Goal: Contribute content: Contribute content

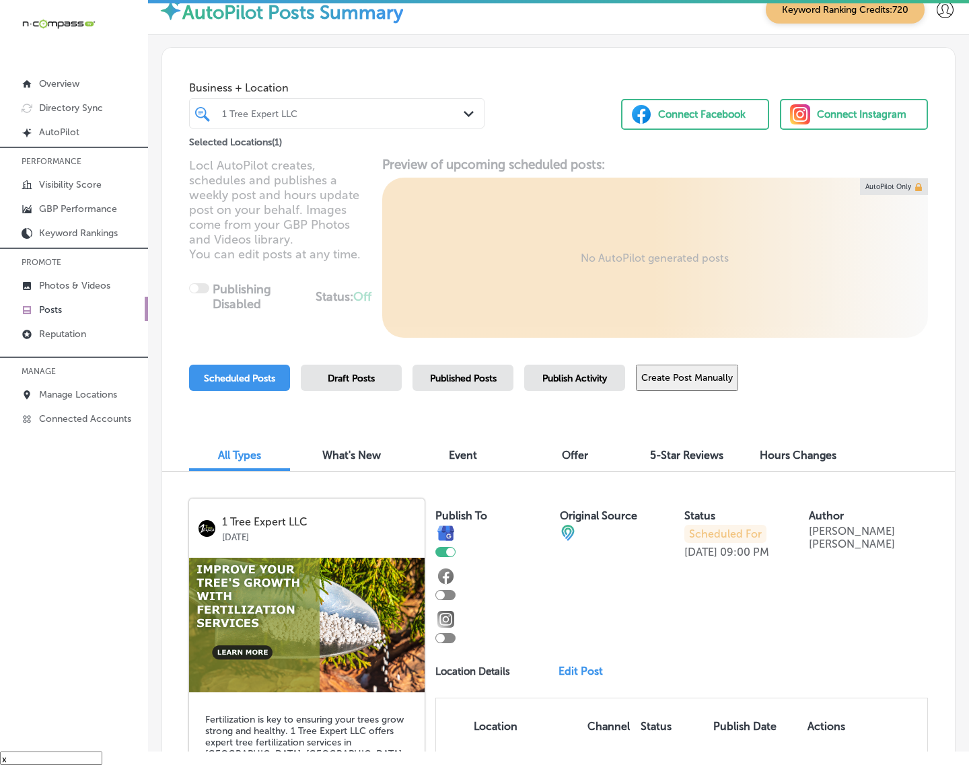
click at [321, 114] on div "1 Tree Expert LLC" at bounding box center [343, 113] width 243 height 11
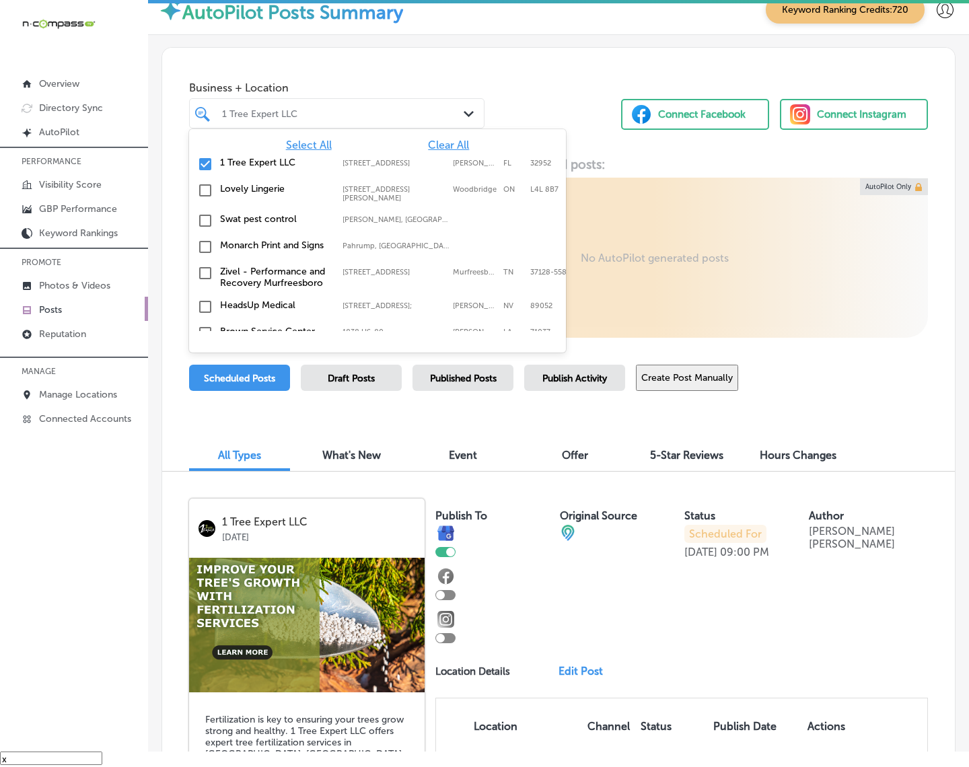
drag, startPoint x: 442, startPoint y: 139, endPoint x: 439, endPoint y: 147, distance: 8.5
click at [439, 147] on span "Clear All" at bounding box center [448, 145] width 41 height 13
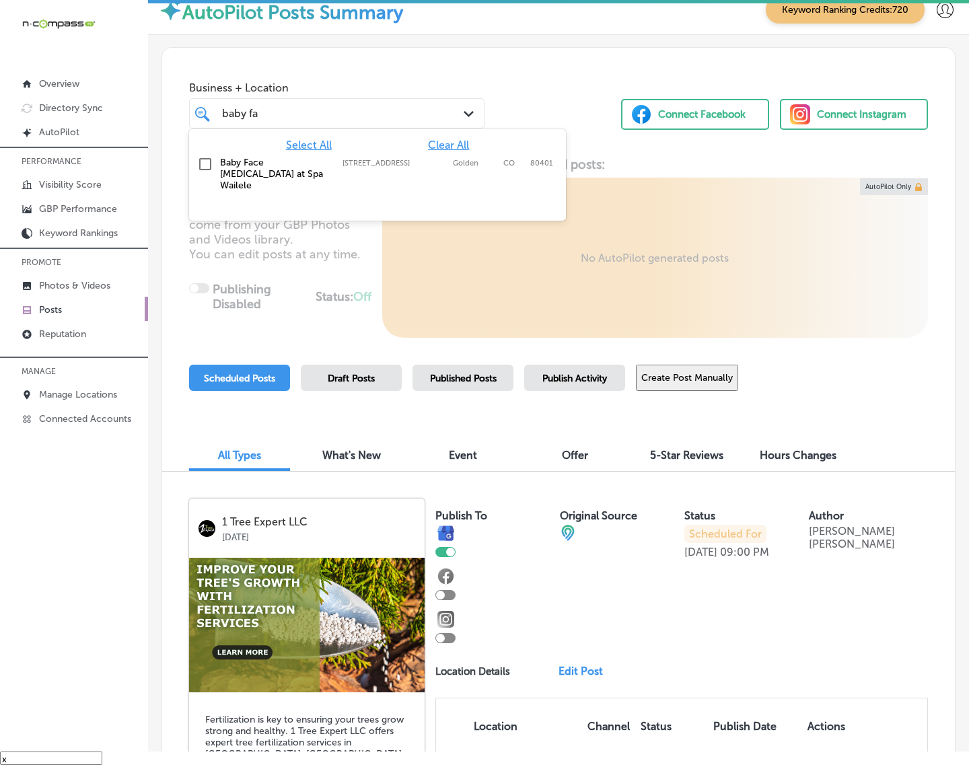
click at [431, 155] on div "Baby Face [MEDICAL_DATA] at Spa Wailele [STREET_ADDRESS] [STREET_ADDRESS]" at bounding box center [377, 174] width 366 height 40
type input "baby fa"
click at [540, 108] on div "Business + Location option [STREET_ADDRESS]. option [STREET_ADDRESS]. 2 results…" at bounding box center [558, 99] width 793 height 102
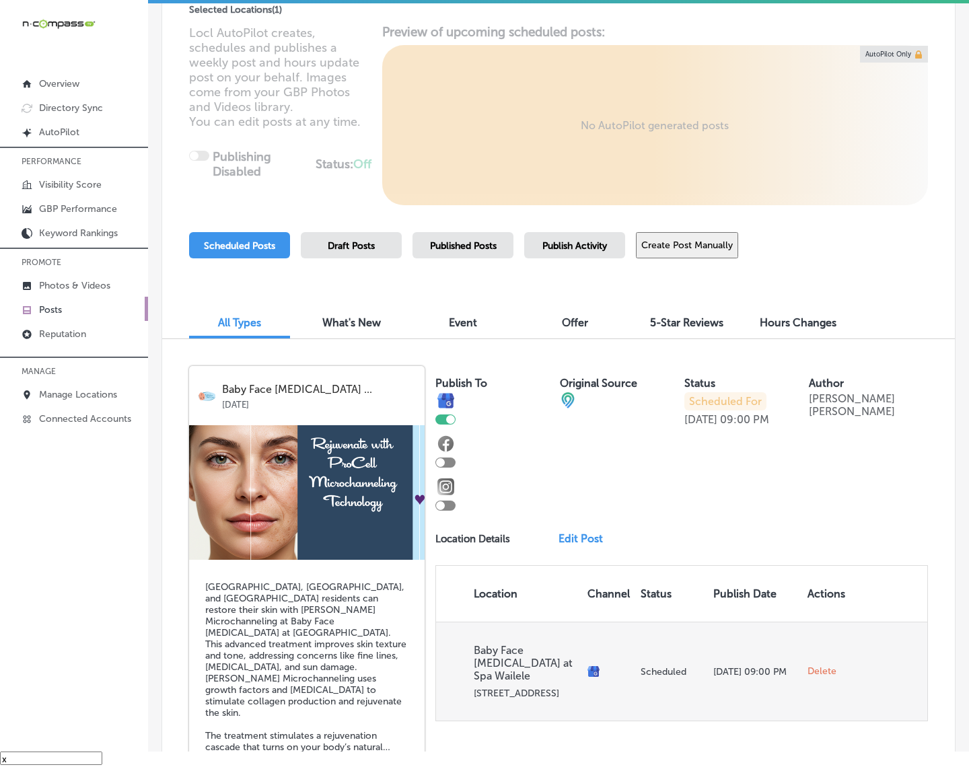
scroll to position [168, 0]
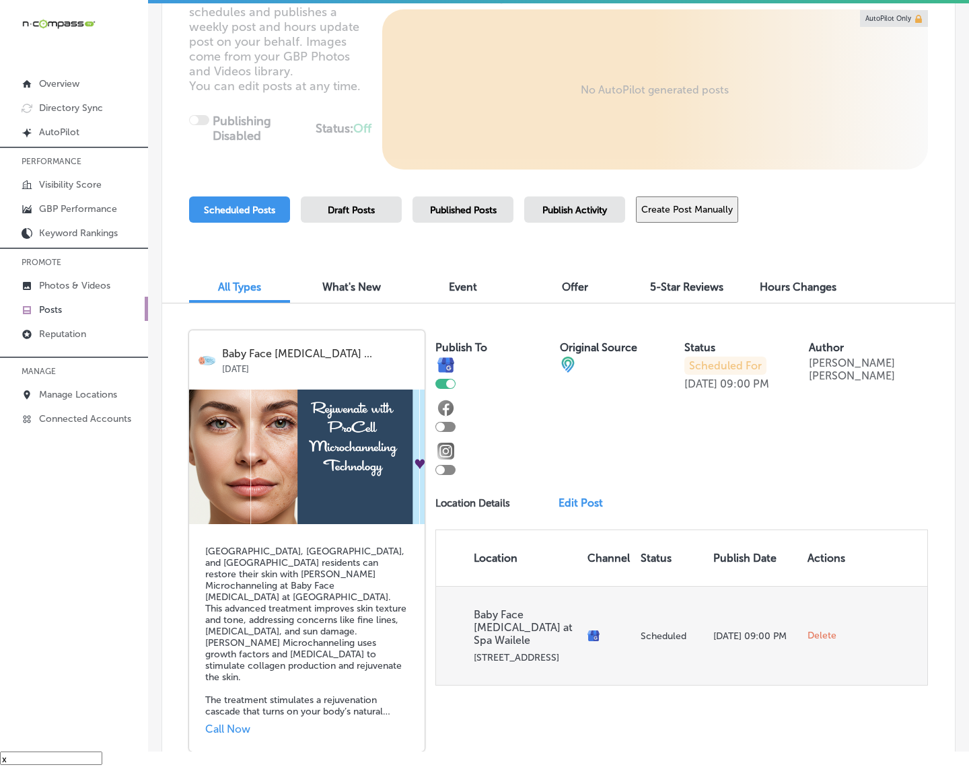
click at [813, 630] on span "Delete" at bounding box center [822, 636] width 29 height 12
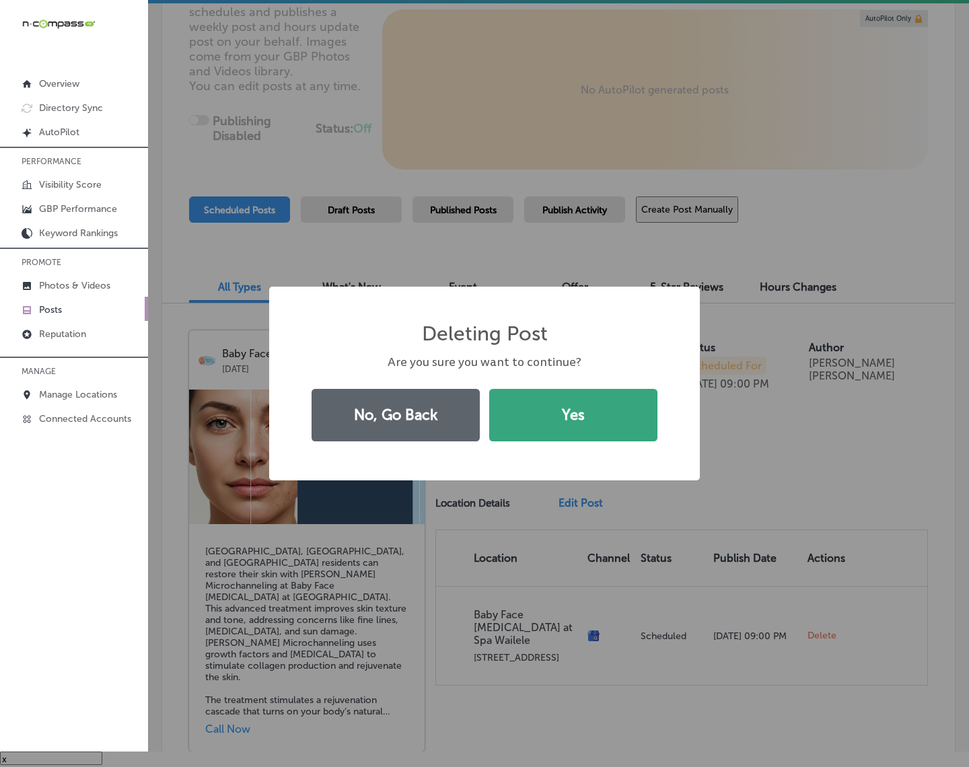
click at [543, 413] on button "Yes" at bounding box center [573, 415] width 168 height 52
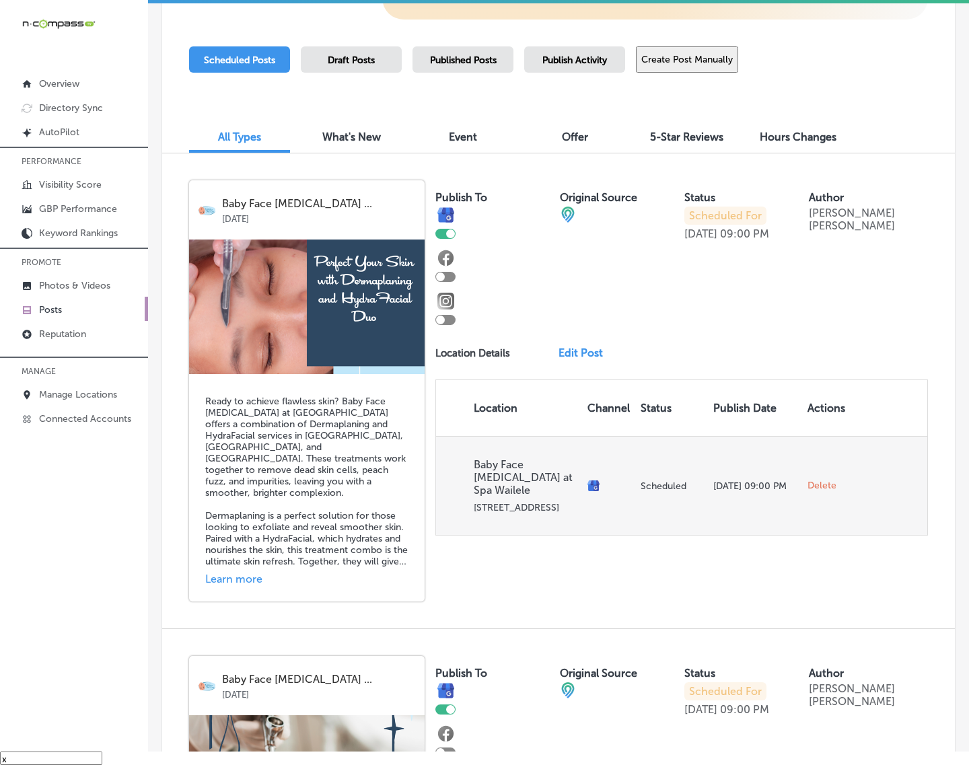
scroll to position [336, 0]
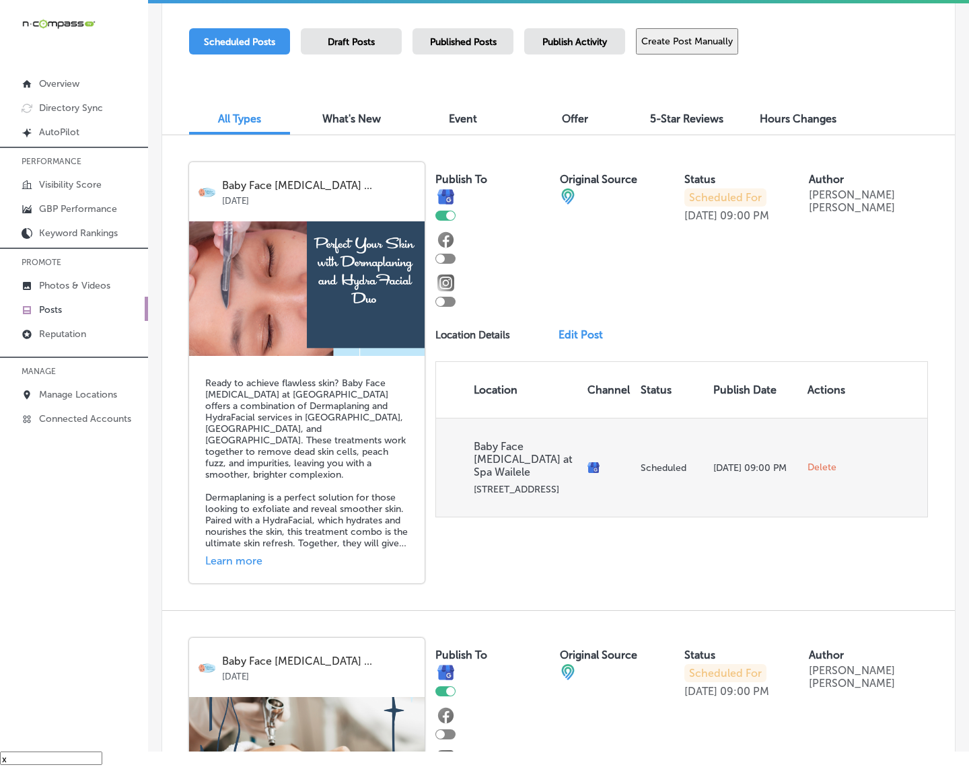
click at [814, 462] on span "Delete" at bounding box center [822, 468] width 29 height 12
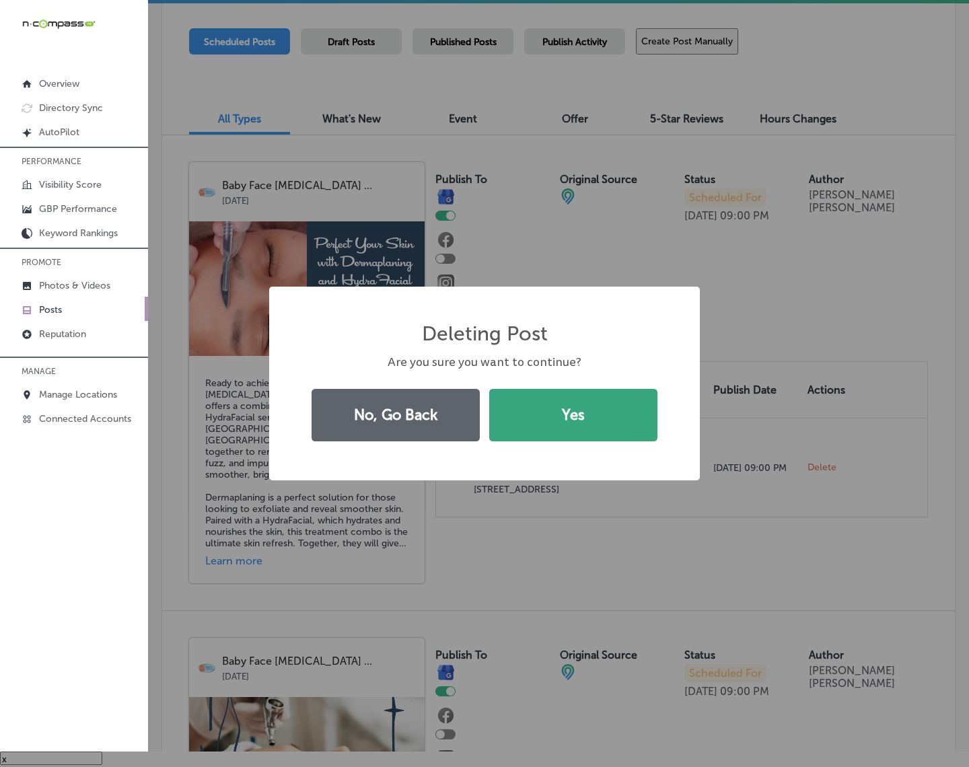
click at [594, 404] on button "Yes" at bounding box center [573, 415] width 168 height 52
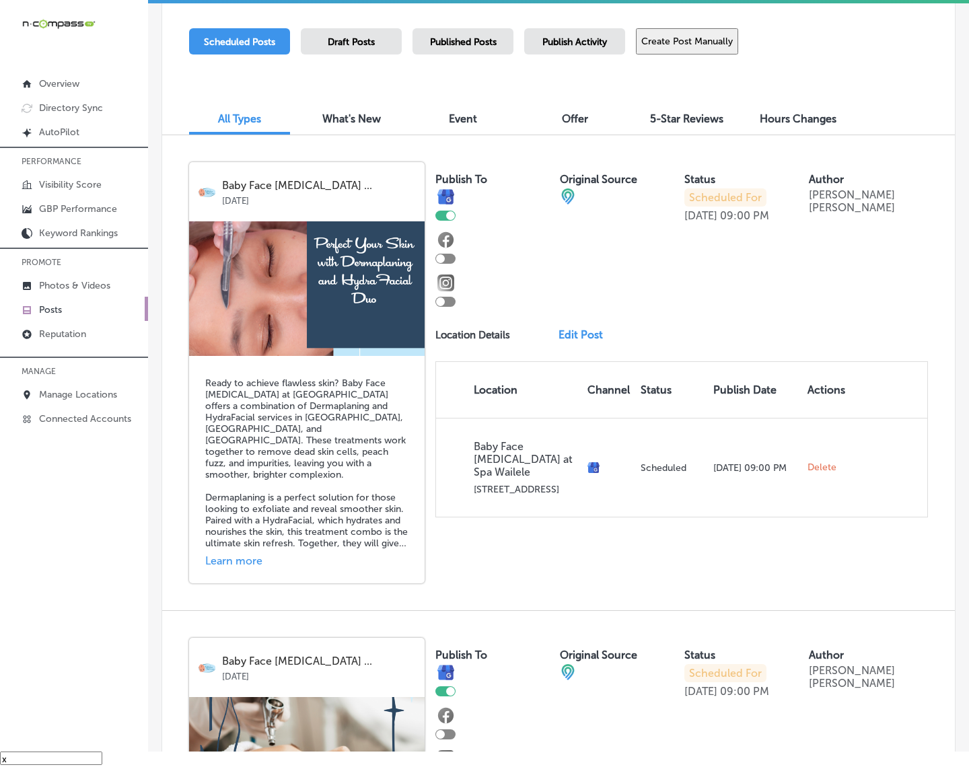
scroll to position [328, 0]
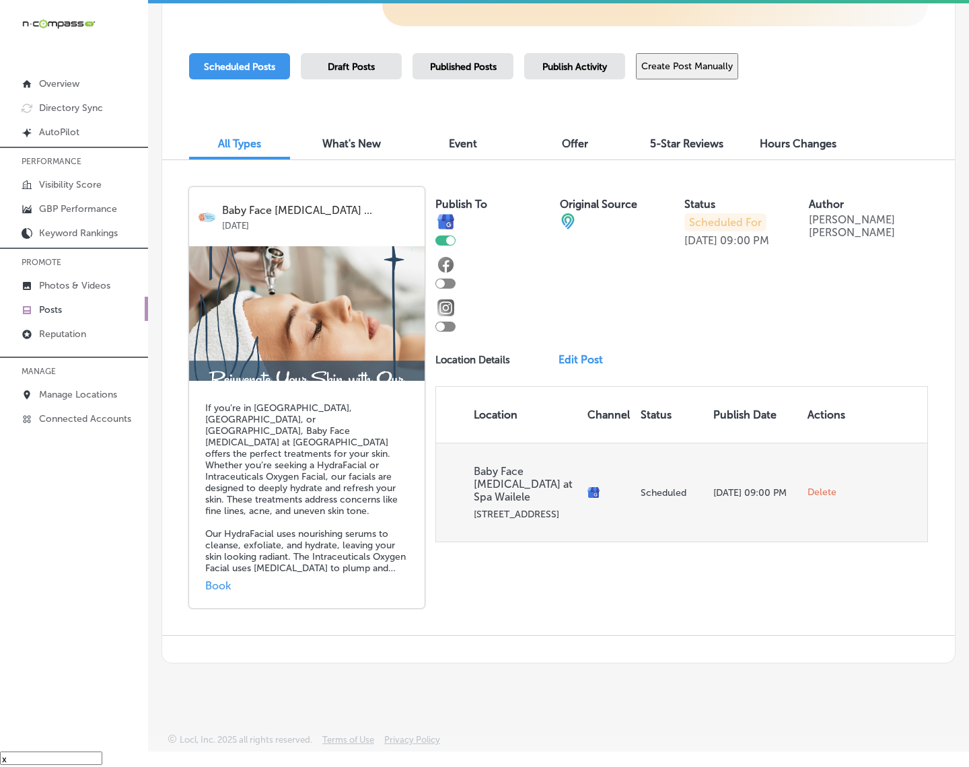
click at [812, 487] on span "Delete" at bounding box center [822, 493] width 29 height 12
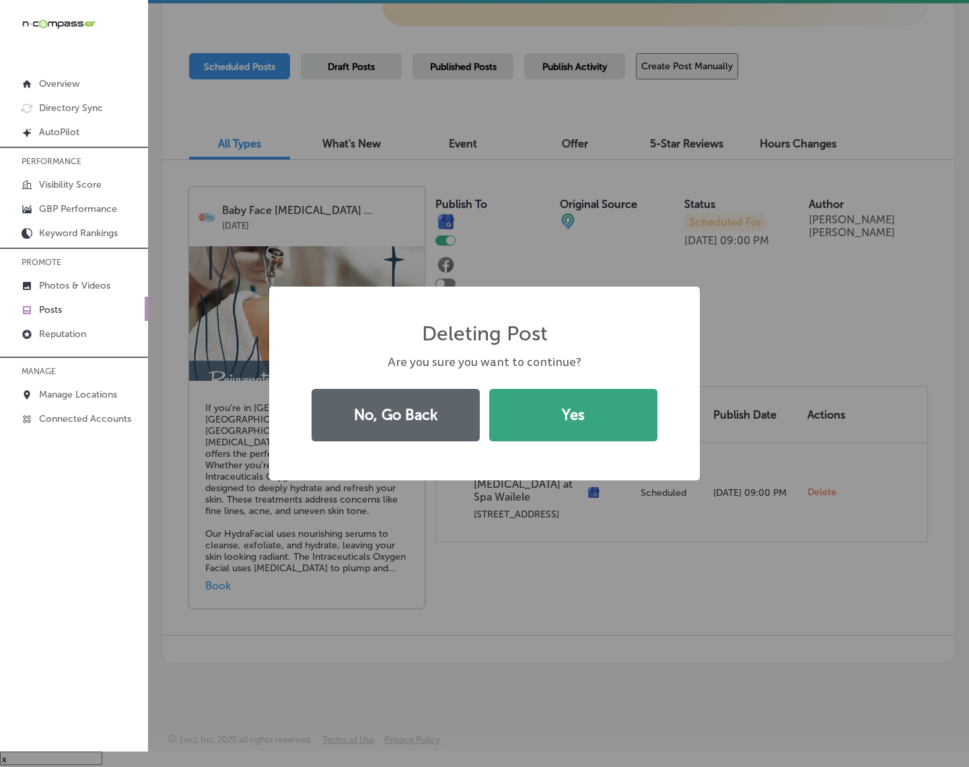
click at [549, 429] on button "Yes" at bounding box center [573, 415] width 168 height 52
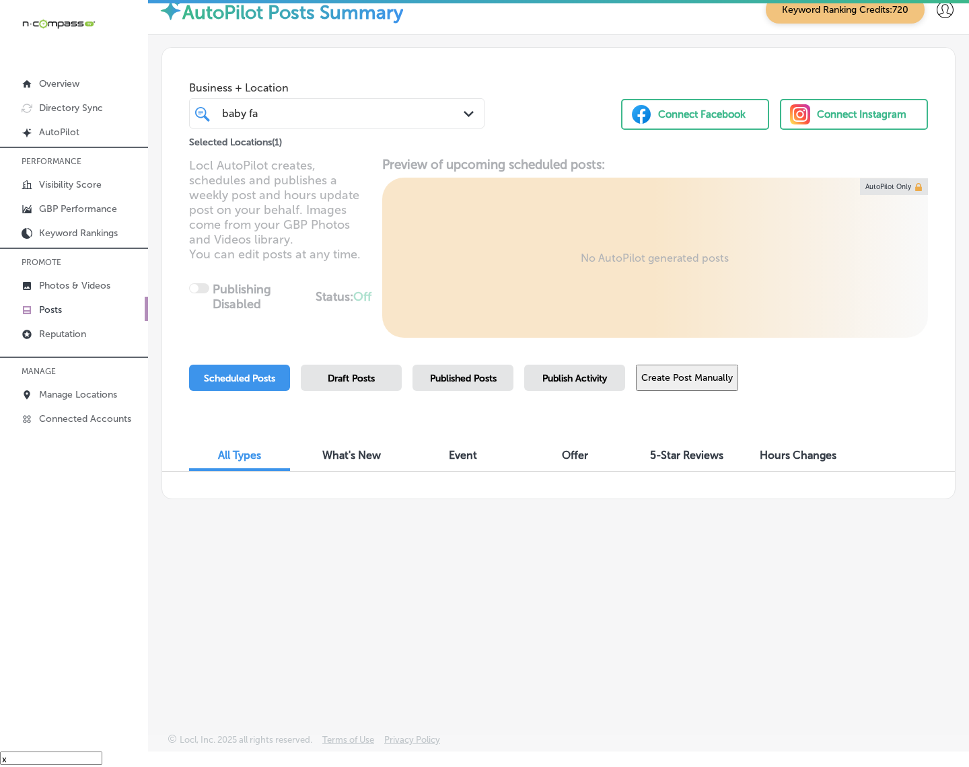
scroll to position [0, 0]
click at [707, 382] on button "Create Post Manually" at bounding box center [687, 378] width 102 height 26
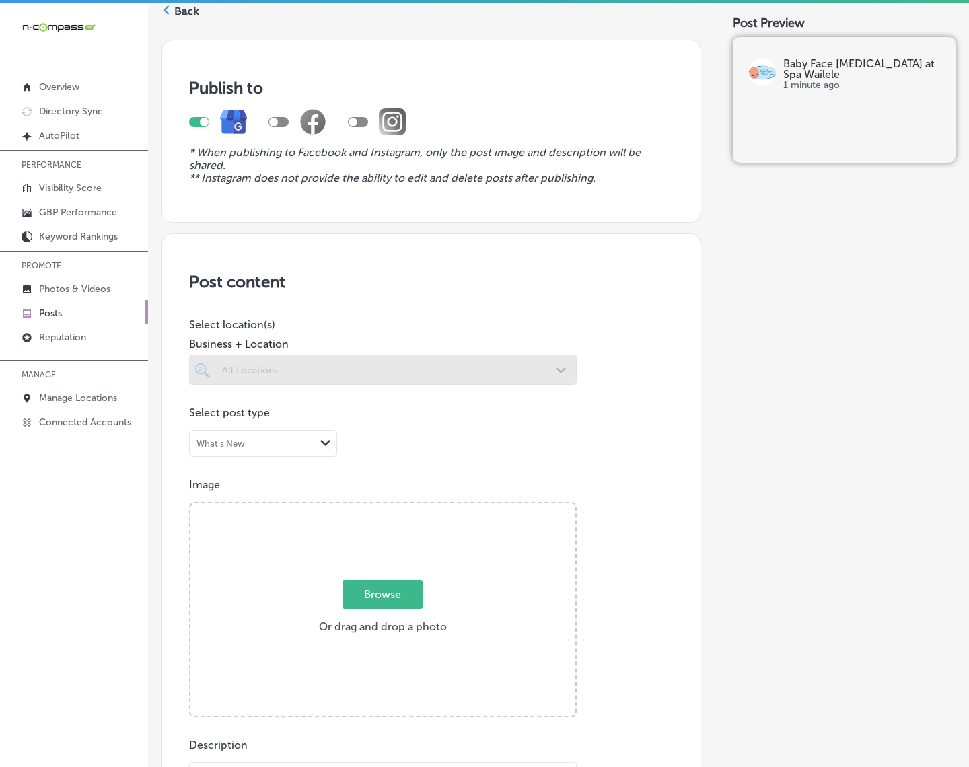
scroll to position [84, 0]
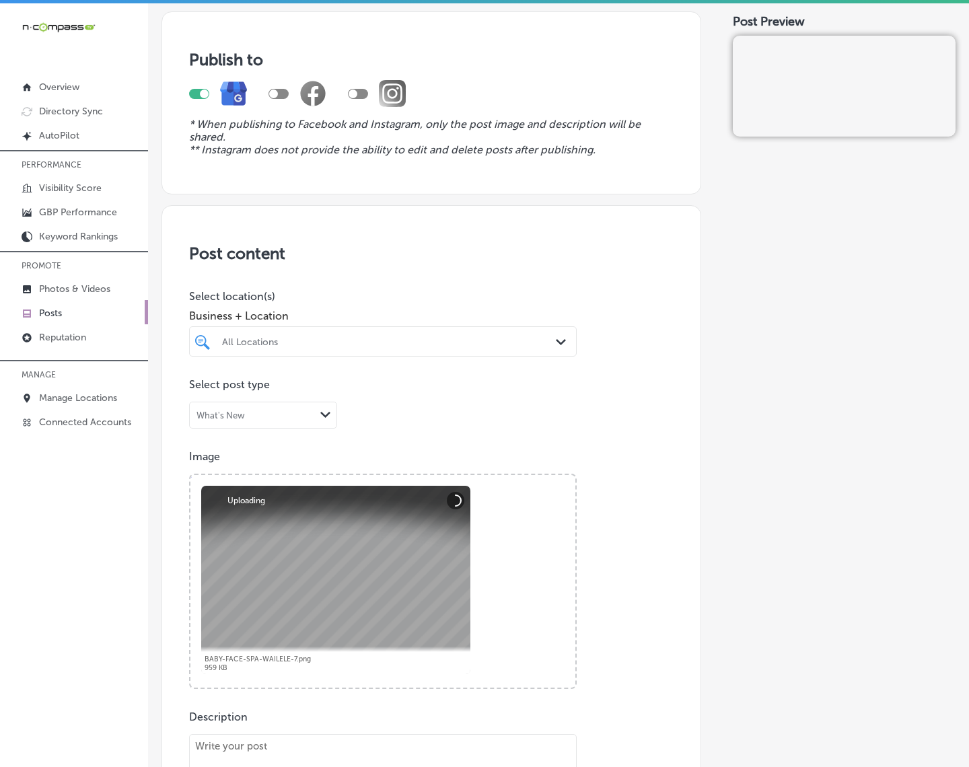
click at [385, 330] on div "All Locations Path Created with Sketch." at bounding box center [383, 341] width 388 height 30
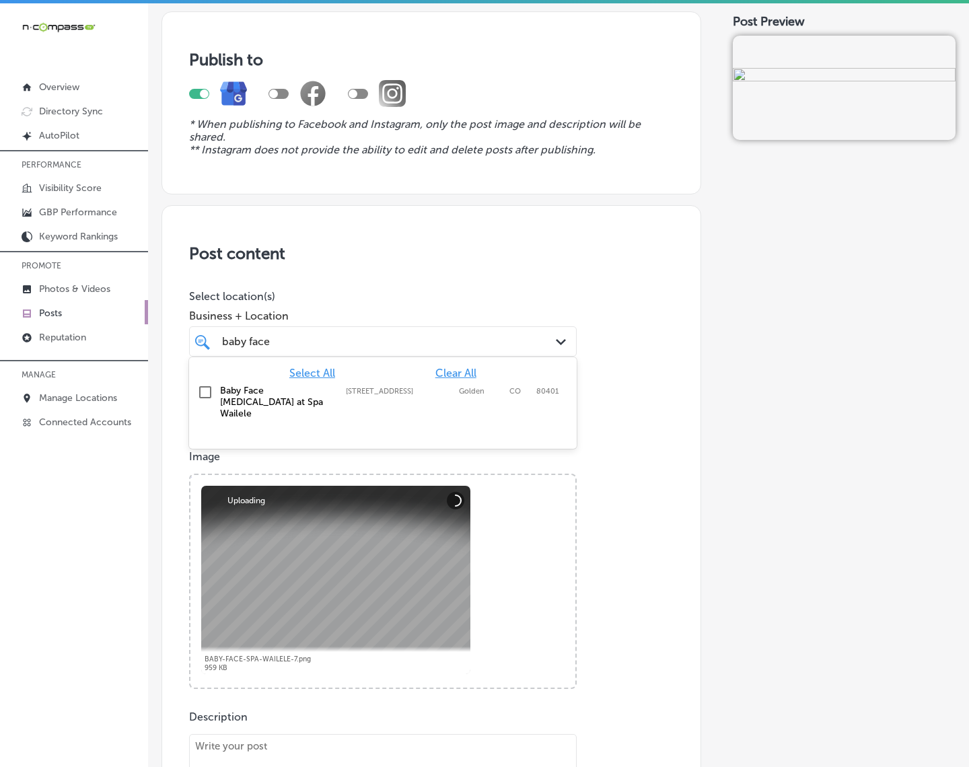
click at [402, 400] on div "Baby Face [MEDICAL_DATA] at Spa Wailele [STREET_ADDRESS] [STREET_ADDRESS]" at bounding box center [360, 402] width 281 height 34
type input "baby face"
click at [758, 455] on div "Post Preview" at bounding box center [844, 683] width 223 height 1365
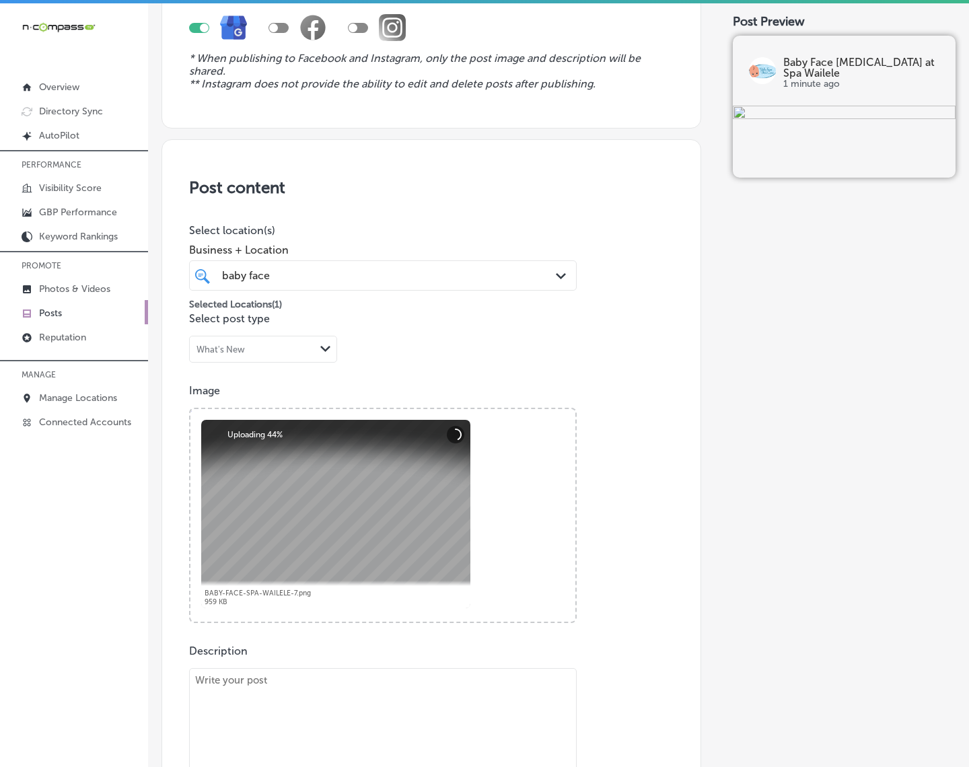
scroll to position [252, 0]
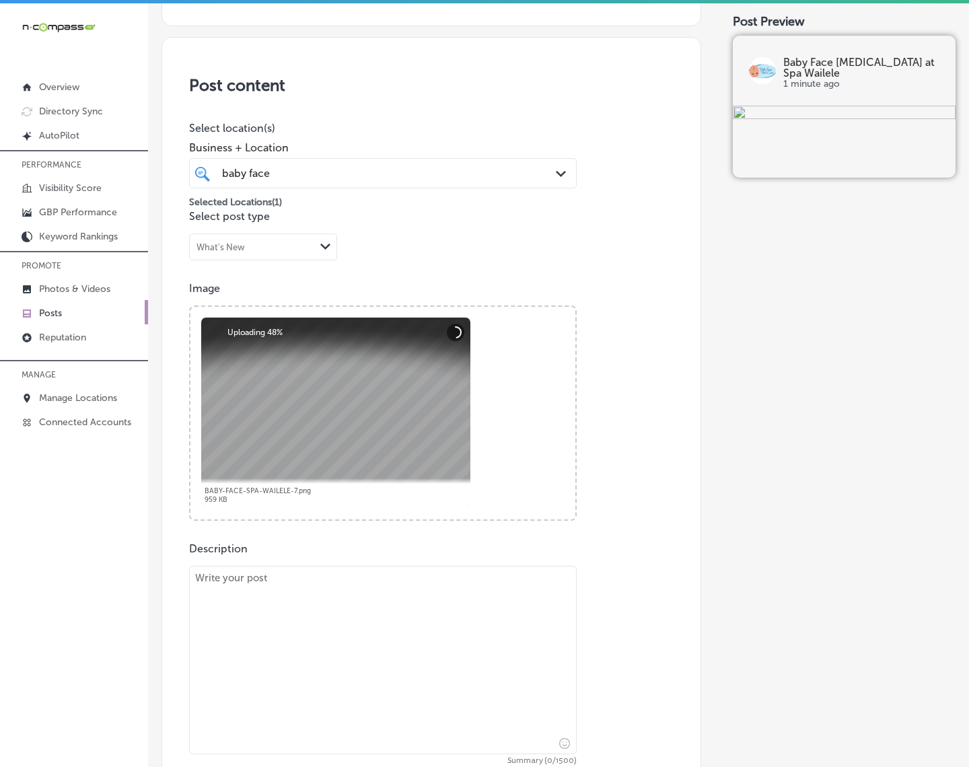
click at [300, 665] on textarea at bounding box center [383, 660] width 388 height 188
paste textarea "Loremipsumd, Sitametco, adi Elitseddo eiusmodte inc utlabor etdol magn ali enim…"
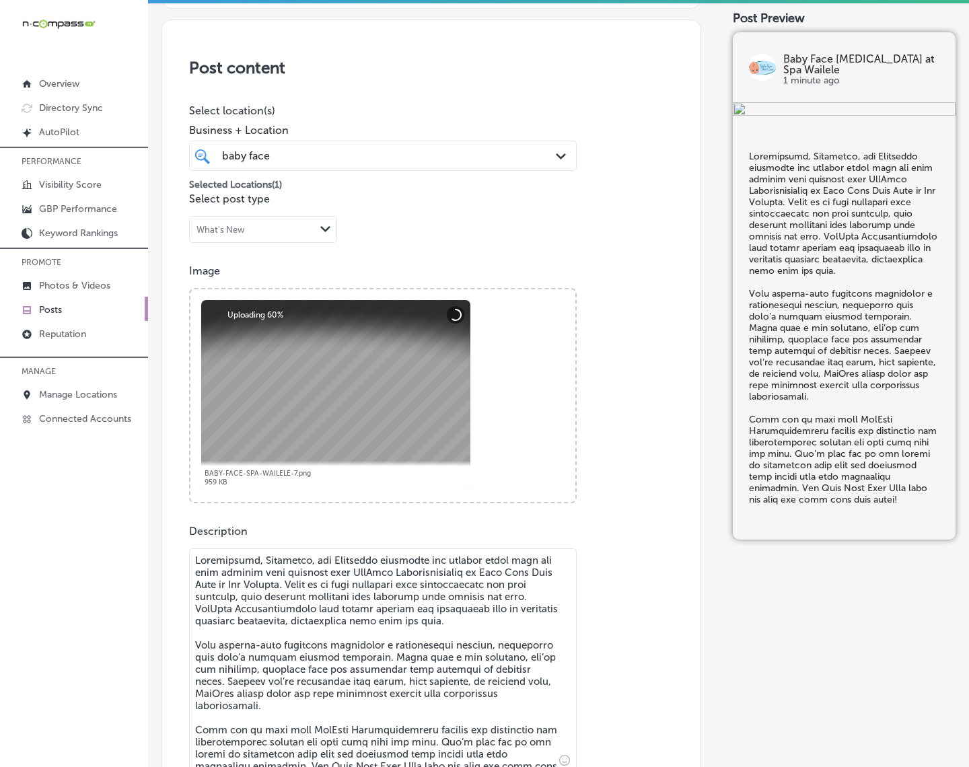
scroll to position [435, 0]
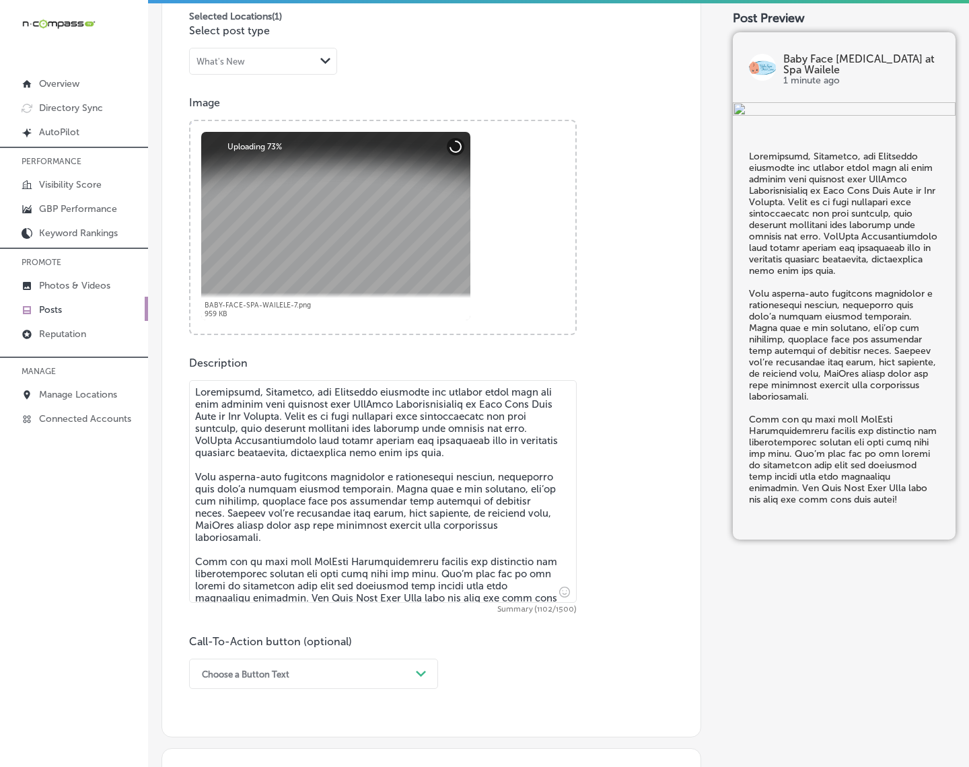
type textarea "Loremipsumd, Sitametco, adi Elitseddo eiusmodte inc utlabor etdol magn ali enim…"
click at [344, 670] on div "option Buy focused, 4 of 7. 7 results available. Use Up and Down to choose opti…" at bounding box center [313, 674] width 249 height 30
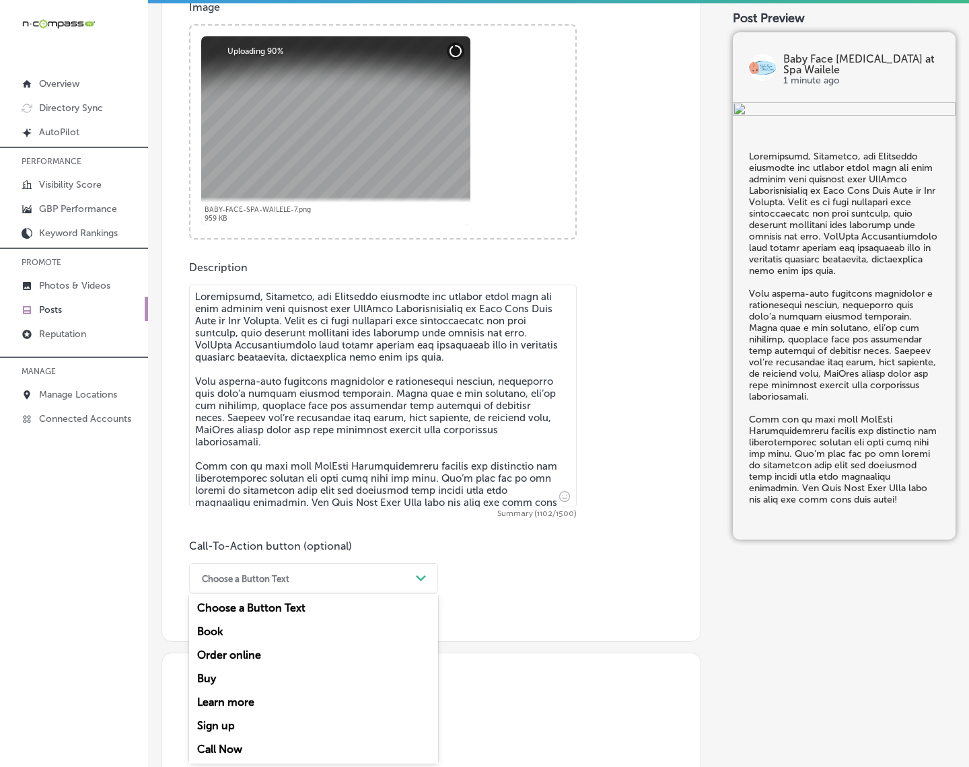
click at [250, 688] on div "Call Now" at bounding box center [313, 750] width 249 height 24
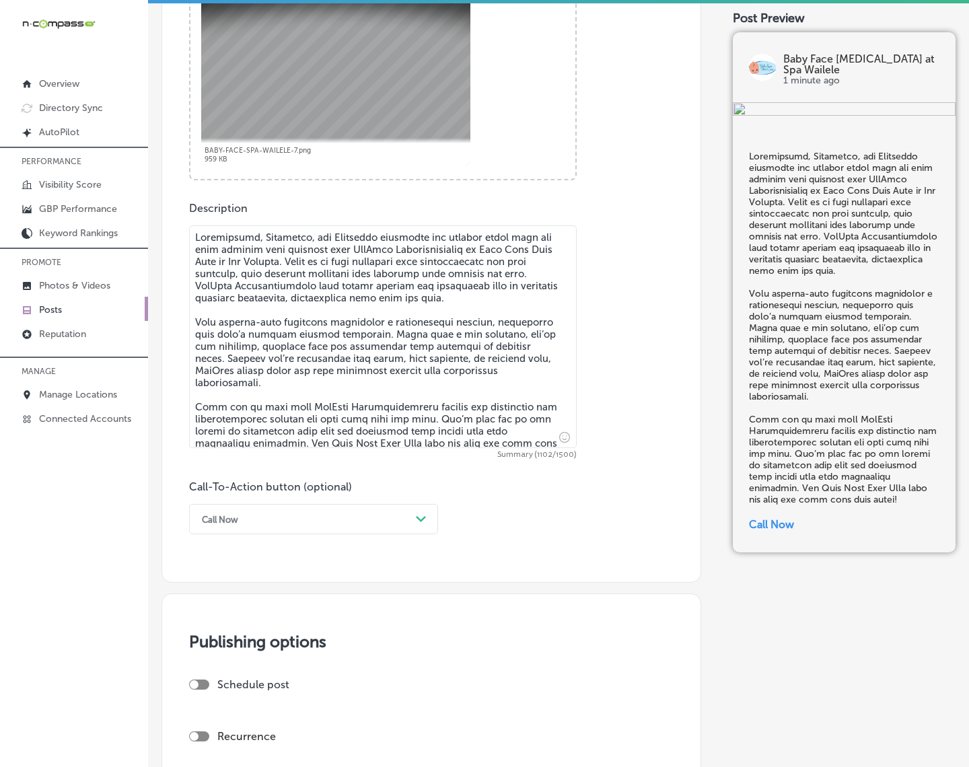
scroll to position [830, 0]
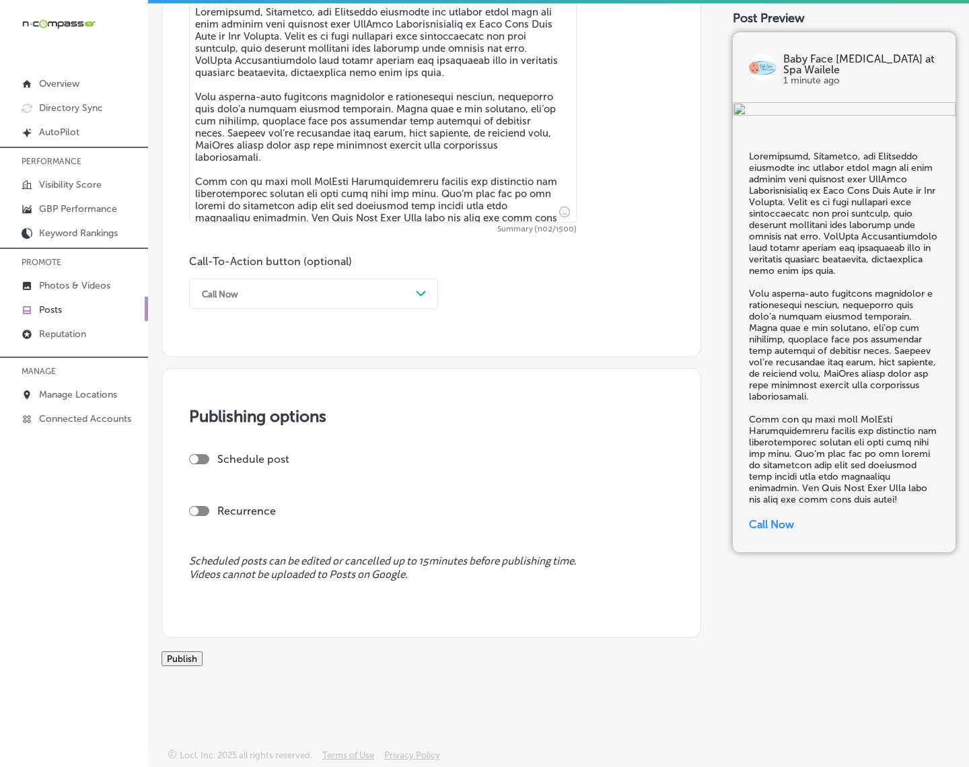
click at [203, 454] on div at bounding box center [199, 459] width 20 height 10
checkbox input "true"
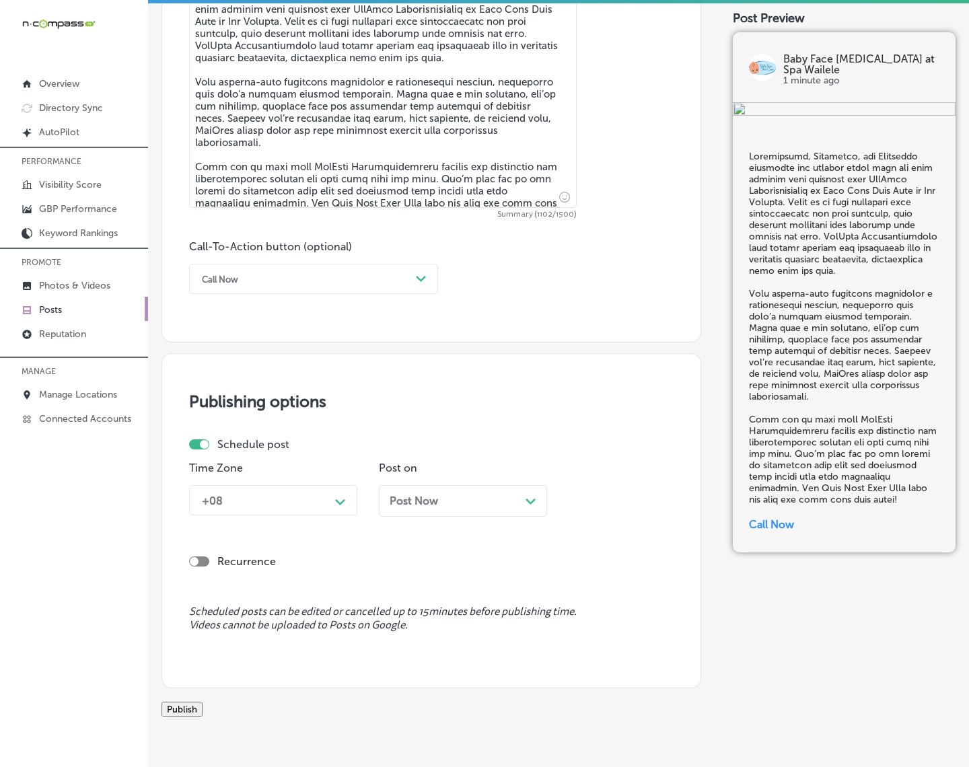
click at [298, 499] on div "+08" at bounding box center [262, 501] width 135 height 24
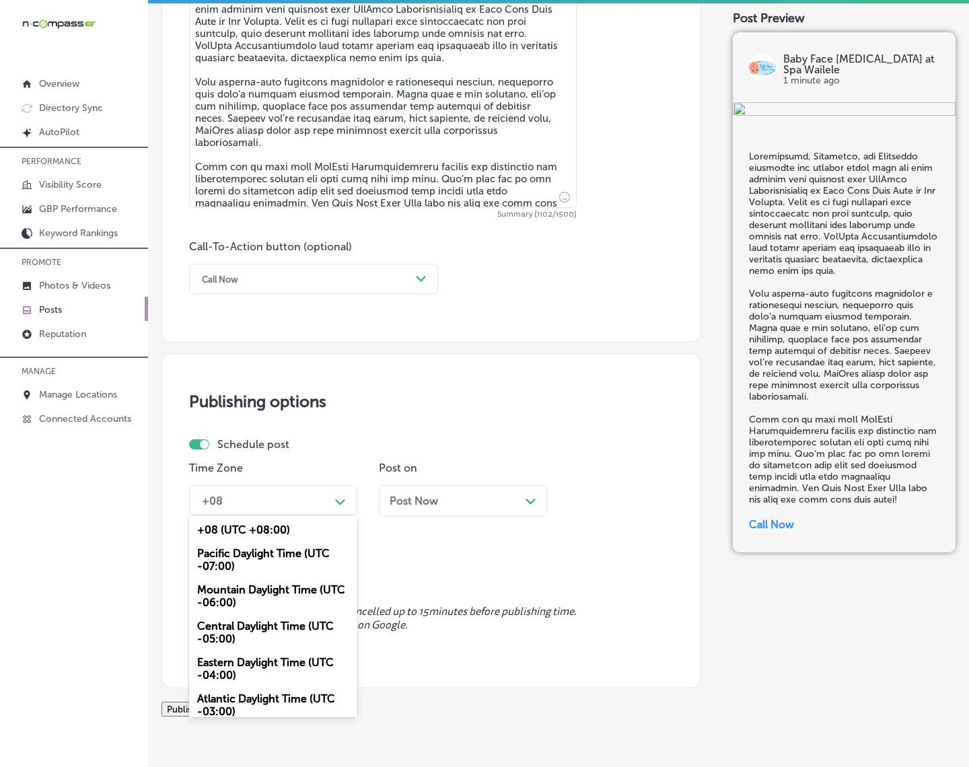
click at [294, 592] on div "Mountain Daylight Time (UTC -06:00)" at bounding box center [273, 596] width 168 height 36
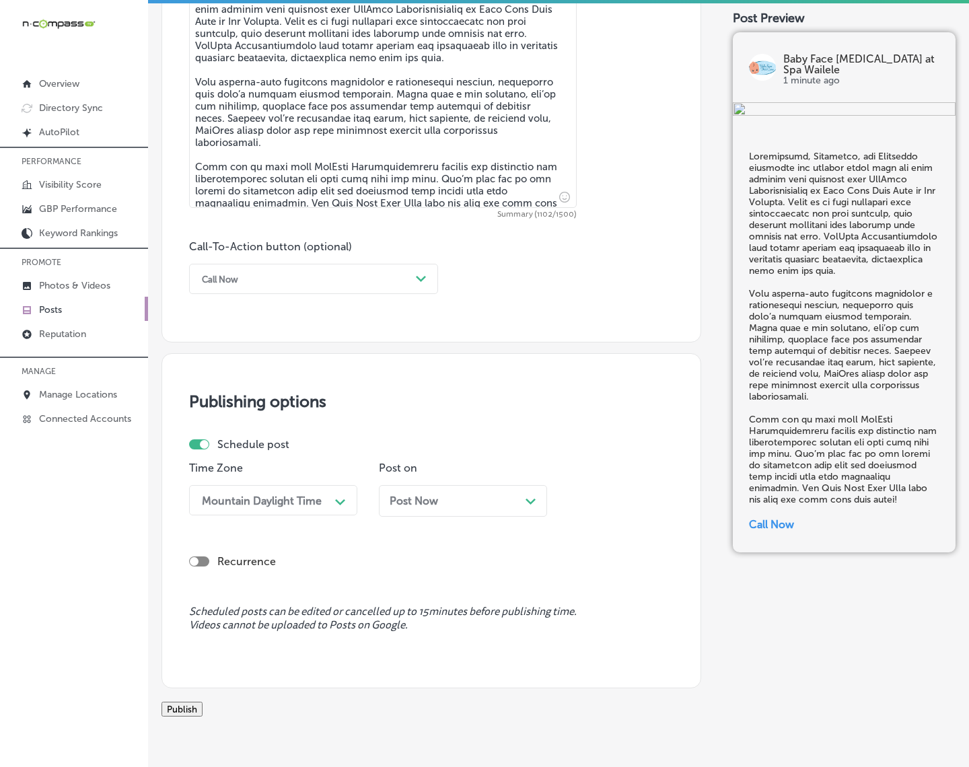
click at [419, 510] on div "Post Now Path Created with Sketch." at bounding box center [463, 501] width 168 height 32
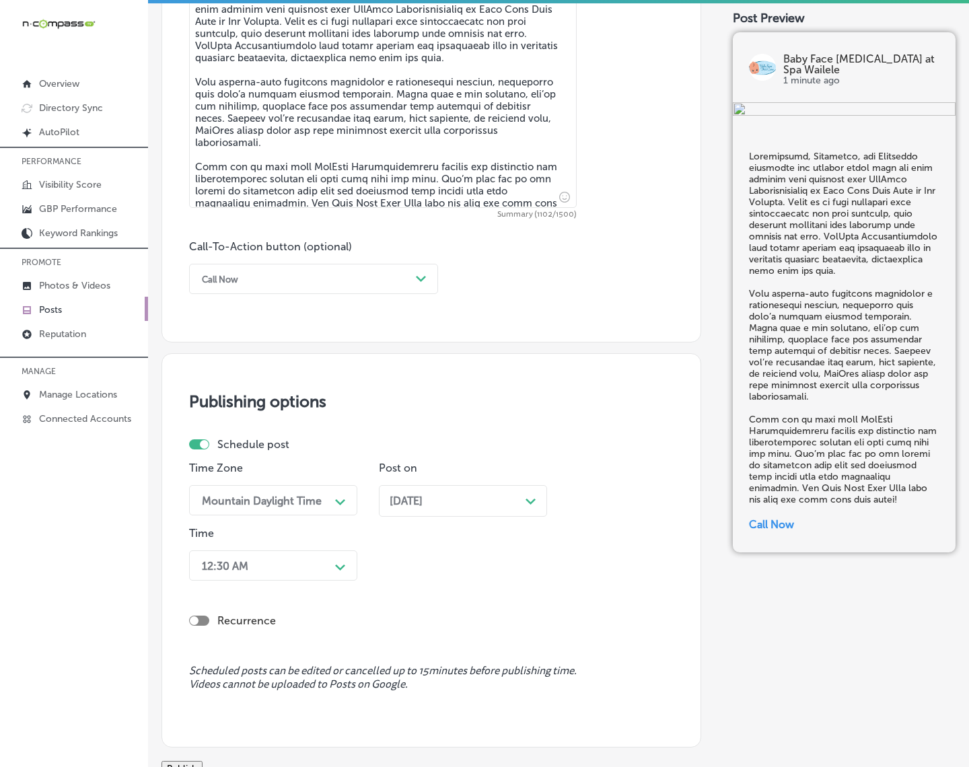
click at [326, 557] on div "12:30 AM Path Created with Sketch." at bounding box center [273, 565] width 168 height 30
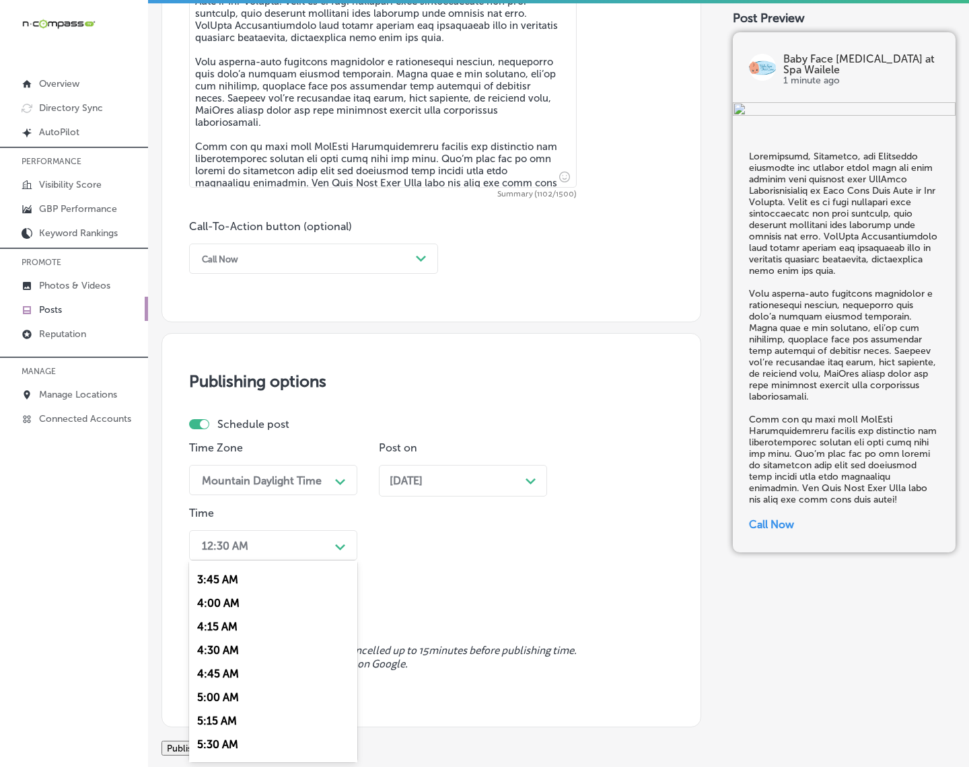
scroll to position [505, 0]
click at [199, 688] on div "7:00 AM" at bounding box center [273, 730] width 168 height 24
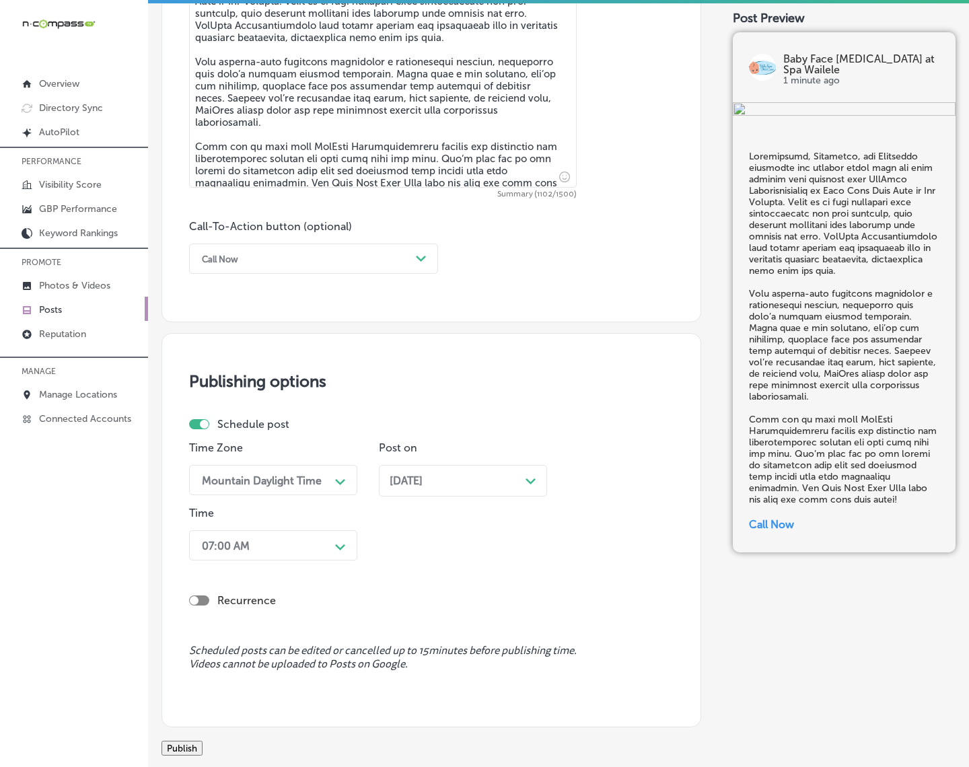
scroll to position [934, 0]
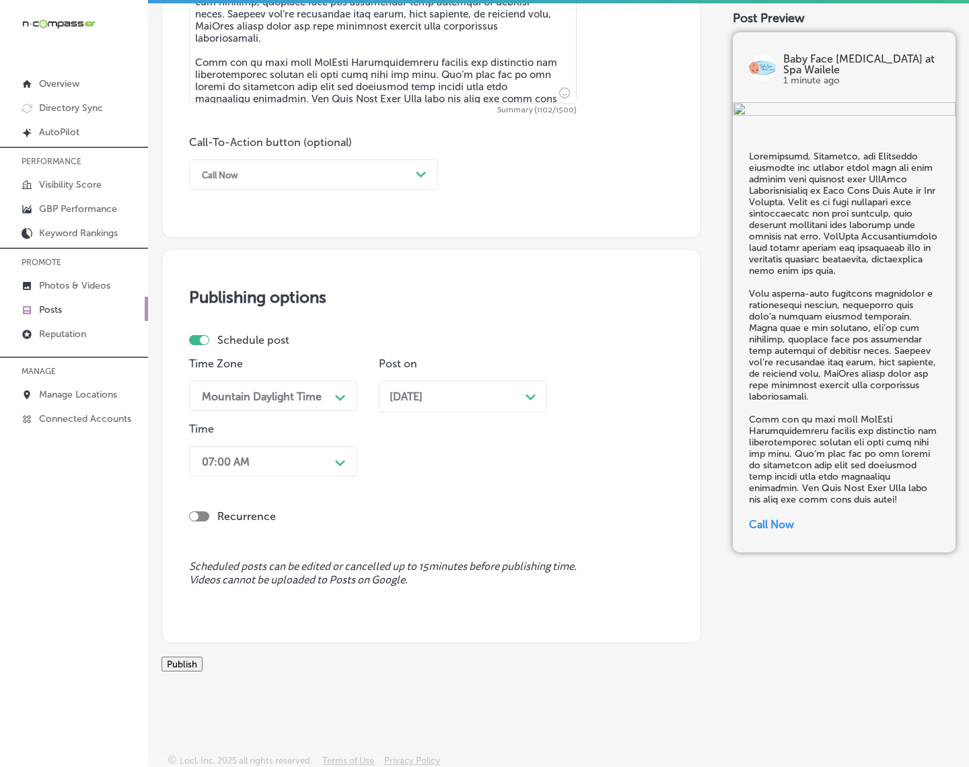
click at [203, 672] on button "Publish" at bounding box center [182, 664] width 41 height 15
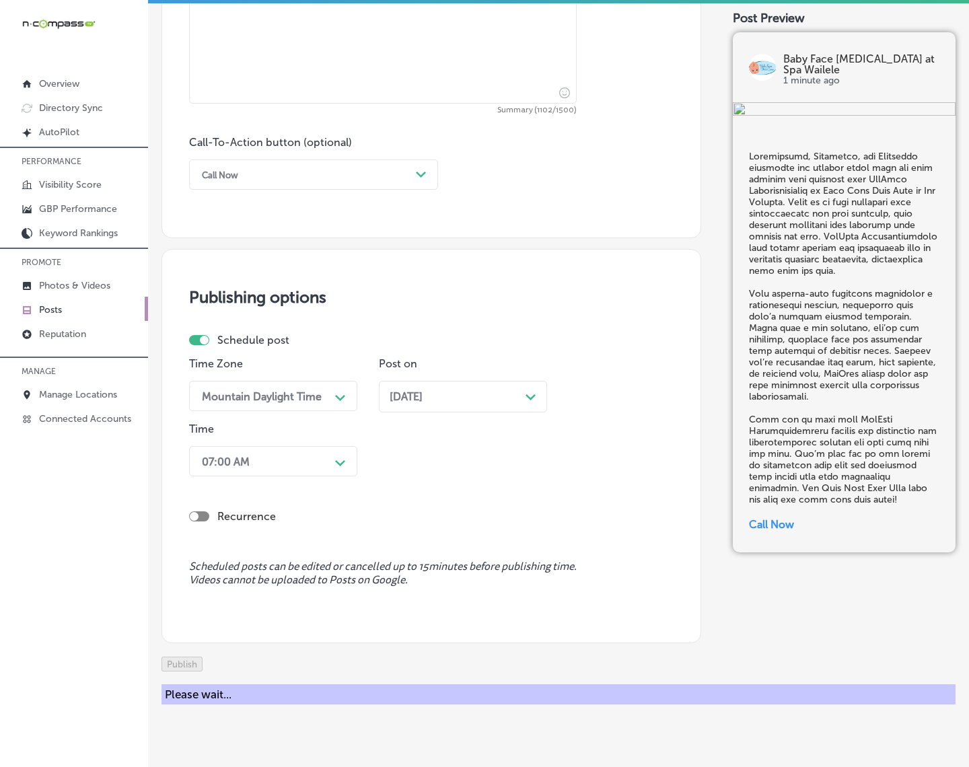
scroll to position [896, 0]
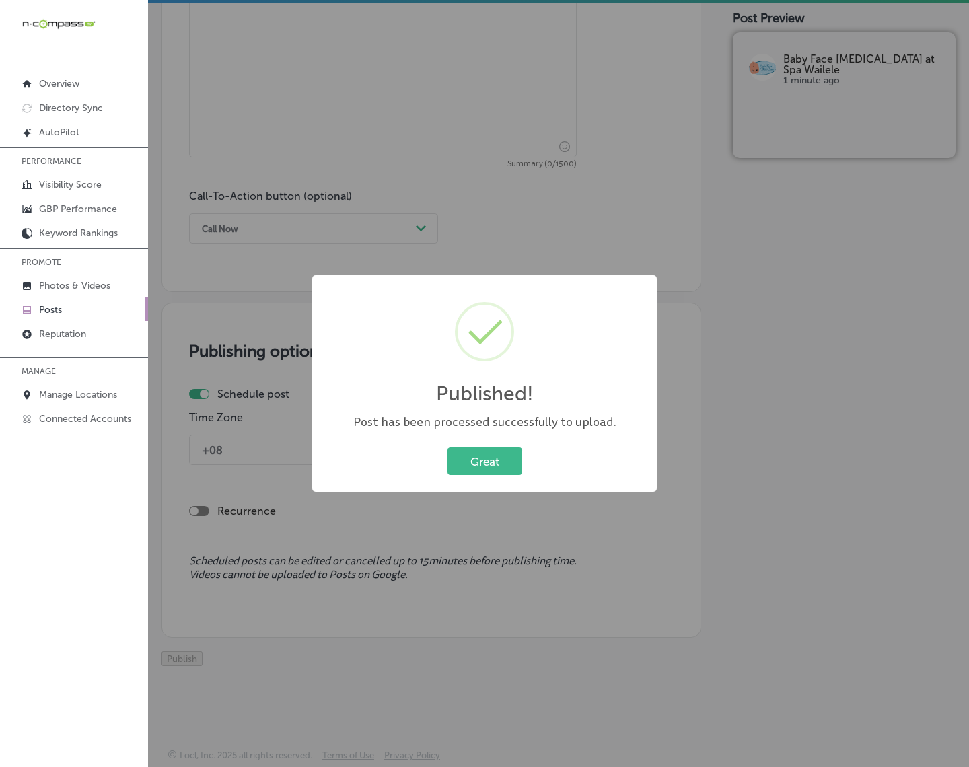
click at [448, 448] on button "Great" at bounding box center [485, 462] width 75 height 28
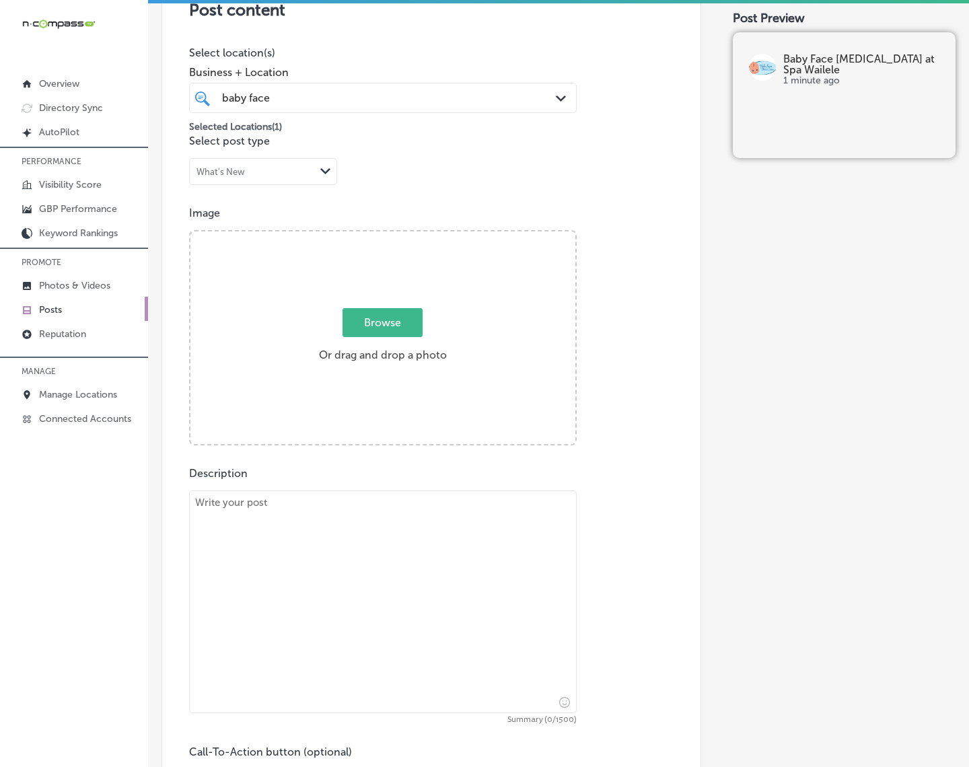
scroll to position [307, 0]
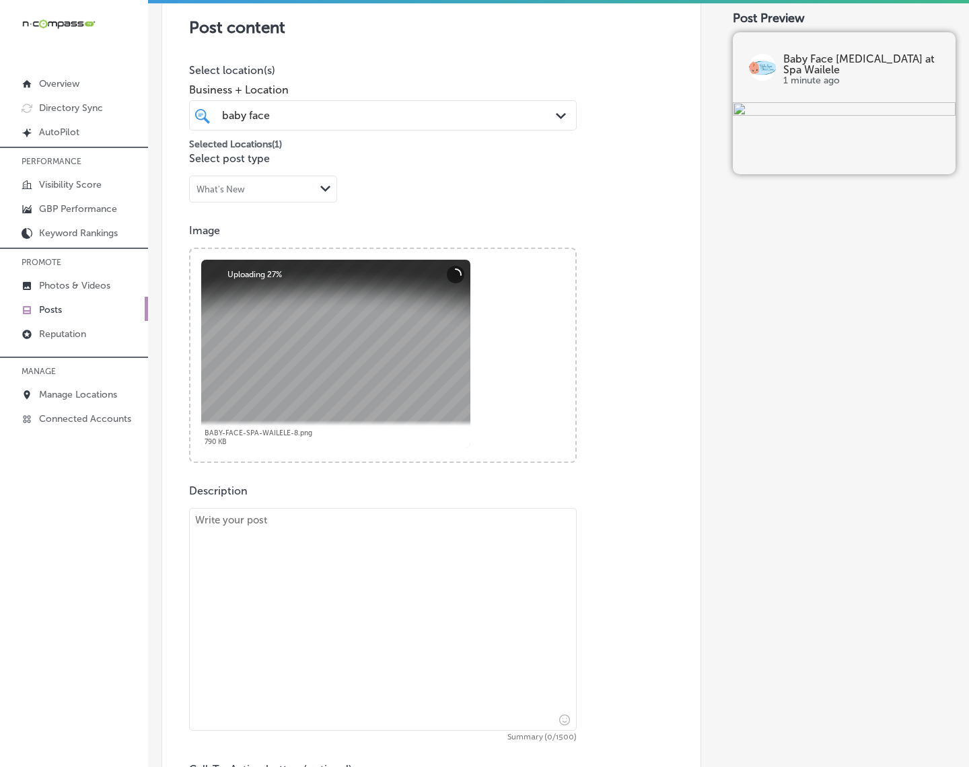
click at [304, 575] on textarea at bounding box center [383, 619] width 388 height 223
paste textarea "Ready to achieve flawless skin? Baby Face [MEDICAL_DATA] at [GEOGRAPHIC_DATA] o…"
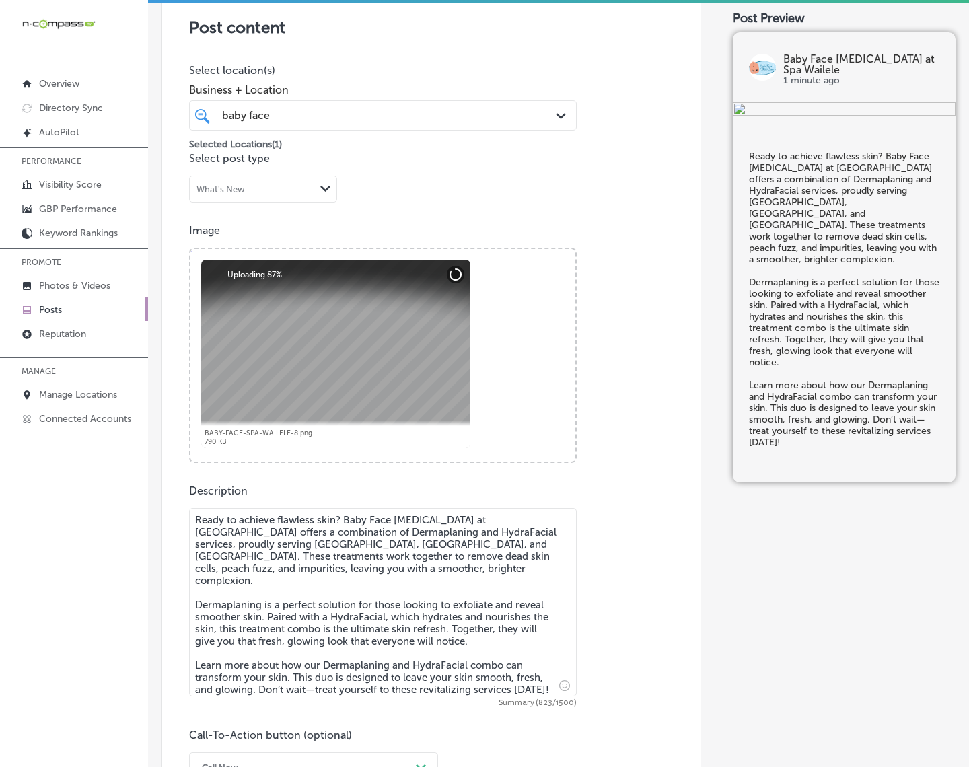
type textarea "Ready to achieve flawless skin? Baby Face [MEDICAL_DATA] at [GEOGRAPHIC_DATA] o…"
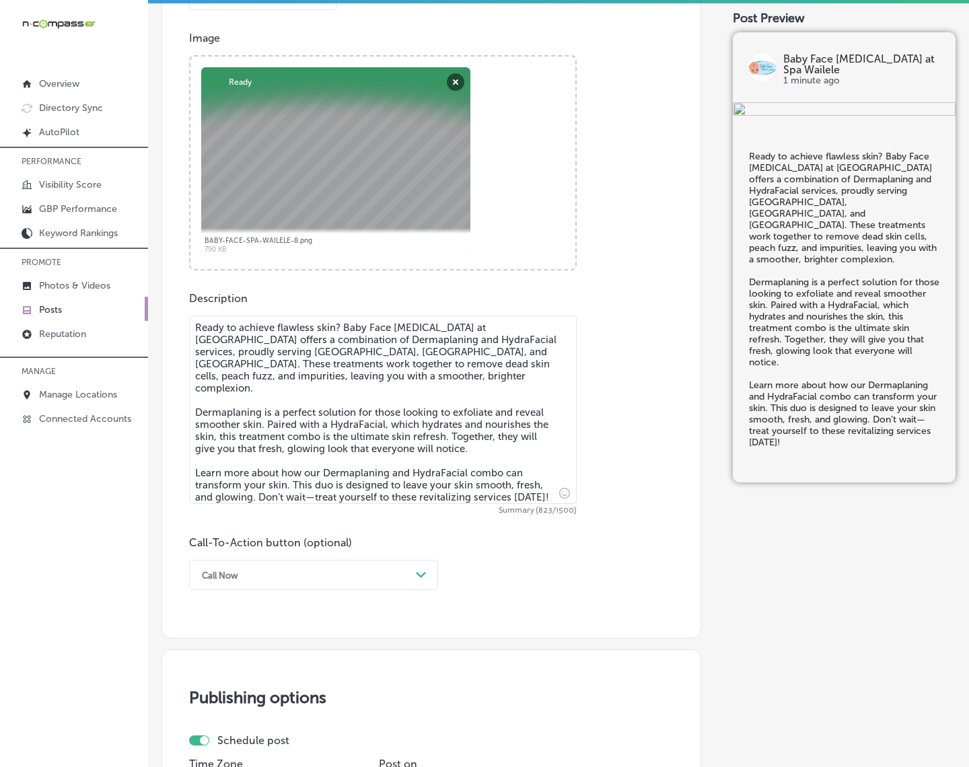
scroll to position [559, 0]
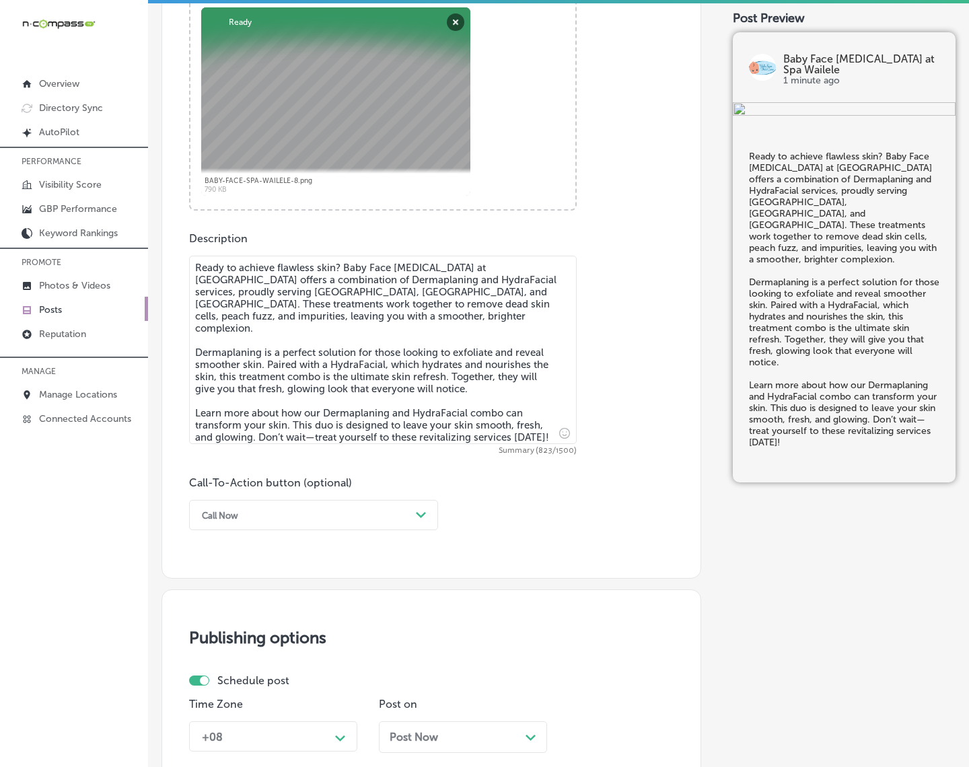
drag, startPoint x: 425, startPoint y: 519, endPoint x: 358, endPoint y: 526, distance: 67.6
click at [425, 519] on div "Path Created with Sketch." at bounding box center [421, 515] width 11 height 11
click at [252, 638] on div "Learn more" at bounding box center [313, 639] width 249 height 24
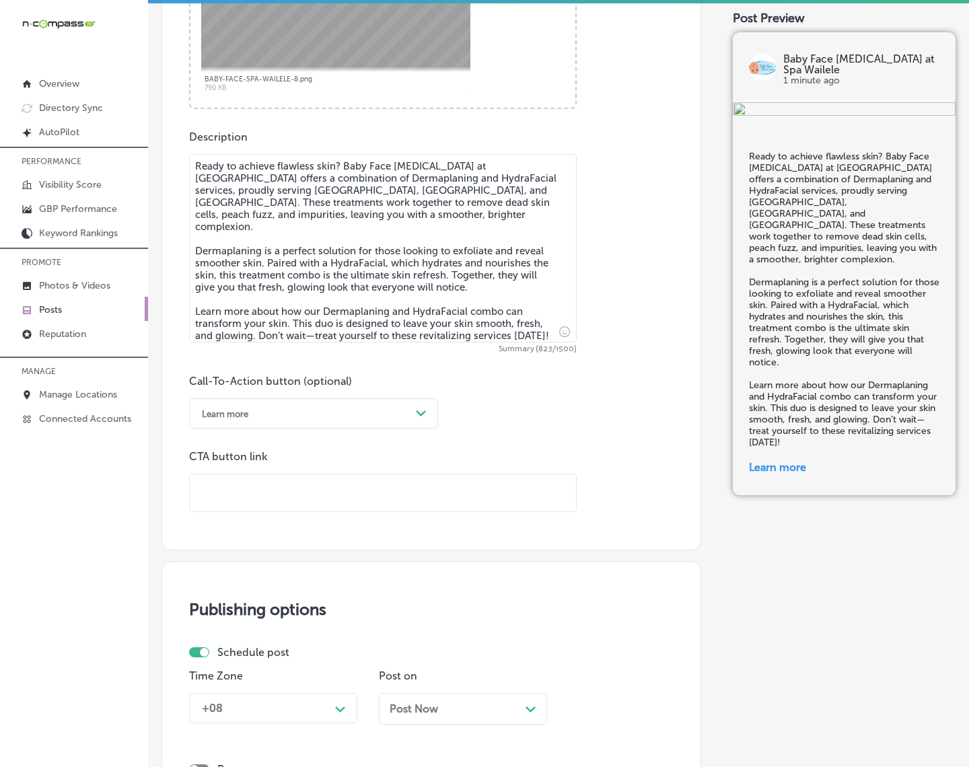
scroll to position [727, 0]
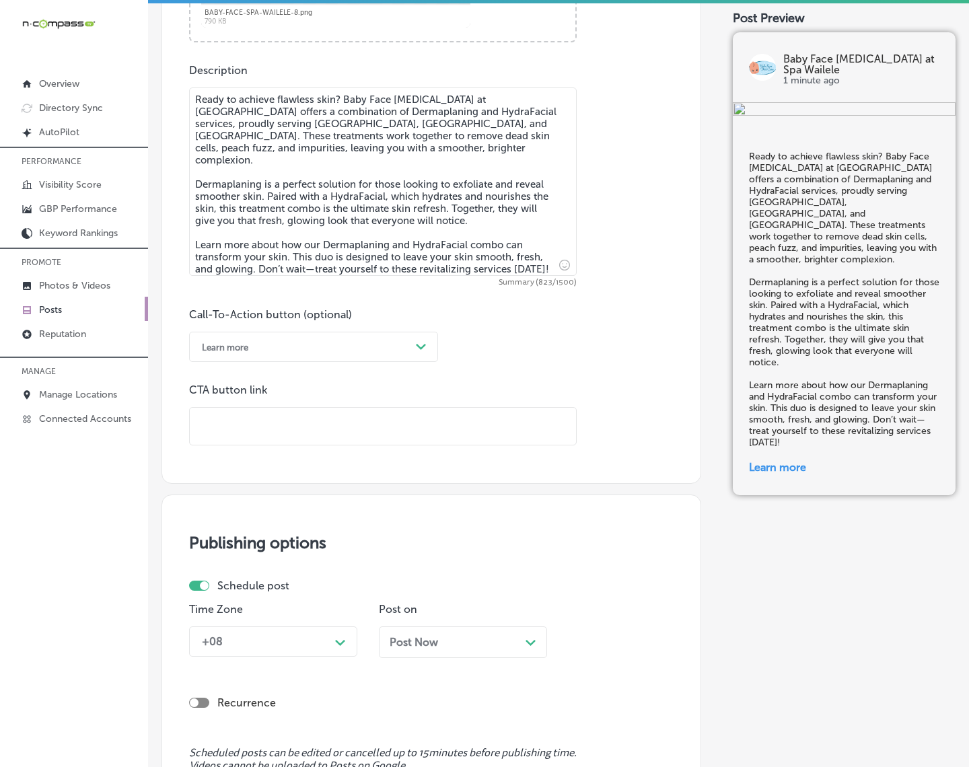
click at [371, 429] on input "text" at bounding box center [383, 426] width 386 height 37
paste input "[URL][DOMAIN_NAME]"
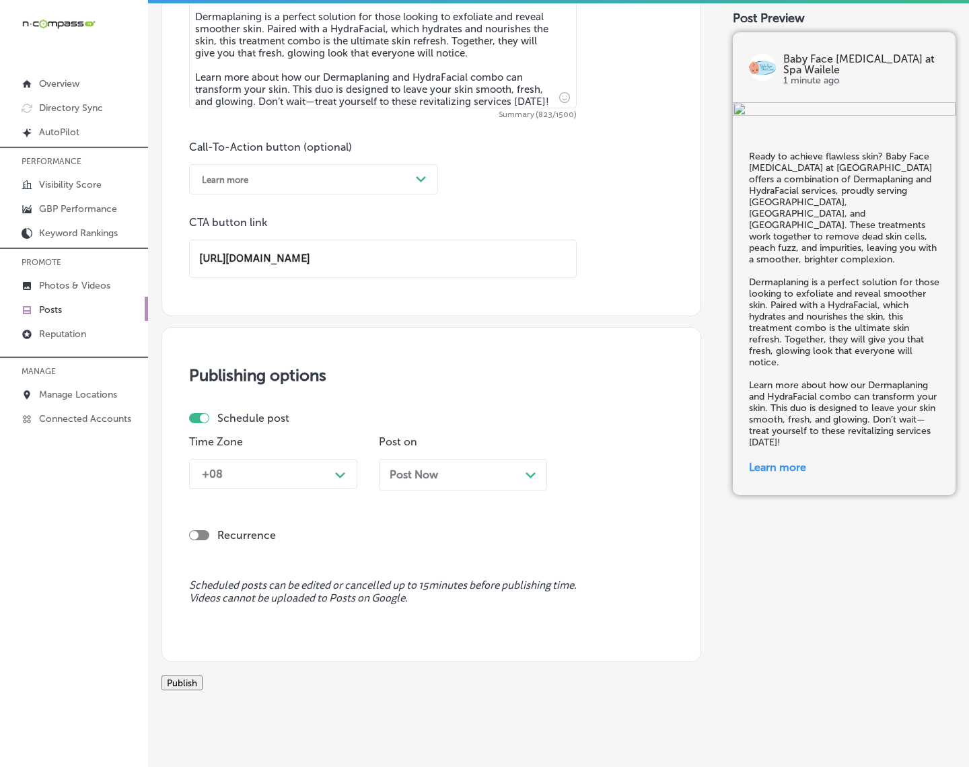
scroll to position [896, 0]
type input "[URL][DOMAIN_NAME]"
click at [341, 476] on icon "Path Created with Sketch." at bounding box center [340, 475] width 10 height 6
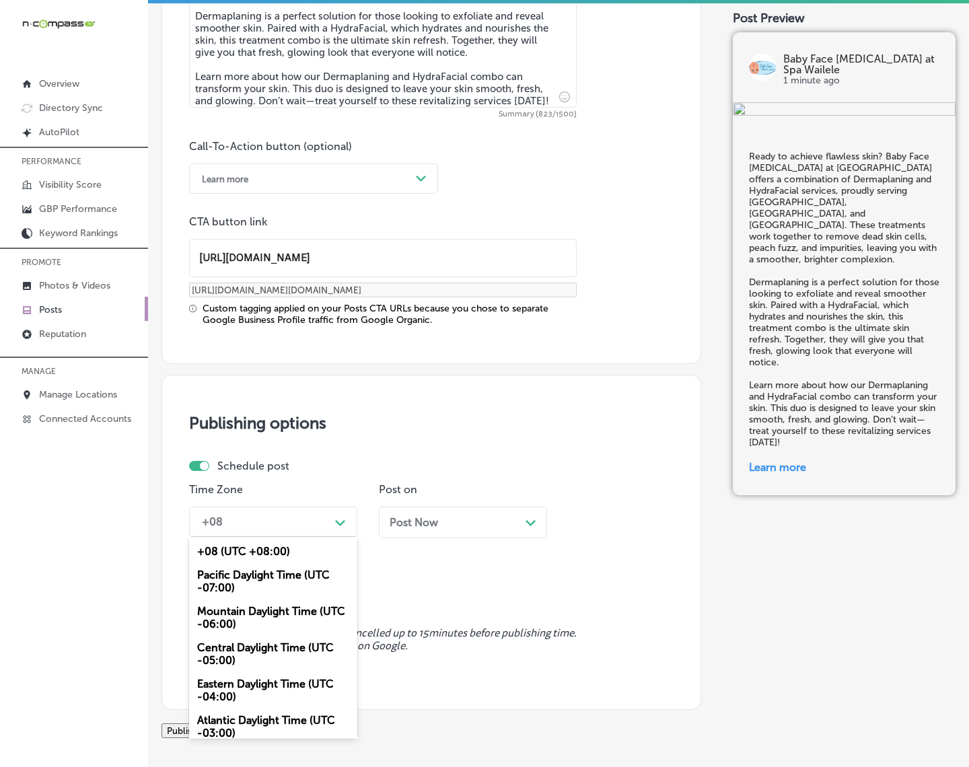
click at [295, 560] on div "+08 (UTC +08:00)" at bounding box center [273, 552] width 168 height 24
click at [312, 523] on div "+08" at bounding box center [262, 522] width 135 height 24
click at [297, 621] on div "Mountain Daylight Time (UTC -06:00)" at bounding box center [273, 618] width 168 height 36
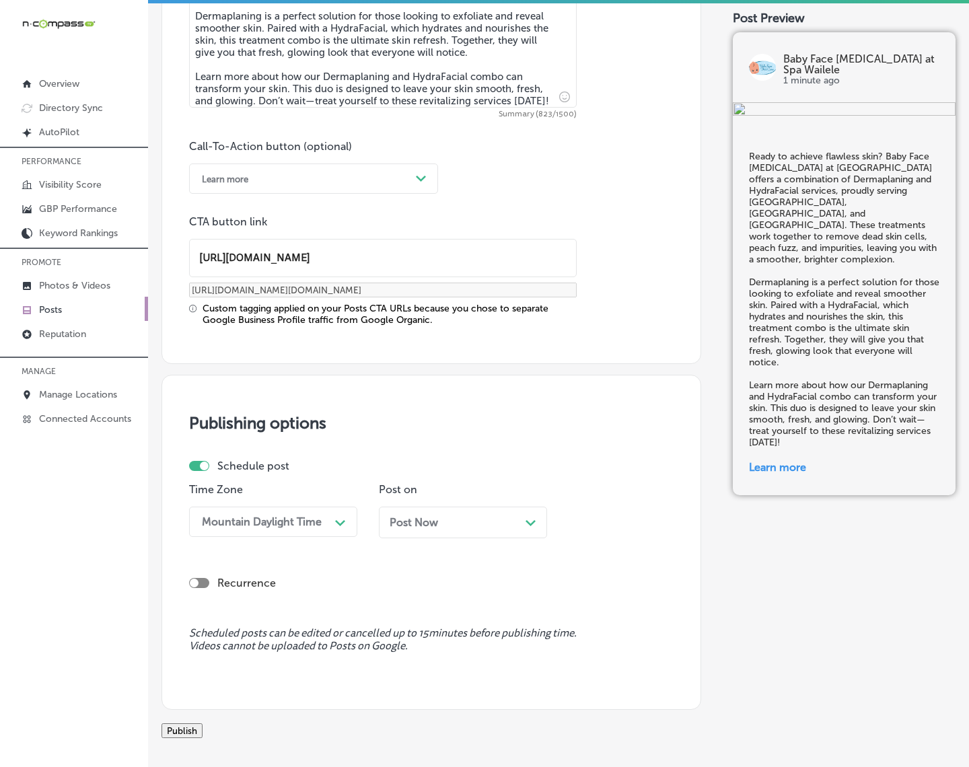
click at [415, 522] on span "Post Now" at bounding box center [414, 522] width 48 height 13
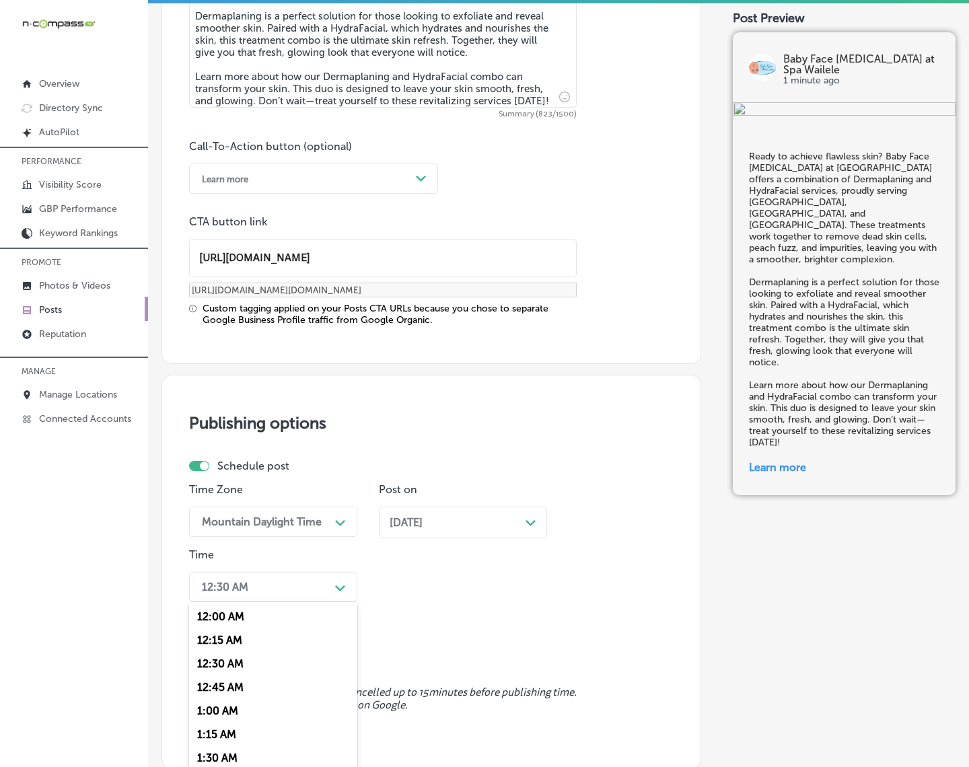
click at [328, 580] on div "option 7:00 AM, selected. option 12:00 AM focused, 1 of 96. 96 results availabl…" at bounding box center [273, 587] width 168 height 30
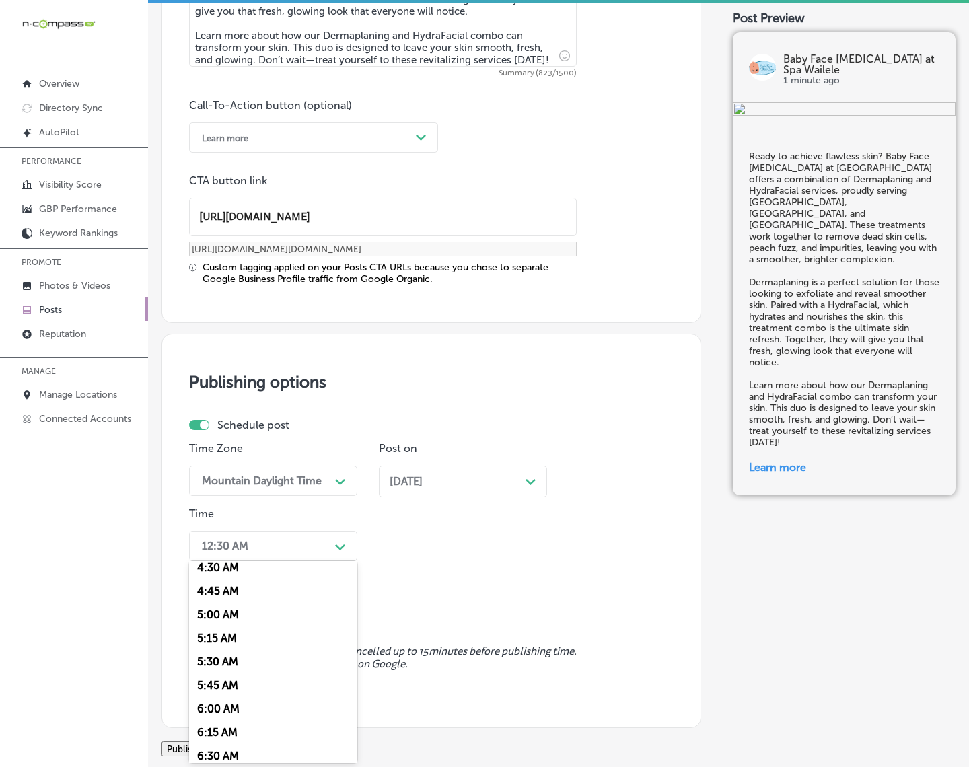
scroll to position [505, 0]
click at [231, 688] on div "7:00 AM" at bounding box center [273, 731] width 168 height 24
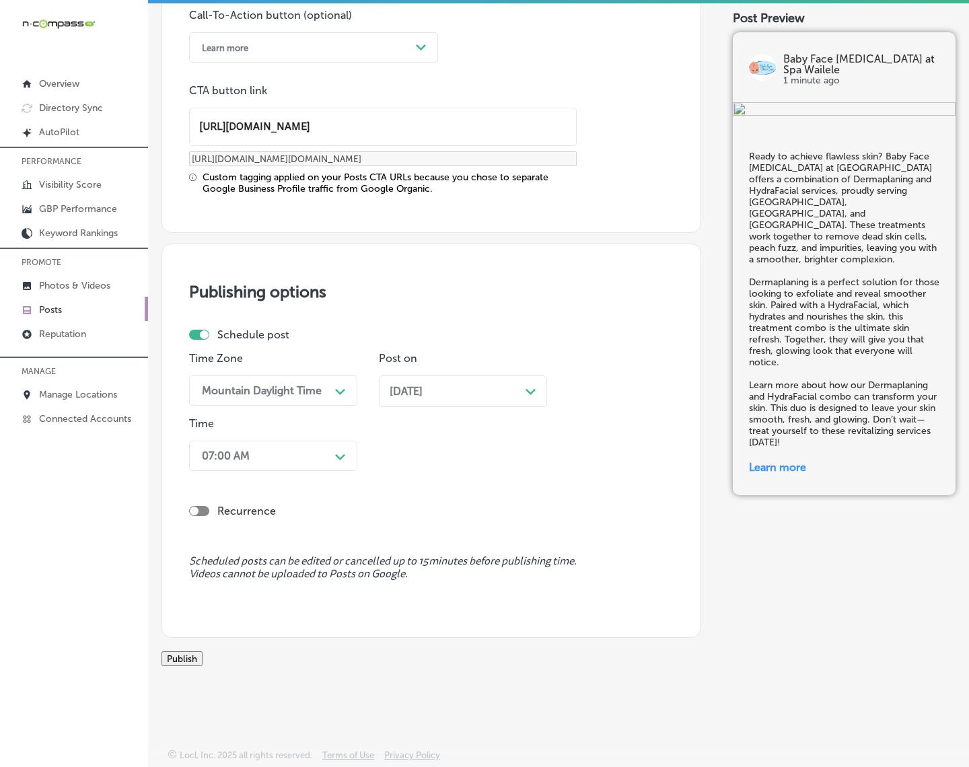
scroll to position [1042, 0]
click at [203, 655] on button "Publish" at bounding box center [182, 658] width 41 height 15
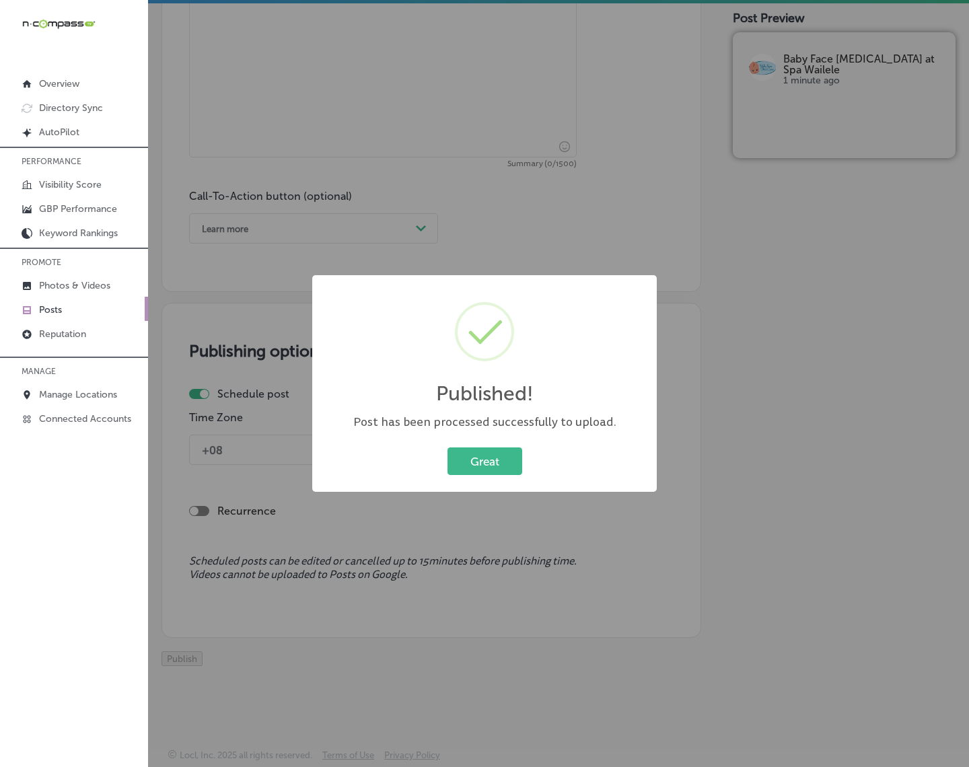
scroll to position [861, 0]
drag, startPoint x: 478, startPoint y: 466, endPoint x: 478, endPoint y: 478, distance: 12.1
click at [478, 466] on button "Great" at bounding box center [485, 462] width 75 height 28
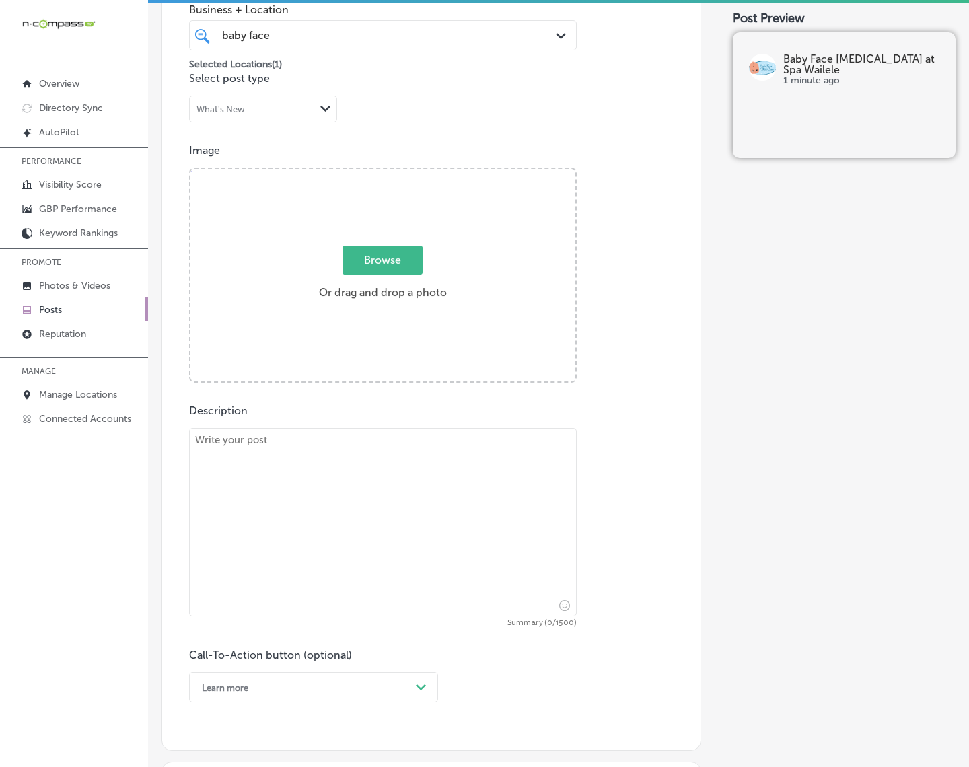
scroll to position [357, 0]
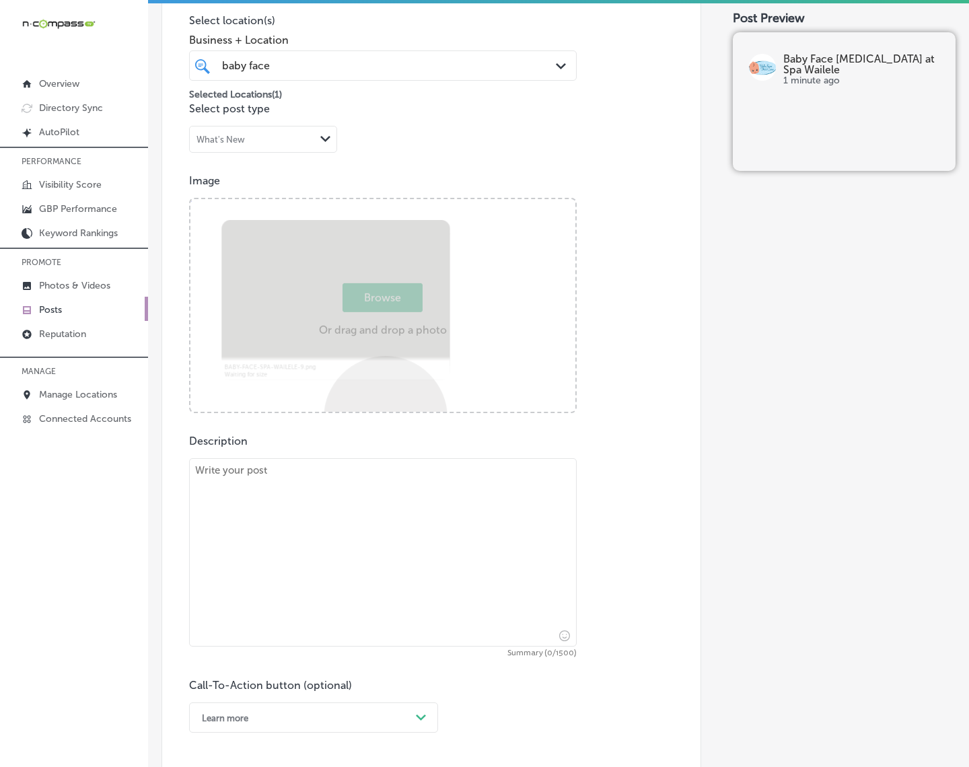
click at [379, 371] on div "Powered by PQINA Browse Or drag and drop a photo Abort Retry Remove Upload Canc…" at bounding box center [382, 305] width 385 height 213
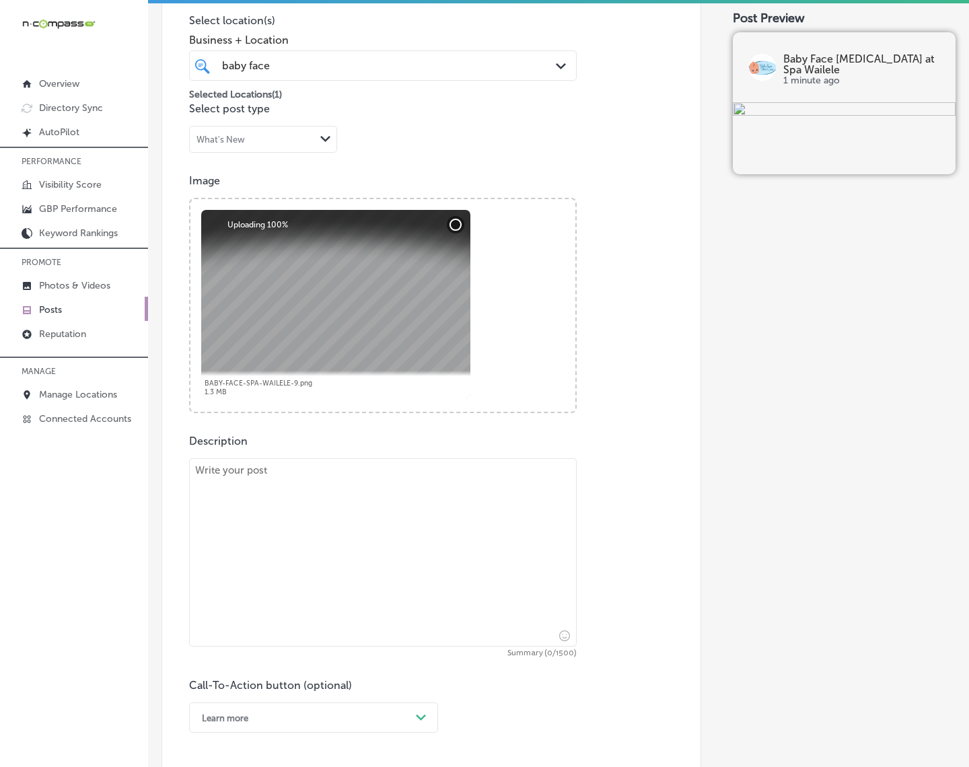
click at [450, 532] on textarea at bounding box center [383, 552] width 388 height 188
paste textarea "If you’re in [GEOGRAPHIC_DATA], [GEOGRAPHIC_DATA], or [GEOGRAPHIC_DATA], Baby F…"
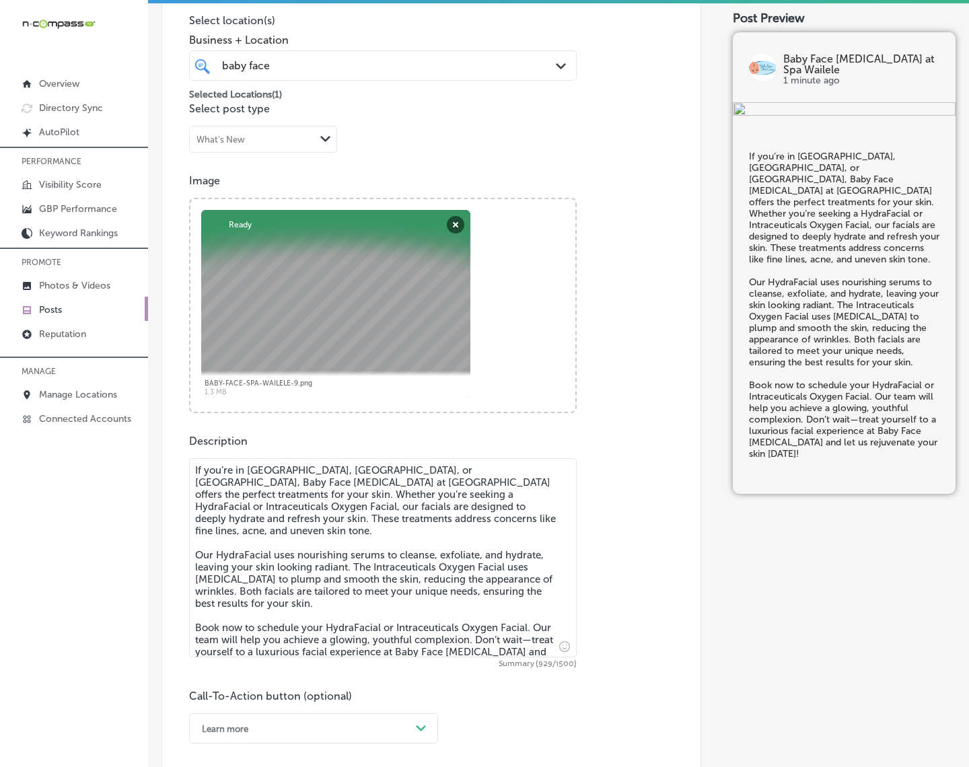
type textarea "If you’re in [GEOGRAPHIC_DATA], [GEOGRAPHIC_DATA], or [GEOGRAPHIC_DATA], Baby F…"
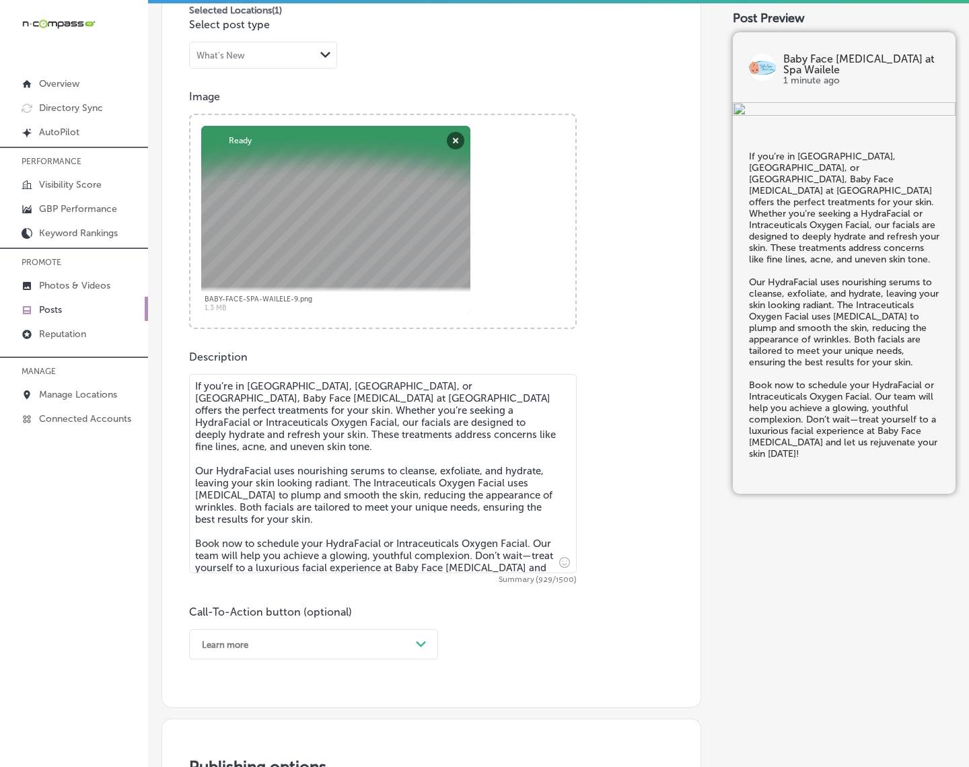
click at [421, 638] on div "Learn more Path Created with Sketch." at bounding box center [313, 644] width 249 height 30
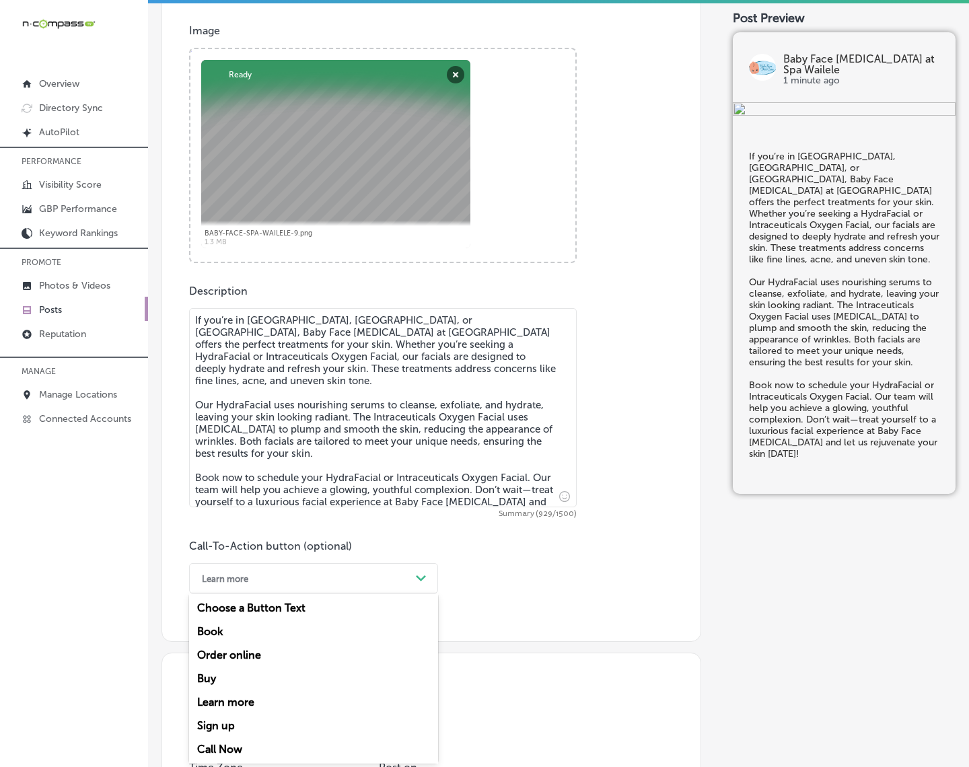
click at [222, 630] on div "Book" at bounding box center [313, 632] width 249 height 24
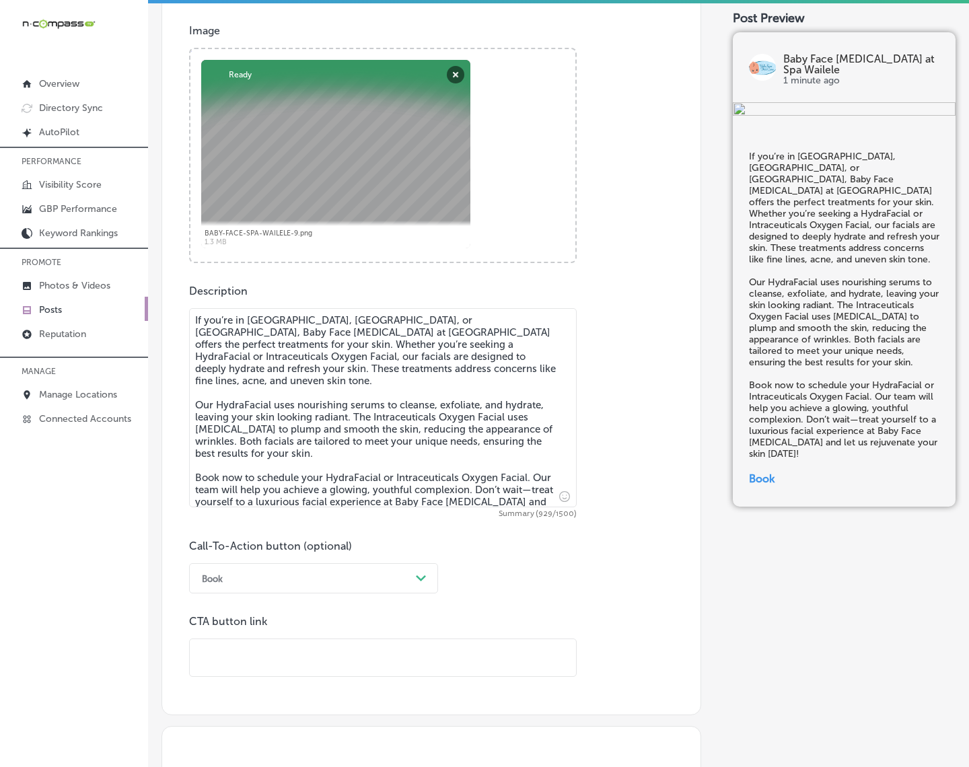
drag, startPoint x: 257, startPoint y: 630, endPoint x: 260, endPoint y: 646, distance: 16.4
click at [258, 630] on div "CTA button link" at bounding box center [383, 646] width 388 height 62
click at [260, 646] on input "text" at bounding box center [383, 657] width 386 height 37
paste input "[URL][DOMAIN_NAME]?"
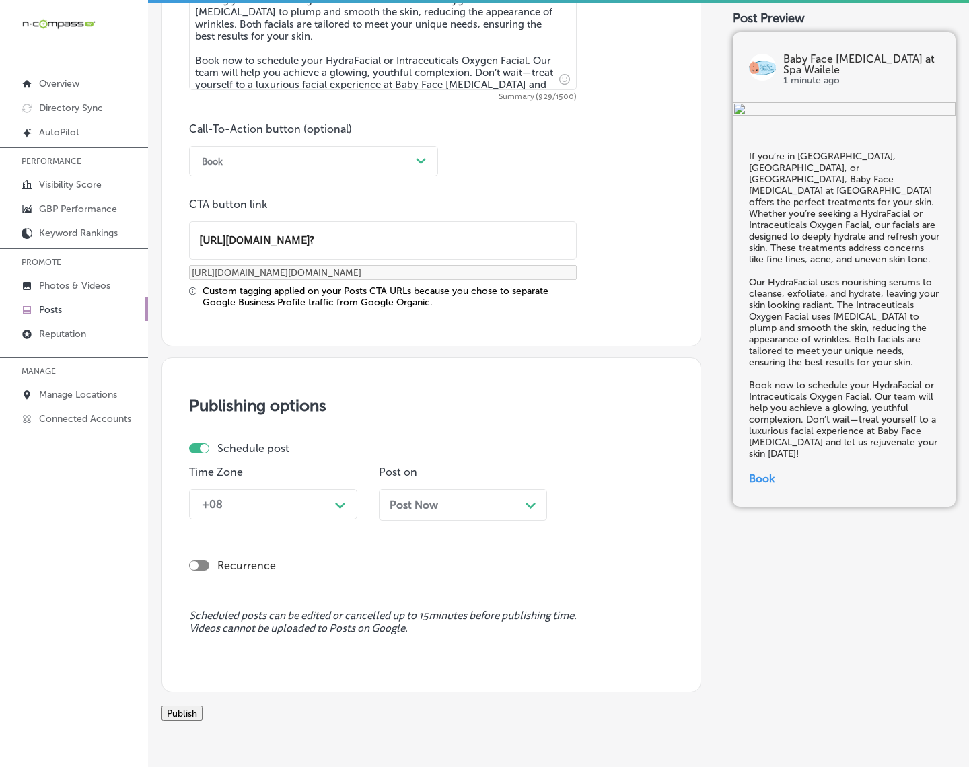
scroll to position [927, 0]
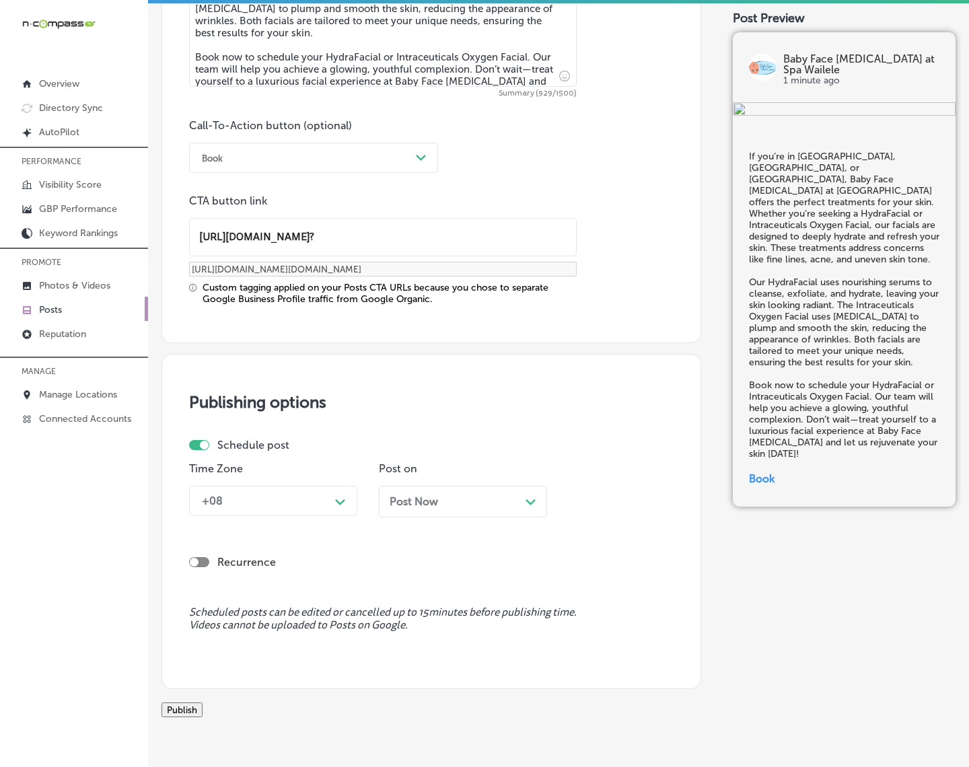
type input "[URL][DOMAIN_NAME]?"
click at [337, 503] on icon "Path Created with Sketch." at bounding box center [340, 502] width 10 height 6
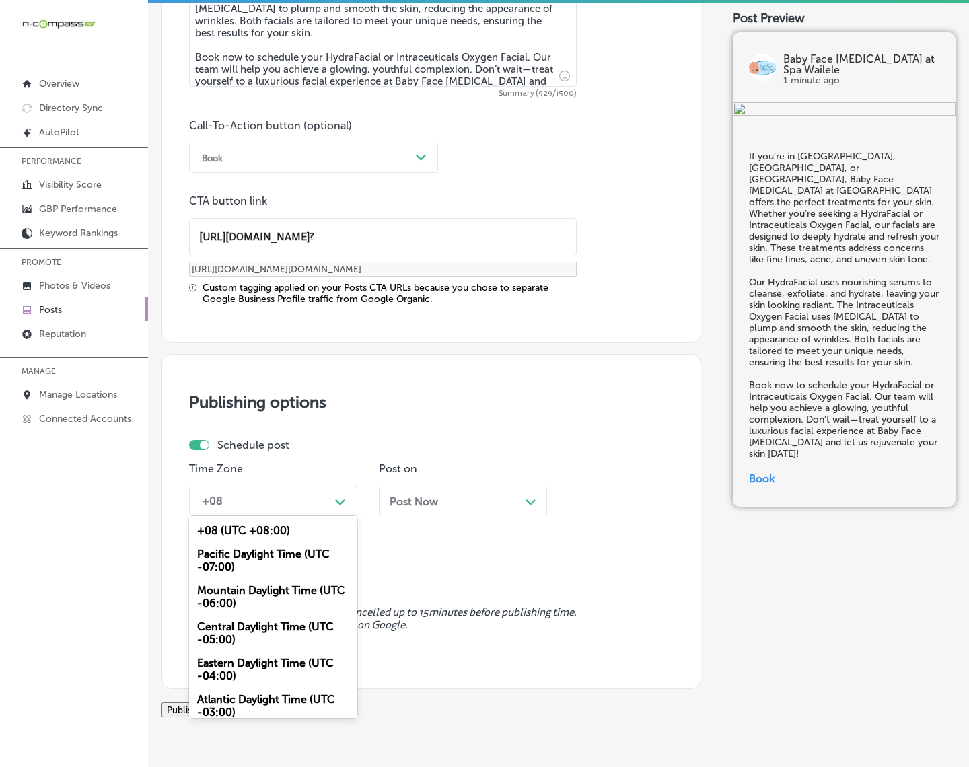
click at [297, 594] on div "Mountain Daylight Time (UTC -06:00)" at bounding box center [273, 597] width 168 height 36
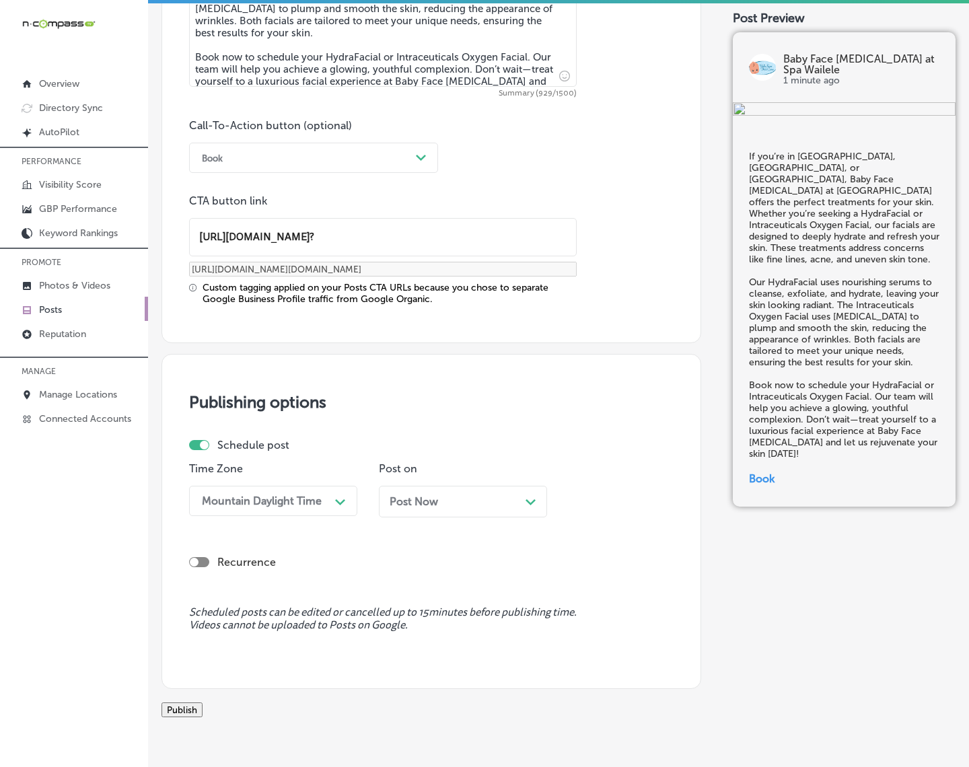
click at [439, 500] on div "Post Now Path Created with Sketch." at bounding box center [463, 501] width 147 height 13
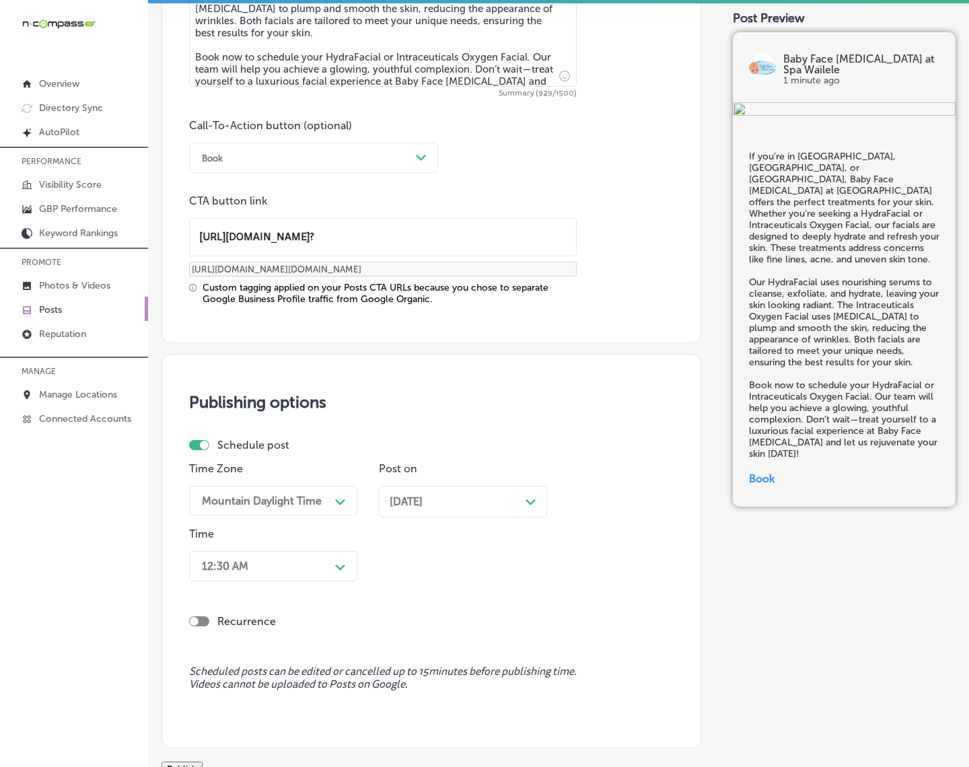
click at [342, 567] on div "12:30 AM Path Created with Sketch." at bounding box center [273, 566] width 168 height 30
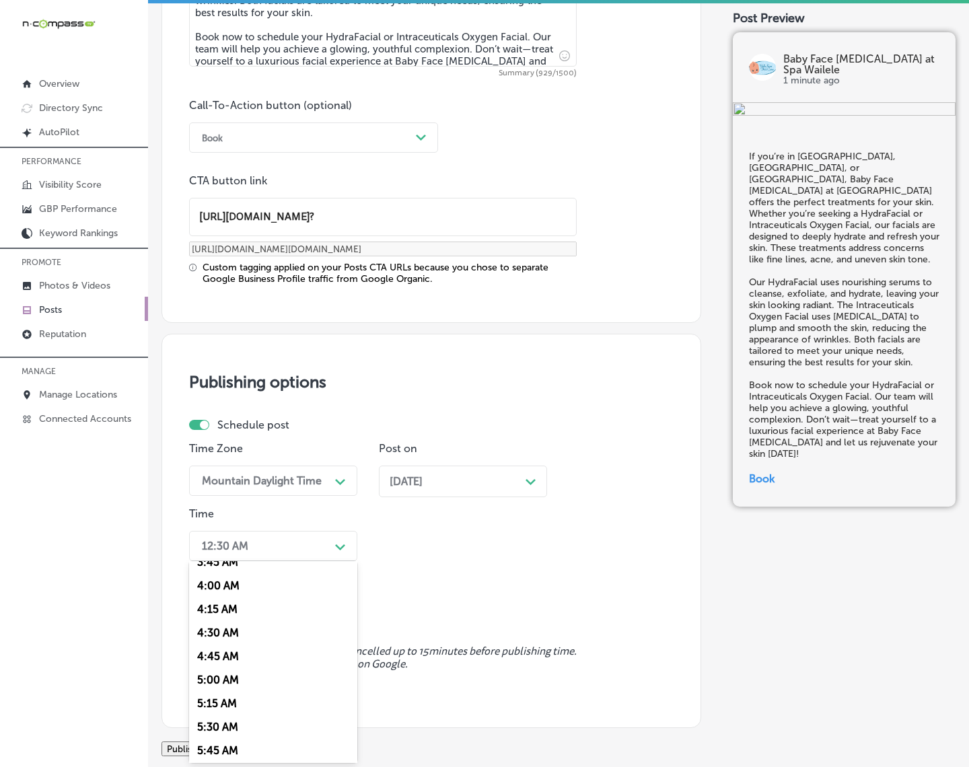
scroll to position [505, 0]
click at [229, 688] on div "7:00 AM" at bounding box center [273, 731] width 168 height 24
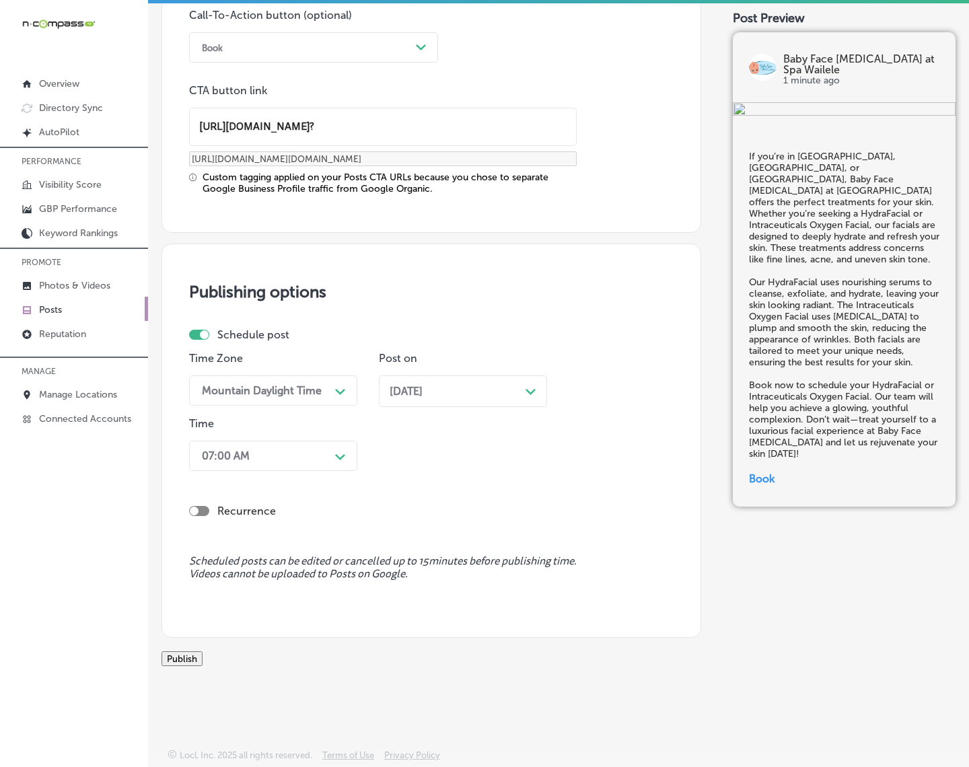
scroll to position [1052, 0]
click at [203, 651] on button "Publish" at bounding box center [182, 658] width 41 height 15
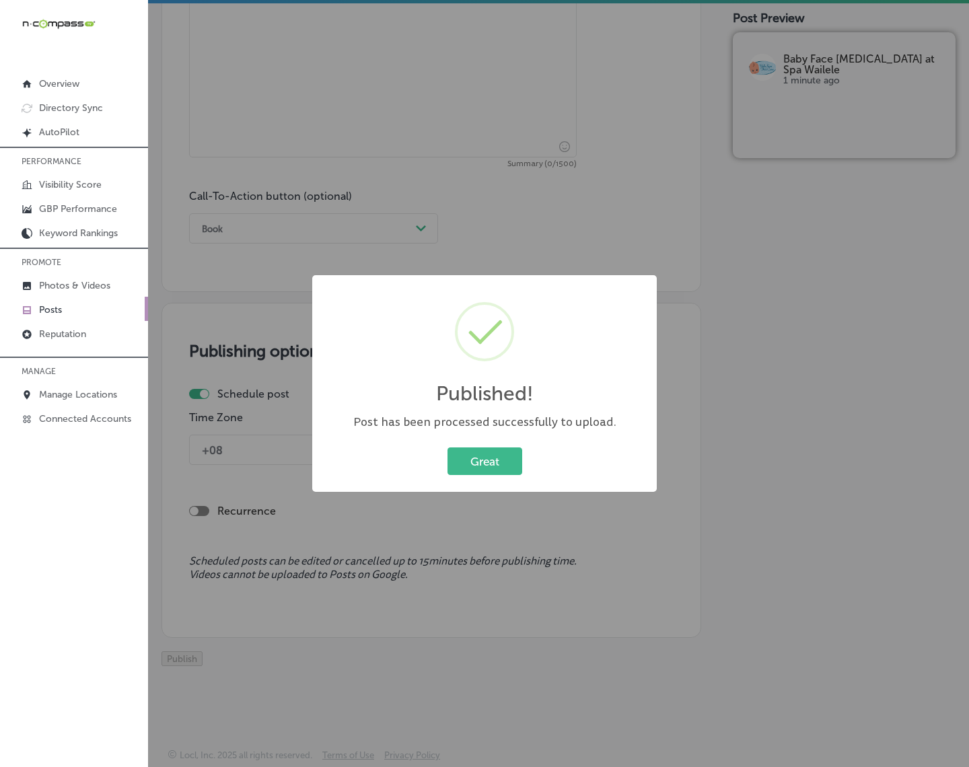
scroll to position [872, 0]
click at [502, 471] on button "Great" at bounding box center [485, 462] width 75 height 28
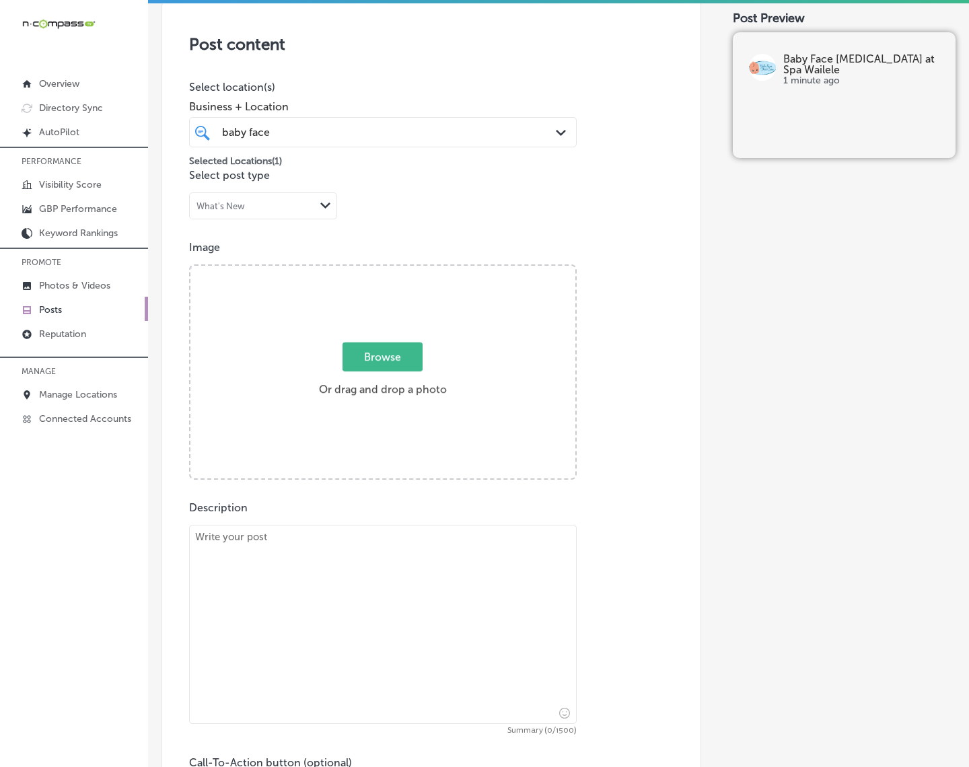
scroll to position [283, 0]
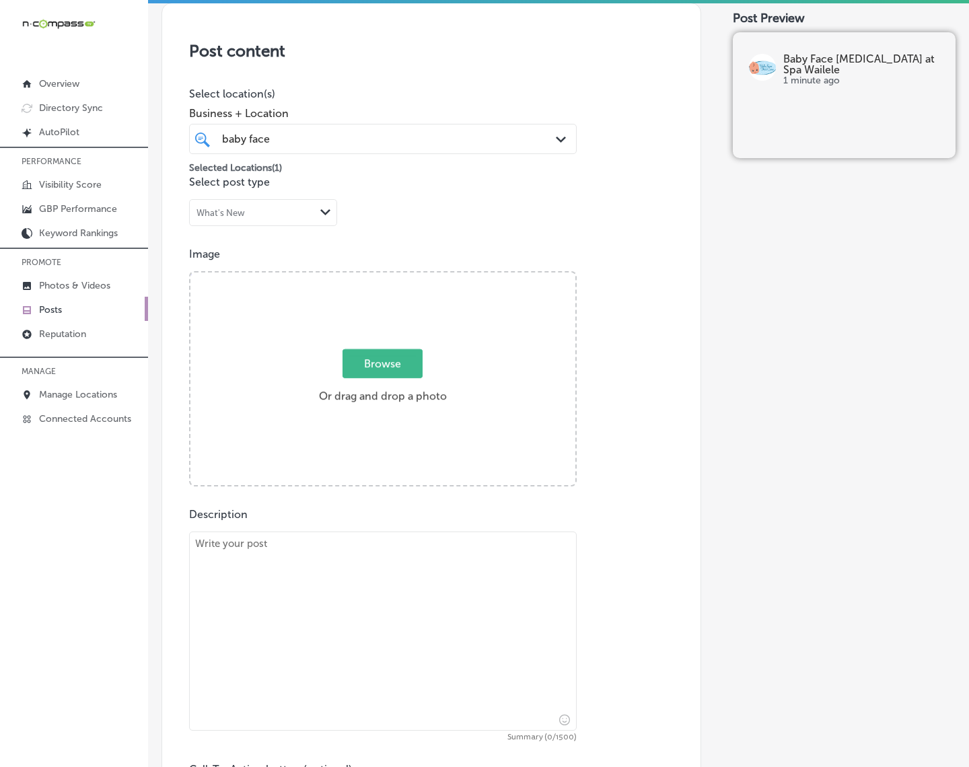
click at [79, 310] on link "Posts" at bounding box center [74, 309] width 148 height 24
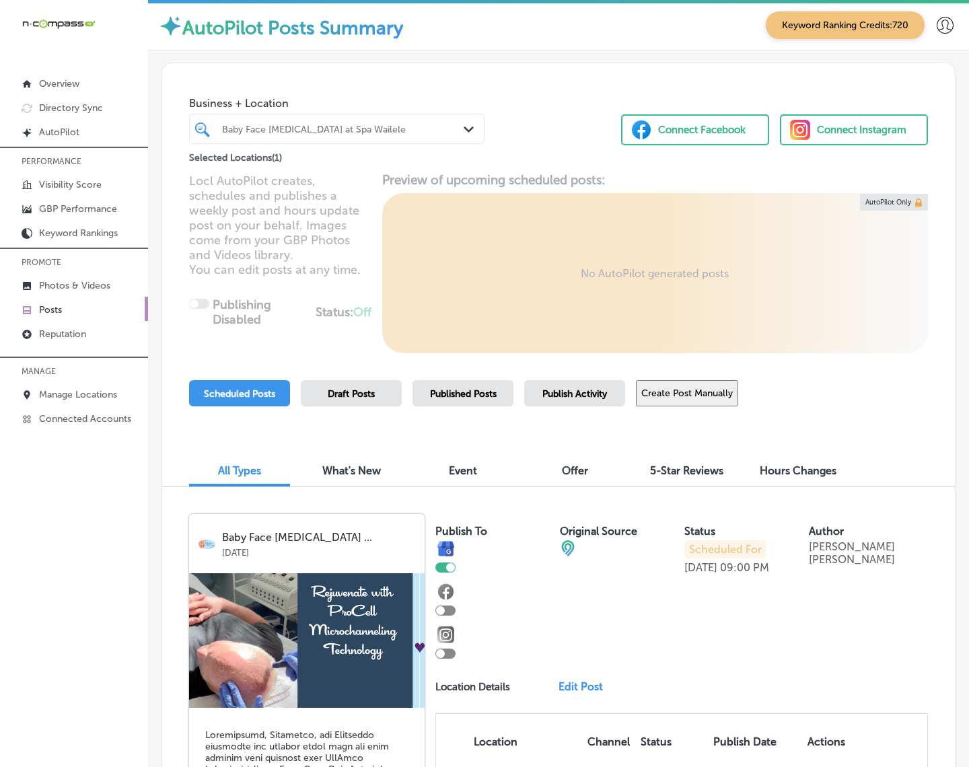
click at [691, 390] on button "Create Post Manually" at bounding box center [687, 393] width 102 height 26
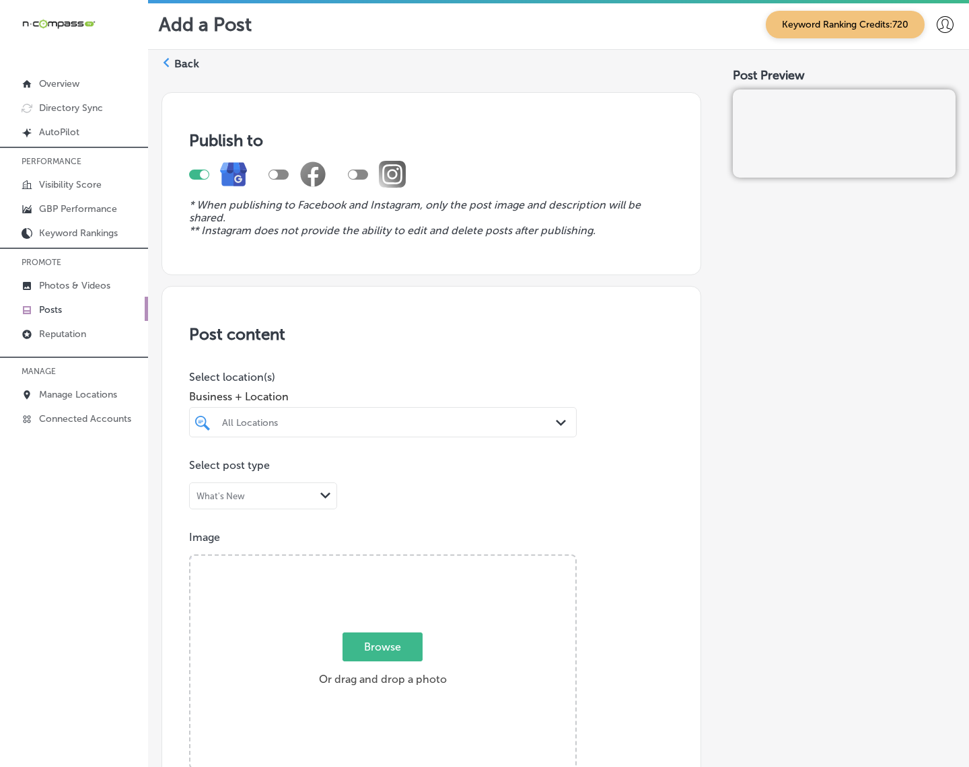
click at [515, 425] on div "All Locations" at bounding box center [389, 422] width 335 height 11
click at [533, 466] on div "Palmetto Diesel Repair Inc. [STREET_ADDRESS][GEOGRAPHIC_DATA][STREET_ADDRESS]" at bounding box center [382, 477] width 377 height 28
type input "palme"
click at [733, 453] on div "Post Preview" at bounding box center [844, 763] width 223 height 1365
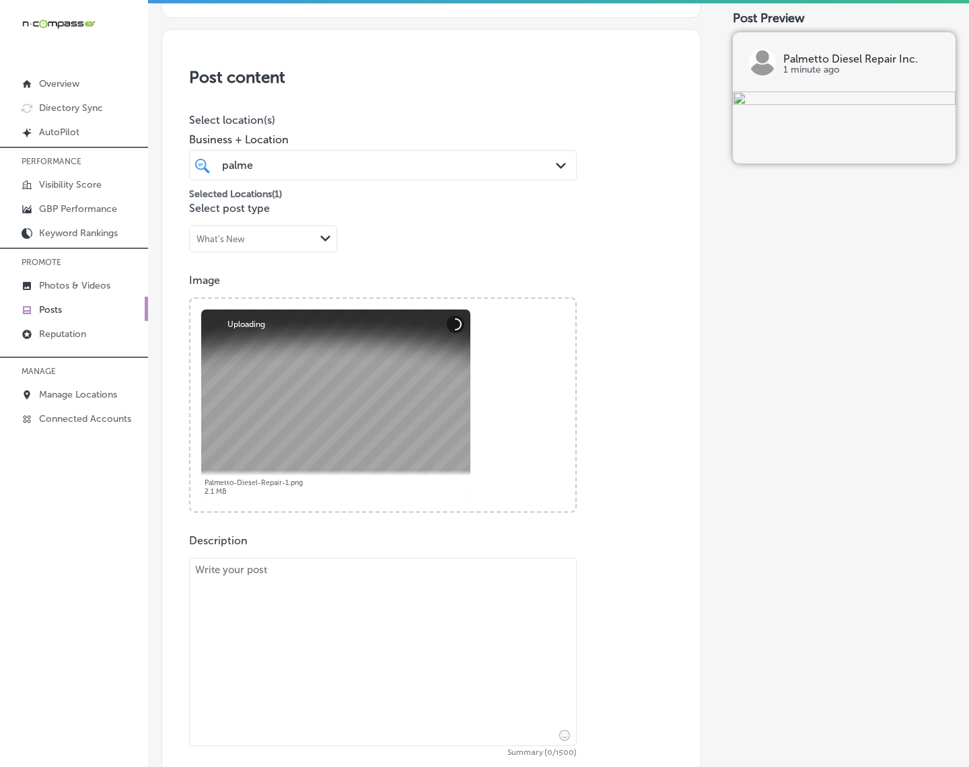
scroll to position [336, 0]
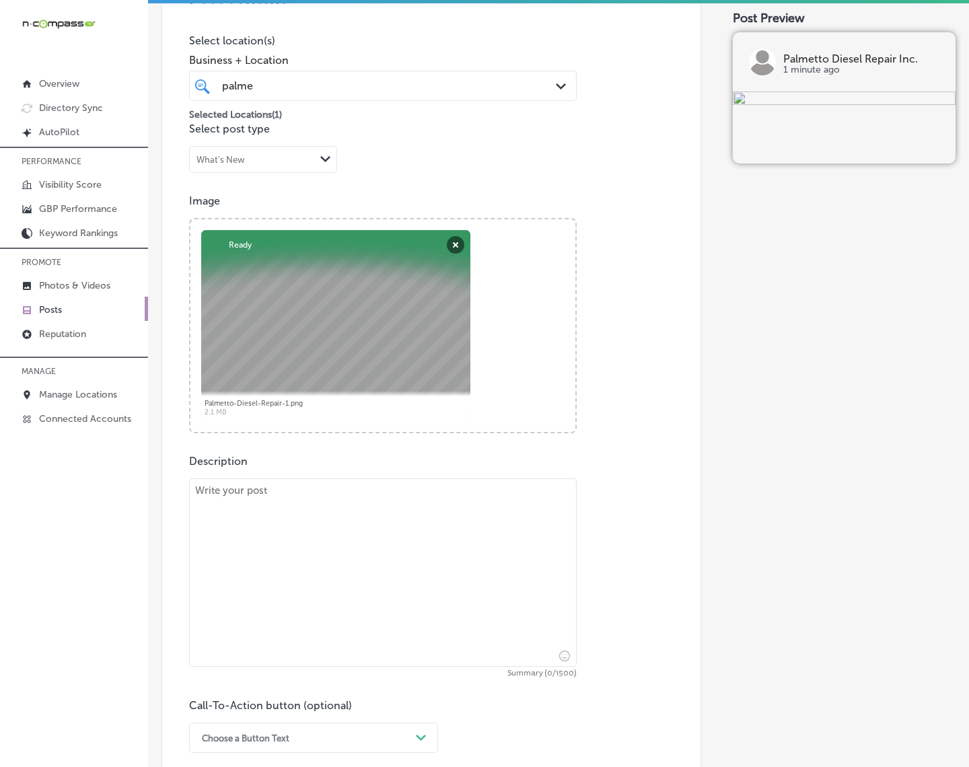
click at [571, 597] on div "Description Summary (0/1500) Call-To-Action button (optional) Choose a Button T…" at bounding box center [431, 604] width 485 height 298
click at [488, 553] on textarea at bounding box center [383, 572] width 388 height 188
paste textarea "Is your diesel engine not performing at its best? Palmetto Diesel Repair Inc. s…"
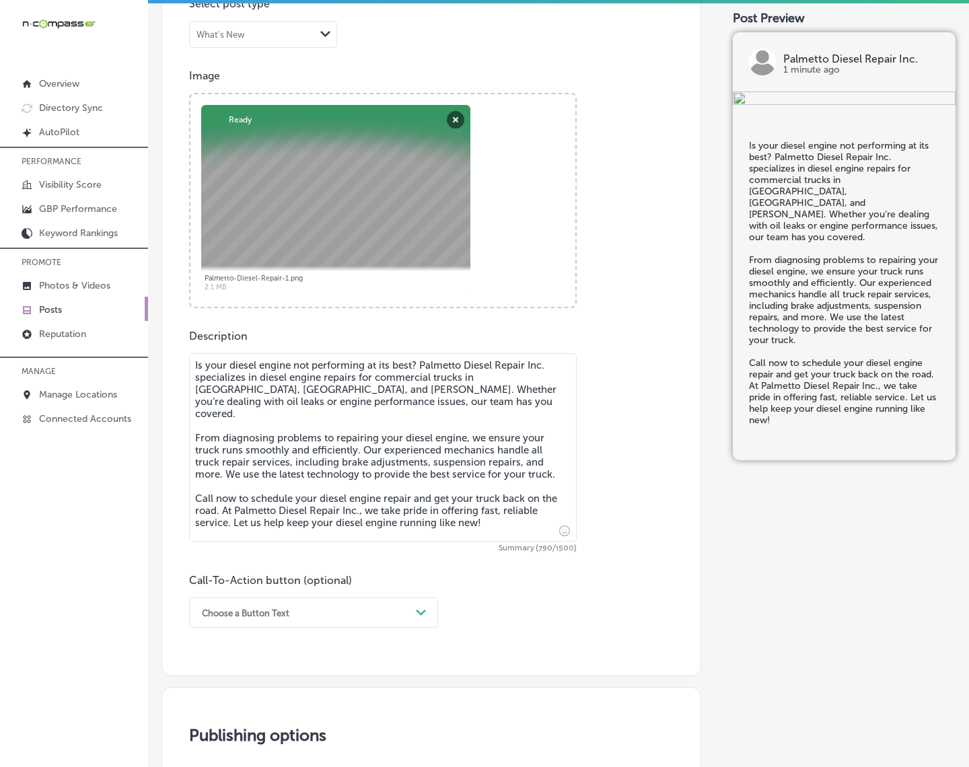
scroll to position [505, 0]
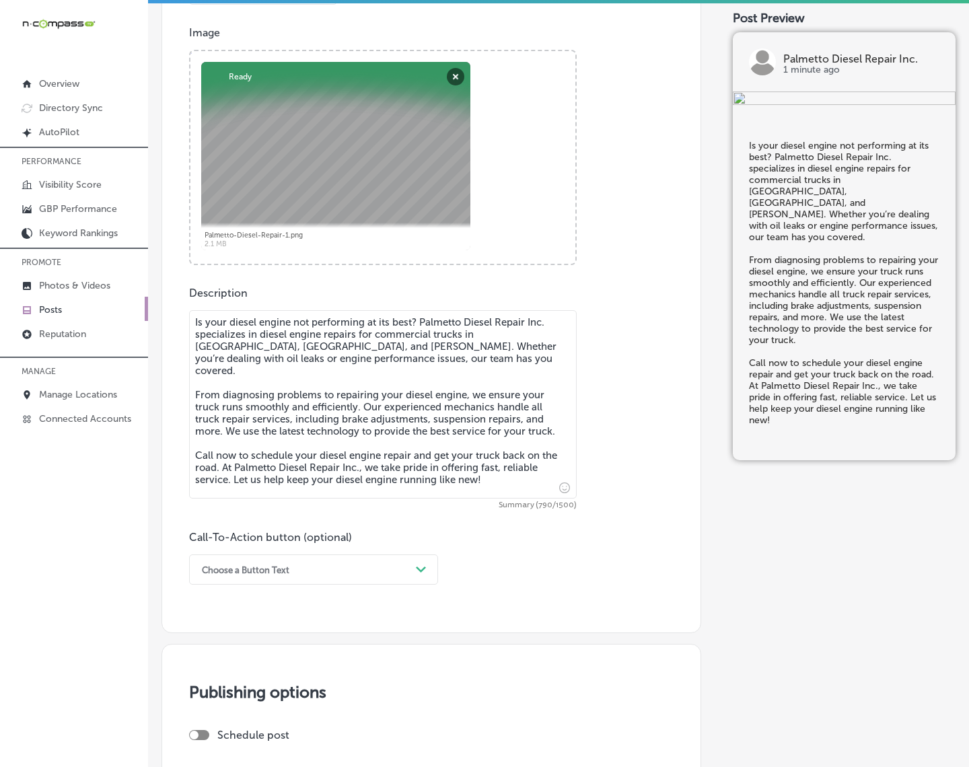
type textarea "Is your diesel engine not performing at its best? Palmetto Diesel Repair Inc. s…"
click at [417, 567] on icon "Path Created with Sketch." at bounding box center [421, 570] width 10 height 6
click at [253, 688] on div "Call Now" at bounding box center [313, 741] width 249 height 24
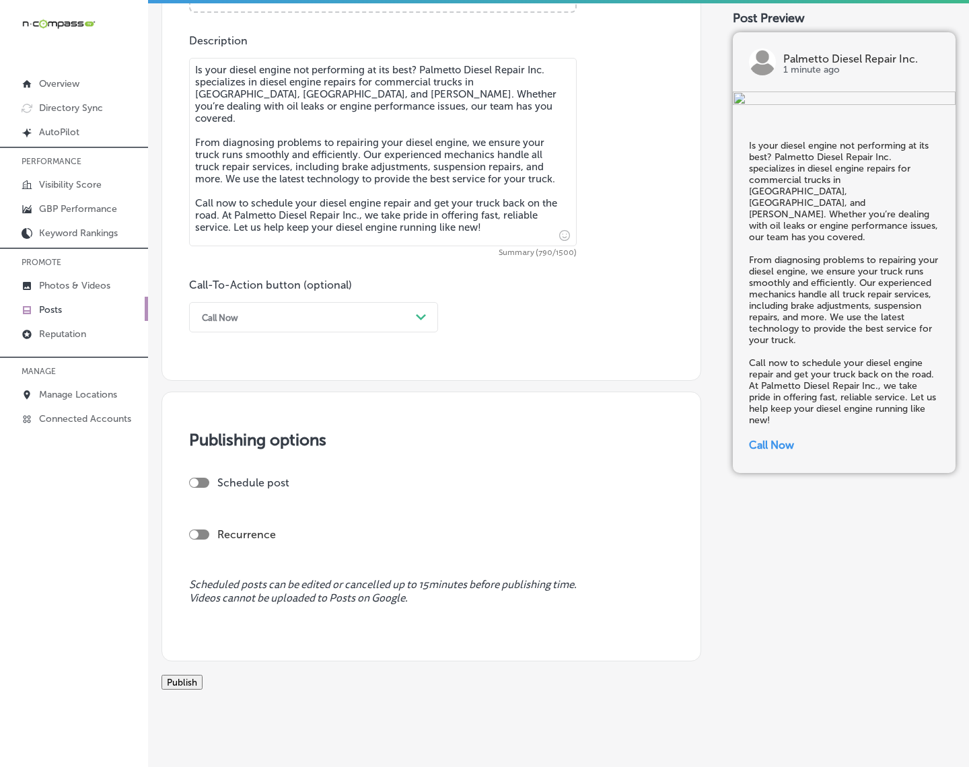
click at [203, 485] on div at bounding box center [199, 483] width 20 height 10
checkbox input "true"
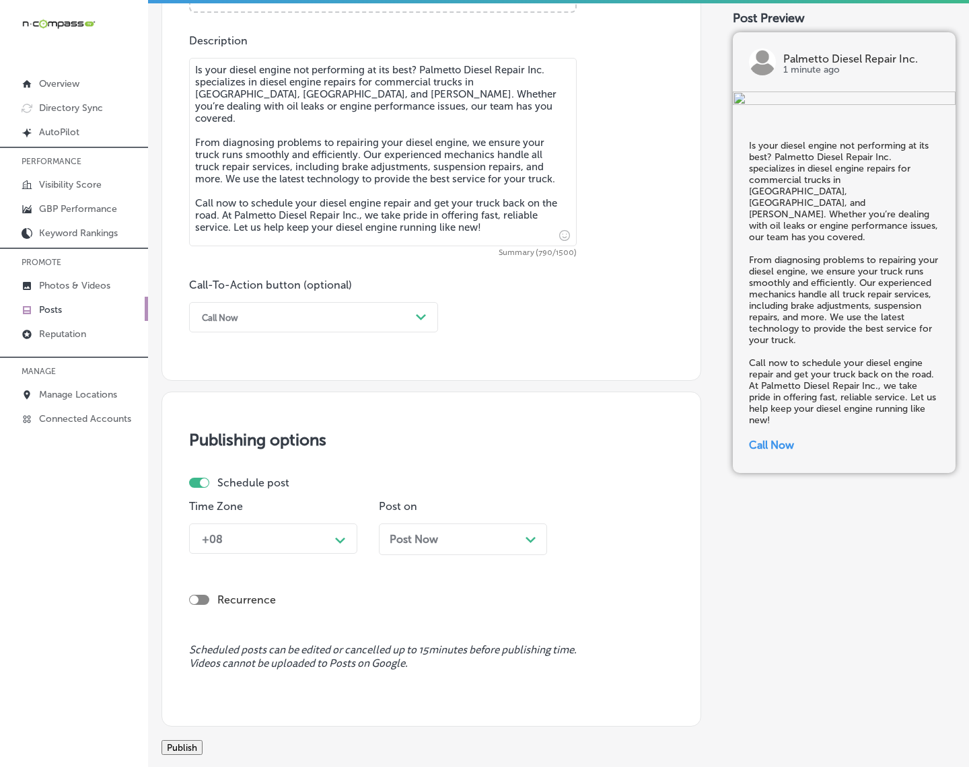
click at [270, 536] on div "+08" at bounding box center [262, 539] width 135 height 24
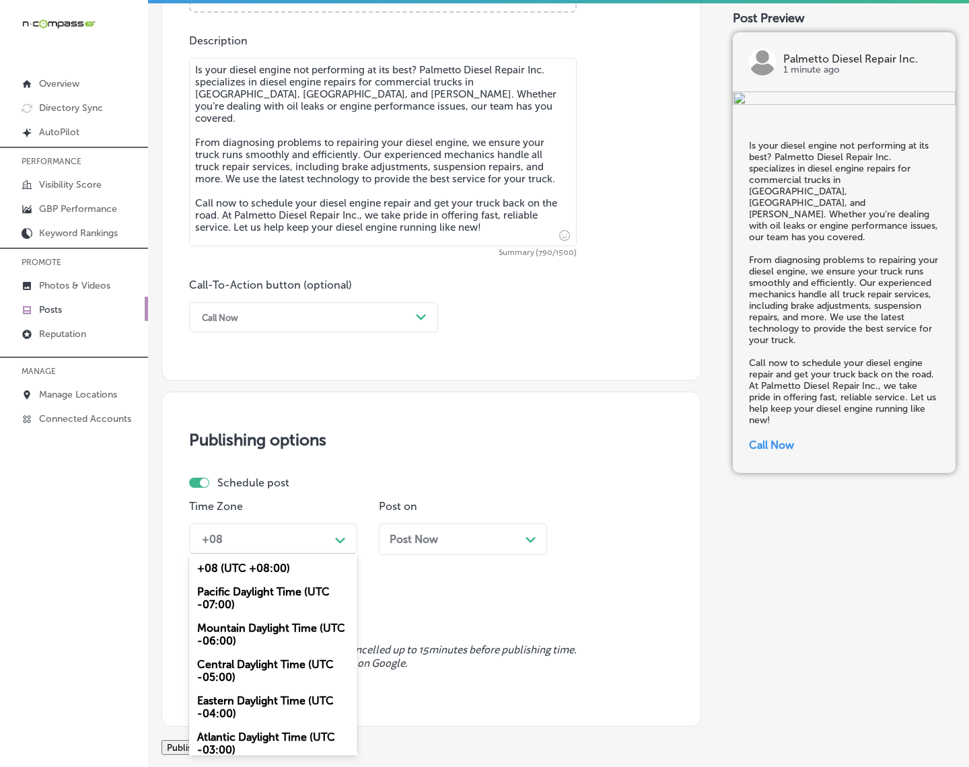
click at [278, 629] on div "Mountain Daylight Time (UTC -06:00)" at bounding box center [273, 634] width 168 height 36
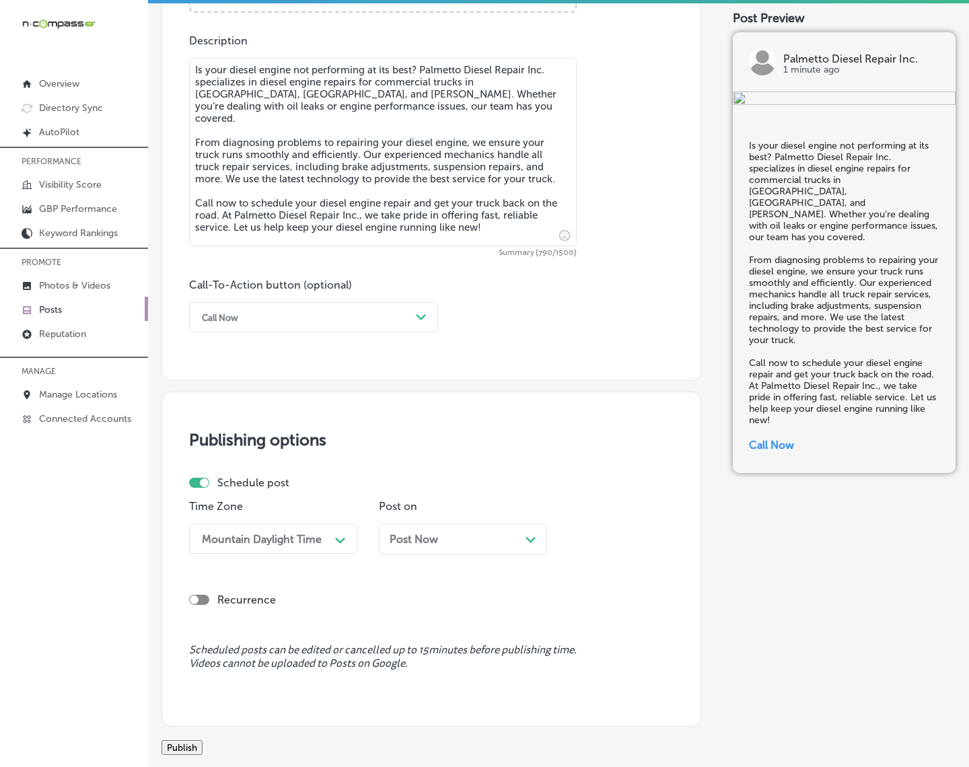
click at [437, 539] on span "Post Now" at bounding box center [414, 539] width 48 height 13
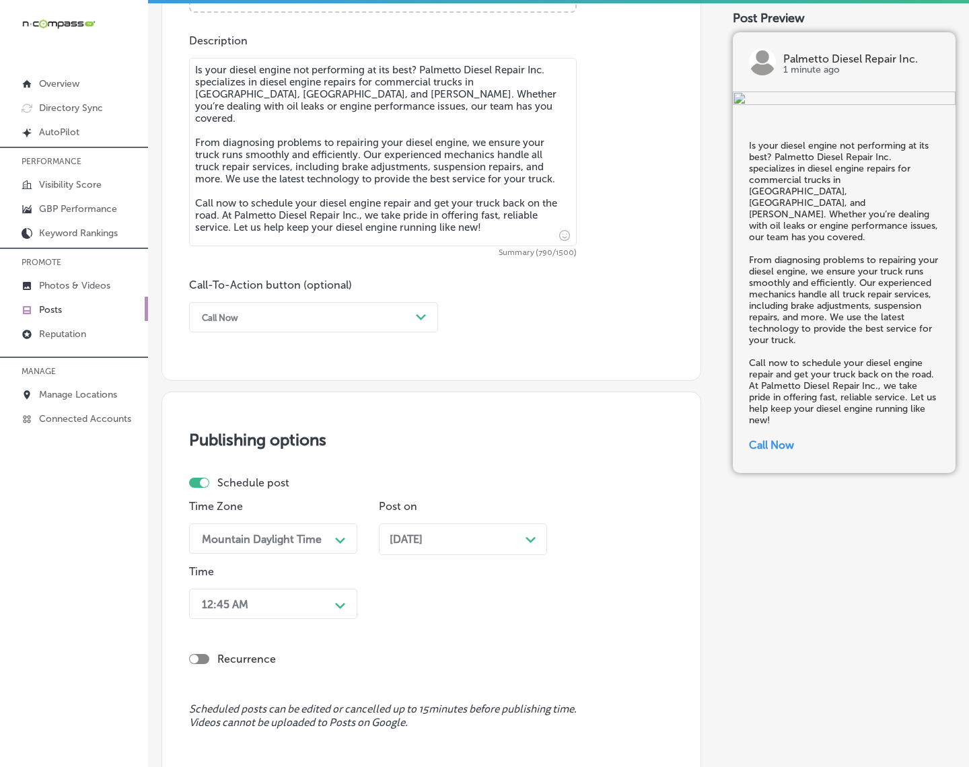
click at [335, 604] on div "12:45 AM Path Created with Sketch." at bounding box center [273, 604] width 168 height 30
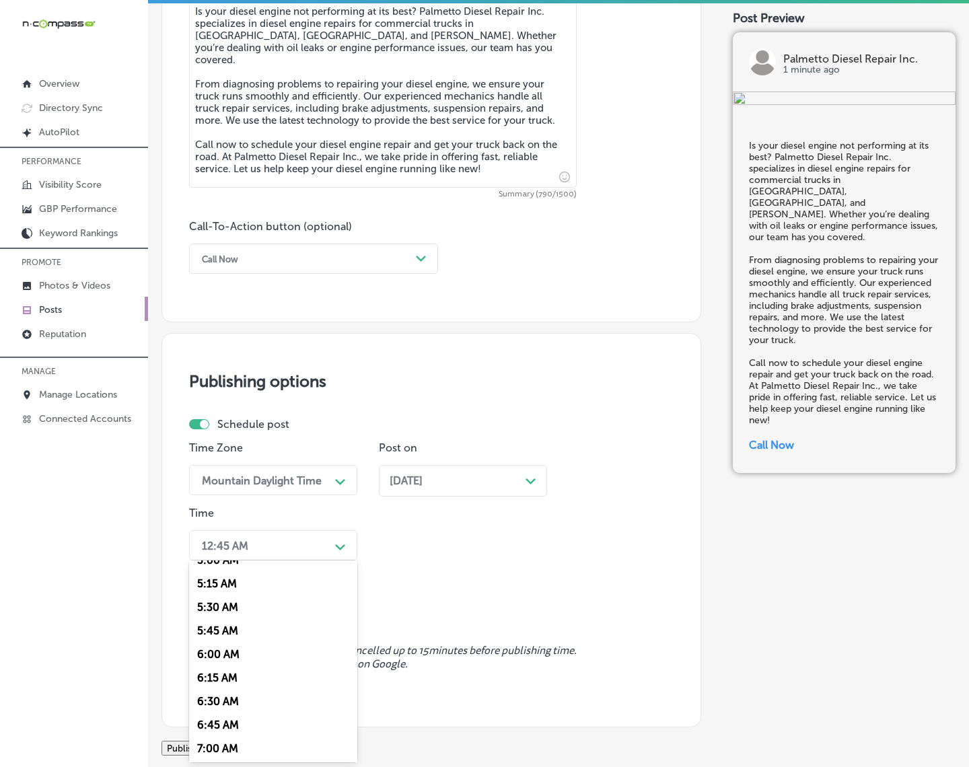
scroll to position [505, 0]
click at [242, 688] on div "7:00 AM" at bounding box center [273, 730] width 168 height 24
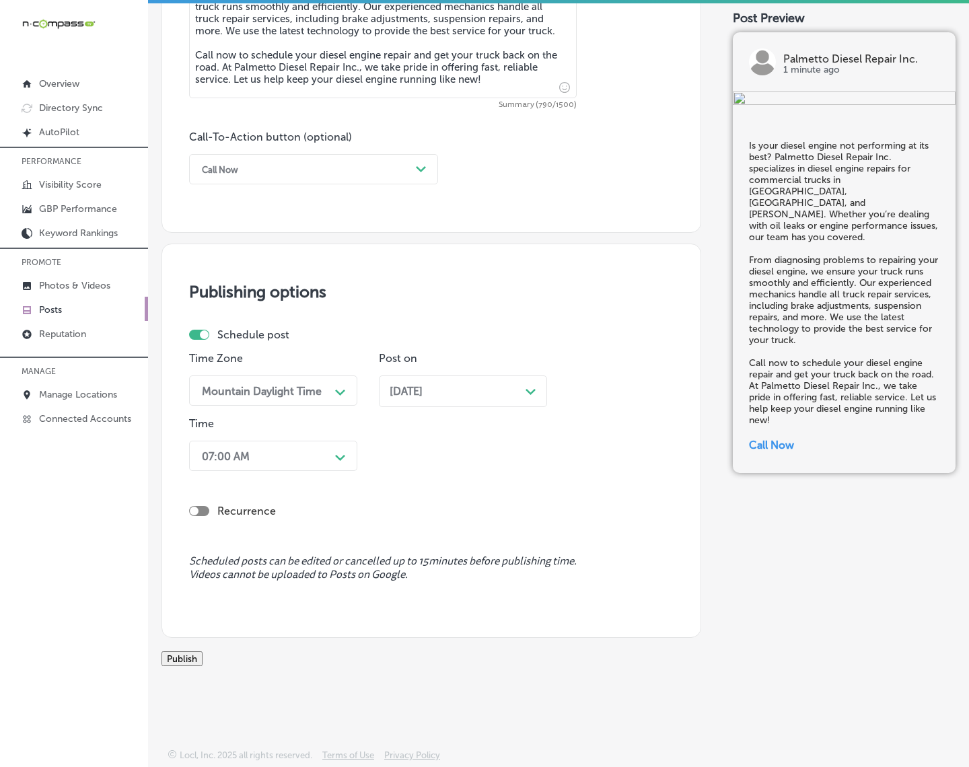
scroll to position [920, 0]
click at [203, 657] on button "Publish" at bounding box center [182, 658] width 41 height 15
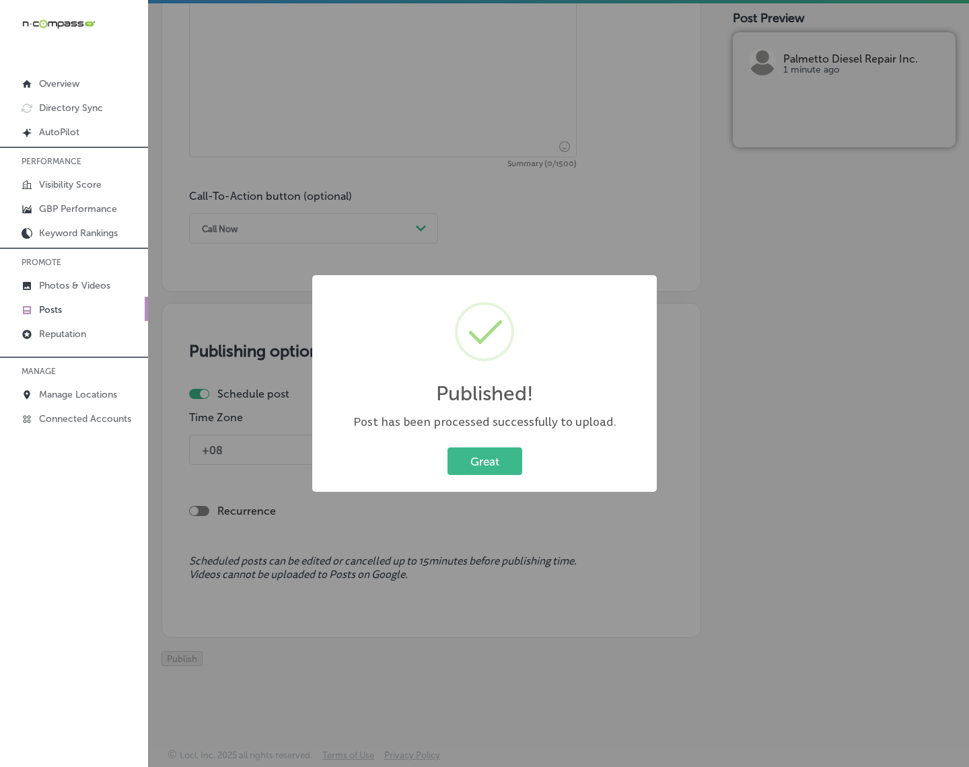
scroll to position [861, 0]
click at [462, 463] on button "Great" at bounding box center [485, 462] width 75 height 28
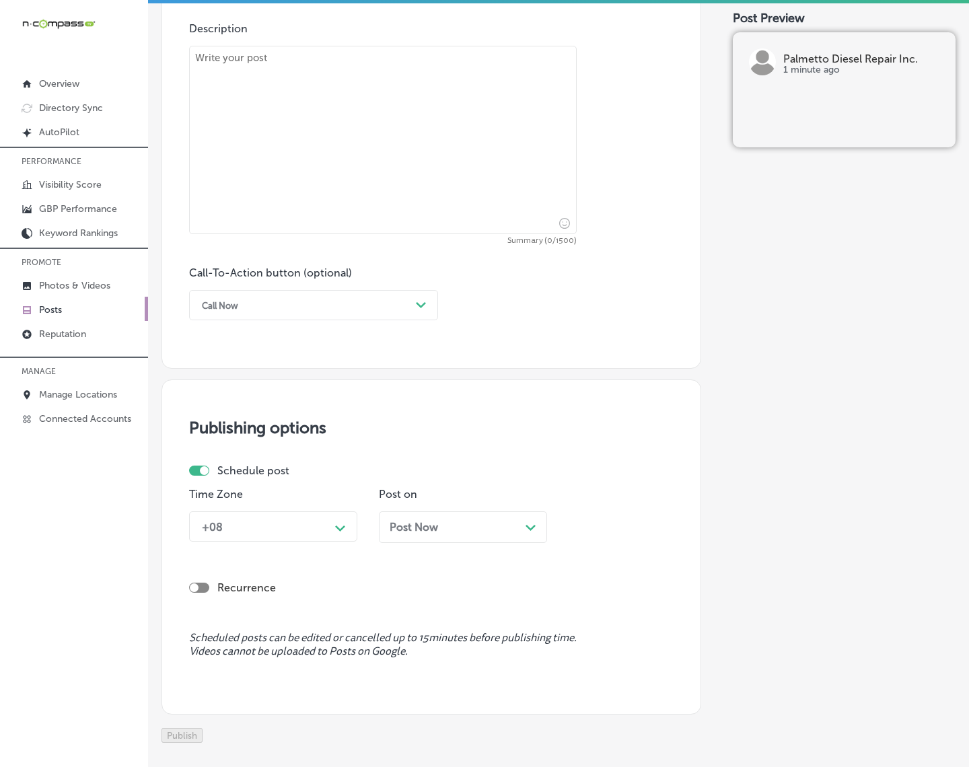
scroll to position [357, 0]
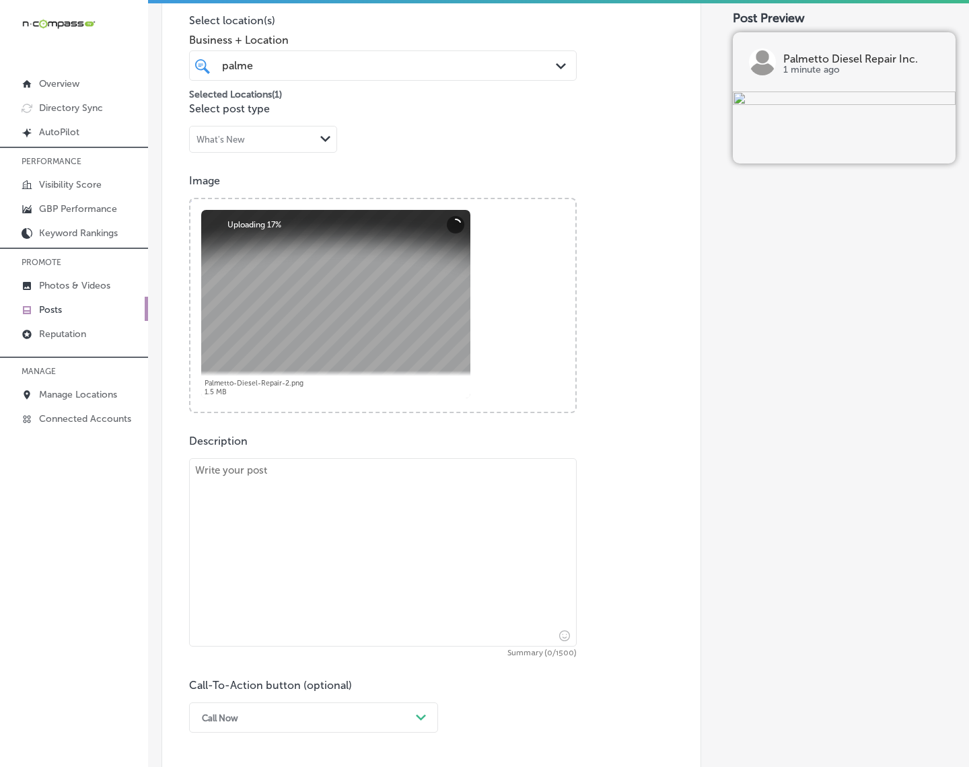
click at [429, 613] on textarea at bounding box center [383, 552] width 388 height 188
paste textarea "When your trailer needs attention, Palmetto Diesel Repair Inc. is here to help.…"
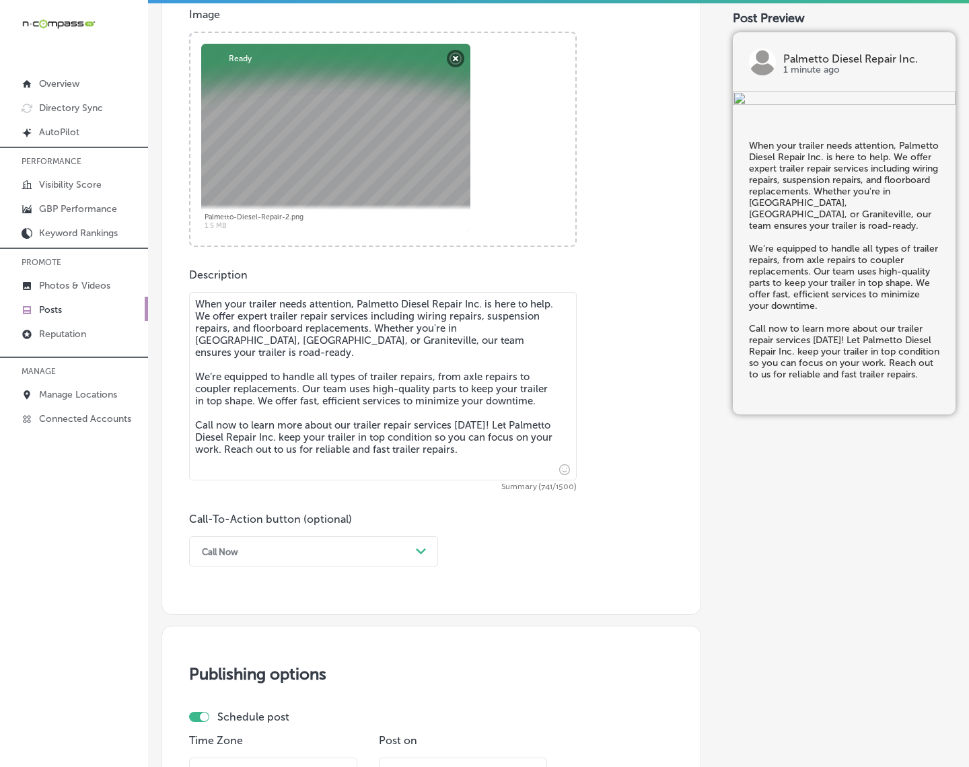
scroll to position [525, 0]
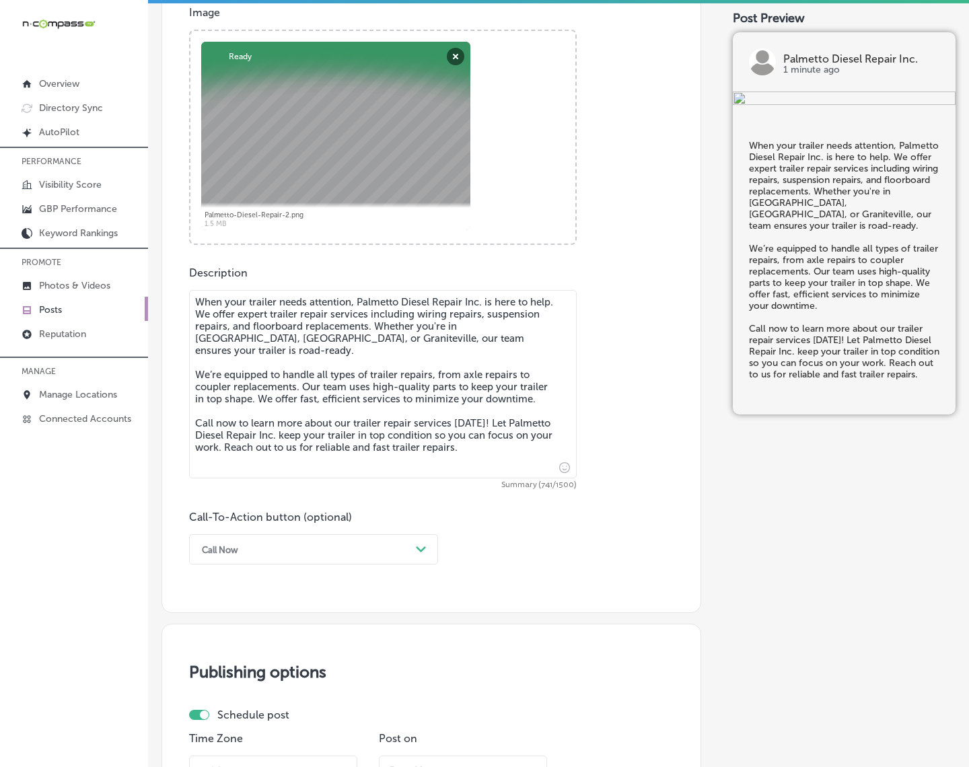
type textarea "When your trailer needs attention, Palmetto Diesel Repair Inc. is here to help.…"
click at [412, 547] on div "Path Created with Sketch." at bounding box center [422, 550] width 22 height 22
click at [231, 688] on div "Call Now" at bounding box center [313, 721] width 249 height 24
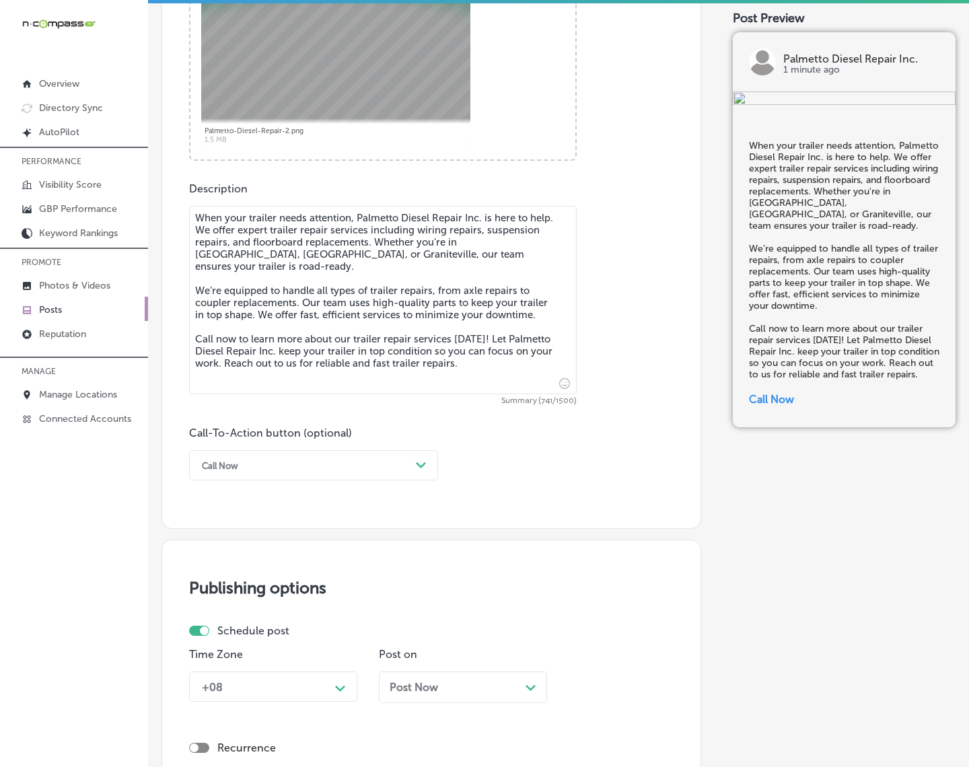
click at [320, 684] on div "+08 Path Created with Sketch." at bounding box center [273, 687] width 168 height 30
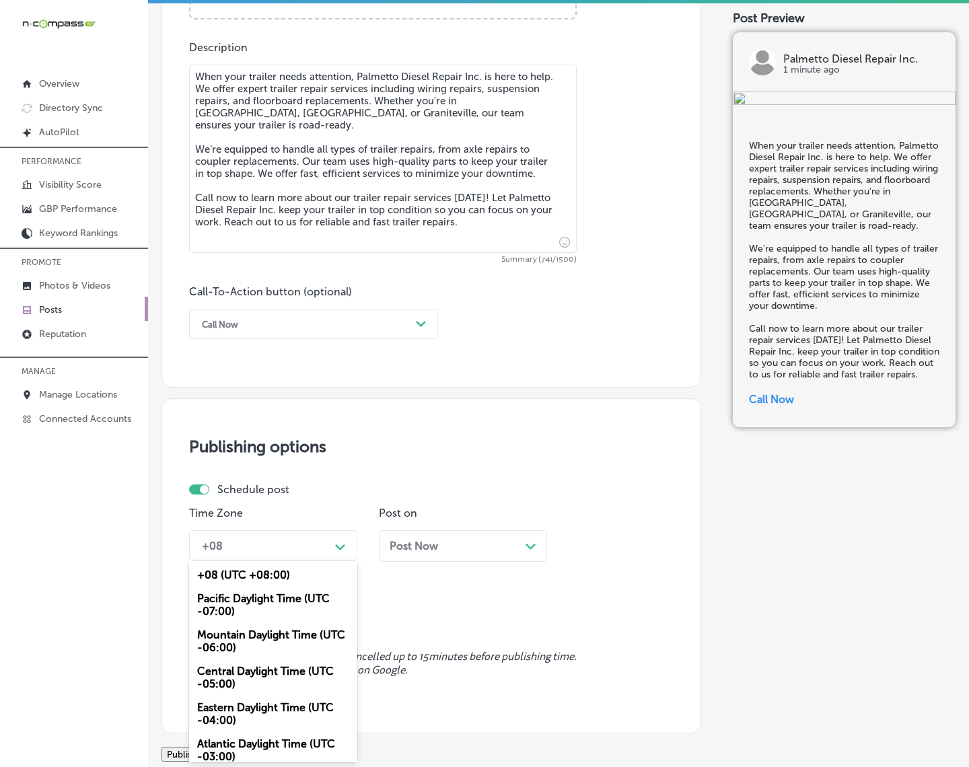
click at [254, 631] on div "Mountain Daylight Time (UTC -06:00)" at bounding box center [273, 641] width 168 height 36
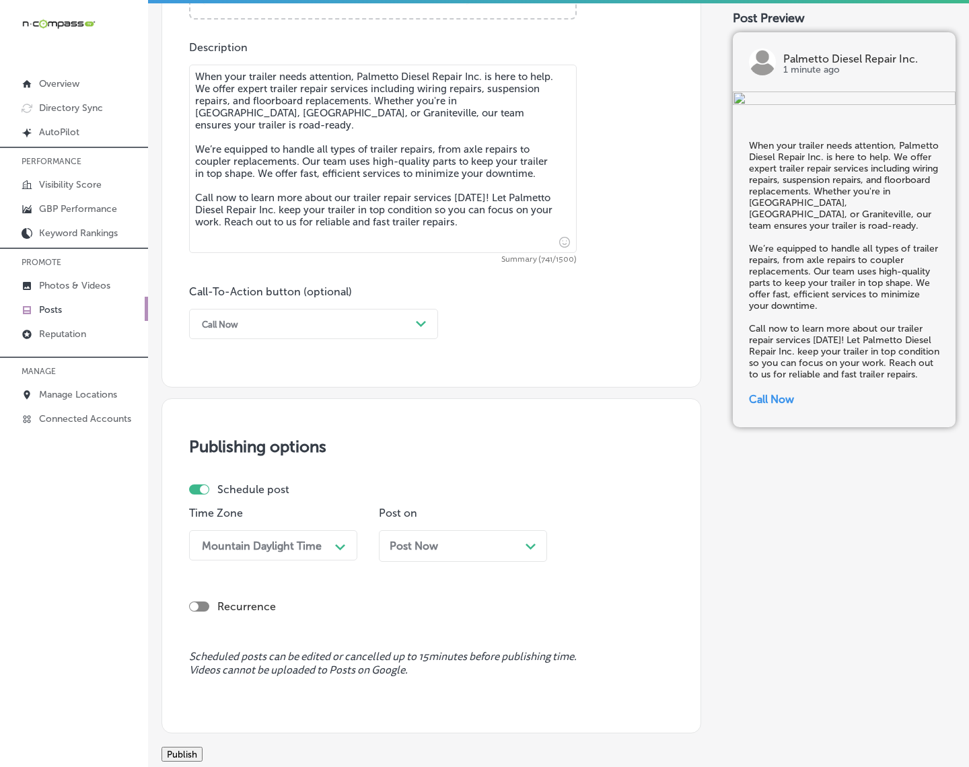
click at [463, 543] on div "Post Now Path Created with Sketch." at bounding box center [463, 546] width 147 height 13
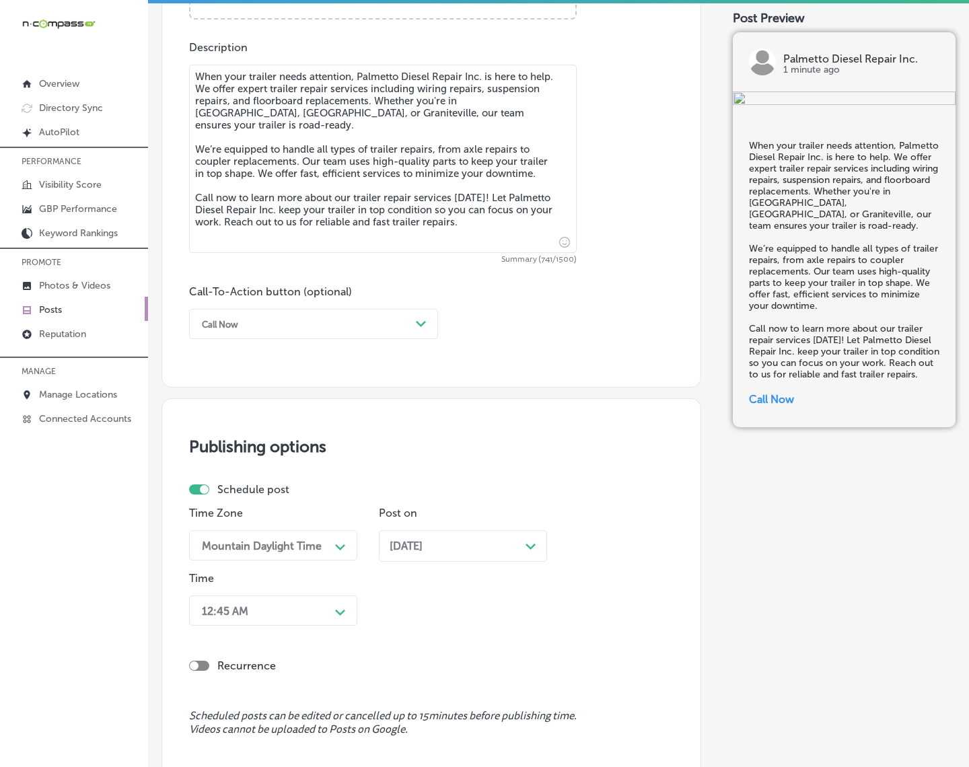
click at [341, 611] on div "12:45 AM Path Created with Sketch." at bounding box center [273, 611] width 168 height 30
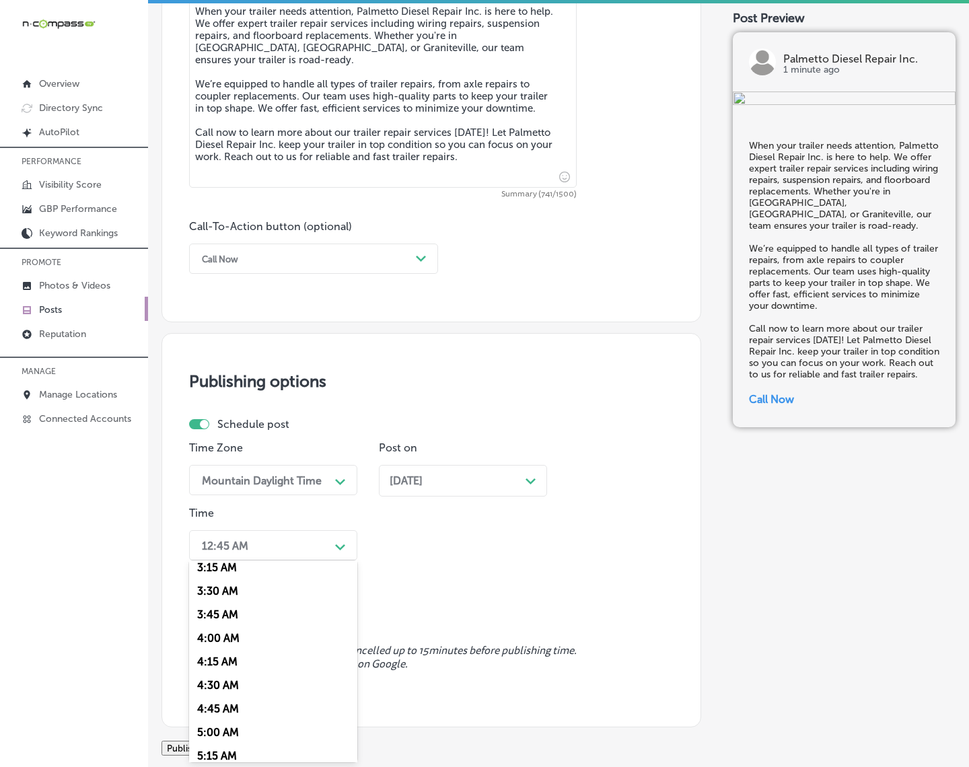
scroll to position [589, 0]
click at [244, 644] on div "7:00 AM" at bounding box center [273, 646] width 168 height 24
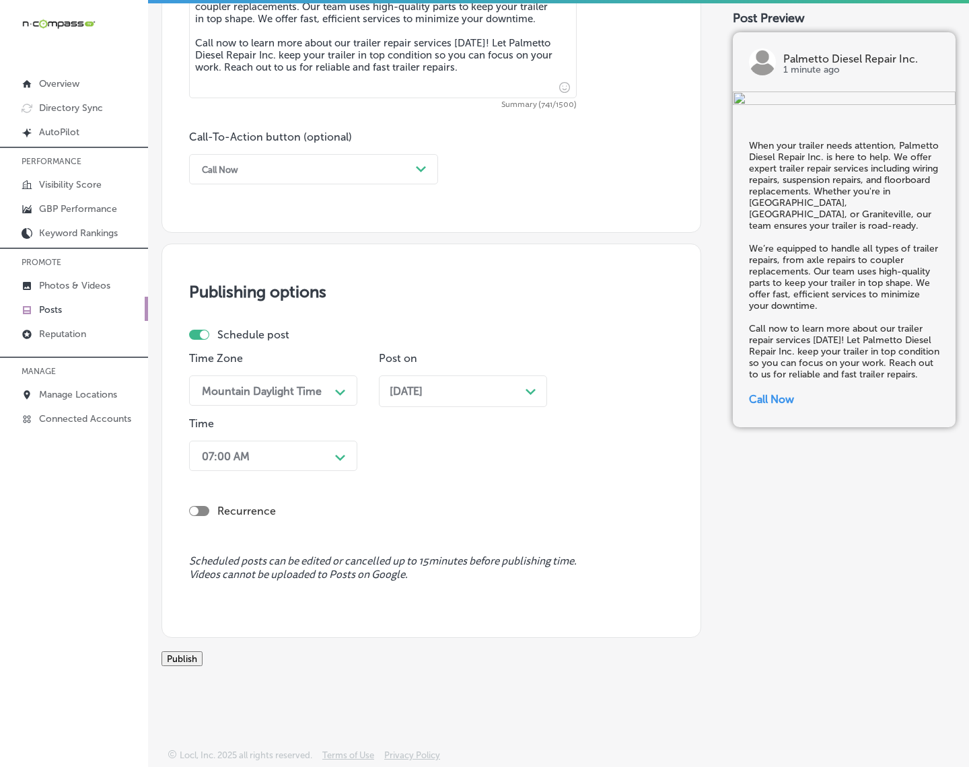
scroll to position [920, 0]
click at [203, 663] on button "Publish" at bounding box center [182, 658] width 41 height 15
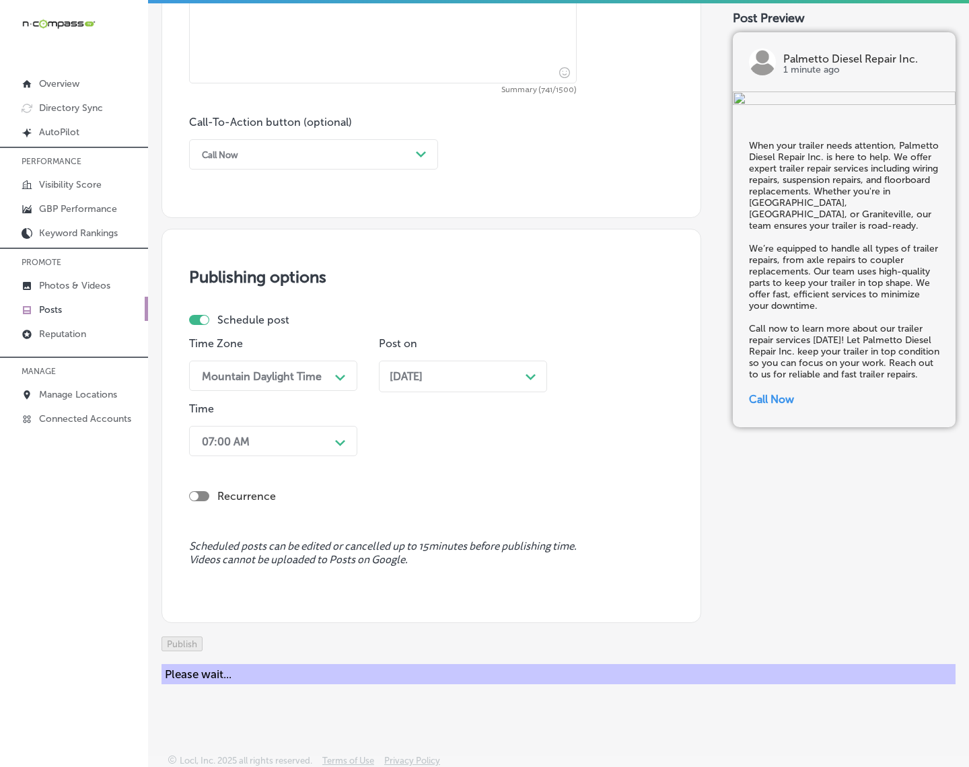
scroll to position [861, 0]
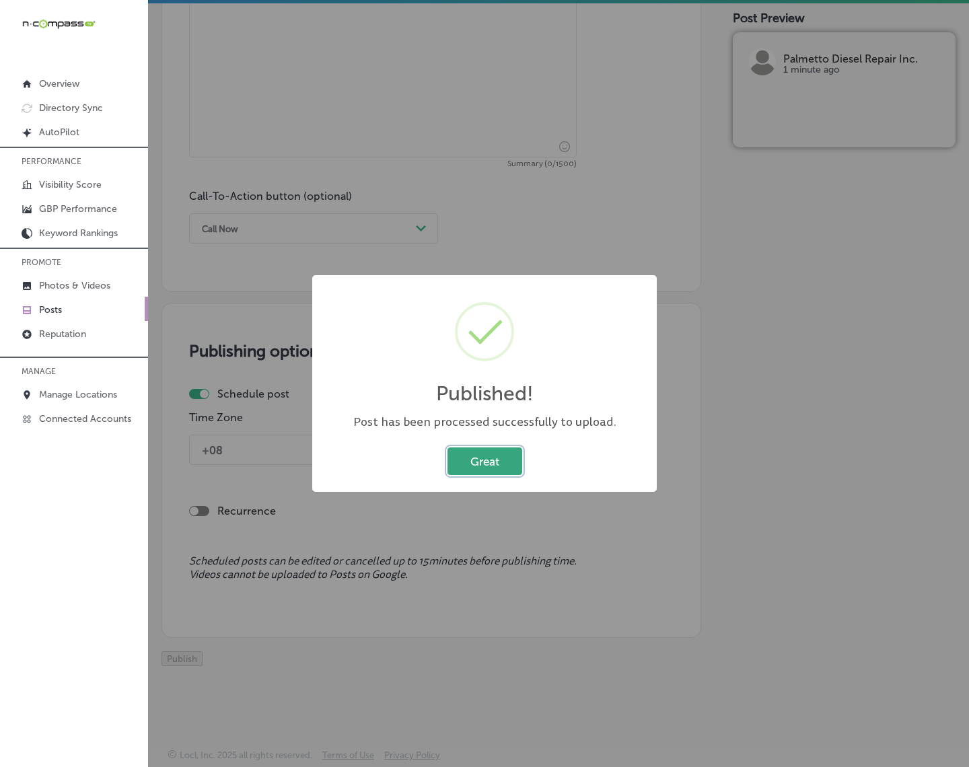
click at [468, 462] on button "Great" at bounding box center [485, 462] width 75 height 28
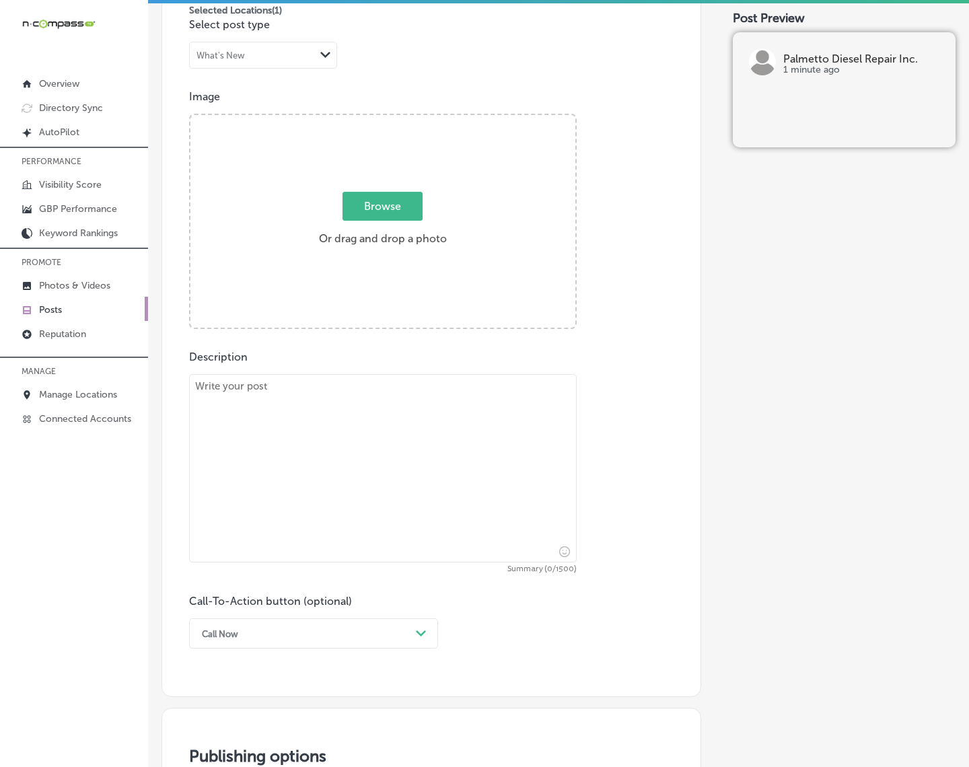
scroll to position [357, 0]
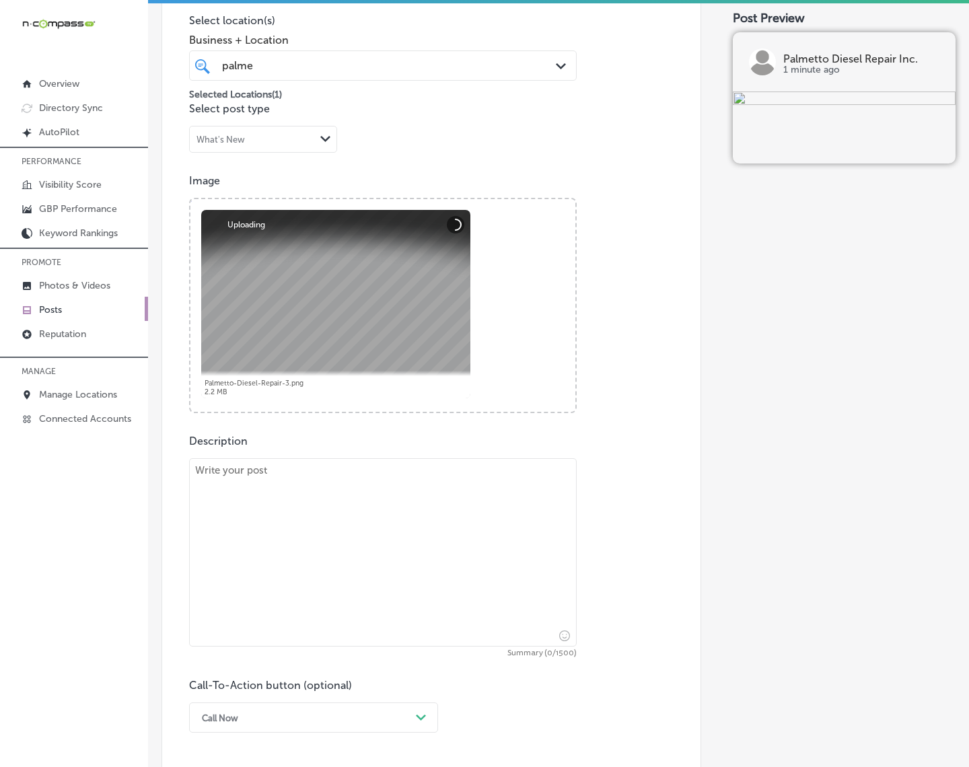
click at [419, 577] on textarea at bounding box center [383, 552] width 388 height 188
paste textarea "At Palmetto Diesel Repair Inc., we understand how crucial it is to get your tru…"
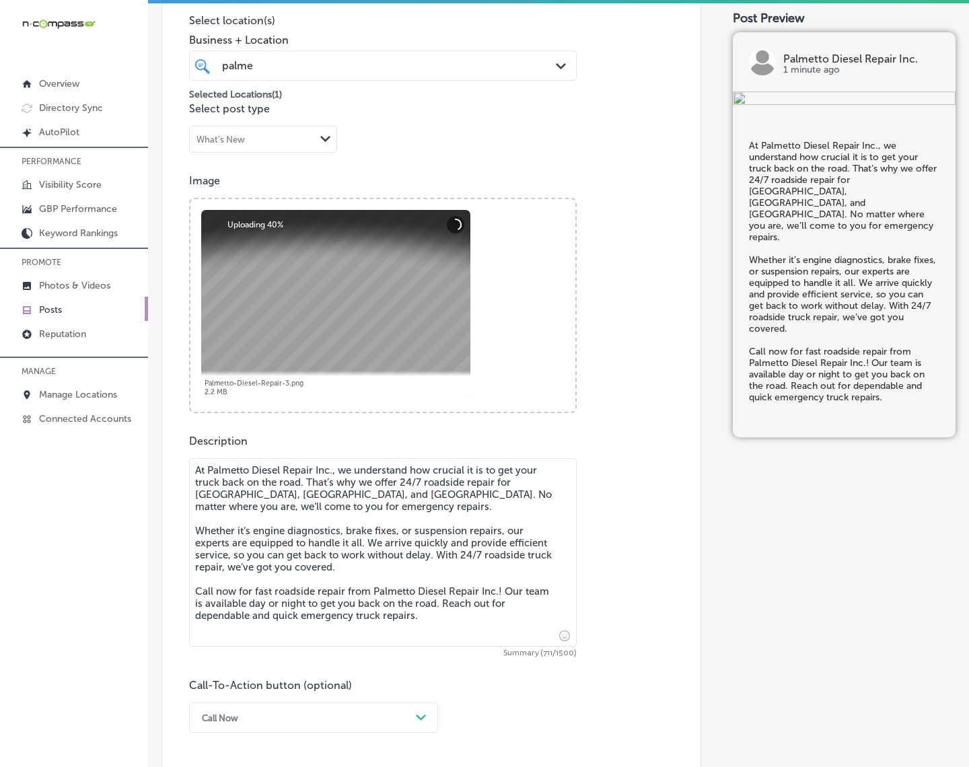
type textarea "At Palmetto Diesel Repair Inc., we understand how crucial it is to get your tru…"
click at [426, 688] on div "Call Now Path Created with Sketch." at bounding box center [313, 718] width 249 height 30
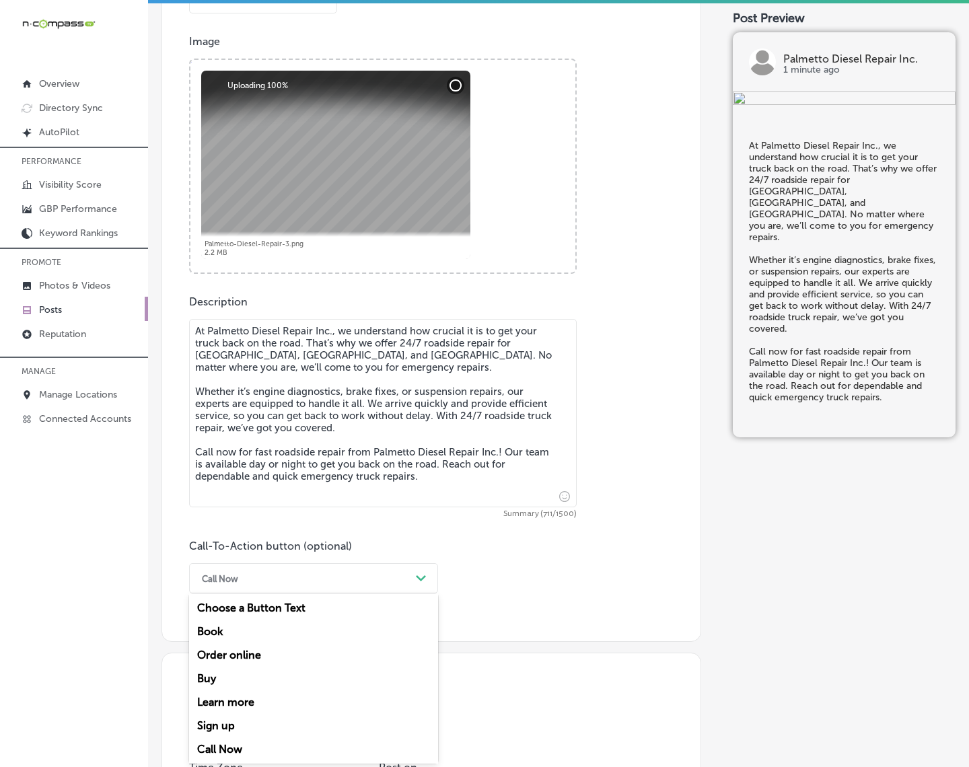
click at [203, 688] on div "Call Now" at bounding box center [313, 750] width 249 height 24
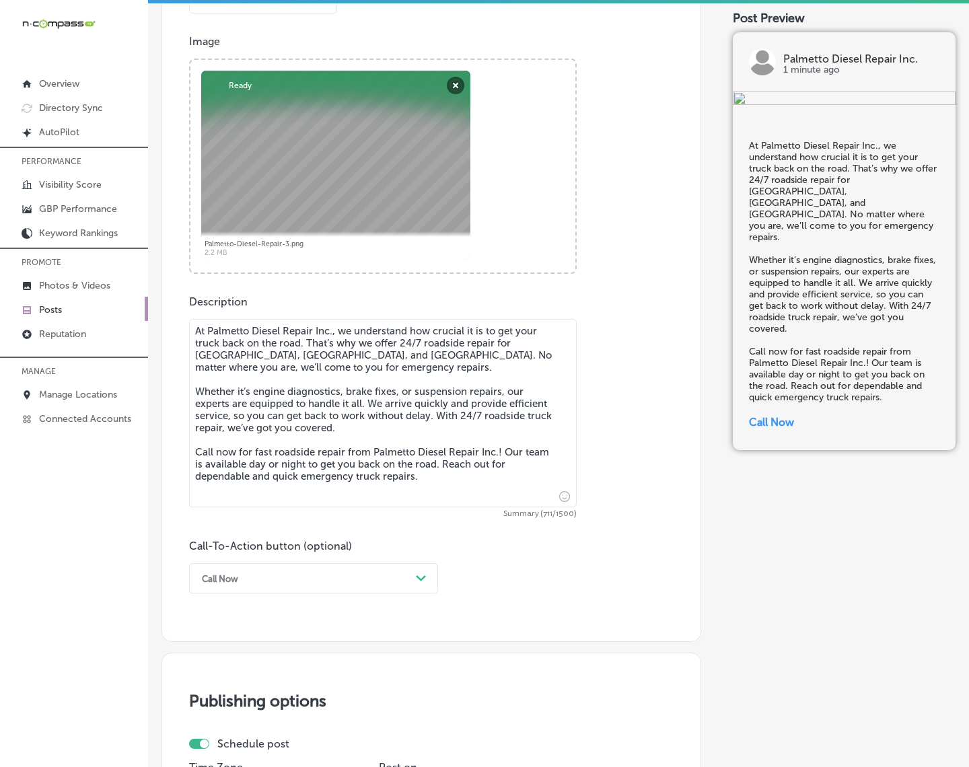
scroll to position [748, 0]
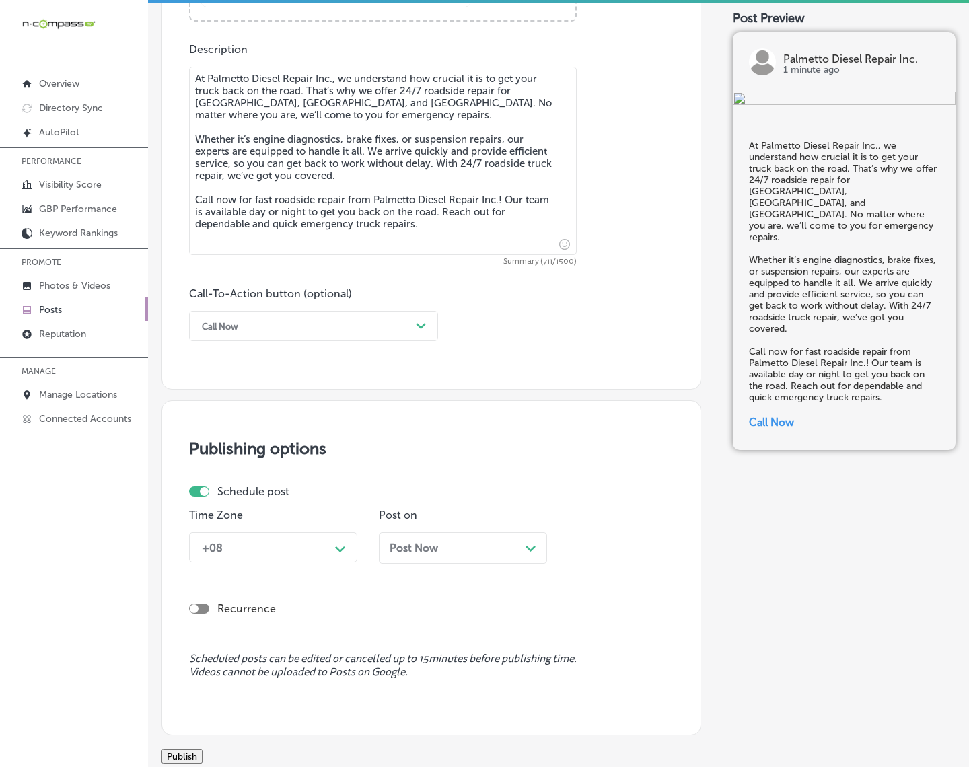
click at [316, 549] on div "+08" at bounding box center [262, 548] width 135 height 24
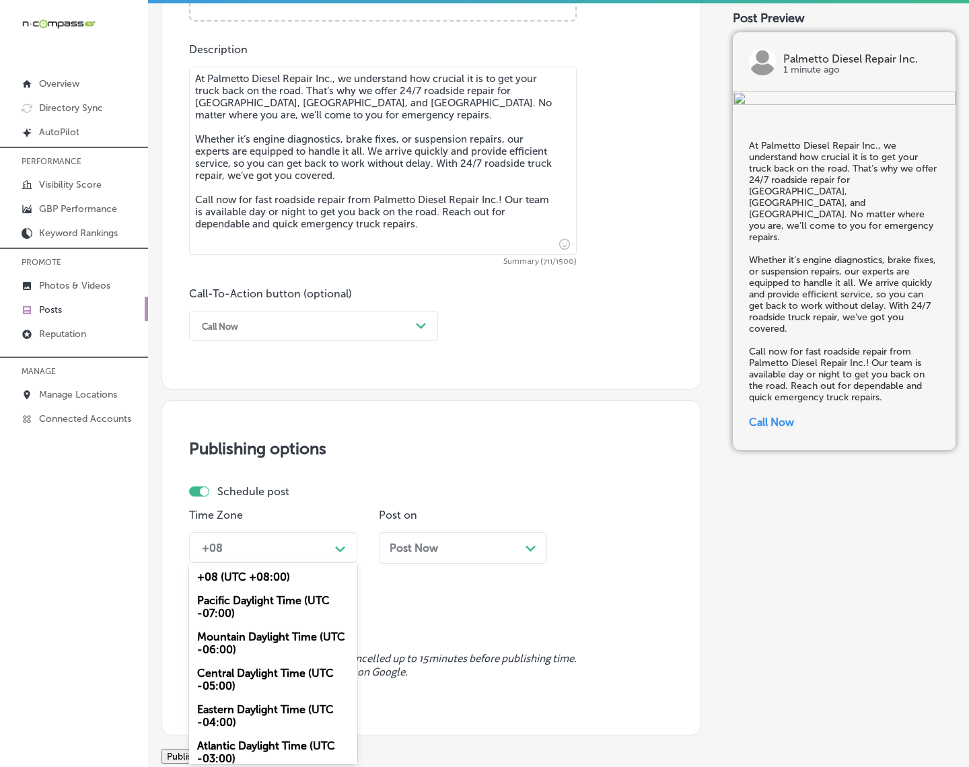
click at [298, 633] on div "Mountain Daylight Time (UTC -06:00)" at bounding box center [273, 643] width 168 height 36
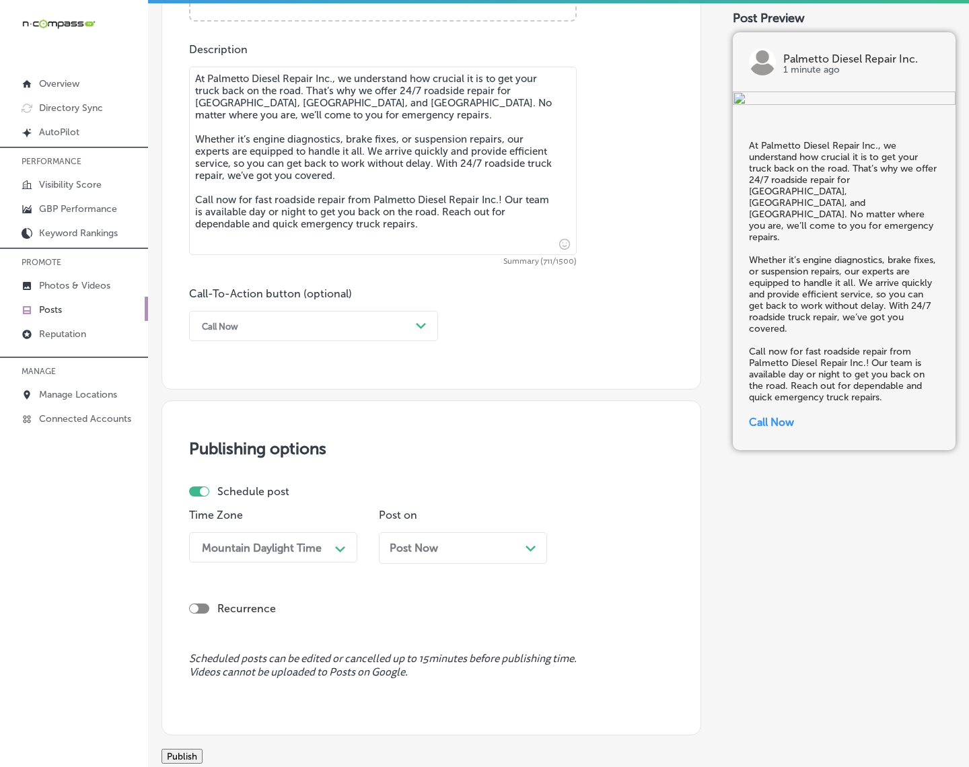
click at [426, 559] on div "Post Now Path Created with Sketch." at bounding box center [463, 548] width 168 height 32
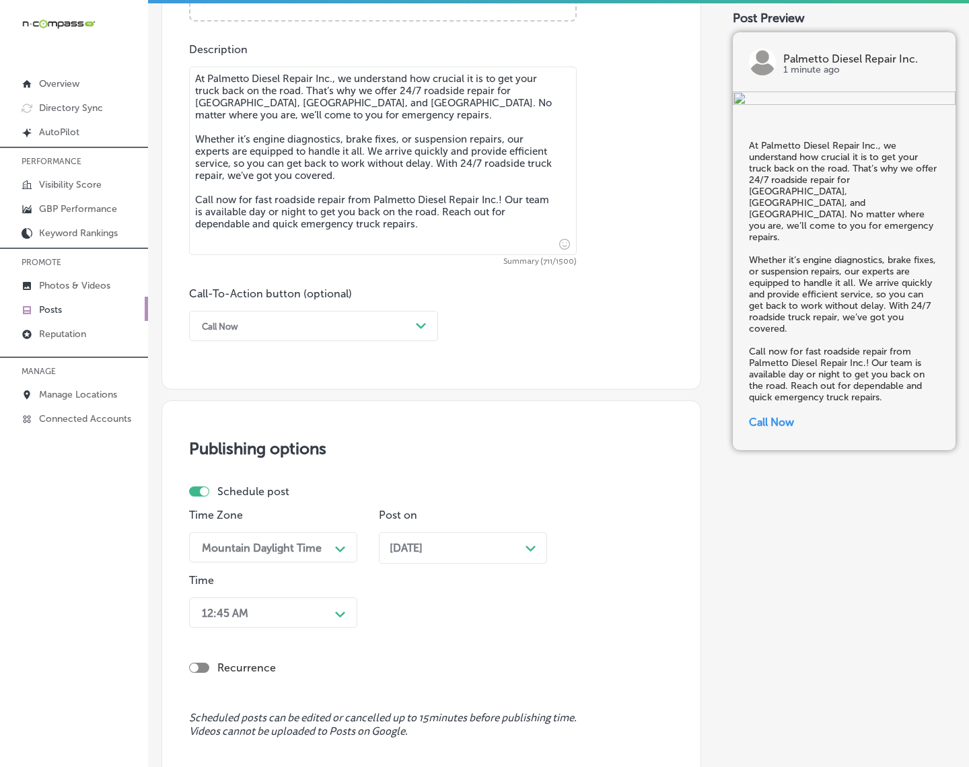
click at [328, 610] on div "12:45 AM Path Created with Sketch." at bounding box center [273, 613] width 168 height 30
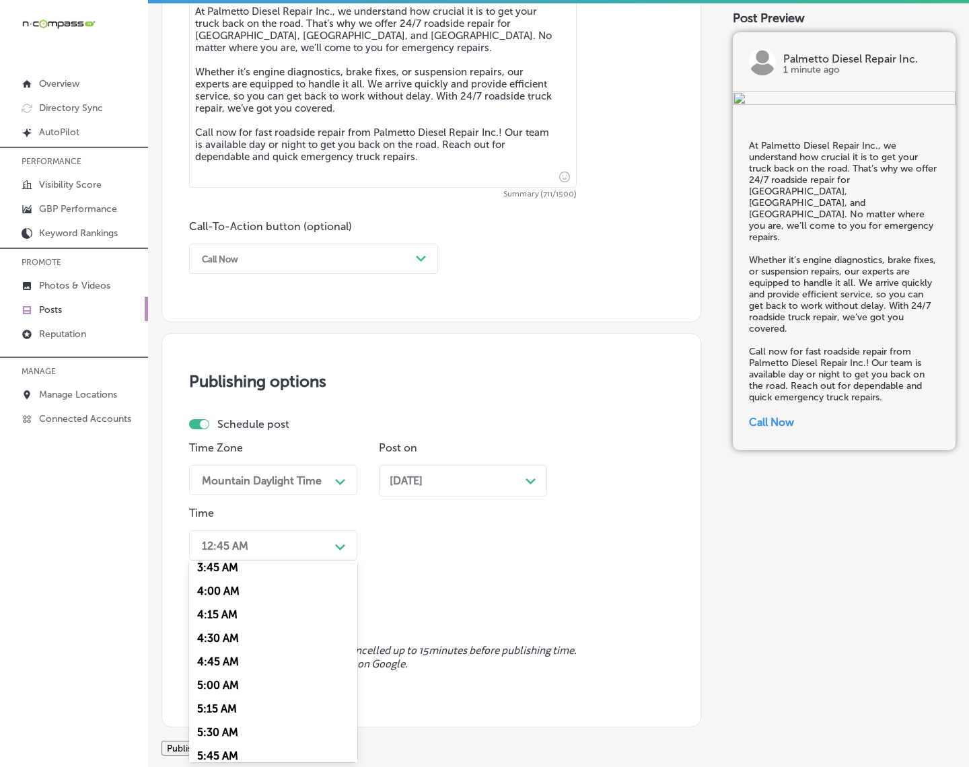
scroll to position [505, 0]
click at [223, 688] on div "7:00 AM" at bounding box center [273, 730] width 168 height 24
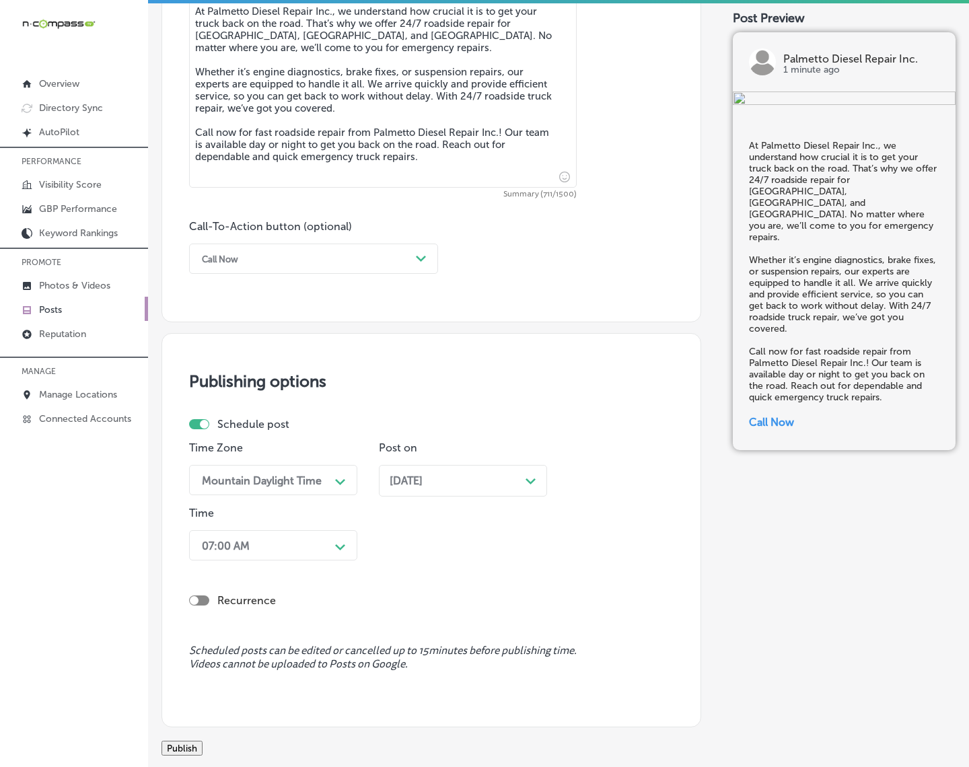
scroll to position [920, 0]
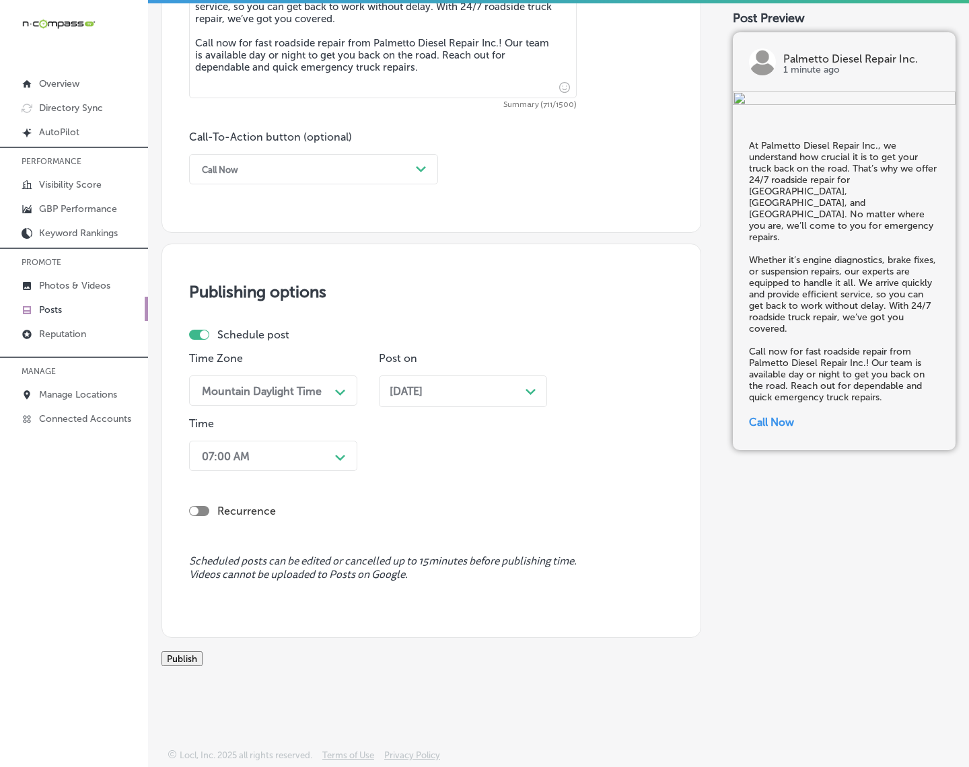
click at [203, 653] on button "Publish" at bounding box center [182, 658] width 41 height 15
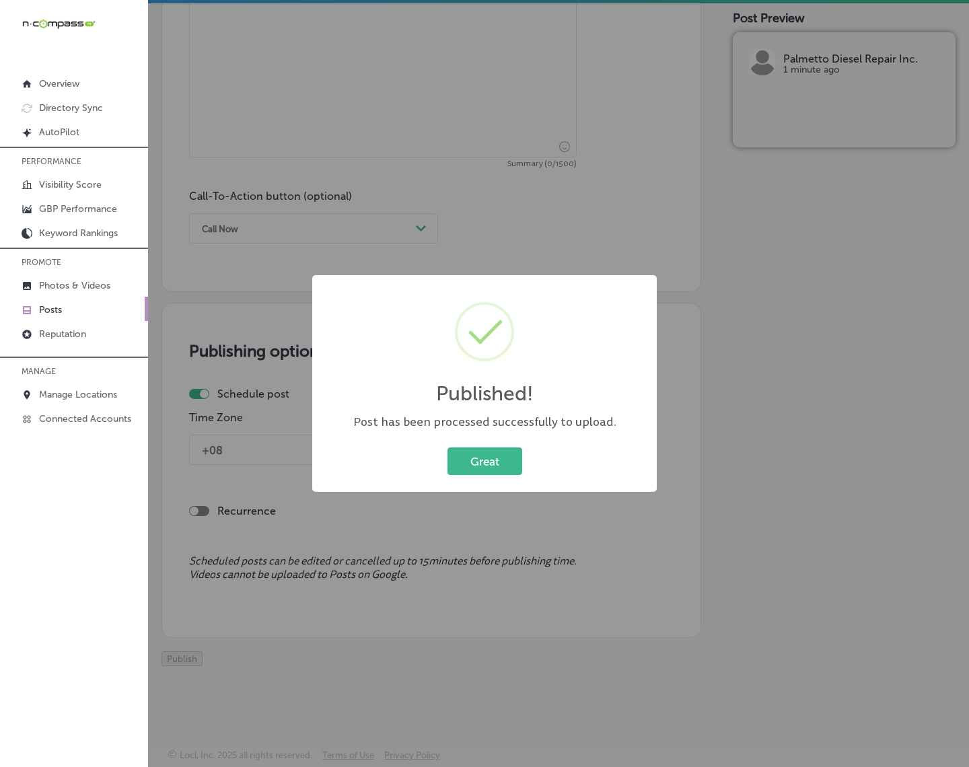
scroll to position [861, 0]
click at [498, 468] on button "Great" at bounding box center [485, 462] width 75 height 28
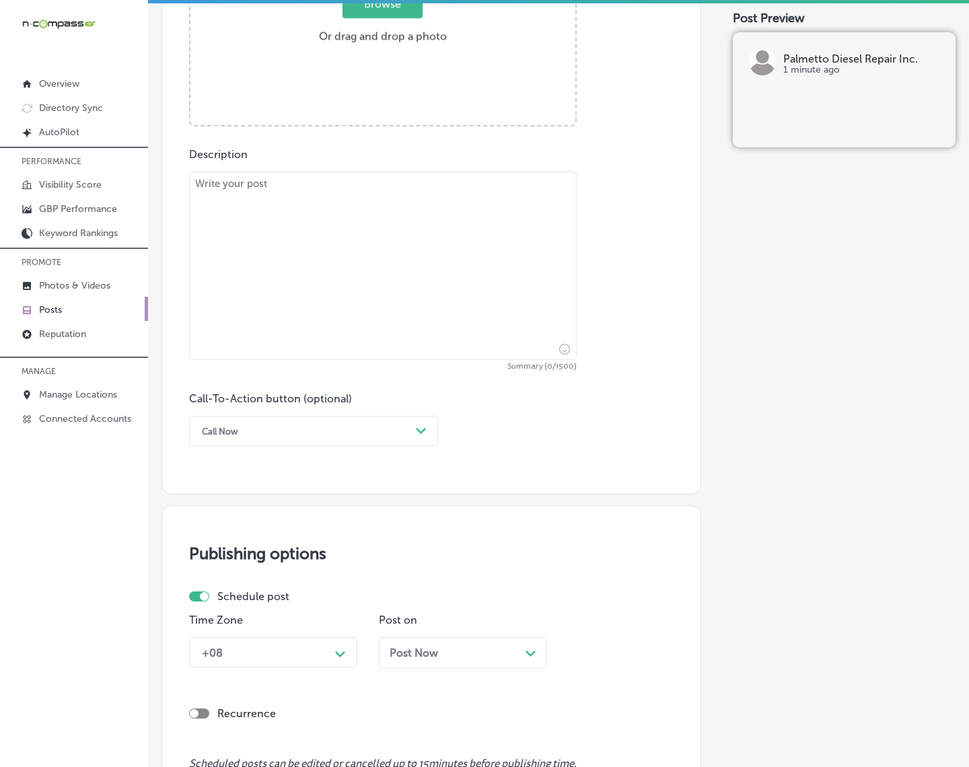
scroll to position [357, 0]
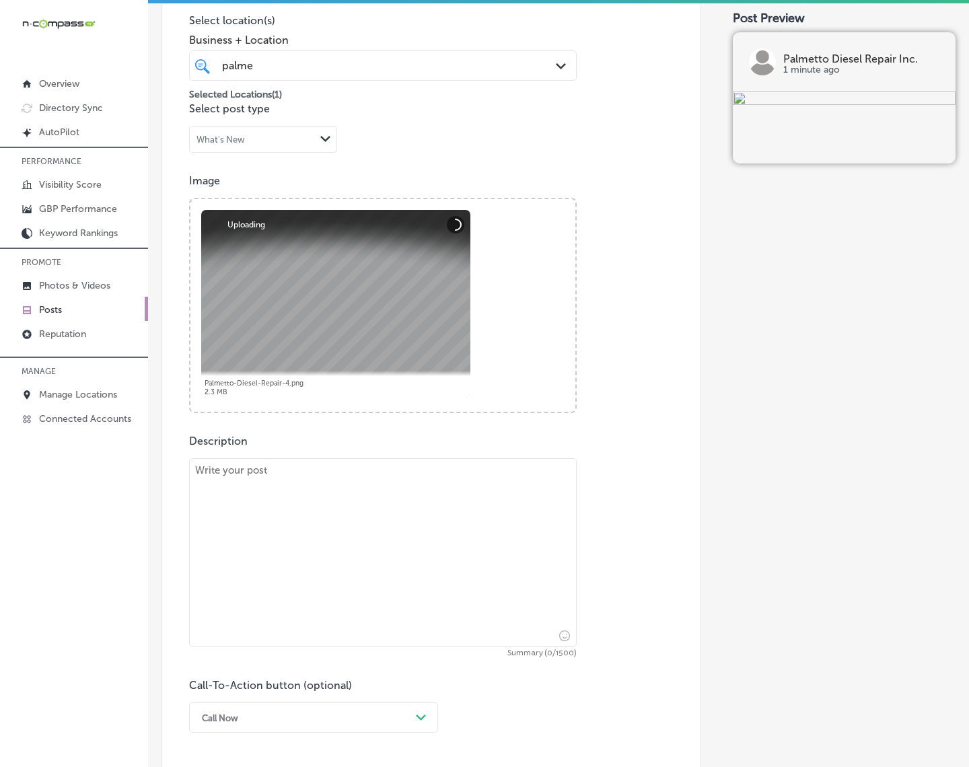
click at [313, 530] on textarea at bounding box center [383, 552] width 388 height 188
paste textarea "Routine preventative maintenance is essential for your truck’s long-term perfor…"
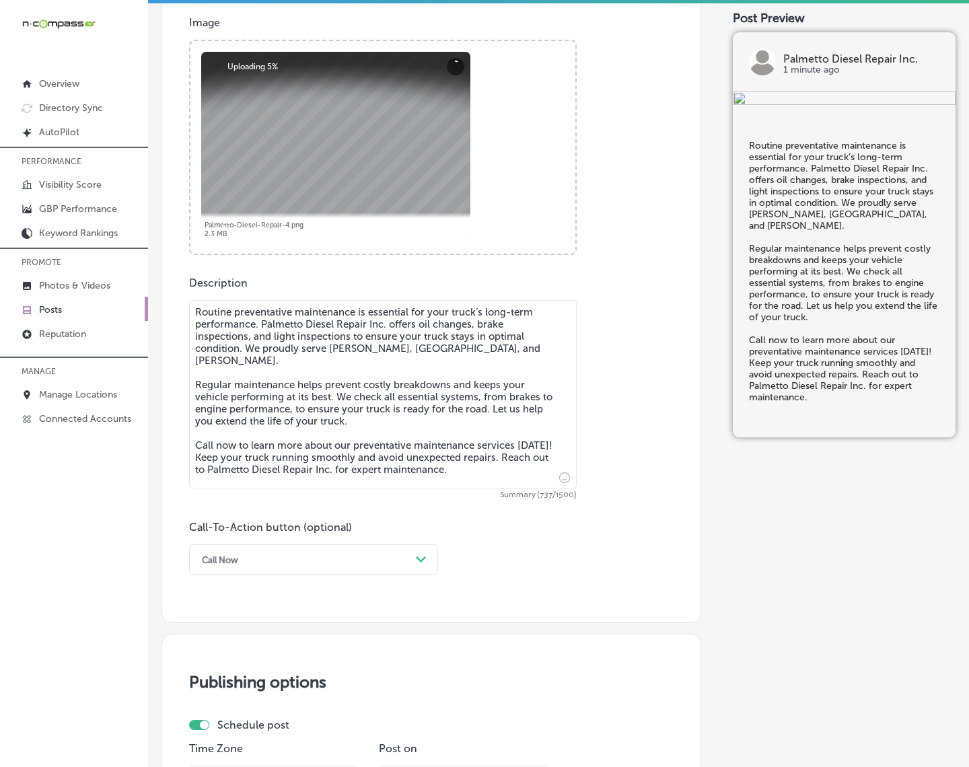
scroll to position [525, 0]
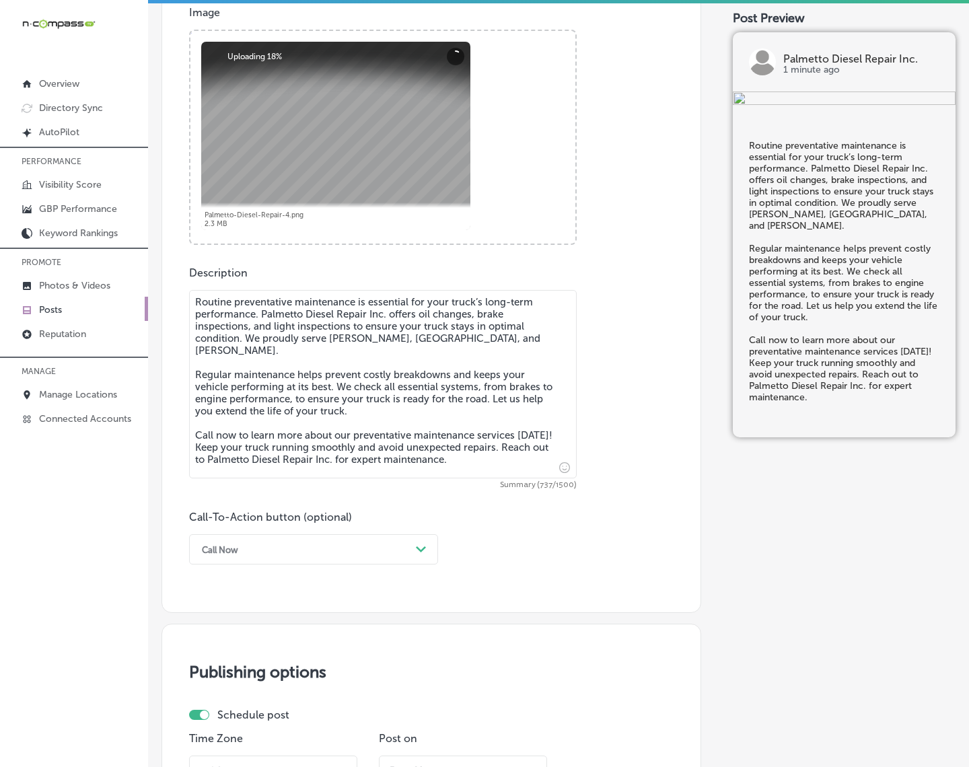
type textarea "Routine preventative maintenance is essential for your truck’s long-term perfor…"
click at [354, 539] on div "Call Now" at bounding box center [302, 549] width 215 height 21
click at [220, 688] on div "Call Now" at bounding box center [313, 721] width 249 height 24
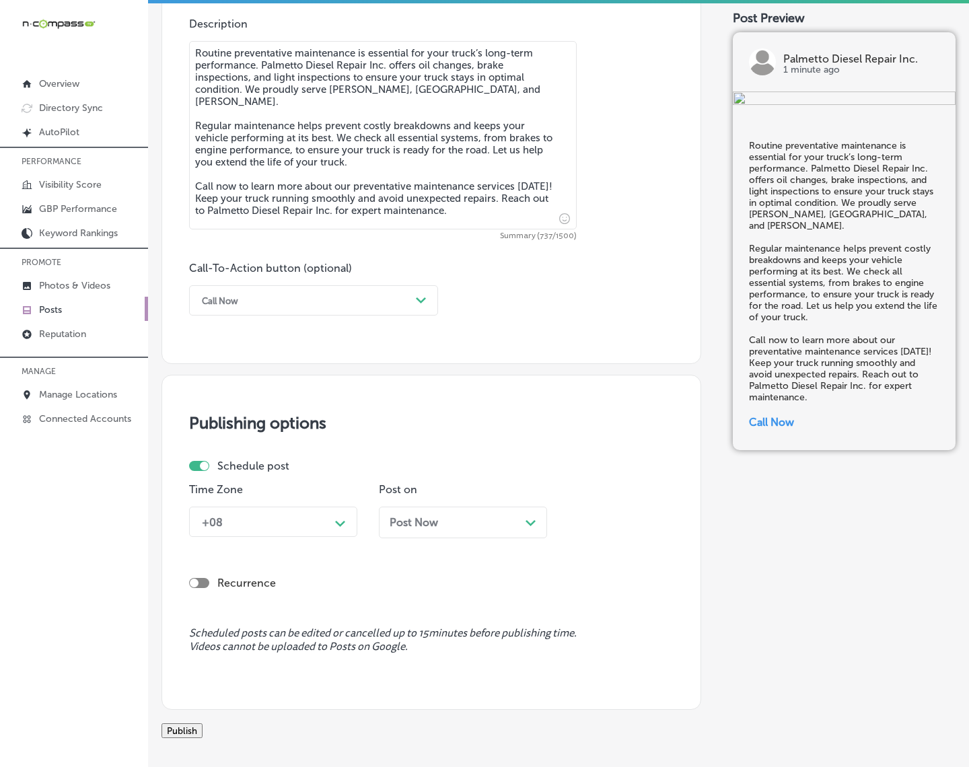
scroll to position [777, 0]
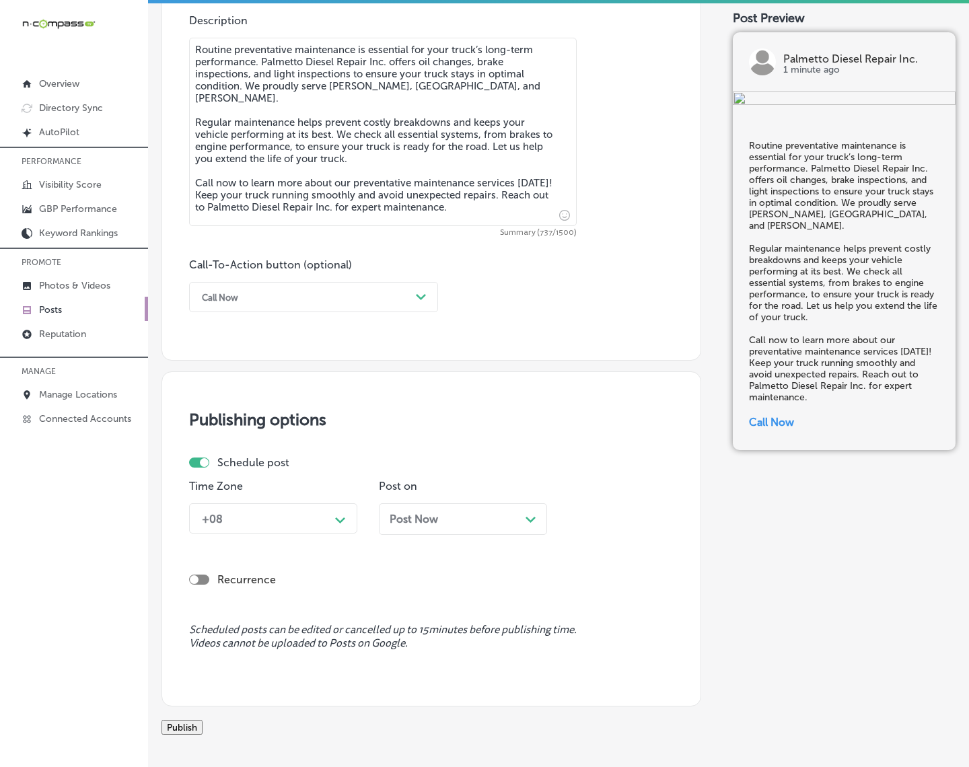
click at [291, 524] on div "+08" at bounding box center [262, 519] width 135 height 24
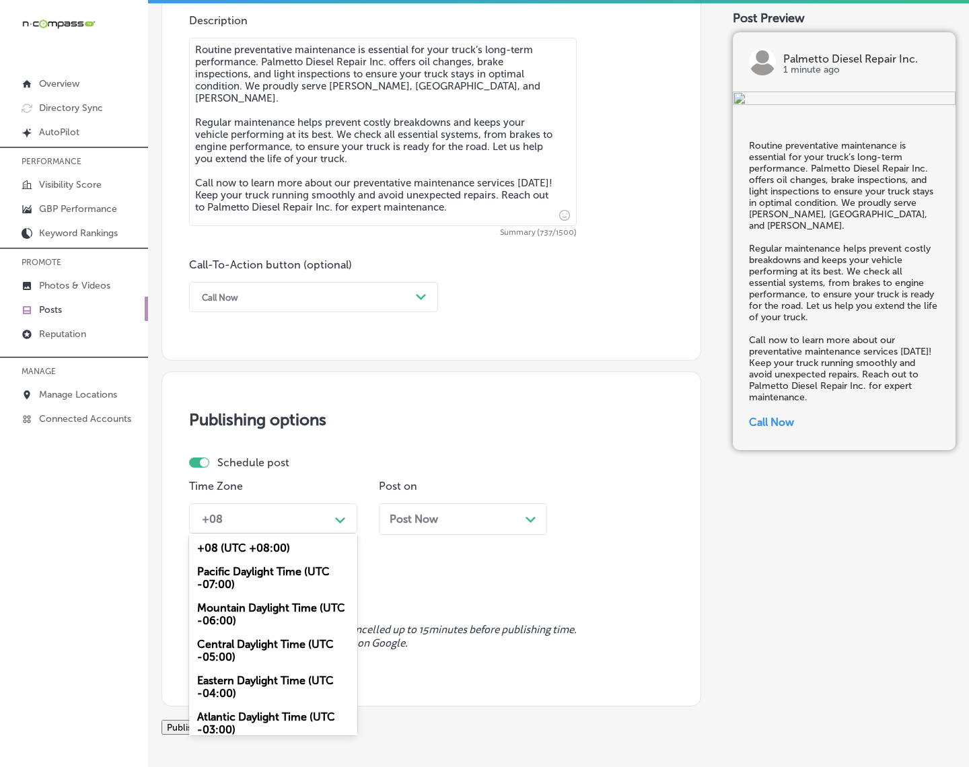
click at [274, 610] on div "Mountain Daylight Time (UTC -06:00)" at bounding box center [273, 614] width 168 height 36
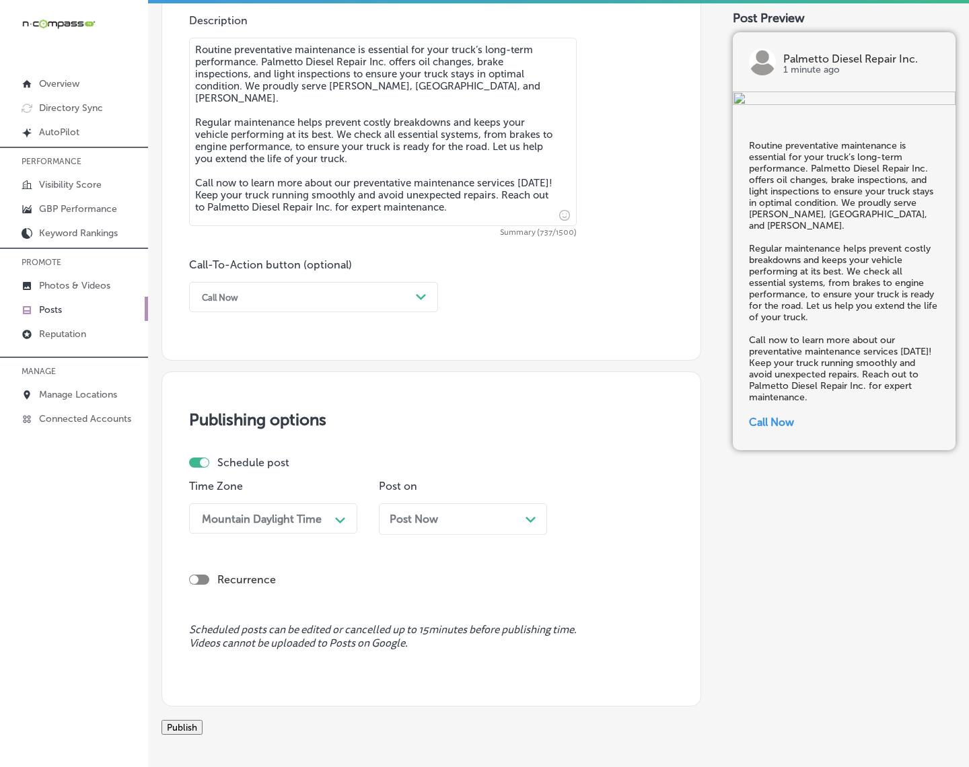
click at [429, 517] on span "Post Now" at bounding box center [414, 519] width 48 height 13
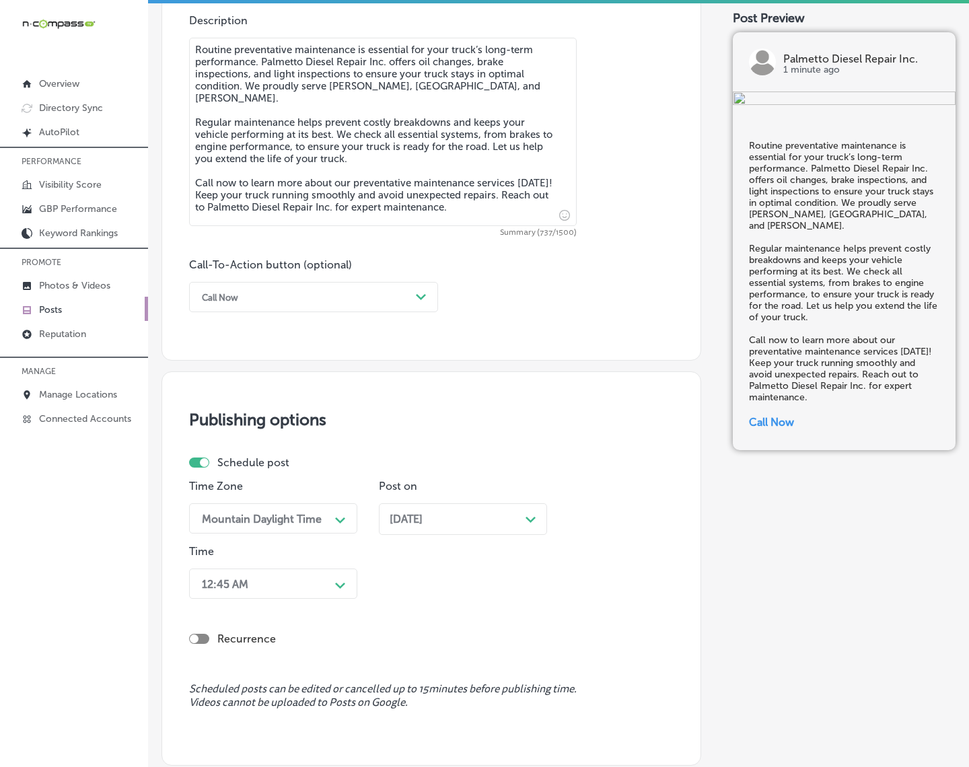
click at [334, 586] on div "12:45 AM Path Created with Sketch." at bounding box center [273, 584] width 168 height 30
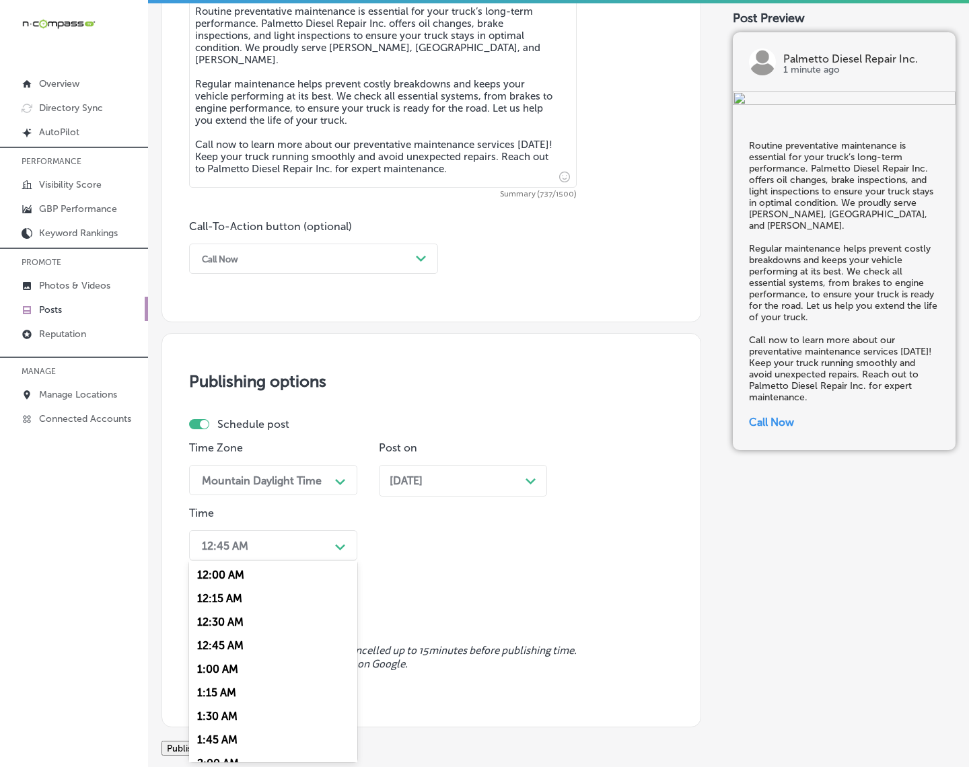
scroll to position [589, 0]
click at [204, 647] on div "7:00 AM" at bounding box center [273, 646] width 168 height 24
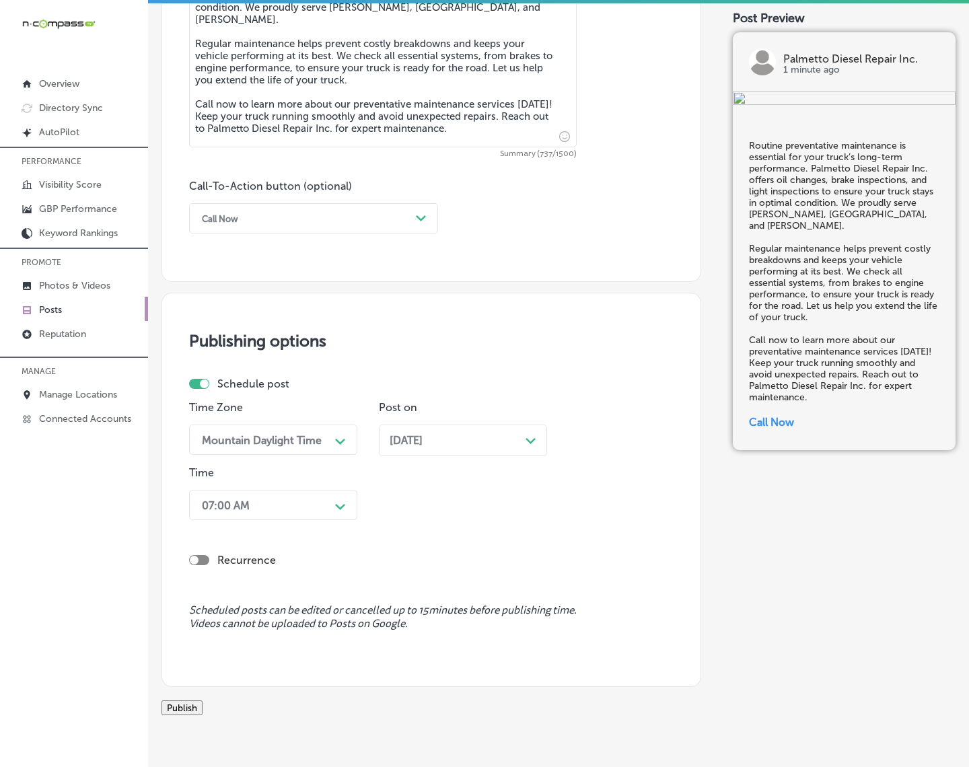
scroll to position [920, 0]
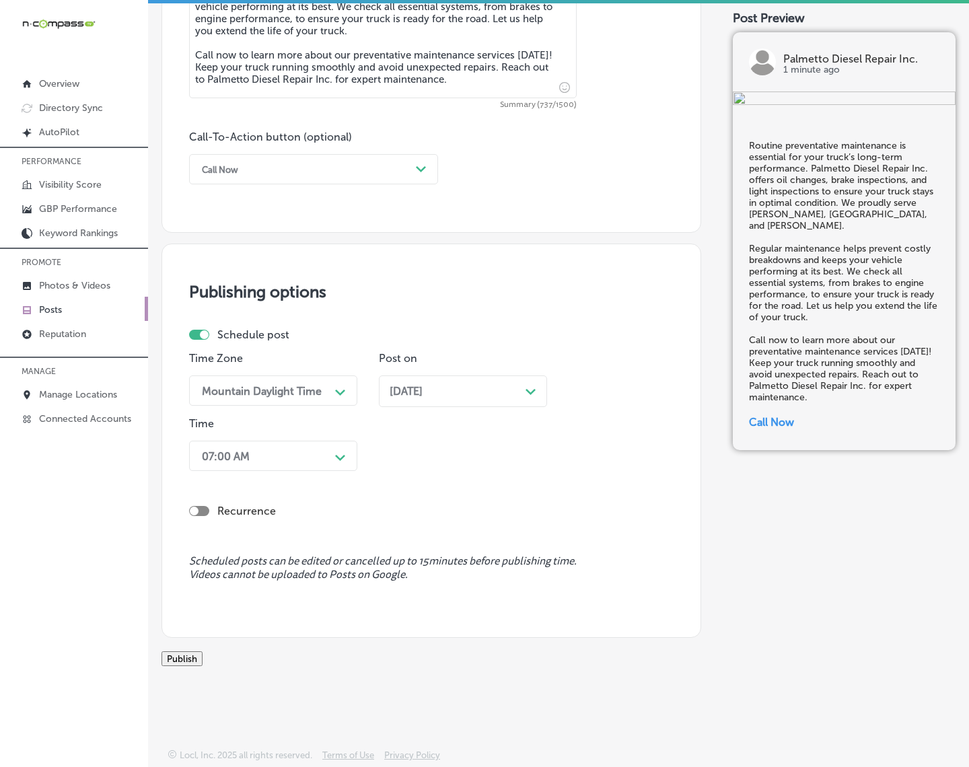
click at [203, 651] on button "Publish" at bounding box center [182, 658] width 41 height 15
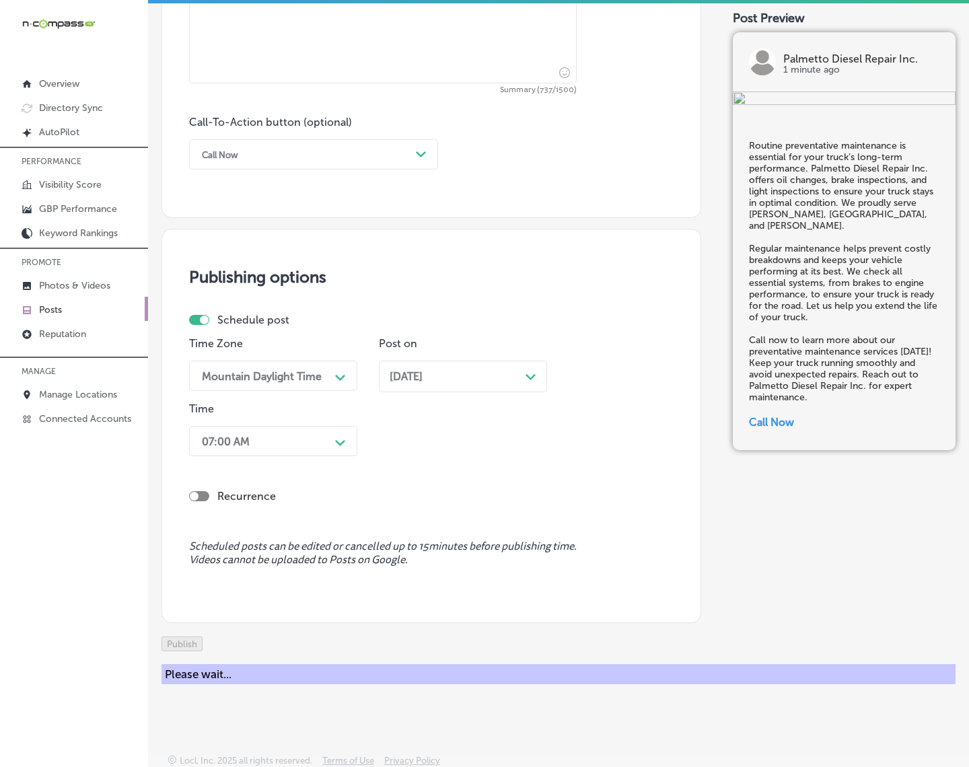
scroll to position [861, 0]
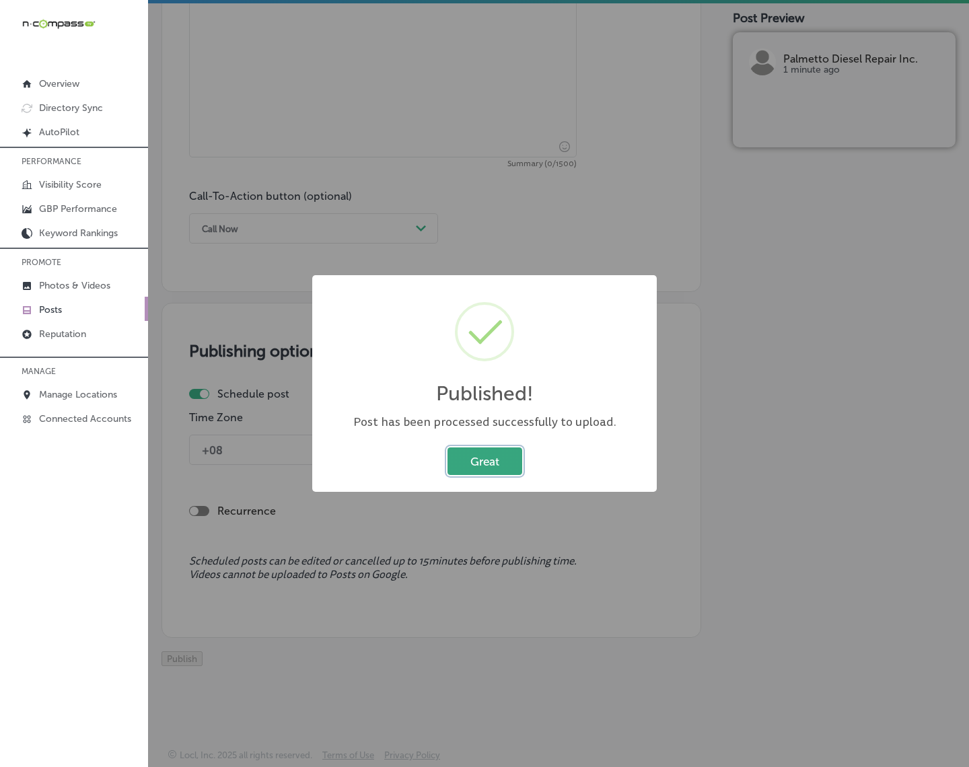
click at [476, 462] on button "Great" at bounding box center [485, 462] width 75 height 28
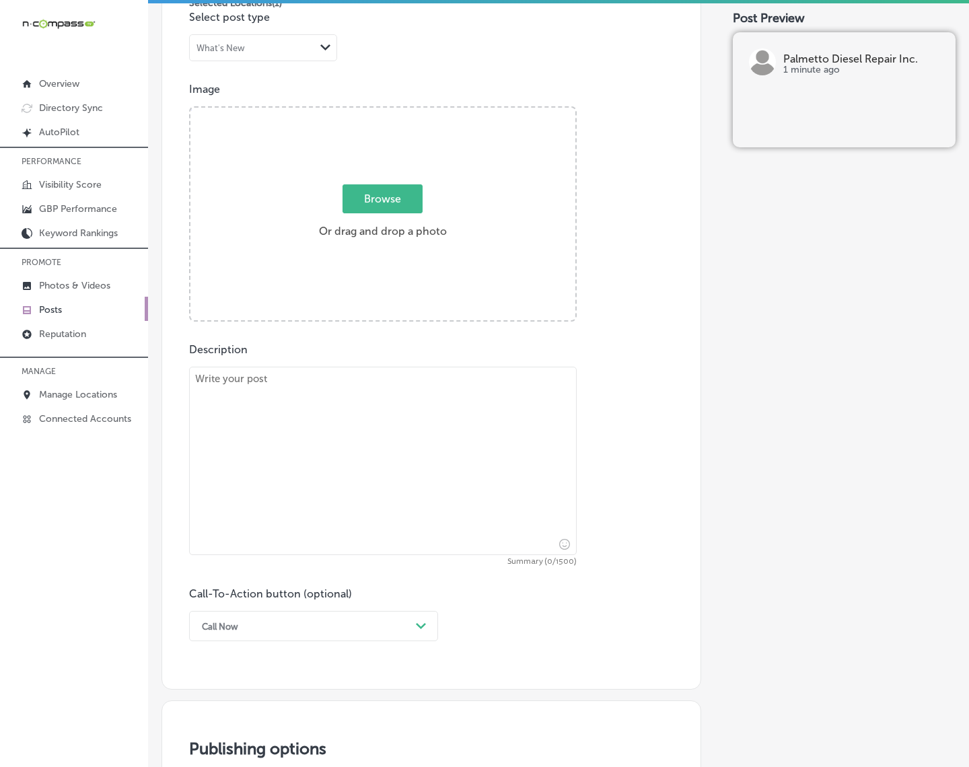
scroll to position [441, 0]
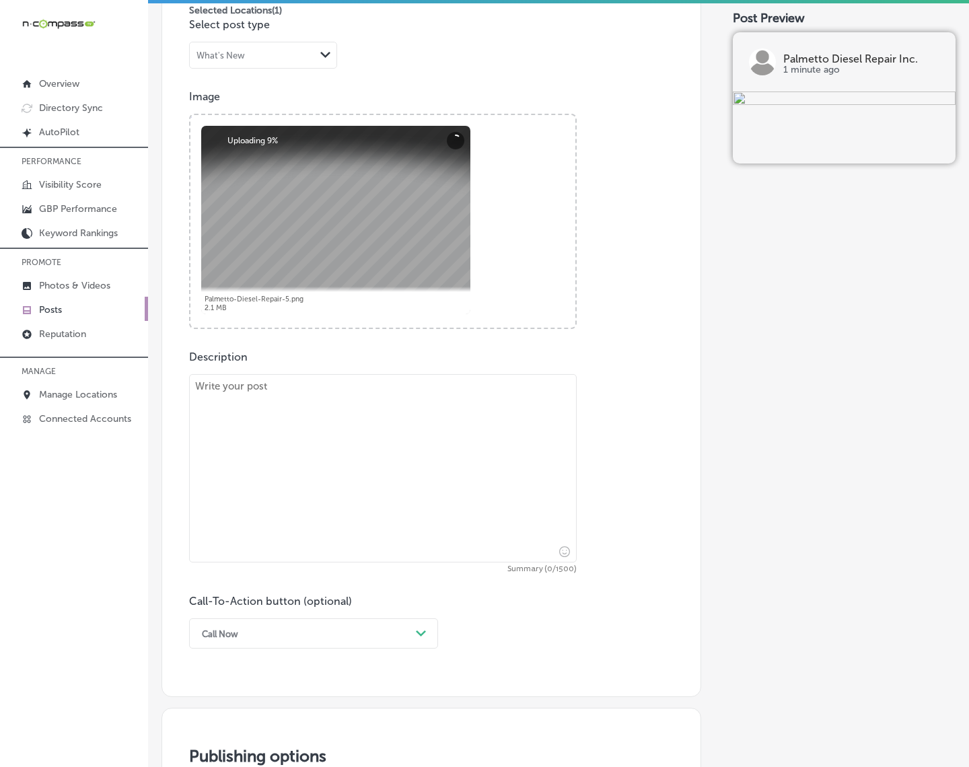
click at [550, 496] on textarea at bounding box center [383, 468] width 388 height 188
paste textarea "Your truck’s suspension and brakes are crucial to your safety on the road. At P…"
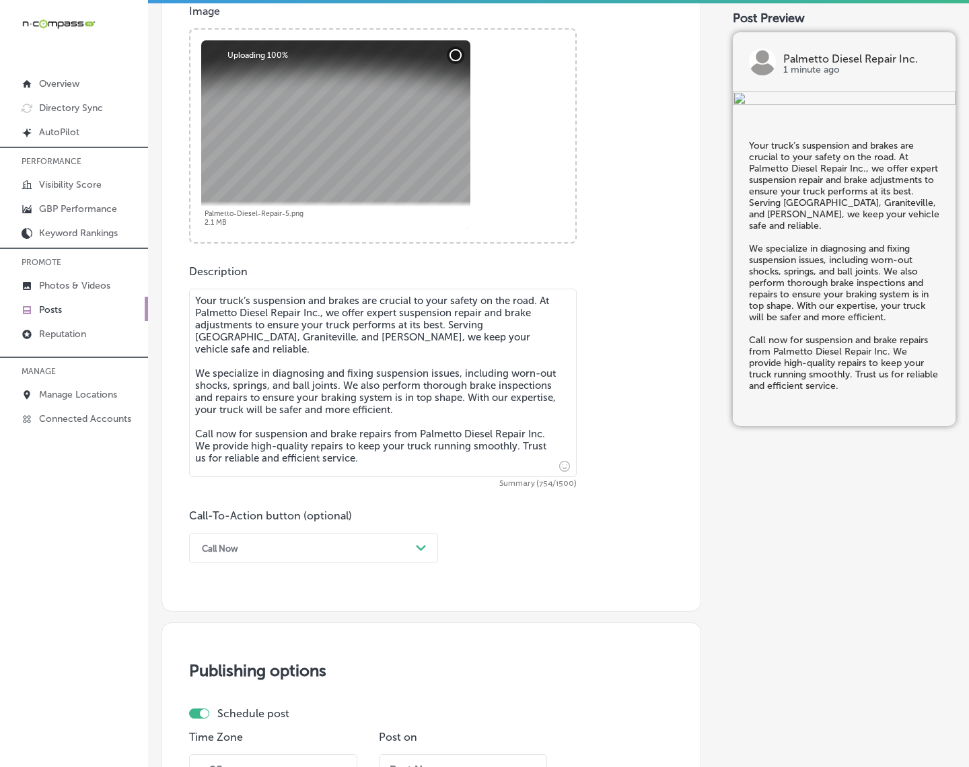
scroll to position [609, 0]
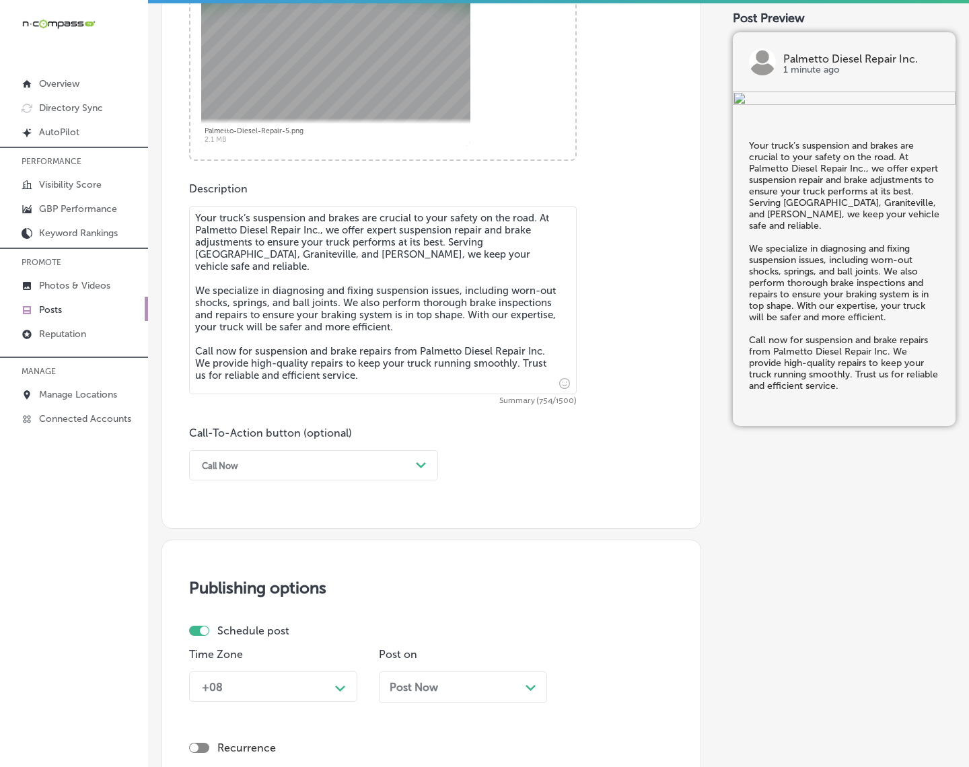
type textarea "Your truck’s suspension and brakes are crucial to your safety on the road. At P…"
click at [411, 460] on div "Path Created with Sketch." at bounding box center [422, 466] width 22 height 22
click at [209, 633] on div "Call Now" at bounding box center [313, 637] width 249 height 24
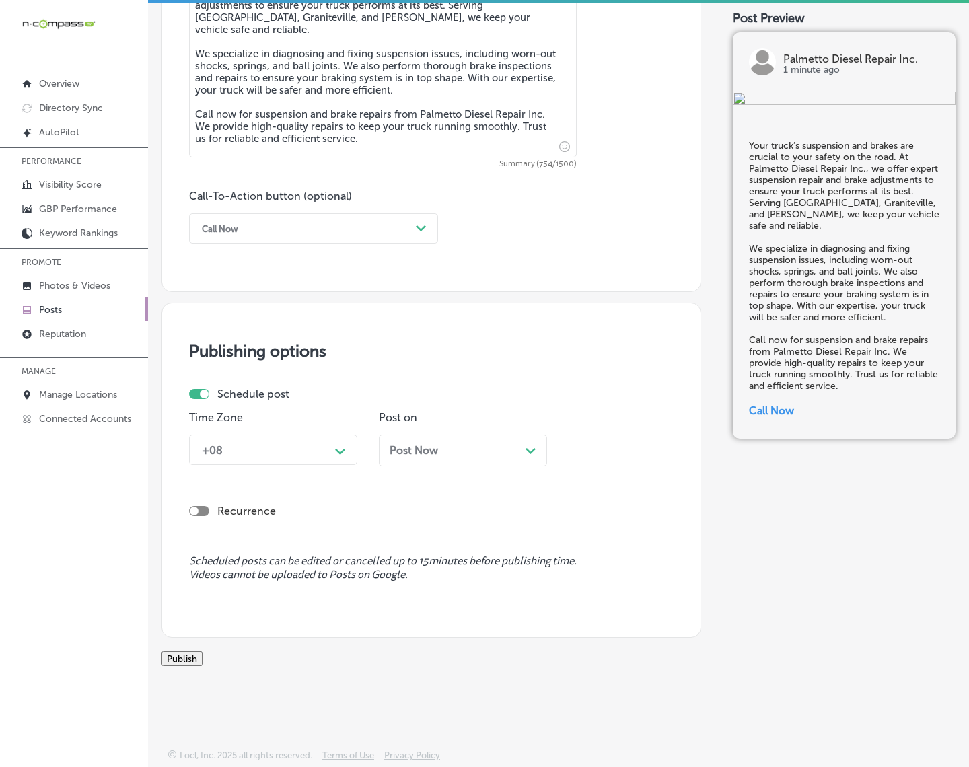
scroll to position [861, 0]
click at [341, 449] on icon "Path Created with Sketch." at bounding box center [340, 452] width 10 height 6
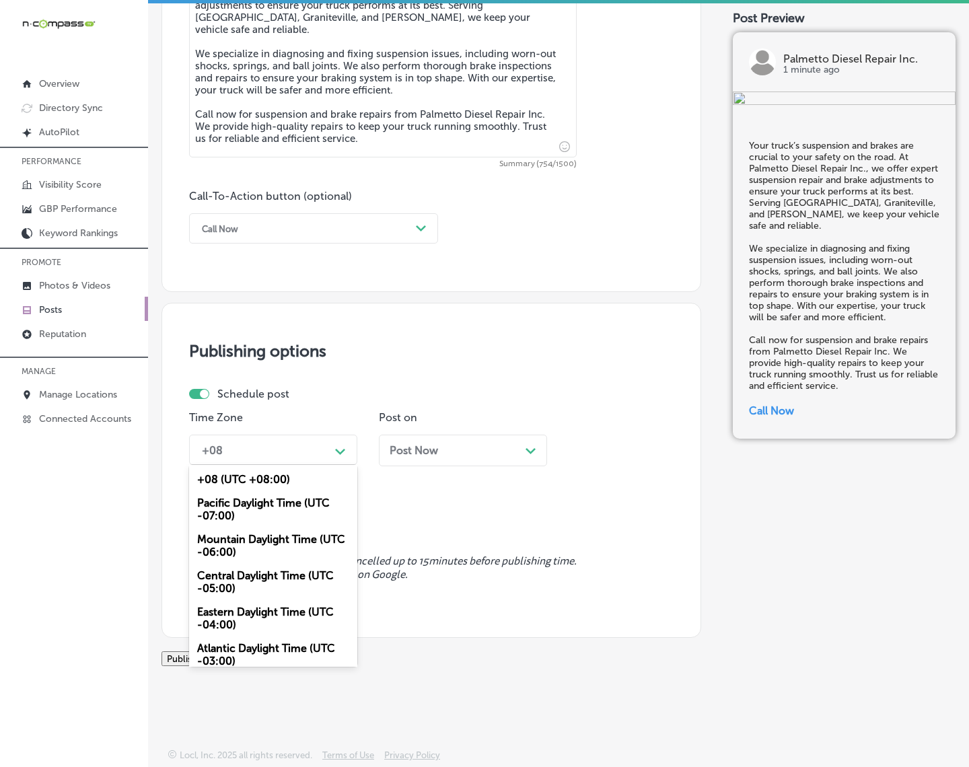
click at [281, 528] on div "Mountain Daylight Time (UTC -06:00)" at bounding box center [273, 546] width 168 height 36
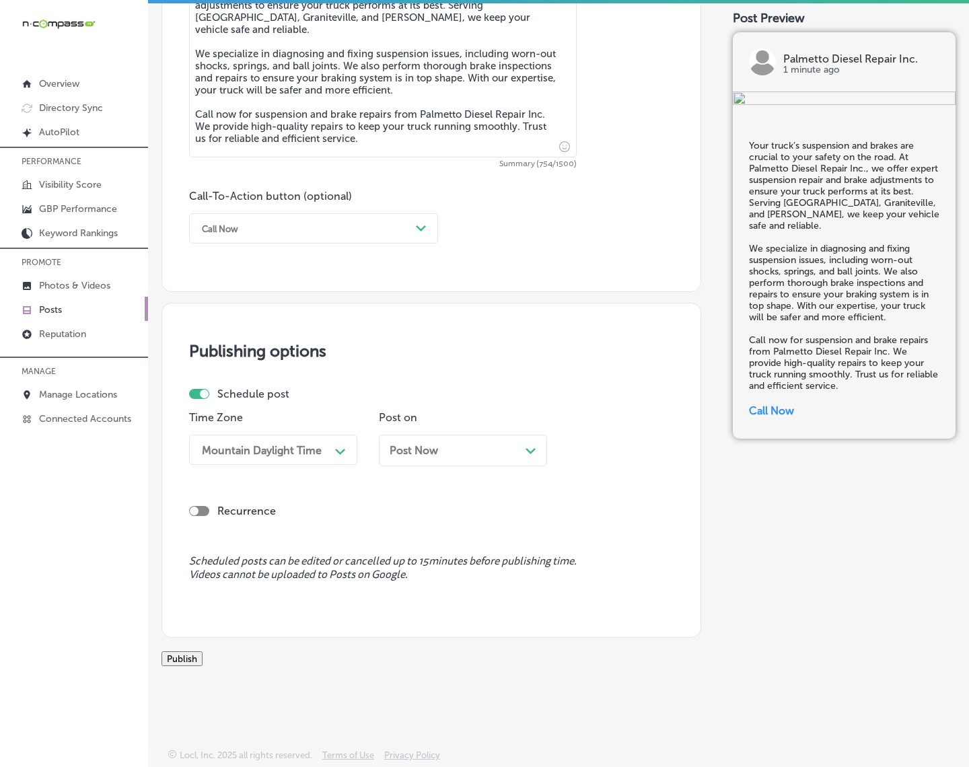
click at [437, 446] on div "Post Now Path Created with Sketch." at bounding box center [463, 451] width 168 height 32
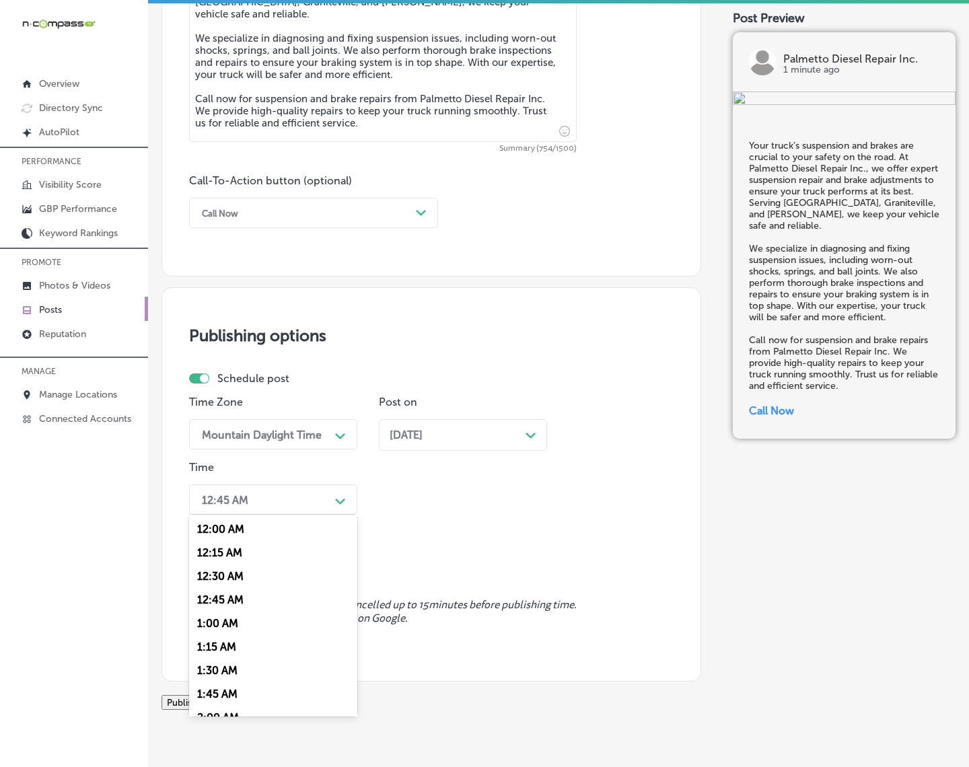
click at [334, 507] on div "Path Created with Sketch." at bounding box center [341, 500] width 22 height 22
click at [221, 680] on div "7:00 AM" at bounding box center [273, 684] width 168 height 24
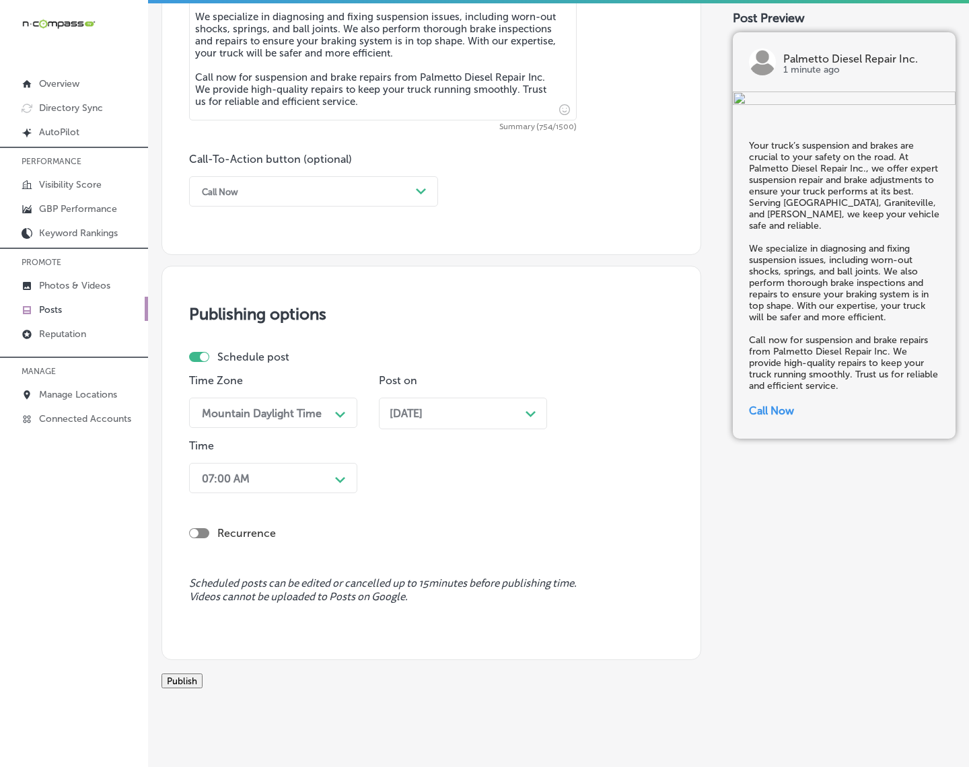
scroll to position [920, 0]
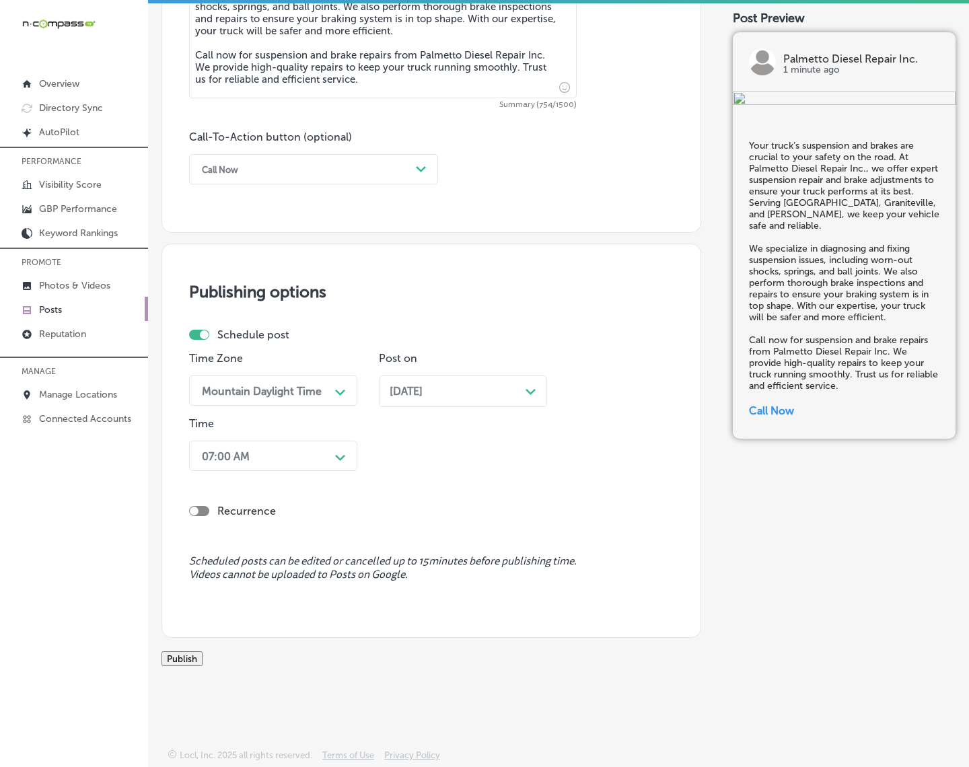
click at [203, 651] on button "Publish" at bounding box center [182, 658] width 41 height 15
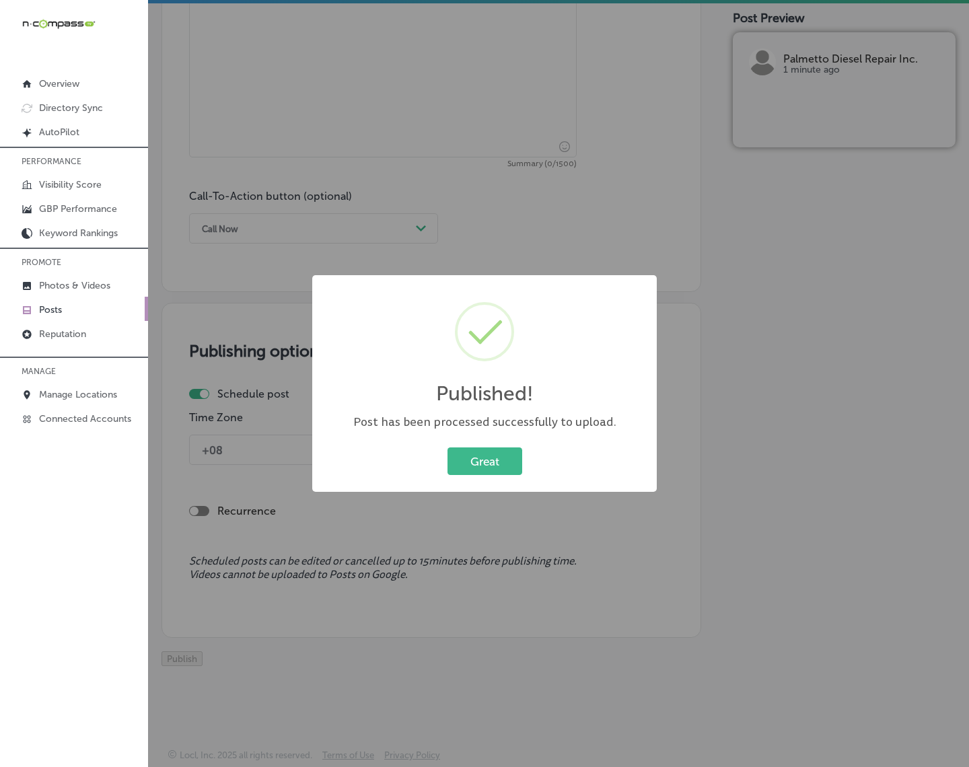
scroll to position [861, 0]
click at [499, 460] on button "Great" at bounding box center [485, 462] width 75 height 28
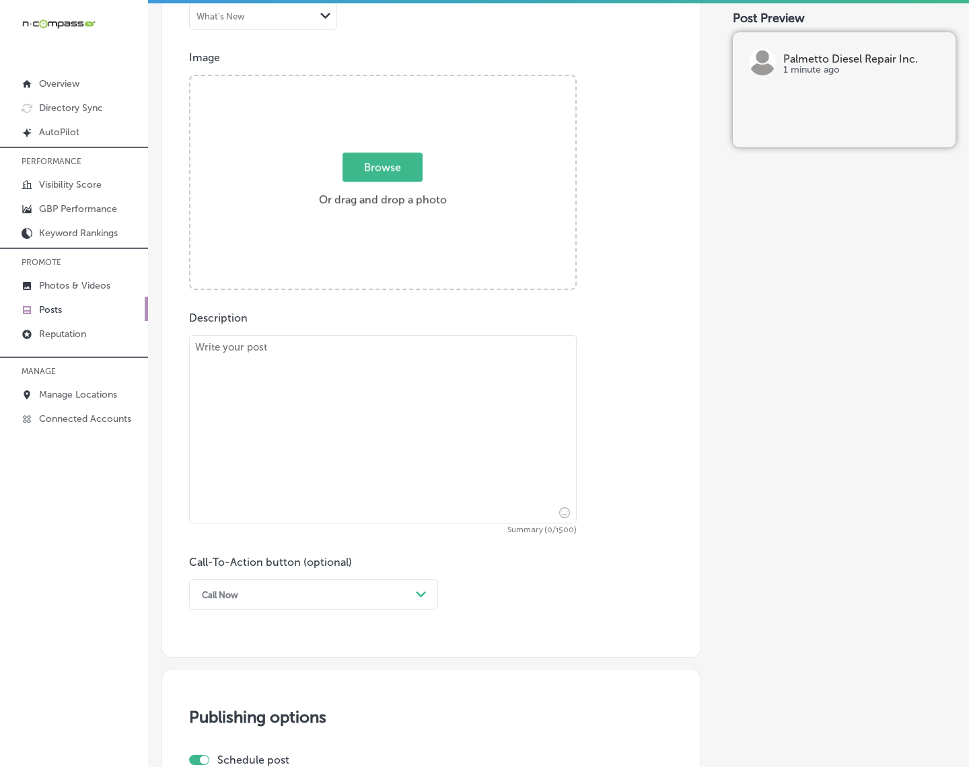
scroll to position [441, 0]
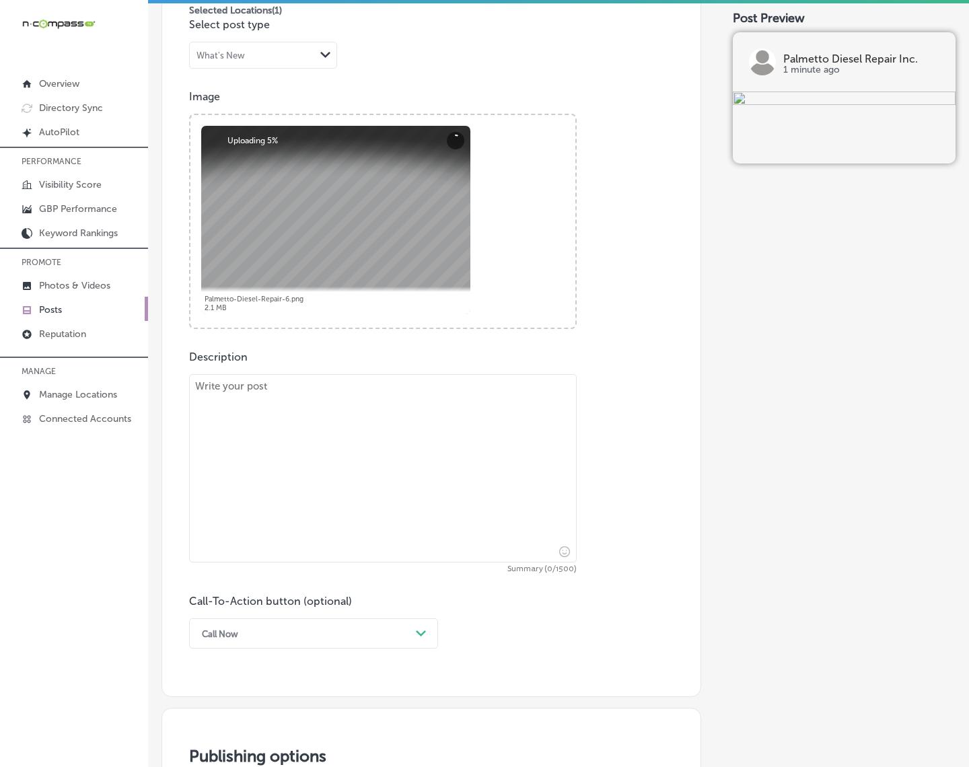
click at [509, 463] on textarea at bounding box center [383, 468] width 388 height 188
paste textarea "For all your commercial truck repairs, Palmetto Diesel Repair Inc. is here to h…"
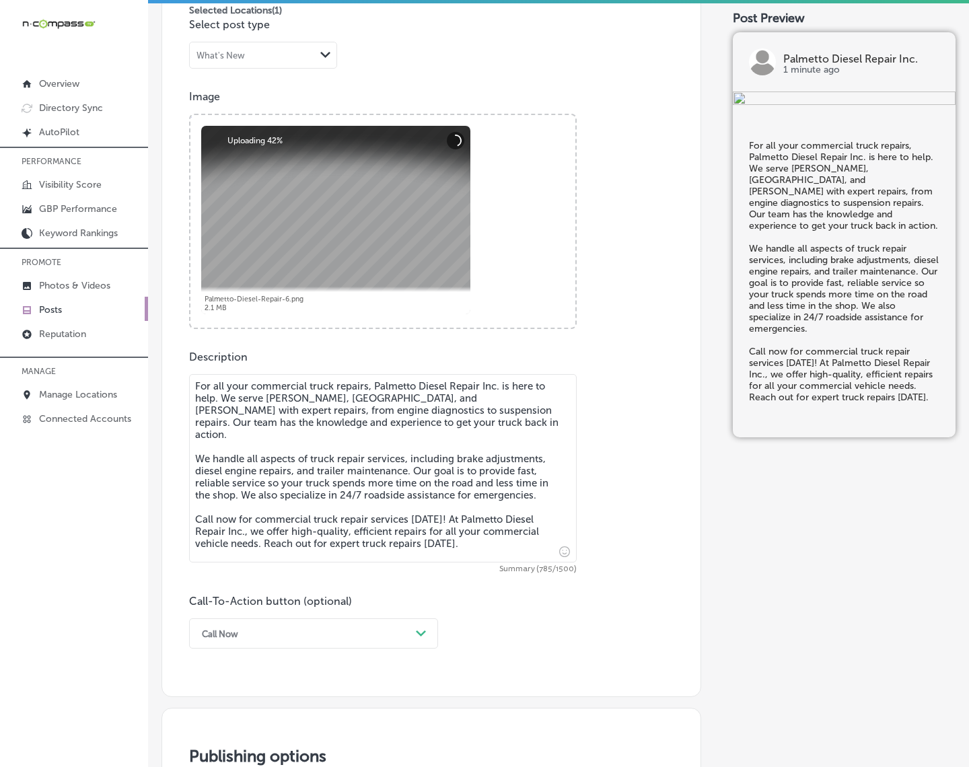
scroll to position [609, 0]
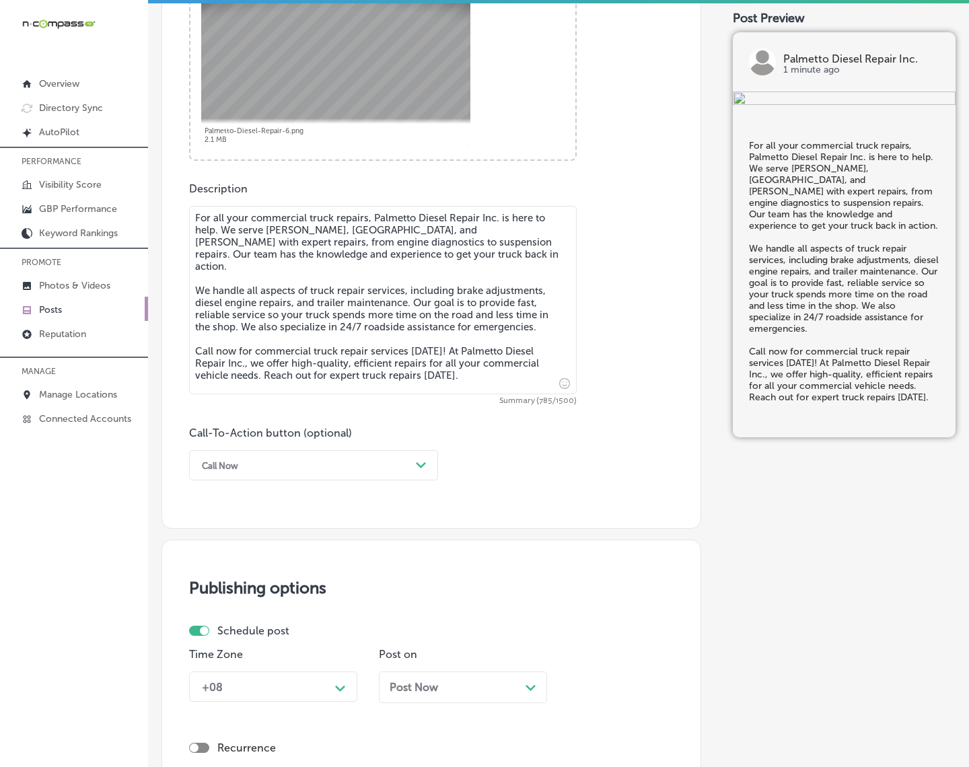
type textarea "For all your commercial truck repairs, Palmetto Diesel Repair Inc. is here to h…"
click at [425, 461] on div "Path Created with Sketch." at bounding box center [421, 465] width 11 height 11
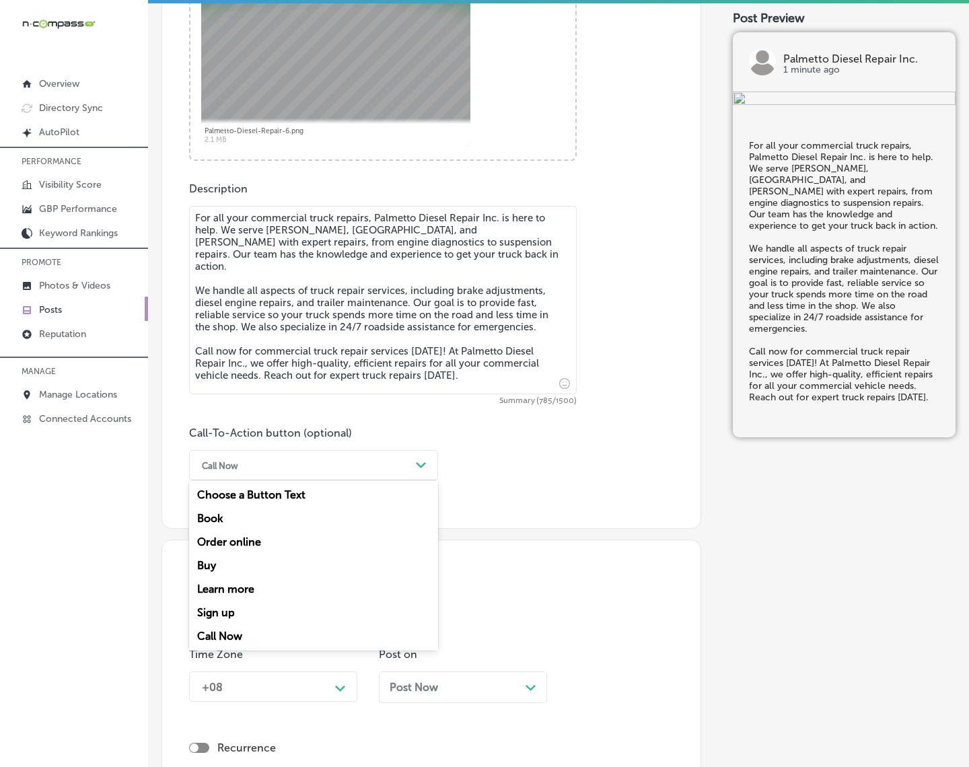
click at [232, 633] on div "Call Now" at bounding box center [313, 637] width 249 height 24
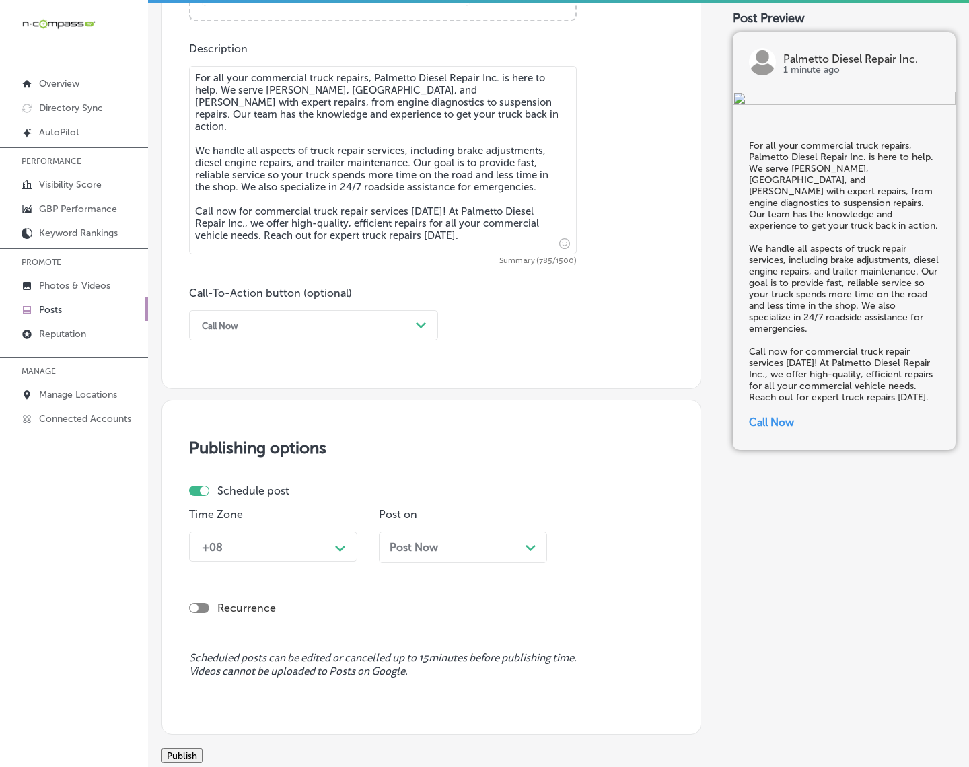
scroll to position [861, 0]
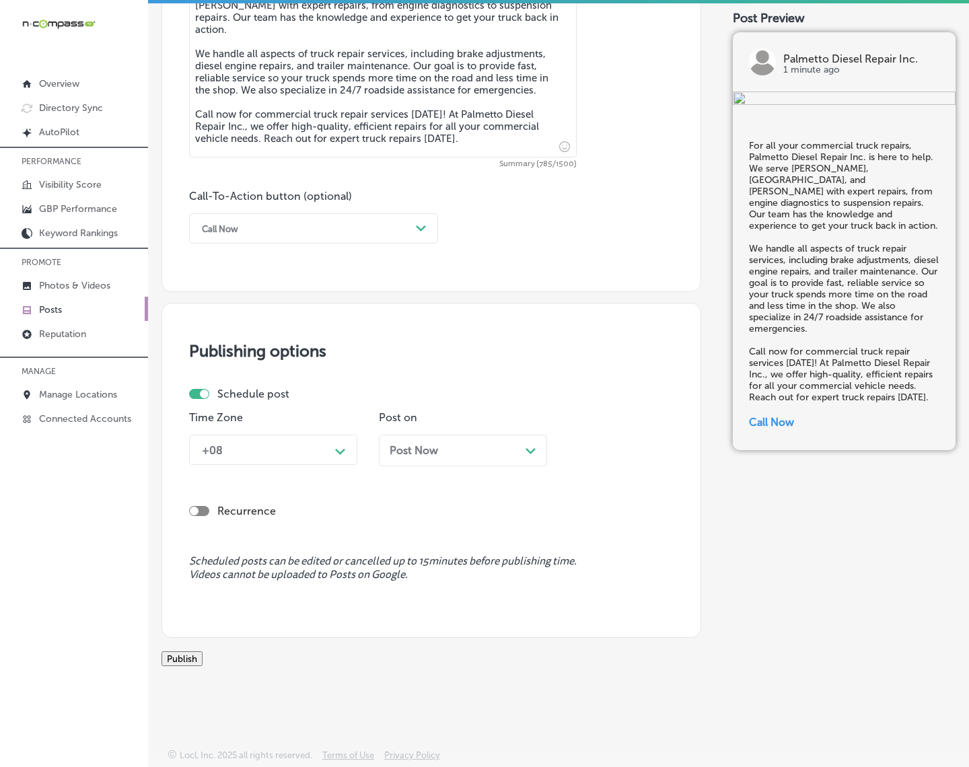
click at [357, 435] on div "+08 Path Created with Sketch." at bounding box center [273, 450] width 168 height 30
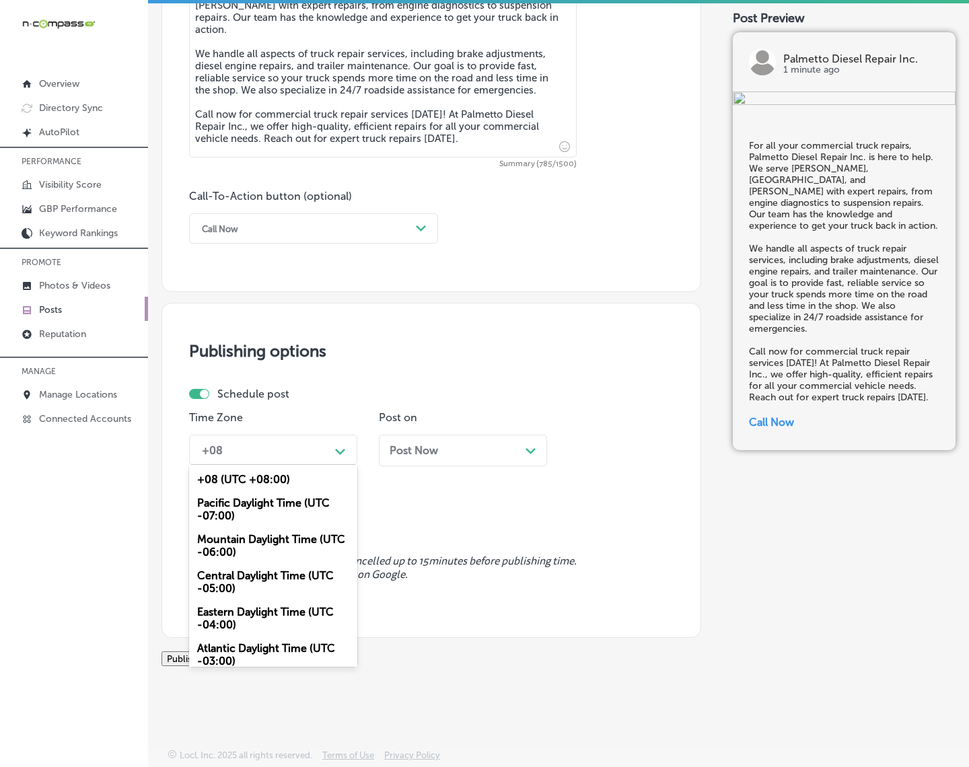
drag, startPoint x: 287, startPoint y: 525, endPoint x: 448, endPoint y: 448, distance: 178.5
click at [288, 528] on div "Mountain Daylight Time (UTC -06:00)" at bounding box center [273, 546] width 168 height 36
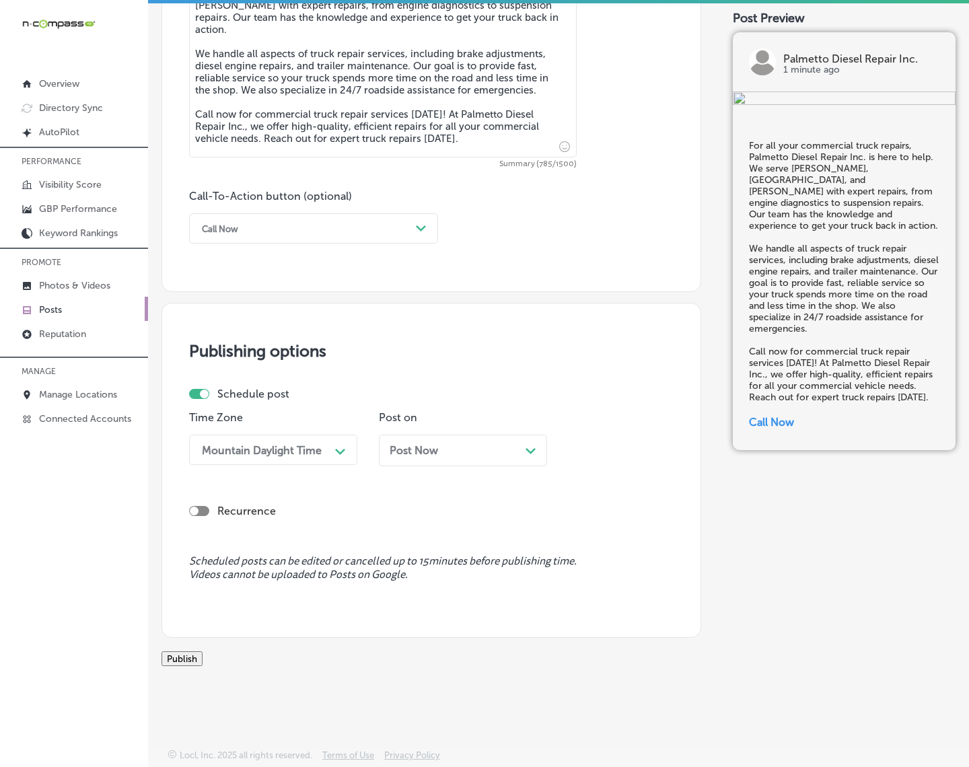
click at [452, 444] on div "Post Now Path Created with Sketch." at bounding box center [463, 450] width 147 height 13
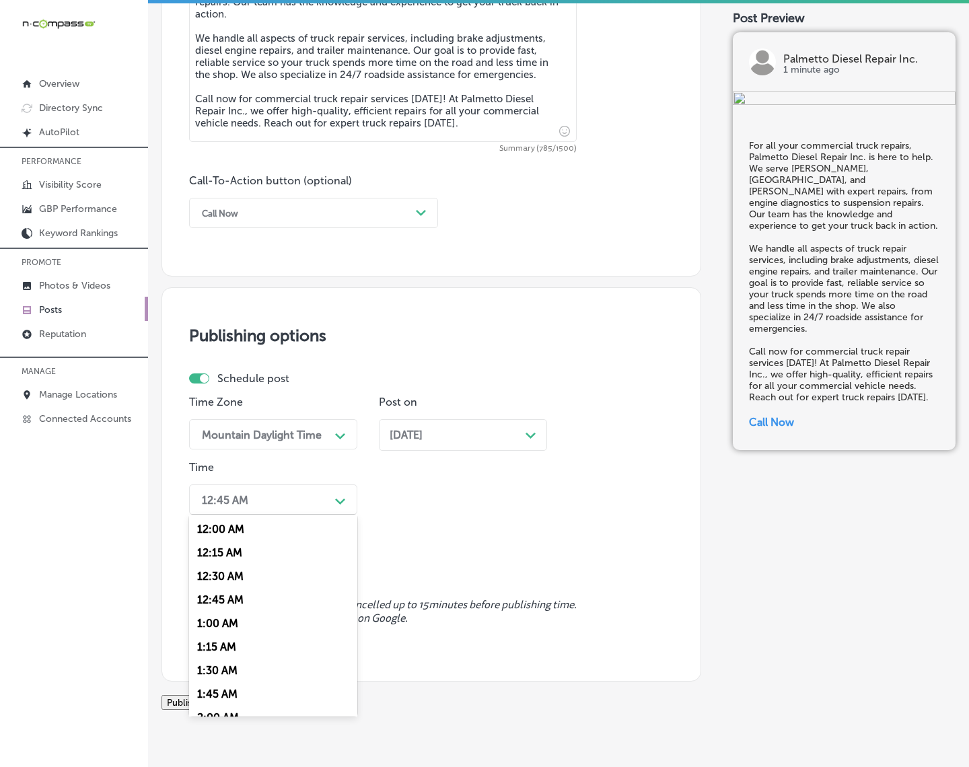
click at [341, 495] on div "Path Created with Sketch." at bounding box center [340, 500] width 11 height 11
click at [223, 678] on div "7:00 AM" at bounding box center [273, 684] width 168 height 24
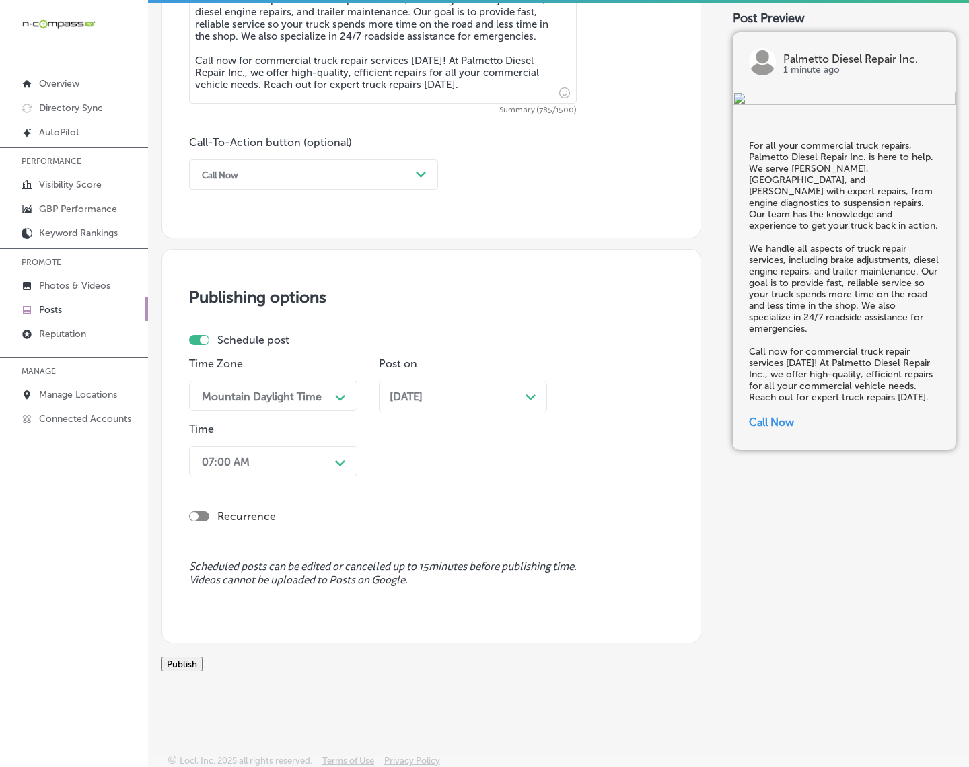
scroll to position [920, 0]
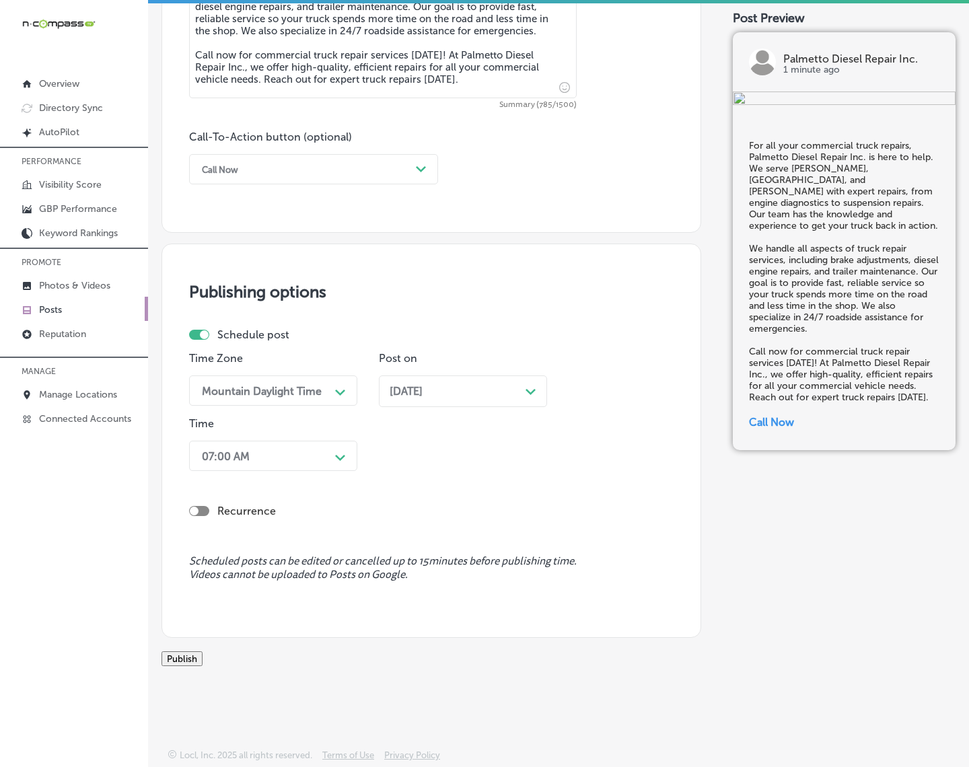
click at [203, 651] on button "Publish" at bounding box center [182, 658] width 41 height 15
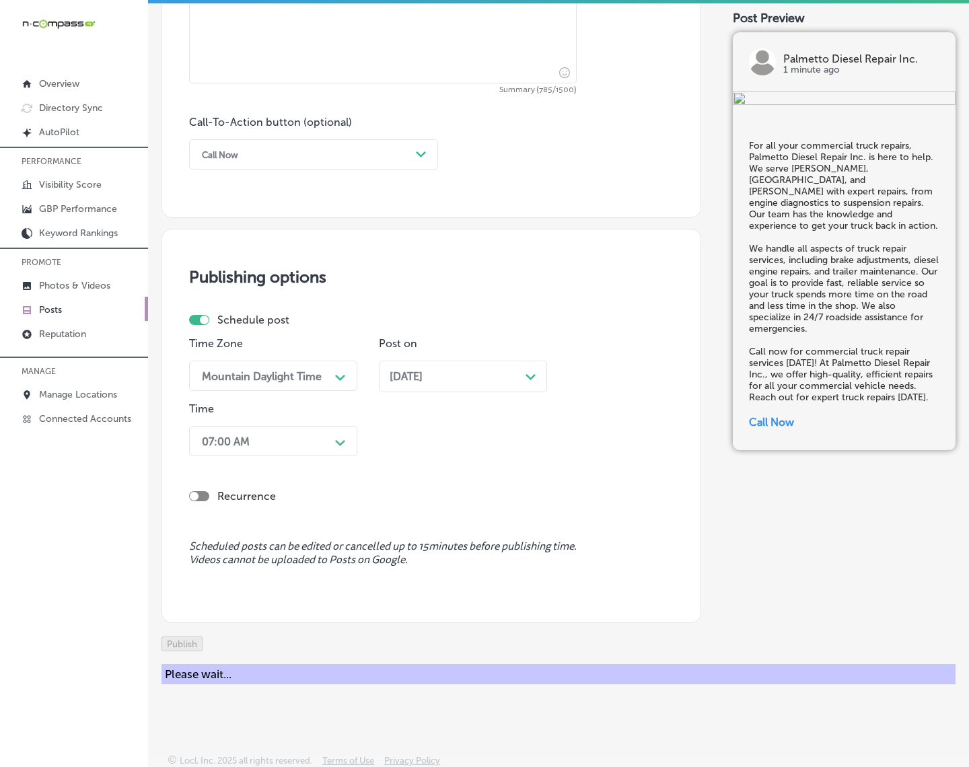
scroll to position [861, 0]
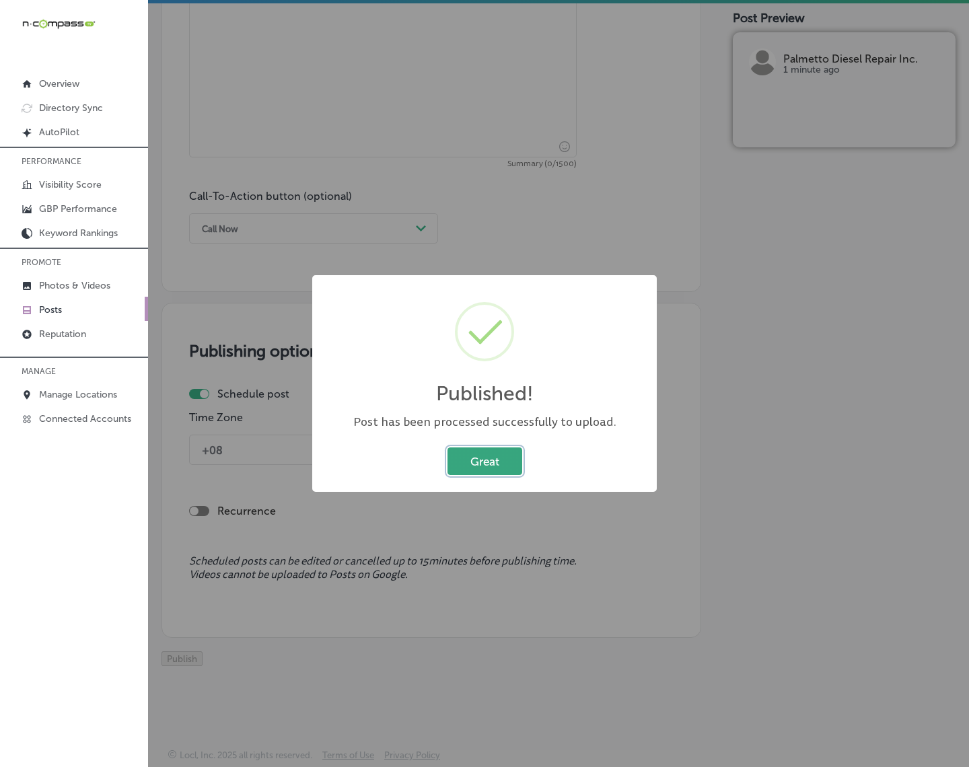
click at [487, 463] on button "Great" at bounding box center [485, 462] width 75 height 28
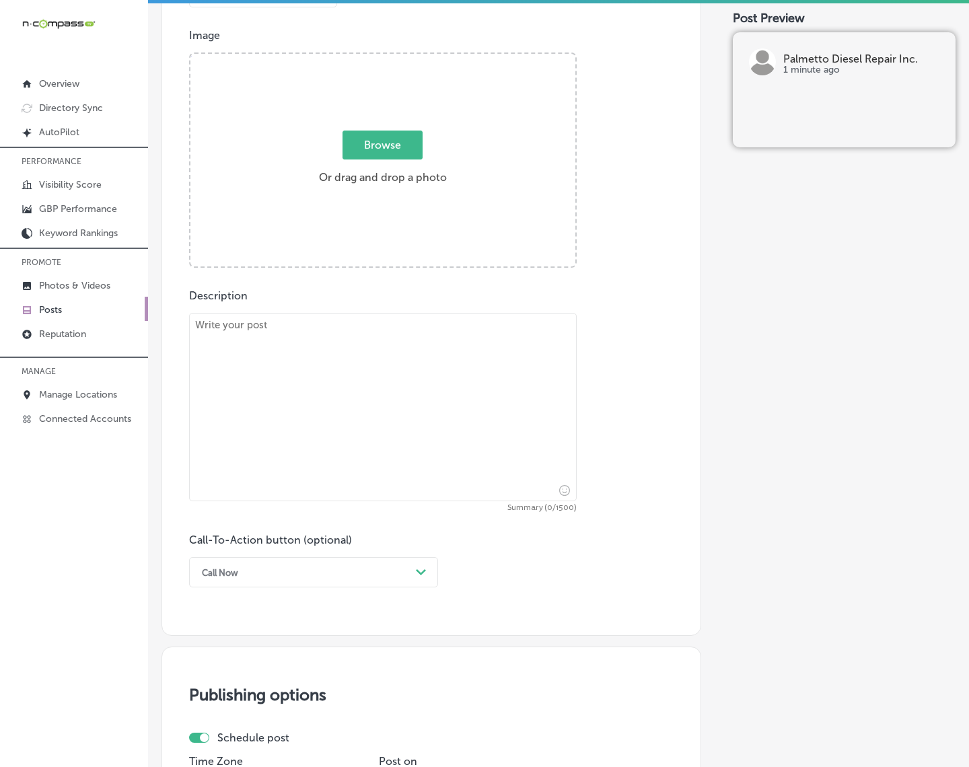
scroll to position [441, 0]
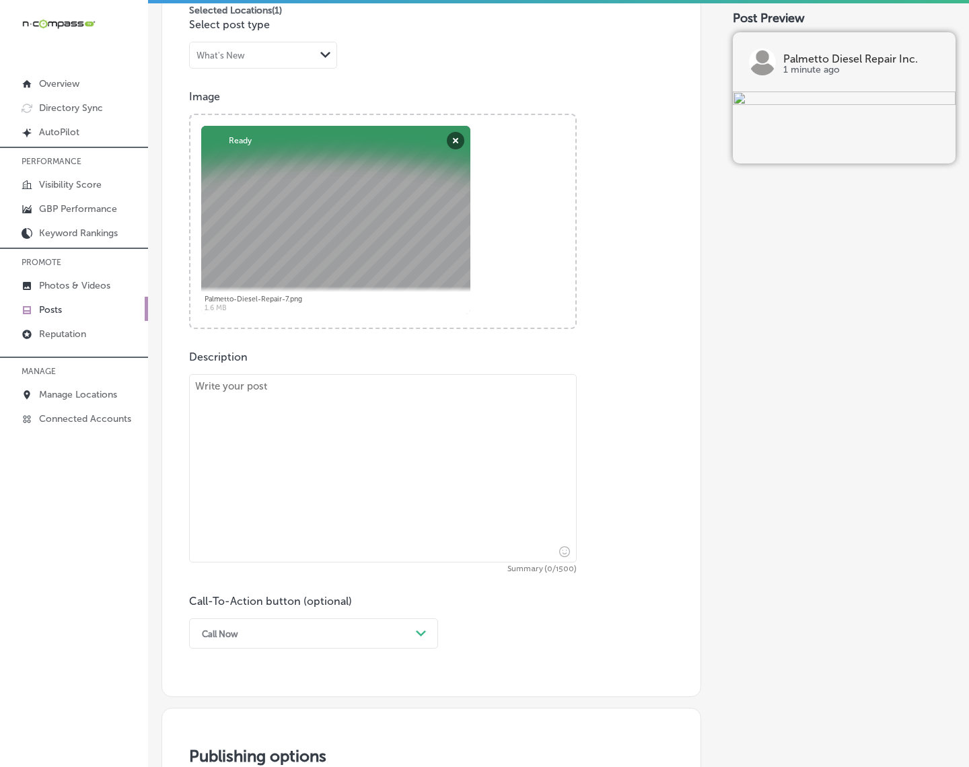
click at [386, 499] on textarea at bounding box center [383, 468] width 388 height 188
paste textarea "When your diesel engine isn’t running right, Palmetto Diesel Repair Inc. is her…"
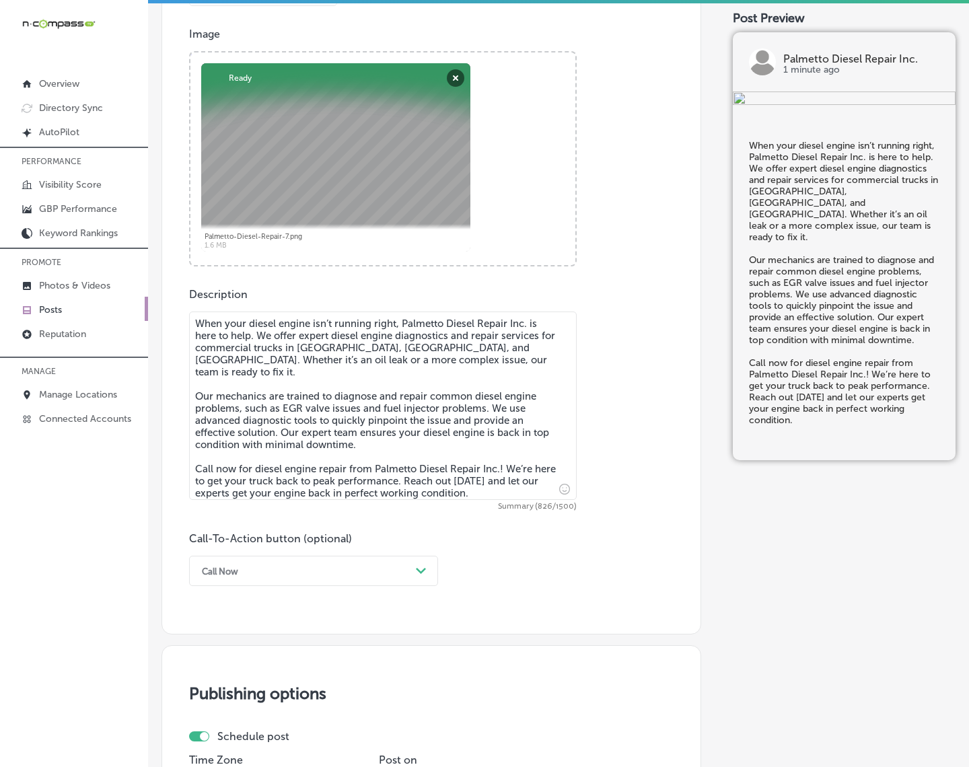
scroll to position [609, 0]
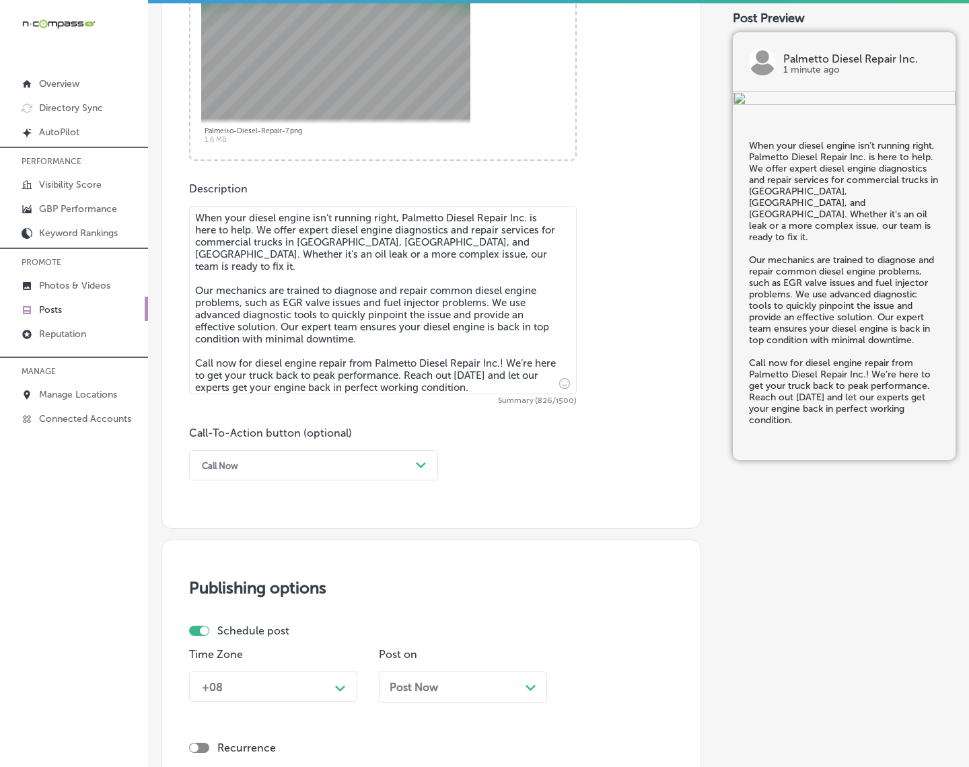
type textarea "When your diesel engine isn’t running right, Palmetto Diesel Repair Inc. is her…"
click at [423, 468] on icon "Path Created with Sketch." at bounding box center [421, 465] width 10 height 6
click at [234, 631] on div "Call Now" at bounding box center [313, 637] width 249 height 24
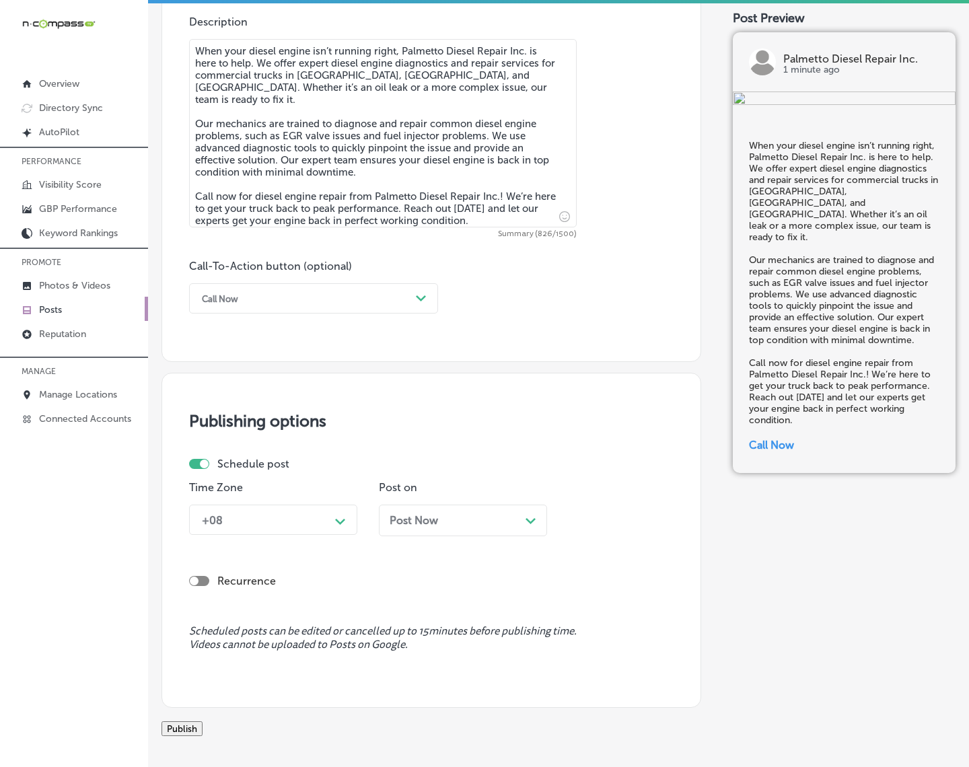
scroll to position [777, 0]
click at [333, 500] on div "Time Zone +08 Path Created with Sketch." at bounding box center [273, 512] width 168 height 65
click at [337, 515] on div "Path Created with Sketch." at bounding box center [340, 518] width 11 height 11
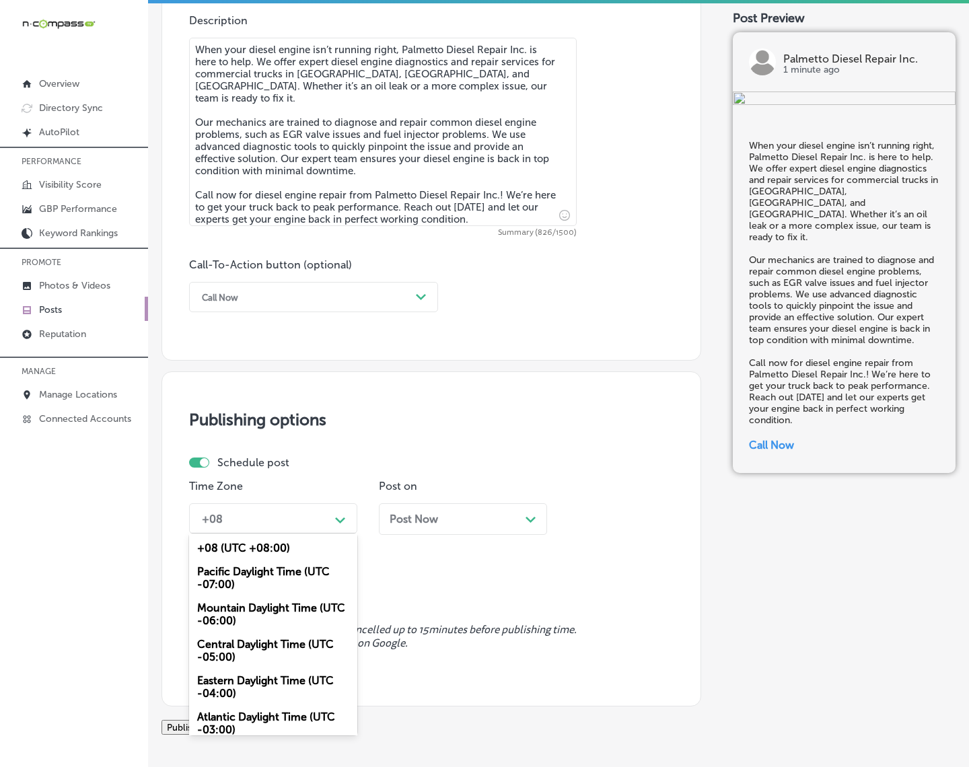
click at [296, 582] on div "Pacific Daylight Time (UTC -07:00)" at bounding box center [273, 578] width 168 height 36
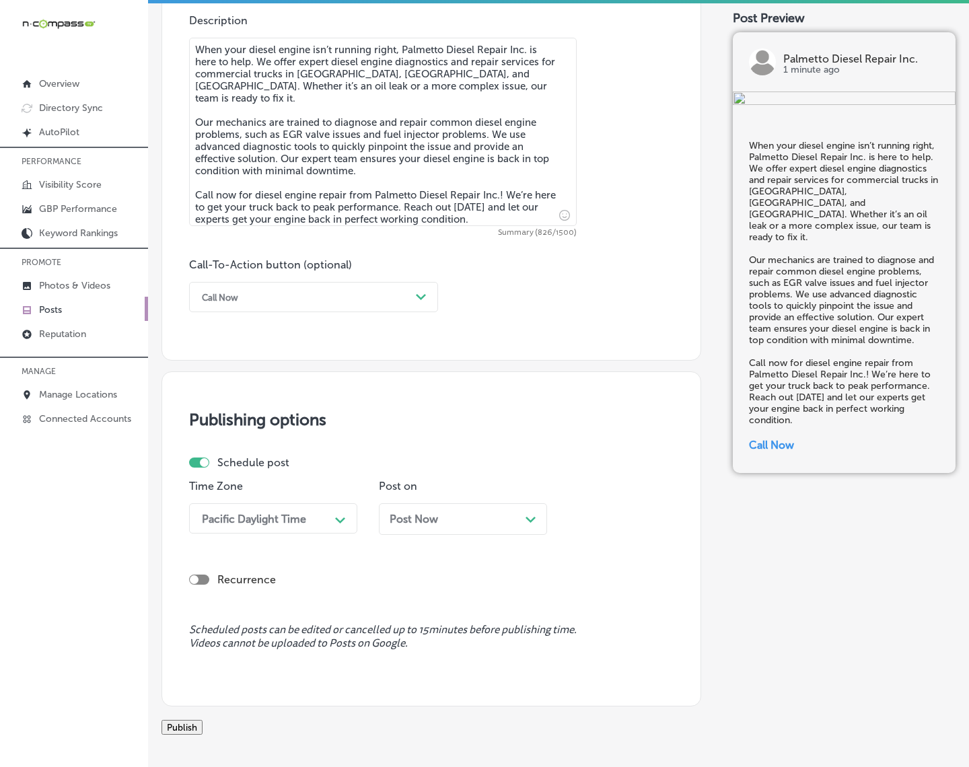
click at [308, 507] on div "Pacific Daylight Time" at bounding box center [262, 519] width 135 height 24
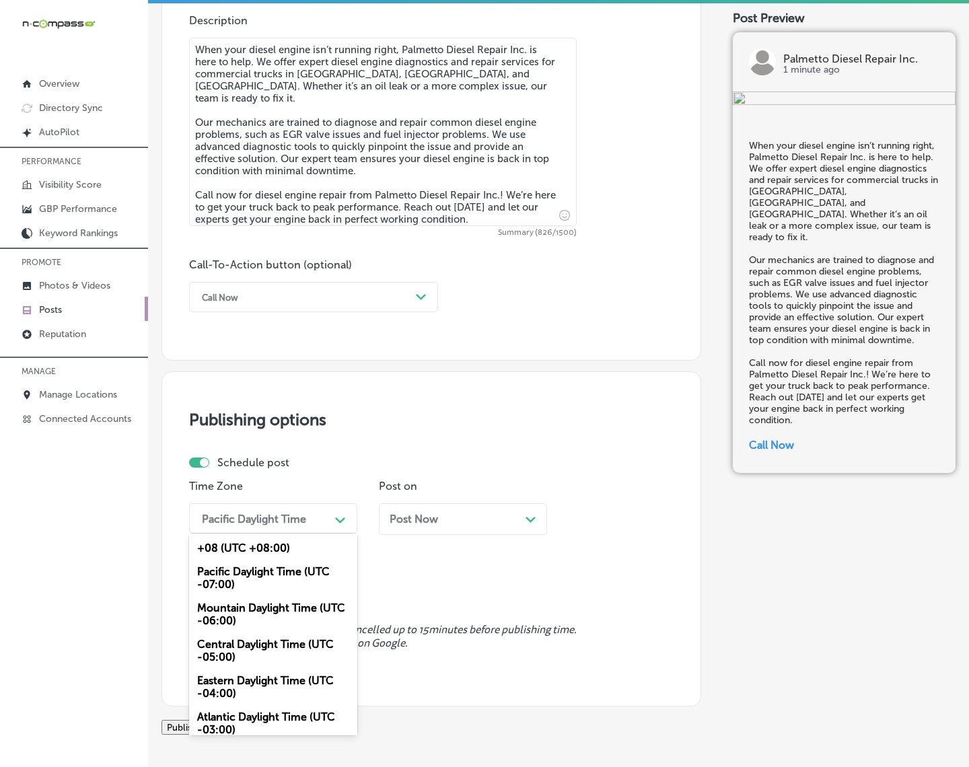
click at [264, 618] on div "Mountain Daylight Time (UTC -06:00)" at bounding box center [273, 614] width 168 height 36
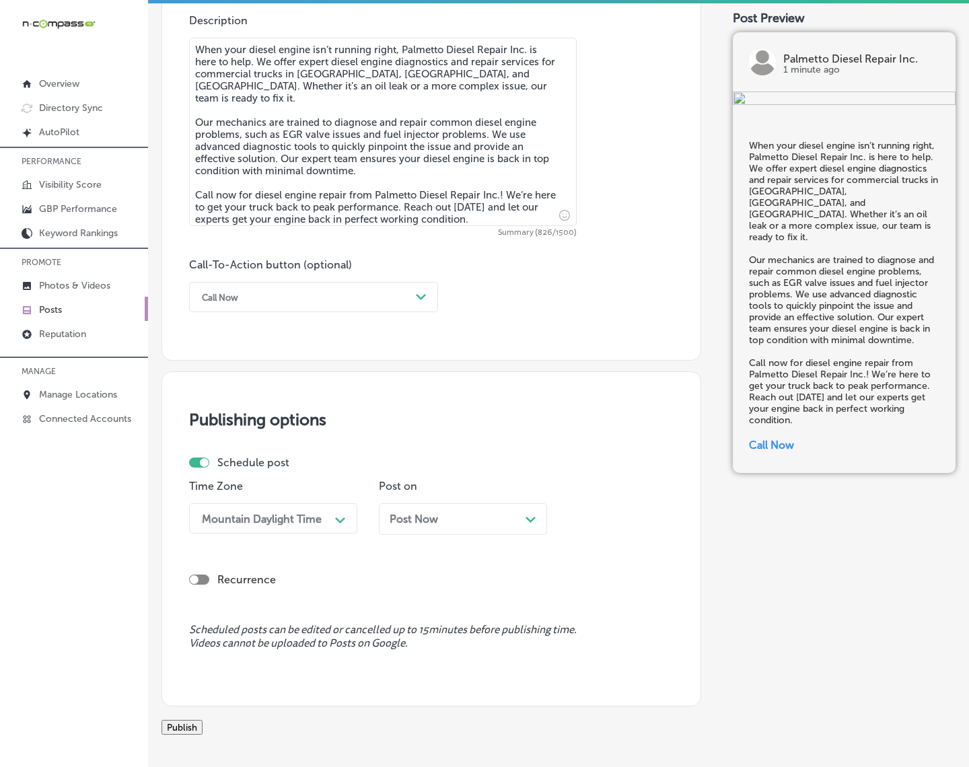
click at [464, 524] on div "Post Now Path Created with Sketch." at bounding box center [463, 519] width 147 height 13
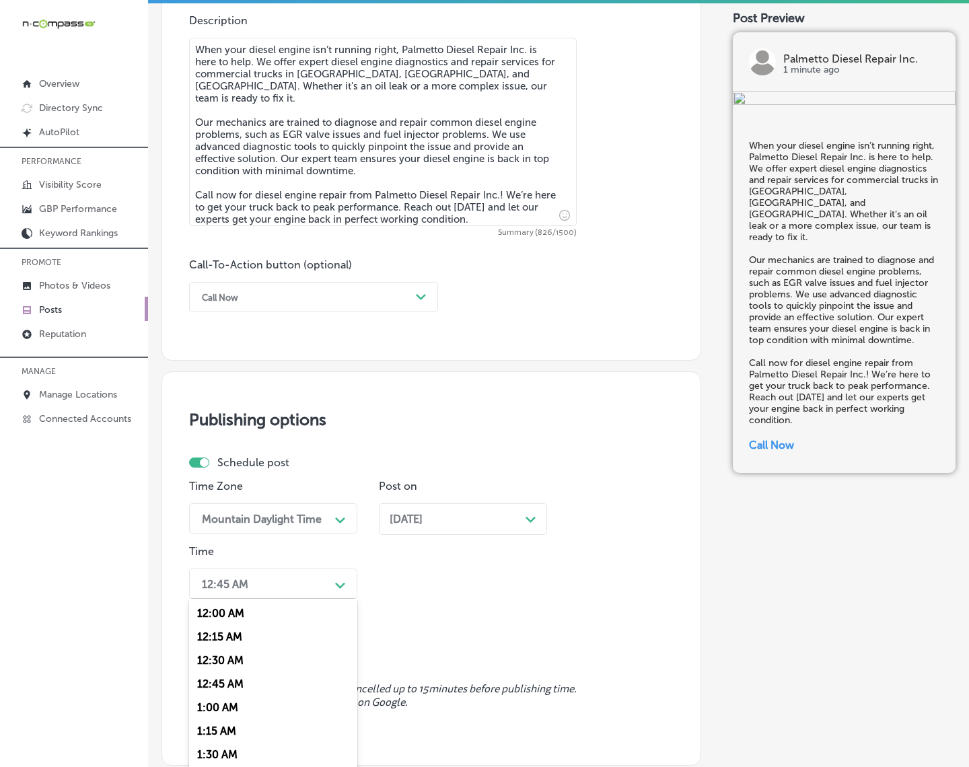
click at [330, 583] on div "option 7:00 AM, selected. option 12:00 AM focused, 1 of 96. 96 results availabl…" at bounding box center [273, 584] width 168 height 30
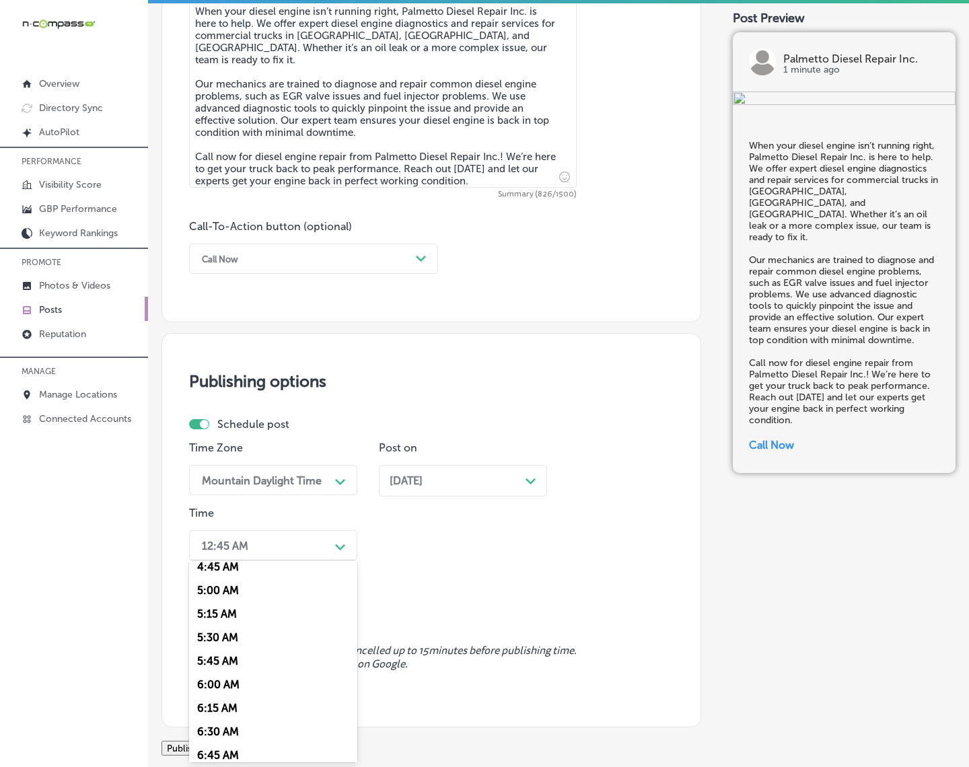
scroll to position [589, 0]
click at [221, 647] on div "7:00 AM" at bounding box center [273, 646] width 168 height 24
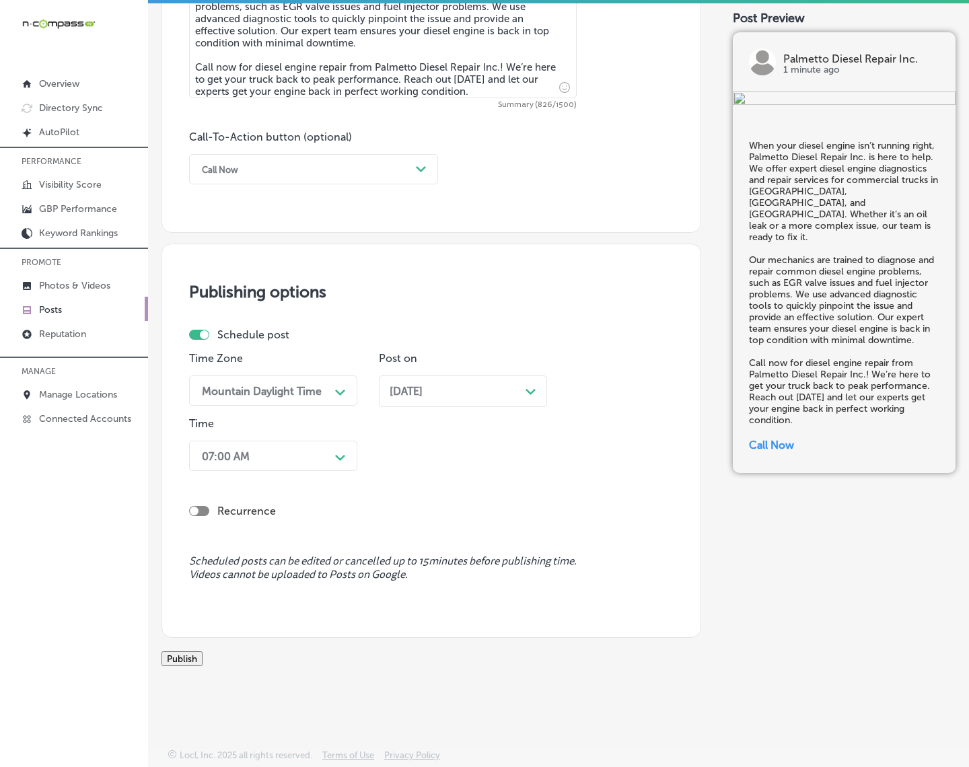
scroll to position [920, 0]
click at [203, 651] on button "Publish" at bounding box center [182, 658] width 41 height 15
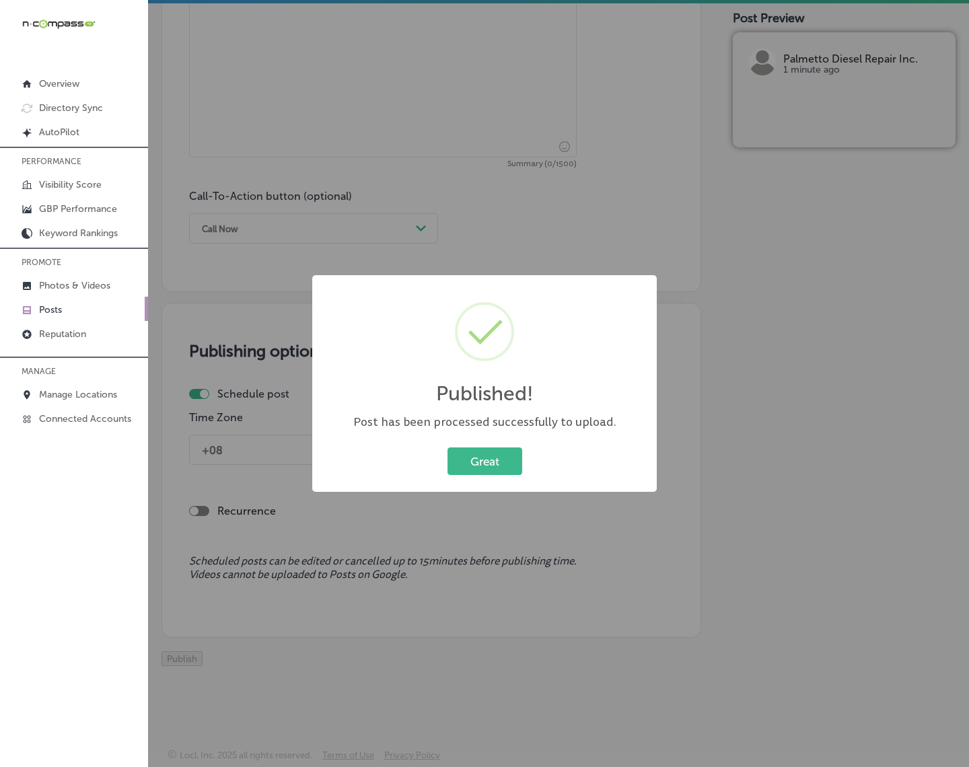
scroll to position [861, 0]
click at [476, 460] on button "Great" at bounding box center [485, 462] width 75 height 28
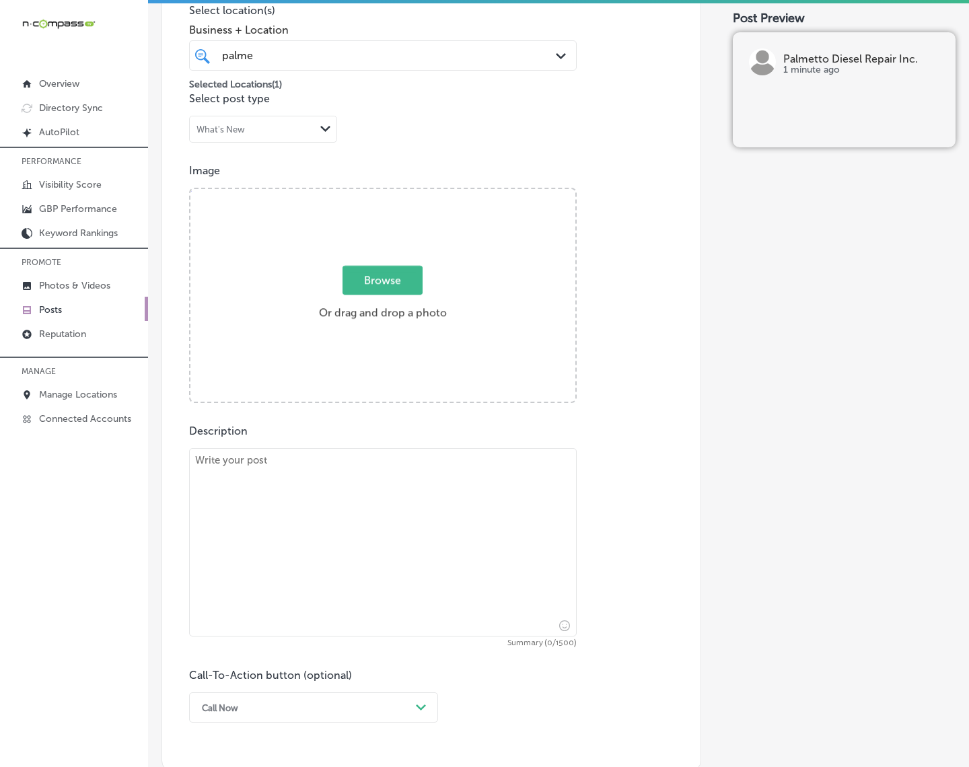
scroll to position [357, 0]
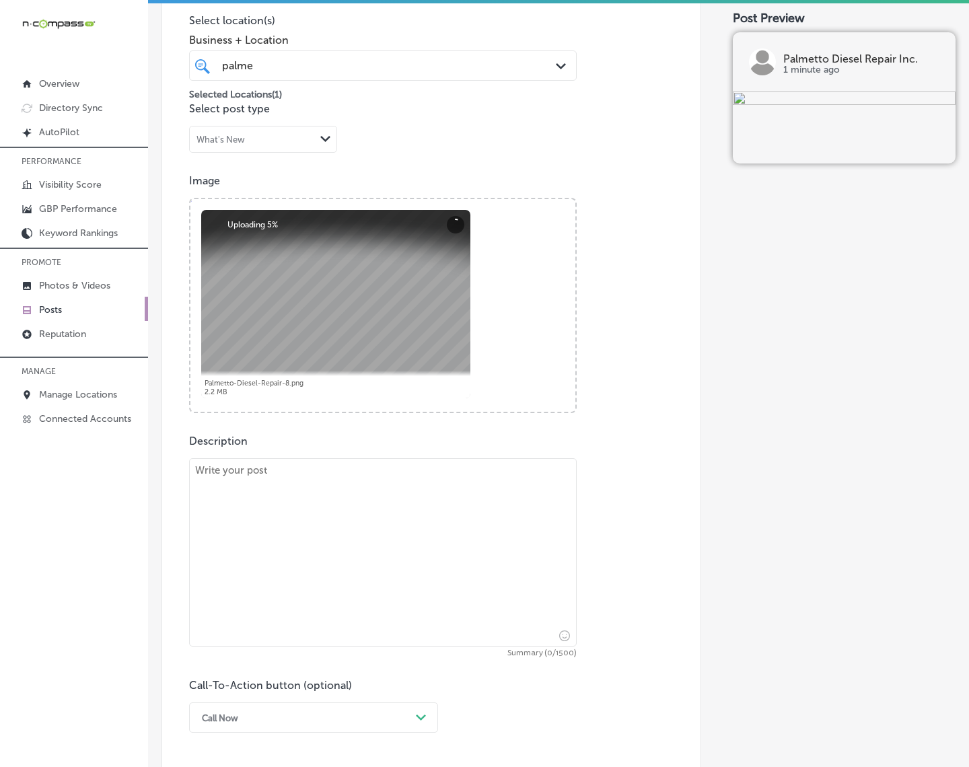
click at [414, 576] on textarea at bounding box center [383, 552] width 388 height 188
paste textarea "At Palmetto Diesel Repair Inc., we provide premium tire services for all types …"
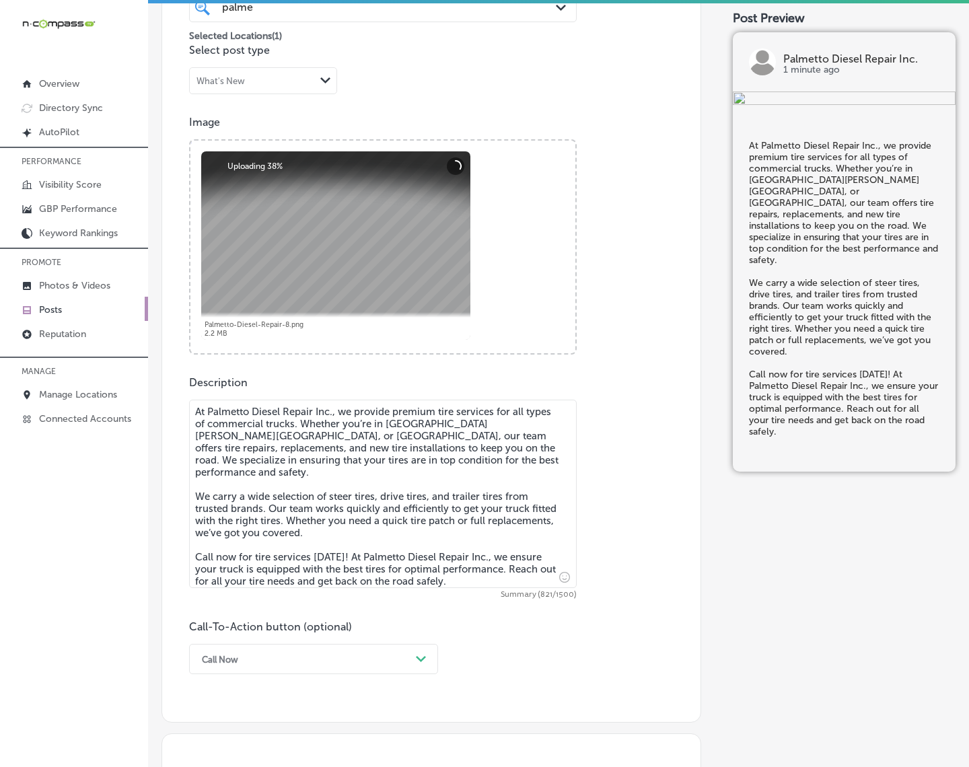
scroll to position [525, 0]
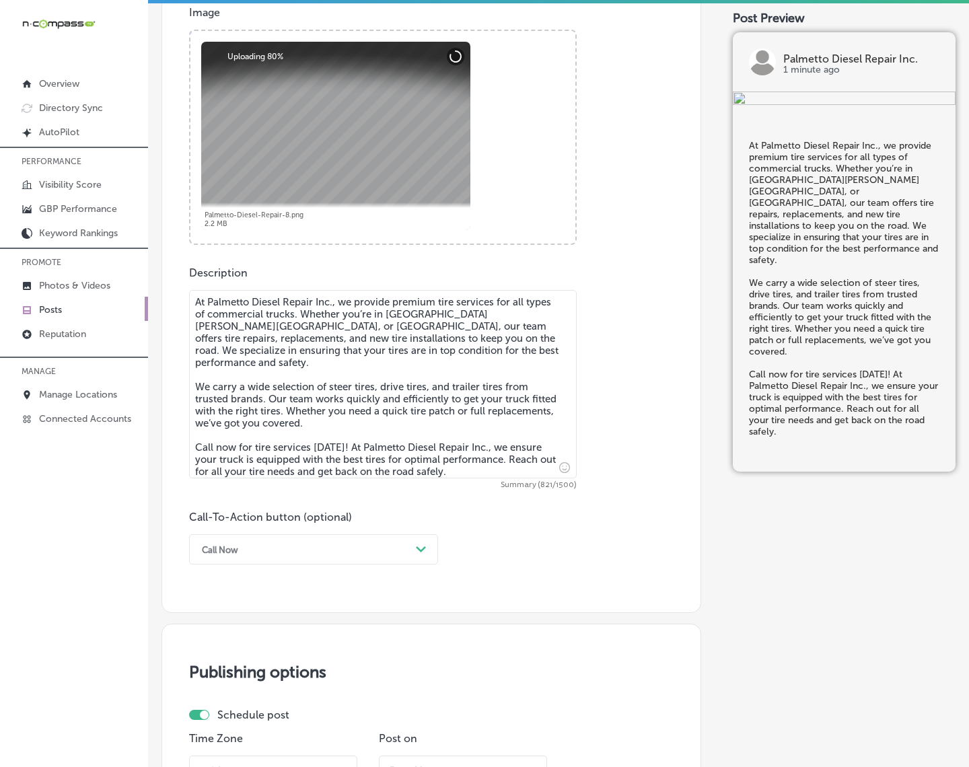
type textarea "At Palmetto Diesel Repair Inc., we provide premium tire services for all types …"
click at [409, 540] on div "Call Now" at bounding box center [302, 549] width 215 height 21
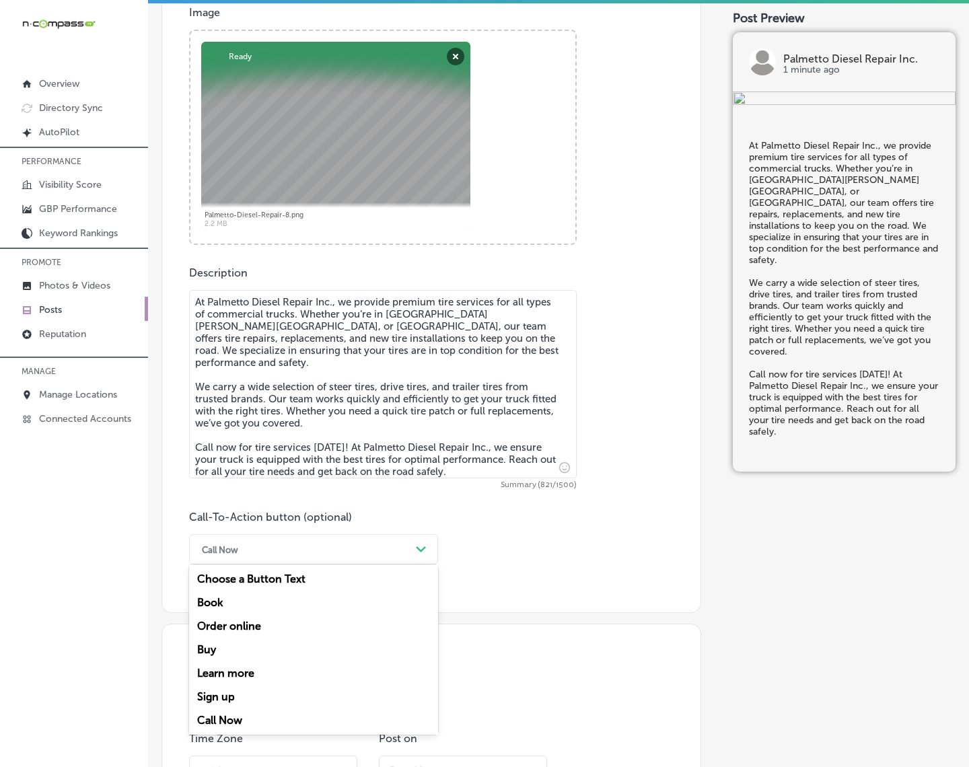
click at [212, 688] on div "Call Now" at bounding box center [313, 721] width 249 height 24
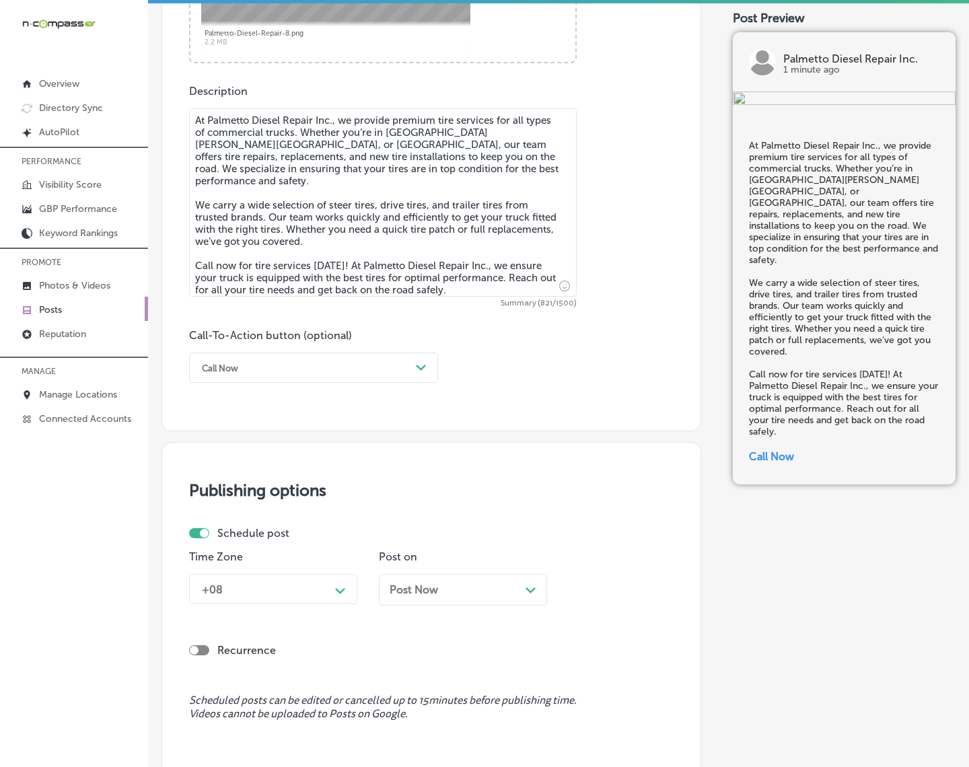
scroll to position [861, 0]
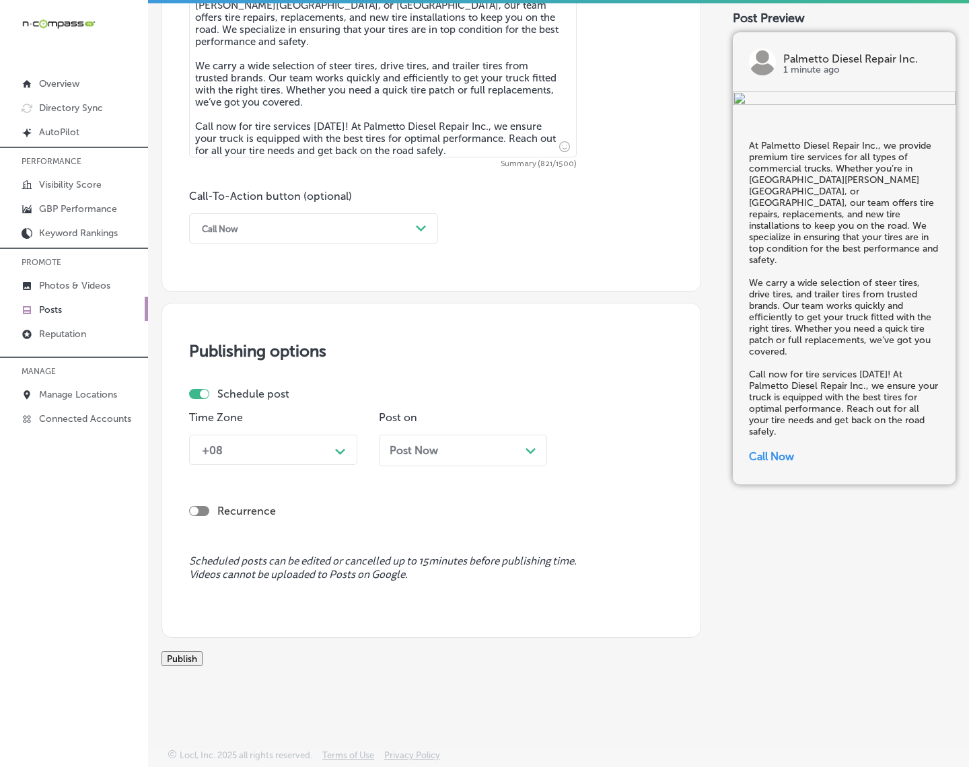
click at [327, 438] on div "+08" at bounding box center [262, 450] width 135 height 24
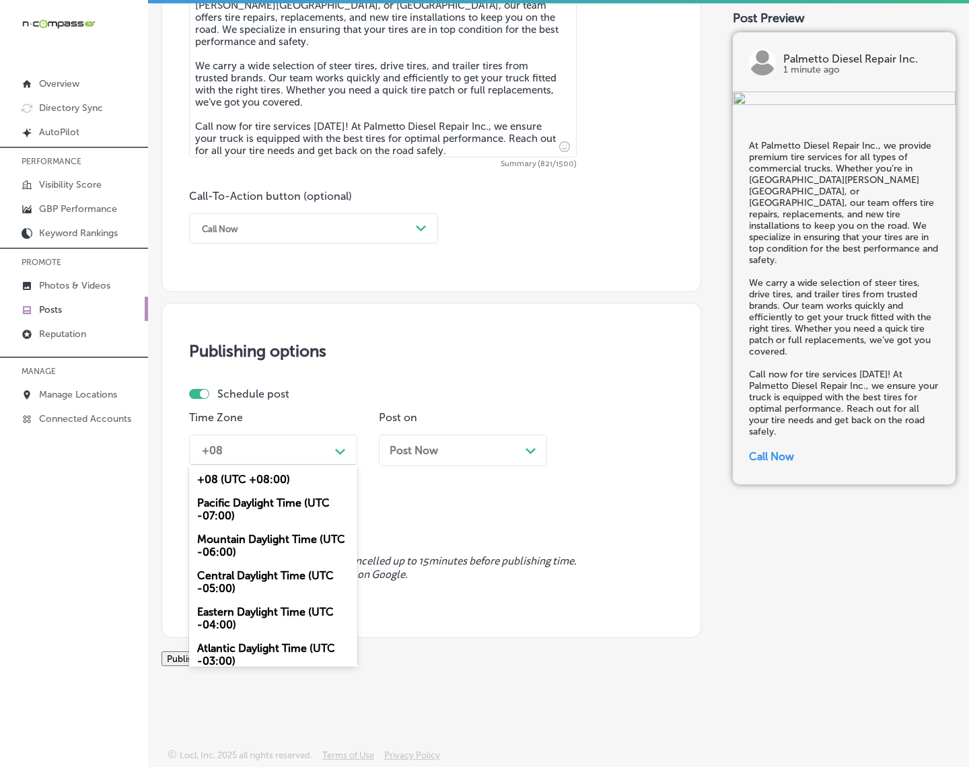
click at [277, 528] on div "Mountain Daylight Time (UTC -06:00)" at bounding box center [273, 546] width 168 height 36
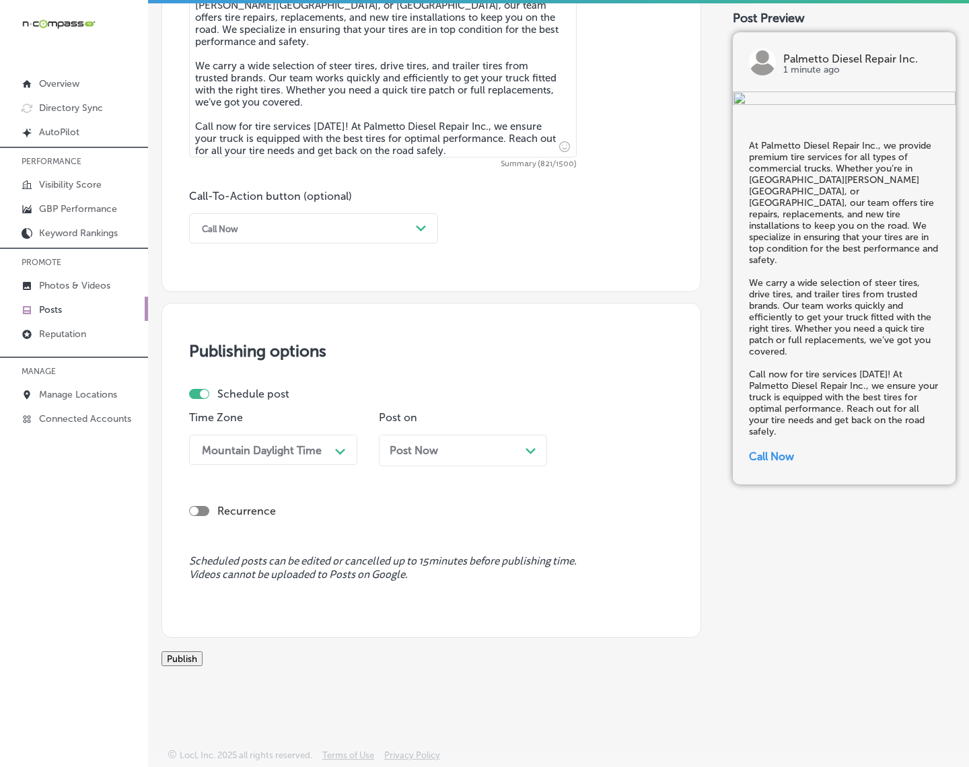
click at [480, 442] on div "Post Now Path Created with Sketch." at bounding box center [463, 451] width 168 height 32
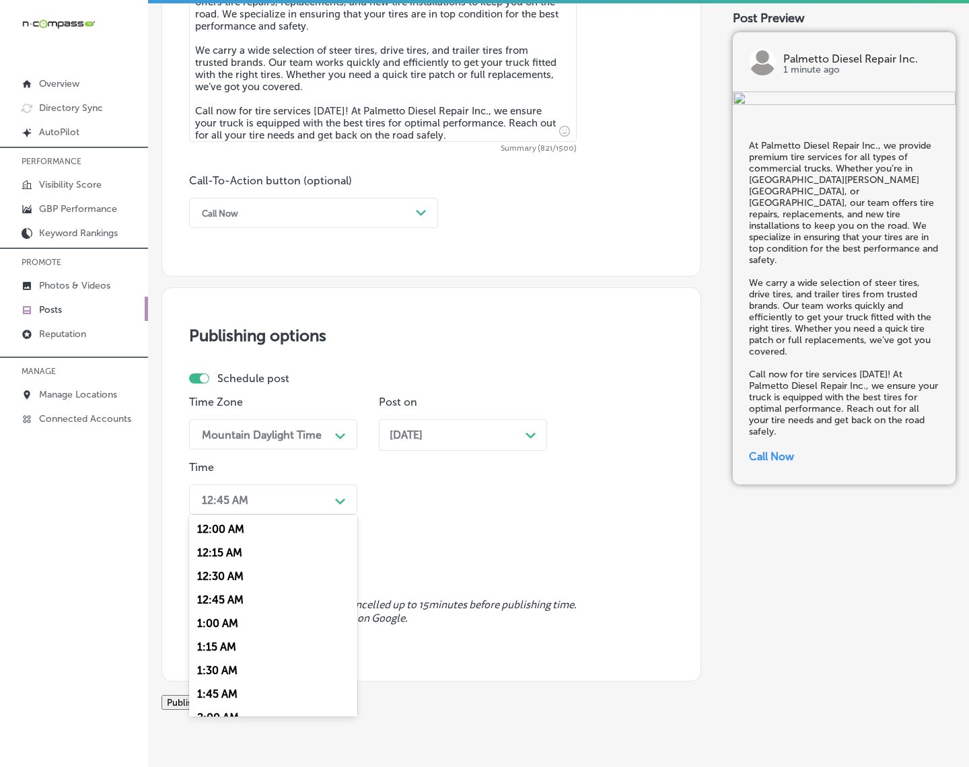
click at [339, 500] on polygon at bounding box center [340, 502] width 10 height 6
click at [236, 590] on div "7:00 AM" at bounding box center [273, 600] width 168 height 24
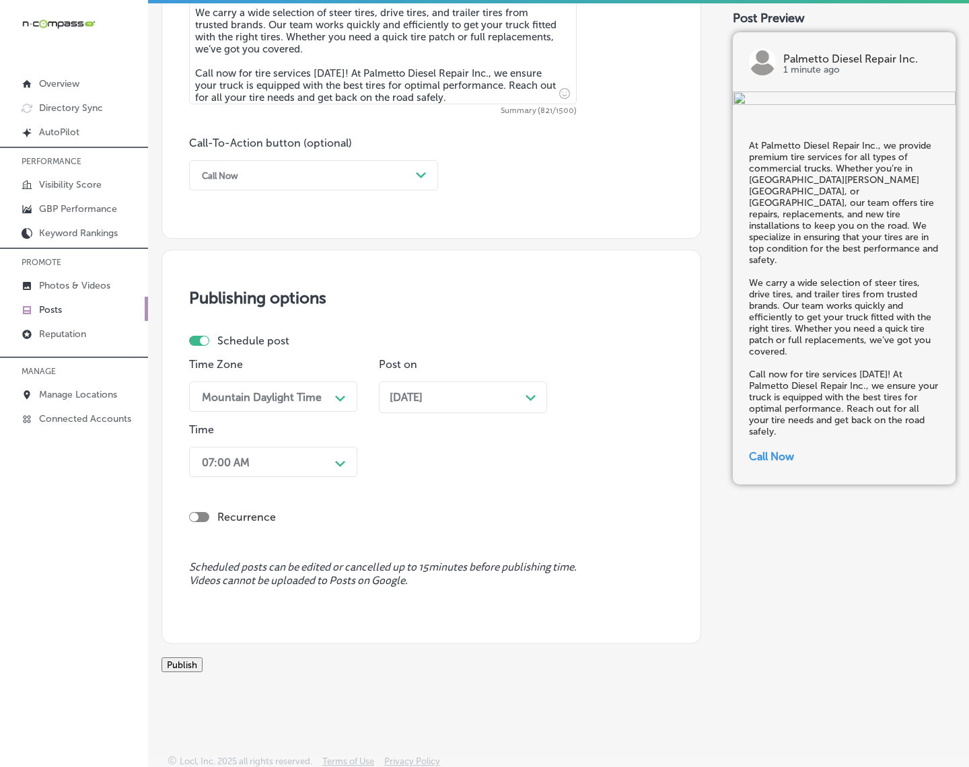
scroll to position [920, 0]
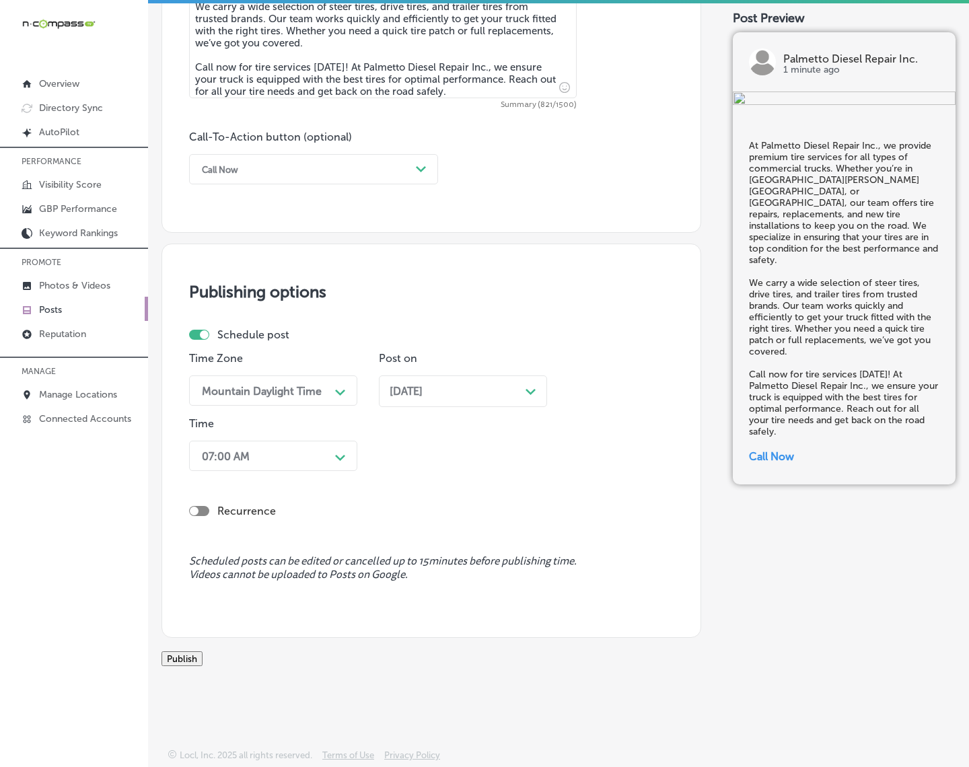
click at [203, 651] on button "Publish" at bounding box center [182, 658] width 41 height 15
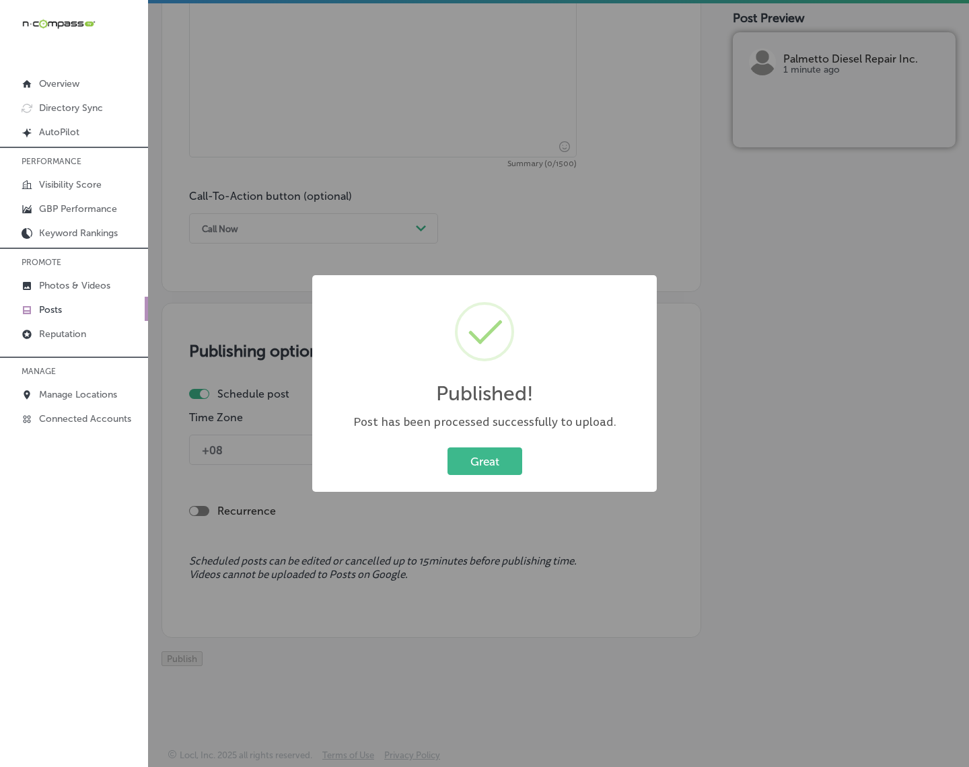
scroll to position [861, 0]
click at [465, 470] on button "Great" at bounding box center [485, 462] width 75 height 28
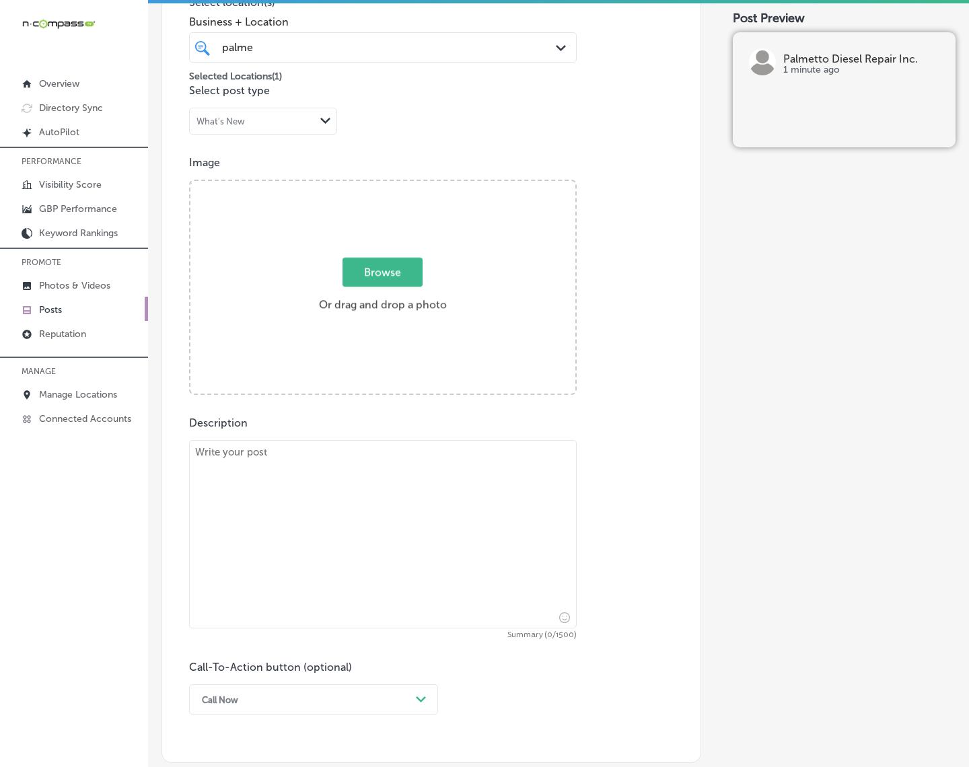
scroll to position [357, 0]
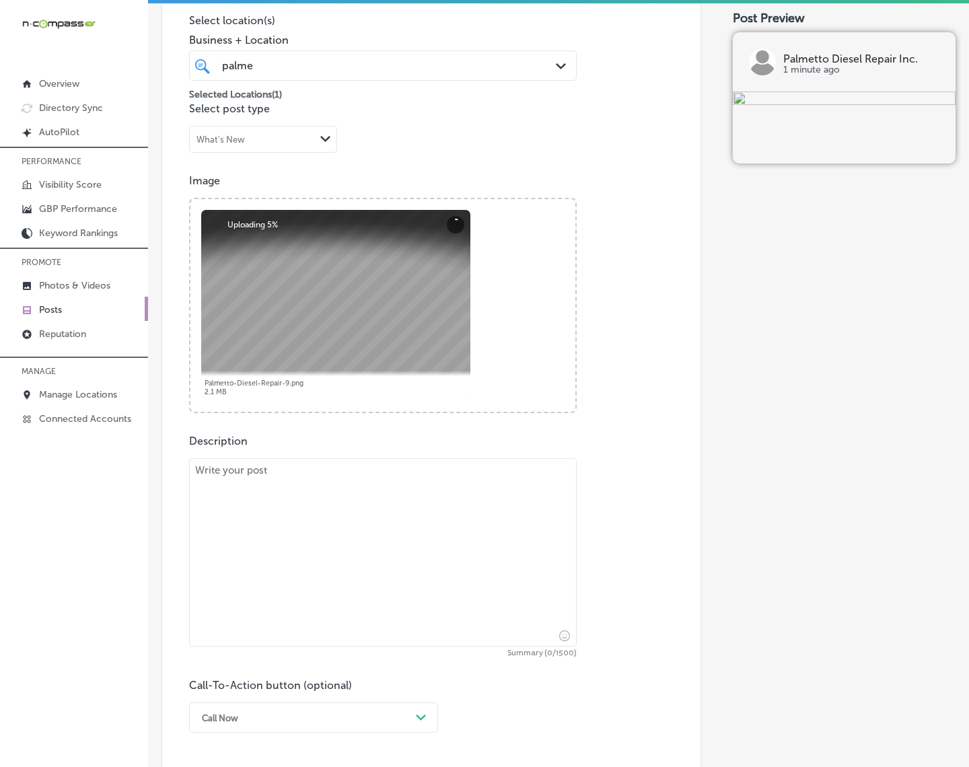
drag, startPoint x: 527, startPoint y: 574, endPoint x: 517, endPoint y: 575, distance: 10.2
click at [526, 574] on textarea at bounding box center [383, 552] width 388 height 188
paste textarea "When your truck breaks down on the road, you need fast and reliable help. Palme…"
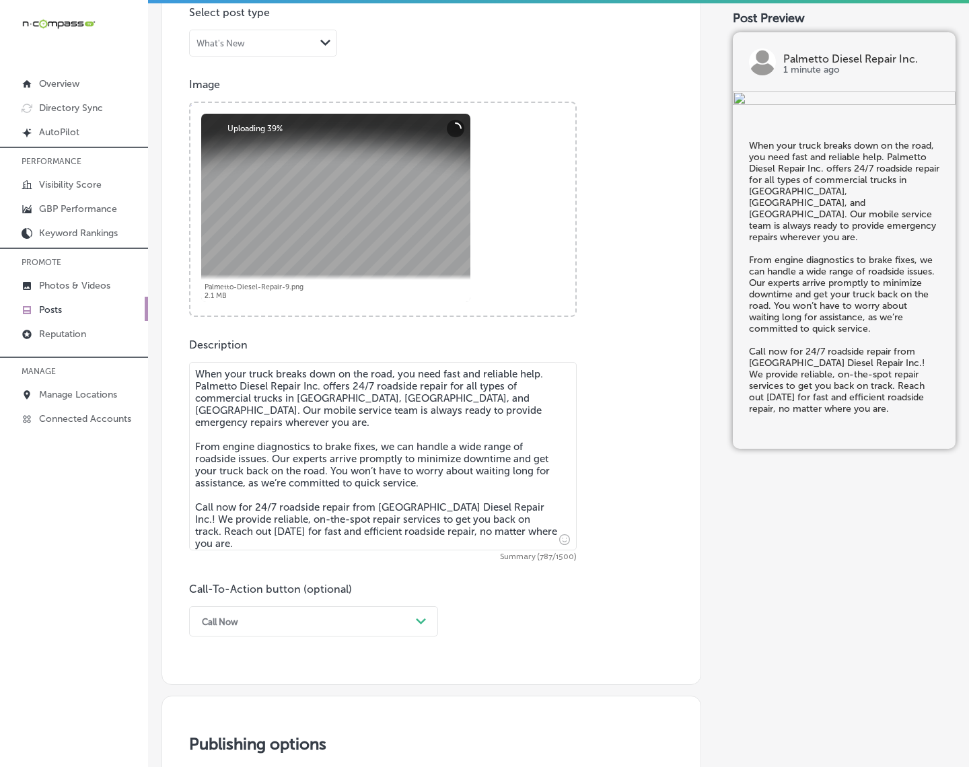
scroll to position [525, 0]
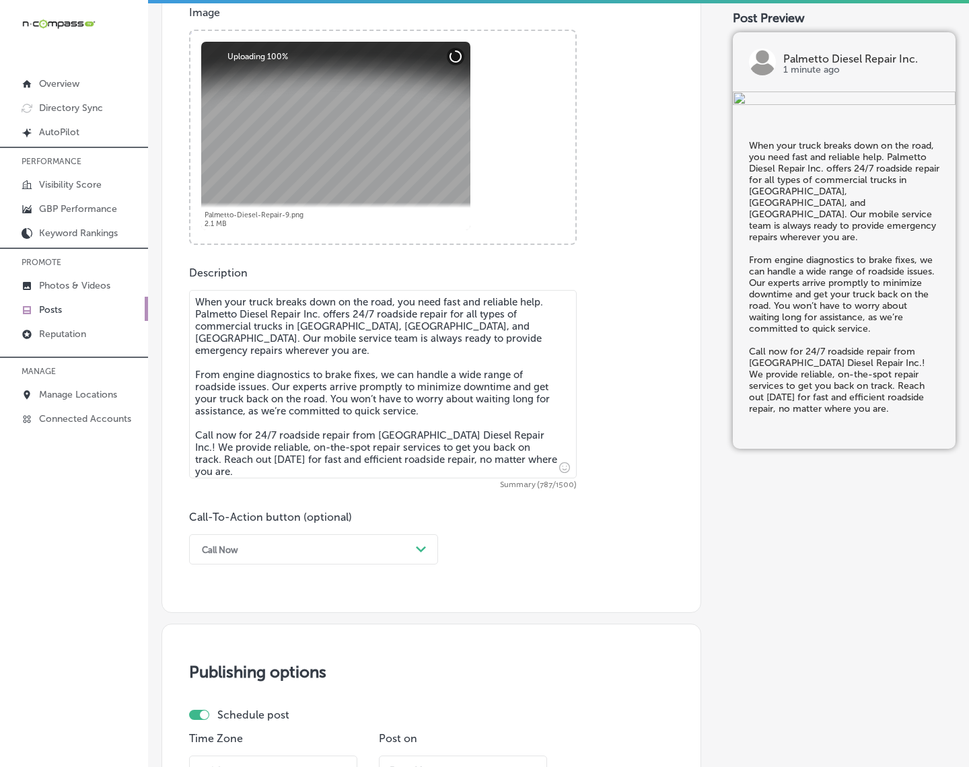
type textarea "When your truck breaks down on the road, you need fast and reliable help. Palme…"
click at [382, 548] on div "Call Now" at bounding box center [302, 549] width 215 height 21
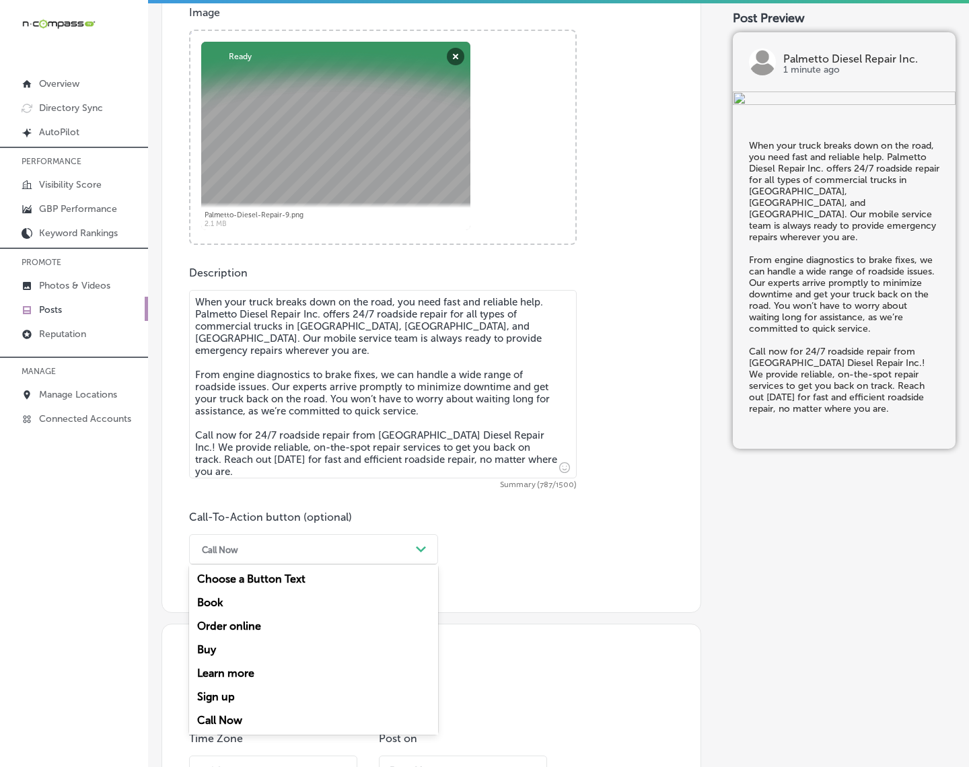
click at [209, 688] on div "Call Now" at bounding box center [313, 721] width 249 height 24
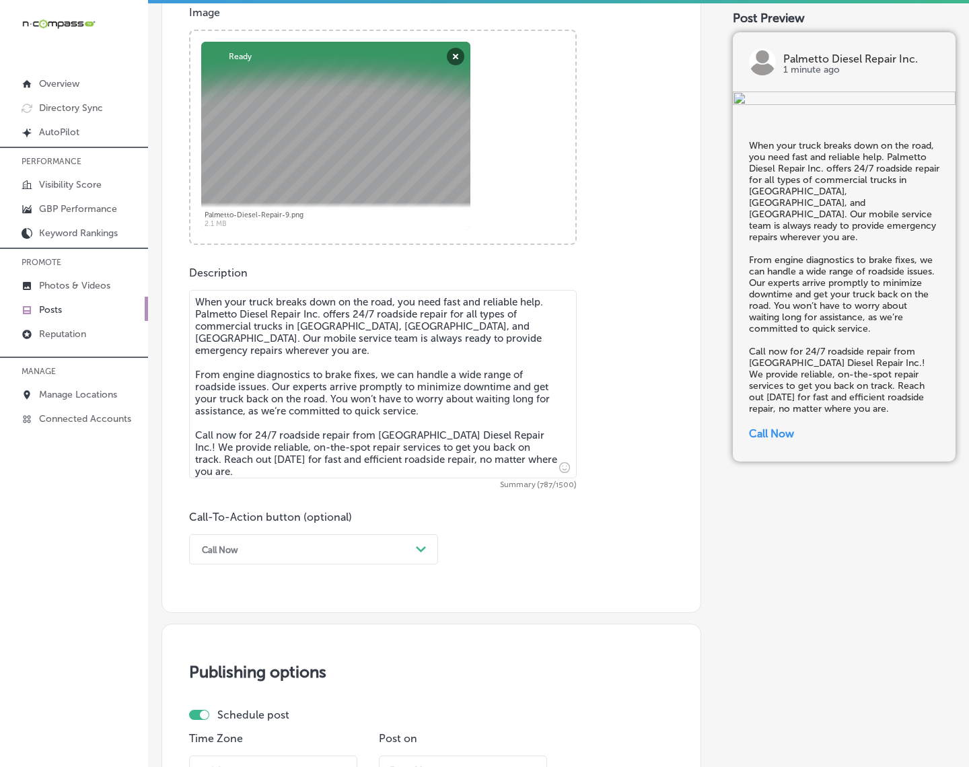
scroll to position [777, 0]
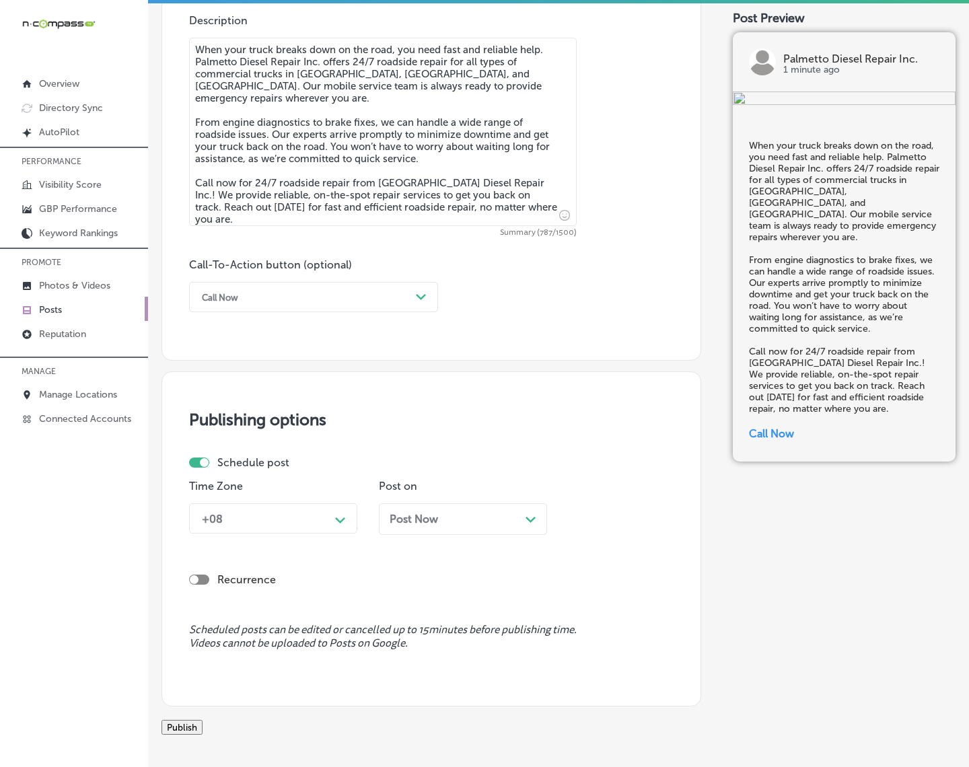
click at [332, 524] on div "Path Created with Sketch." at bounding box center [341, 519] width 22 height 22
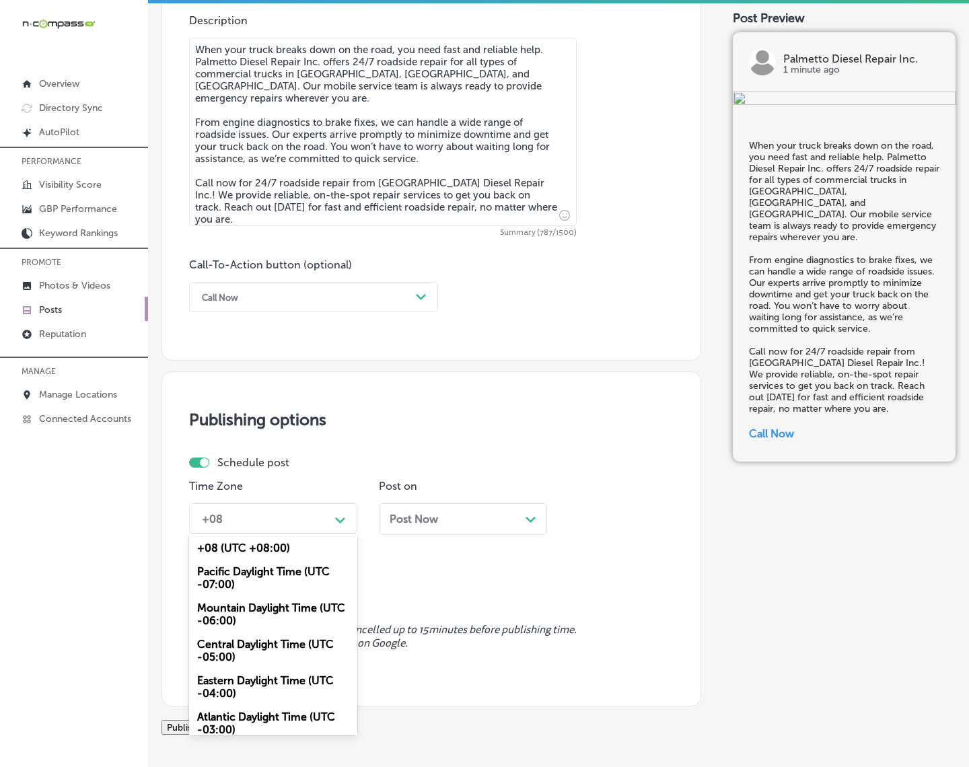
click at [266, 610] on div "Mountain Daylight Time (UTC -06:00)" at bounding box center [273, 614] width 168 height 36
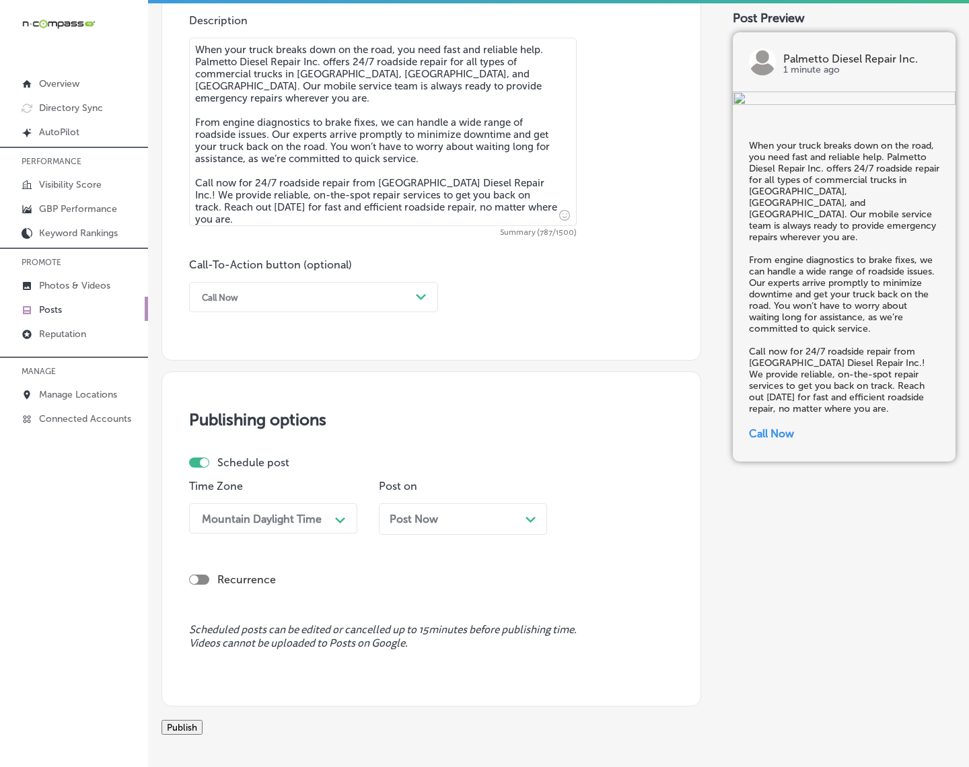
click at [466, 518] on div "Post Now Path Created with Sketch." at bounding box center [463, 519] width 147 height 13
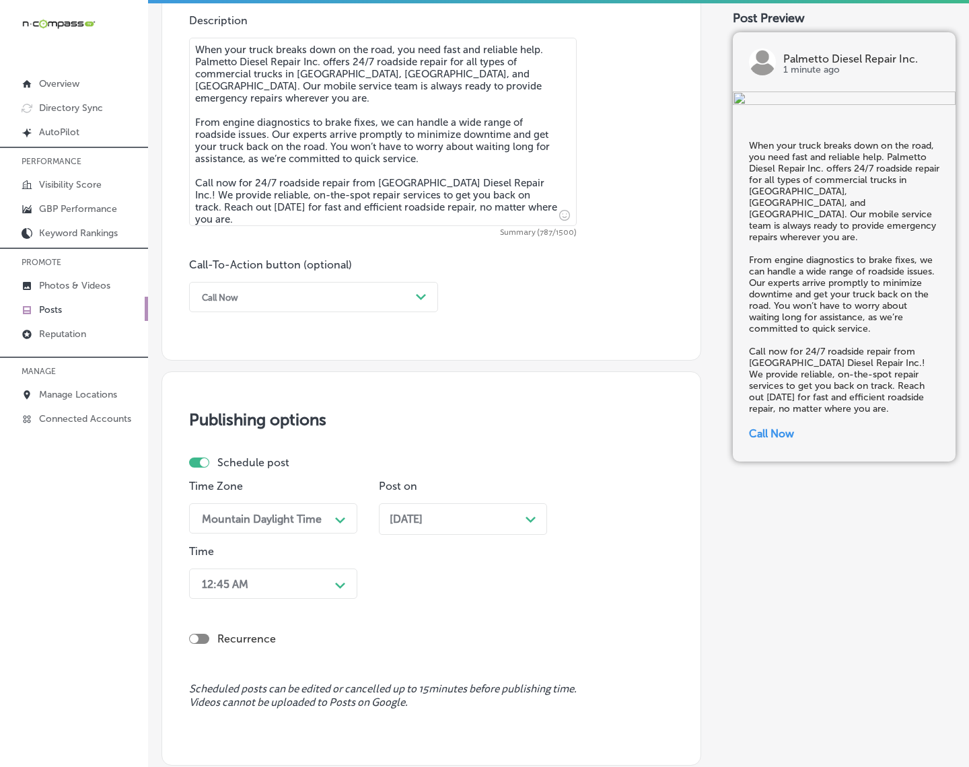
click at [320, 583] on div "12:45 AM Path Created with Sketch." at bounding box center [273, 584] width 168 height 30
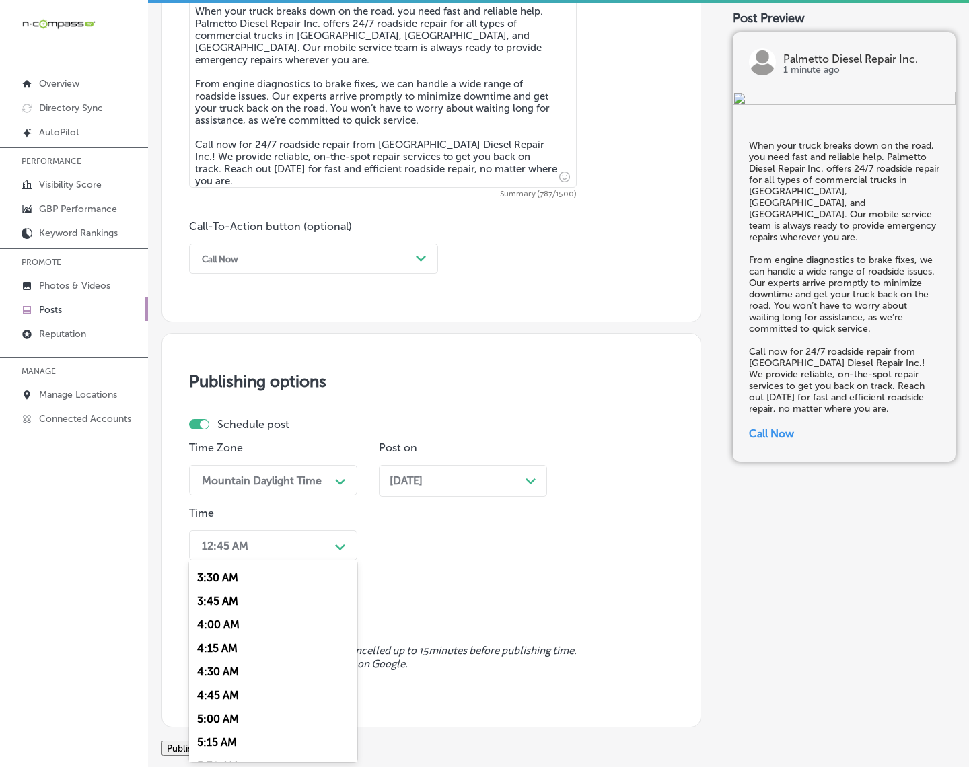
scroll to position [505, 0]
click at [226, 688] on div "7:00 AM" at bounding box center [273, 730] width 168 height 24
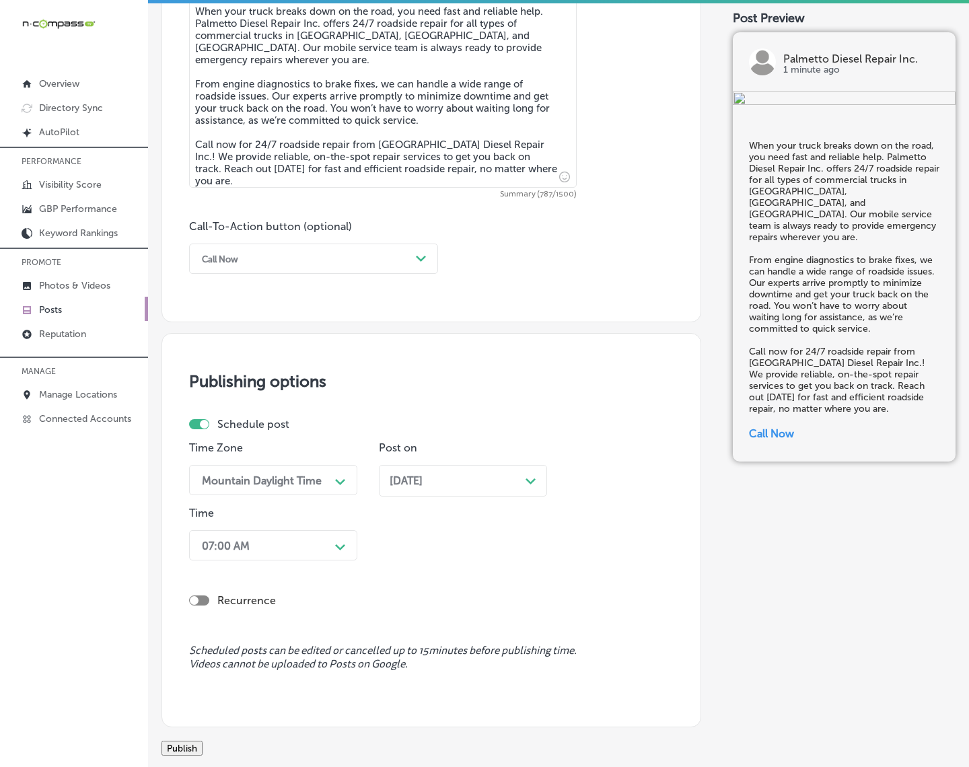
scroll to position [920, 0]
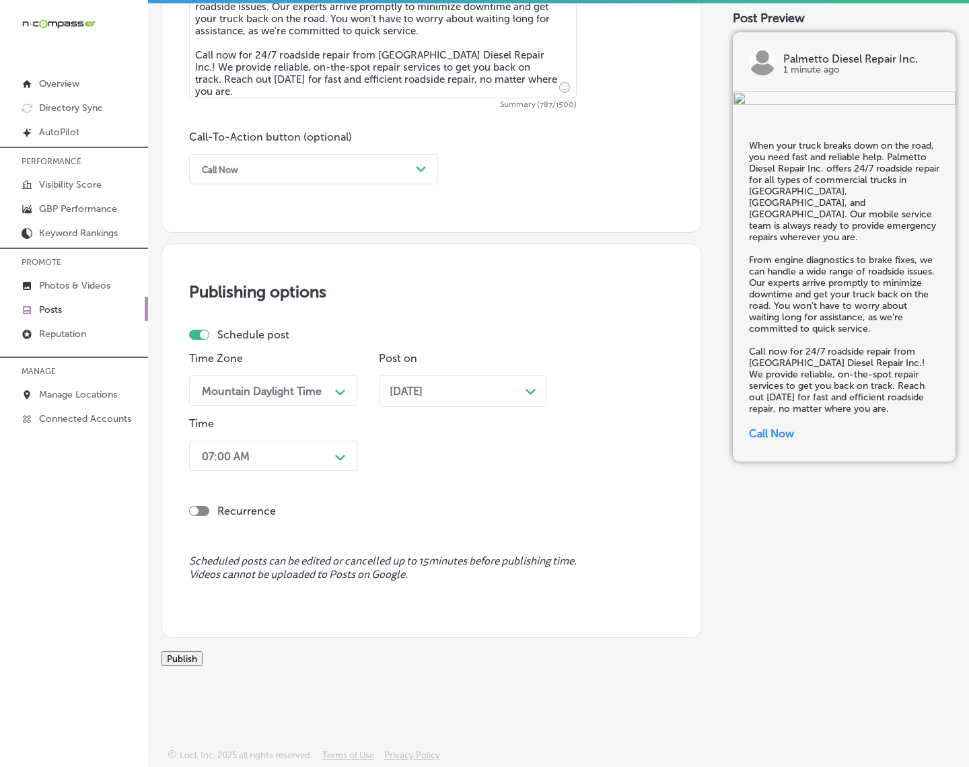
click at [203, 654] on button "Publish" at bounding box center [182, 658] width 41 height 15
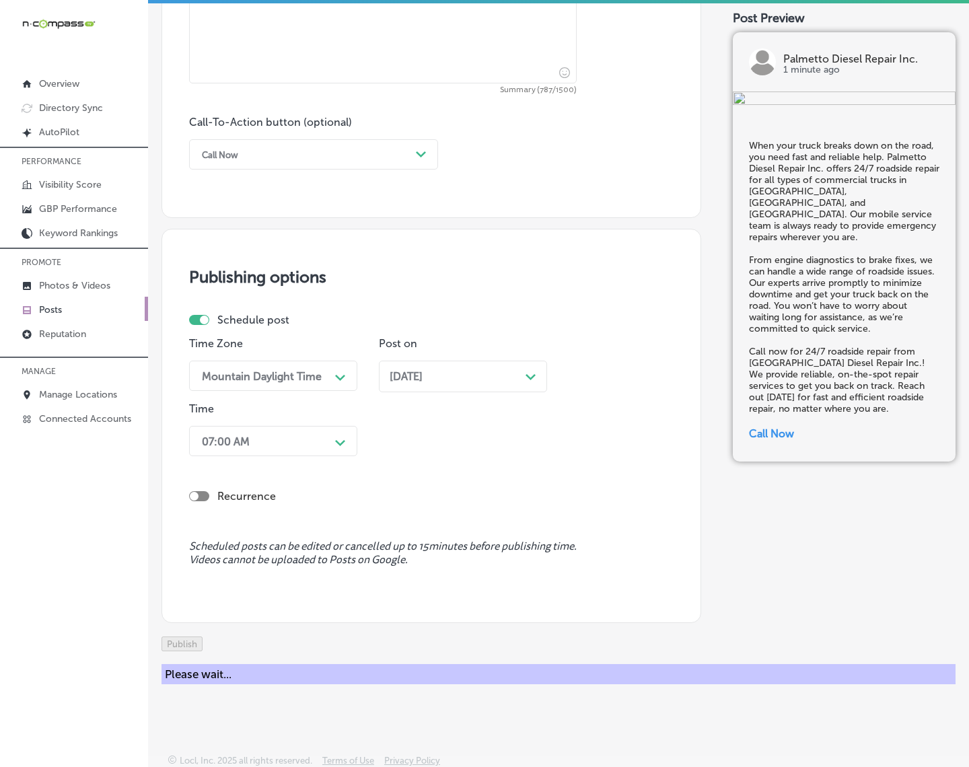
scroll to position [861, 0]
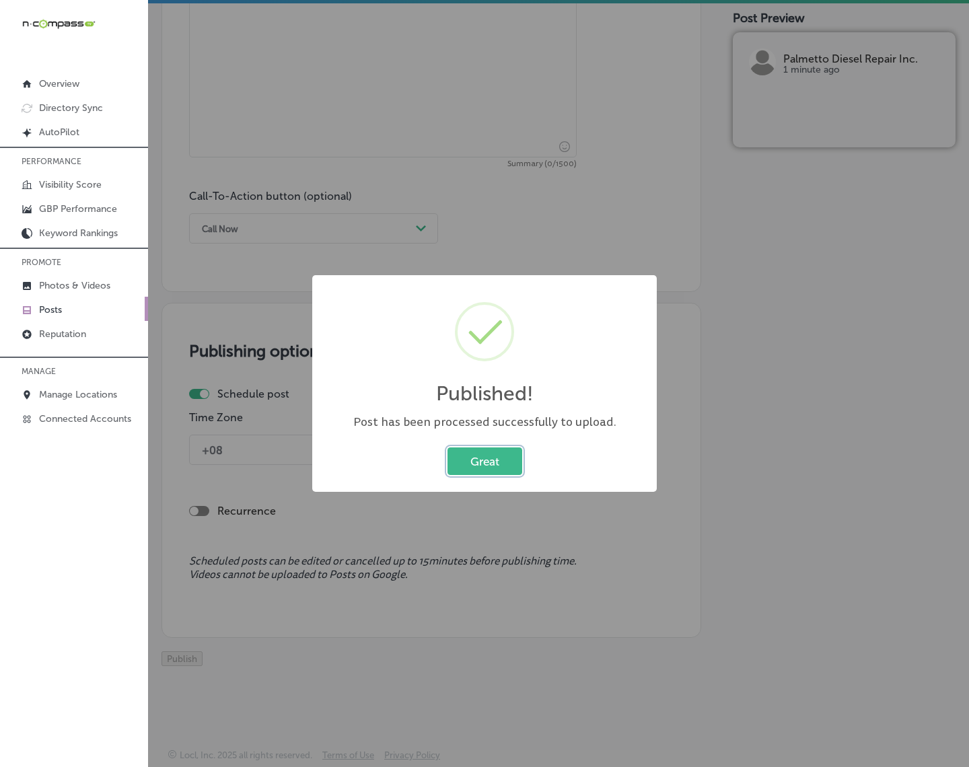
click at [480, 459] on button "Great" at bounding box center [485, 462] width 75 height 28
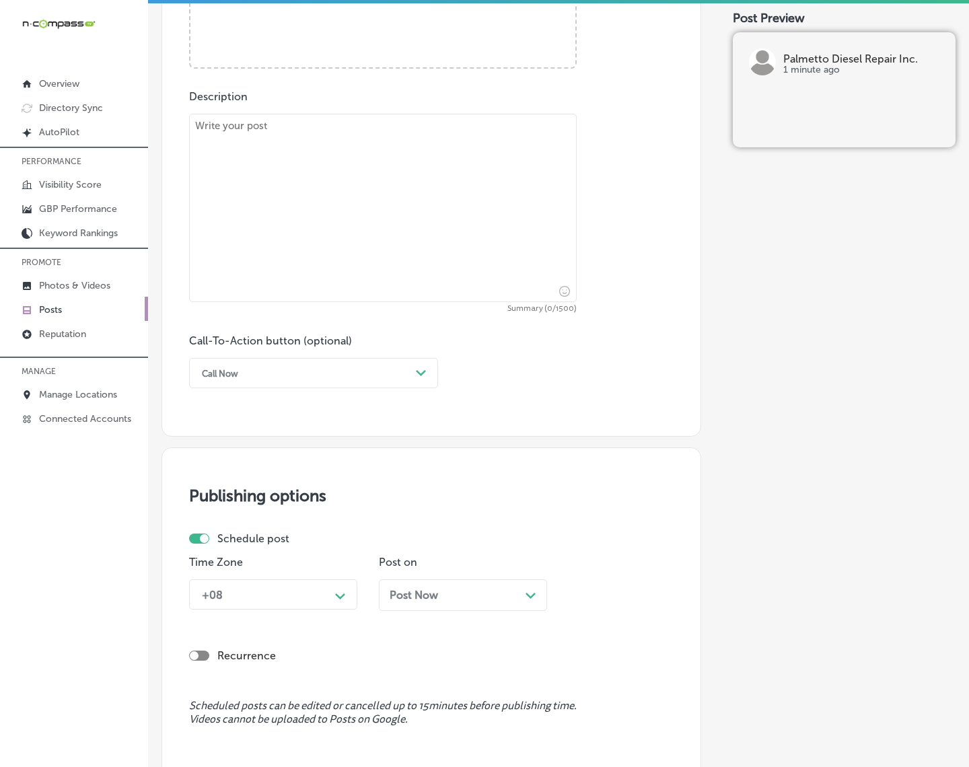
scroll to position [441, 0]
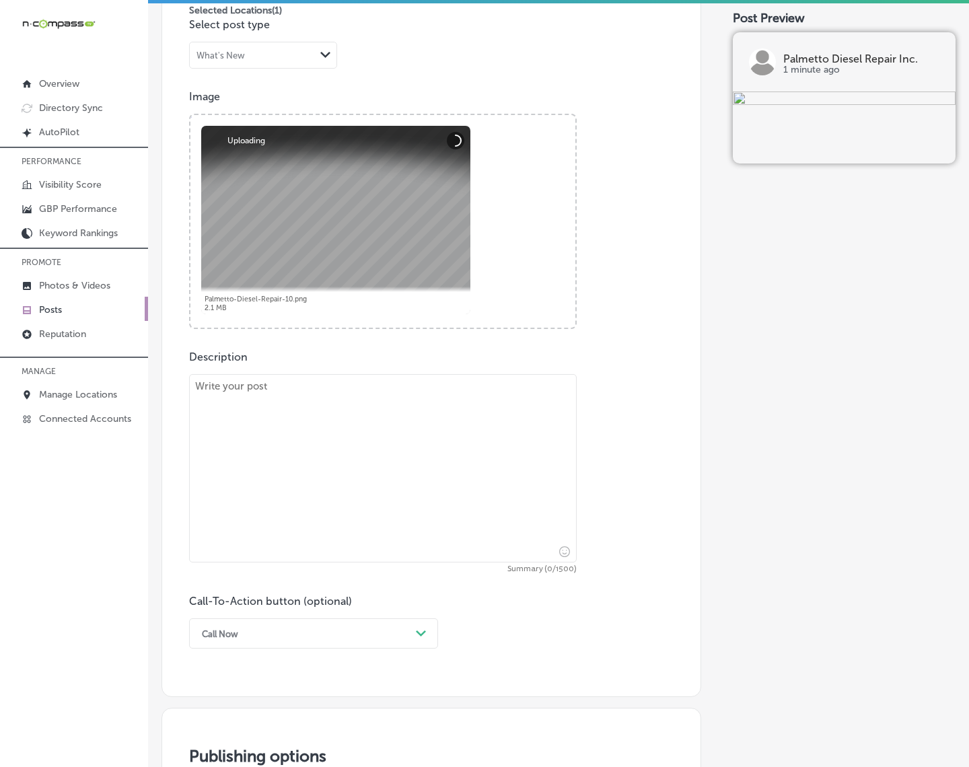
click at [285, 435] on textarea at bounding box center [383, 468] width 388 height 188
paste textarea "Your truck’s suspension and brakes are essential for your safety and the smooth…"
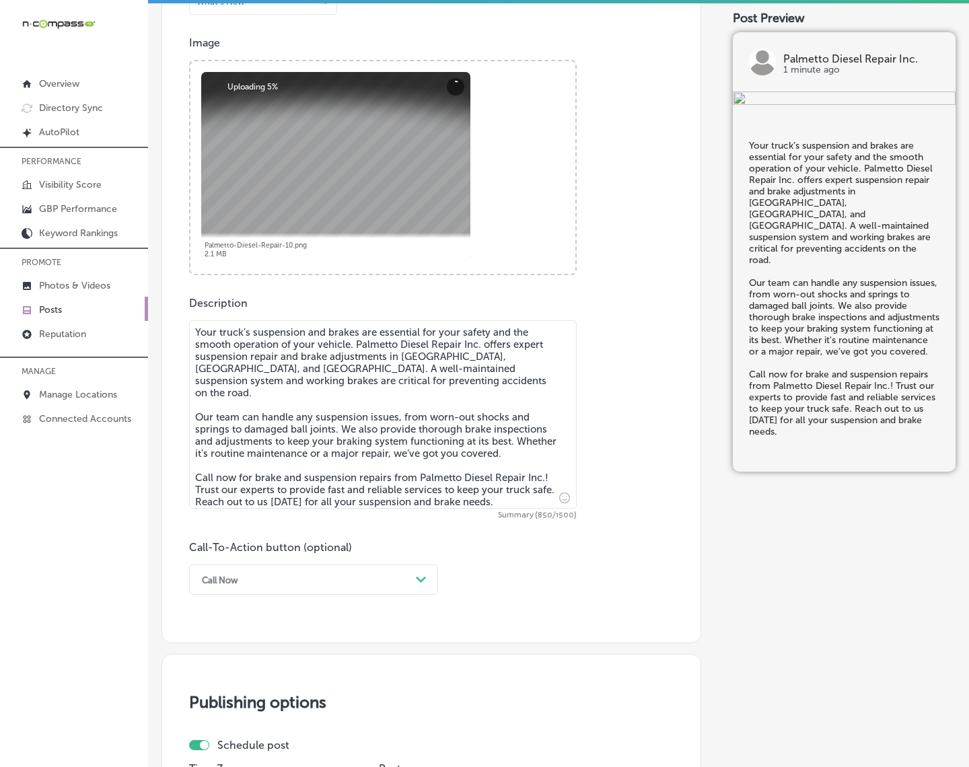
scroll to position [525, 0]
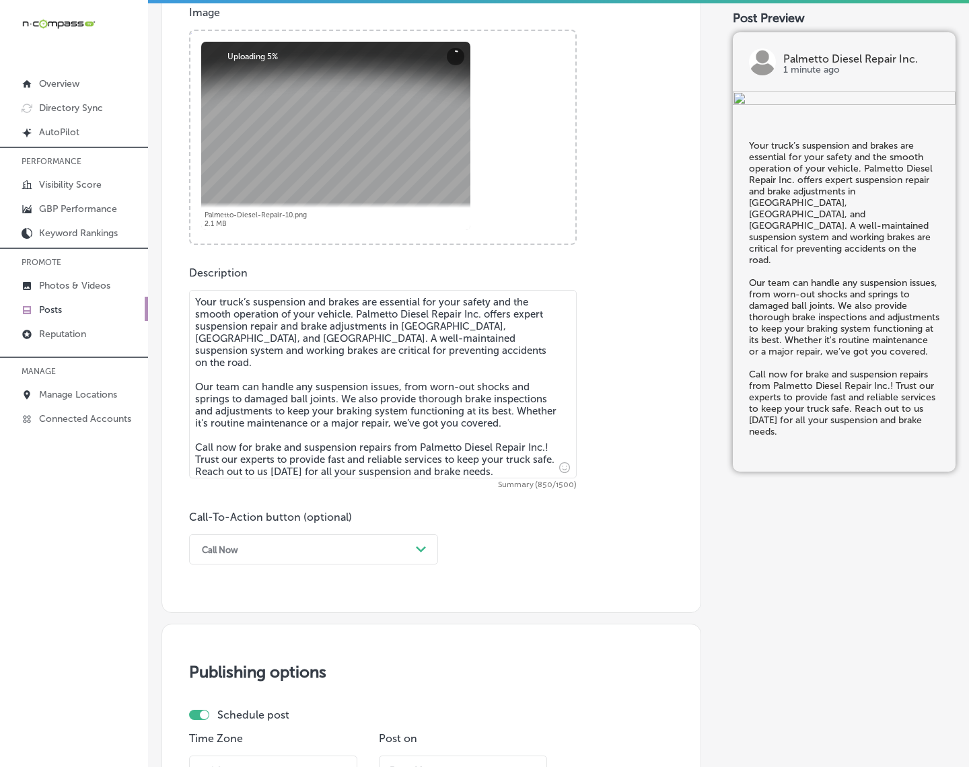
type textarea "Your truck’s suspension and brakes are essential for your safety and the smooth…"
click at [421, 544] on div "Path Created with Sketch." at bounding box center [421, 549] width 11 height 11
click at [210, 688] on div "Call Now" at bounding box center [313, 721] width 249 height 24
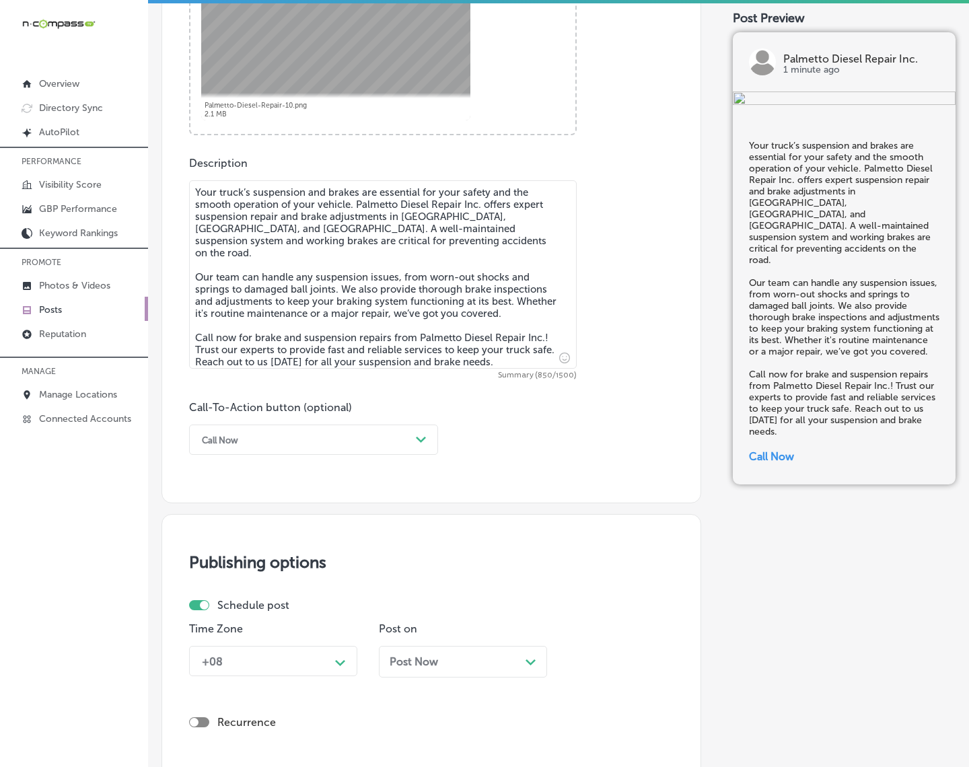
scroll to position [861, 0]
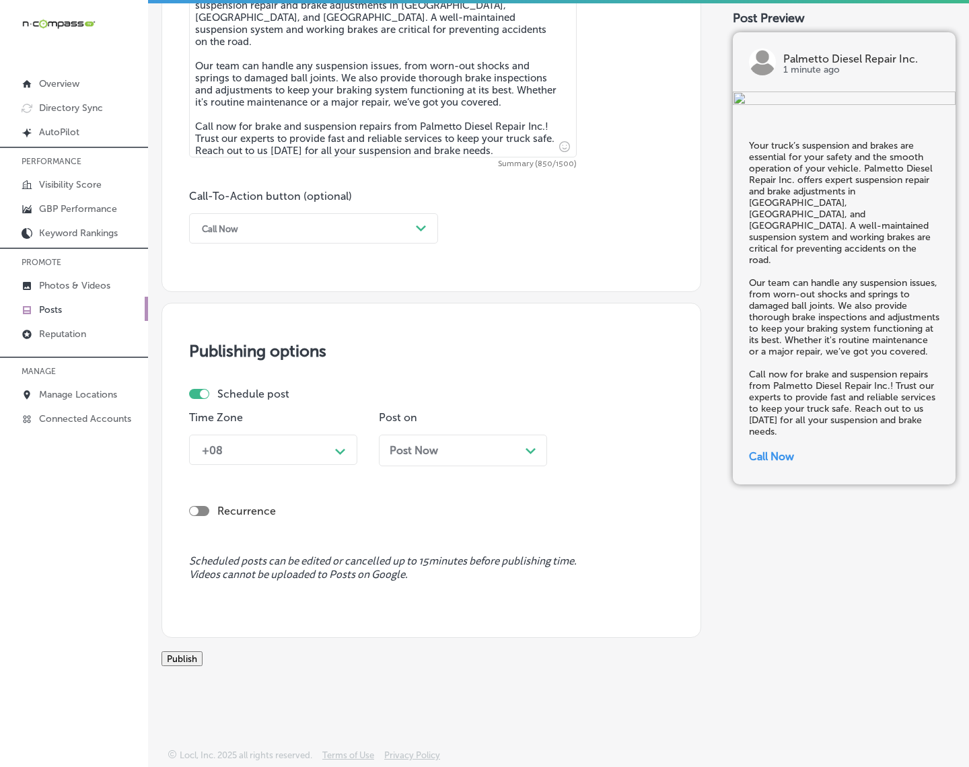
click at [335, 449] on icon "Path Created with Sketch." at bounding box center [340, 452] width 10 height 6
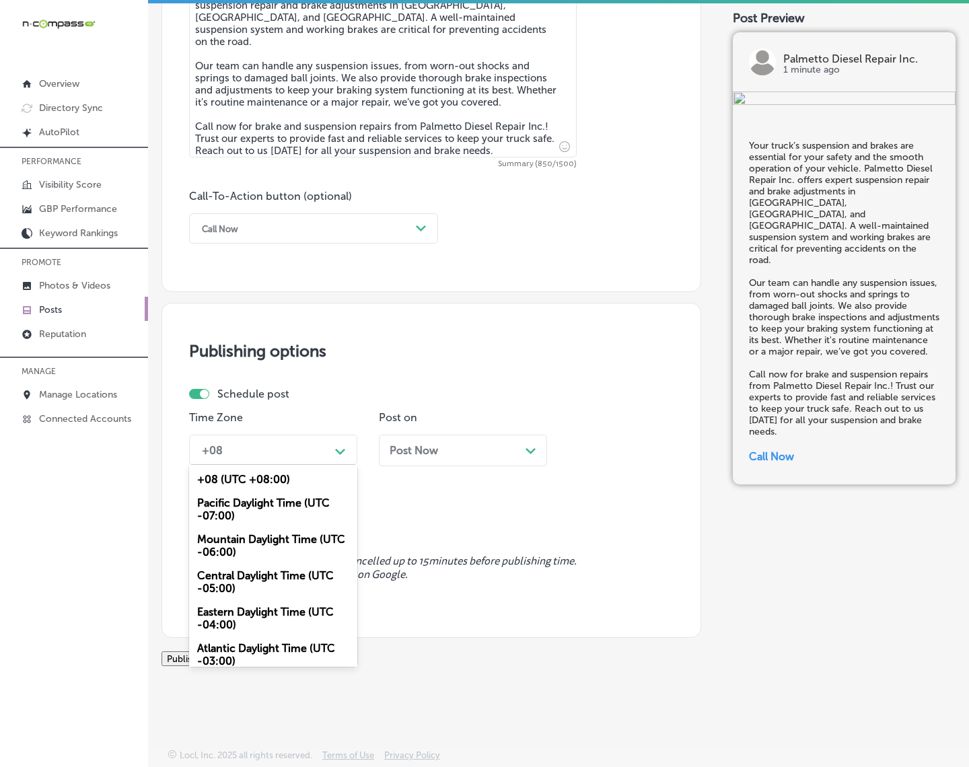
click at [293, 536] on div "Mountain Daylight Time (UTC -06:00)" at bounding box center [273, 546] width 168 height 36
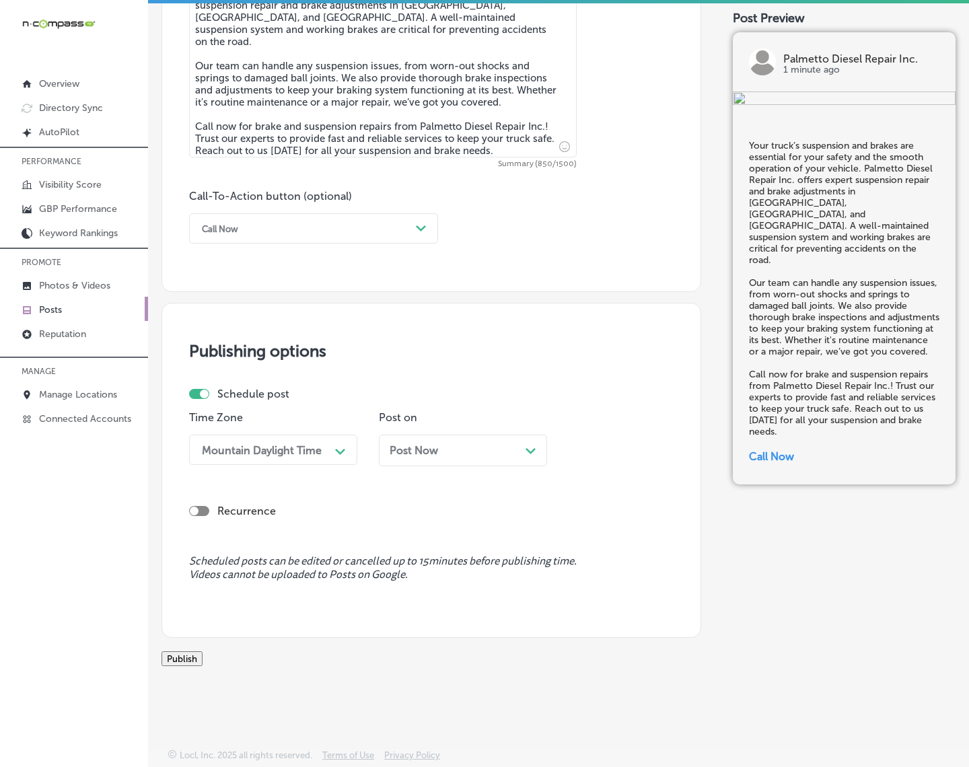
click at [444, 444] on div "Post Now Path Created with Sketch." at bounding box center [463, 451] width 168 height 32
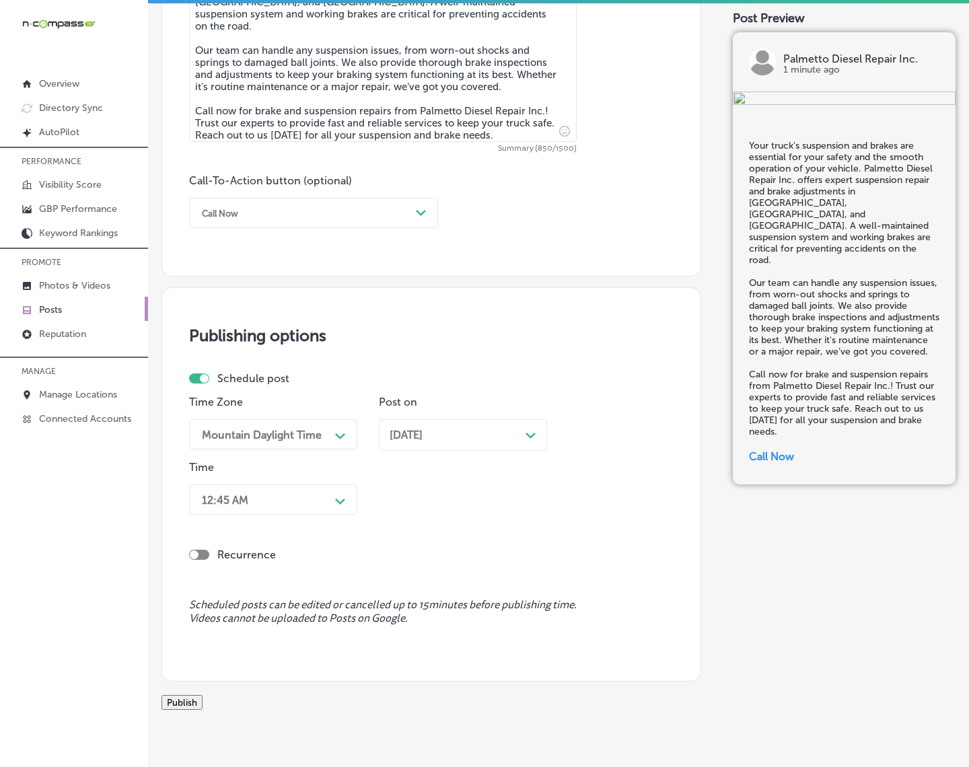
click at [338, 503] on icon "Path Created with Sketch." at bounding box center [340, 502] width 10 height 6
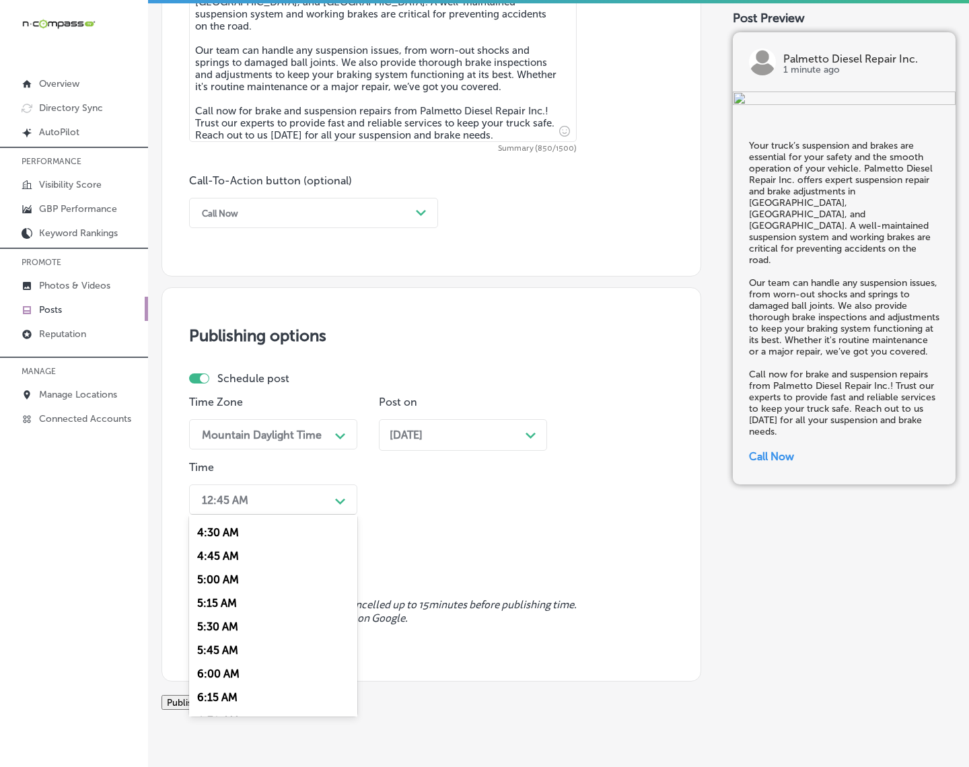
scroll to position [589, 0]
click at [217, 588] on div "7:00 AM" at bounding box center [273, 600] width 168 height 24
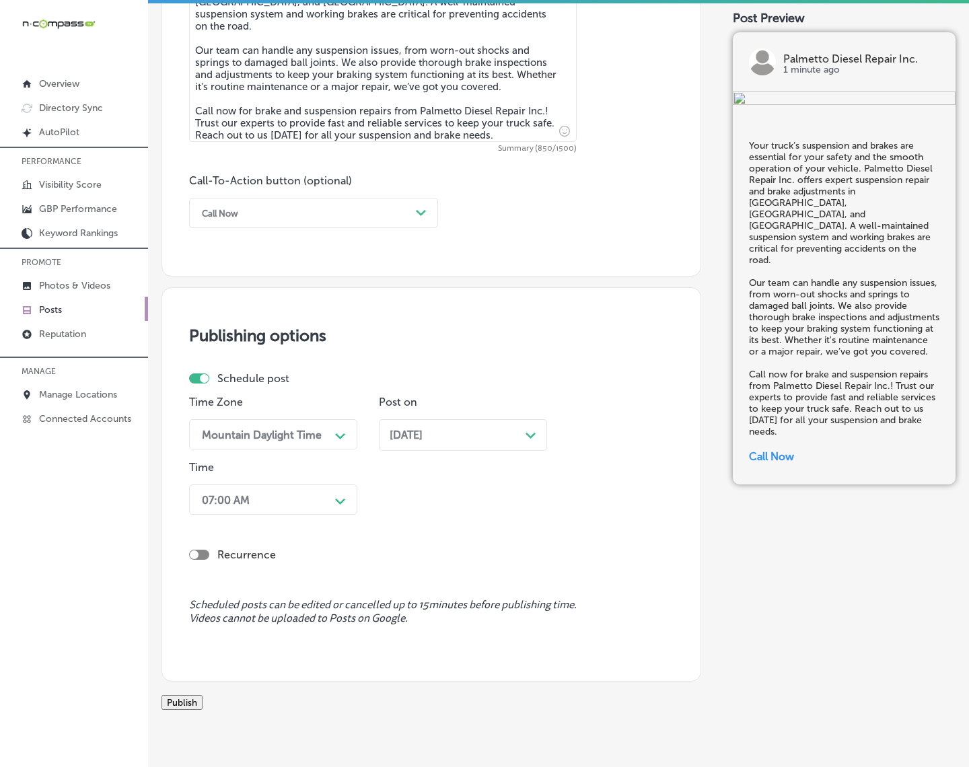
scroll to position [920, 0]
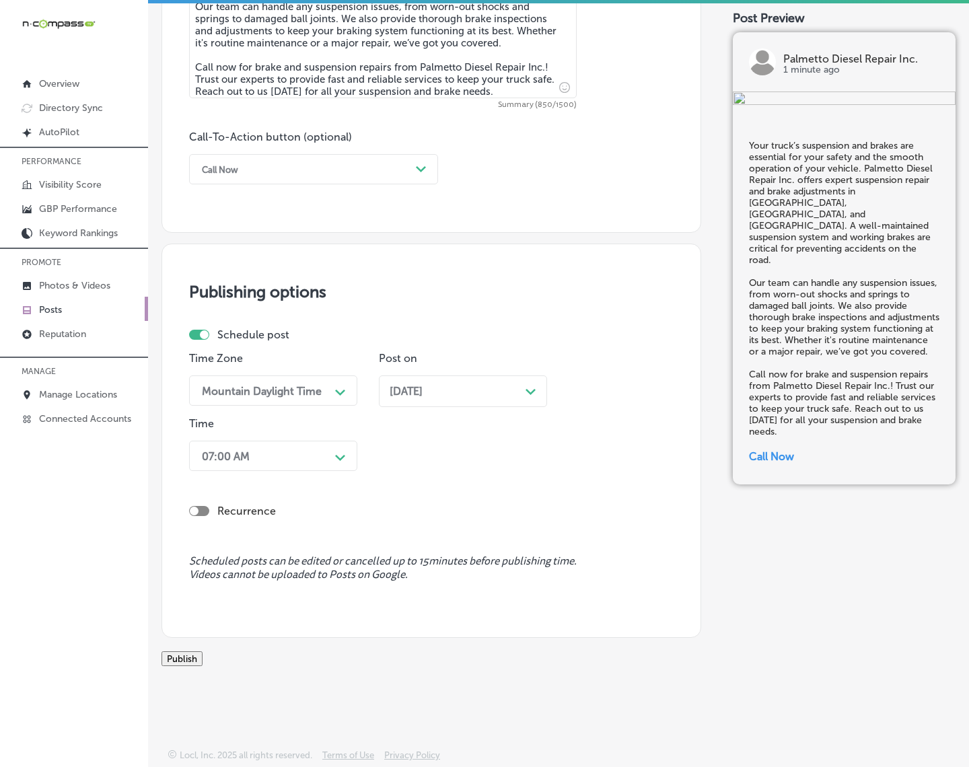
click at [203, 651] on button "Publish" at bounding box center [182, 658] width 41 height 15
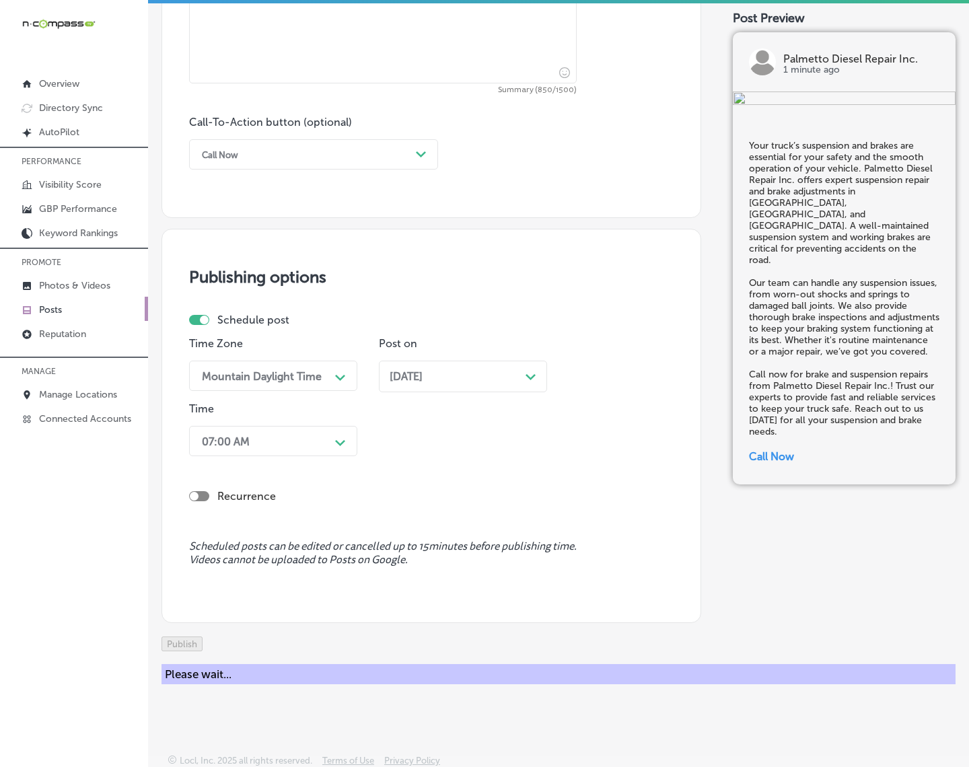
scroll to position [861, 0]
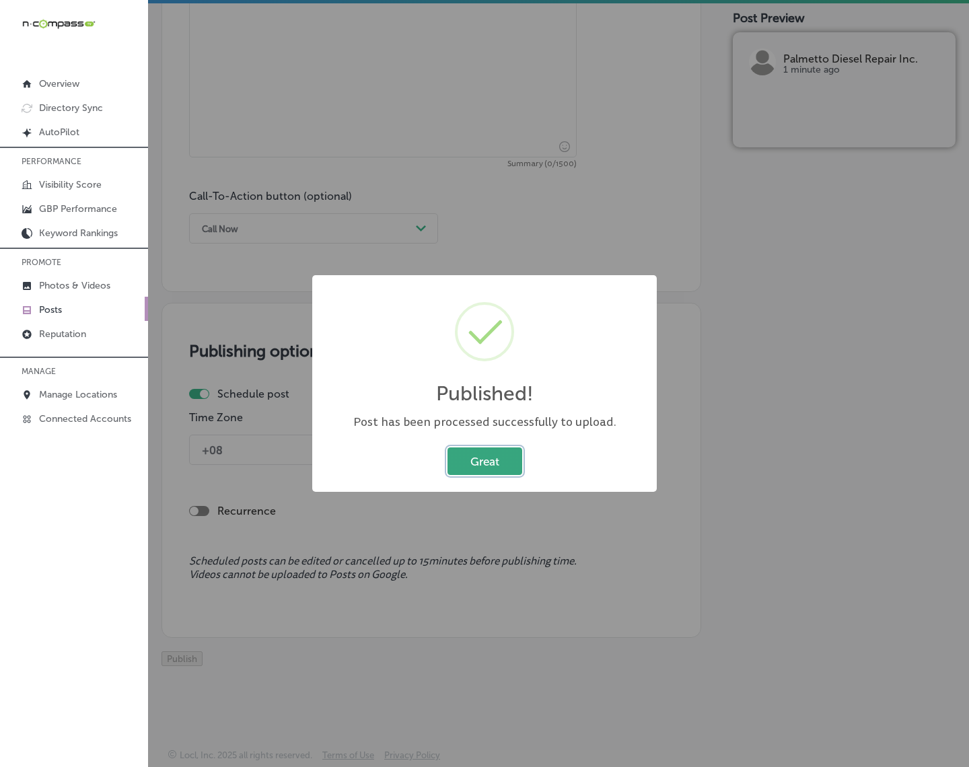
click at [499, 464] on button "Great" at bounding box center [485, 462] width 75 height 28
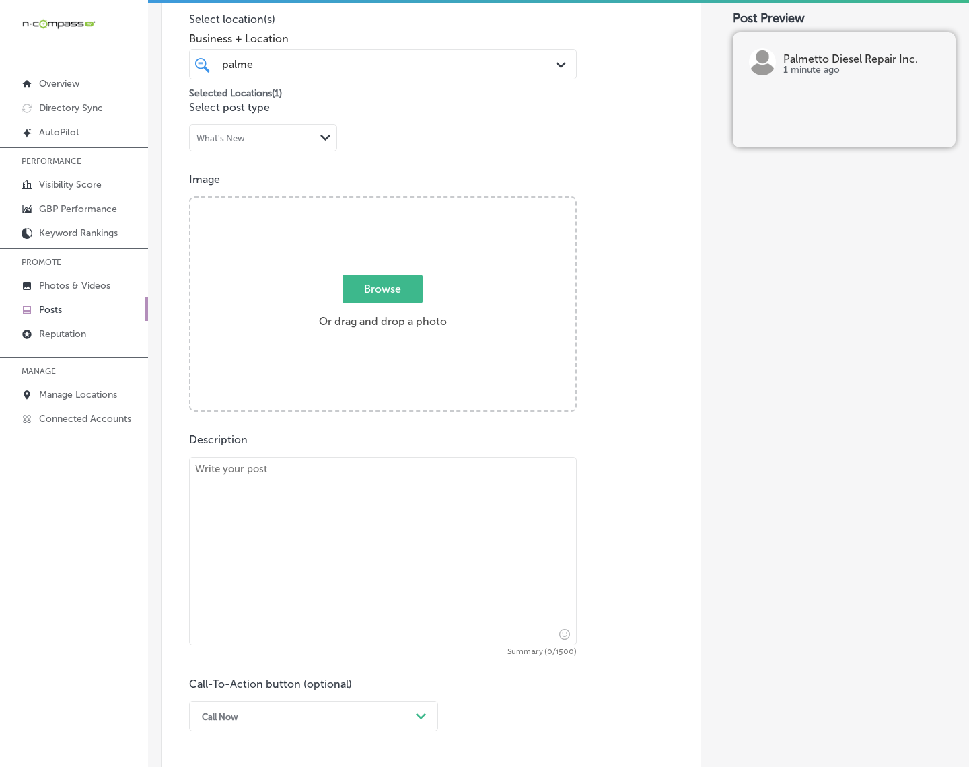
scroll to position [357, 0]
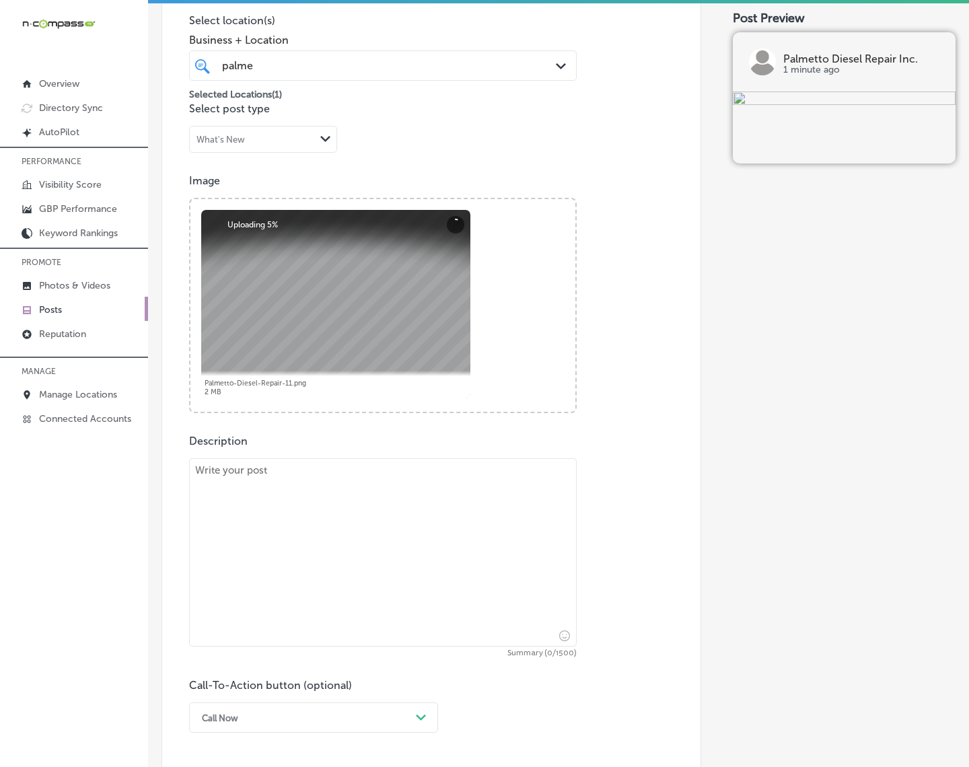
click at [469, 539] on textarea at bounding box center [383, 552] width 388 height 188
paste textarea "When it comes to diesel truck services, you need a shop you can trust. Palmetto…"
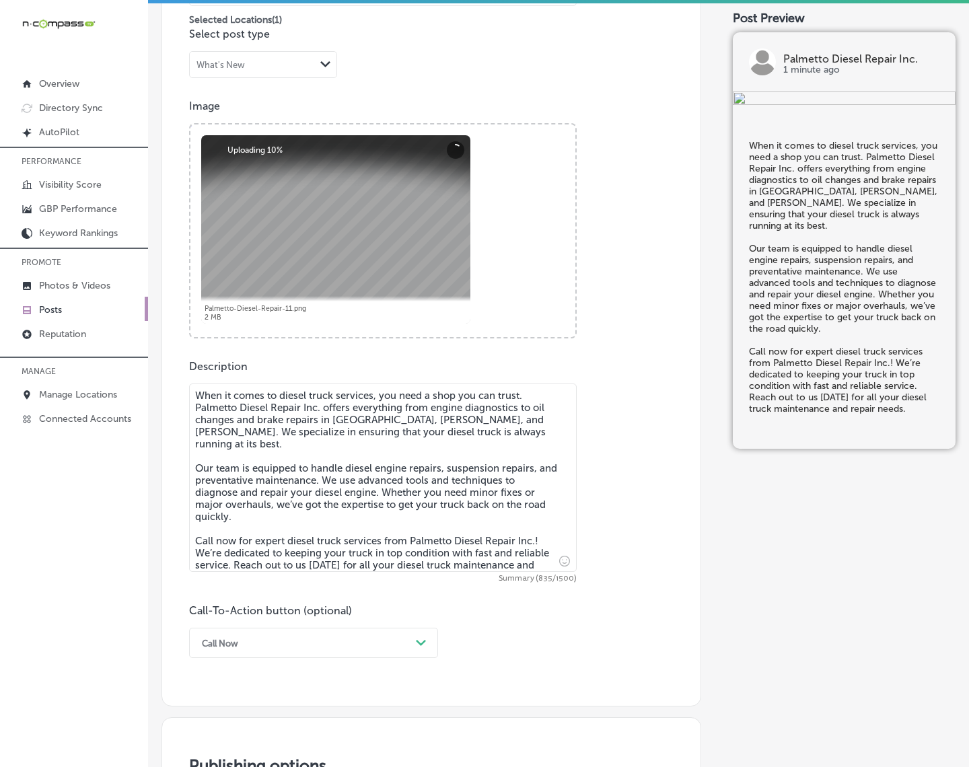
scroll to position [525, 0]
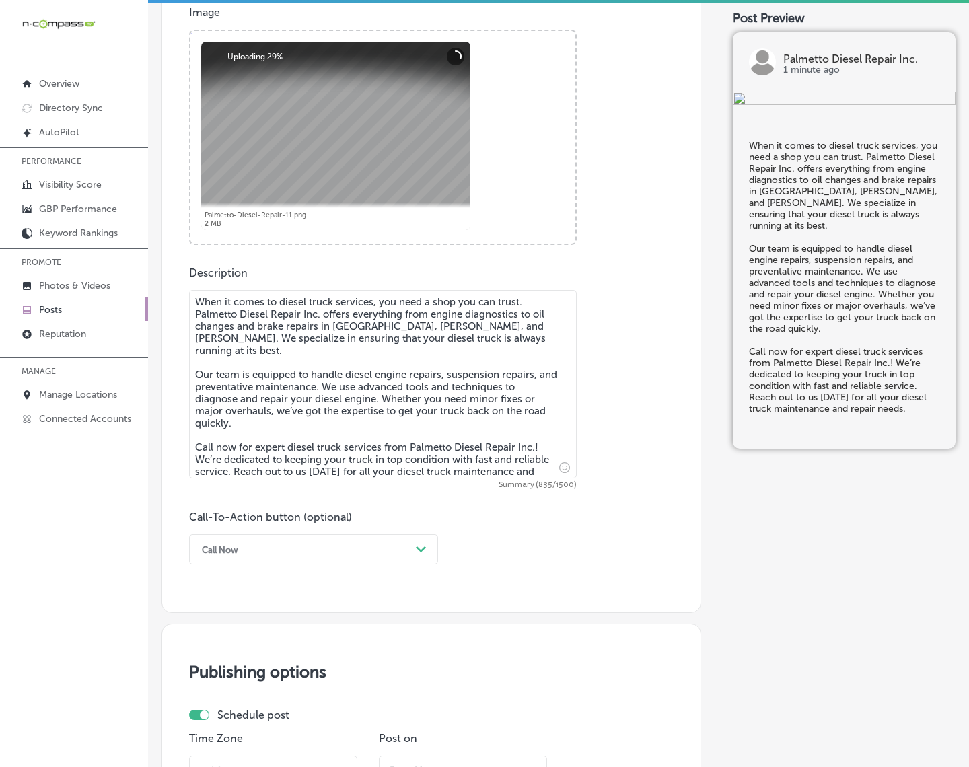
type textarea "When it comes to diesel truck services, you need a shop you can trust. Palmetto…"
click at [398, 548] on div "Call Now" at bounding box center [302, 549] width 215 height 21
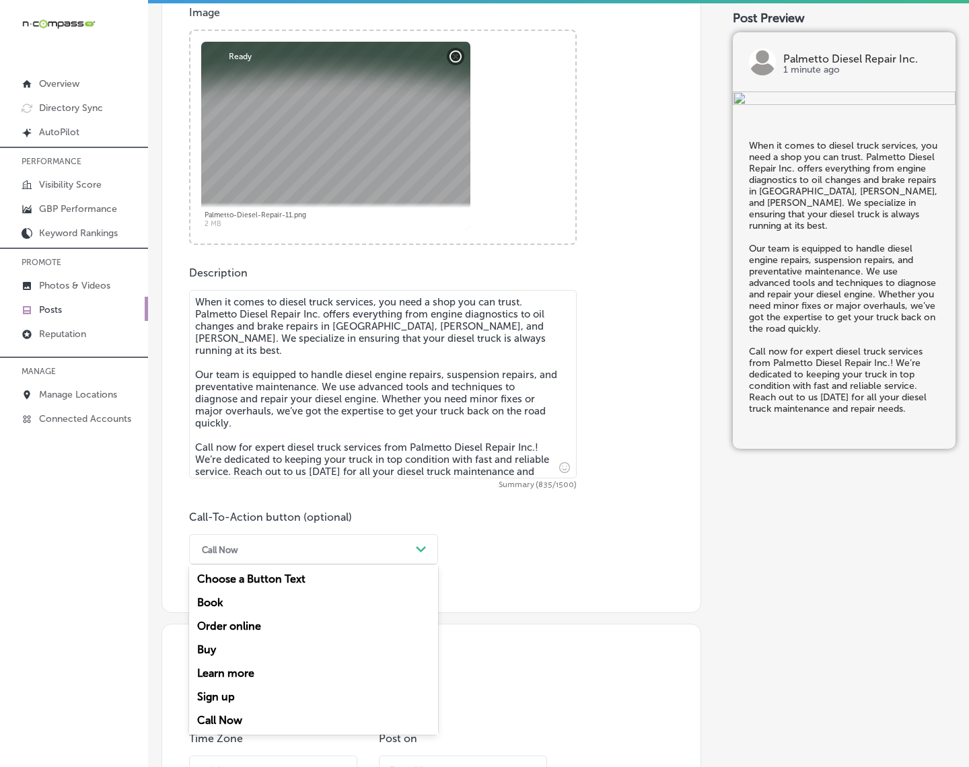
click at [223, 688] on div "Call Now" at bounding box center [313, 721] width 249 height 24
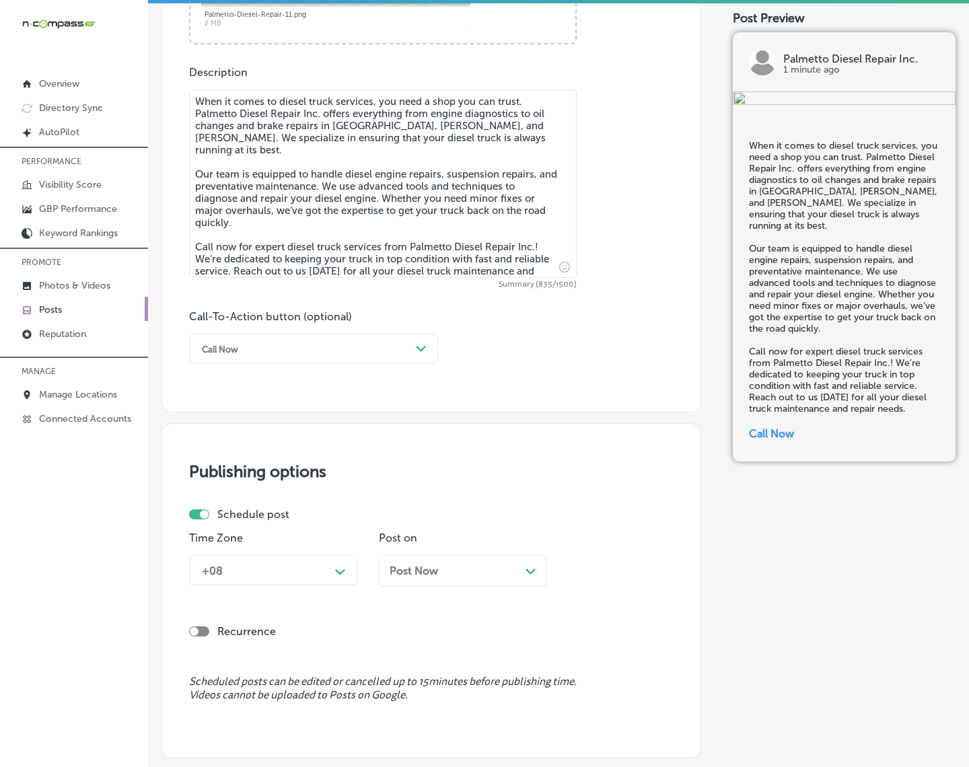
scroll to position [777, 0]
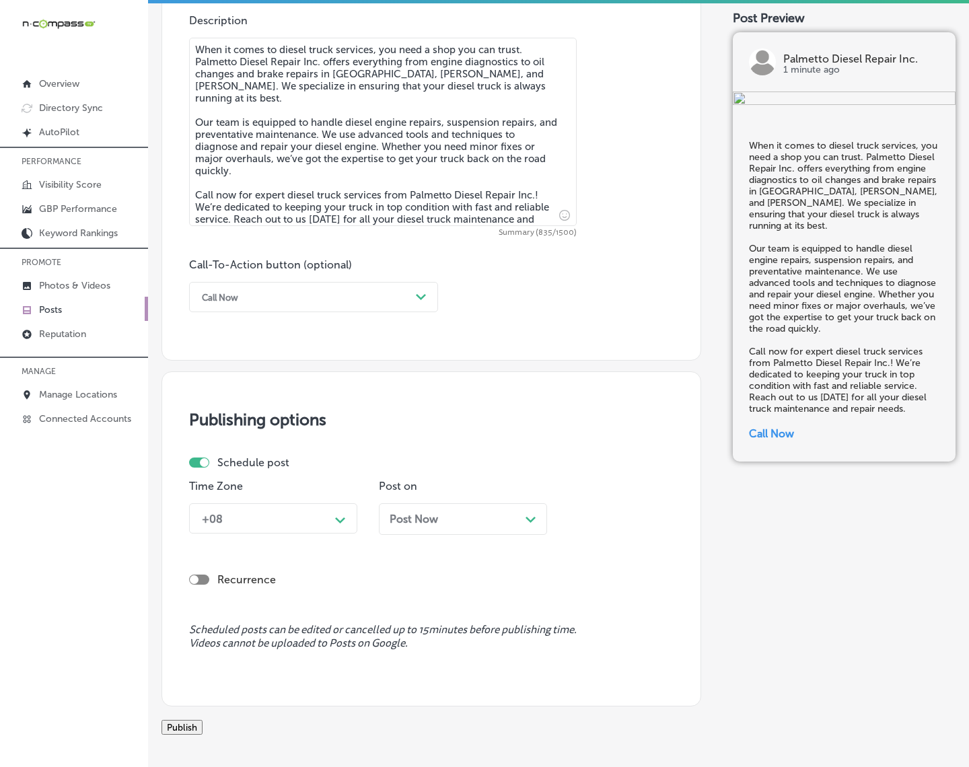
click at [351, 519] on div "Path Created with Sketch." at bounding box center [341, 519] width 22 height 22
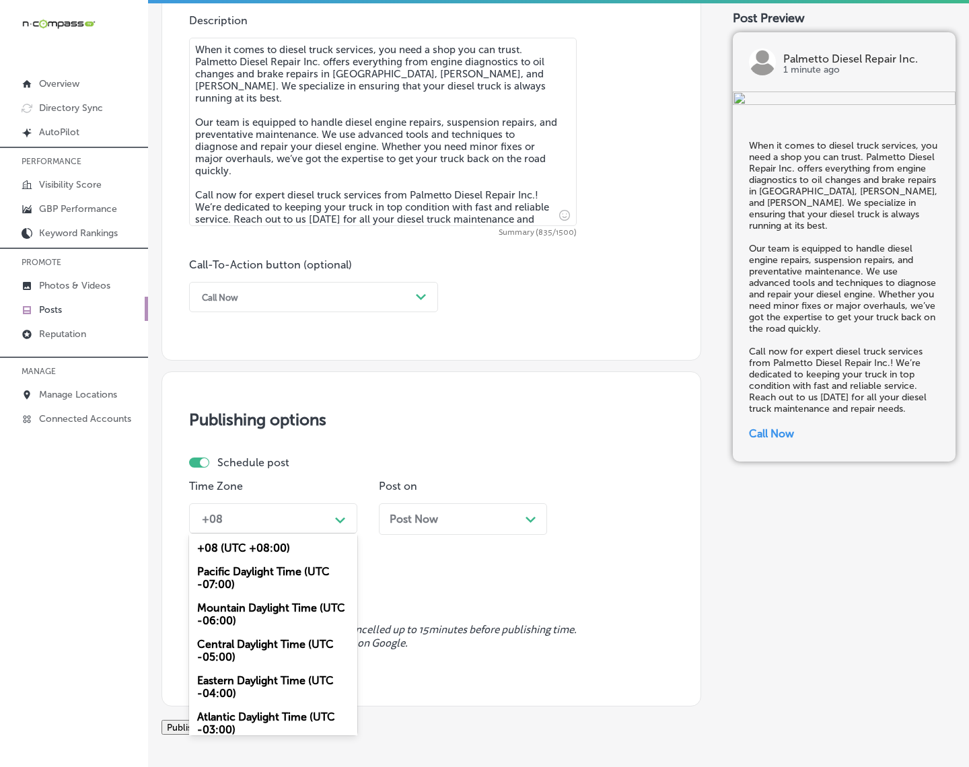
click at [269, 611] on div "Mountain Daylight Time (UTC -06:00)" at bounding box center [273, 614] width 168 height 36
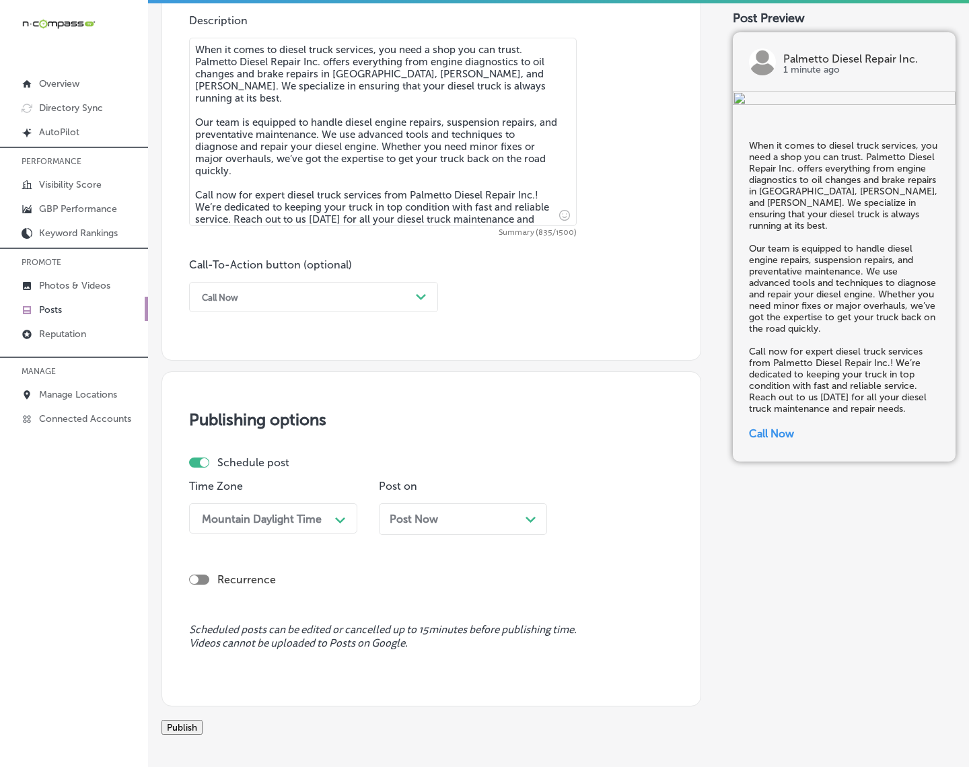
click at [498, 515] on div "Post Now Path Created with Sketch." at bounding box center [463, 519] width 147 height 13
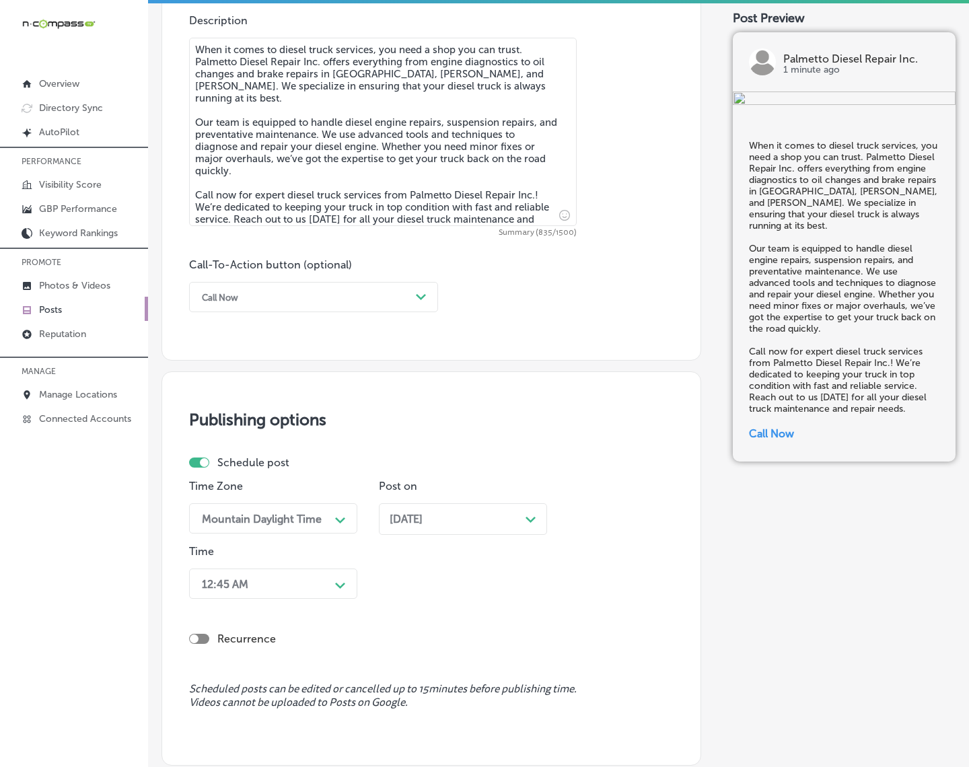
click at [328, 583] on div "12:45 AM Path Created with Sketch." at bounding box center [273, 584] width 168 height 30
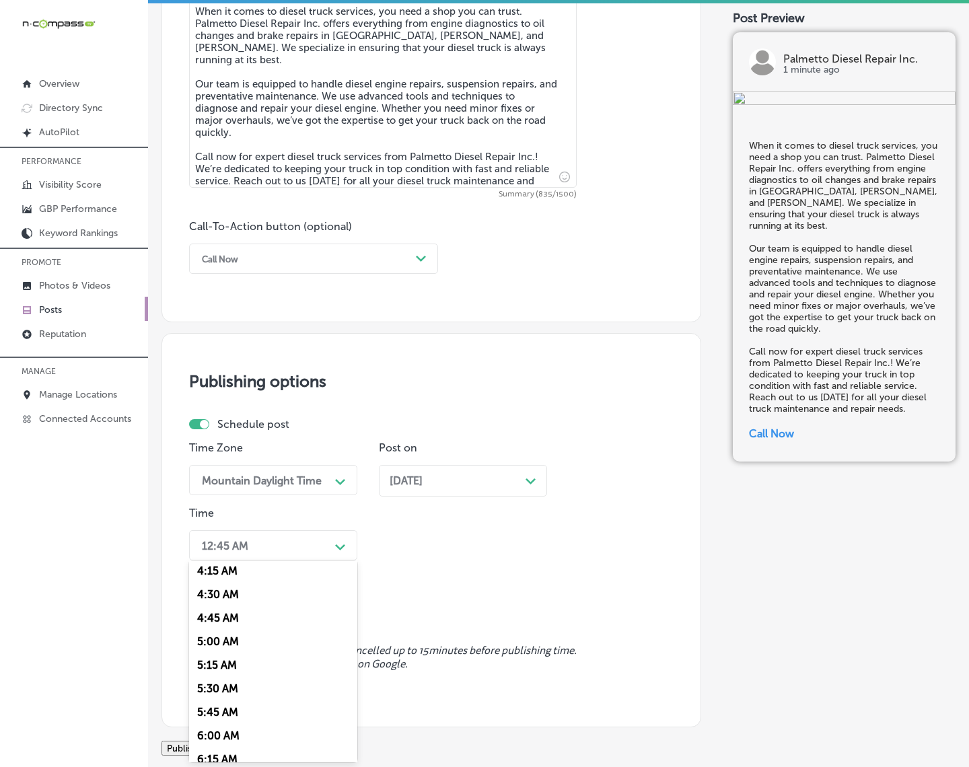
scroll to position [589, 0]
click at [248, 634] on div "7:00 AM" at bounding box center [273, 646] width 168 height 24
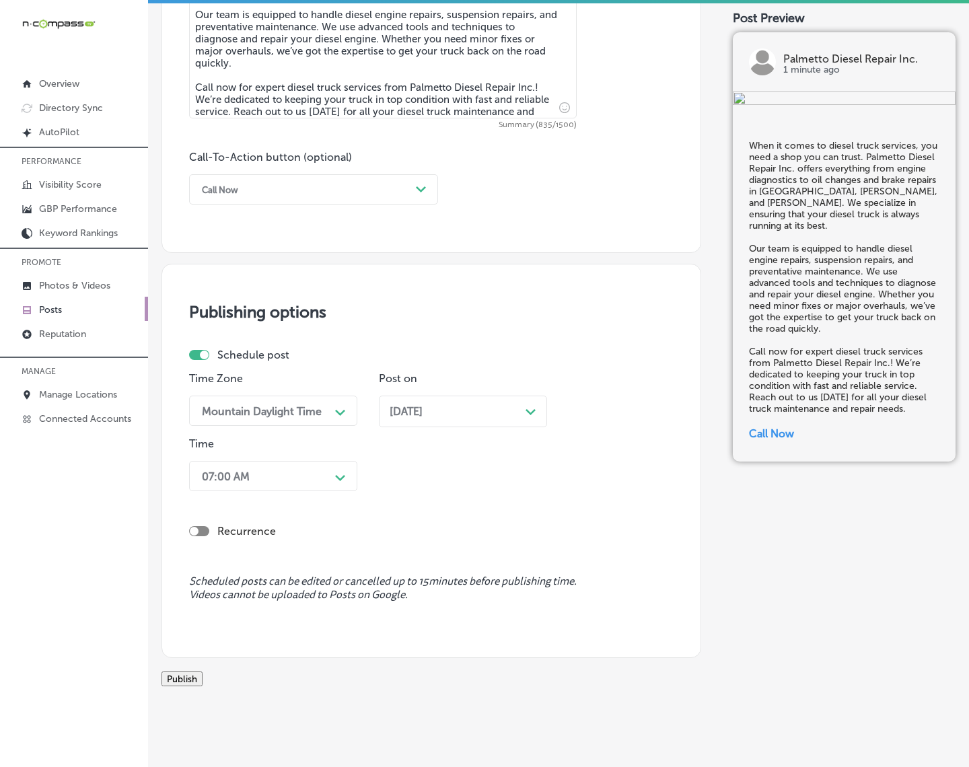
scroll to position [920, 0]
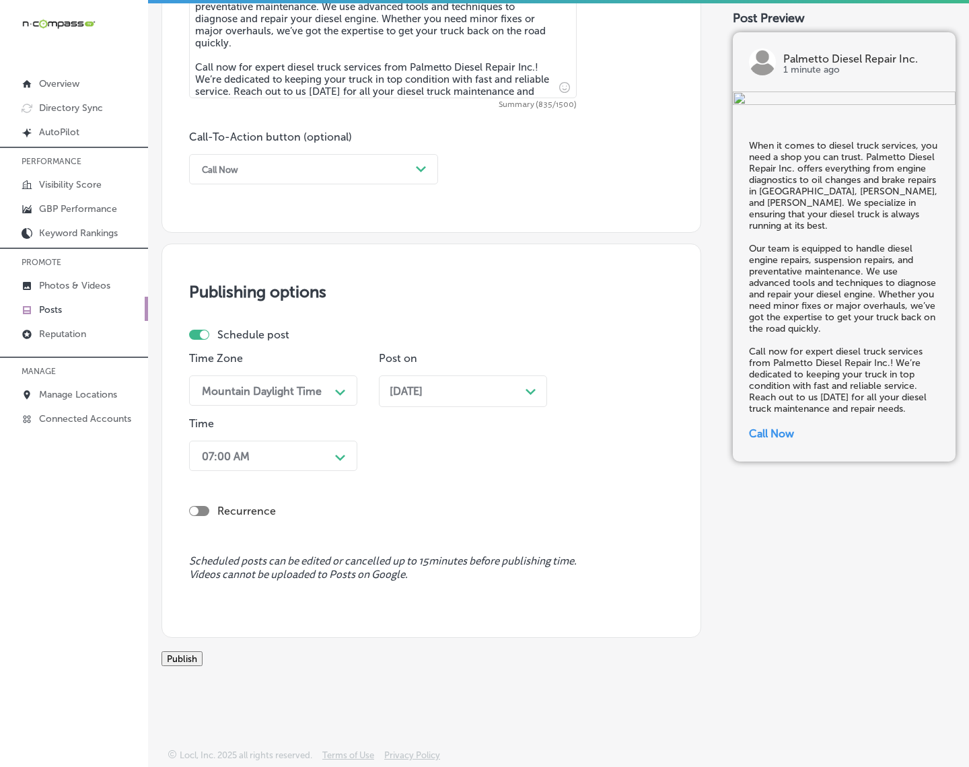
click at [203, 651] on button "Publish" at bounding box center [182, 658] width 41 height 15
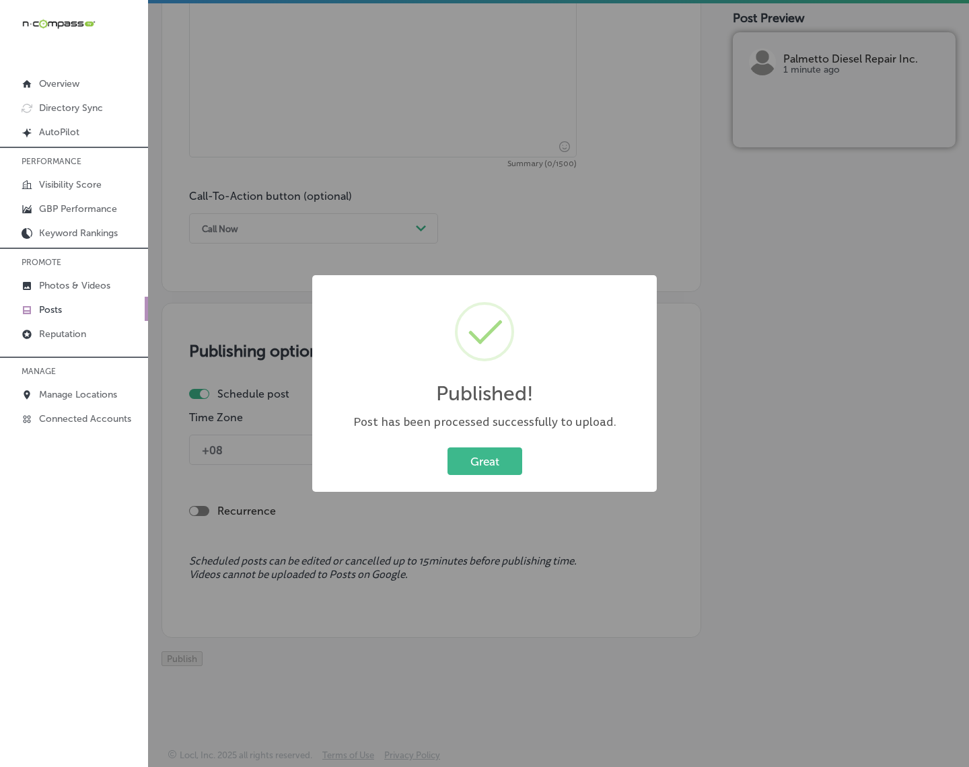
scroll to position [861, 0]
click at [485, 464] on button "Great" at bounding box center [485, 462] width 75 height 28
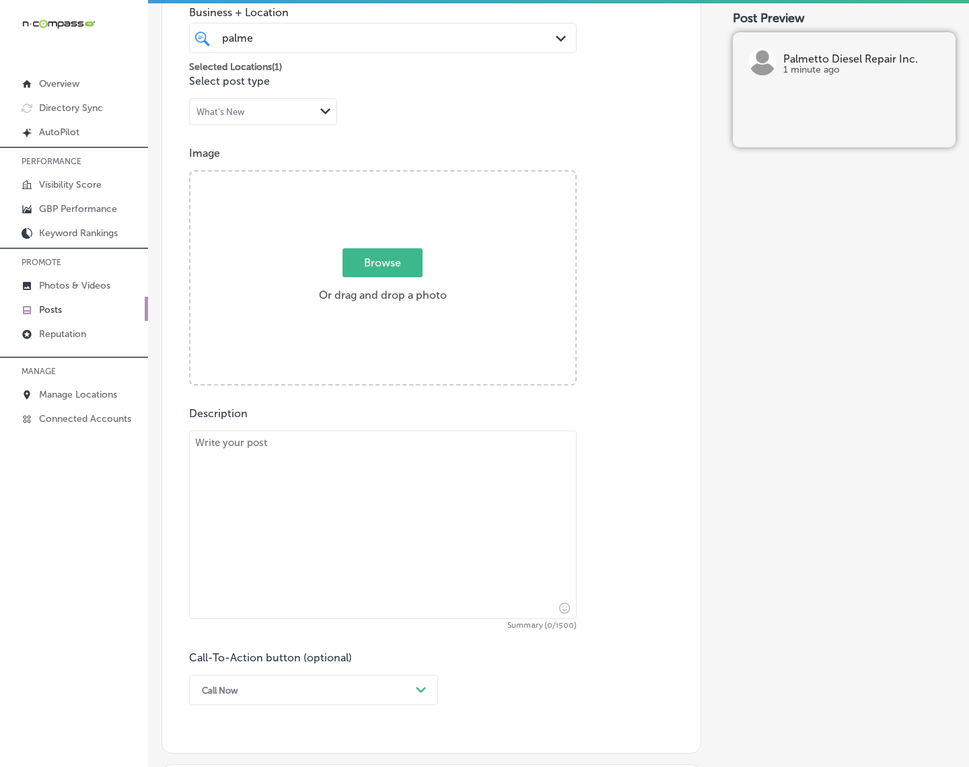
scroll to position [357, 0]
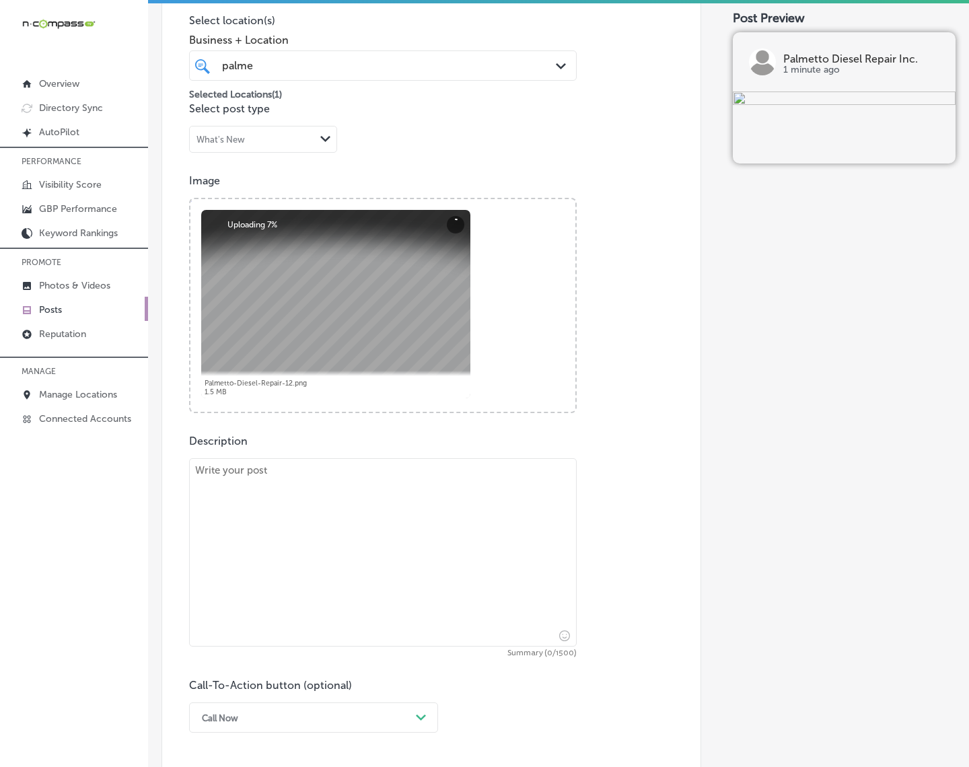
click at [222, 602] on textarea at bounding box center [383, 552] width 388 height 188
paste textarea "When it comes to trailer repairs, Palmetto Diesel Repair Inc. has you covered. …"
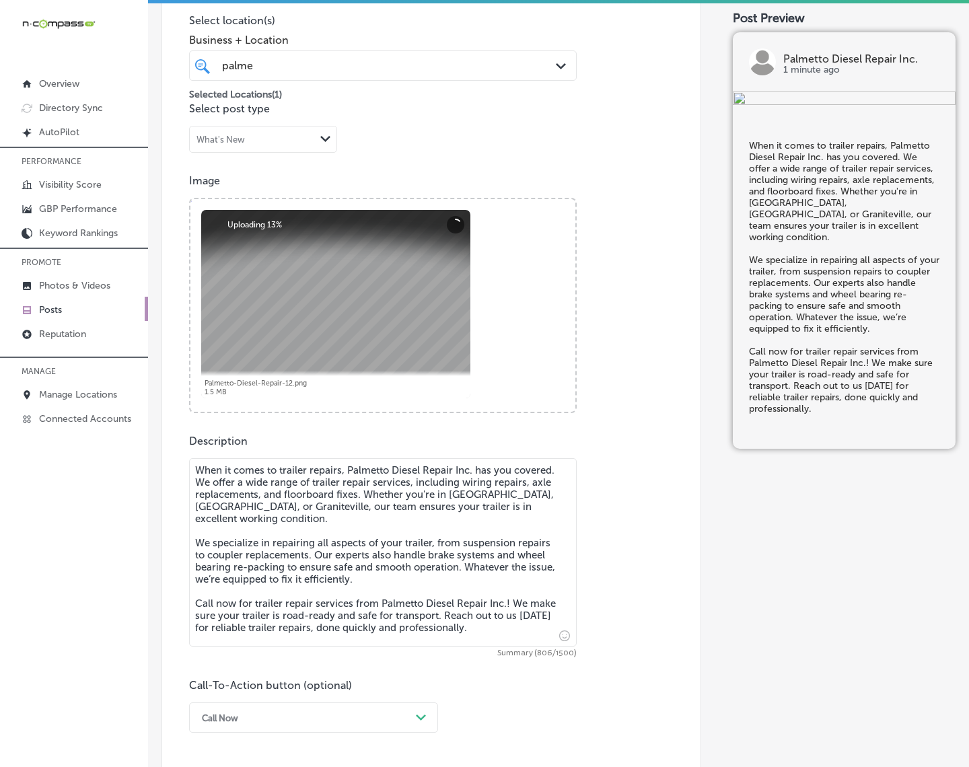
scroll to position [609, 0]
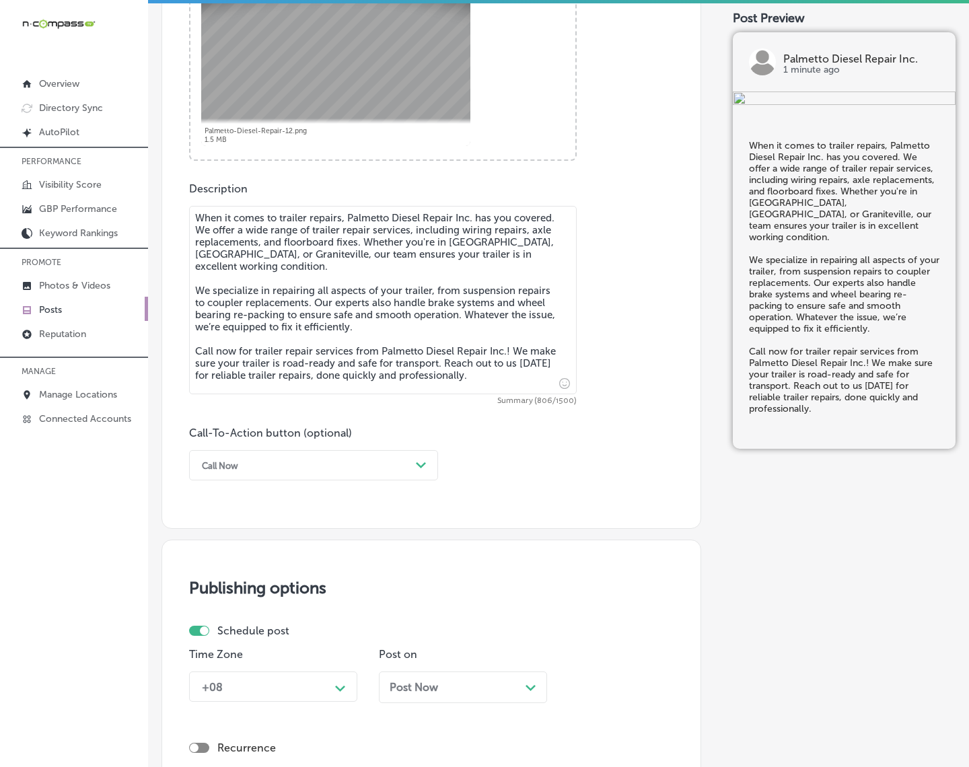
type textarea "When it comes to trailer repairs, Palmetto Diesel Repair Inc. has you covered. …"
click at [290, 463] on div "Call Now" at bounding box center [302, 465] width 215 height 21
click at [250, 636] on div "Call Now" at bounding box center [313, 637] width 249 height 24
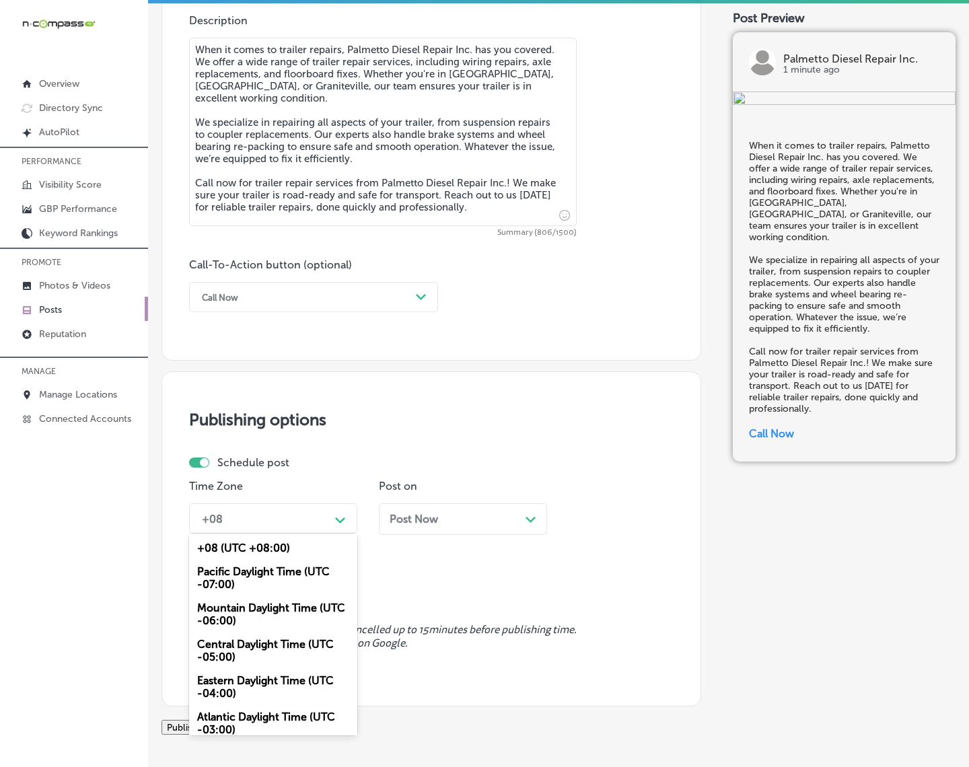
click at [337, 508] on div "Path Created with Sketch." at bounding box center [341, 519] width 22 height 22
click at [240, 612] on div "Mountain Daylight Time (UTC -06:00)" at bounding box center [273, 614] width 168 height 36
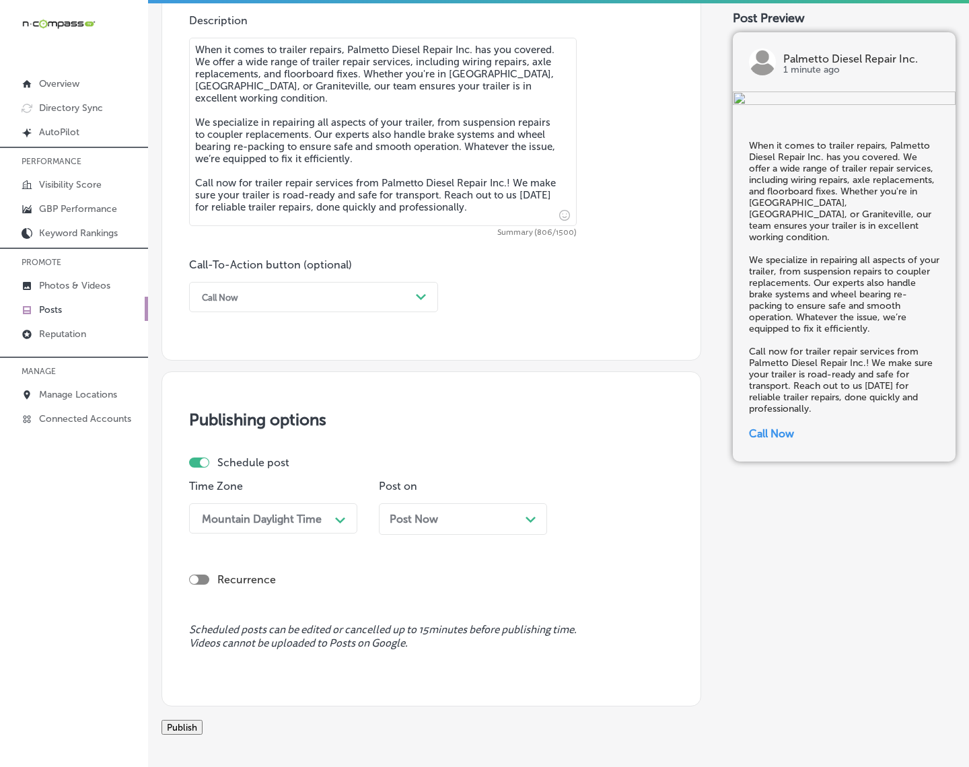
click at [411, 528] on div "Post Now Path Created with Sketch." at bounding box center [463, 519] width 168 height 32
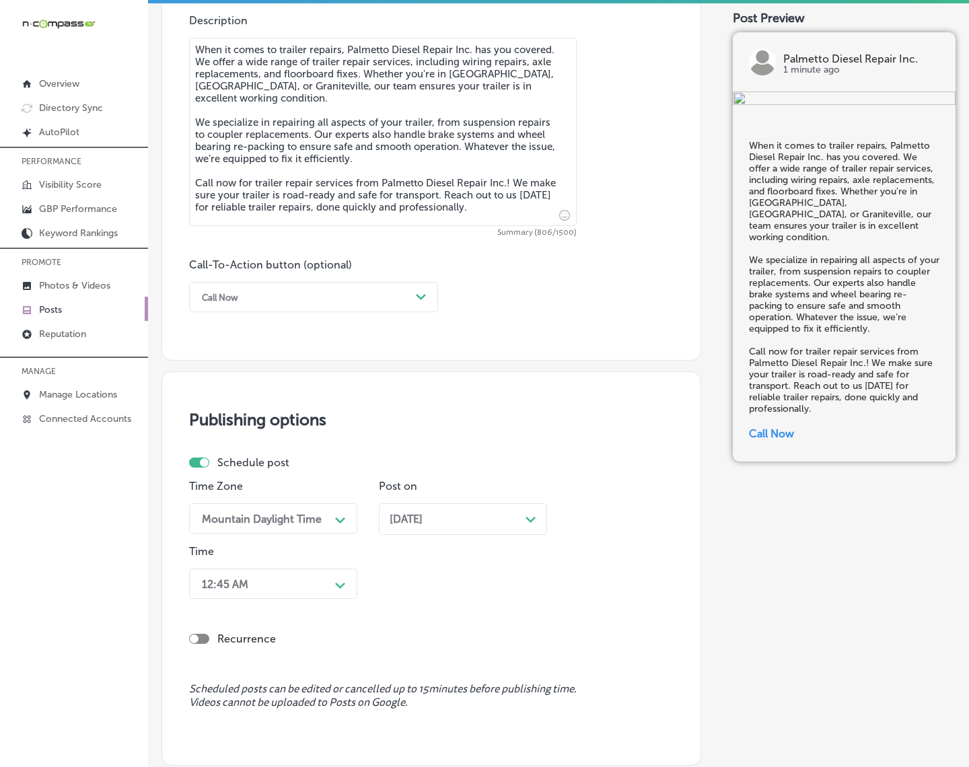
click at [320, 581] on div "12:45 AM Path Created with Sketch." at bounding box center [273, 584] width 168 height 30
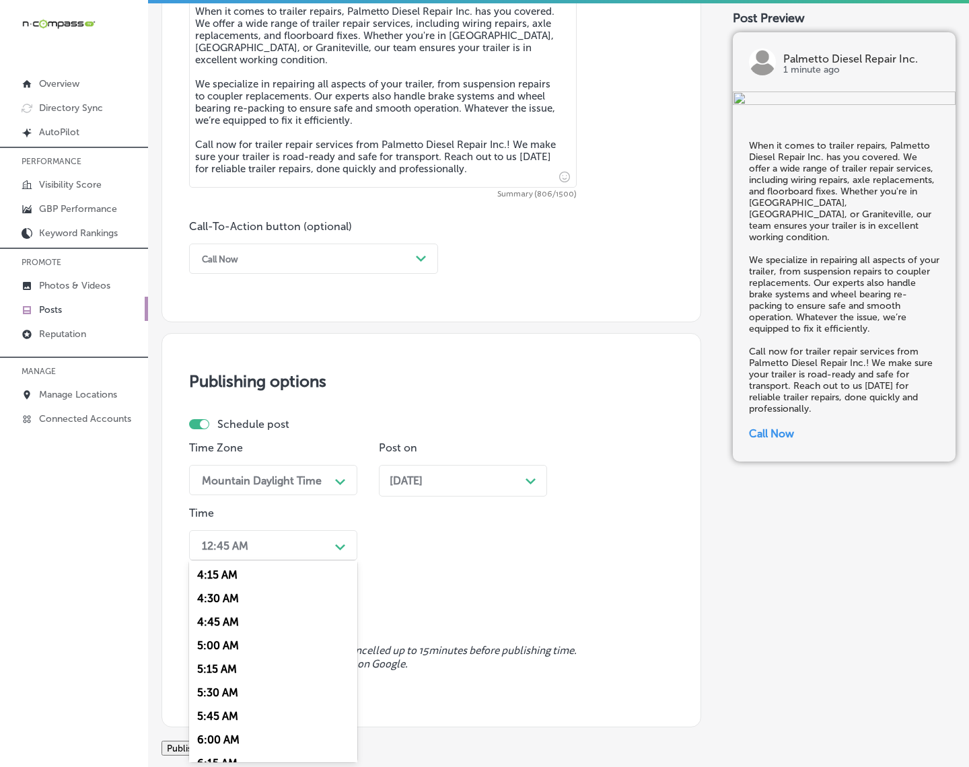
scroll to position [505, 0]
click at [202, 688] on div "7:00 AM" at bounding box center [273, 730] width 168 height 24
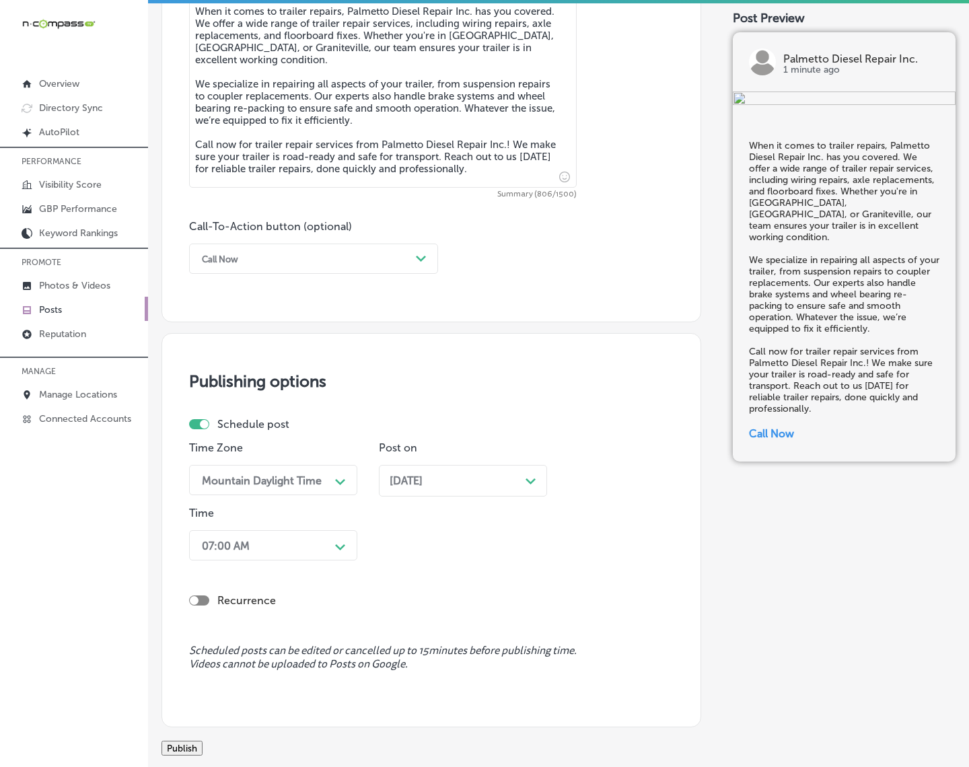
scroll to position [920, 0]
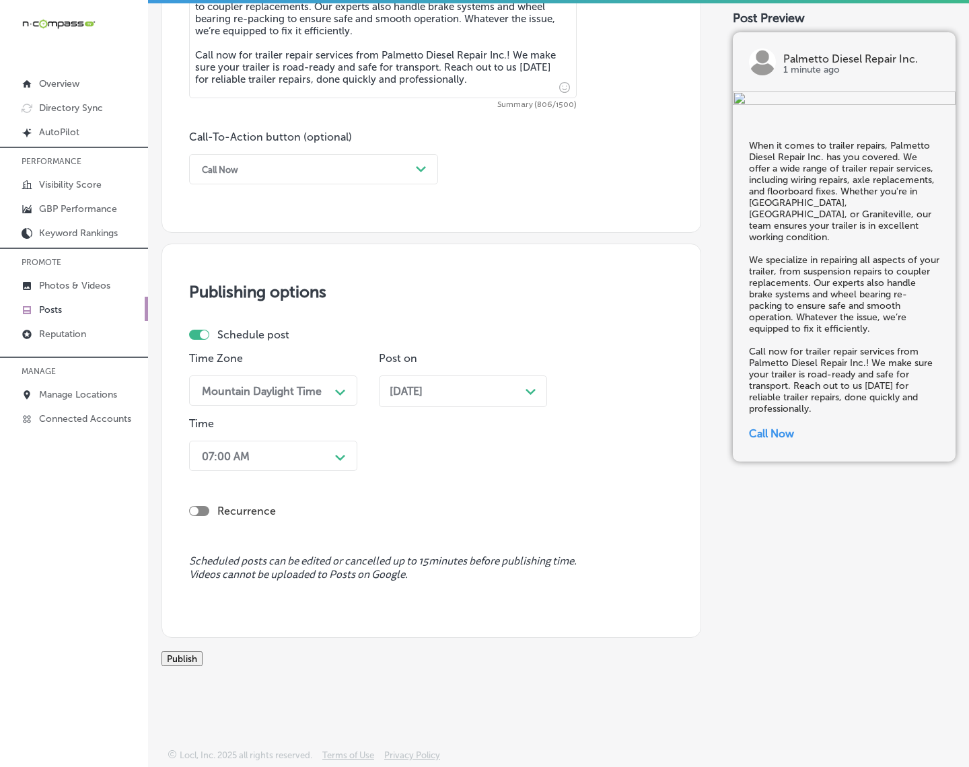
click at [203, 651] on button "Publish" at bounding box center [182, 658] width 41 height 15
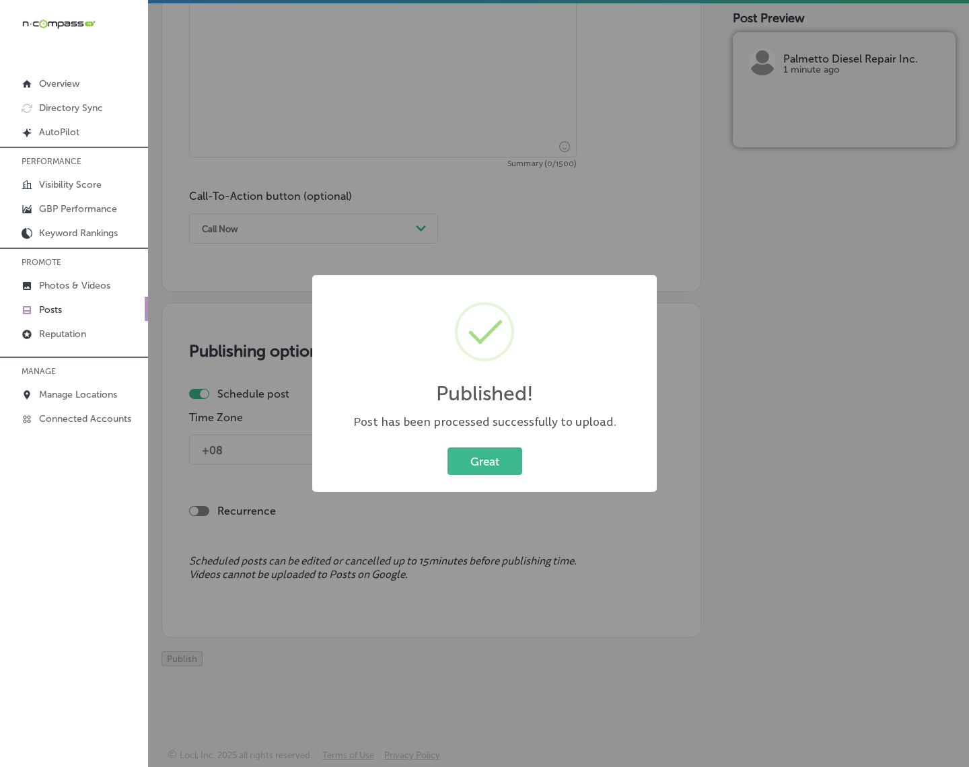
scroll to position [861, 0]
click at [501, 460] on button "Great" at bounding box center [485, 462] width 75 height 28
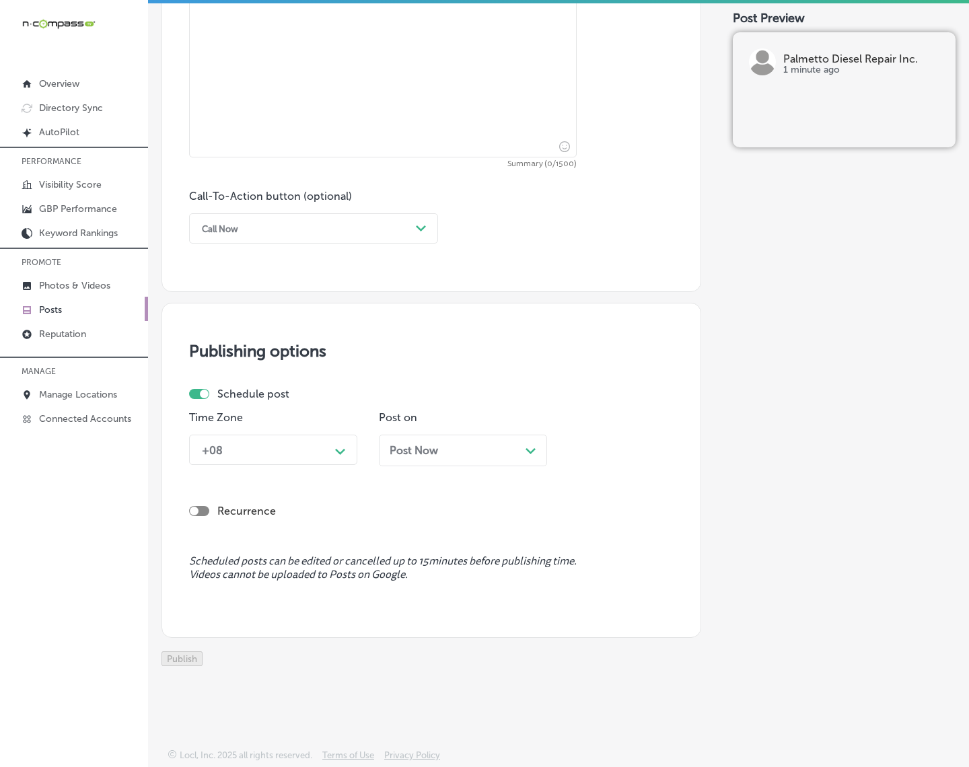
scroll to position [441, 0]
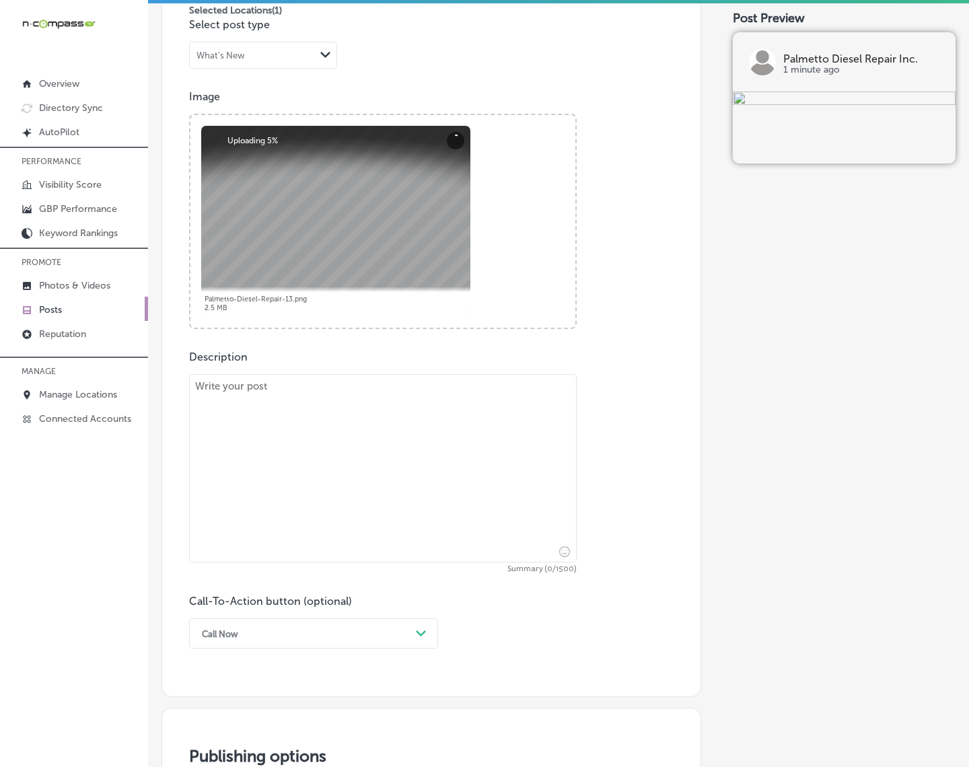
click at [361, 502] on textarea at bounding box center [383, 468] width 388 height 188
paste textarea "Regular maintenance is essential for keeping your truck in top condition. Palme…"
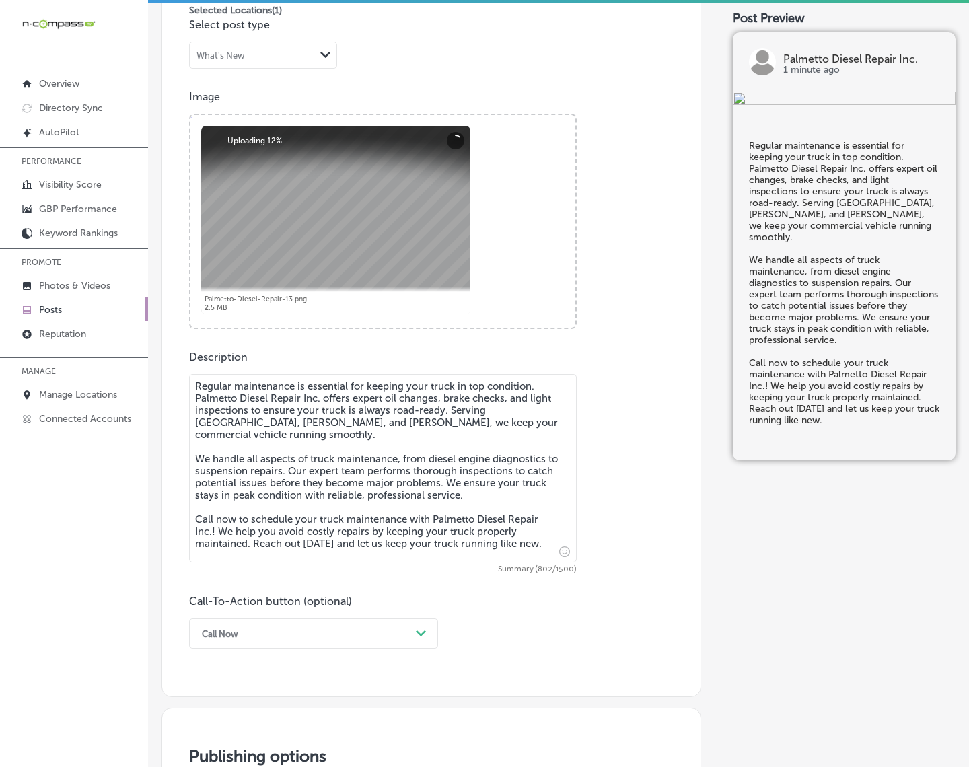
type textarea "Regular maintenance is essential for keeping your truck in top condition. Palme…"
click at [402, 638] on div "option Call Now, selected. option Book focused, 2 of 7. 7 results available. Us…" at bounding box center [313, 633] width 249 height 30
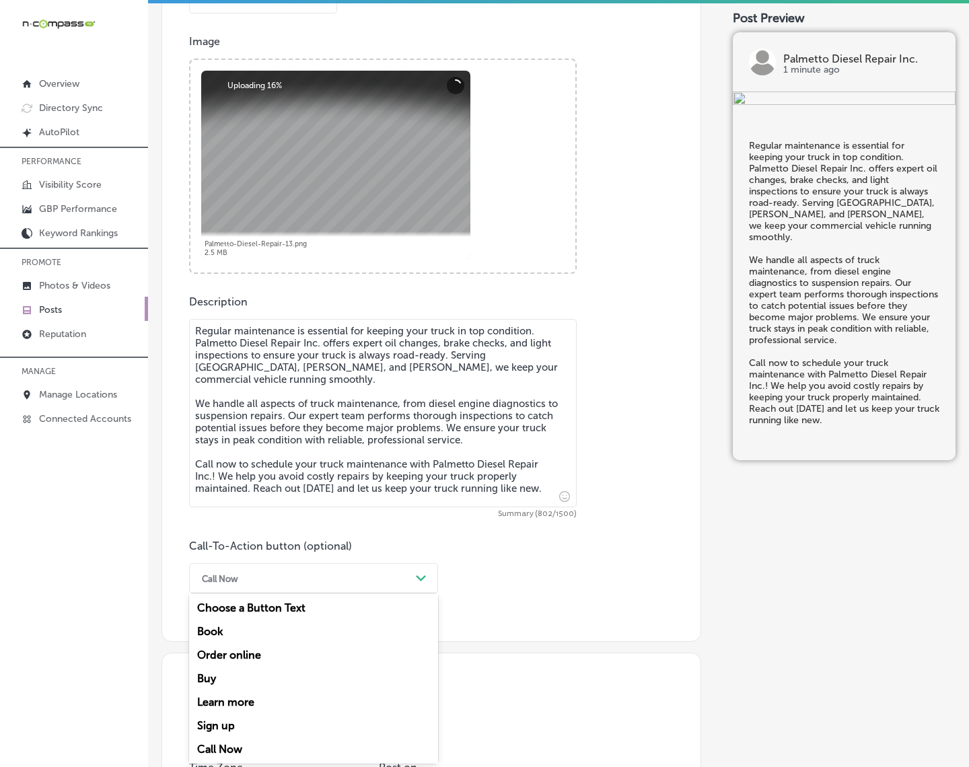
click at [220, 688] on div "Call Now" at bounding box center [313, 750] width 249 height 24
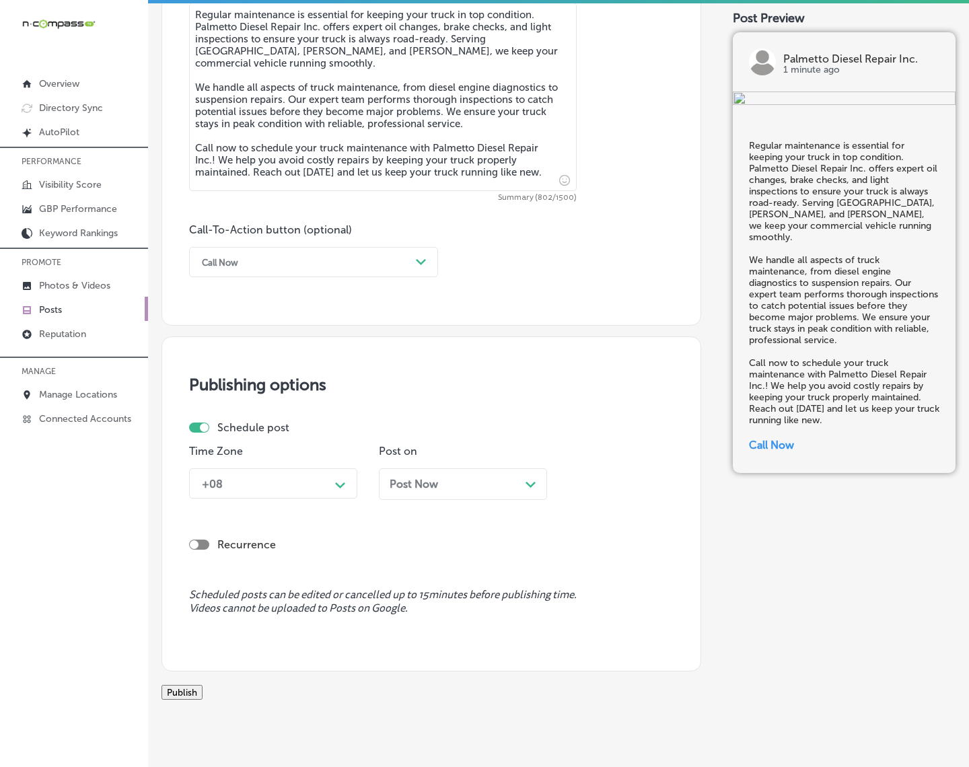
scroll to position [861, 0]
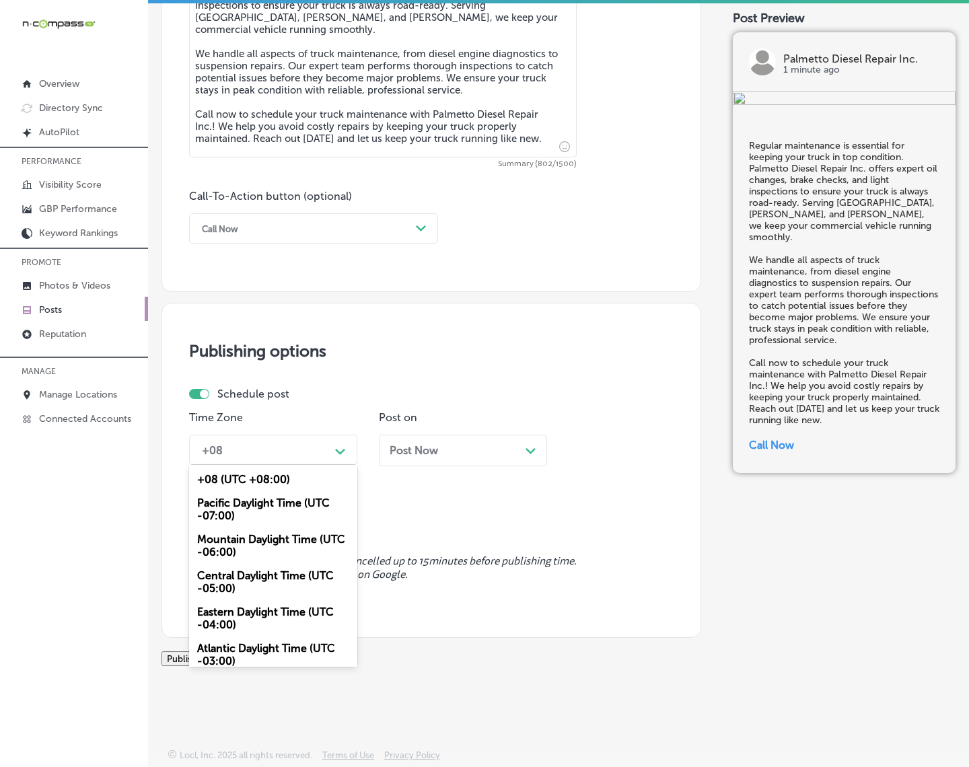
click at [348, 443] on div "Path Created with Sketch." at bounding box center [341, 450] width 22 height 22
click at [304, 533] on div "Mountain Daylight Time (UTC -06:00)" at bounding box center [273, 546] width 168 height 36
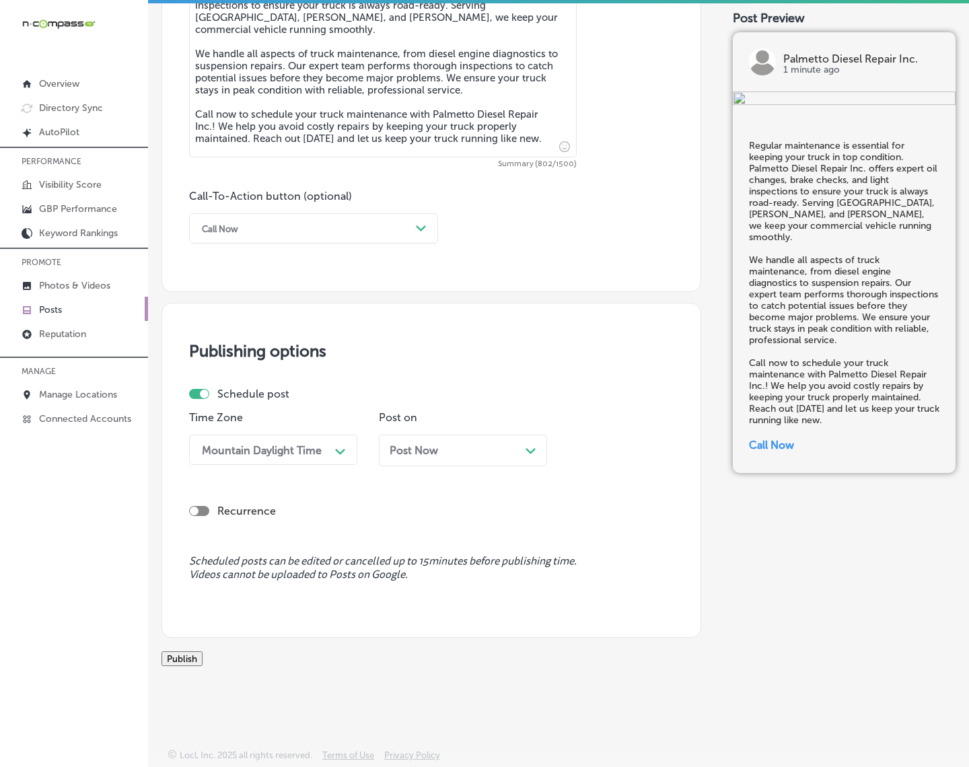
click at [426, 444] on span "Post Now" at bounding box center [414, 450] width 48 height 13
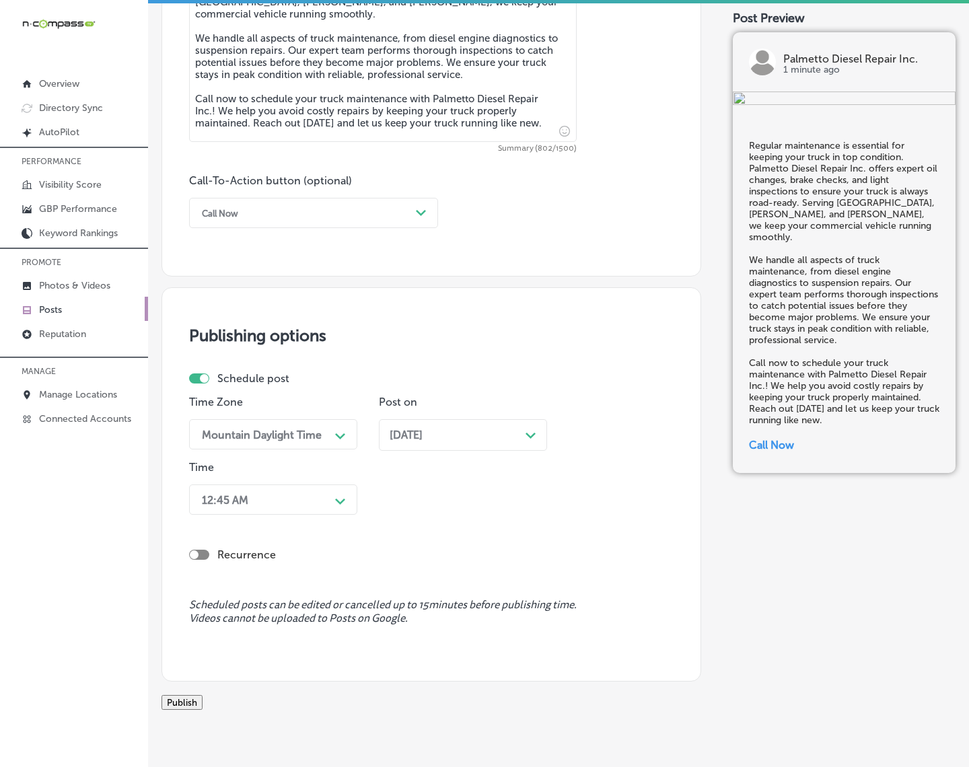
click at [326, 500] on div "12:45 AM" at bounding box center [262, 500] width 135 height 24
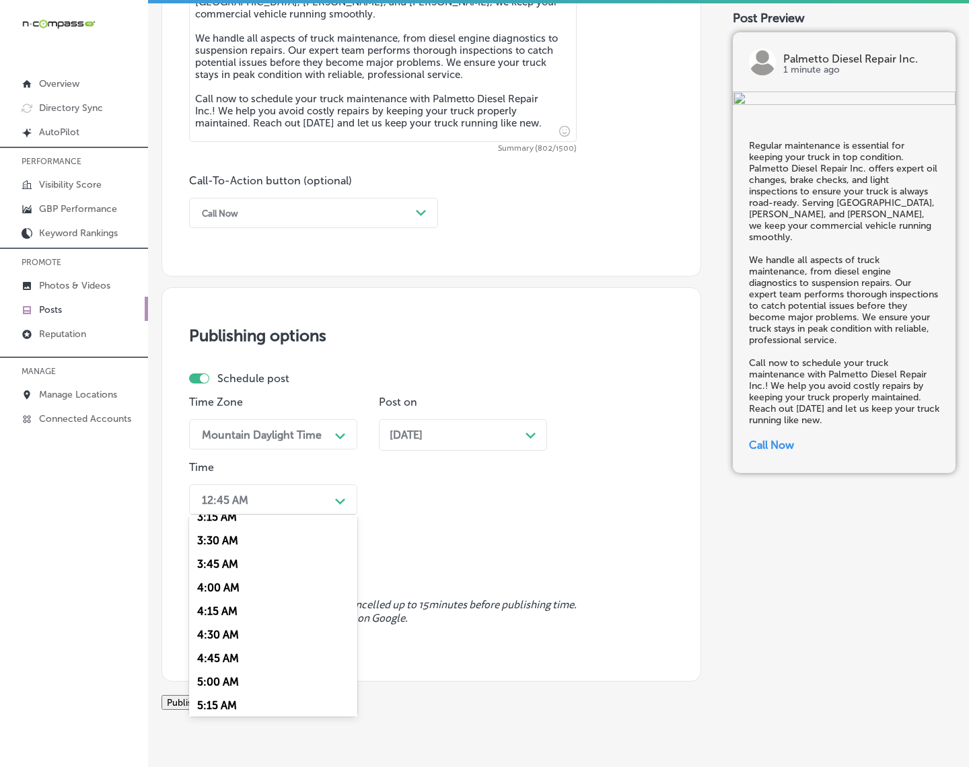
scroll to position [589, 0]
click at [226, 600] on div "7:00 AM" at bounding box center [273, 600] width 168 height 24
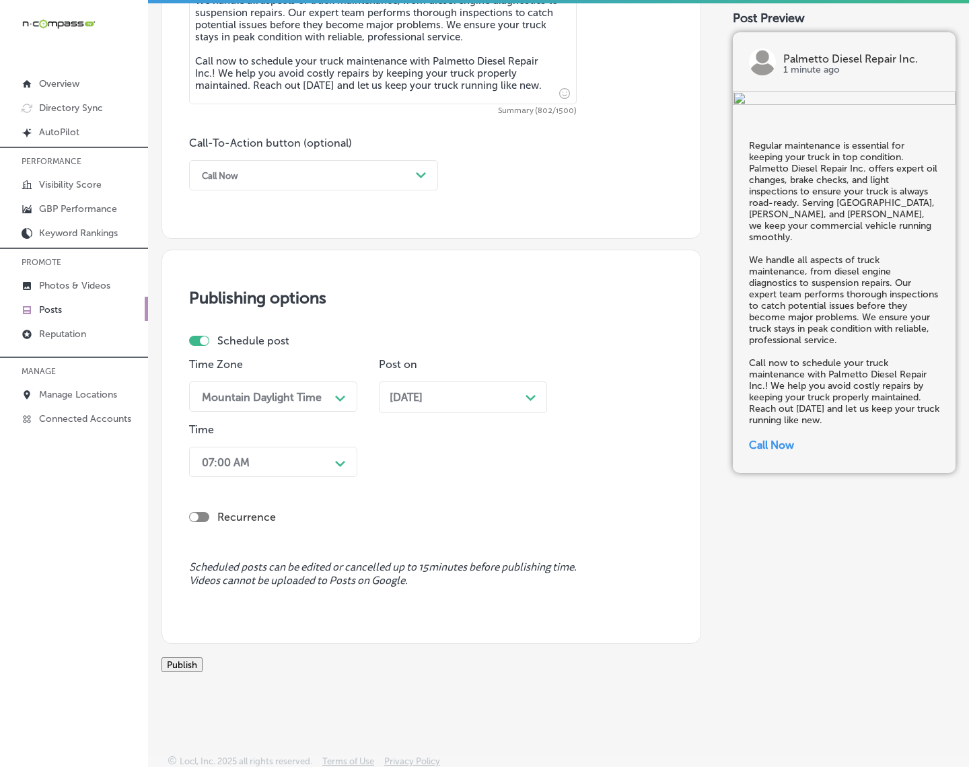
scroll to position [920, 0]
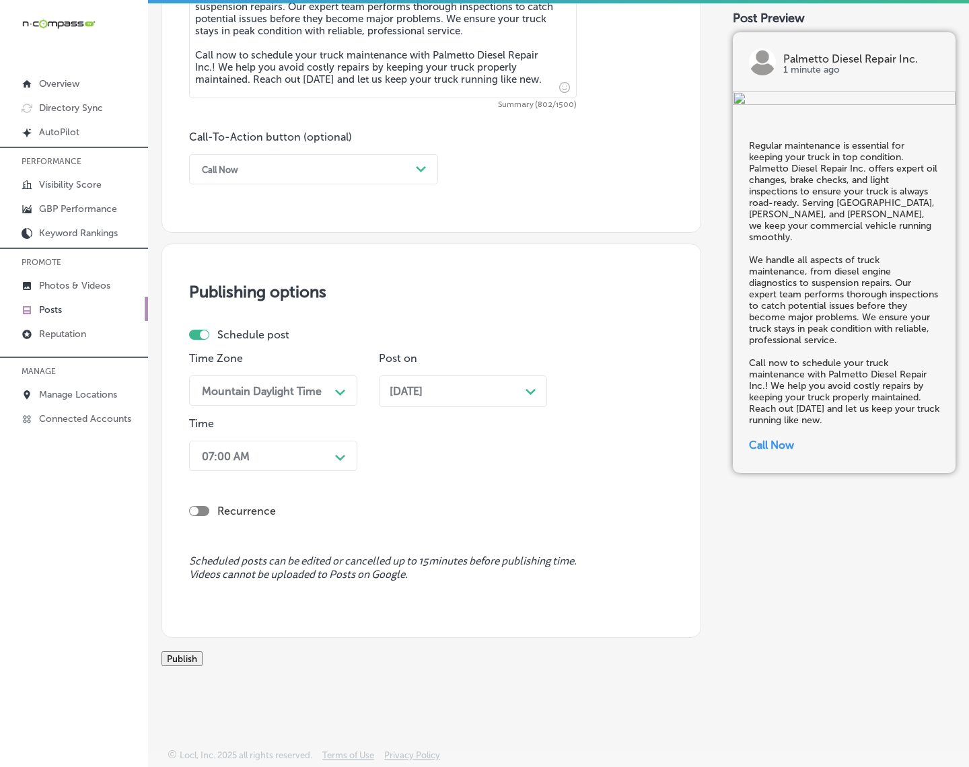
click at [203, 651] on button "Publish" at bounding box center [182, 658] width 41 height 15
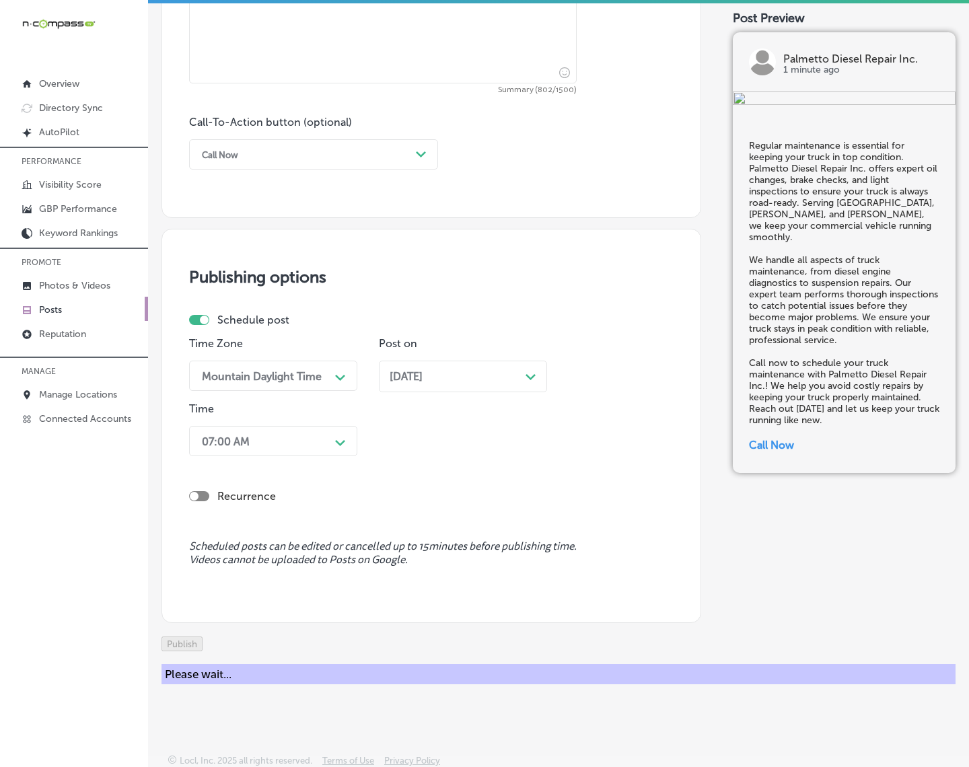
scroll to position [861, 0]
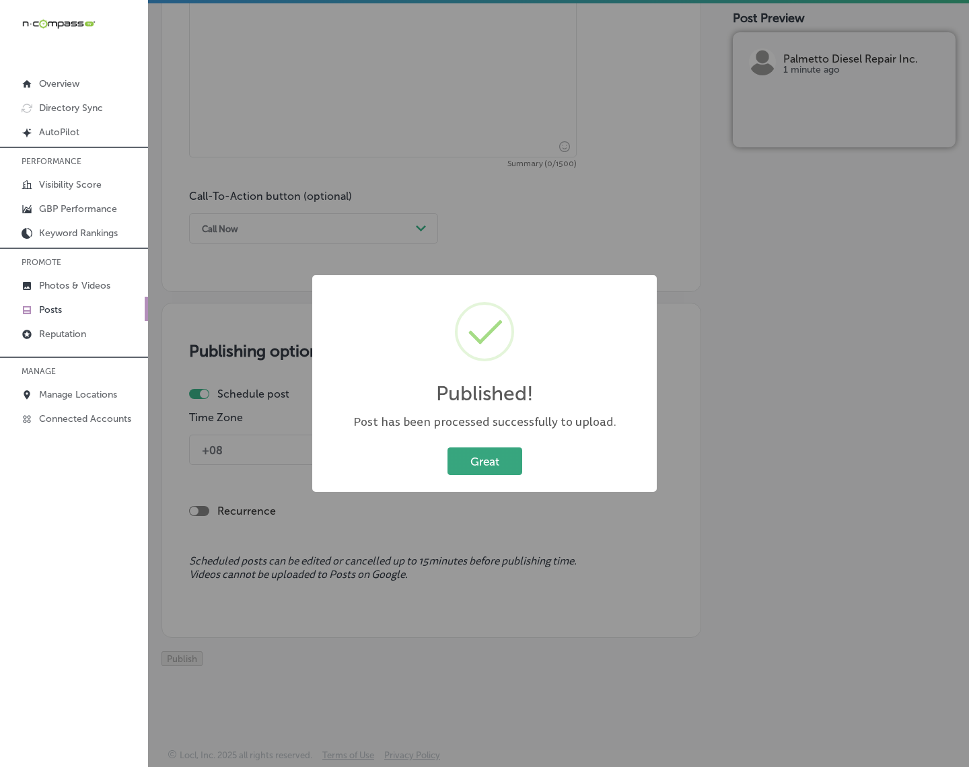
click at [489, 453] on button "Great" at bounding box center [485, 462] width 75 height 28
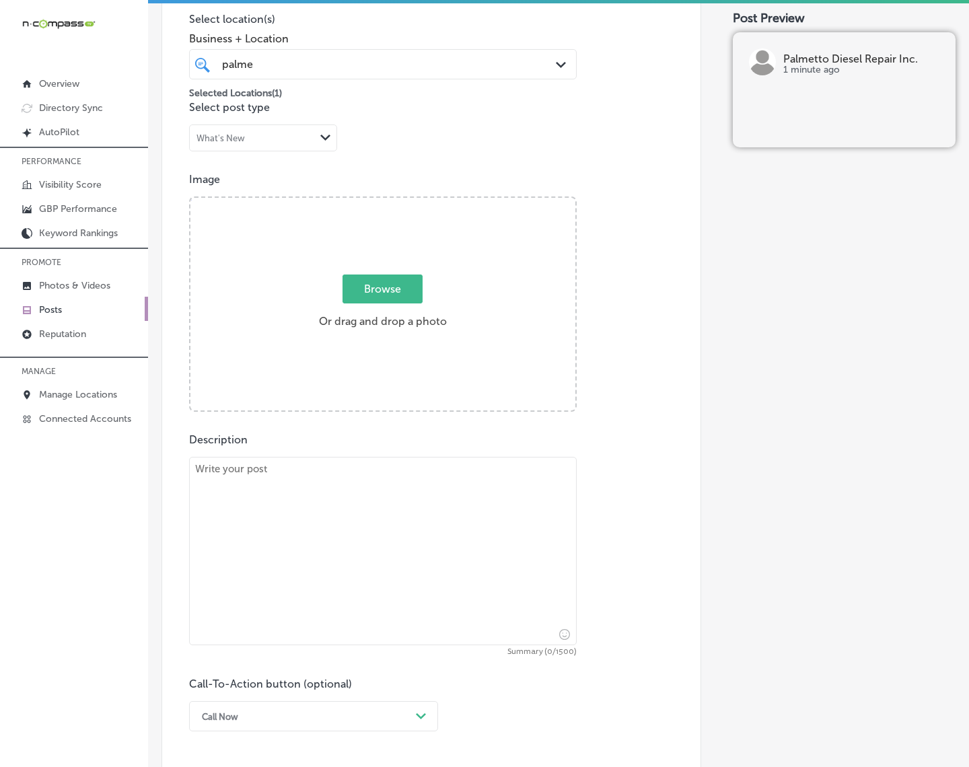
scroll to position [357, 0]
click at [58, 311] on p "Posts" at bounding box center [50, 309] width 23 height 11
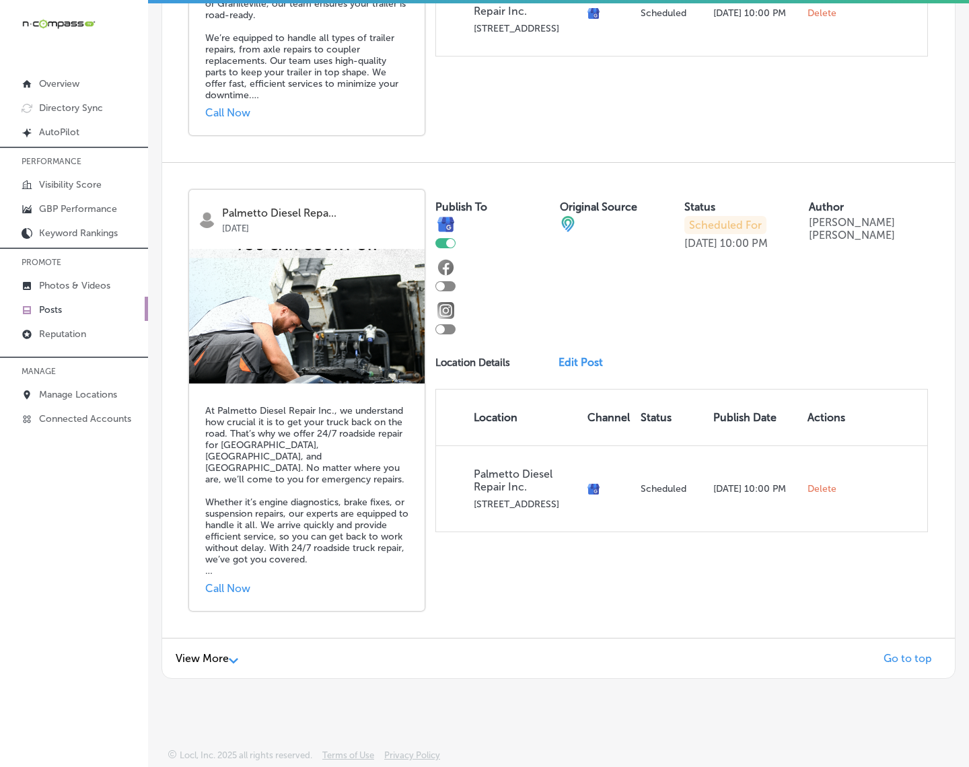
scroll to position [2798, 0]
click at [222, 652] on div "View More Path Created with Sketch." at bounding box center [207, 658] width 63 height 13
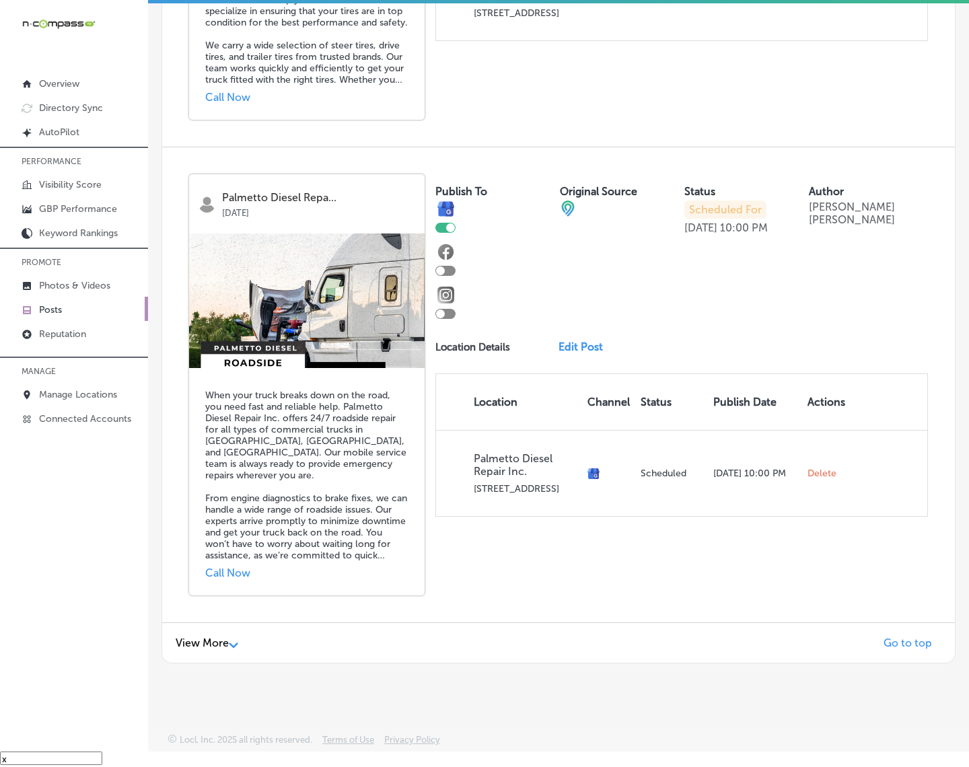
scroll to position [5738, 0]
click at [203, 639] on span "View More" at bounding box center [202, 643] width 53 height 13
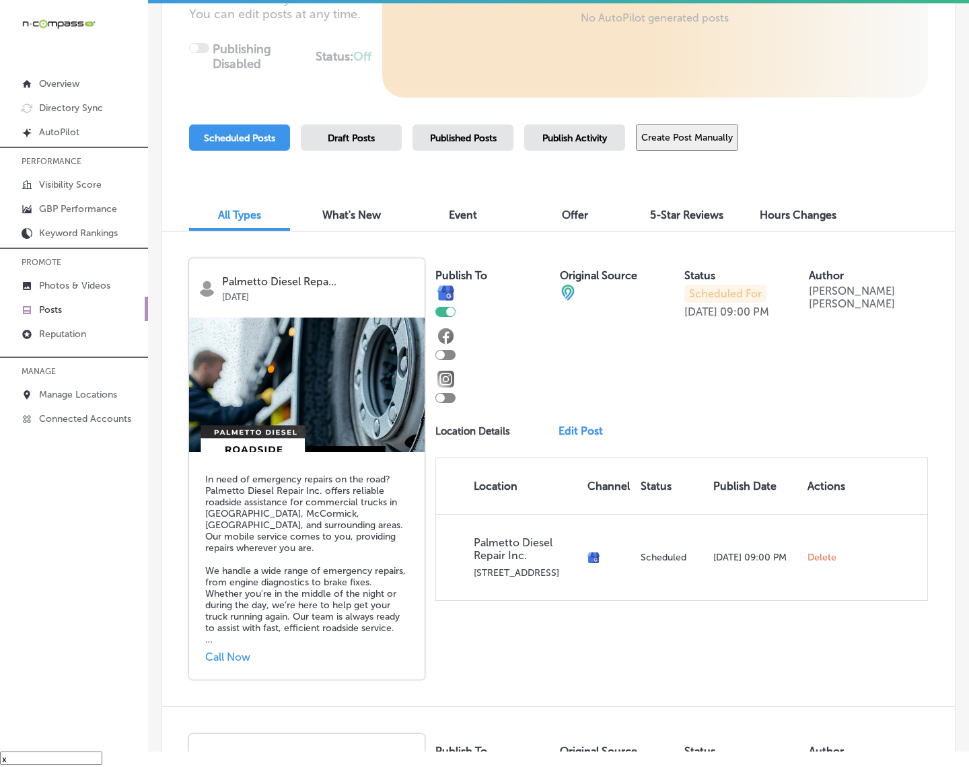
scroll to position [163, 0]
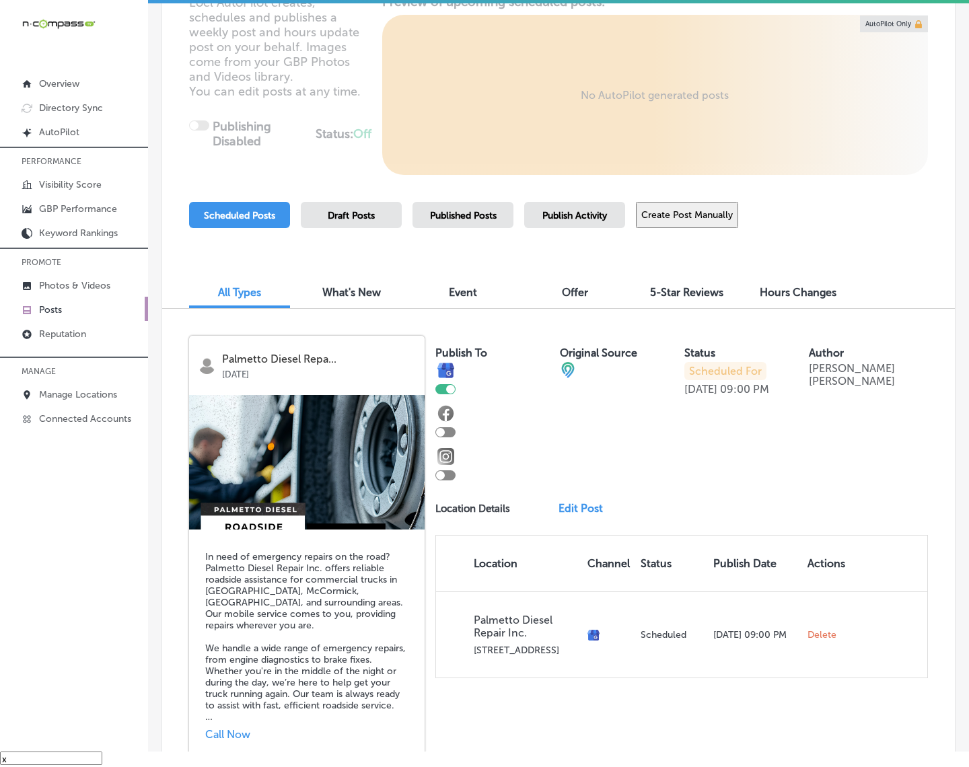
click at [725, 227] on button "Create Post Manually" at bounding box center [687, 215] width 102 height 26
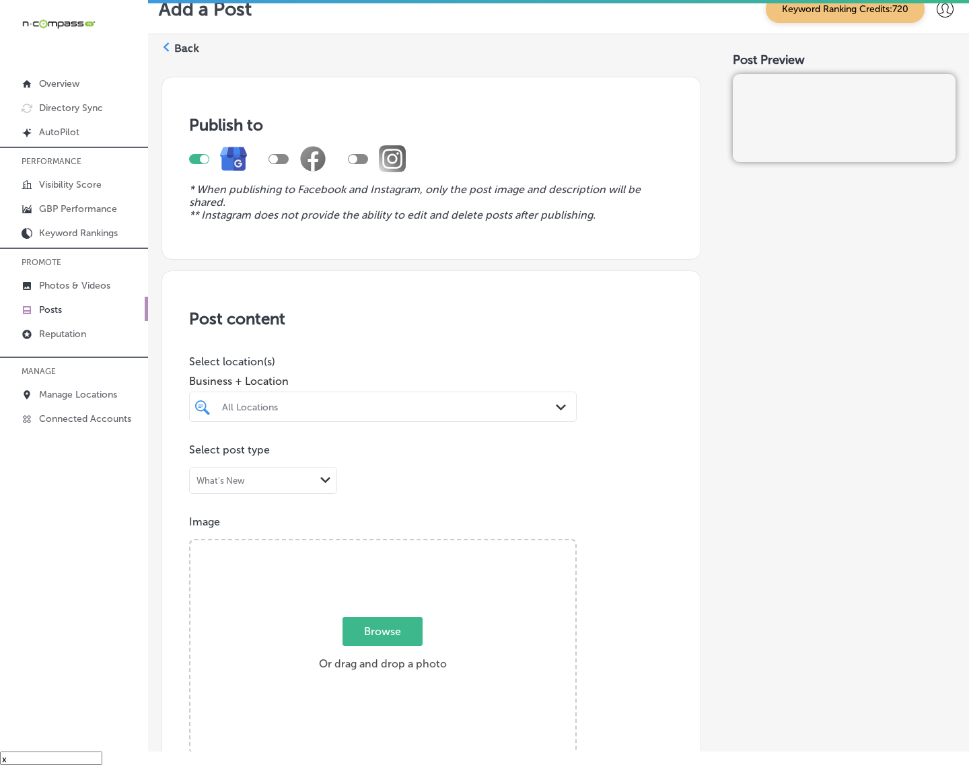
click at [455, 405] on div "All Locations" at bounding box center [389, 406] width 335 height 11
click at [498, 452] on label "Scottsdale" at bounding box center [481, 460] width 44 height 17
type input "cata"
click at [759, 416] on div "Post Preview" at bounding box center [844, 748] width 223 height 1365
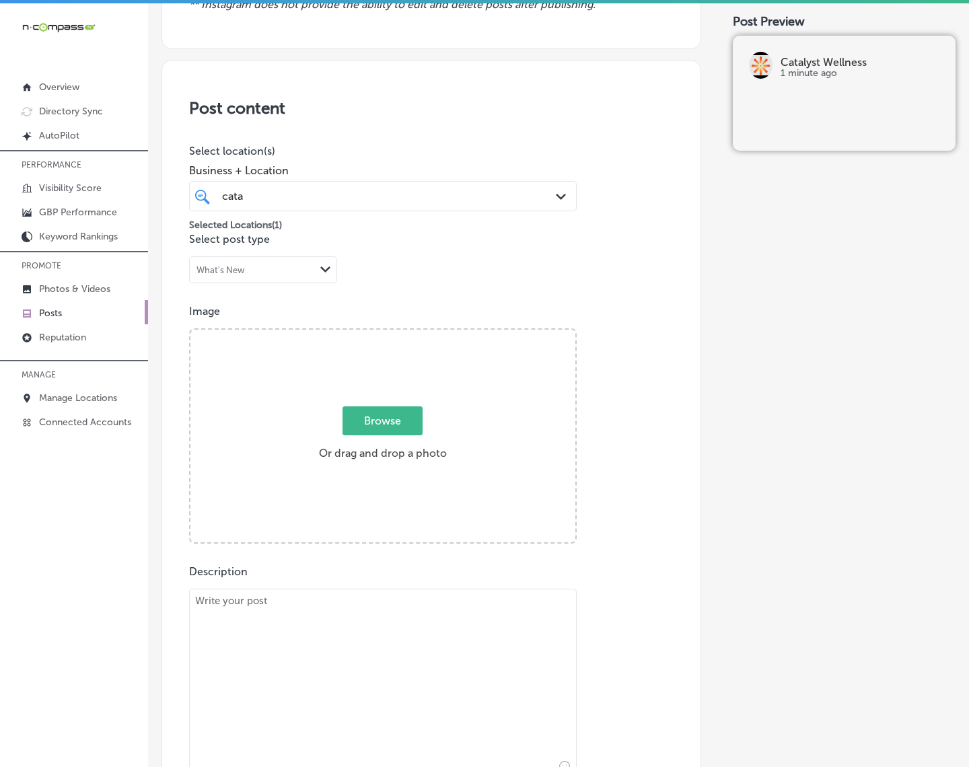
scroll to position [252, 0]
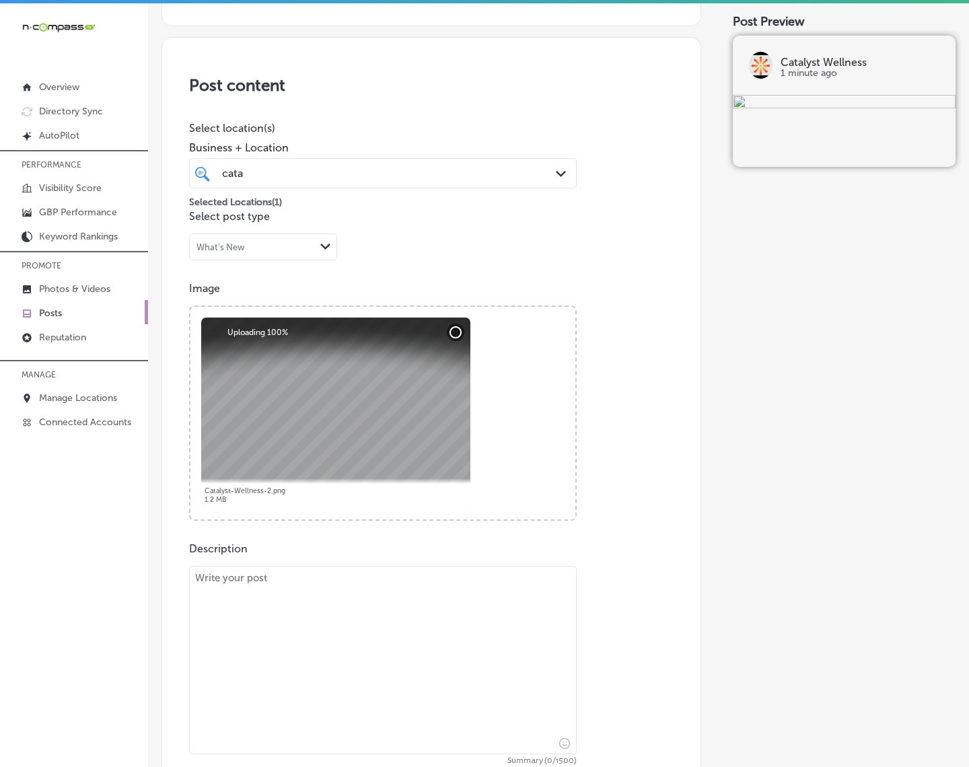
click at [413, 610] on textarea at bounding box center [383, 660] width 388 height 188
paste textarea "Catalyst Wellness in [GEOGRAPHIC_DATA] specializes in acupuncture for natural h…"
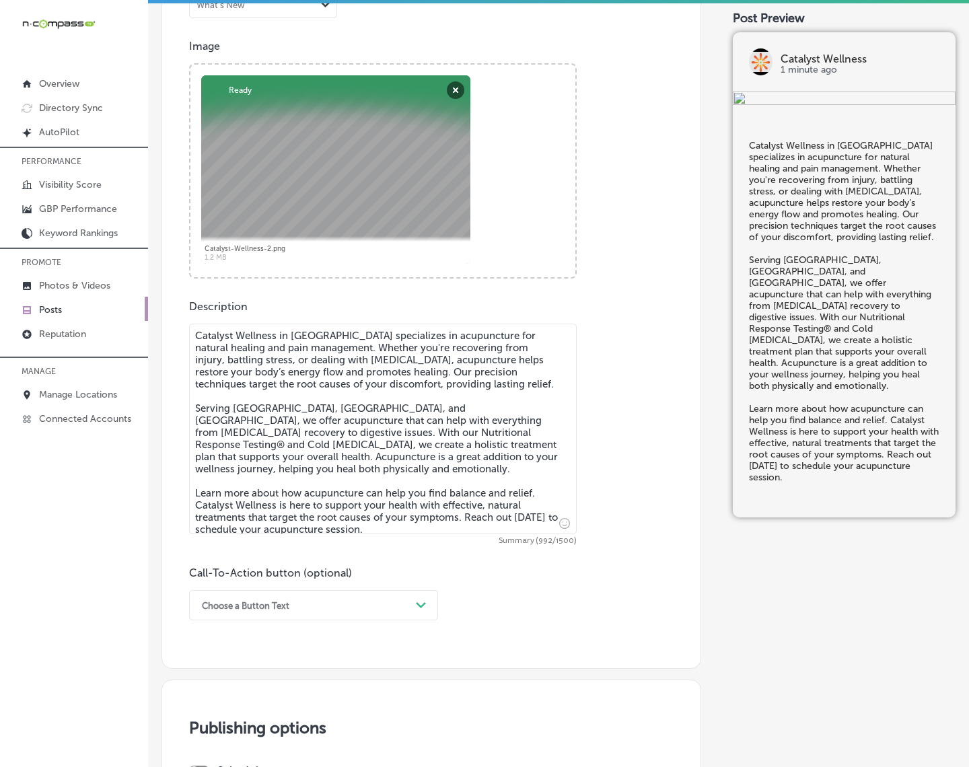
scroll to position [507, 0]
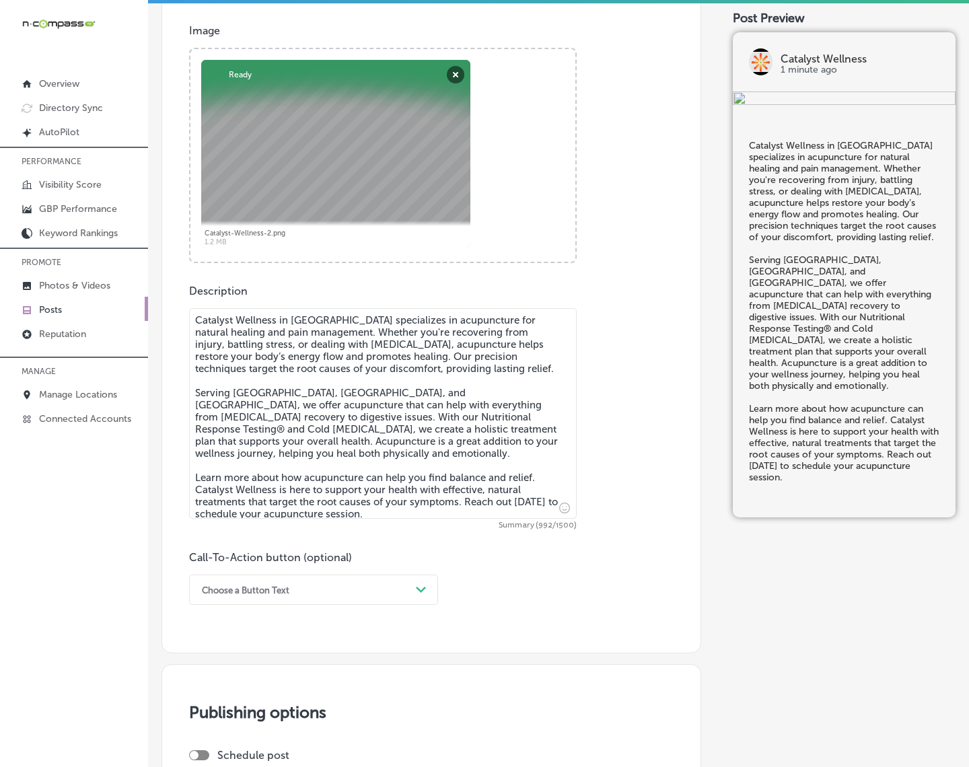
type textarea "Catalyst Wellness in [GEOGRAPHIC_DATA] specializes in acupuncture for natural h…"
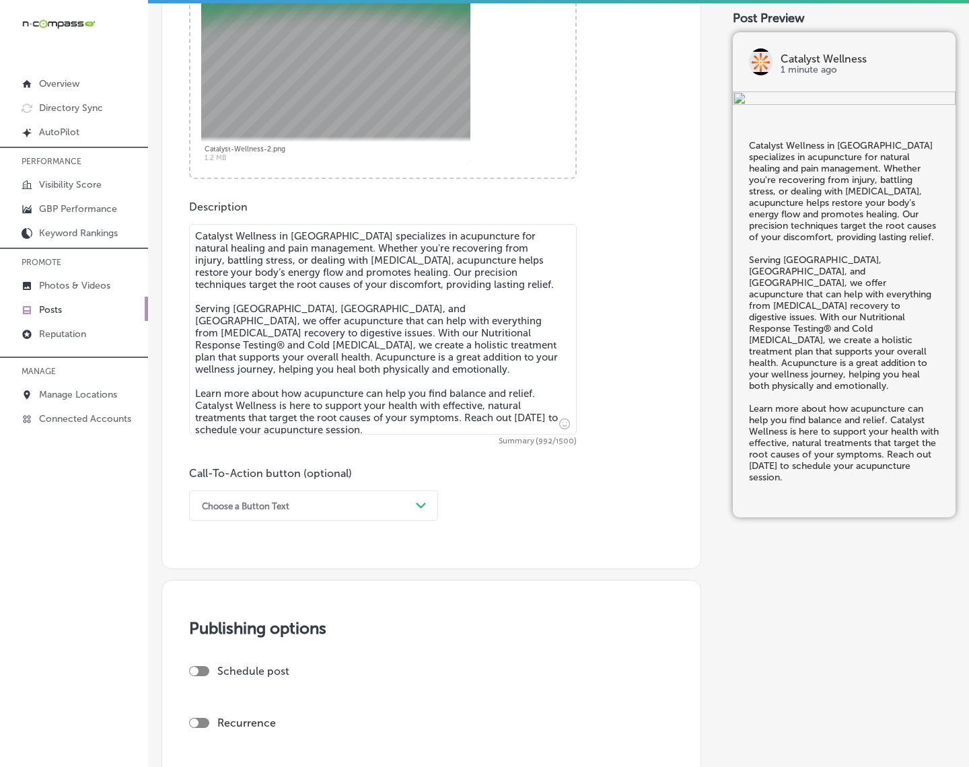
click at [432, 503] on div "Choose a Button Text Path Created with Sketch." at bounding box center [313, 506] width 249 height 30
click at [236, 625] on div "Learn more" at bounding box center [313, 630] width 249 height 24
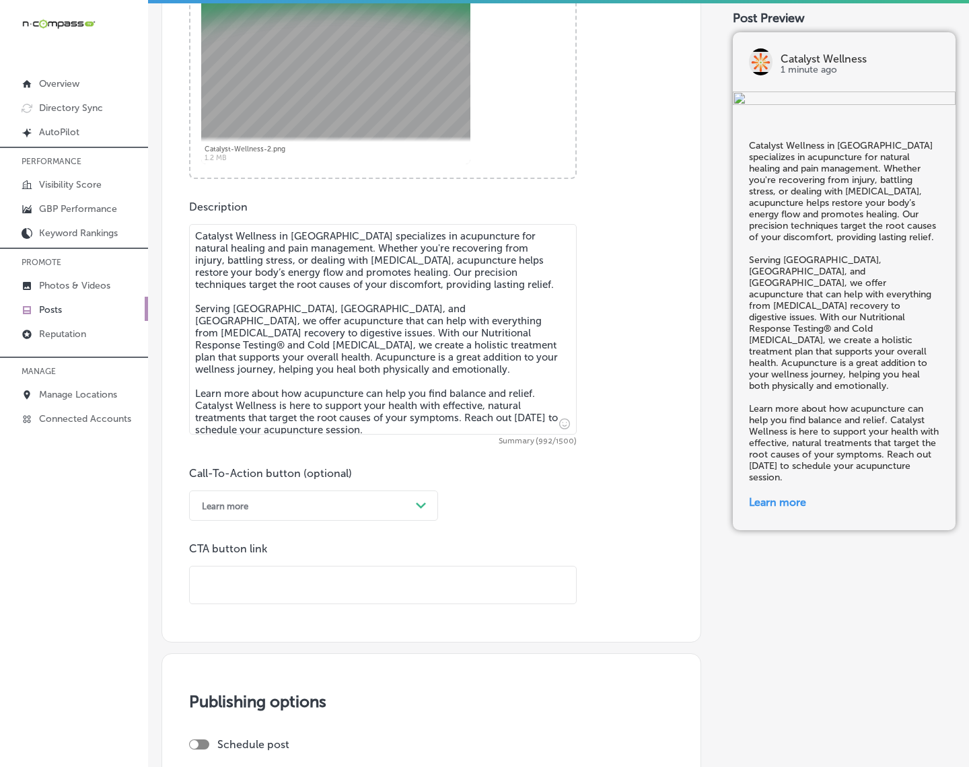
click at [274, 580] on input "text" at bounding box center [383, 585] width 386 height 37
paste input "[URL][DOMAIN_NAME]"
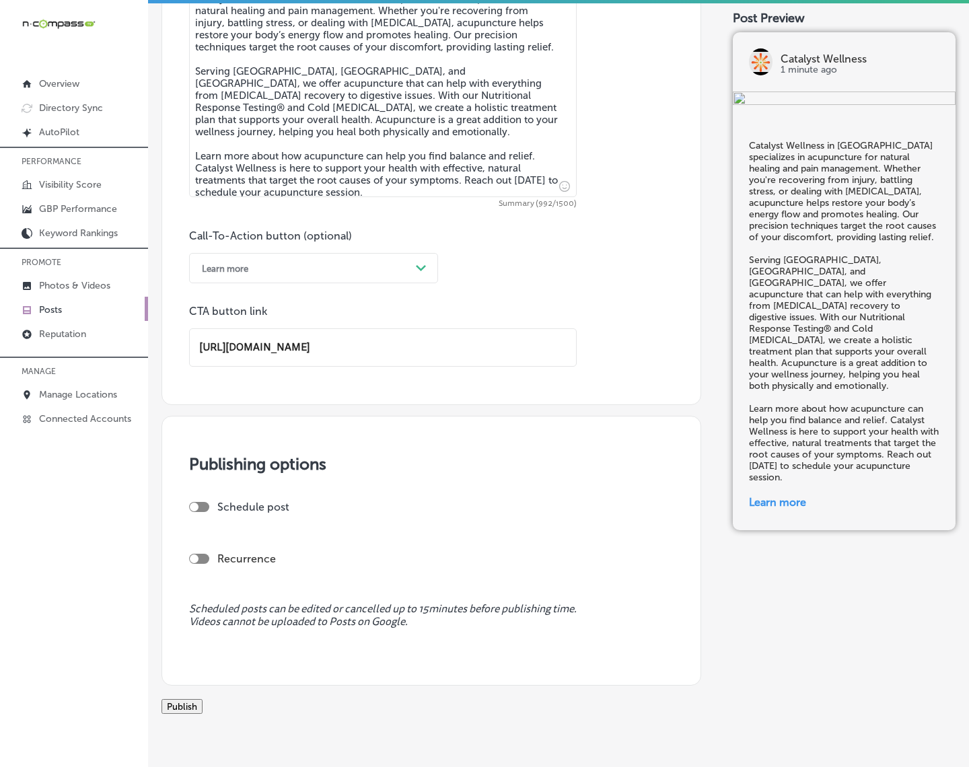
scroll to position [843, 0]
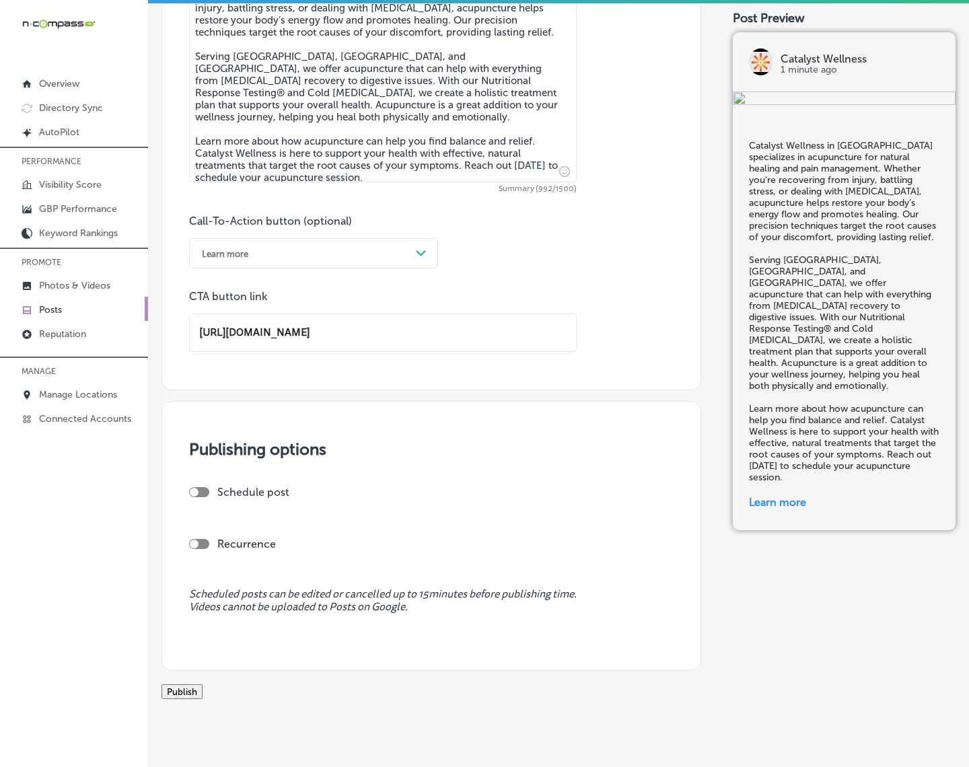
click at [197, 487] on div at bounding box center [199, 492] width 20 height 10
type input "[URL][DOMAIN_NAME]"
checkbox input "true"
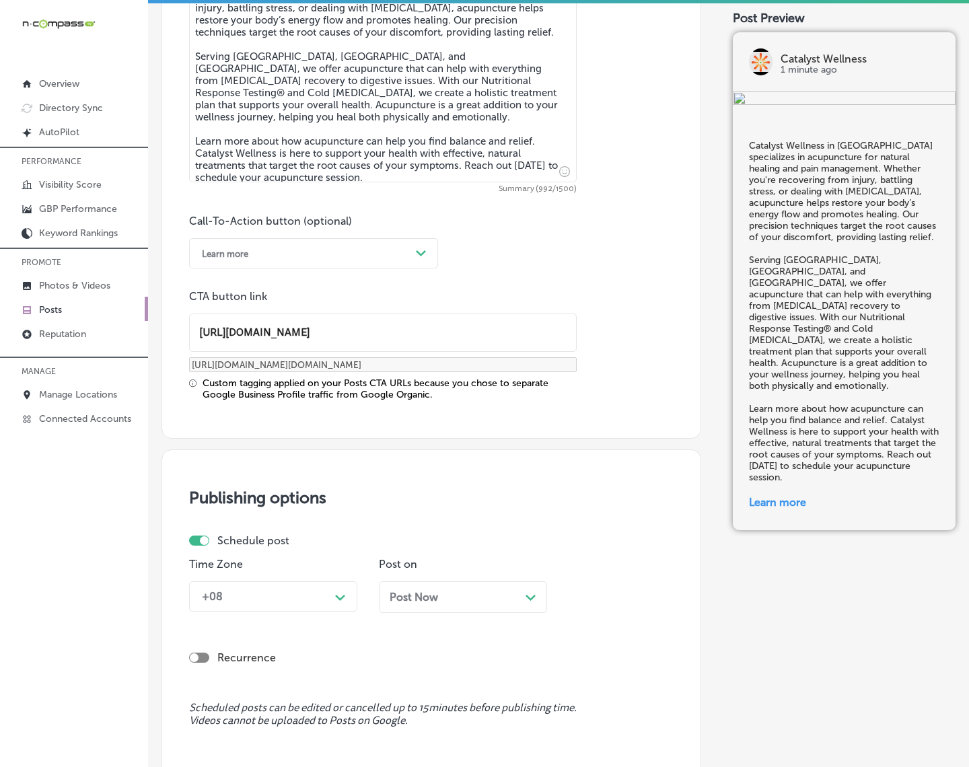
click at [300, 550] on div "Schedule post Time Zone +08 Path Created with Sketch. Post on Post Now Path Cre…" at bounding box center [426, 578] width 474 height 89
click at [311, 592] on div "+08 Path Created with Sketch." at bounding box center [273, 596] width 168 height 30
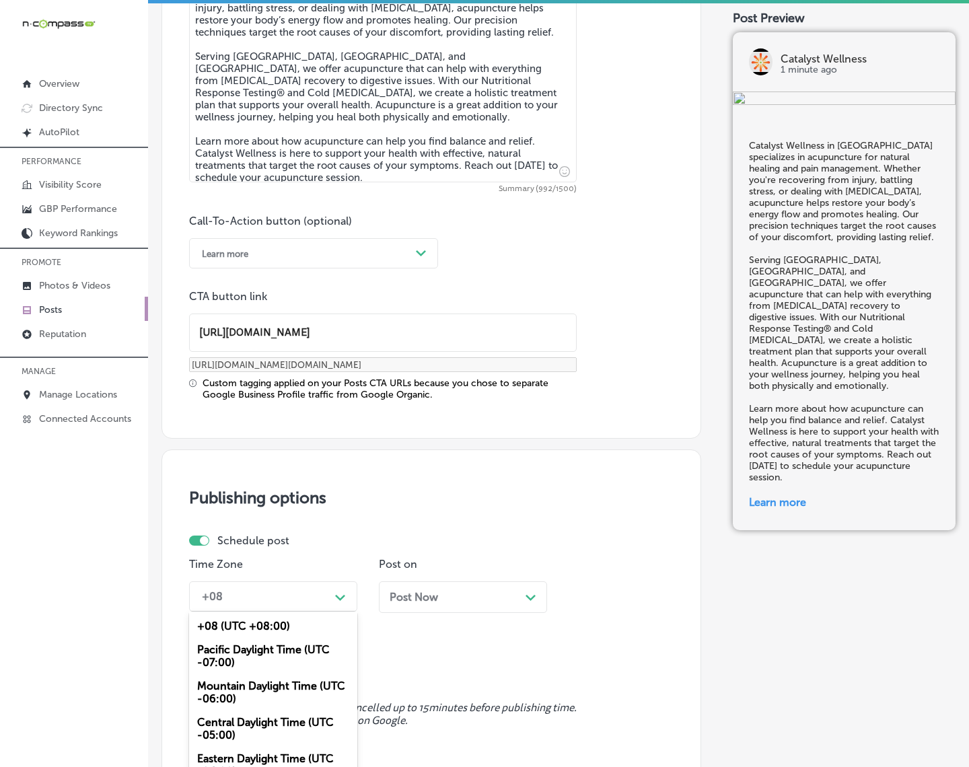
scroll to position [894, 0]
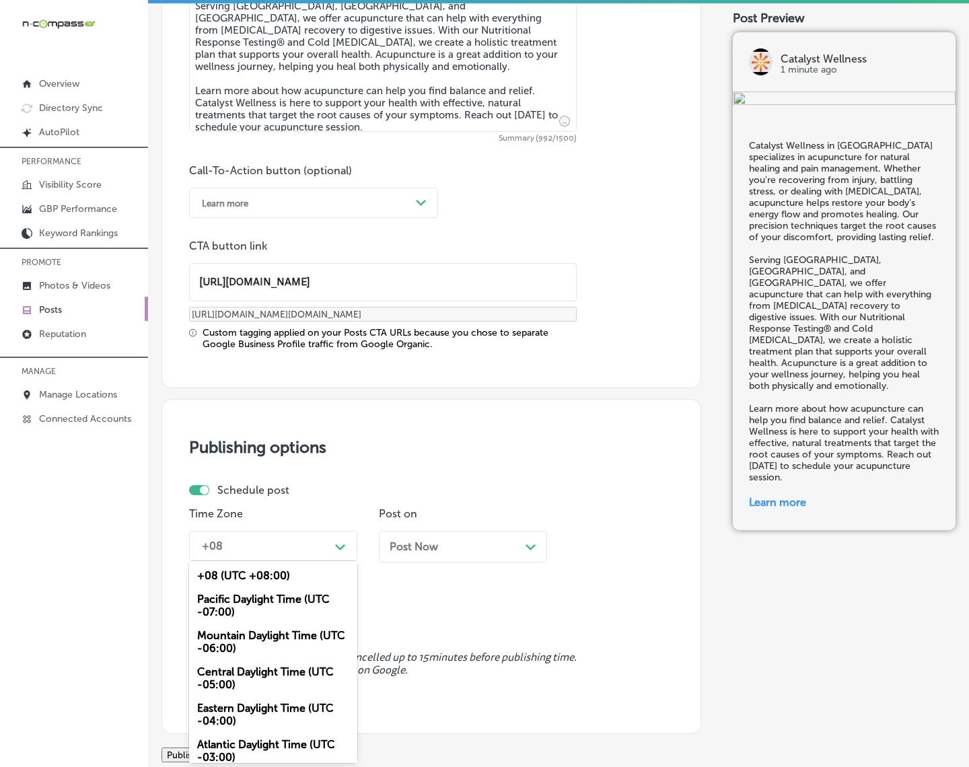
click at [291, 637] on div "Mountain Daylight Time (UTC -06:00)" at bounding box center [273, 642] width 168 height 36
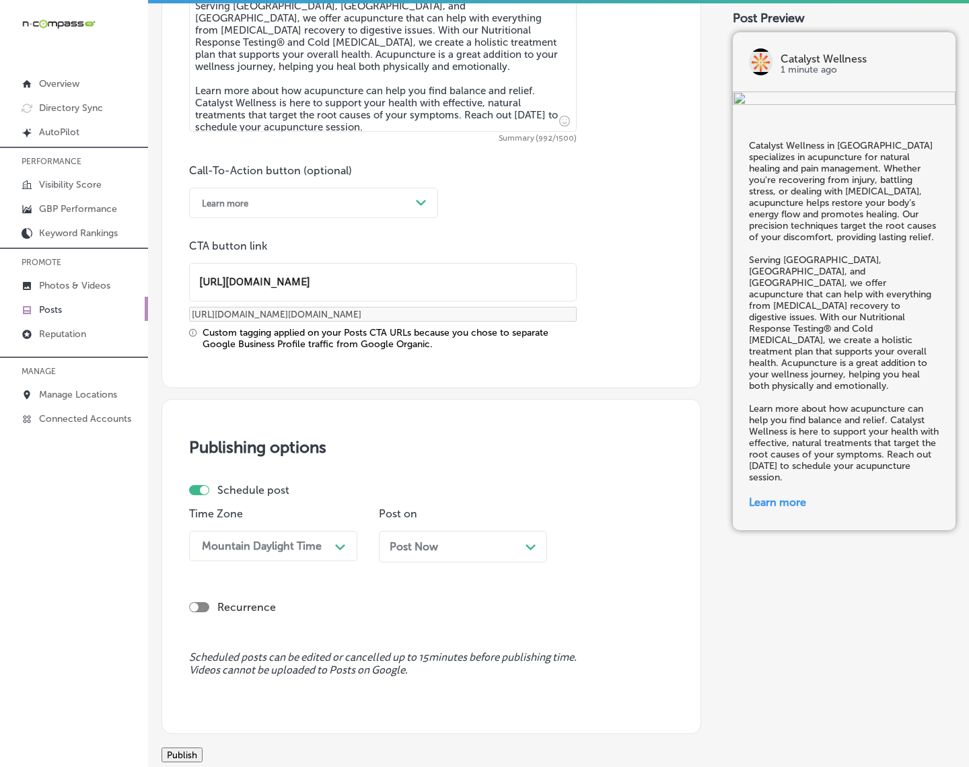
click at [429, 538] on div "Post Now Path Created with Sketch." at bounding box center [463, 547] width 168 height 32
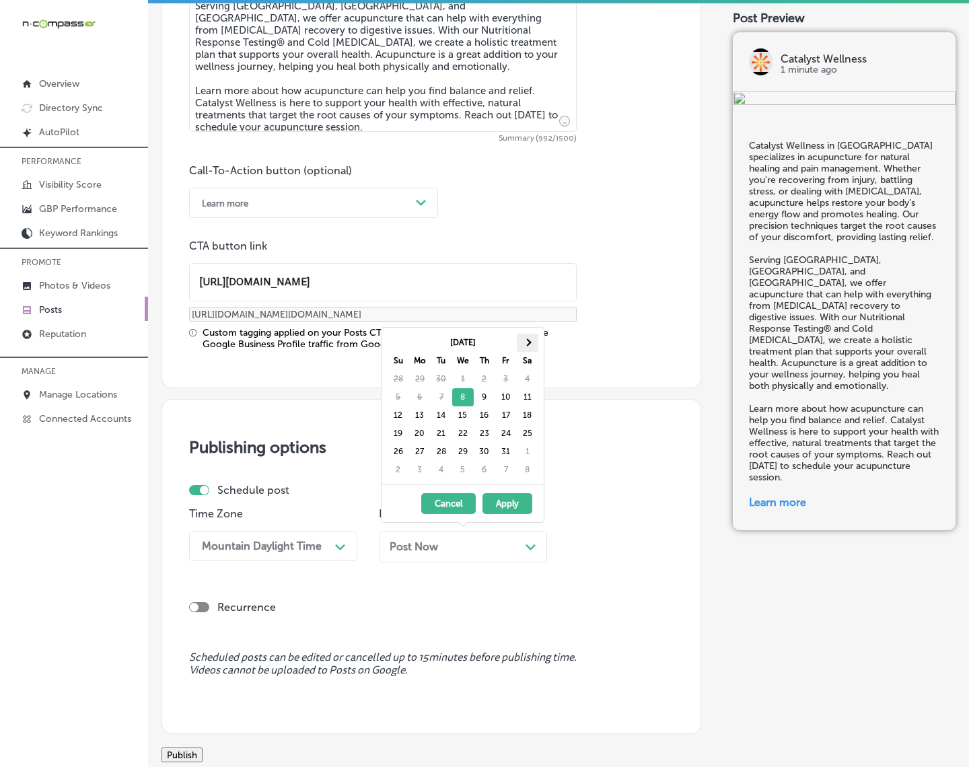
click at [528, 347] on th at bounding box center [528, 343] width 22 height 18
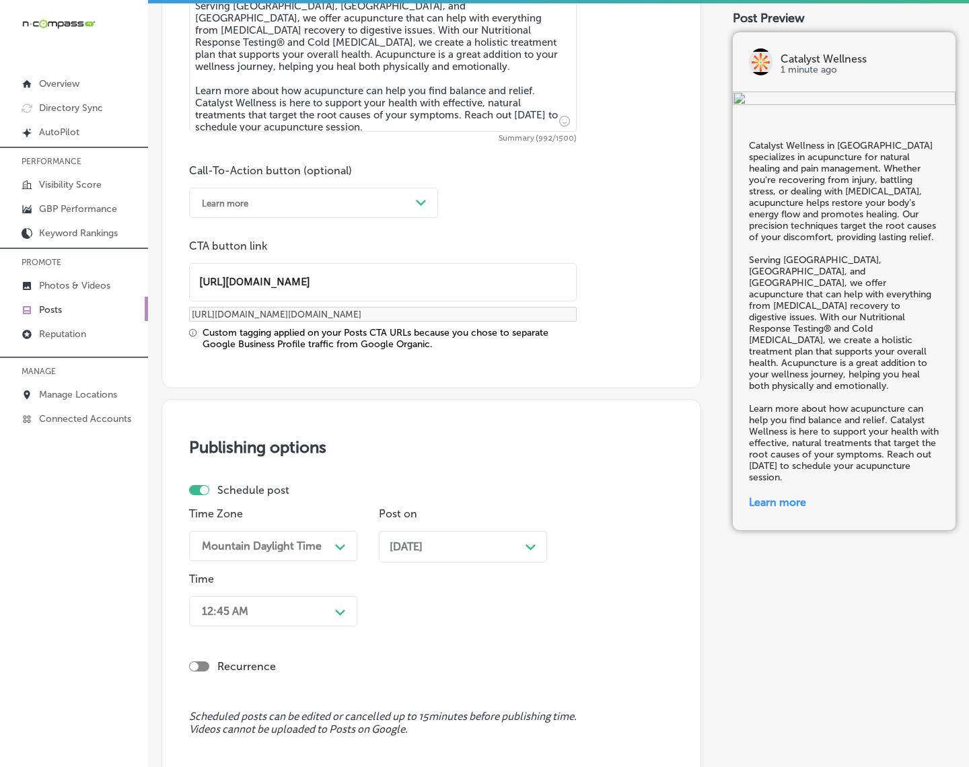
click at [338, 611] on div "12:45 AM Path Created with Sketch." at bounding box center [273, 611] width 168 height 30
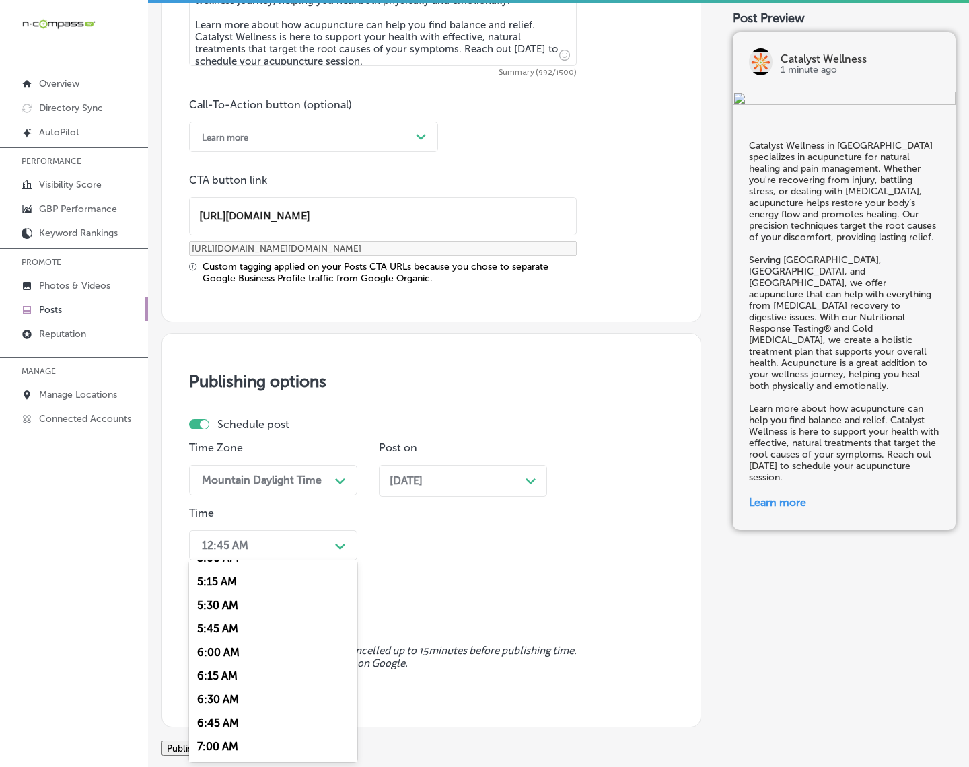
scroll to position [589, 0]
click at [220, 636] on div "7:00 AM" at bounding box center [273, 646] width 168 height 24
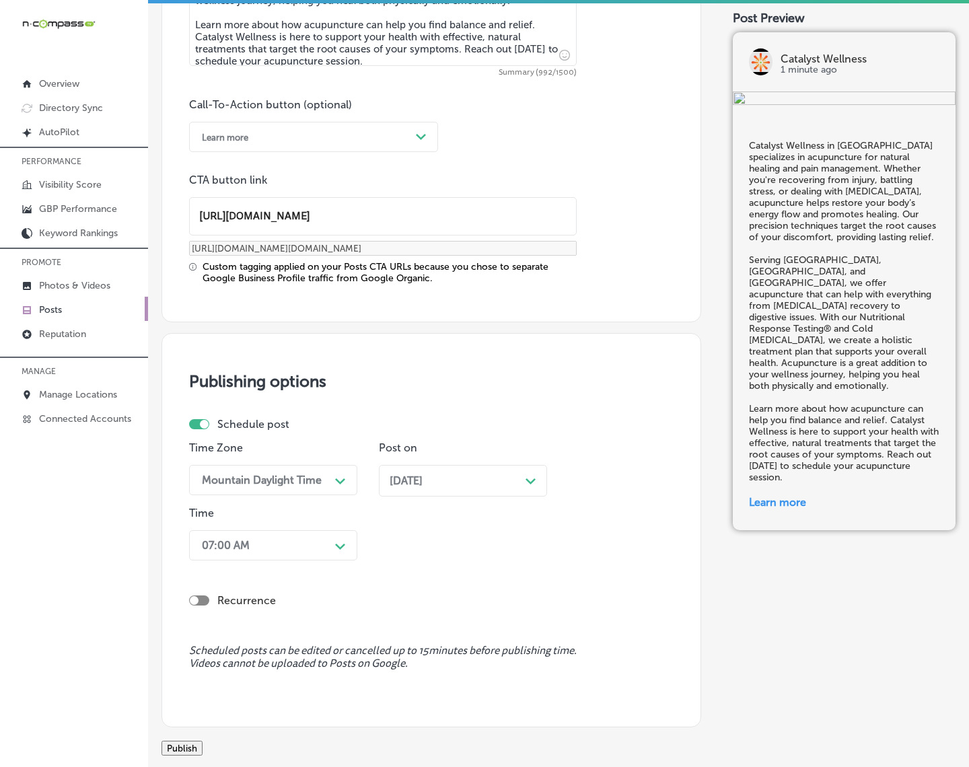
scroll to position [1064, 0]
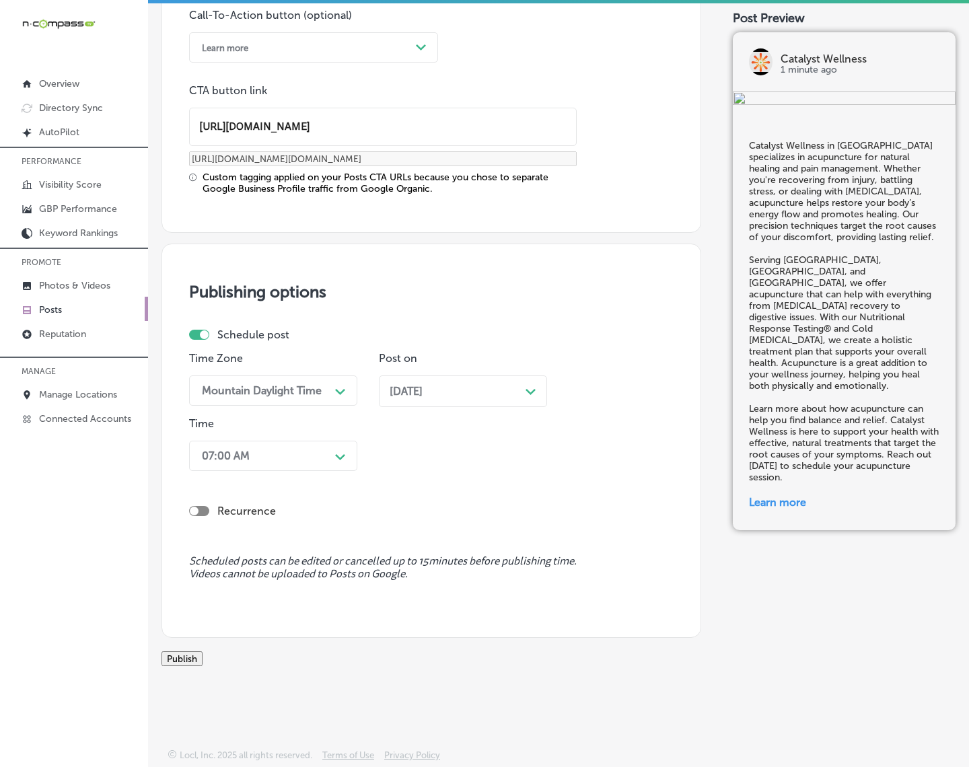
click at [203, 661] on button "Publish" at bounding box center [182, 658] width 41 height 15
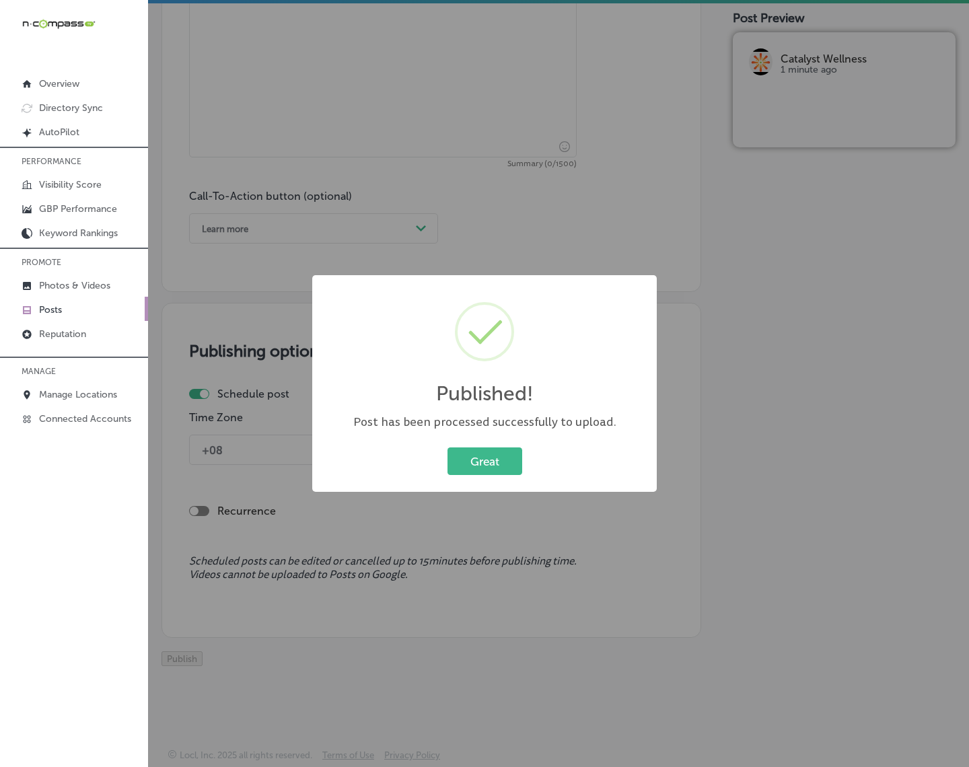
scroll to position [883, 0]
click at [497, 452] on button "Great" at bounding box center [485, 462] width 75 height 28
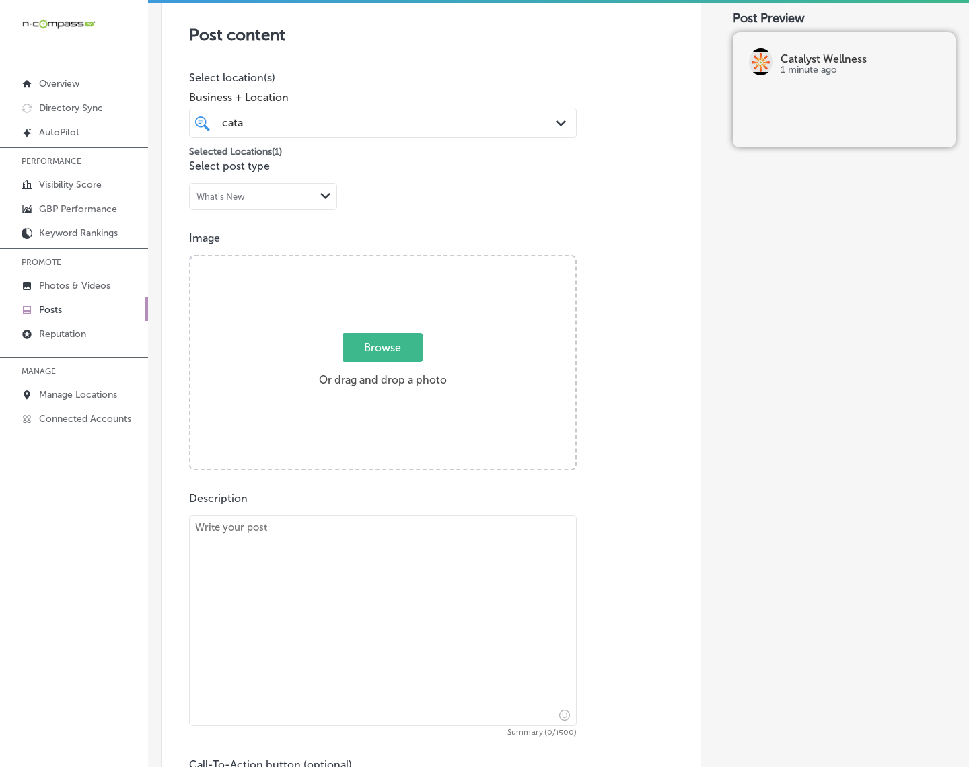
scroll to position [294, 0]
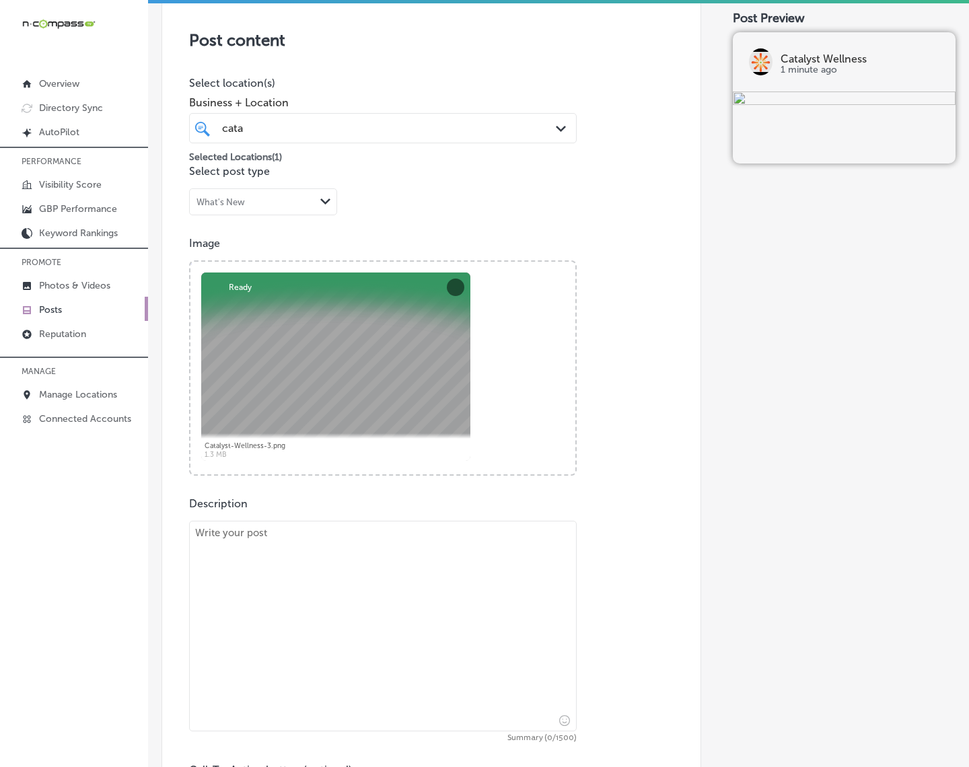
click at [300, 589] on textarea at bounding box center [383, 626] width 388 height 211
paste textarea "Catalyst Wellness in [GEOGRAPHIC_DATA] offers comprehensive services to help yo…"
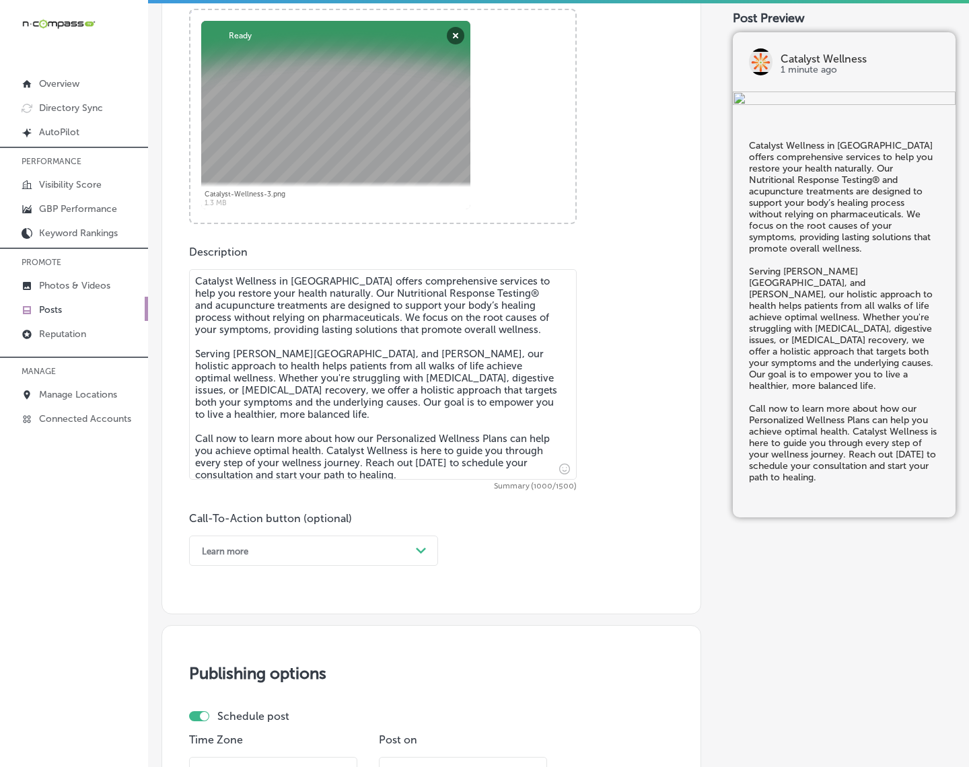
scroll to position [546, 0]
type textarea "Catalyst Wellness in [GEOGRAPHIC_DATA] offers comprehensive services to help yo…"
click at [339, 549] on div "Learn more" at bounding box center [302, 550] width 215 height 21
click at [219, 688] on div "Call Now" at bounding box center [313, 721] width 249 height 24
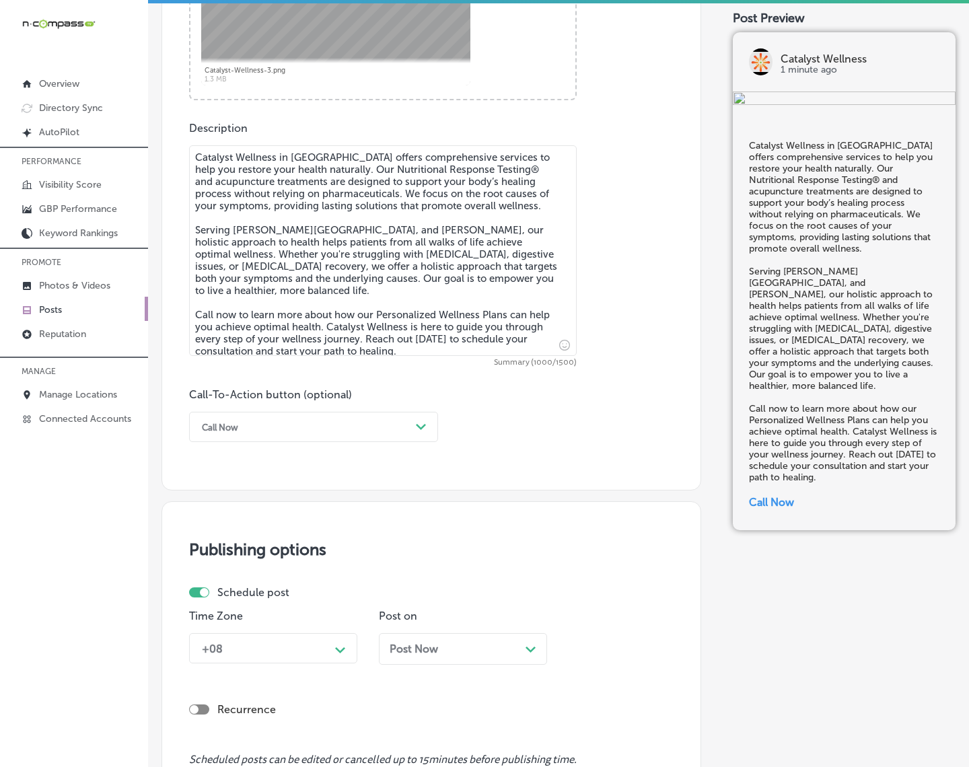
scroll to position [883, 0]
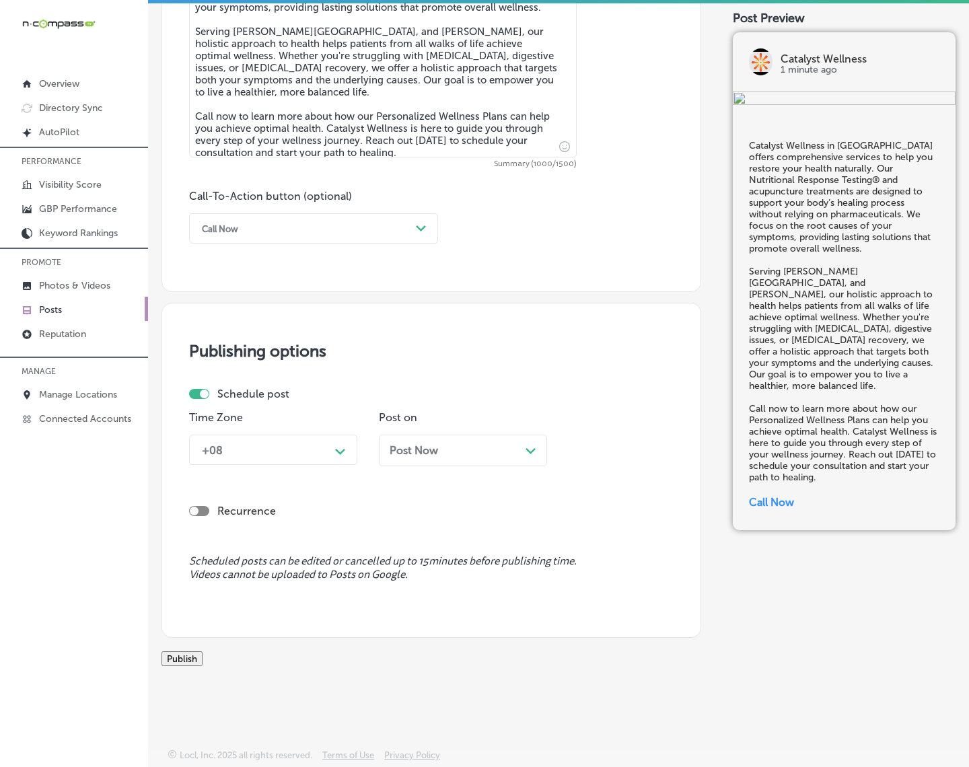
click at [323, 445] on div "+08" at bounding box center [262, 450] width 135 height 24
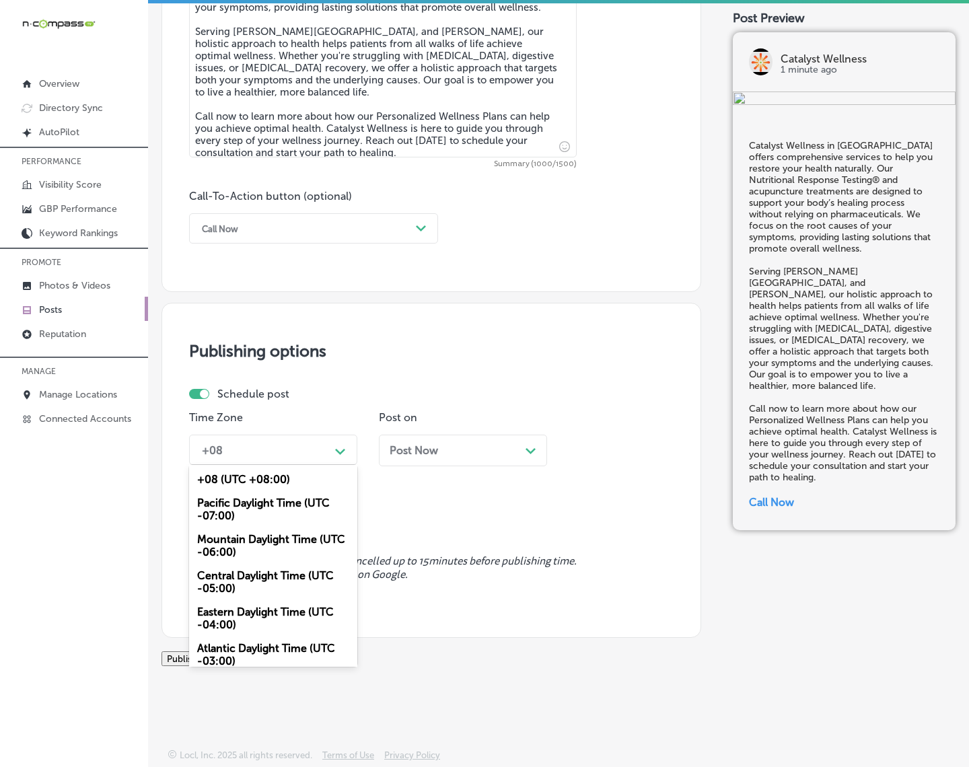
click at [278, 528] on div "Mountain Daylight Time (UTC -06:00)" at bounding box center [273, 546] width 168 height 36
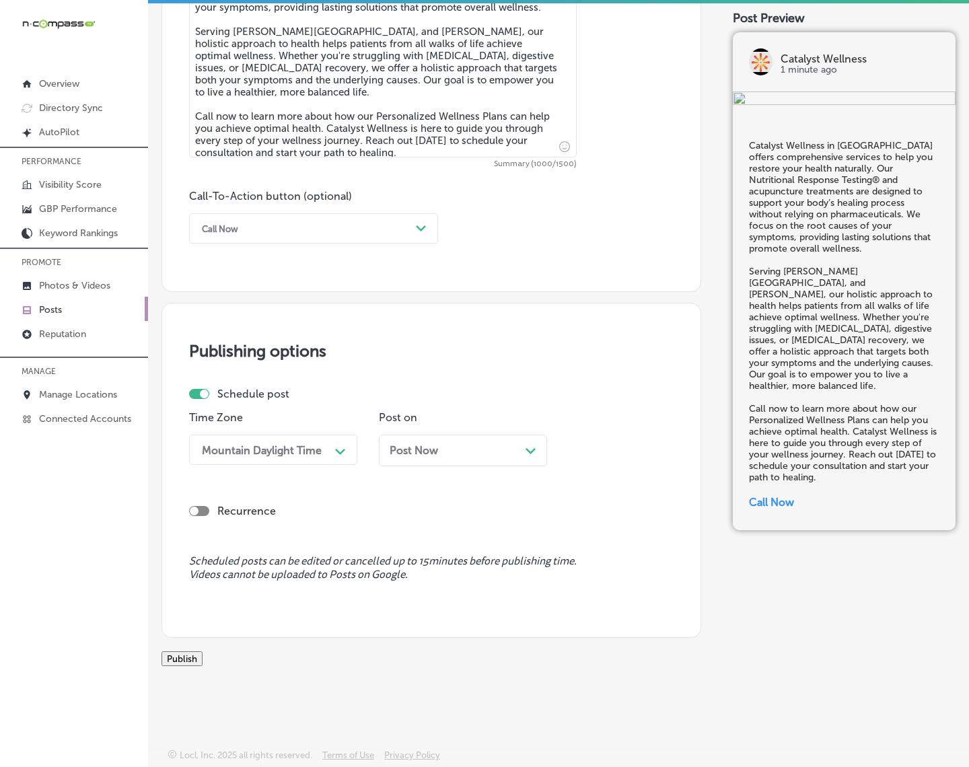
click at [455, 435] on div "Post Now Path Created with Sketch." at bounding box center [463, 451] width 168 height 32
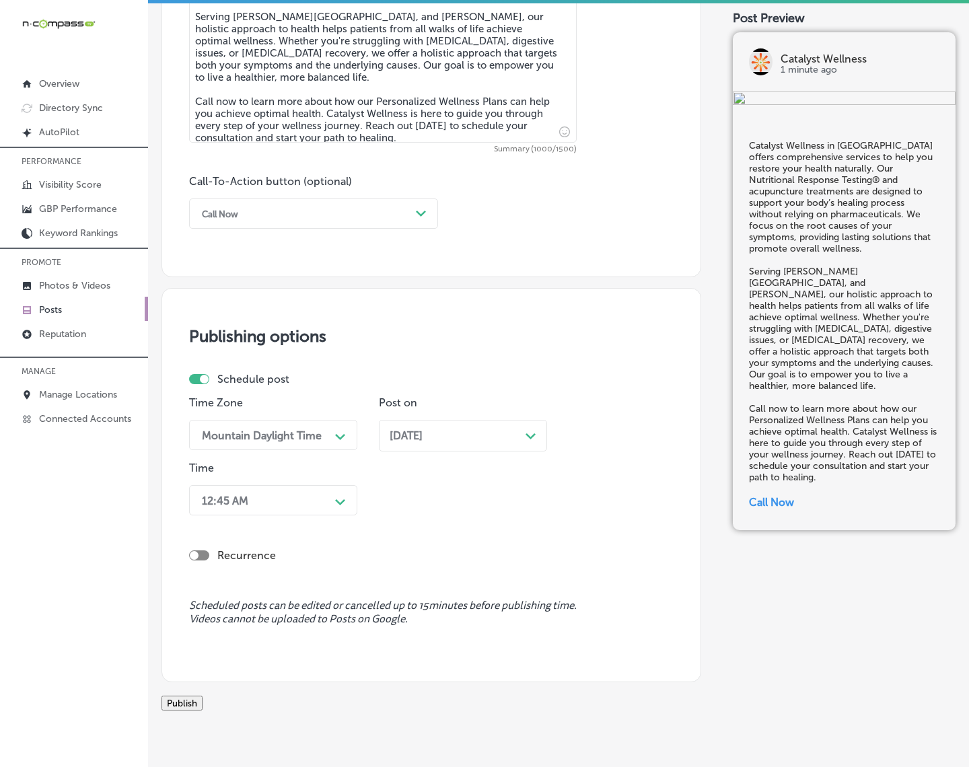
click at [314, 495] on div "12:45 AM" at bounding box center [262, 501] width 135 height 24
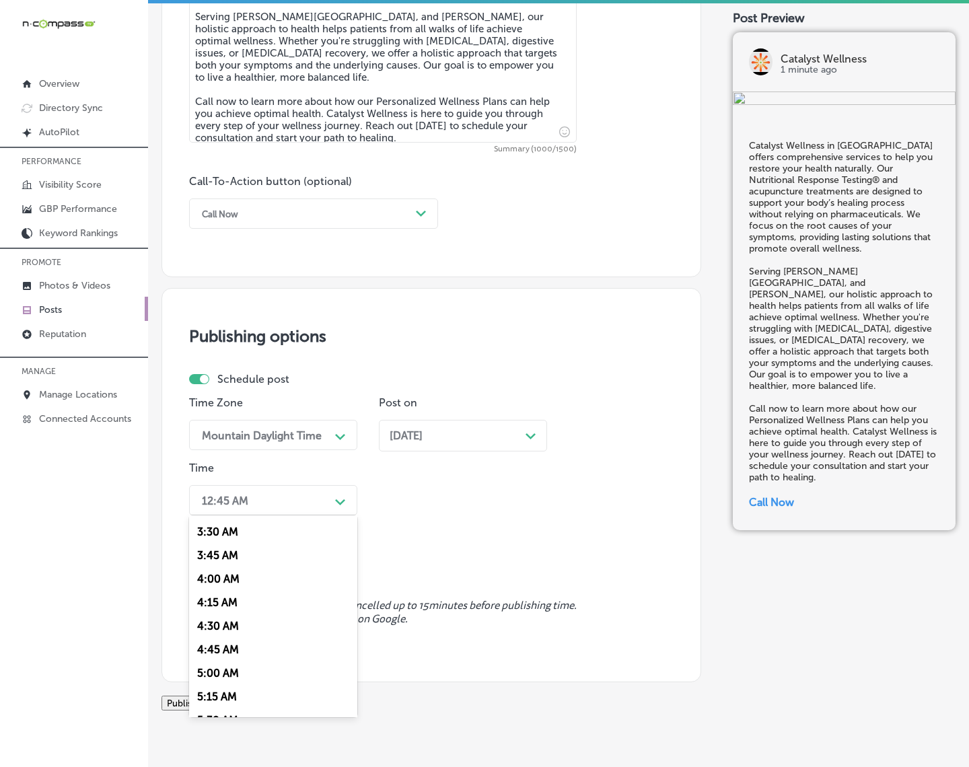
scroll to position [505, 0]
click at [227, 673] on div "7:00 AM" at bounding box center [273, 685] width 168 height 24
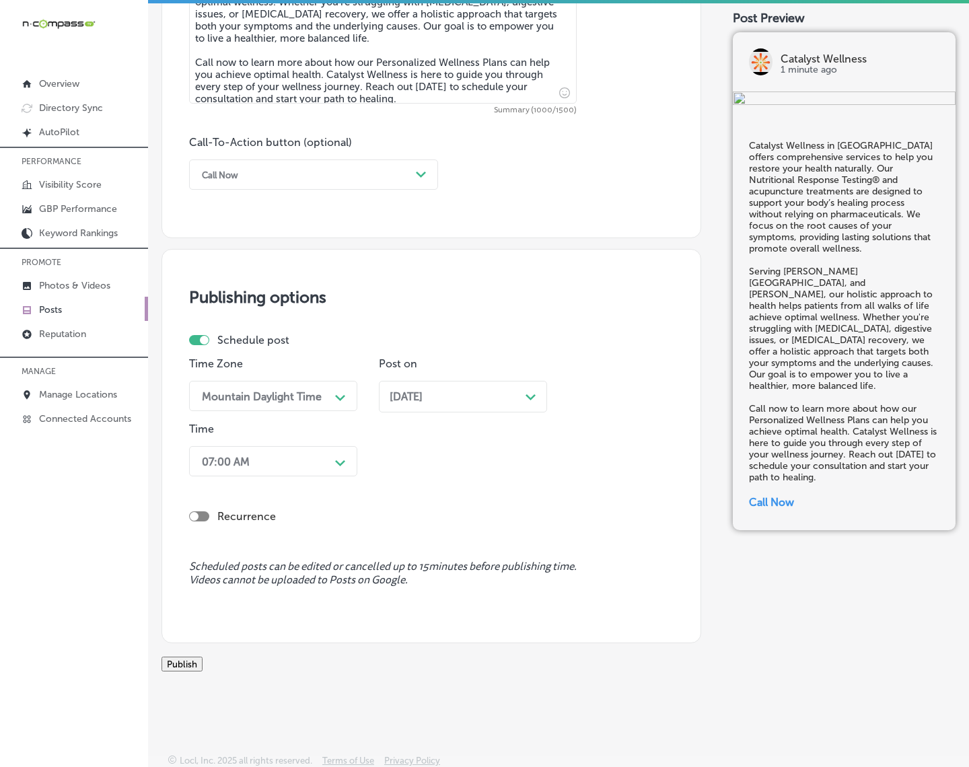
scroll to position [942, 0]
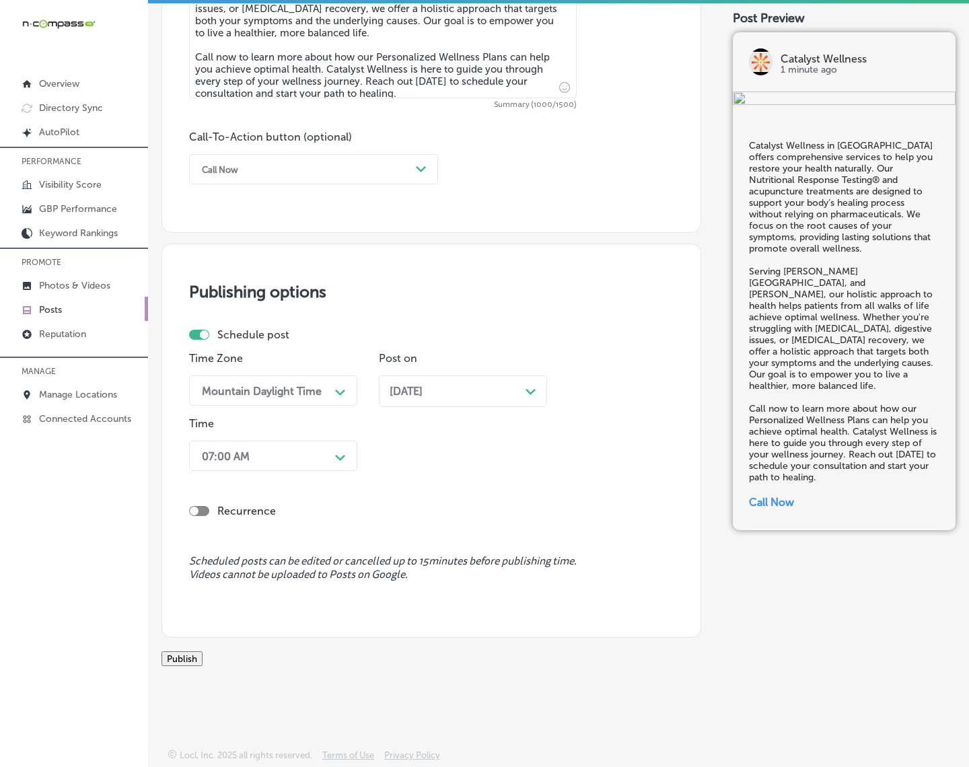
click at [203, 656] on button "Publish" at bounding box center [182, 658] width 41 height 15
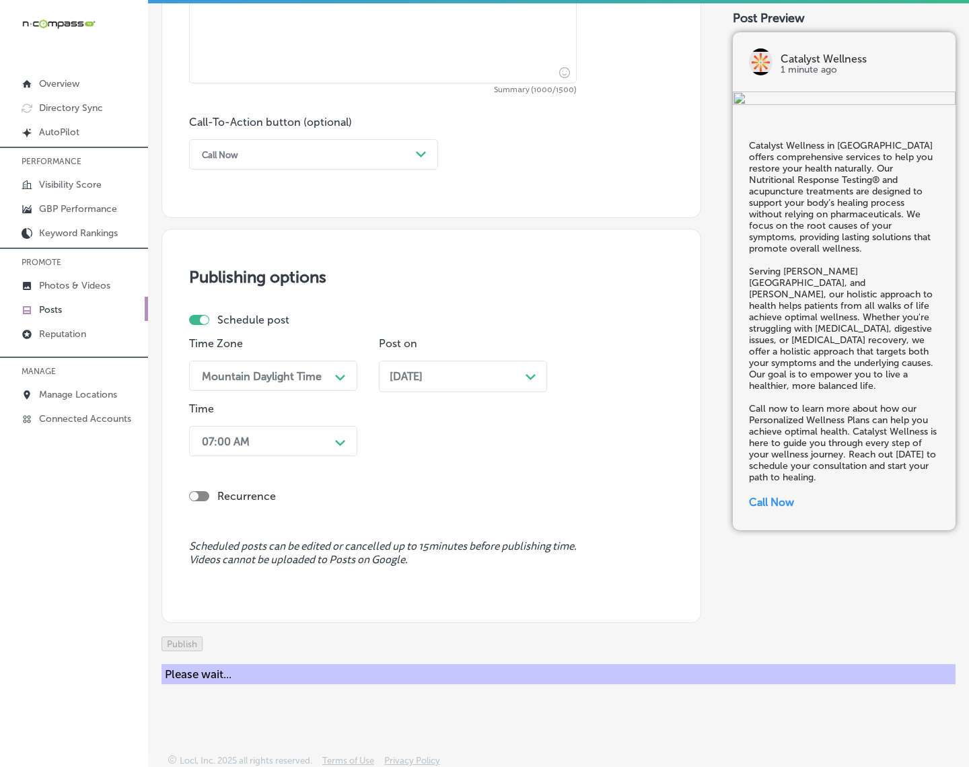
scroll to position [883, 0]
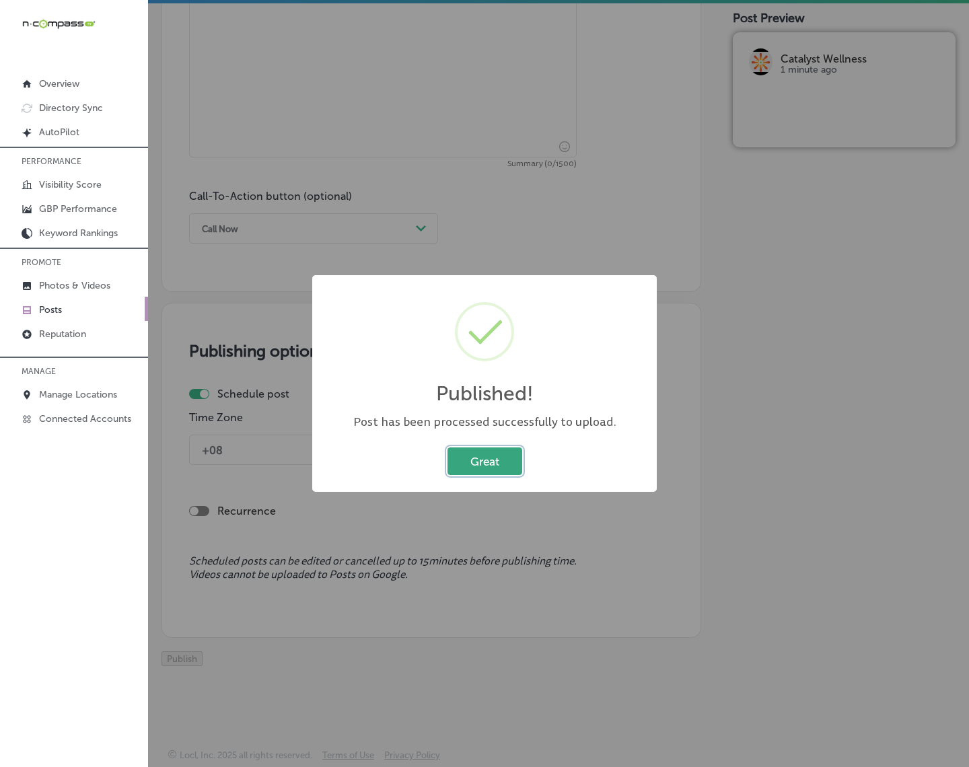
click at [489, 465] on button "Great" at bounding box center [485, 462] width 75 height 28
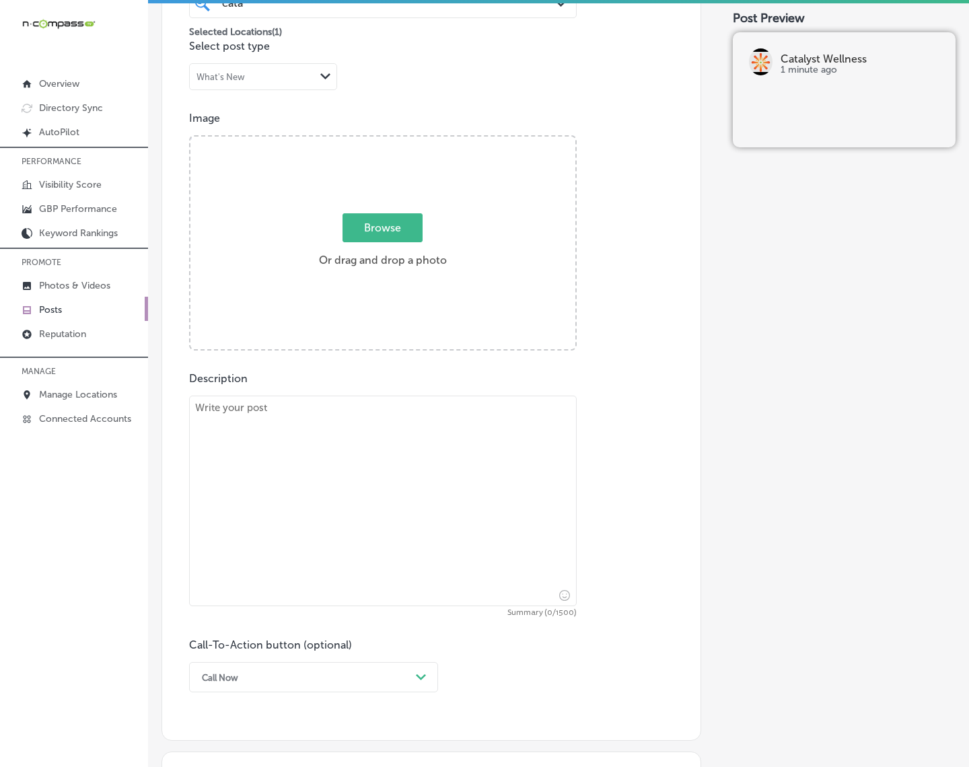
scroll to position [378, 0]
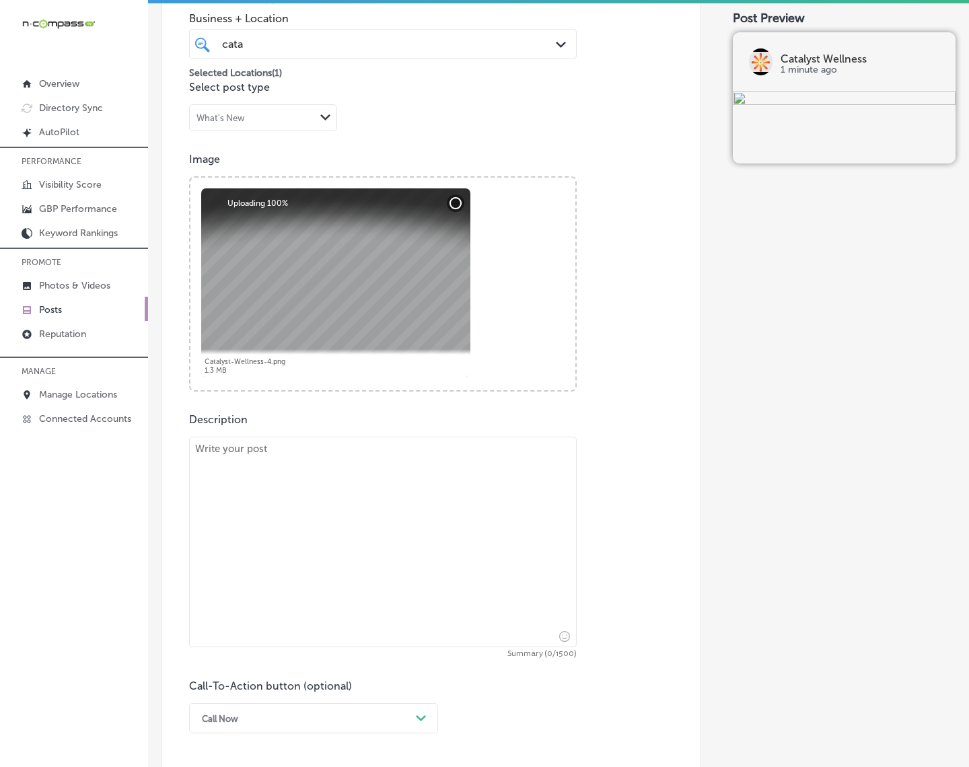
click at [268, 487] on textarea at bounding box center [383, 542] width 388 height 211
paste textarea "Catalyst Wellness in [GEOGRAPHIC_DATA] offers Personalized Wellness Plans to he…"
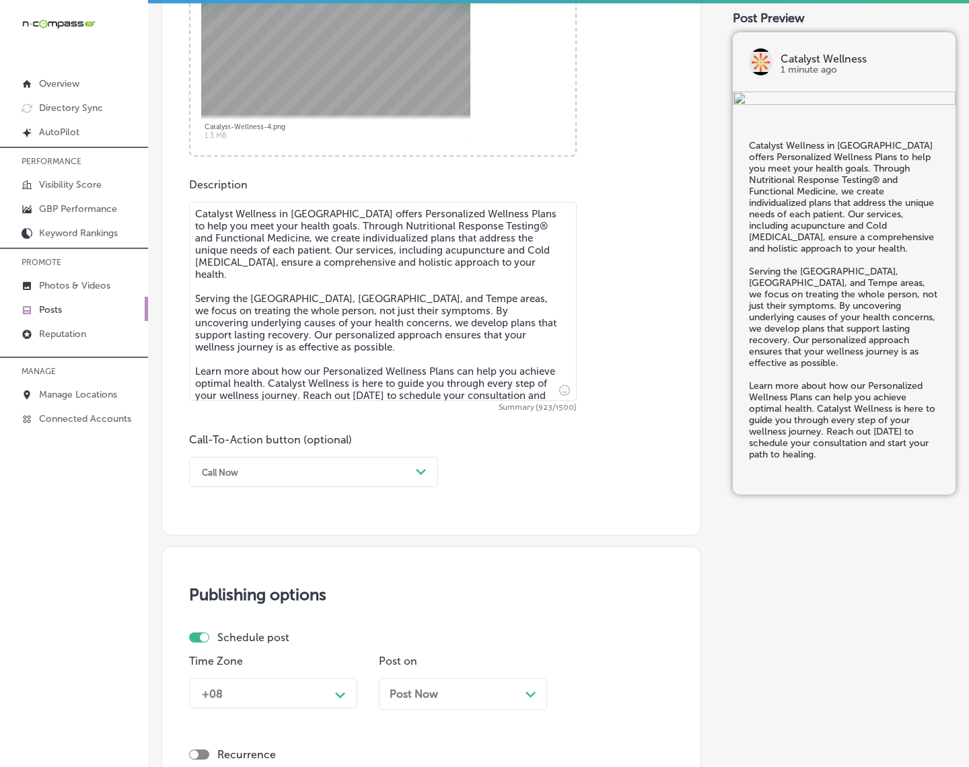
scroll to position [631, 0]
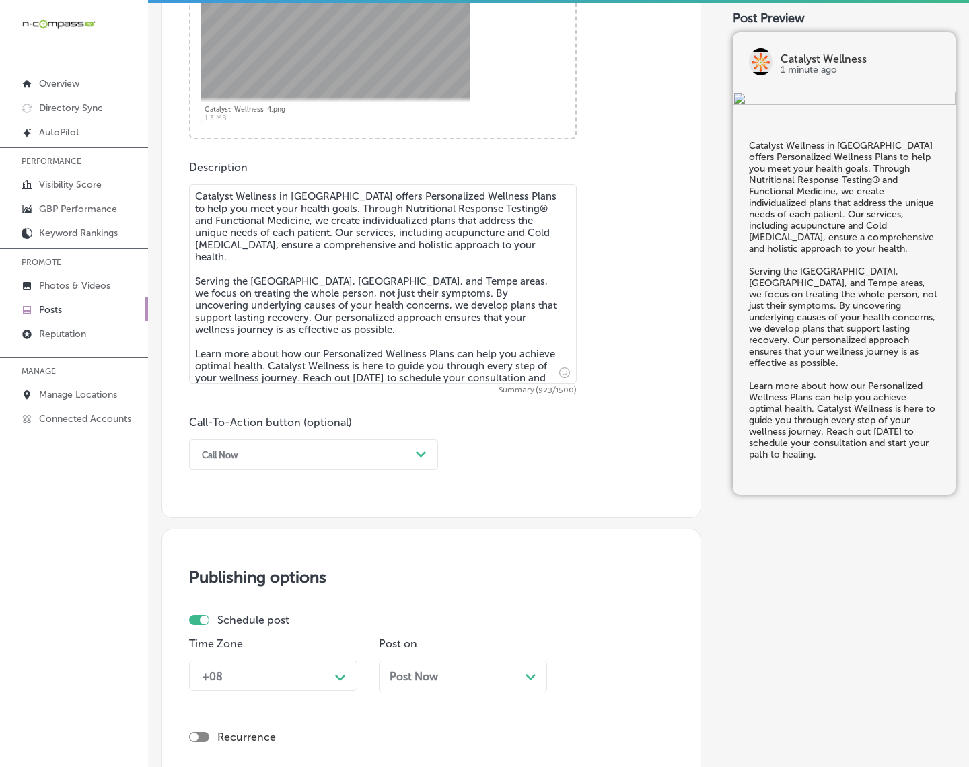
type textarea "Catalyst Wellness in [GEOGRAPHIC_DATA] offers Personalized Wellness Plans to he…"
click at [322, 458] on div "Call Now" at bounding box center [302, 454] width 215 height 21
click at [244, 571] on div "Learn more" at bounding box center [313, 579] width 249 height 24
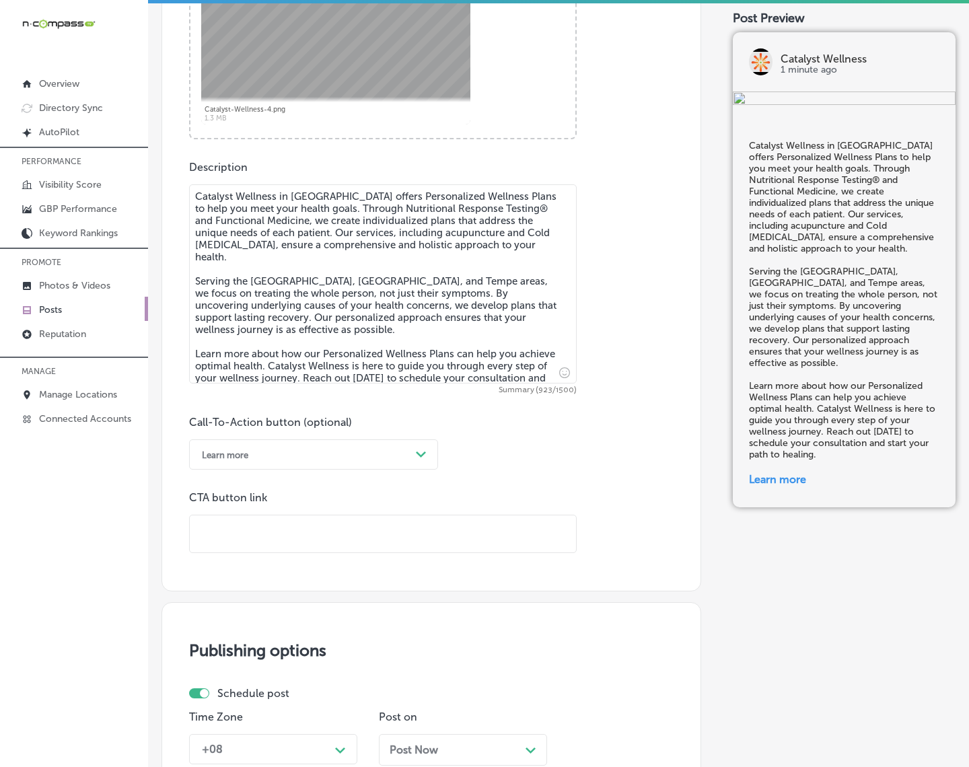
click at [260, 533] on input "text" at bounding box center [383, 533] width 386 height 37
paste input "[URL][DOMAIN_NAME]"
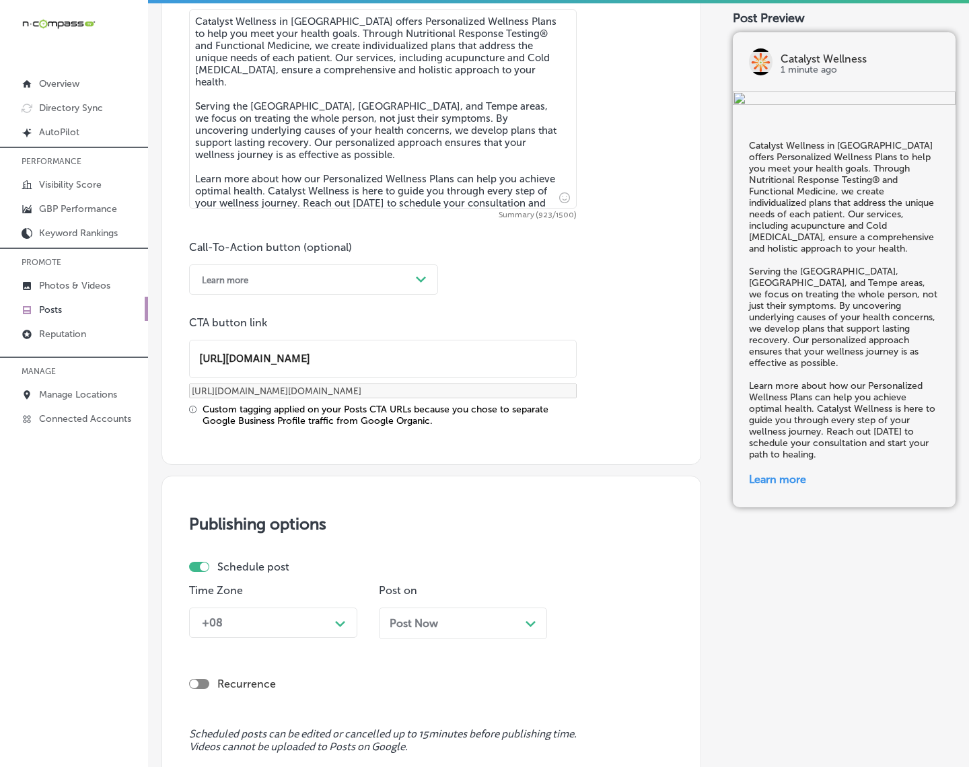
scroll to position [883, 0]
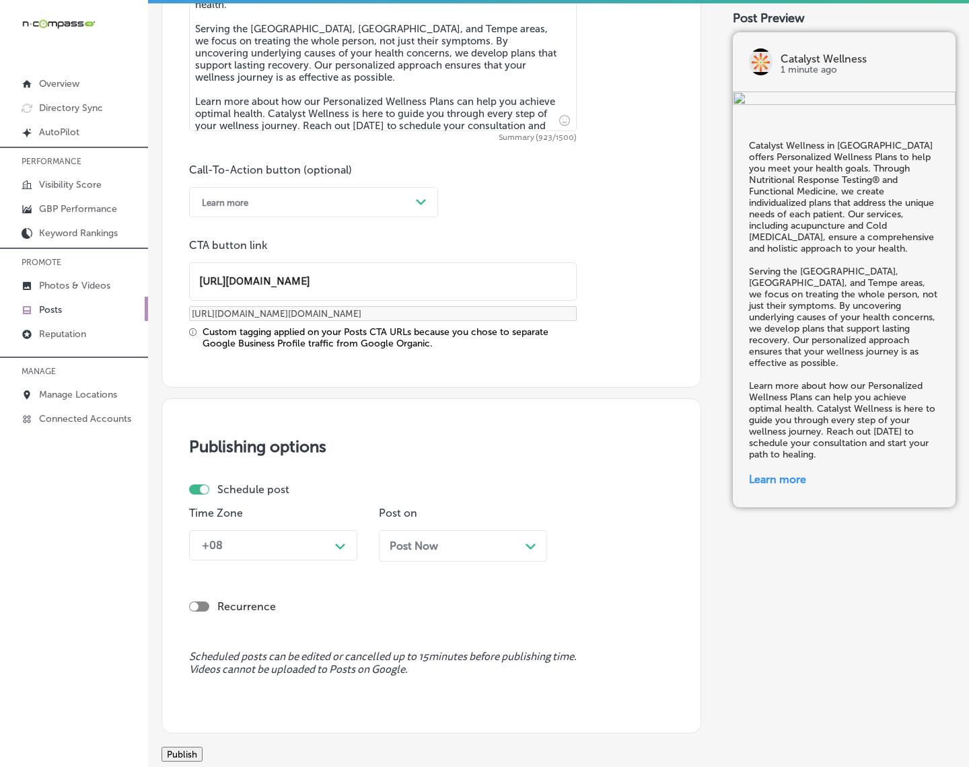
type input "[URL][DOMAIN_NAME]"
click at [341, 556] on div "Path Created with Sketch." at bounding box center [341, 546] width 22 height 24
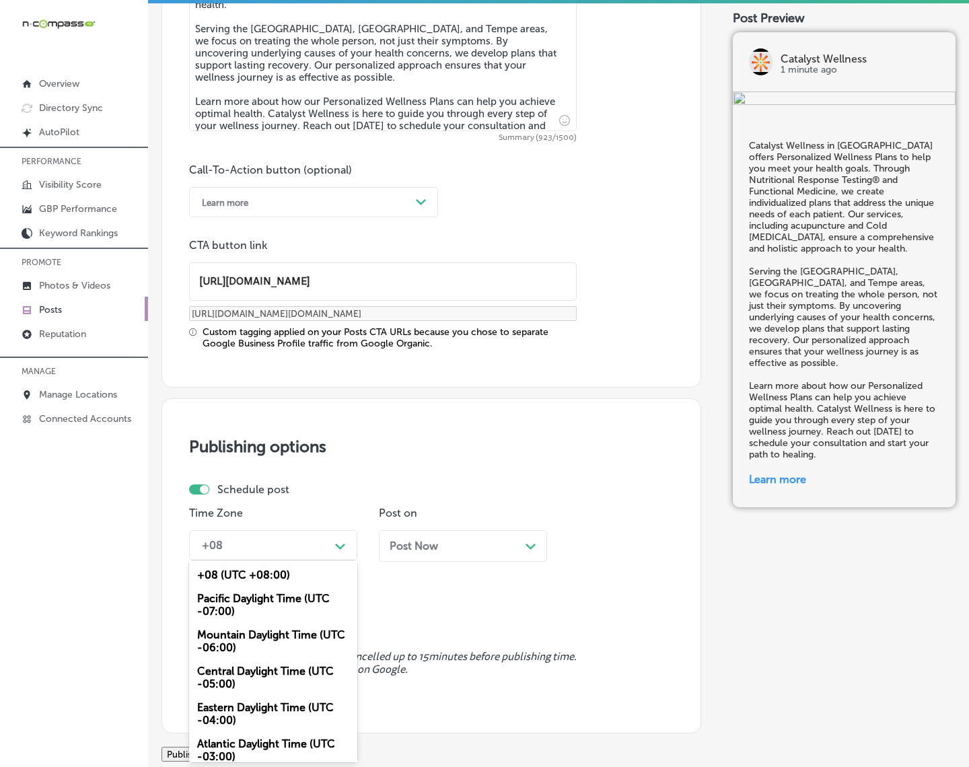
click at [271, 631] on div "Mountain Daylight Time (UTC -06:00)" at bounding box center [273, 641] width 168 height 36
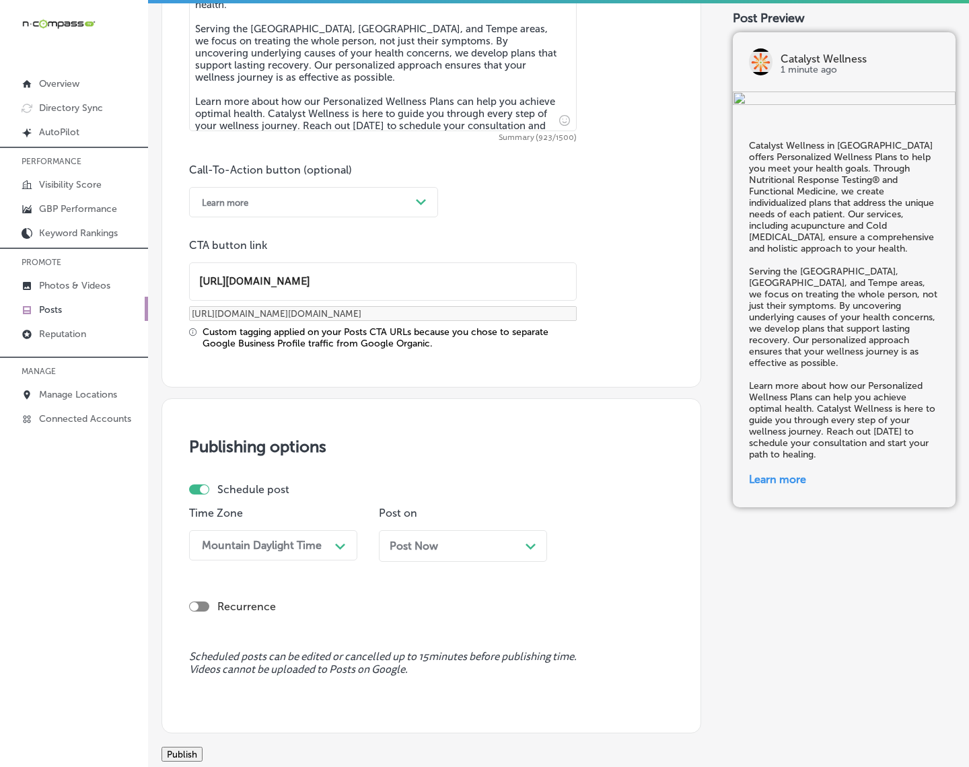
click at [408, 542] on span "Post Now" at bounding box center [414, 546] width 48 height 13
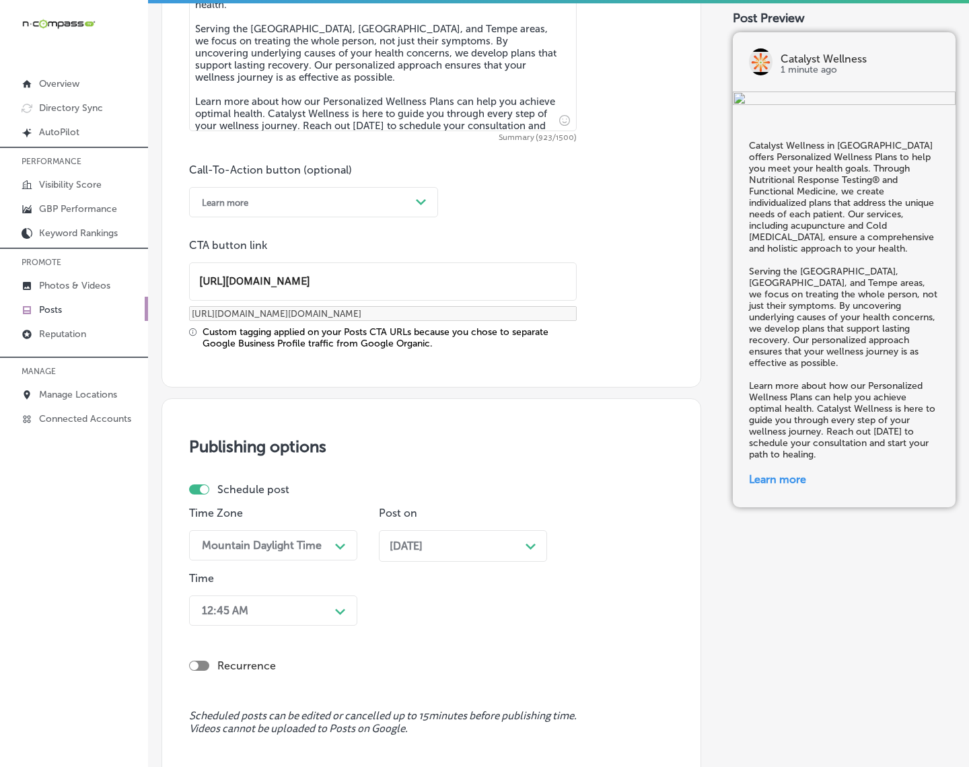
click at [324, 608] on div "12:45 AM Path Created with Sketch." at bounding box center [273, 611] width 168 height 30
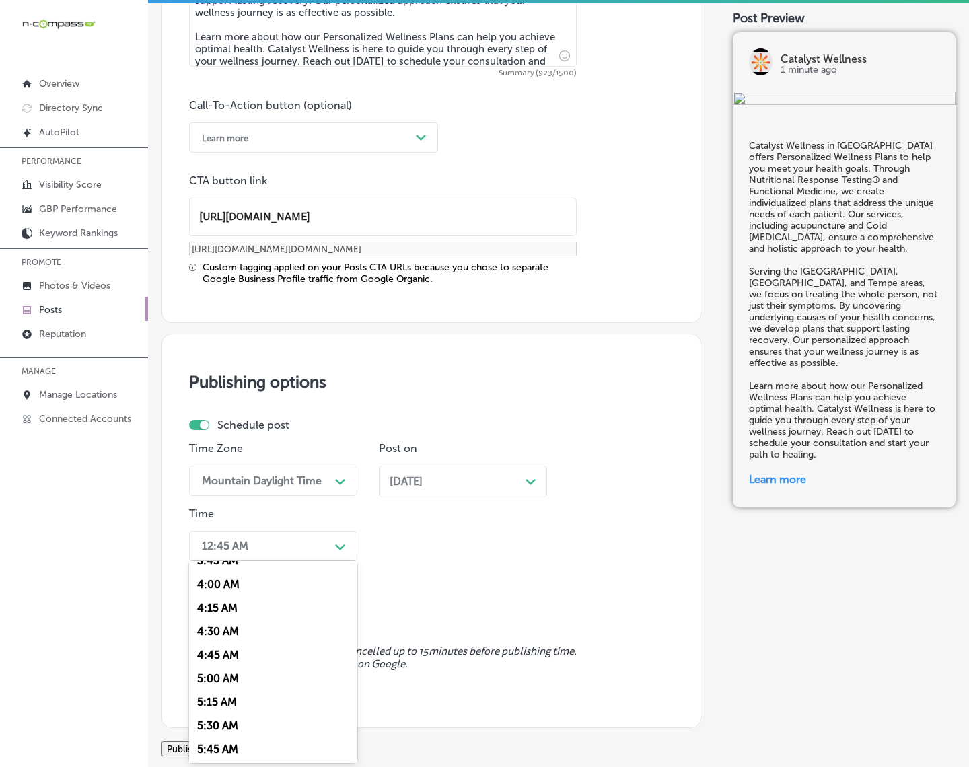
scroll to position [589, 0]
click at [234, 643] on div "7:00 AM" at bounding box center [273, 647] width 168 height 24
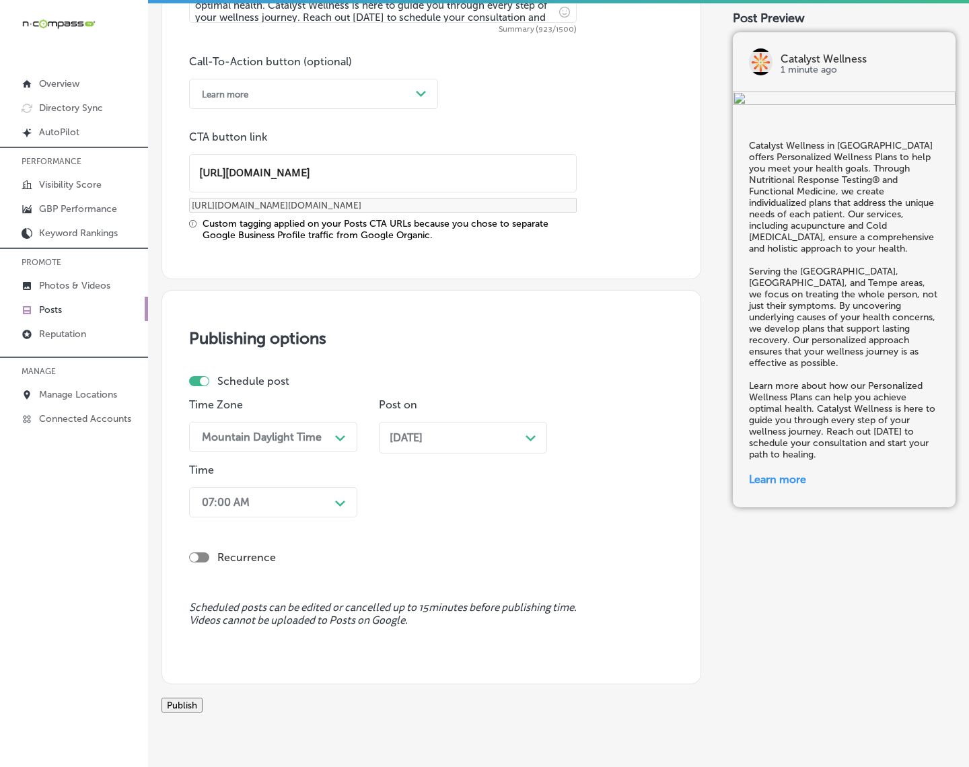
scroll to position [1052, 0]
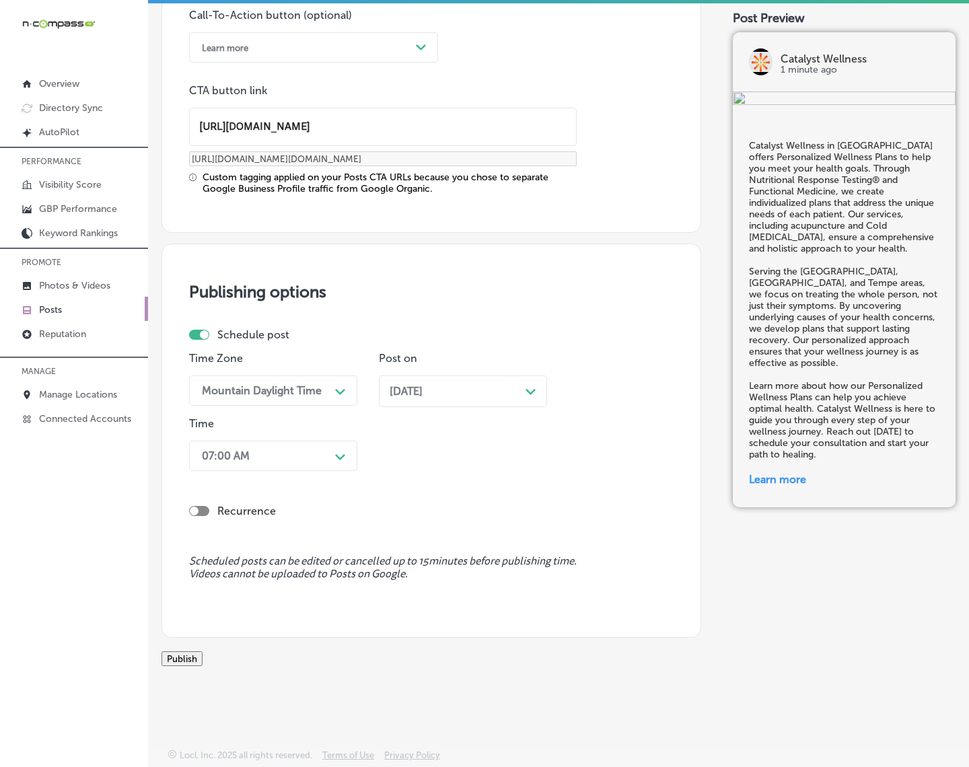
click at [203, 651] on button "Publish" at bounding box center [182, 658] width 41 height 15
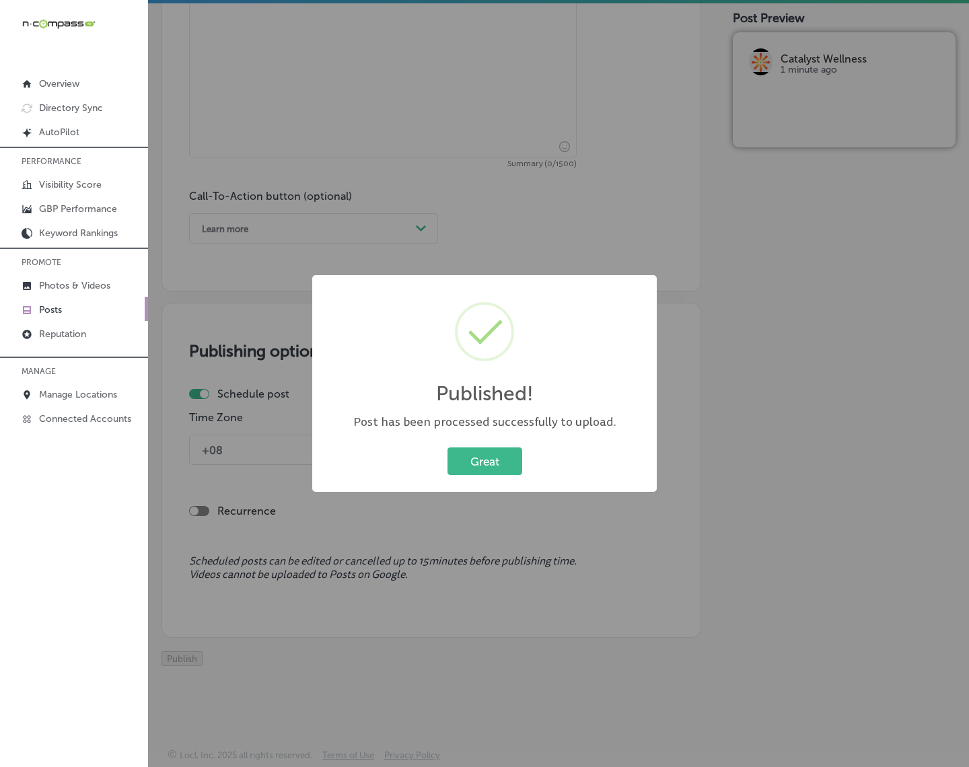
scroll to position [872, 0]
click at [475, 458] on button "Great" at bounding box center [485, 462] width 75 height 28
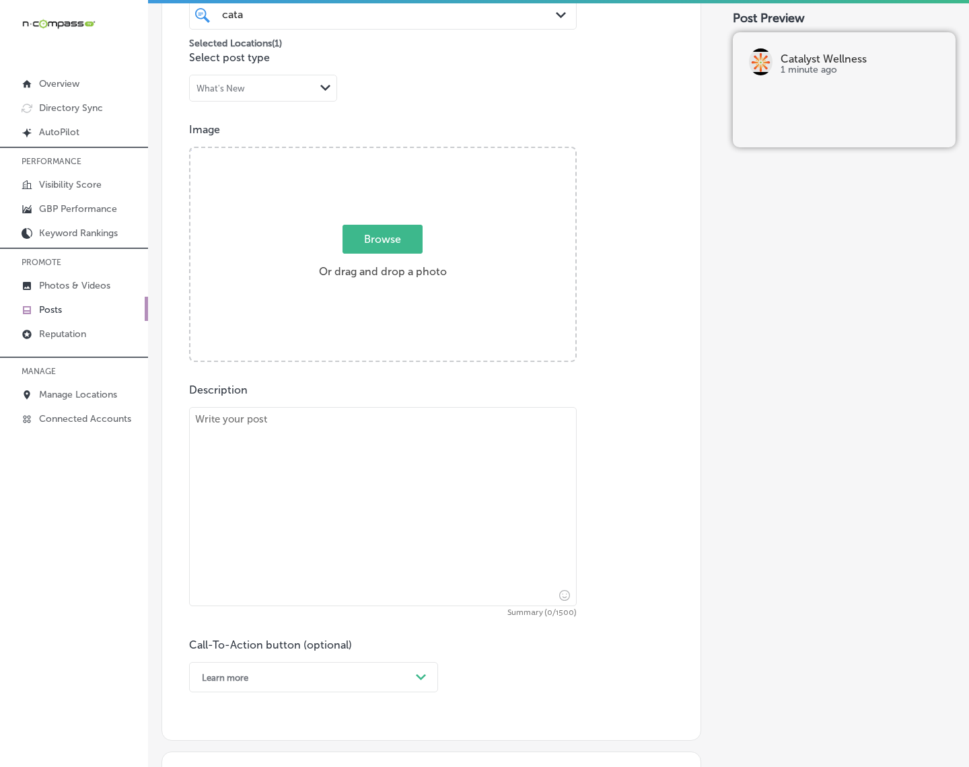
scroll to position [367, 0]
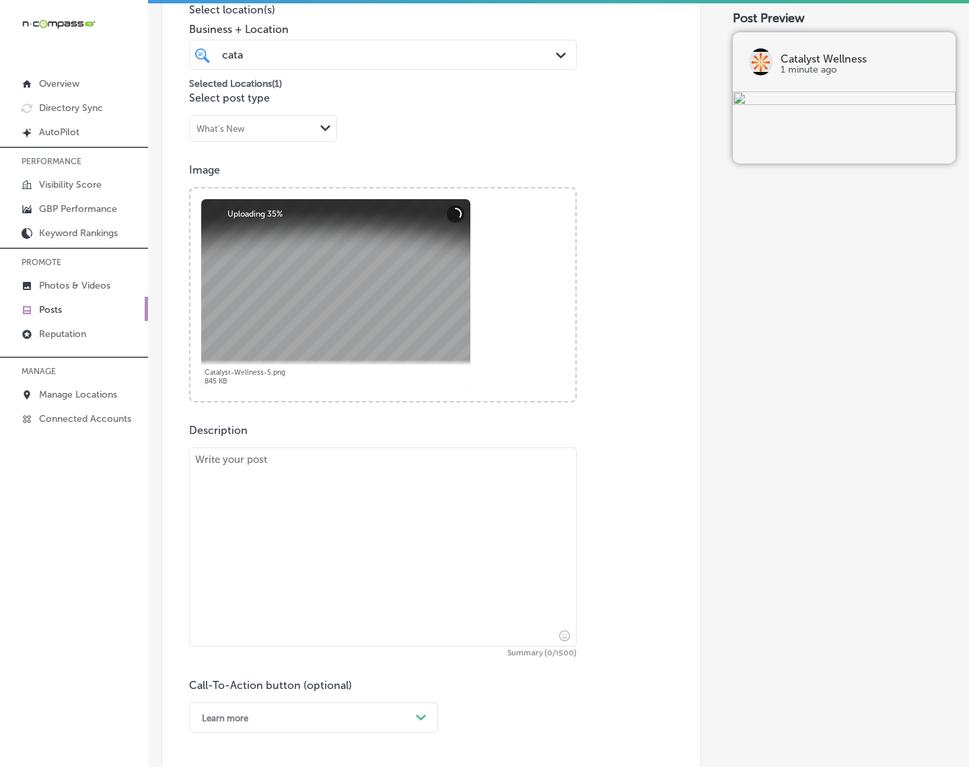
click at [545, 513] on textarea at bounding box center [383, 547] width 388 height 199
paste textarea "Catalyst Wellness in [GEOGRAPHIC_DATA] offers Cold [MEDICAL_DATA] to accelerate…"
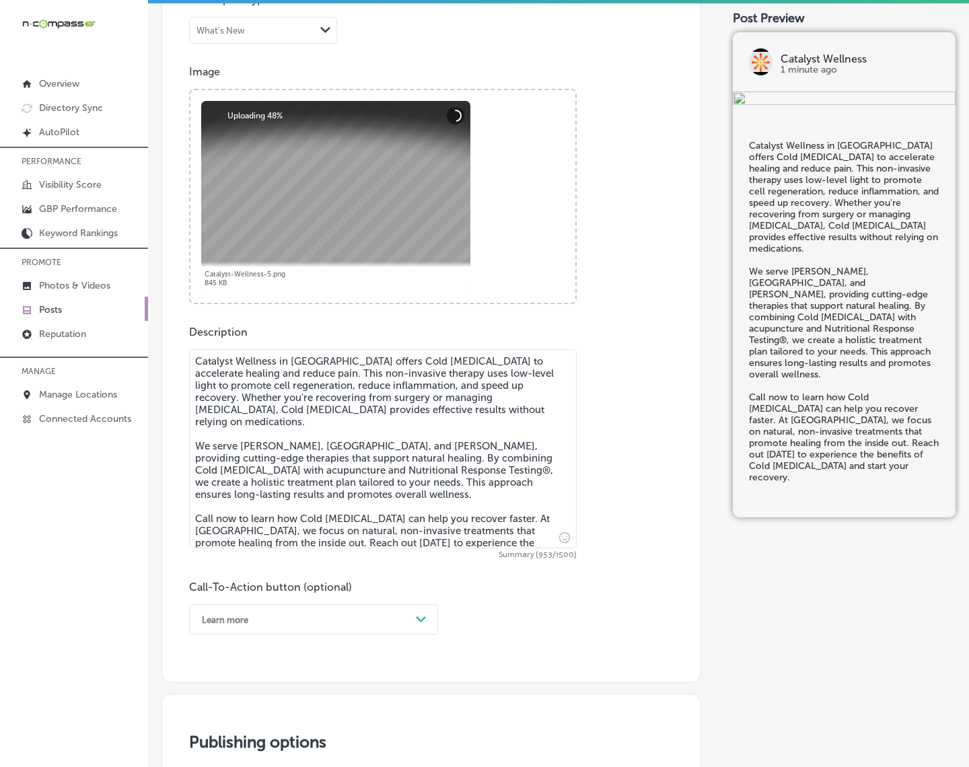
scroll to position [620, 0]
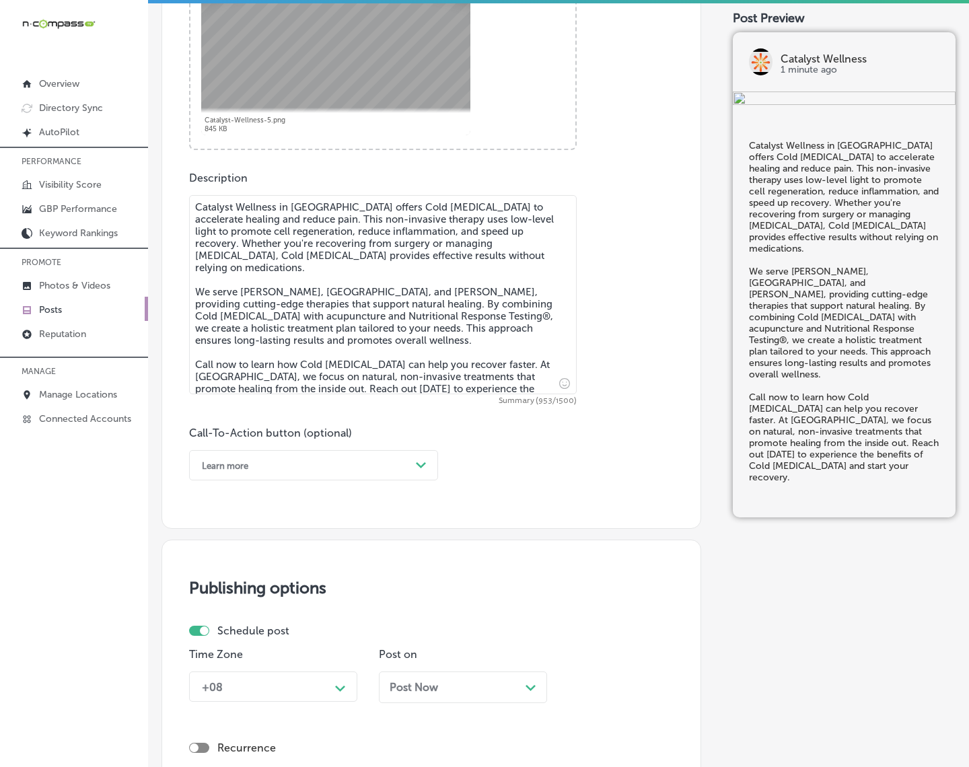
type textarea "Catalyst Wellness in [GEOGRAPHIC_DATA] offers Cold [MEDICAL_DATA] to accelerate…"
click at [425, 478] on div "Learn more Path Created with Sketch." at bounding box center [313, 465] width 249 height 30
click at [207, 631] on div "Call Now" at bounding box center [313, 637] width 249 height 24
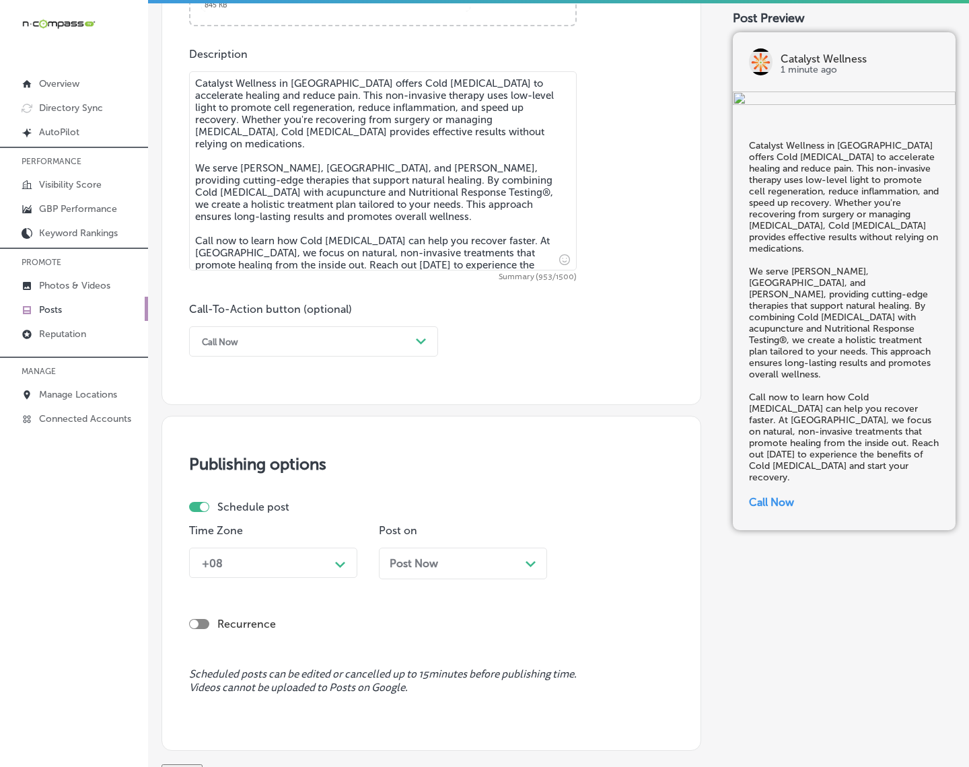
scroll to position [872, 0]
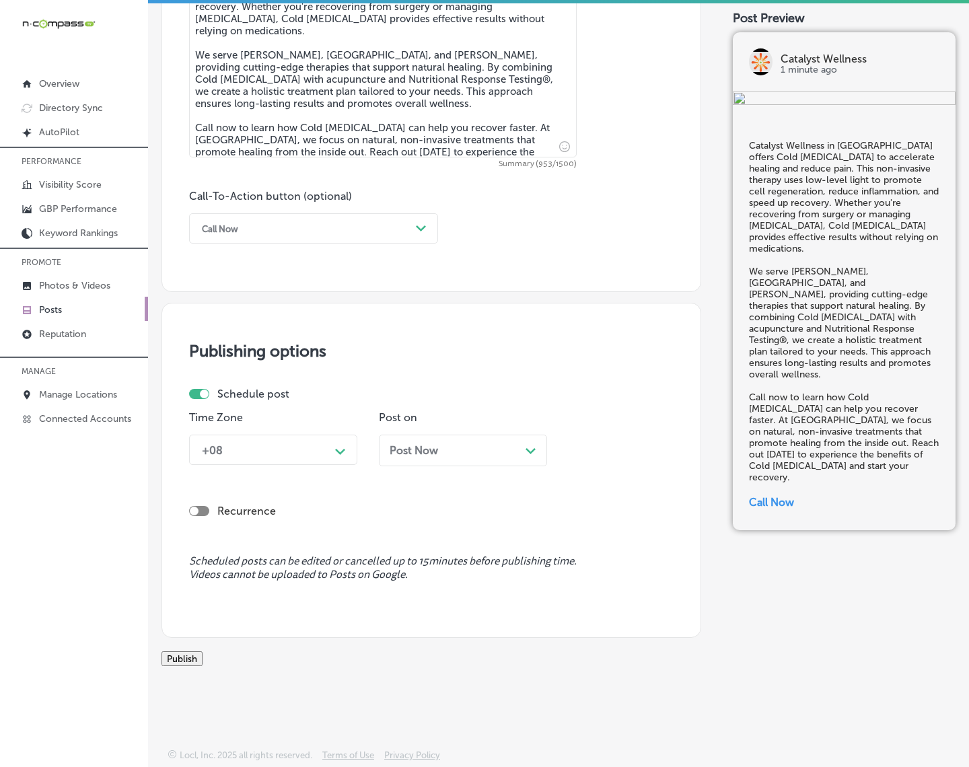
drag, startPoint x: 334, startPoint y: 432, endPoint x: 330, endPoint y: 442, distance: 11.1
click at [335, 449] on icon "Path Created with Sketch." at bounding box center [340, 452] width 10 height 6
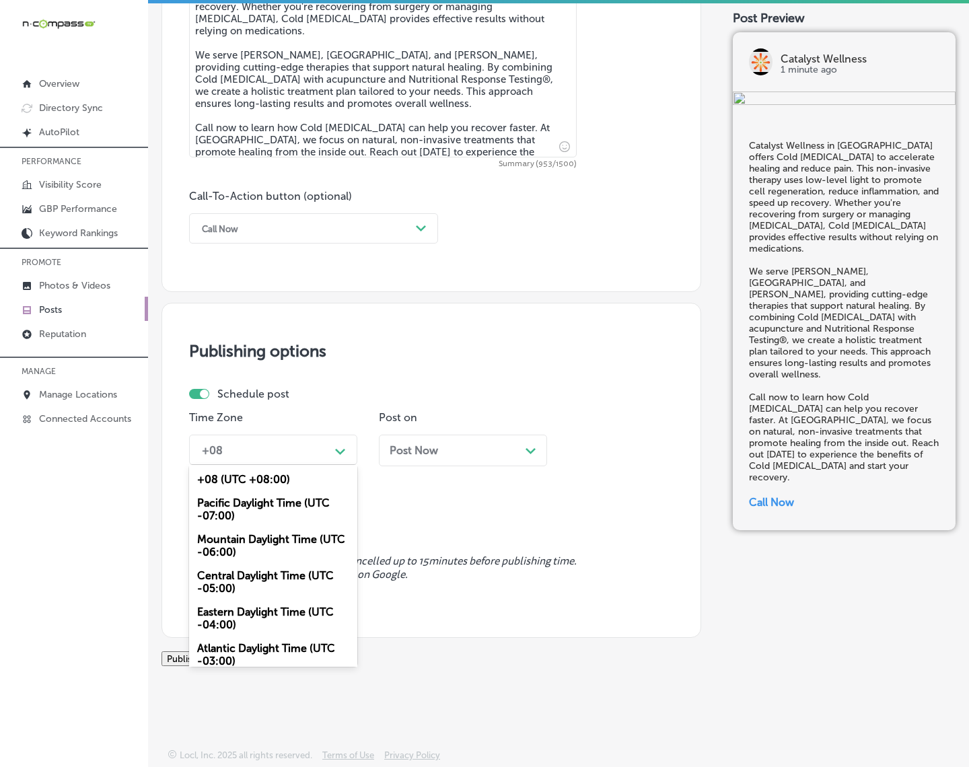
click at [267, 528] on div "Mountain Daylight Time (UTC -06:00)" at bounding box center [273, 546] width 168 height 36
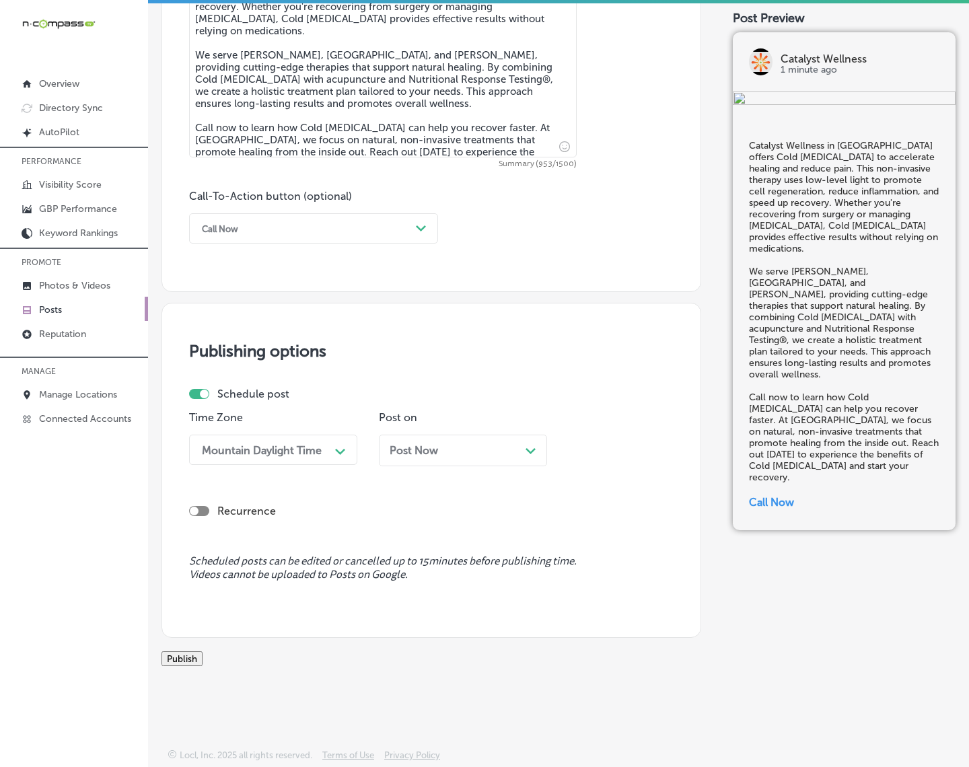
click at [425, 442] on div "Post Now Path Created with Sketch." at bounding box center [463, 451] width 168 height 32
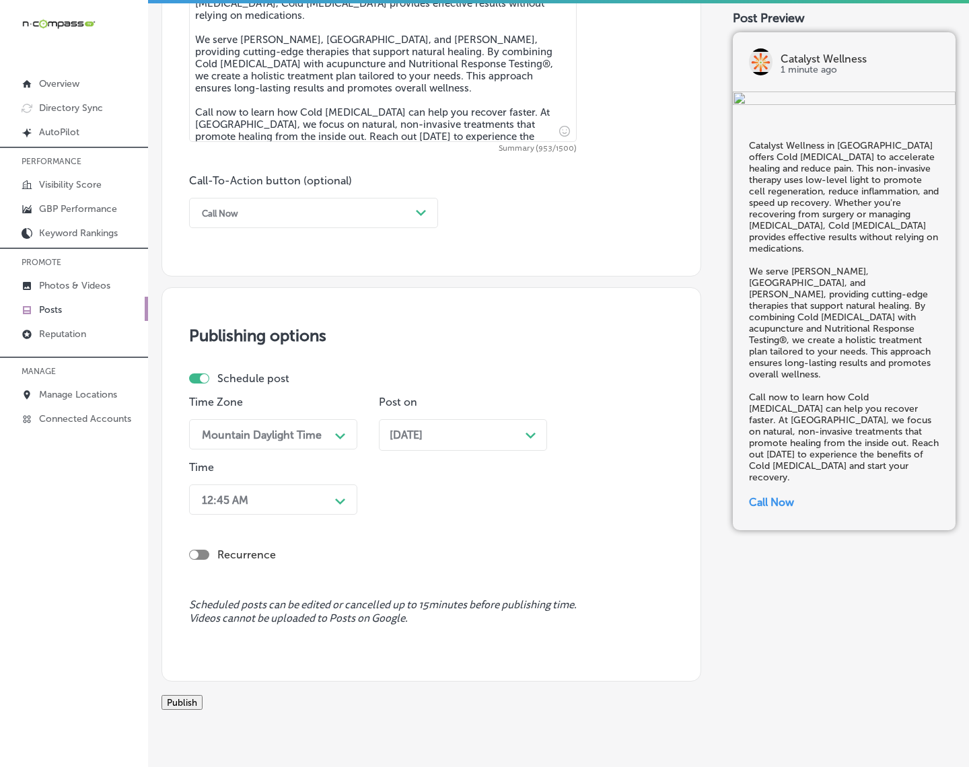
drag, startPoint x: 336, startPoint y: 497, endPoint x: 324, endPoint y: 508, distance: 16.7
click at [336, 499] on icon "Path Created with Sketch." at bounding box center [340, 502] width 10 height 6
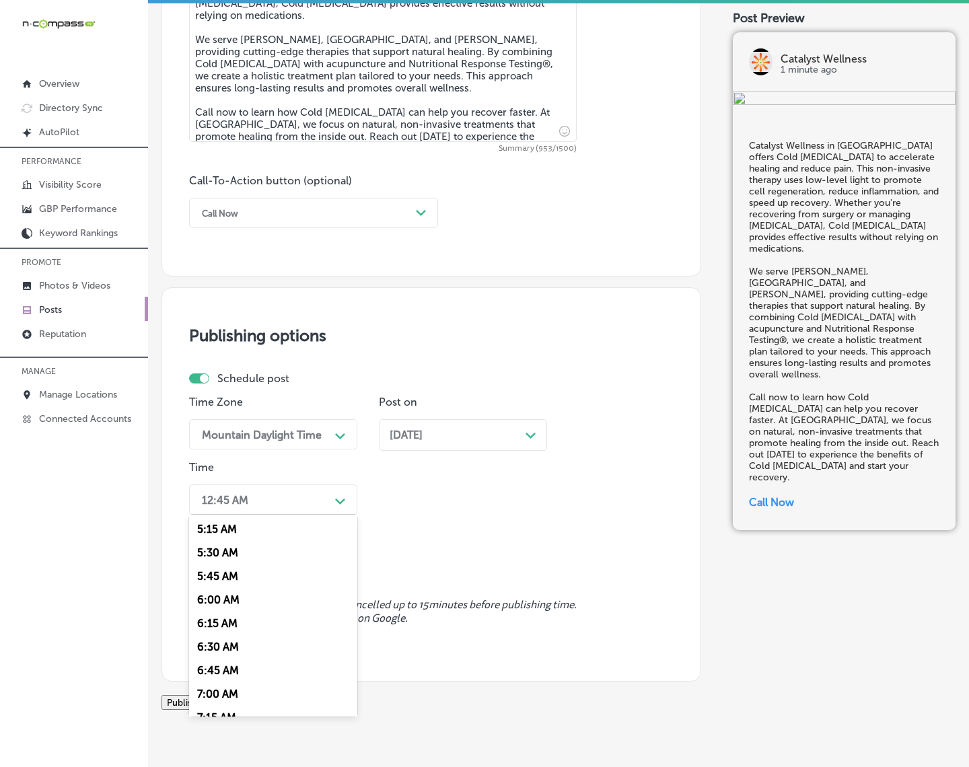
scroll to position [589, 0]
click at [217, 601] on div "7:00 AM" at bounding box center [273, 600] width 168 height 24
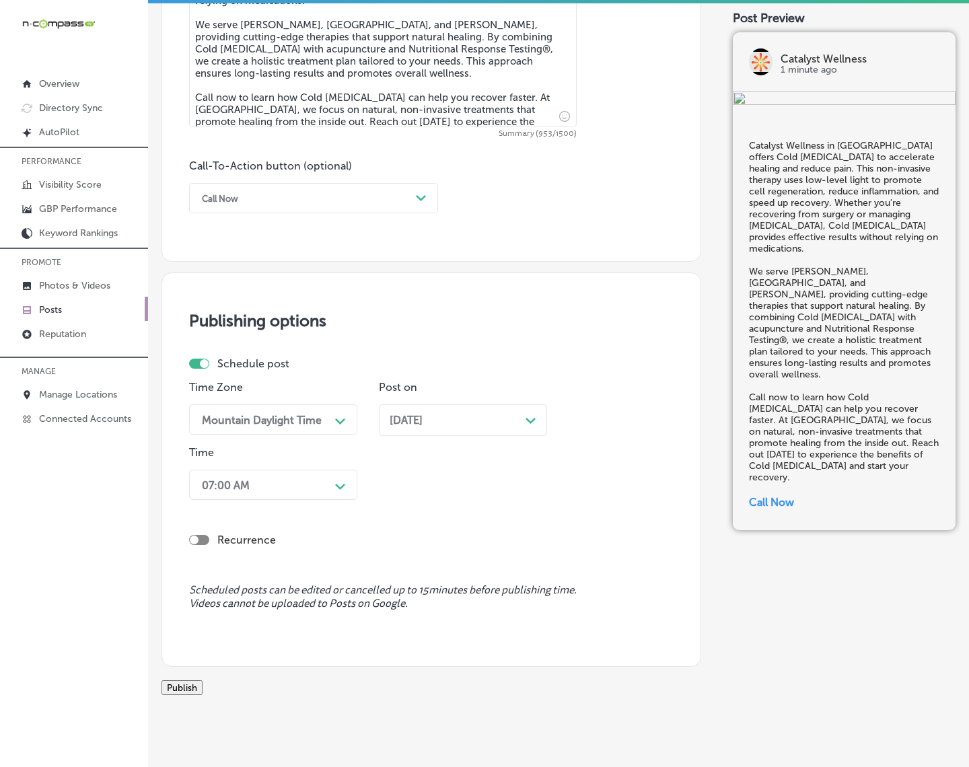
scroll to position [931, 0]
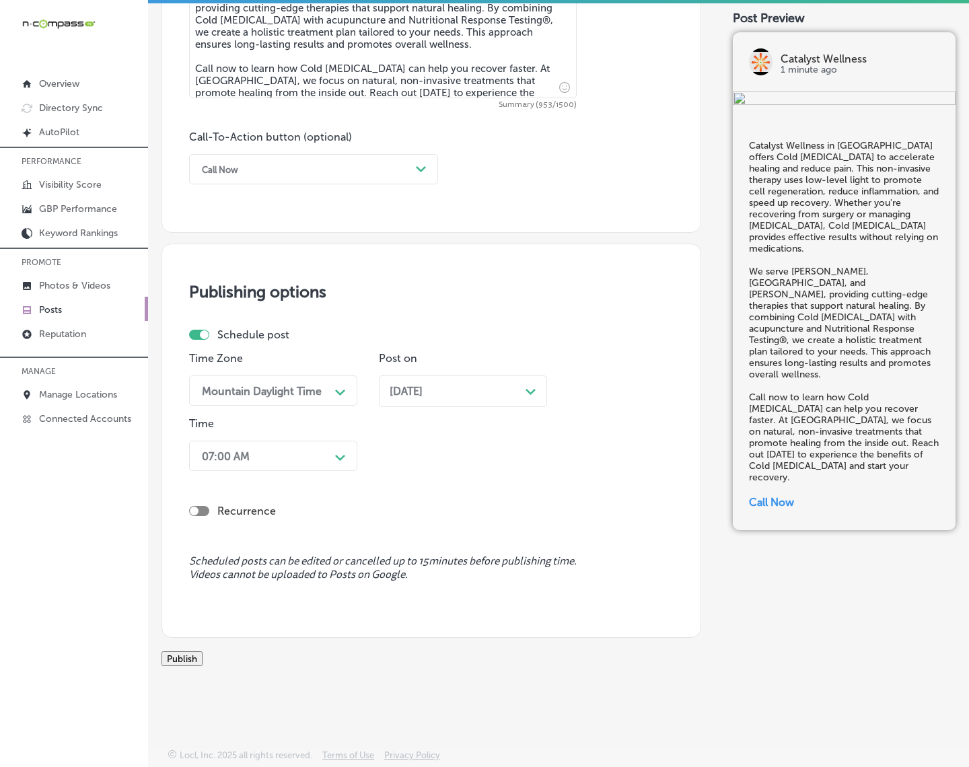
click at [203, 663] on button "Publish" at bounding box center [182, 658] width 41 height 15
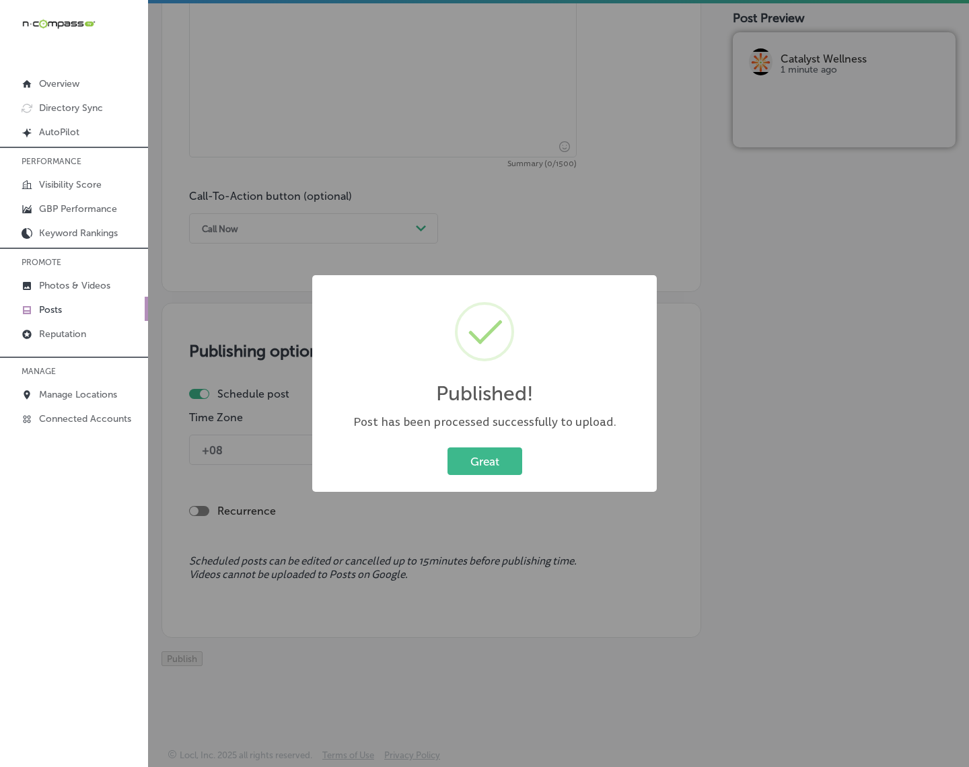
scroll to position [872, 0]
click at [492, 455] on button "Great" at bounding box center [485, 462] width 75 height 28
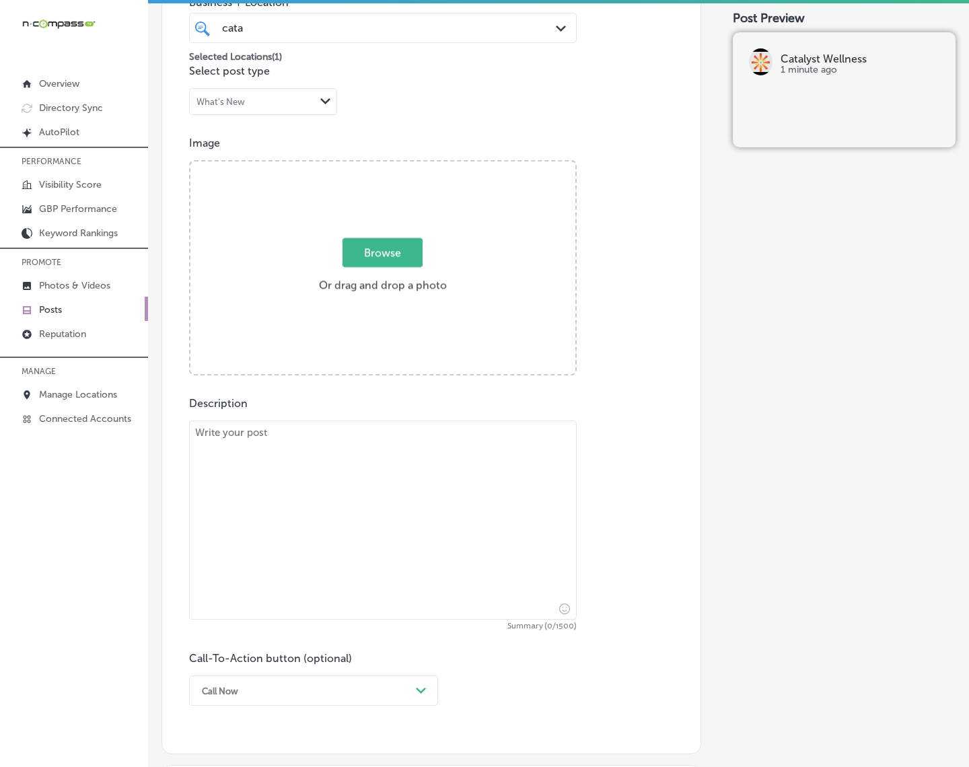
scroll to position [367, 0]
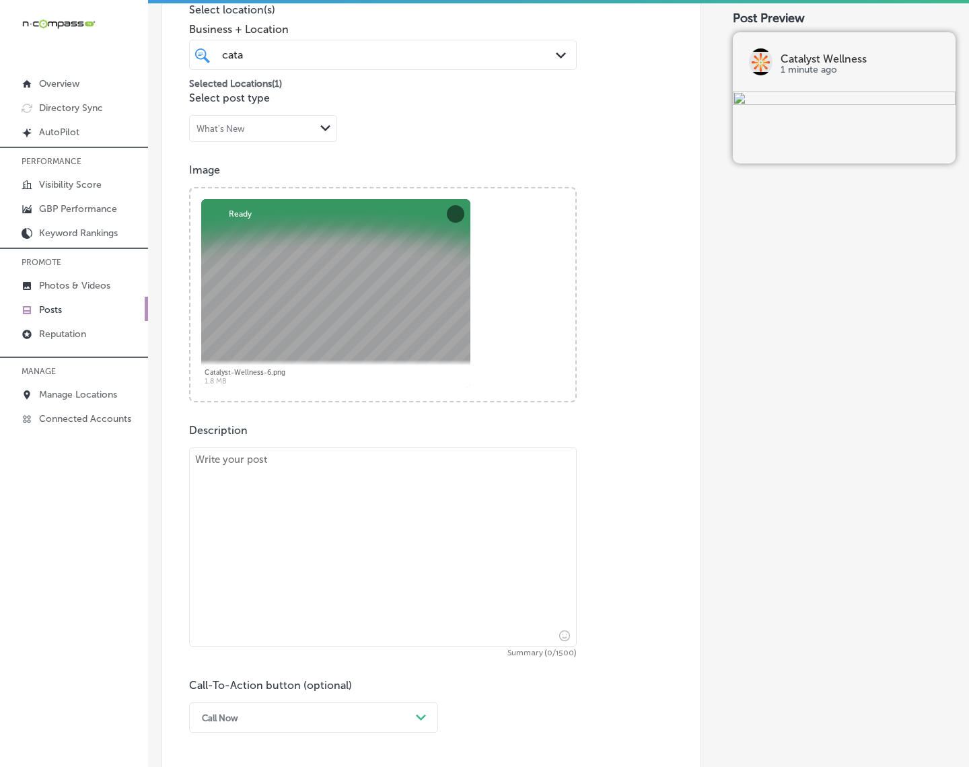
click at [402, 509] on textarea at bounding box center [383, 547] width 388 height 199
paste textarea "Supporting cardiovascular wellness goes beyond just eating heart-healthy foods.…"
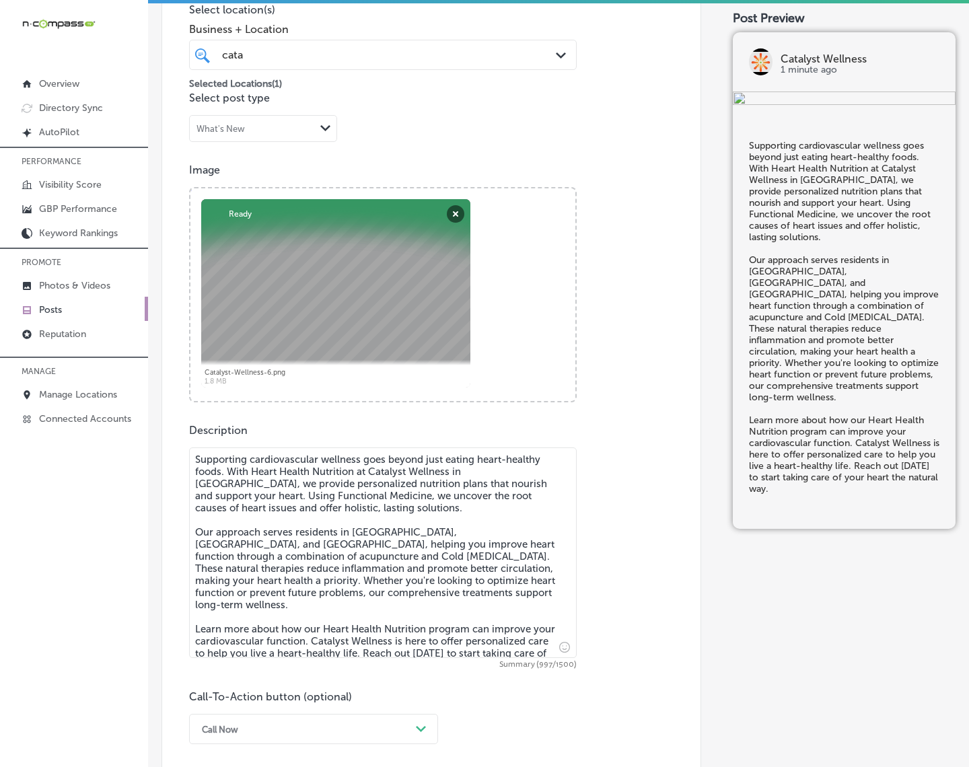
type textarea "Supporting cardiovascular wellness goes beyond just eating heart-healthy foods.…"
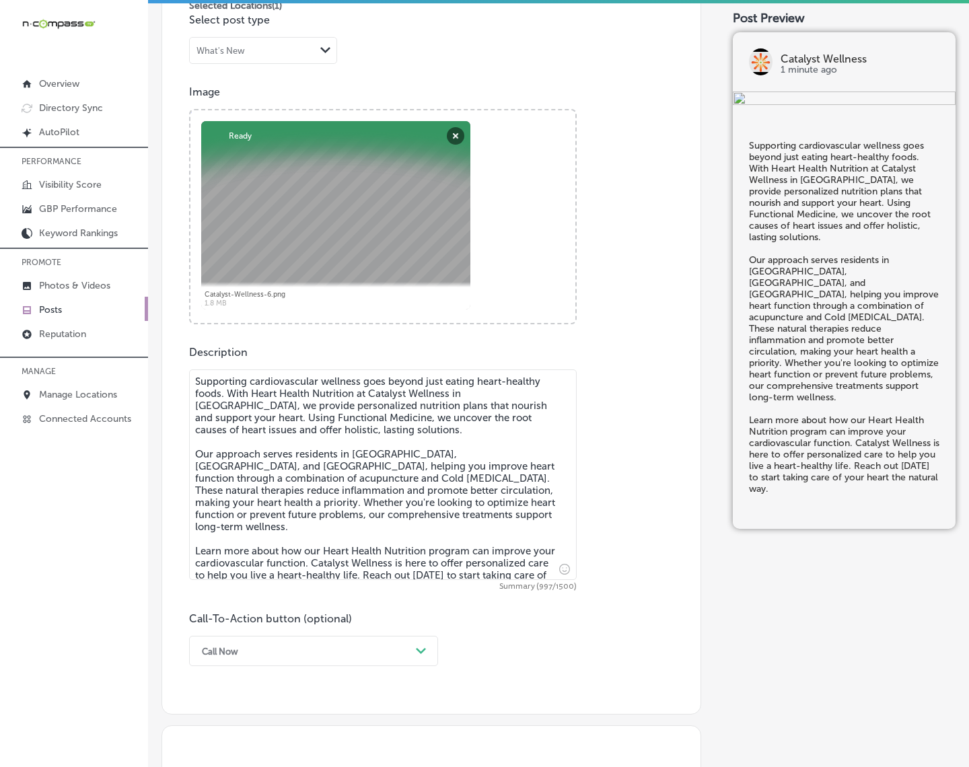
scroll to position [620, 0]
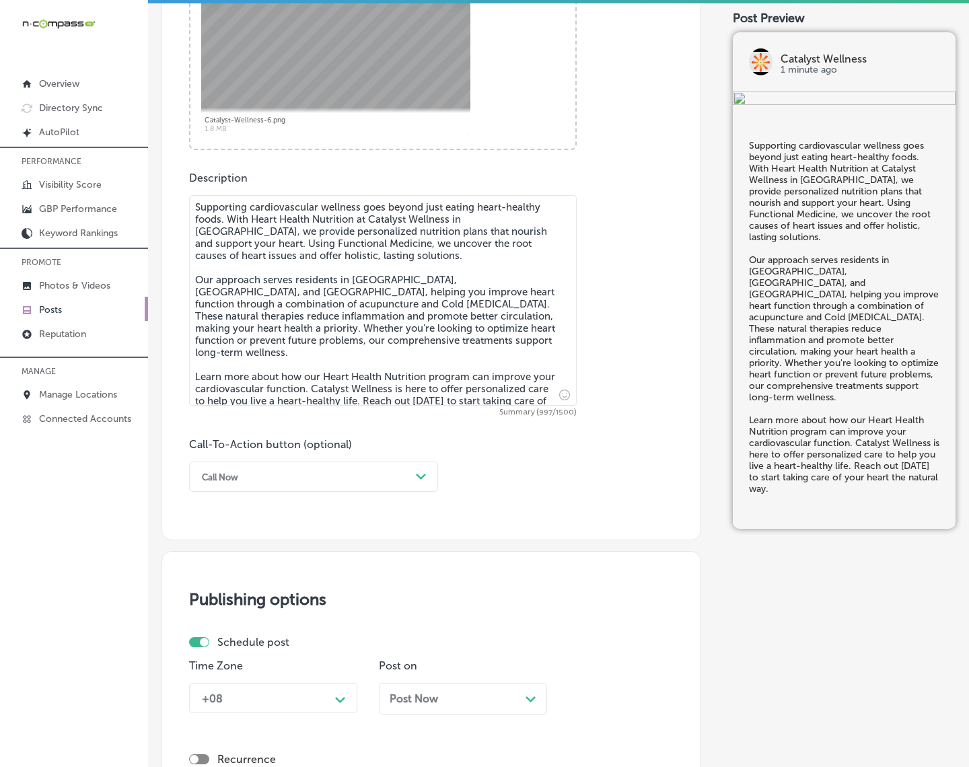
click at [256, 483] on div "Call Now" at bounding box center [302, 476] width 215 height 21
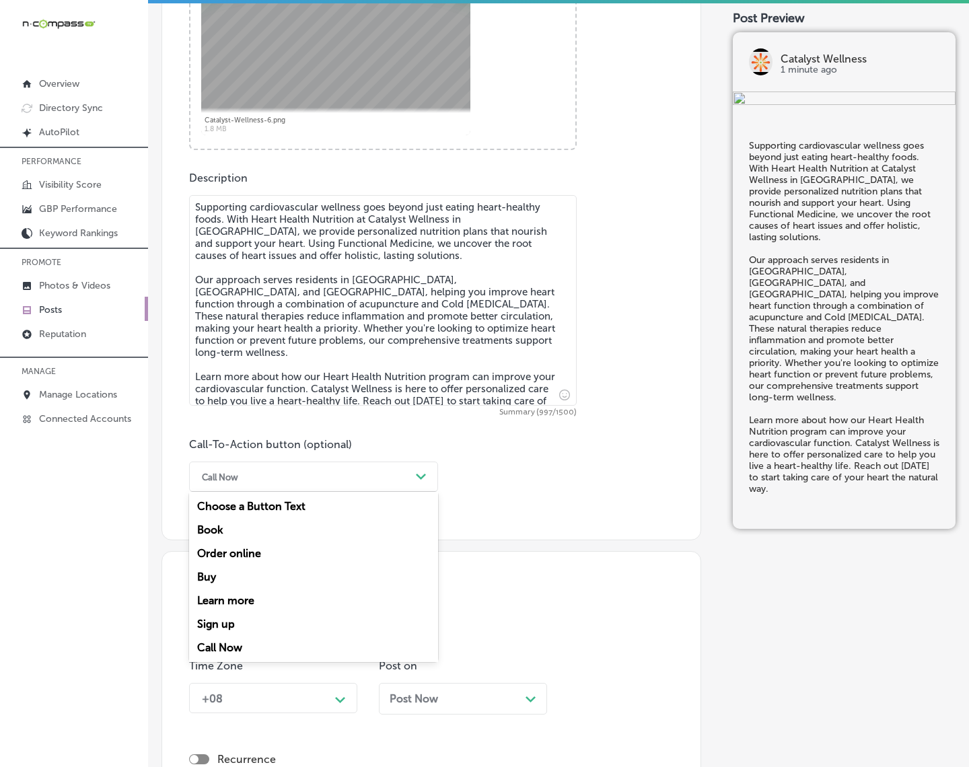
click at [236, 599] on div "Learn more" at bounding box center [313, 601] width 249 height 24
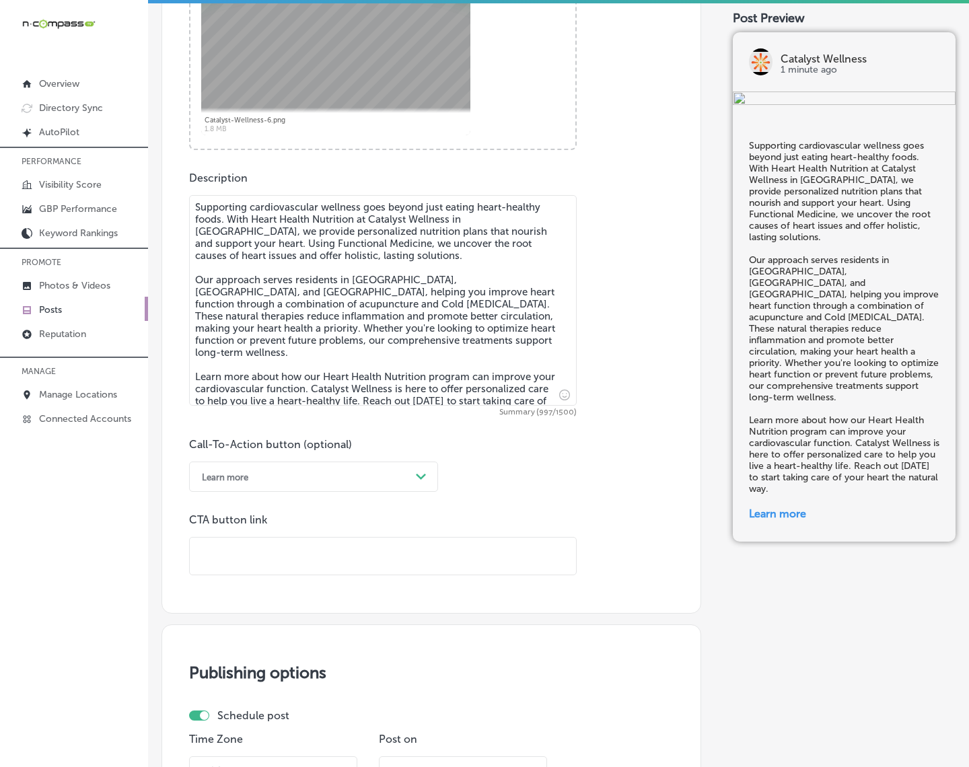
drag, startPoint x: 260, startPoint y: 575, endPoint x: 266, endPoint y: 563, distance: 14.4
click at [266, 563] on input "text" at bounding box center [383, 556] width 386 height 37
type input "v"
paste input "[URL][DOMAIN_NAME]"
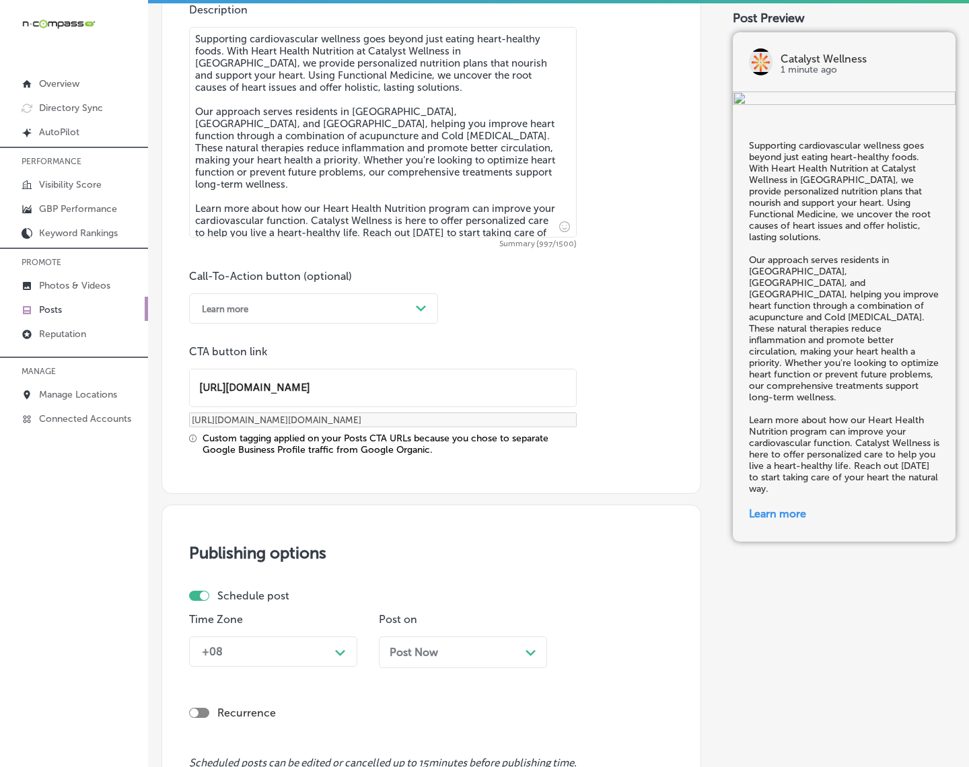
type input "[URL][DOMAIN_NAME]"
click at [347, 649] on div "+08 Path Created with Sketch." at bounding box center [273, 652] width 168 height 30
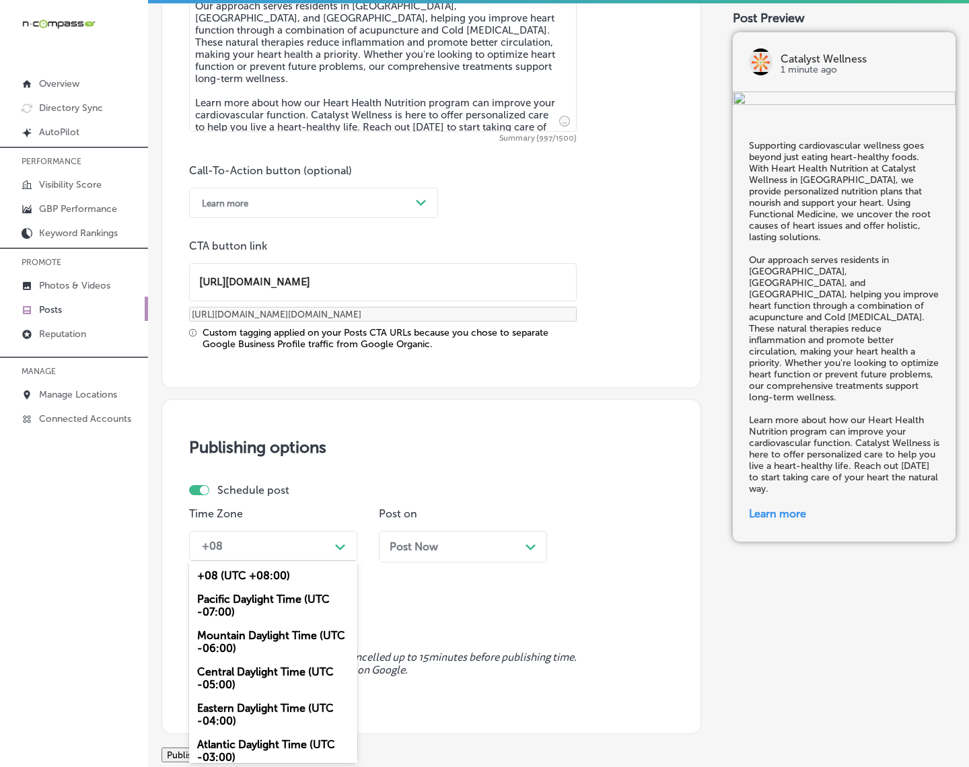
click at [261, 628] on div "Mountain Daylight Time (UTC -06:00)" at bounding box center [273, 642] width 168 height 36
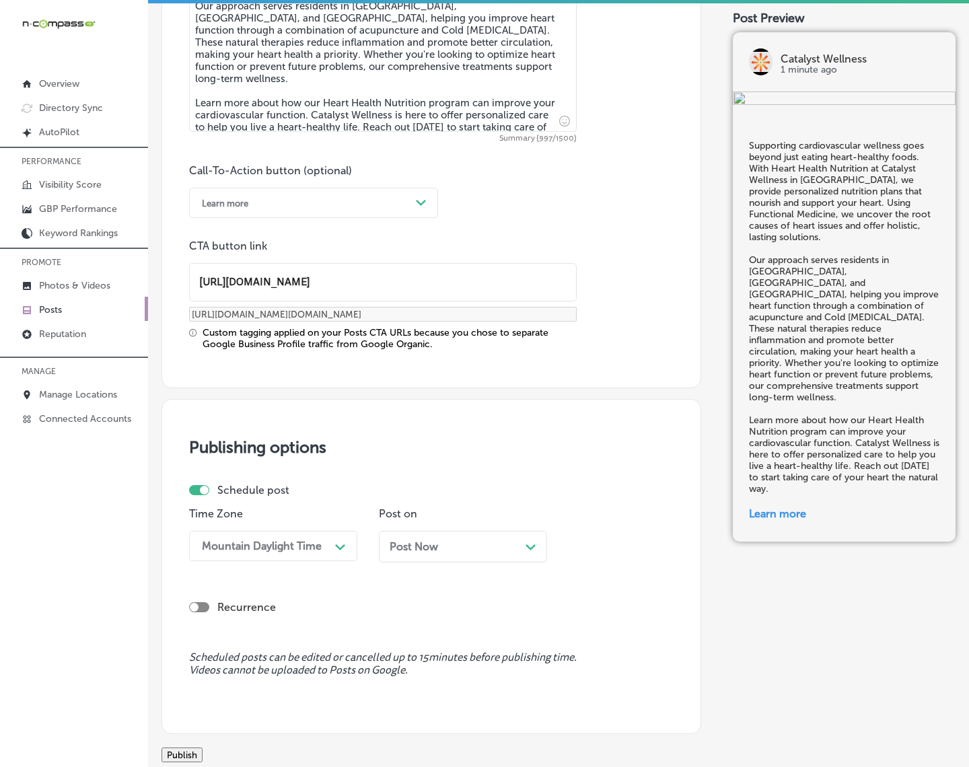
click at [433, 561] on div "Post Now Path Created with Sketch." at bounding box center [463, 547] width 168 height 32
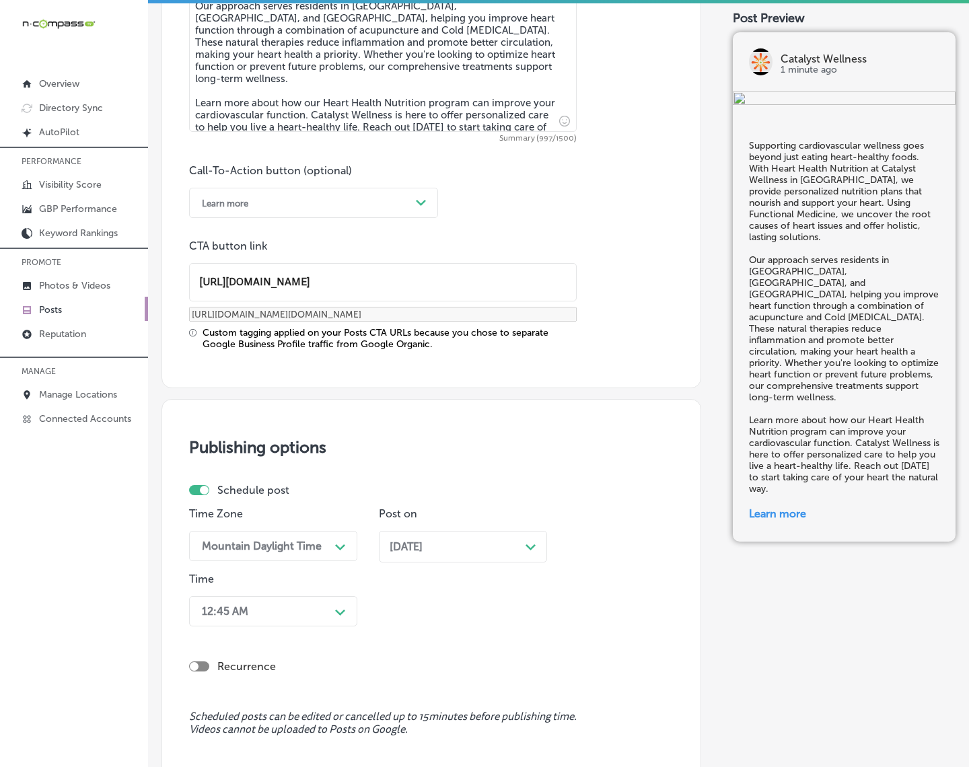
click at [326, 610] on div "12:45 AM Path Created with Sketch." at bounding box center [273, 611] width 168 height 30
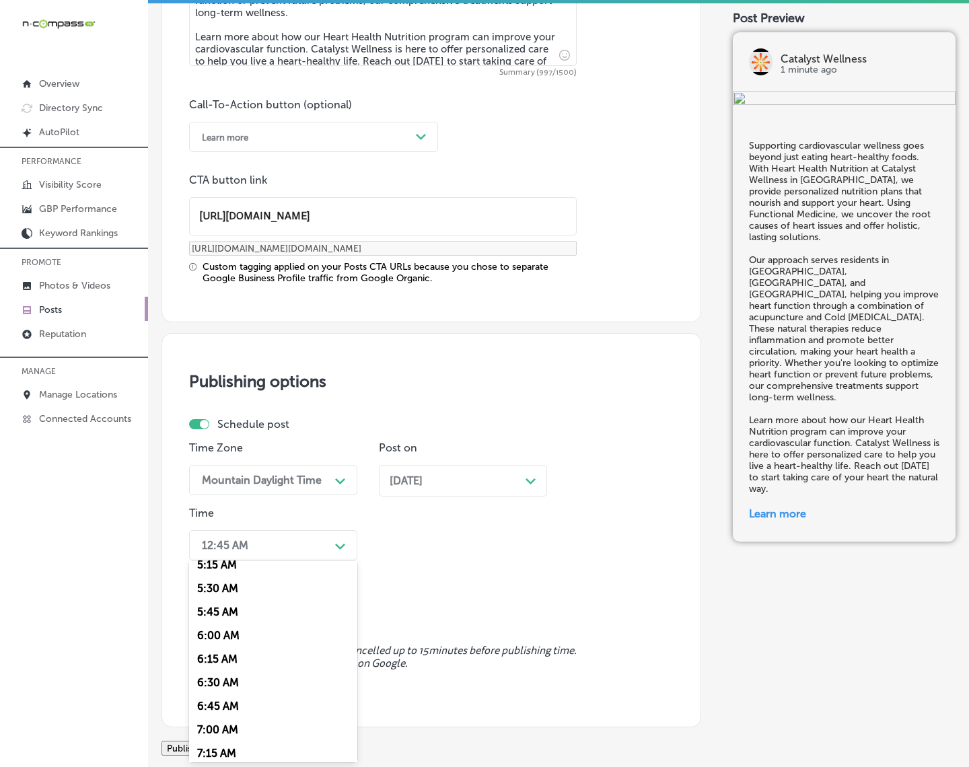
scroll to position [589, 0]
click at [217, 636] on div "7:00 AM" at bounding box center [273, 646] width 168 height 24
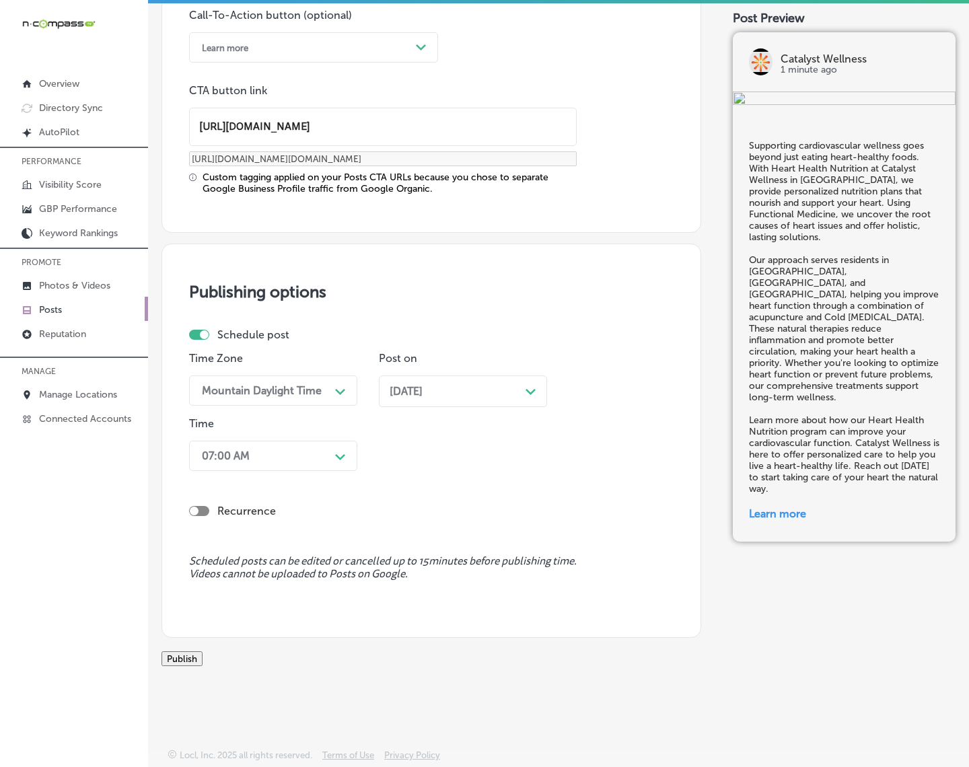
scroll to position [1064, 0]
click at [203, 651] on button "Publish" at bounding box center [182, 658] width 41 height 15
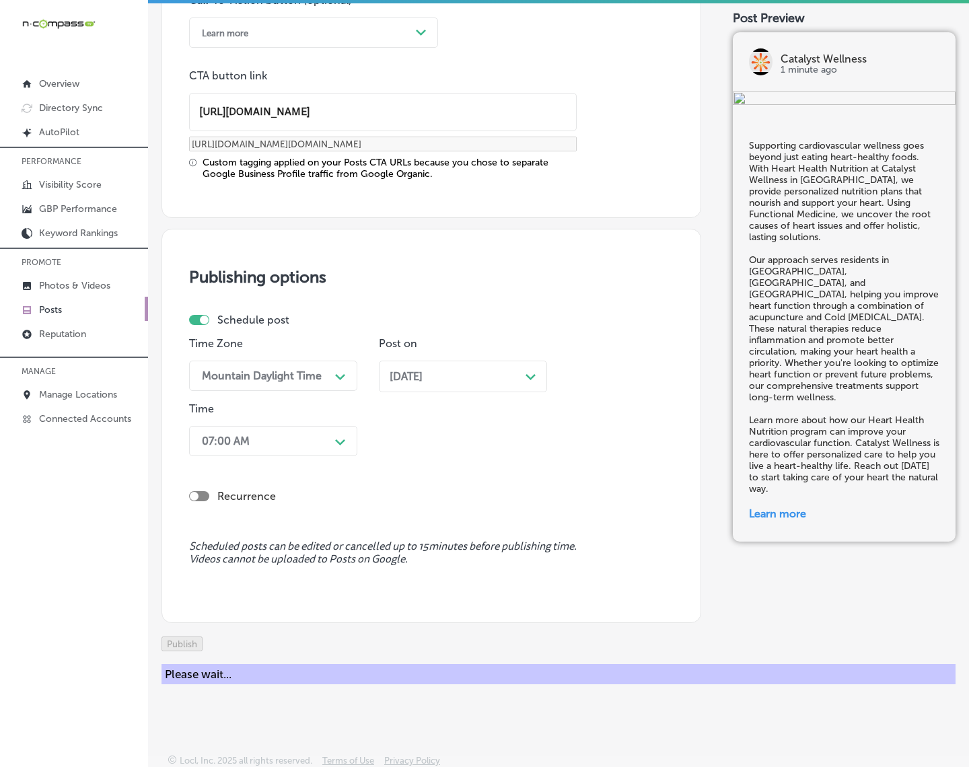
scroll to position [883, 0]
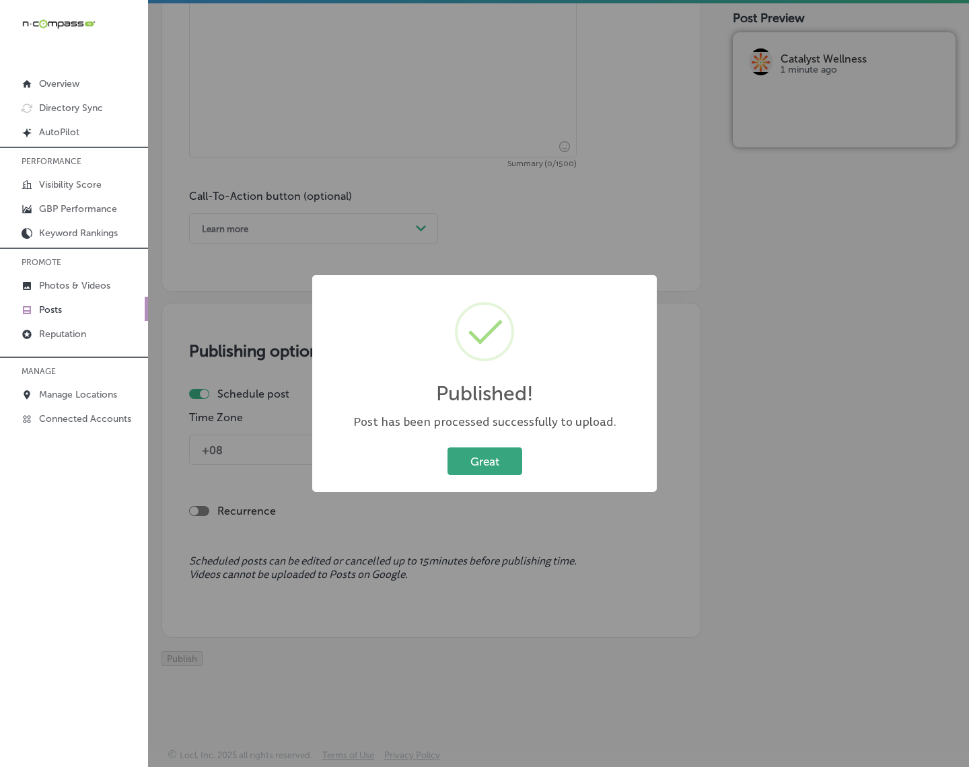
click at [464, 466] on button "Great" at bounding box center [485, 462] width 75 height 28
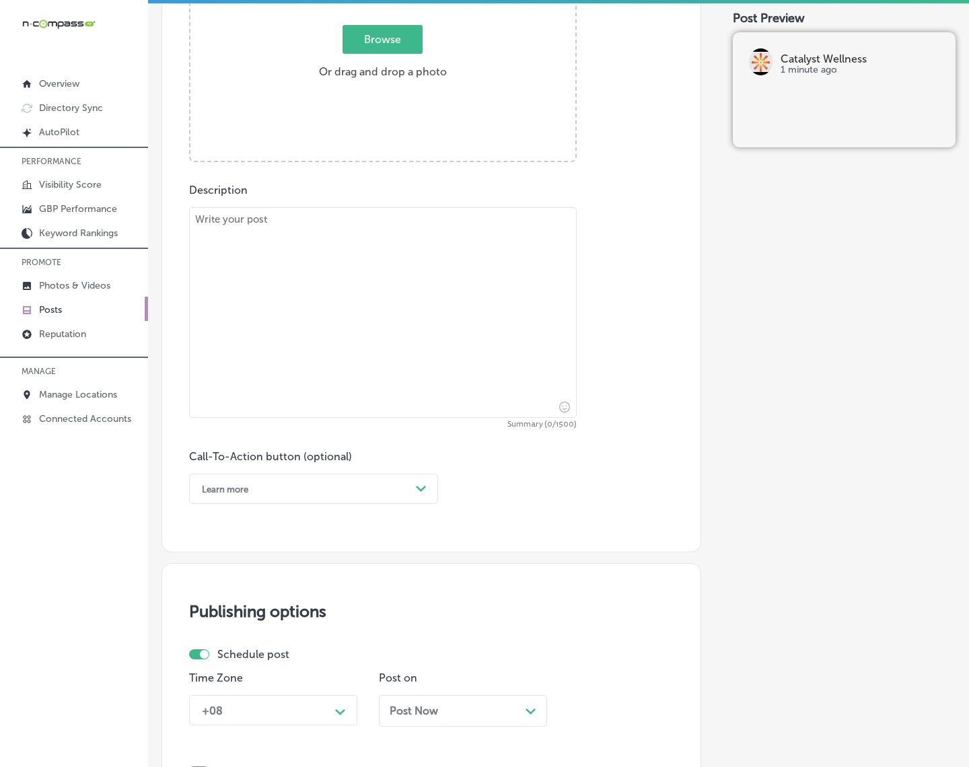
scroll to position [546, 0]
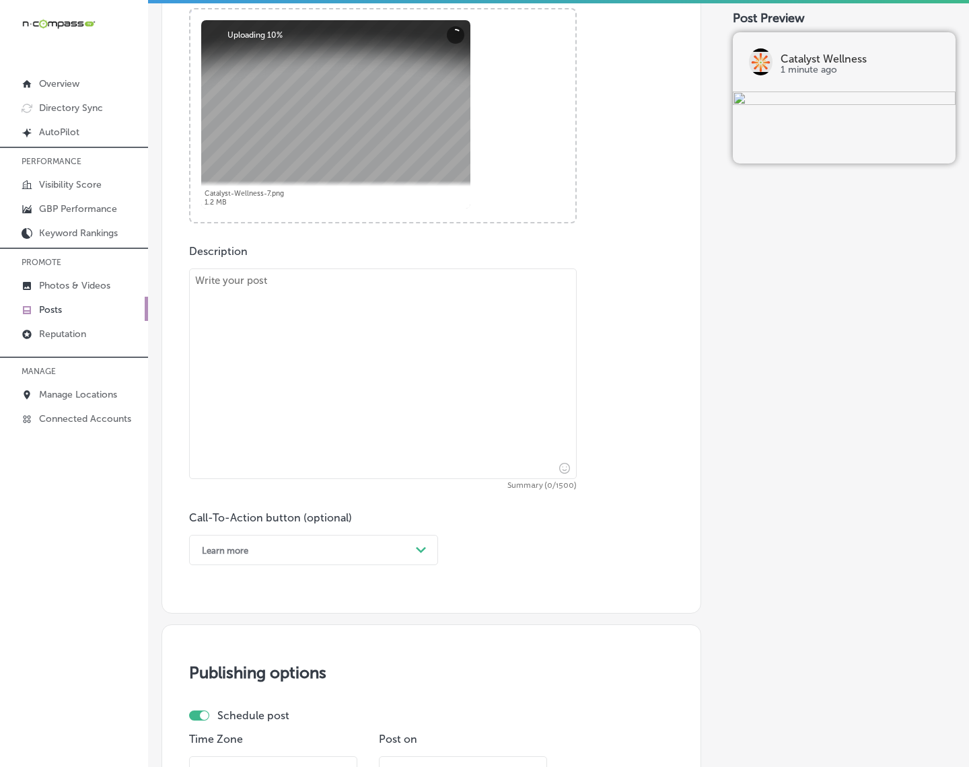
click at [483, 397] on textarea at bounding box center [383, 374] width 388 height 211
paste textarea "Catalyst Wellness in [GEOGRAPHIC_DATA] offers Nutritional Response Testing®, a …"
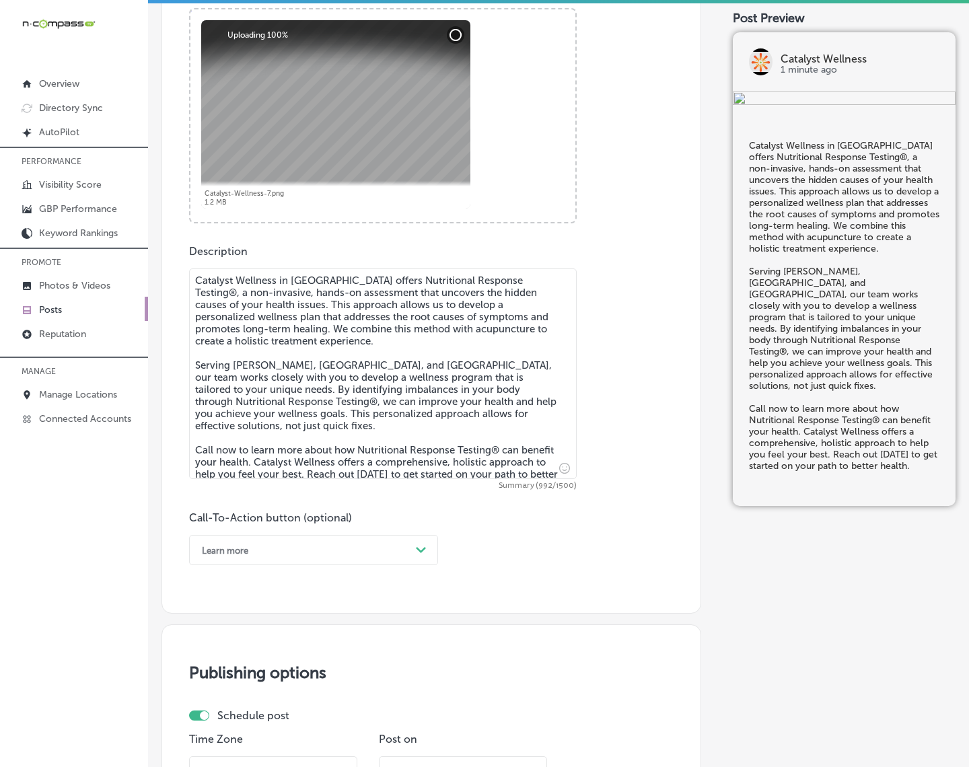
type textarea "Catalyst Wellness in [GEOGRAPHIC_DATA] offers Nutritional Response Testing®, a …"
click at [425, 559] on div "Path Created with Sketch." at bounding box center [422, 551] width 22 height 22
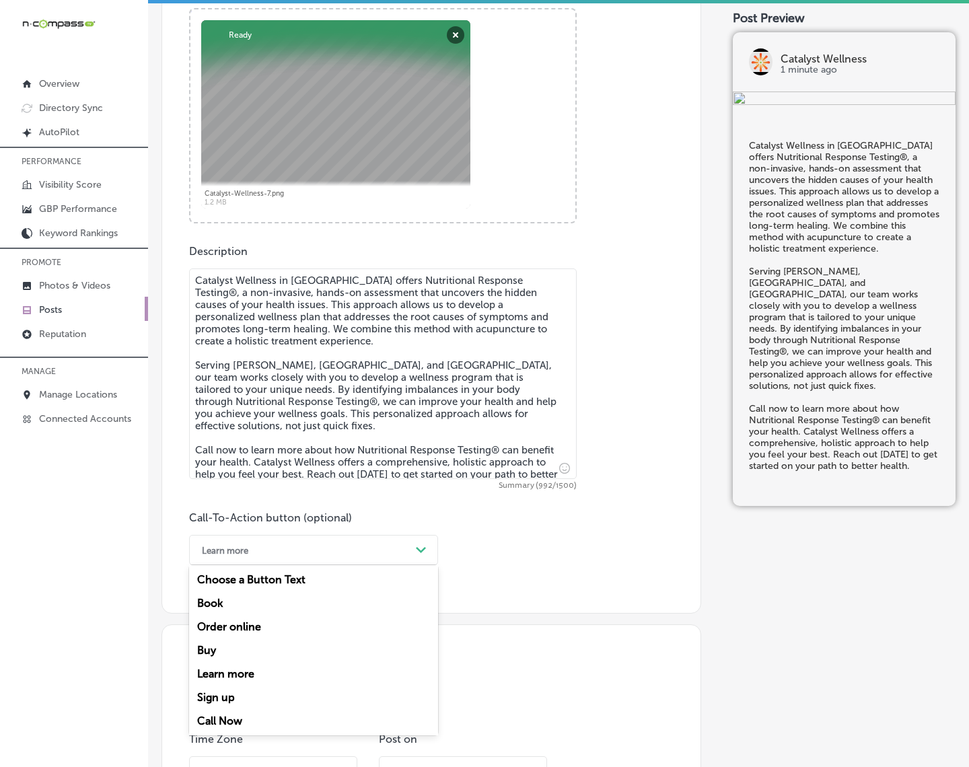
click at [214, 688] on div "Call Now" at bounding box center [313, 721] width 249 height 24
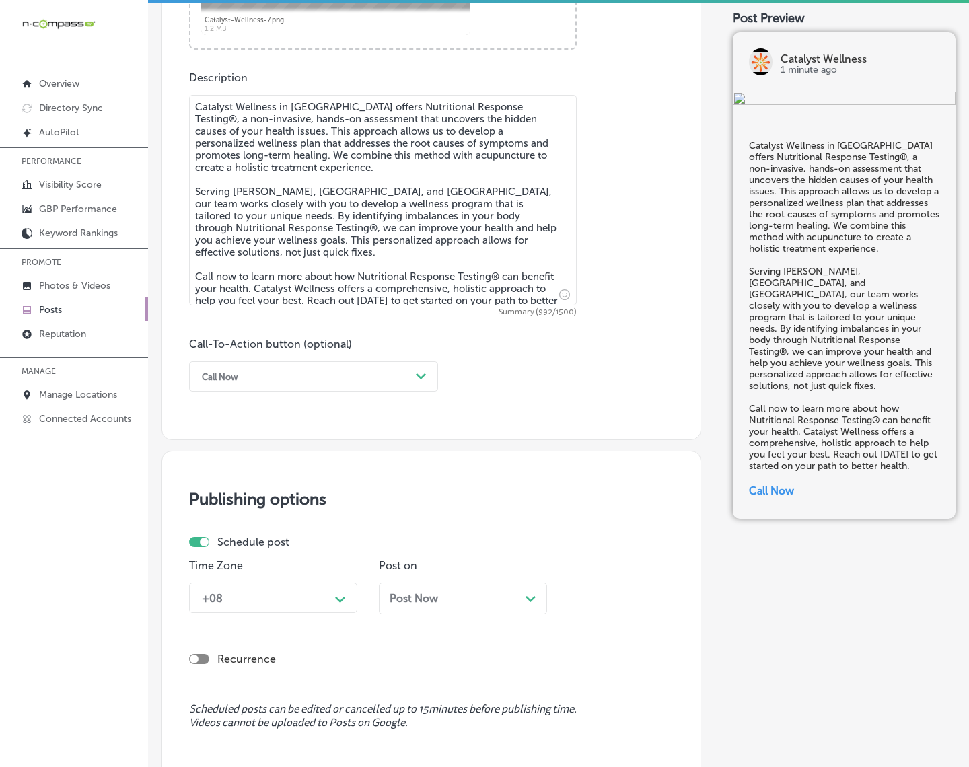
scroll to position [883, 0]
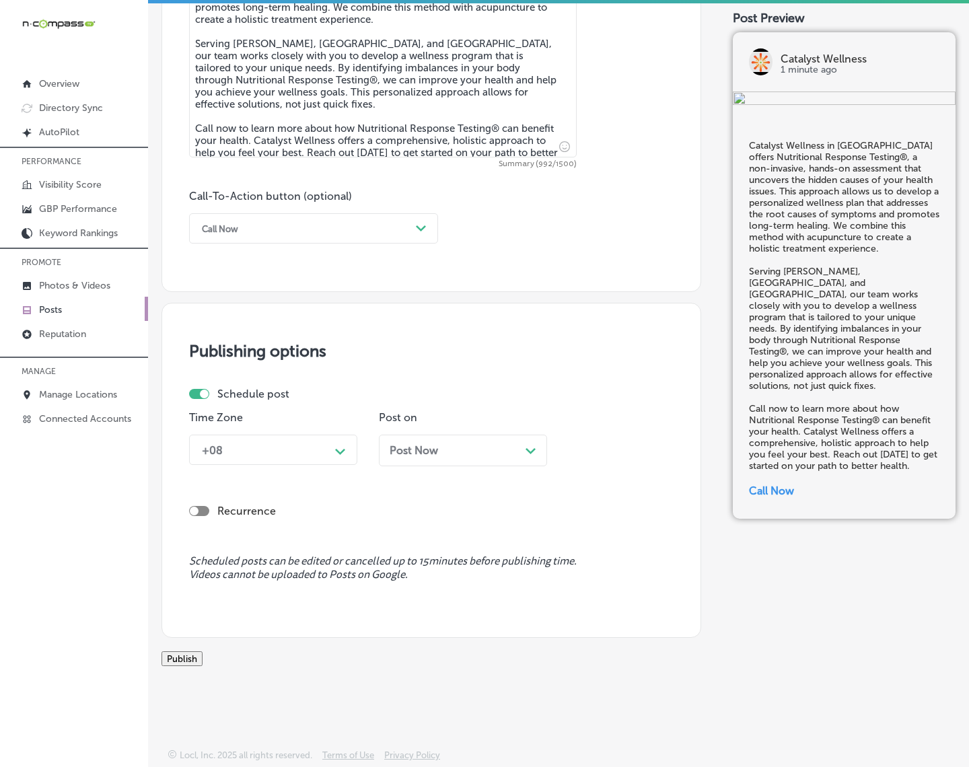
click at [334, 451] on div "Time Zone +08 Path Created with Sketch." at bounding box center [273, 443] width 168 height 65
click at [330, 438] on div "+08" at bounding box center [262, 450] width 135 height 24
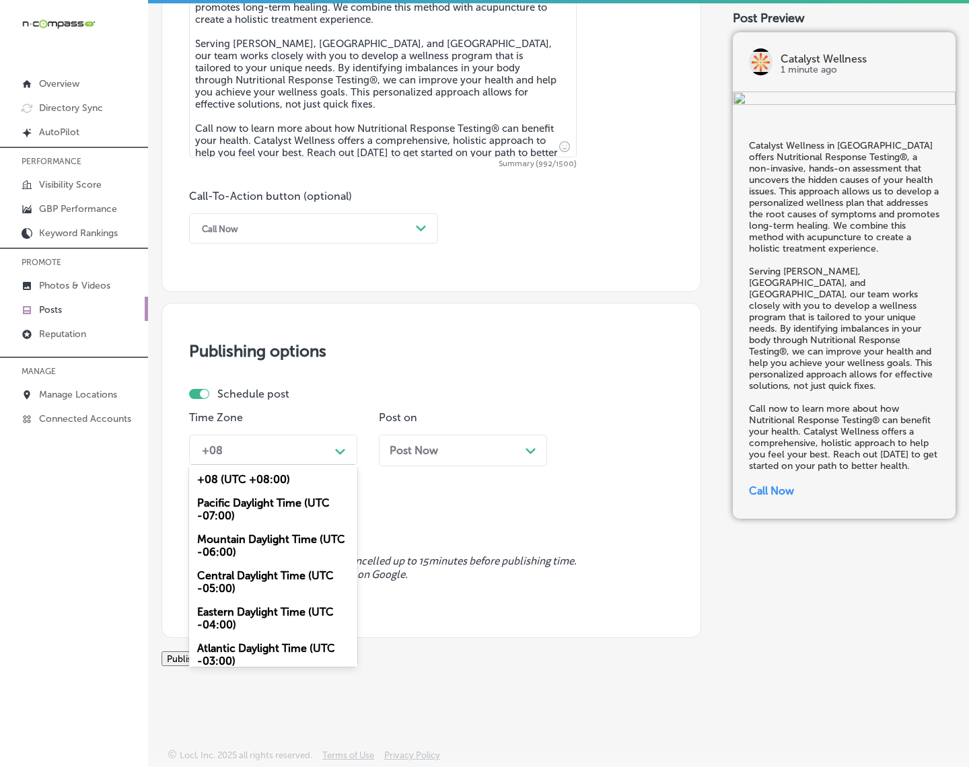
click at [285, 528] on div "Mountain Daylight Time (UTC -06:00)" at bounding box center [273, 546] width 168 height 36
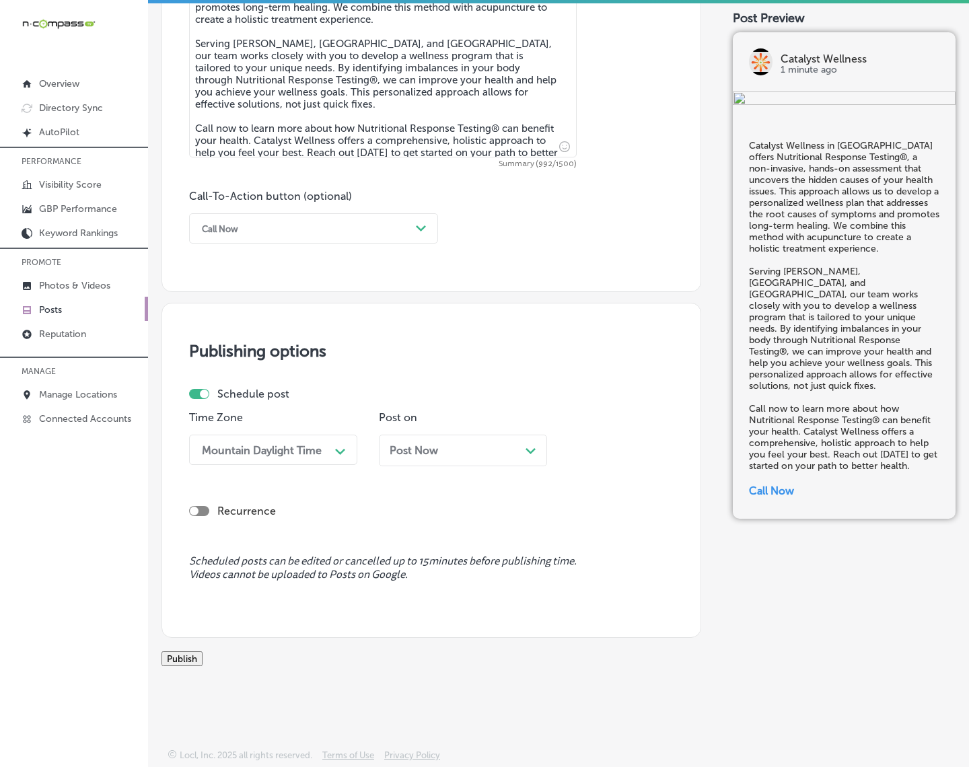
click at [417, 444] on span "Post Now" at bounding box center [414, 450] width 48 height 13
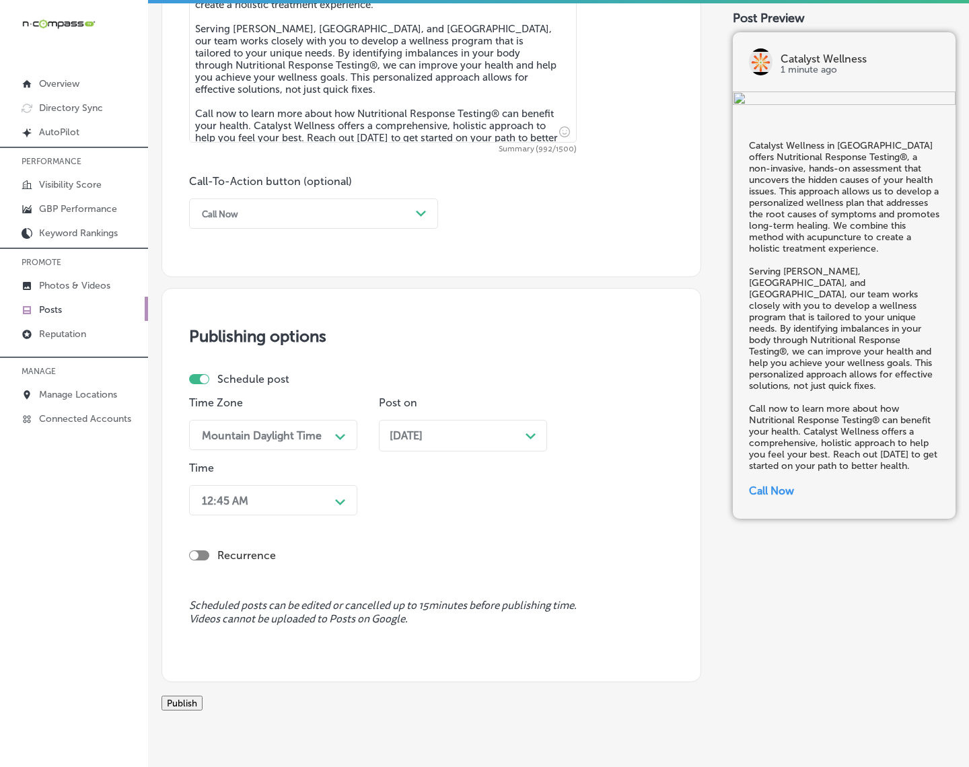
click at [342, 499] on icon "Path Created with Sketch." at bounding box center [340, 502] width 10 height 6
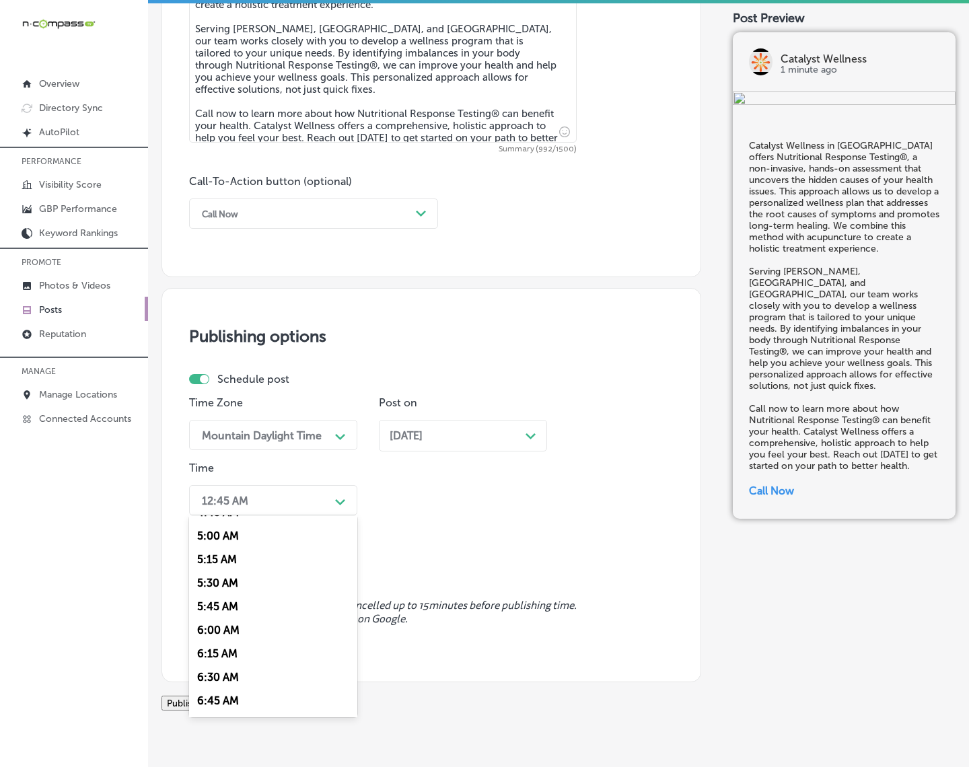
scroll to position [505, 0]
click at [211, 673] on div "7:00 AM" at bounding box center [273, 685] width 168 height 24
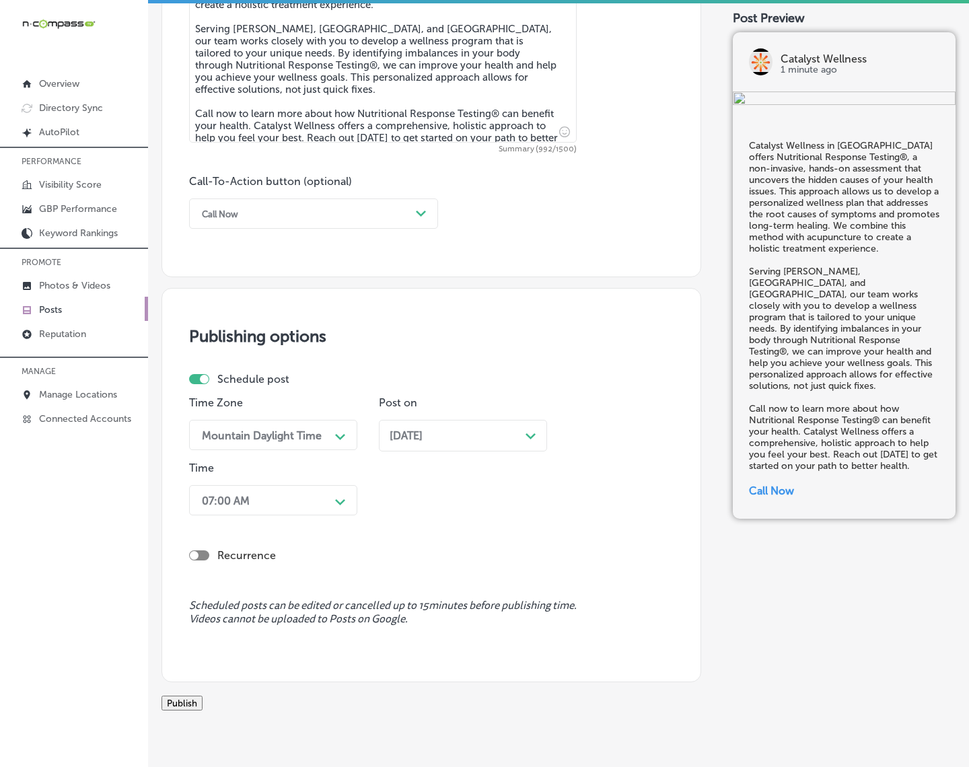
click at [203, 688] on button "Publish" at bounding box center [182, 703] width 41 height 15
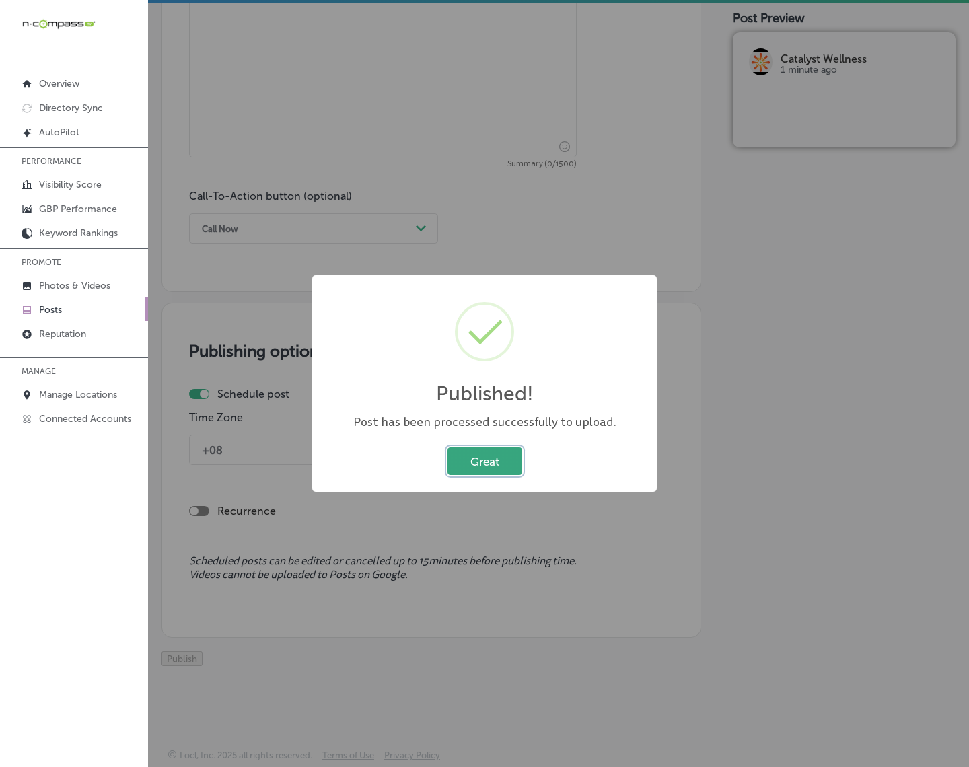
drag, startPoint x: 487, startPoint y: 458, endPoint x: 487, endPoint y: 465, distance: 7.4
click at [487, 462] on button "Great" at bounding box center [485, 462] width 75 height 28
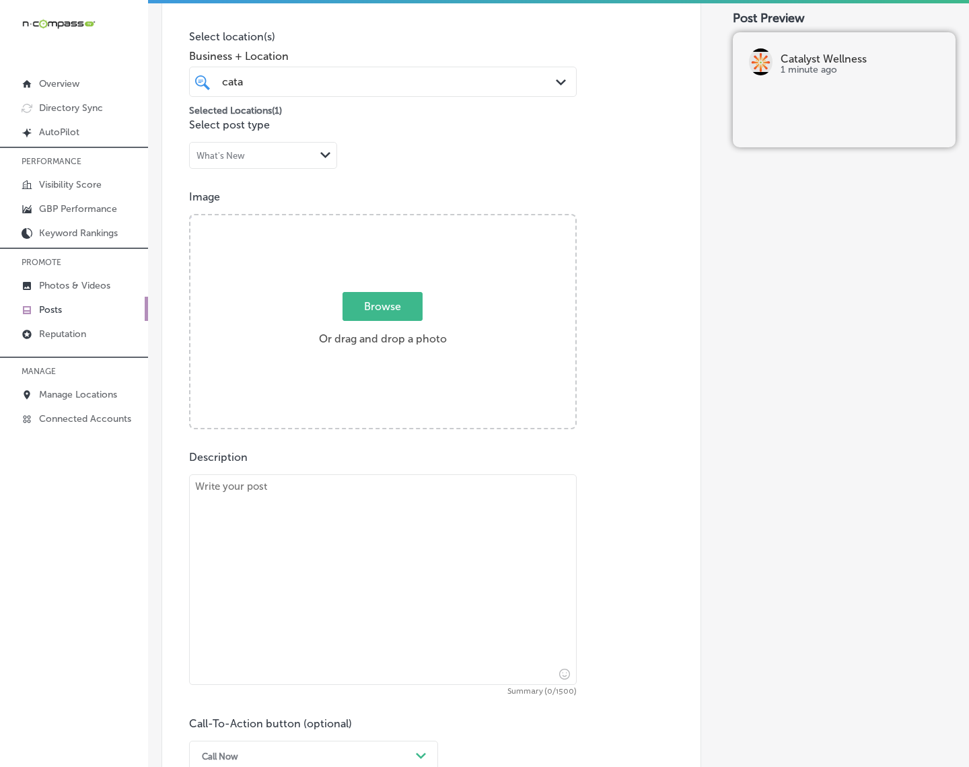
scroll to position [378, 0]
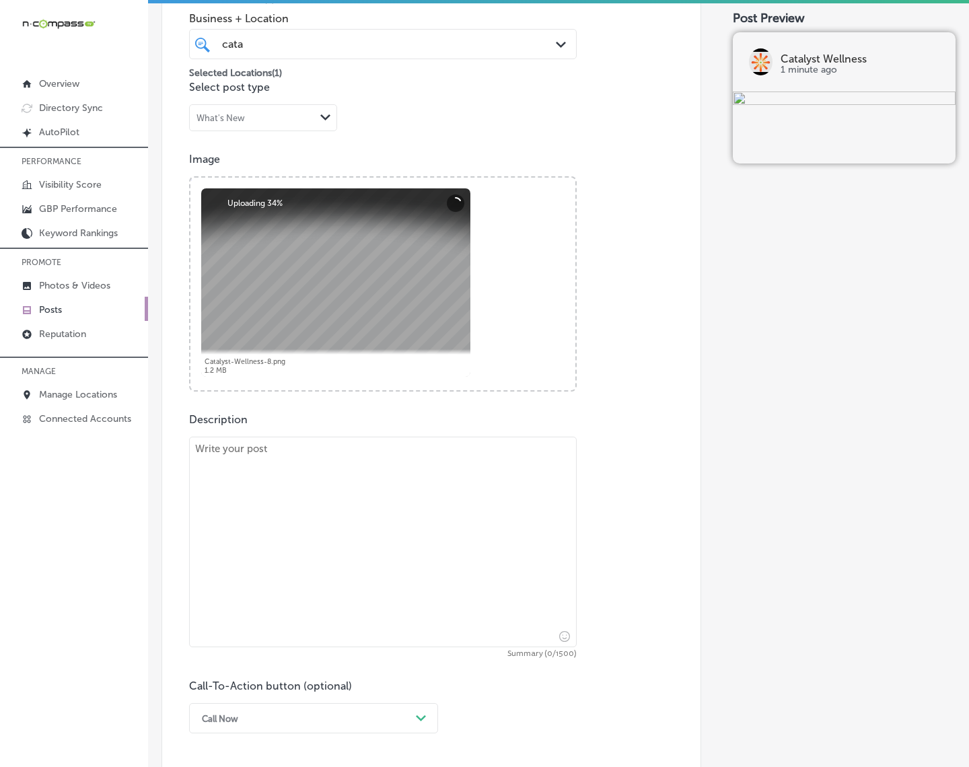
click at [382, 458] on textarea at bounding box center [383, 542] width 388 height 211
paste textarea "Instead of just masking symptoms, Functional Medicine at Catalyst Wellness in […"
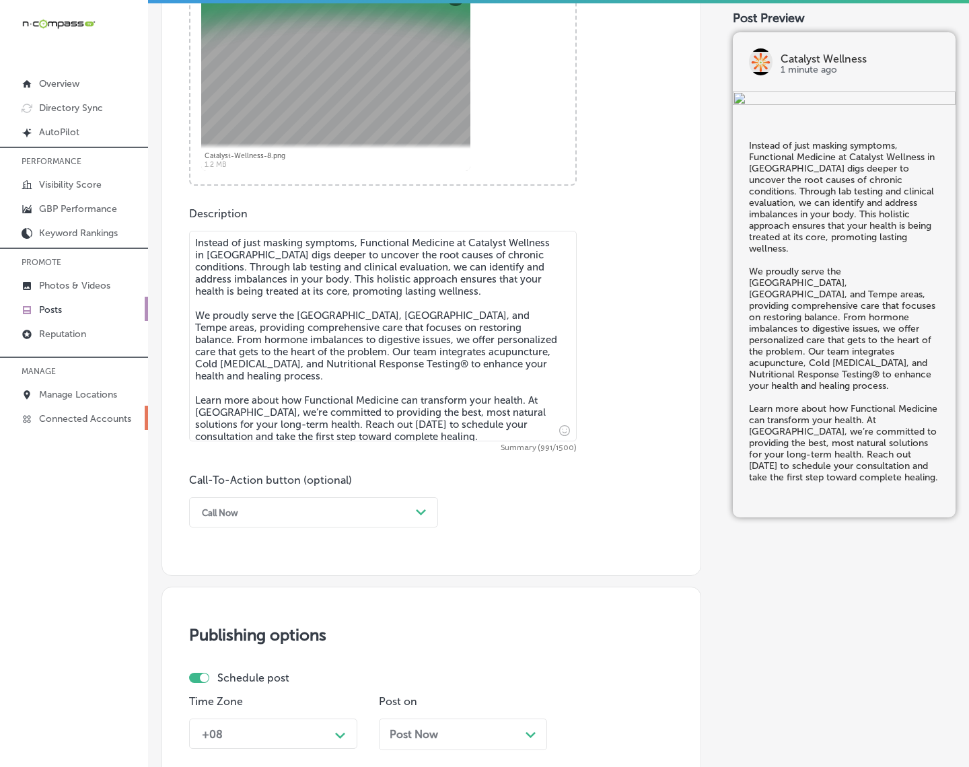
scroll to position [631, 0]
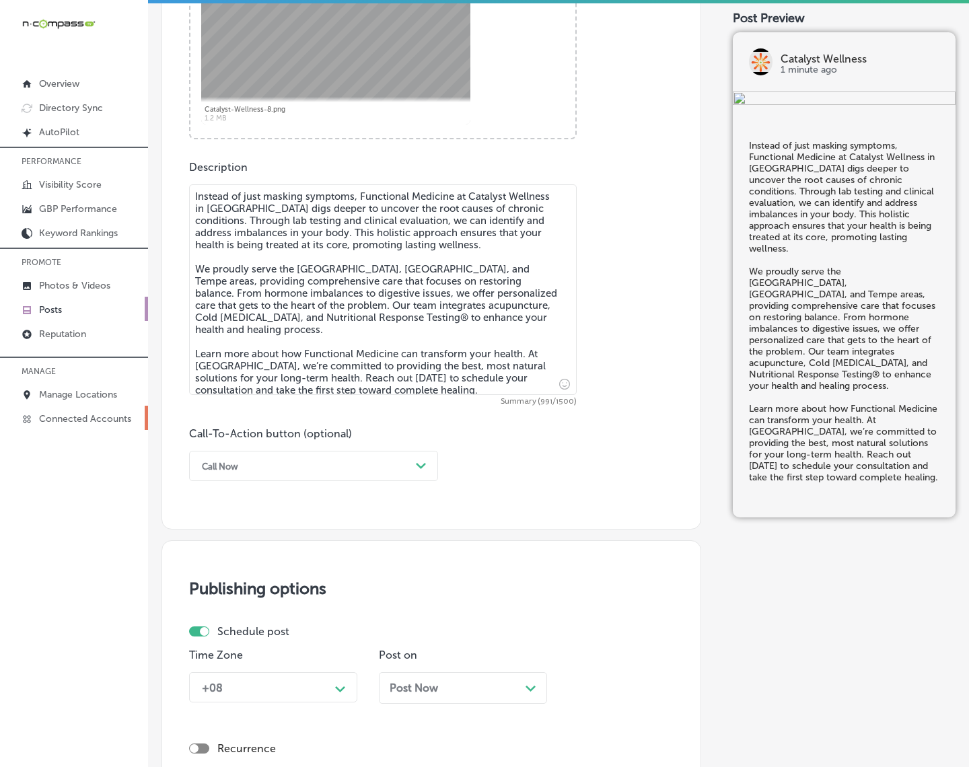
type textarea "Instead of just masking symptoms, Functional Medicine at Catalyst Wellness in […"
click at [398, 469] on div "Call Now" at bounding box center [302, 466] width 215 height 21
click at [261, 581] on div "Learn more" at bounding box center [313, 590] width 249 height 24
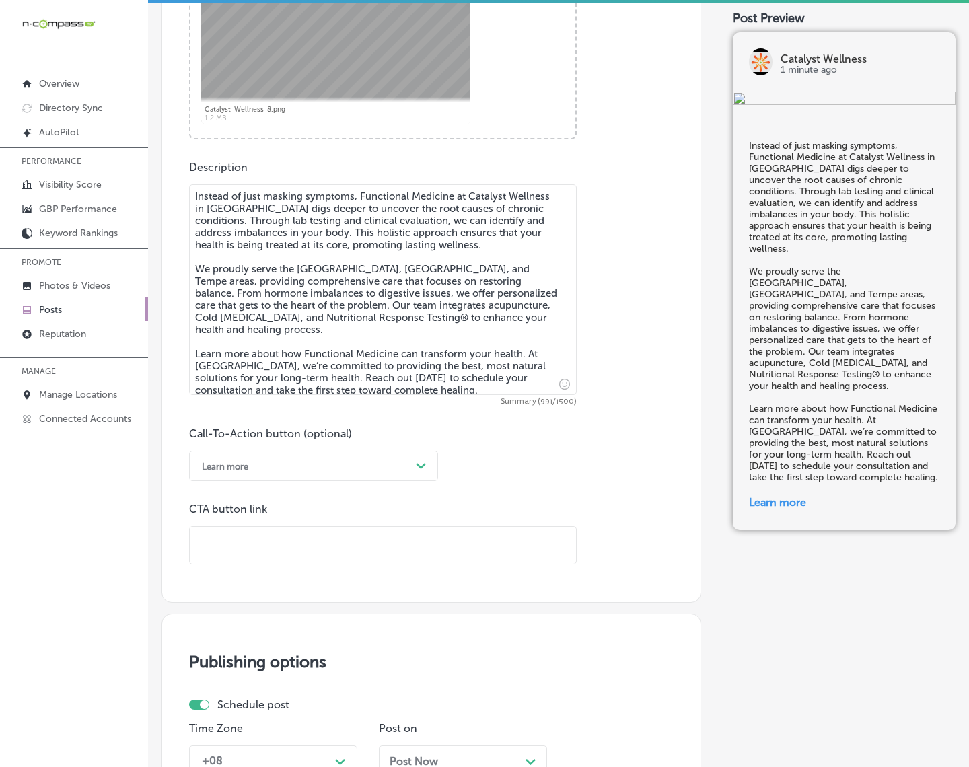
click at [295, 553] on input "text" at bounding box center [383, 545] width 386 height 37
paste input "[URL][DOMAIN_NAME]"
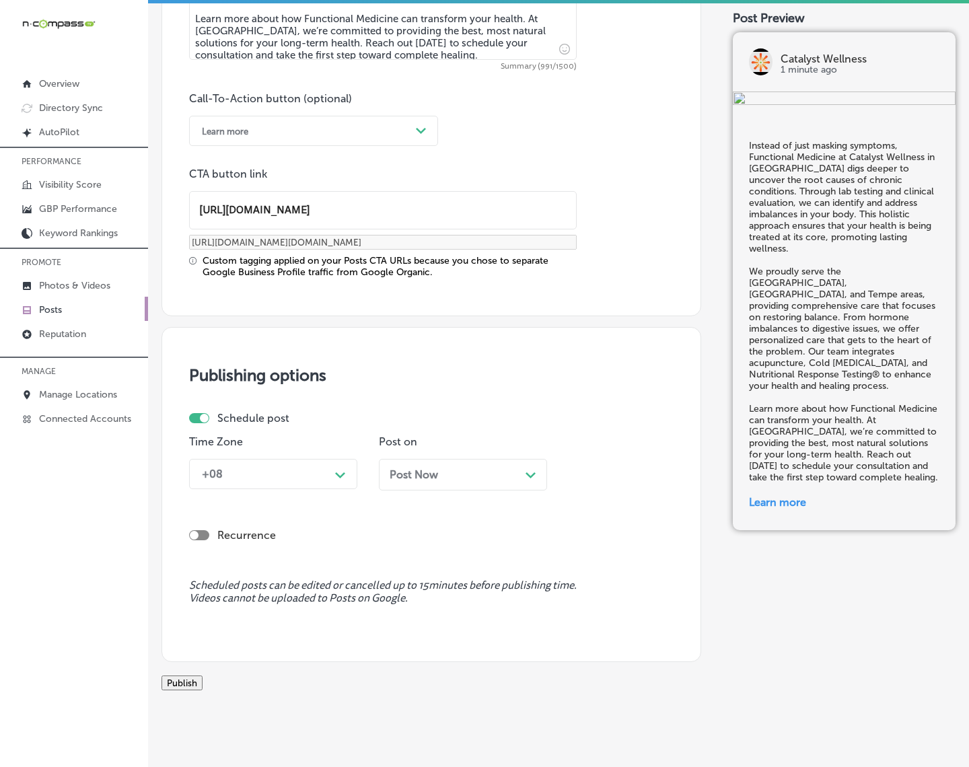
scroll to position [967, 0]
type input "[URL][DOMAIN_NAME]"
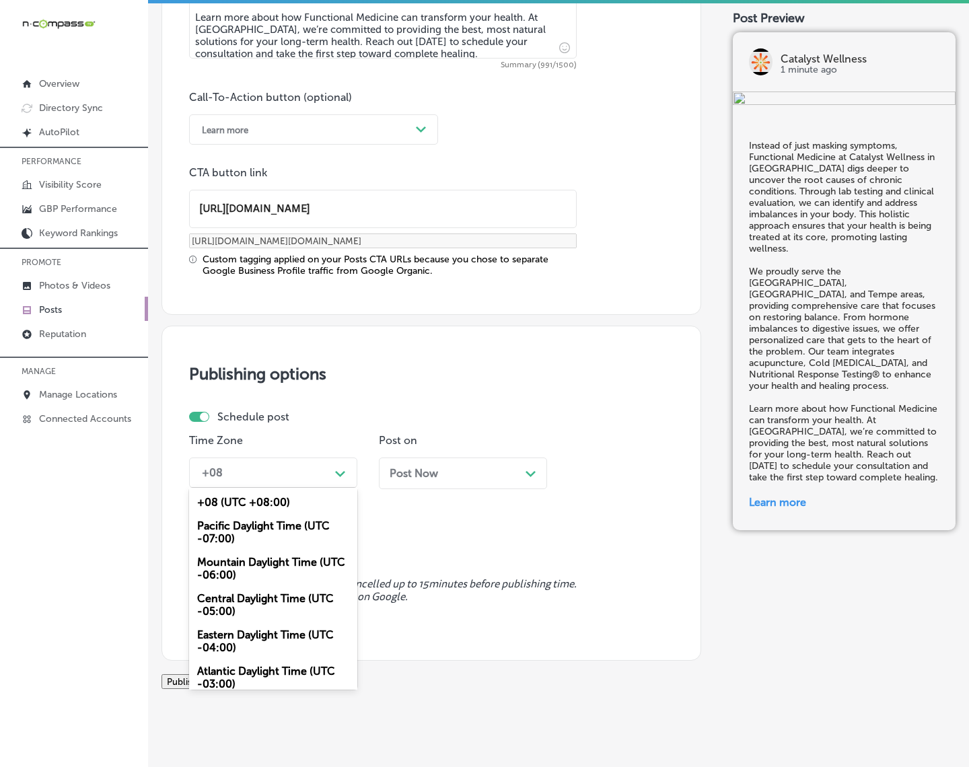
click at [341, 480] on div "Path Created with Sketch." at bounding box center [341, 473] width 22 height 22
click at [267, 566] on div "Mountain Daylight Time (UTC -06:00)" at bounding box center [273, 568] width 168 height 36
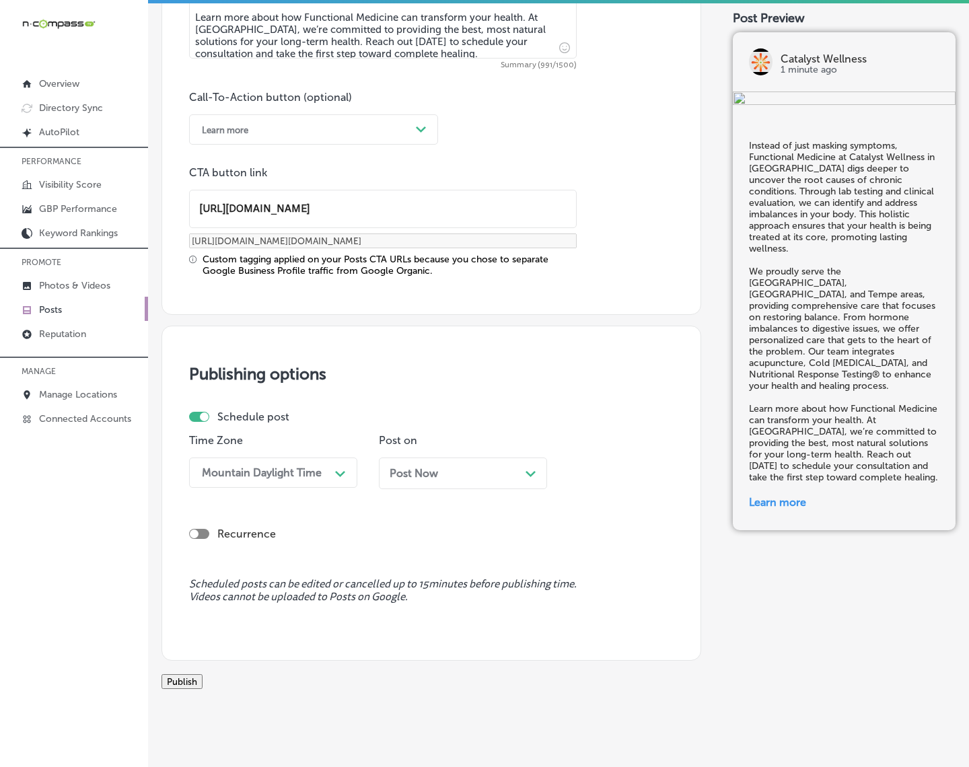
click at [431, 471] on span "Post Now" at bounding box center [414, 473] width 48 height 13
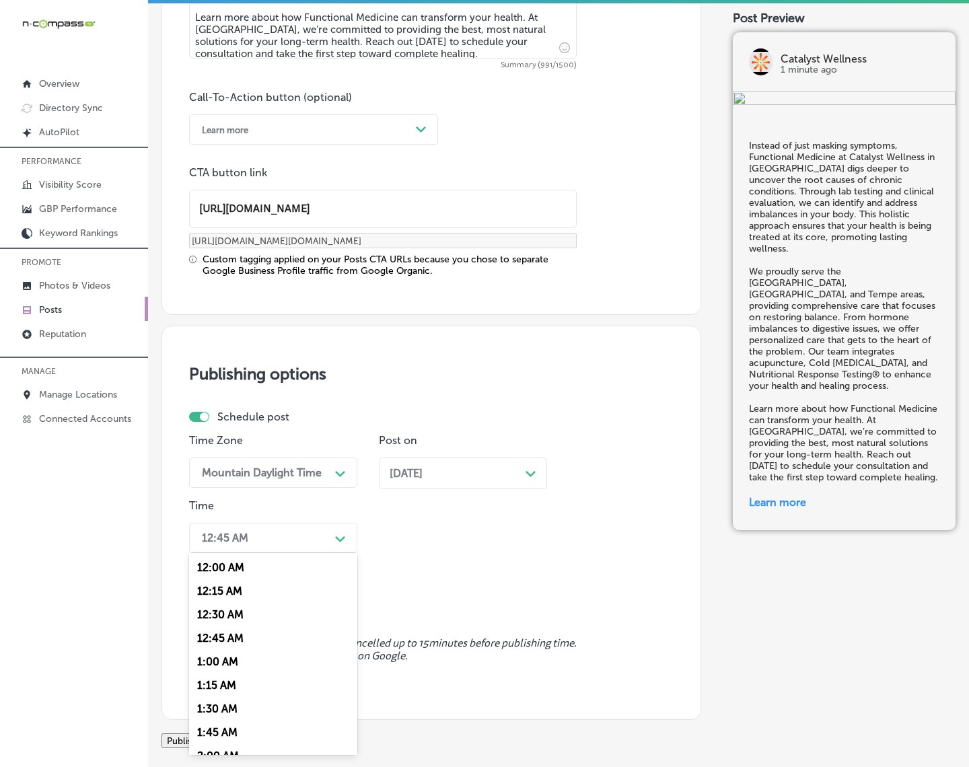
click at [313, 542] on div "12:45 AM" at bounding box center [262, 538] width 135 height 24
click at [216, 688] on div "7:00 AM" at bounding box center [273, 723] width 168 height 24
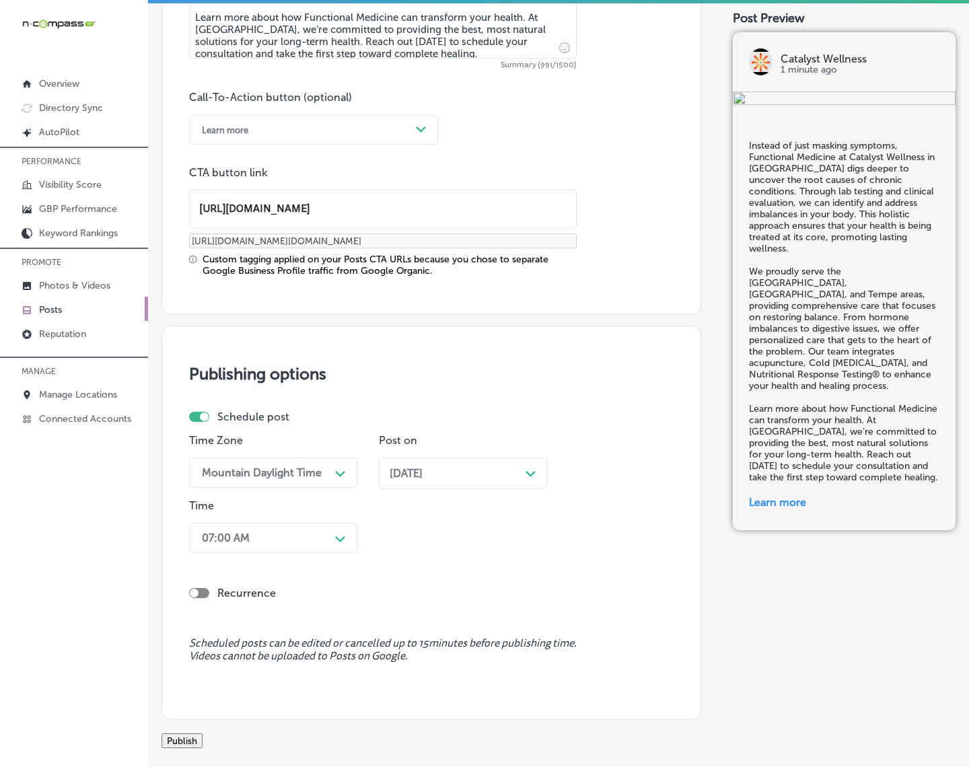
scroll to position [1064, 0]
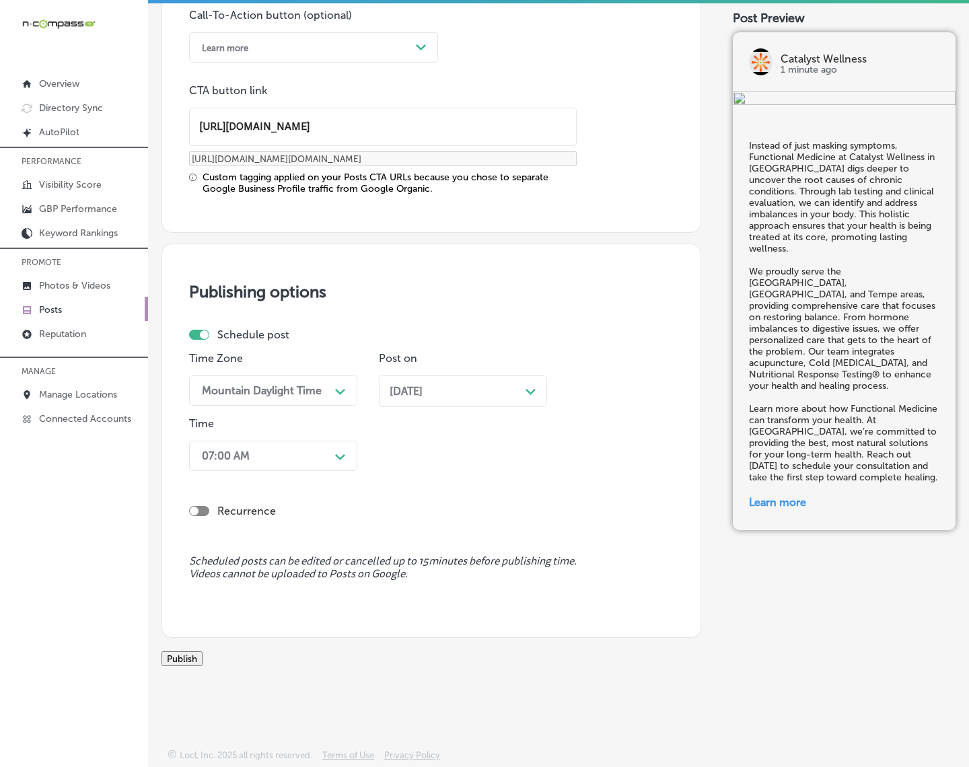
click at [203, 651] on button "Publish" at bounding box center [182, 658] width 41 height 15
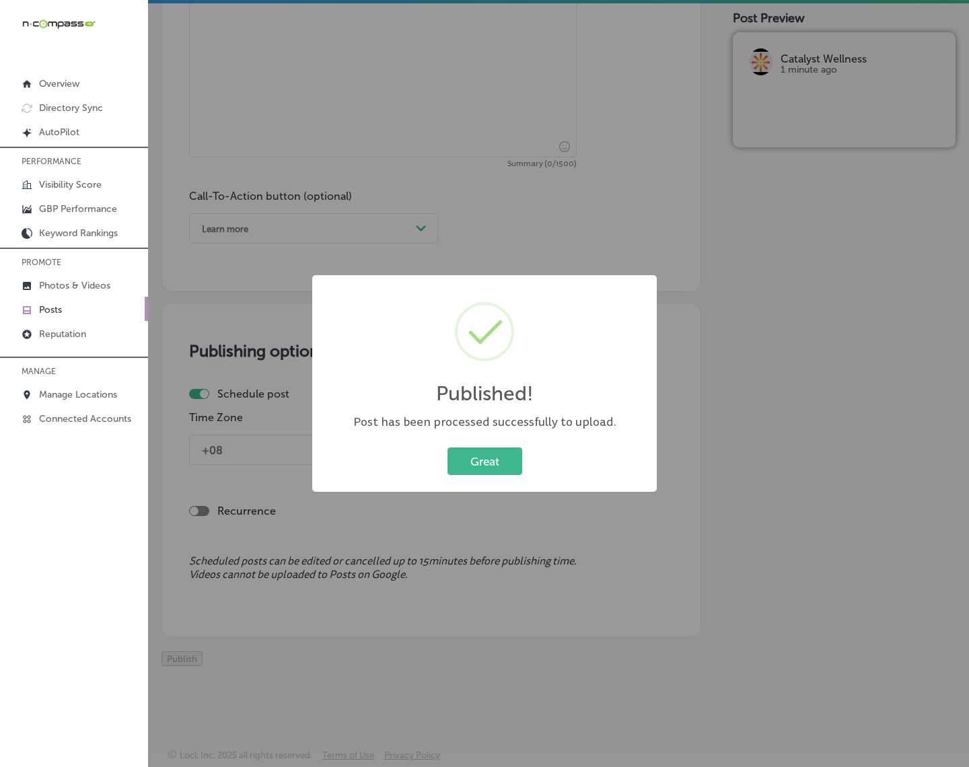
scroll to position [883, 0]
click at [485, 462] on button "Great" at bounding box center [485, 462] width 75 height 28
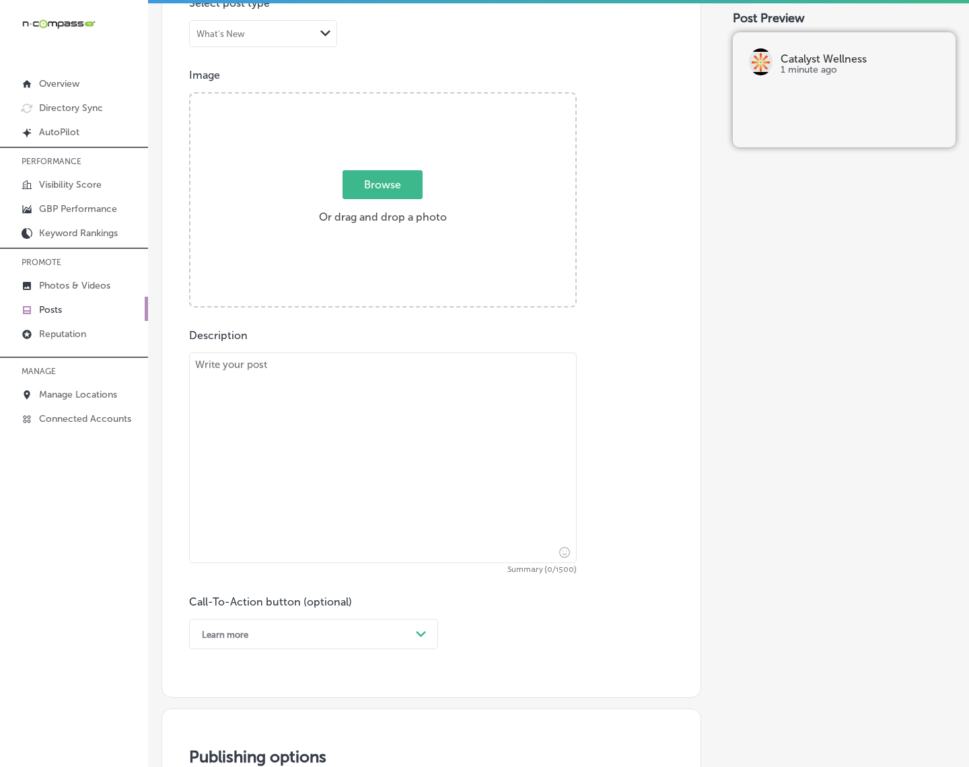
scroll to position [378, 0]
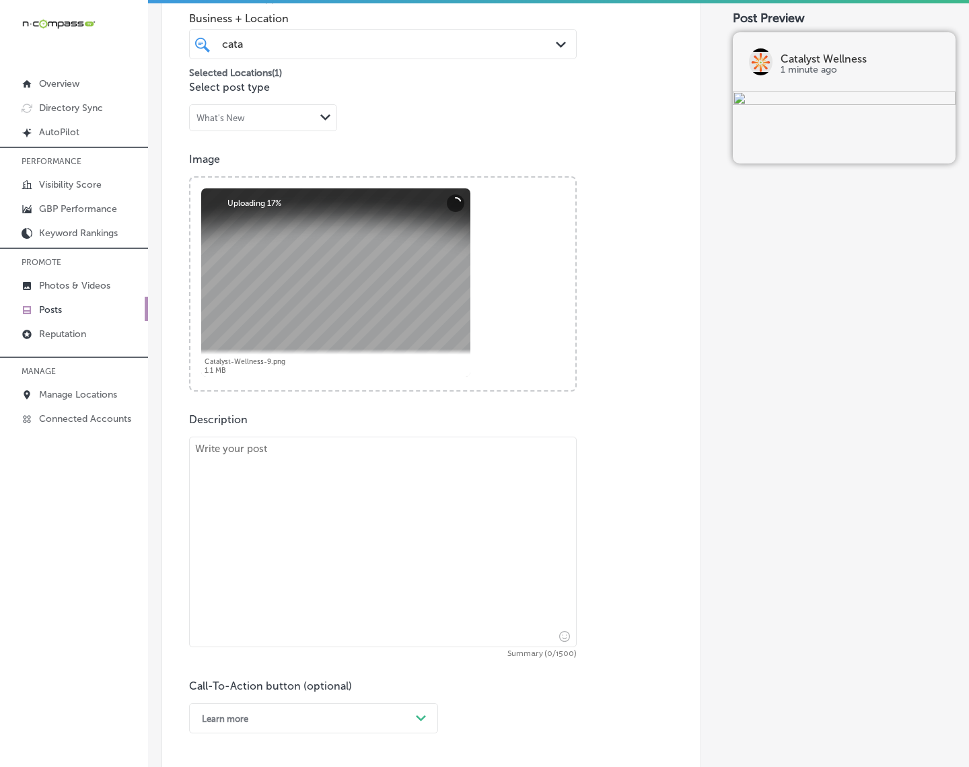
click at [368, 493] on textarea at bounding box center [383, 542] width 388 height 211
paste textarea "[URL][DOMAIN_NAME]"
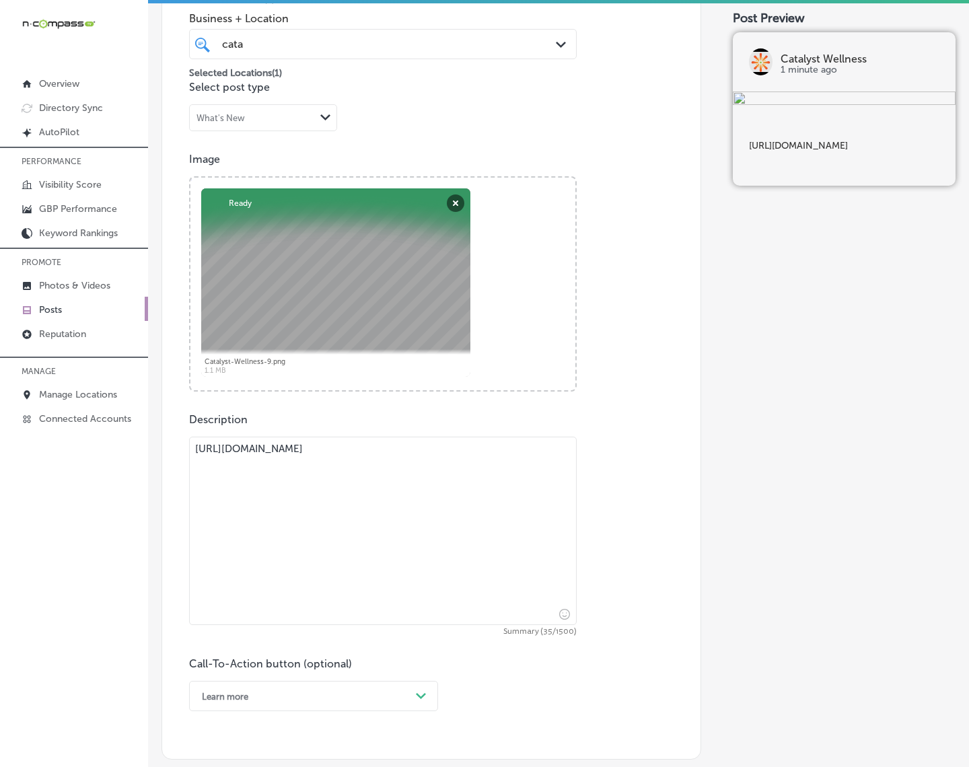
click at [340, 449] on textarea "[URL][DOMAIN_NAME]" at bounding box center [383, 531] width 388 height 188
paste textarea "When you want to recover faster from pain and injuries, Cold [MEDICAL_DATA] is …"
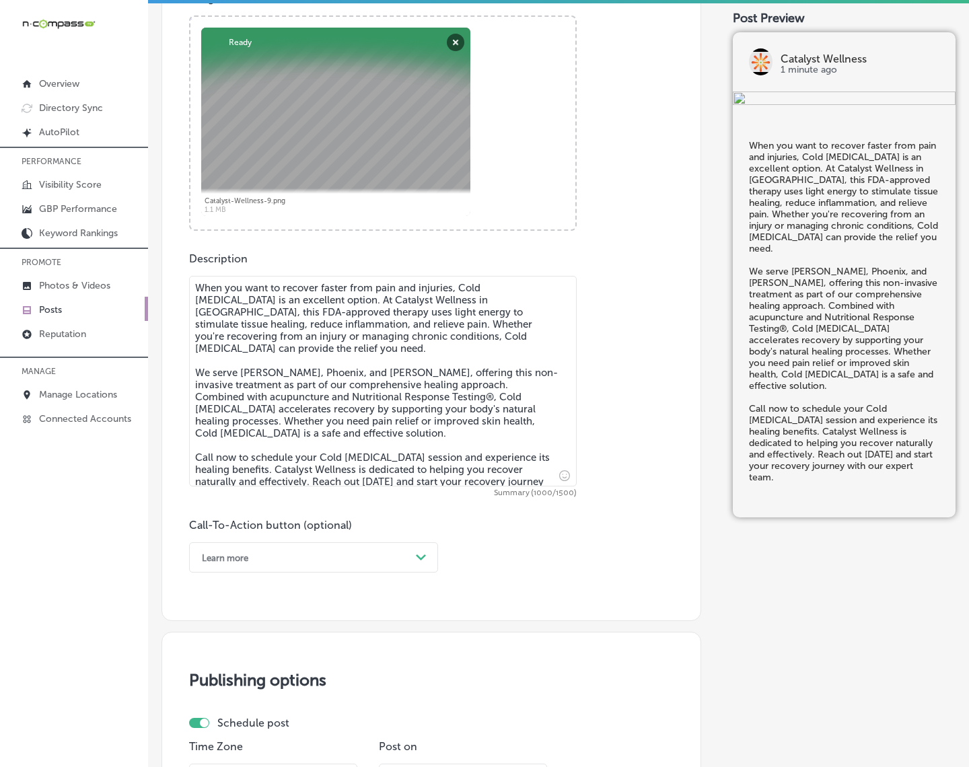
scroll to position [546, 0]
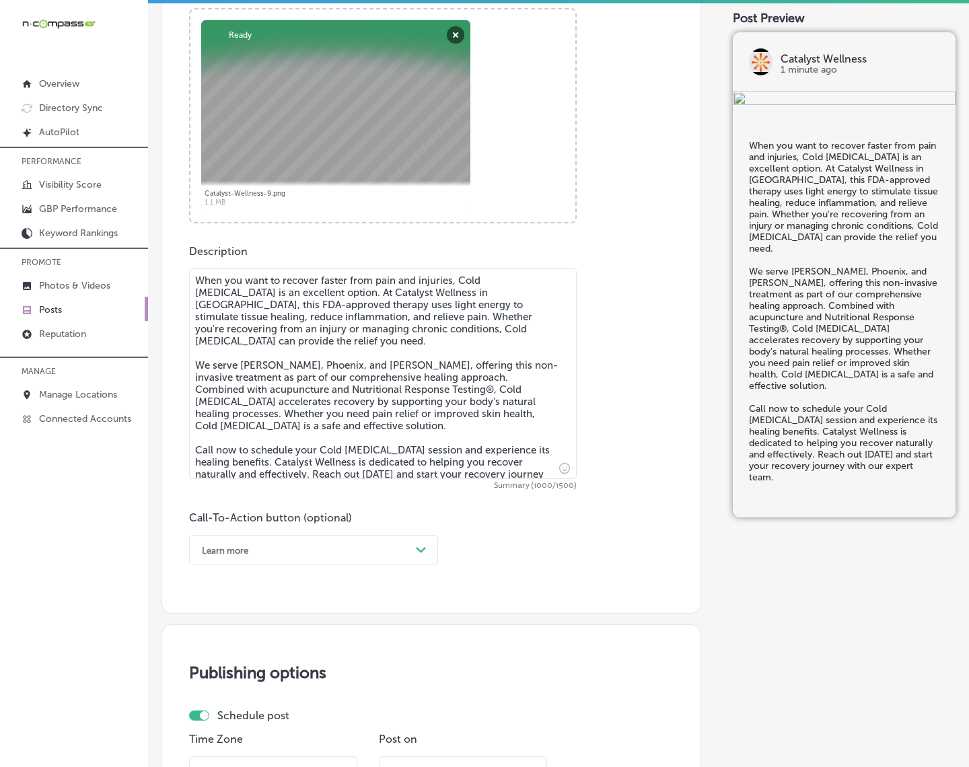
type textarea "When you want to recover faster from pain and injuries, Cold [MEDICAL_DATA] is …"
click at [425, 549] on icon "Path Created with Sketch." at bounding box center [421, 550] width 10 height 6
click at [236, 688] on div "Call Now" at bounding box center [313, 721] width 249 height 24
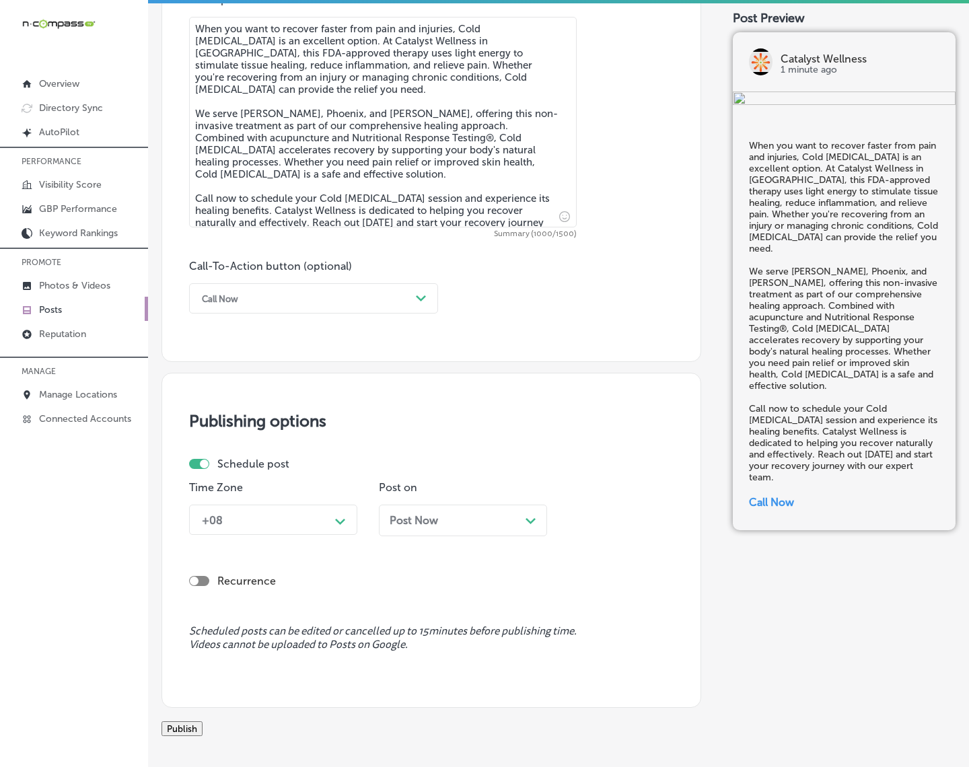
scroll to position [799, 0]
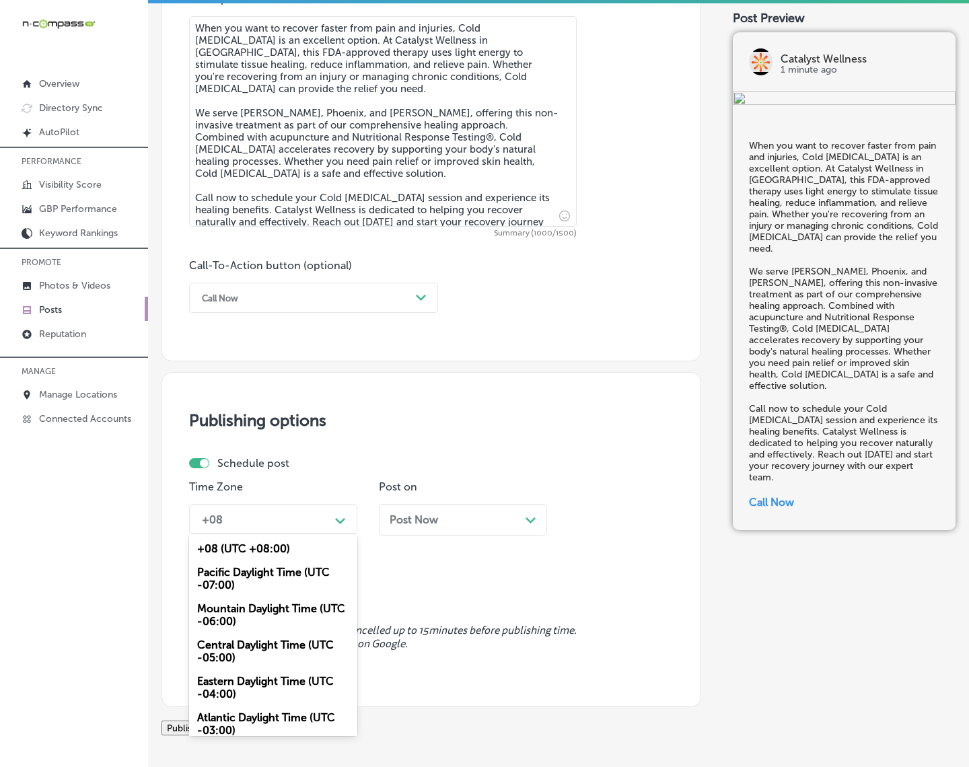
click at [347, 520] on div "Path Created with Sketch." at bounding box center [341, 520] width 22 height 22
click at [283, 606] on div "Mountain Daylight Time (UTC -06:00)" at bounding box center [273, 615] width 168 height 36
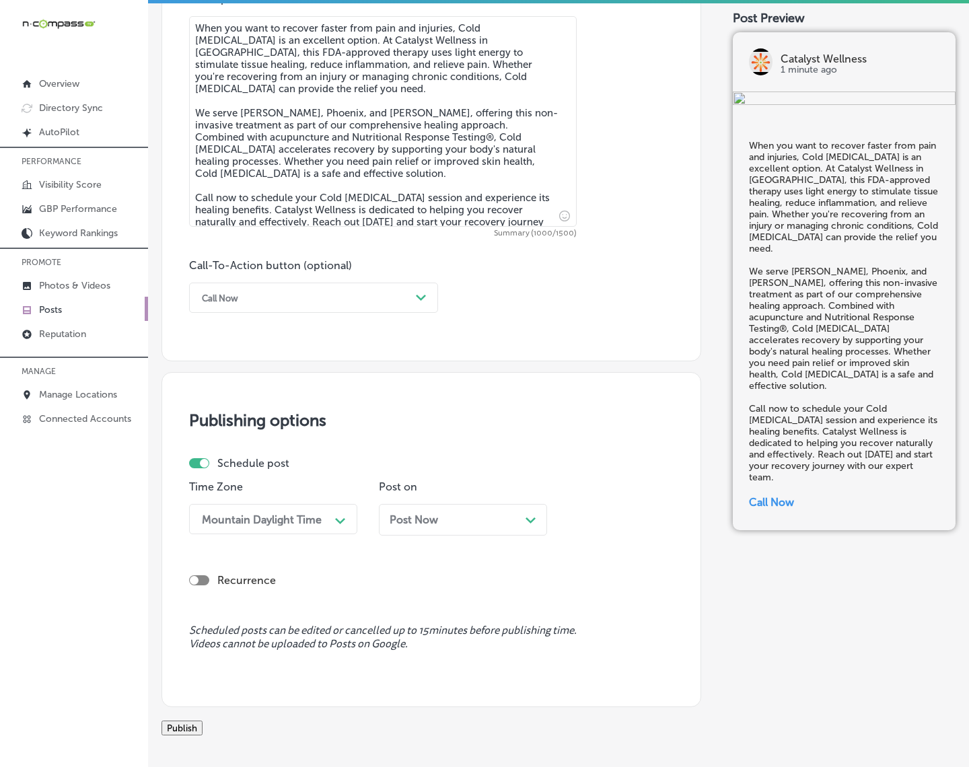
click at [460, 517] on div "Post Now Path Created with Sketch." at bounding box center [463, 519] width 147 height 13
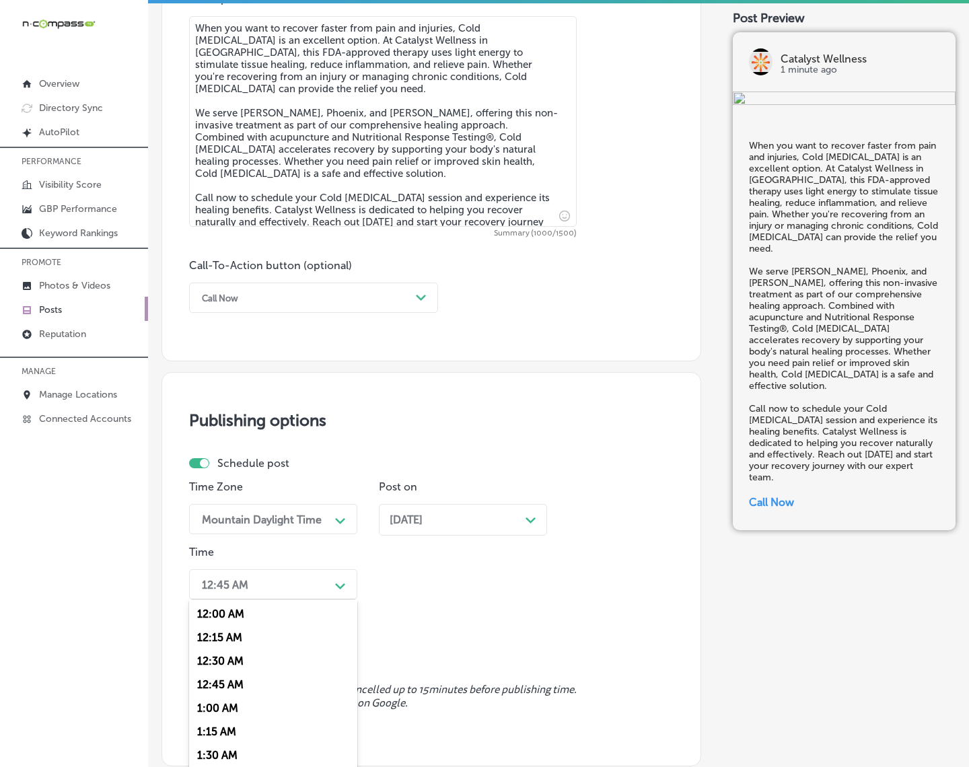
click at [312, 587] on div "option 7:00 AM, selected. option 12:15 AM focused, 2 of 96. 96 results availabl…" at bounding box center [273, 584] width 168 height 30
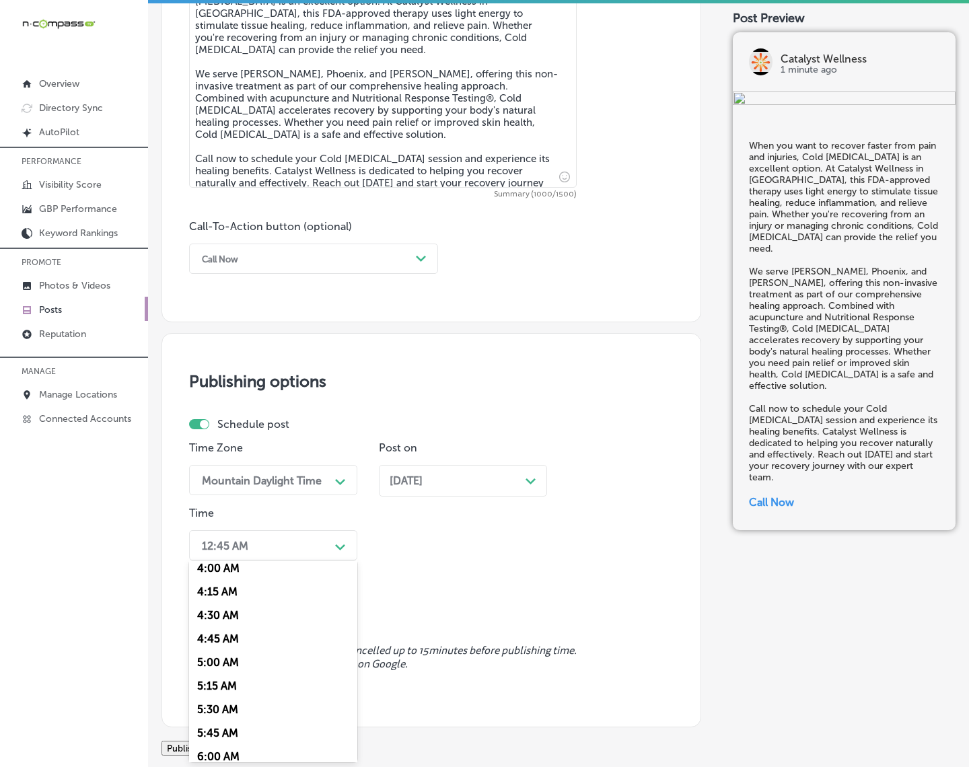
scroll to position [505, 0]
click at [217, 688] on div "7:00 AM" at bounding box center [273, 730] width 168 height 24
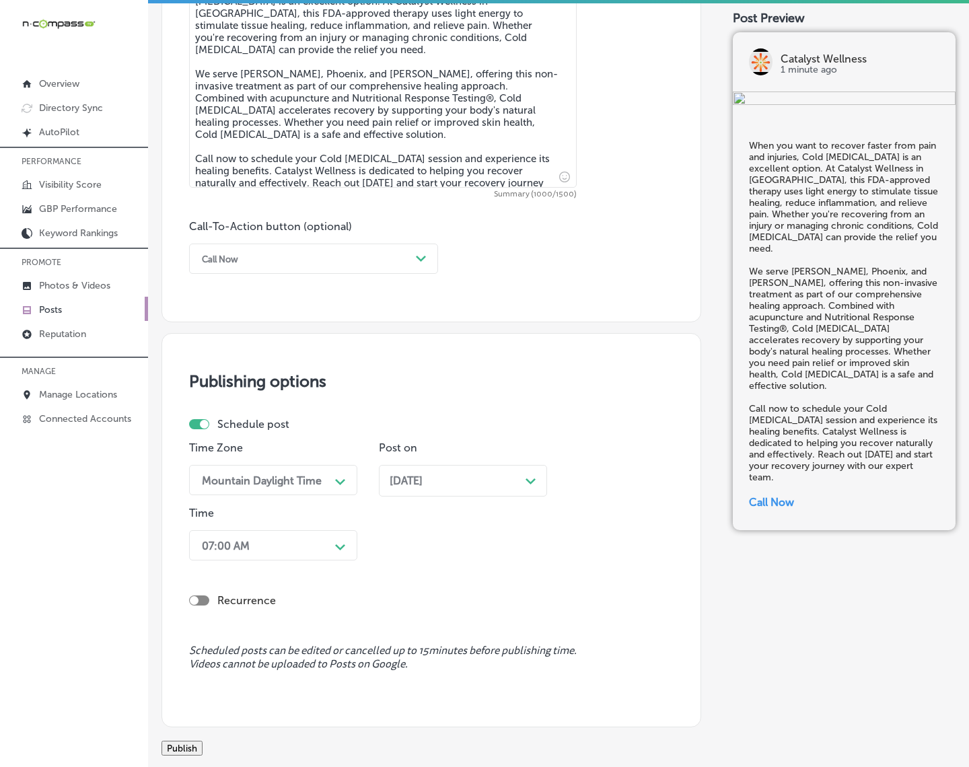
click at [203, 688] on button "Publish" at bounding box center [182, 748] width 41 height 15
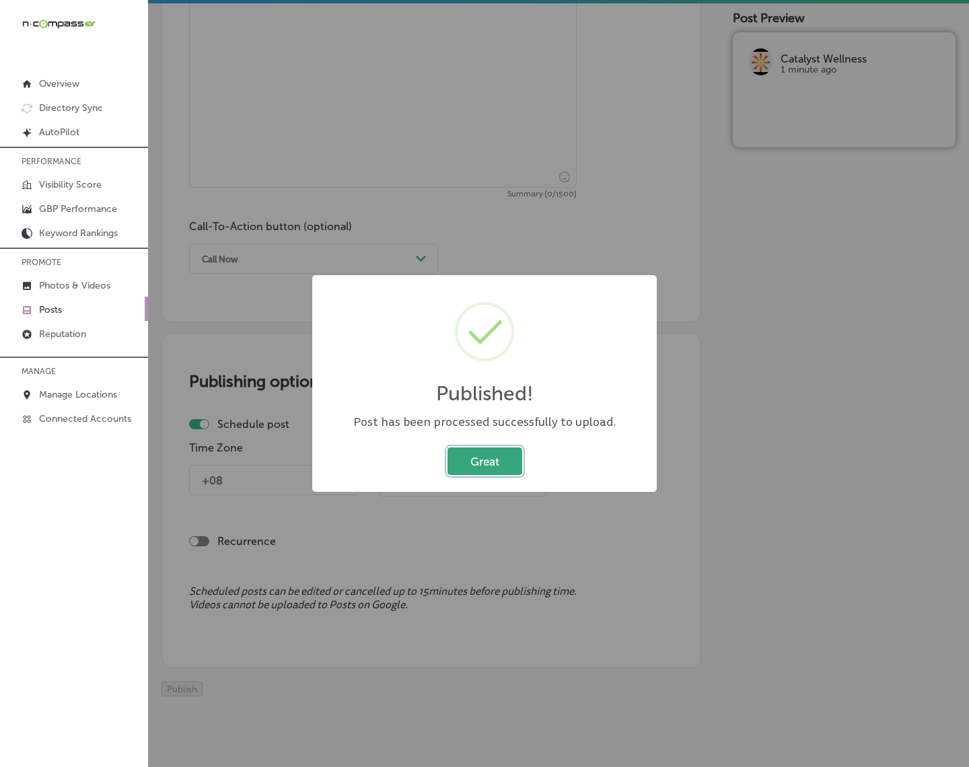
click at [458, 468] on button "Great" at bounding box center [485, 462] width 75 height 28
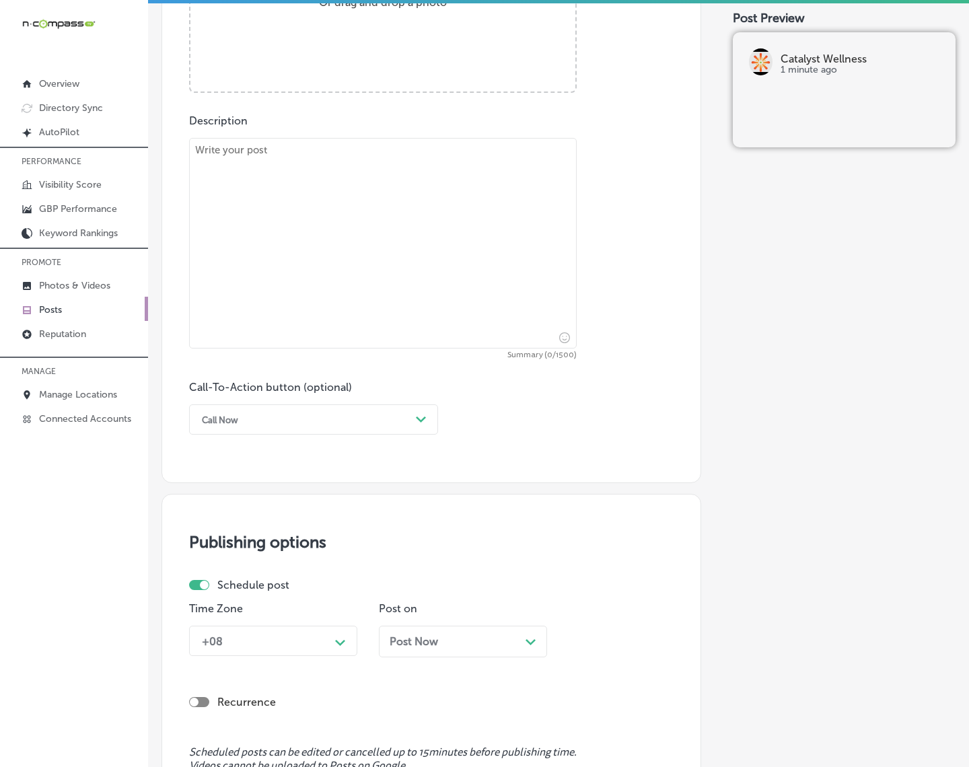
scroll to position [333, 0]
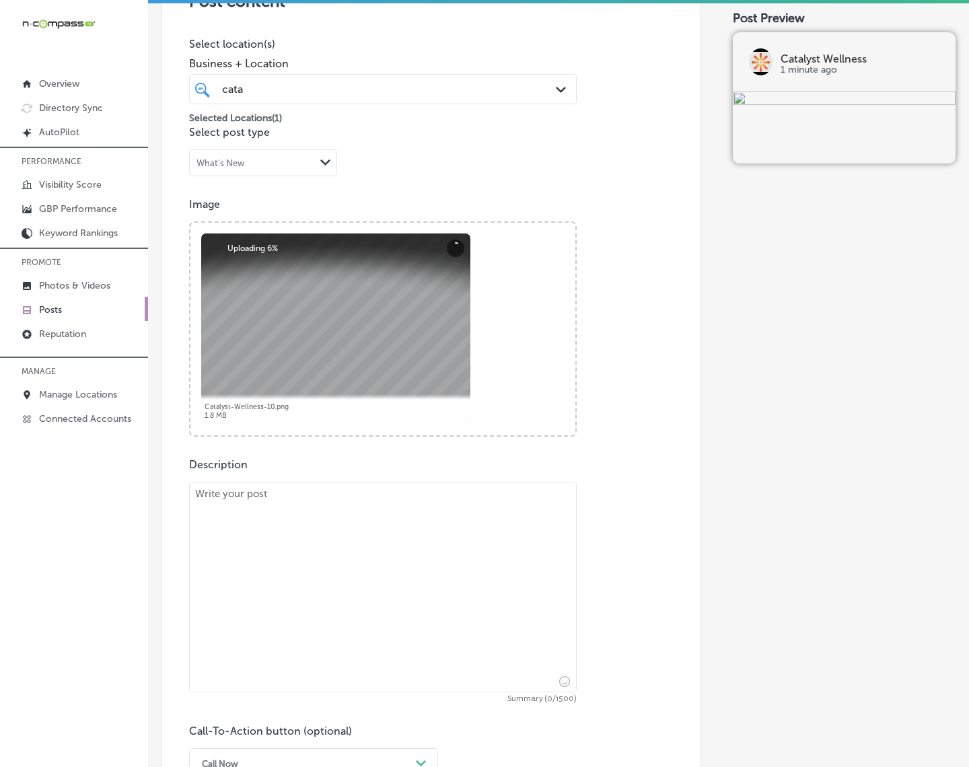
click at [347, 538] on textarea at bounding box center [383, 587] width 388 height 211
paste textarea "Loremips Dolorsit am Consectetu adipisci e seddoe temporincid ut laboreetdol ma…"
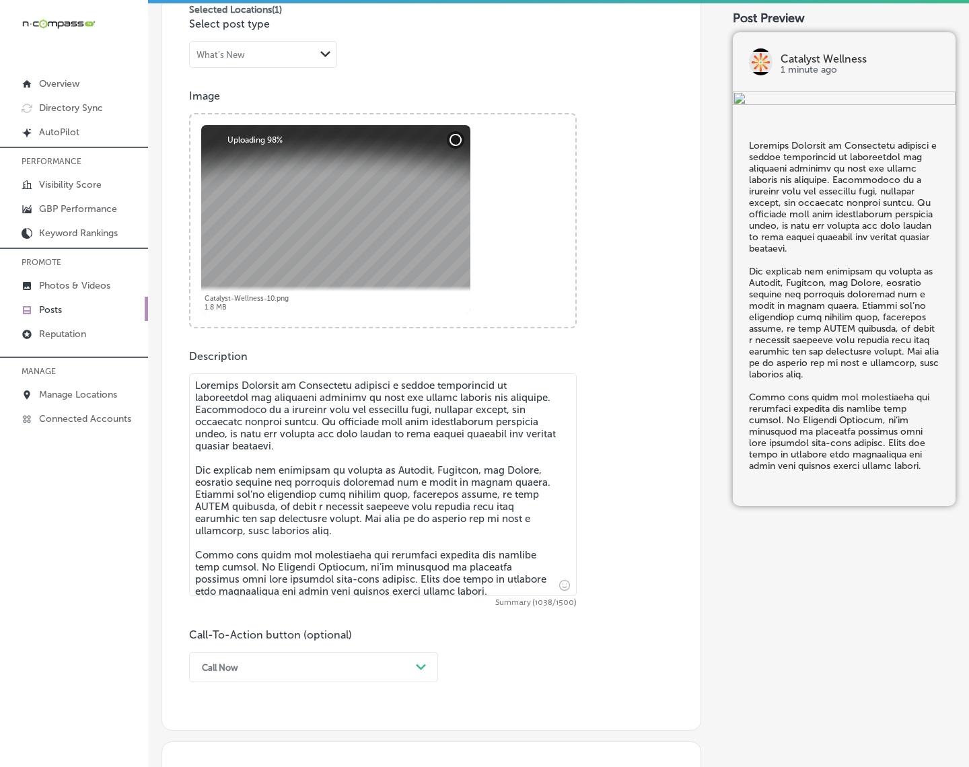
scroll to position [670, 0]
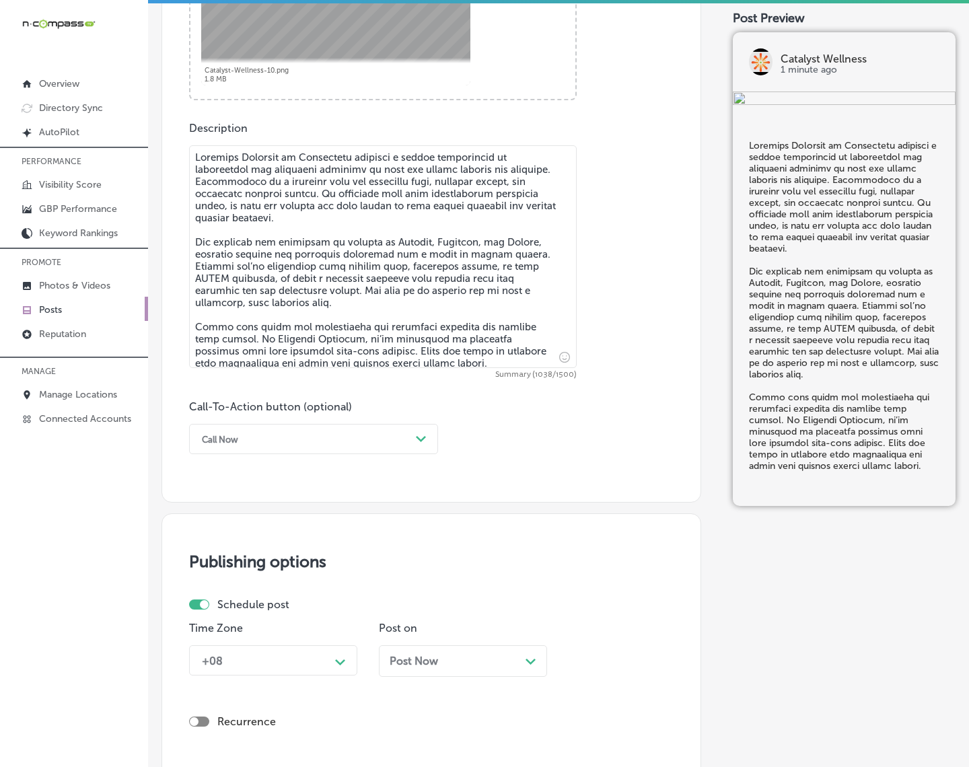
type textarea "Loremips Dolorsit am Consectetu adipisci e seddoe temporincid ut laboreetdol ma…"
click at [368, 452] on div "Call Now Path Created with Sketch." at bounding box center [313, 439] width 249 height 30
click at [279, 564] on div "Learn more" at bounding box center [313, 563] width 249 height 24
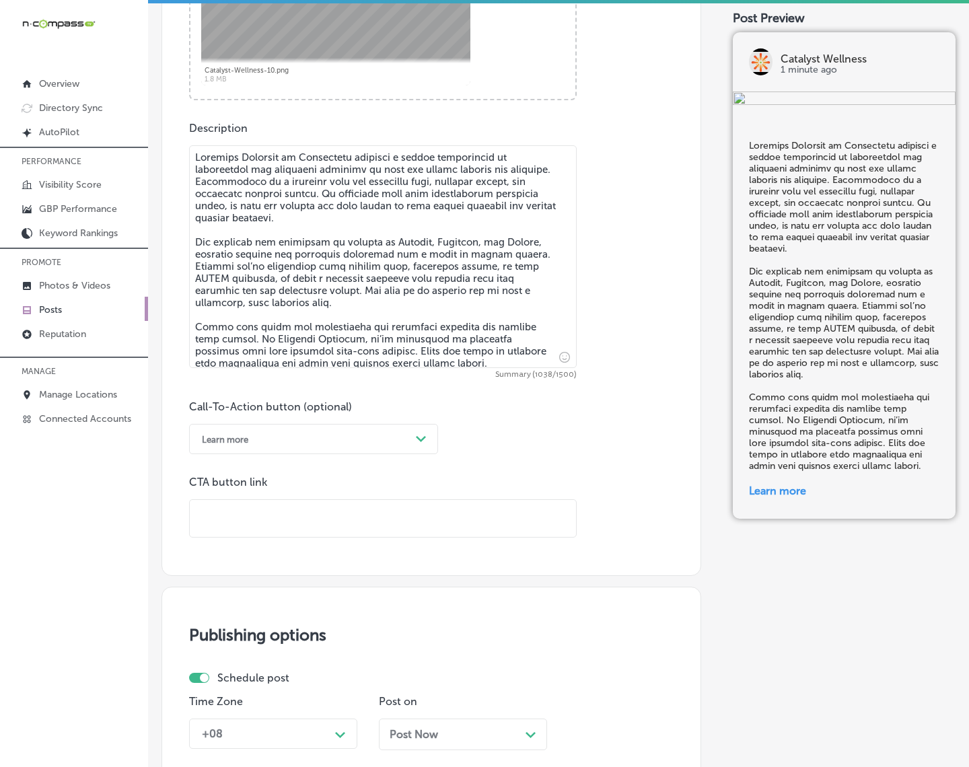
click at [298, 520] on input "text" at bounding box center [383, 518] width 386 height 37
paste input "[URL][DOMAIN_NAME]"
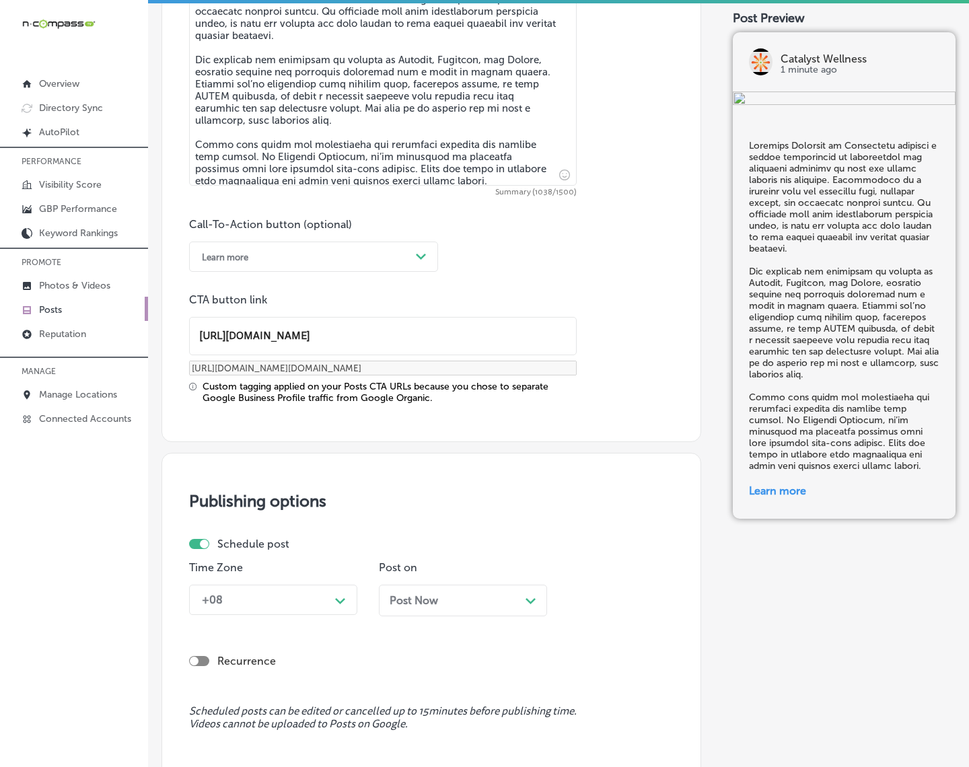
scroll to position [922, 0]
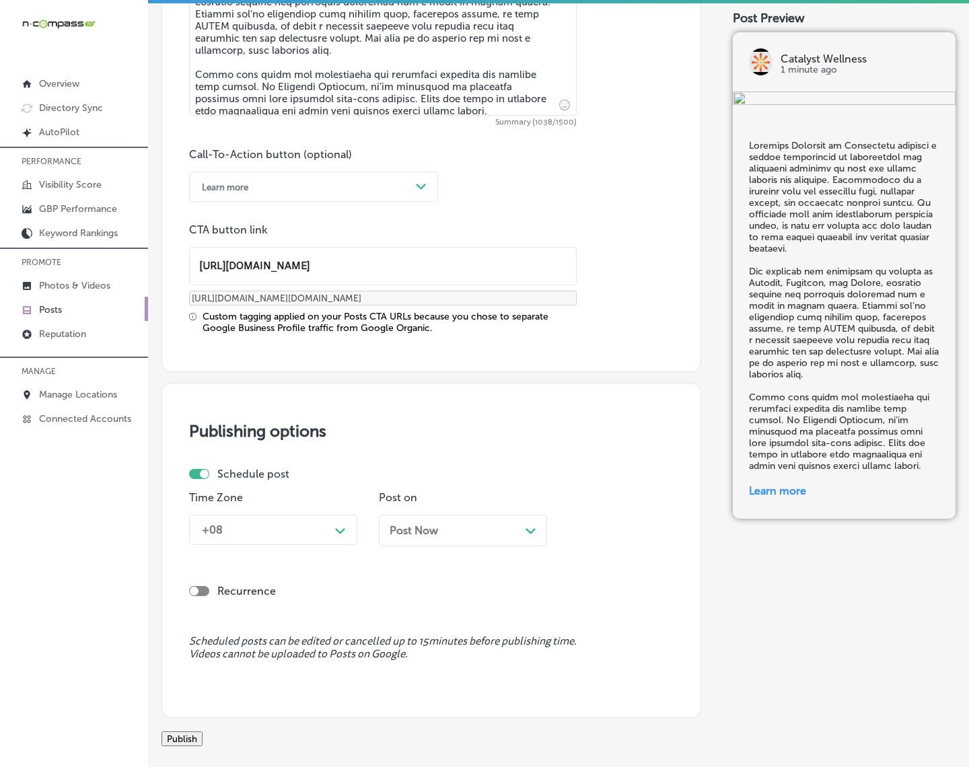
type input "[URL][DOMAIN_NAME]"
click at [344, 522] on div "Path Created with Sketch." at bounding box center [341, 530] width 22 height 22
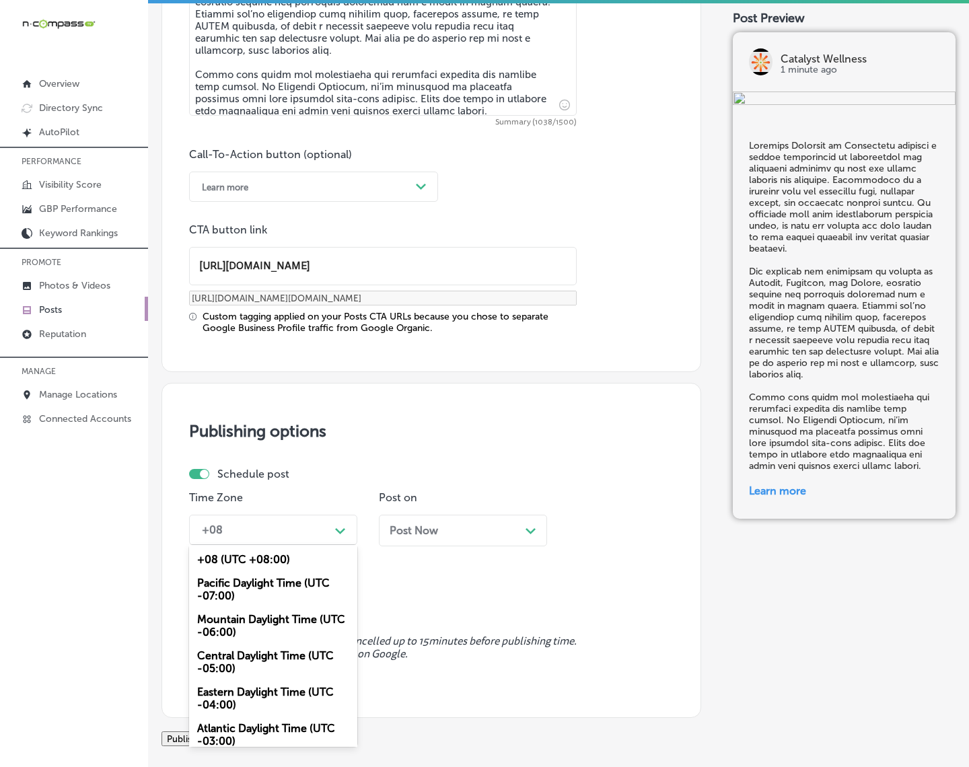
click at [247, 629] on div "Mountain Daylight Time (UTC -06:00)" at bounding box center [273, 626] width 168 height 36
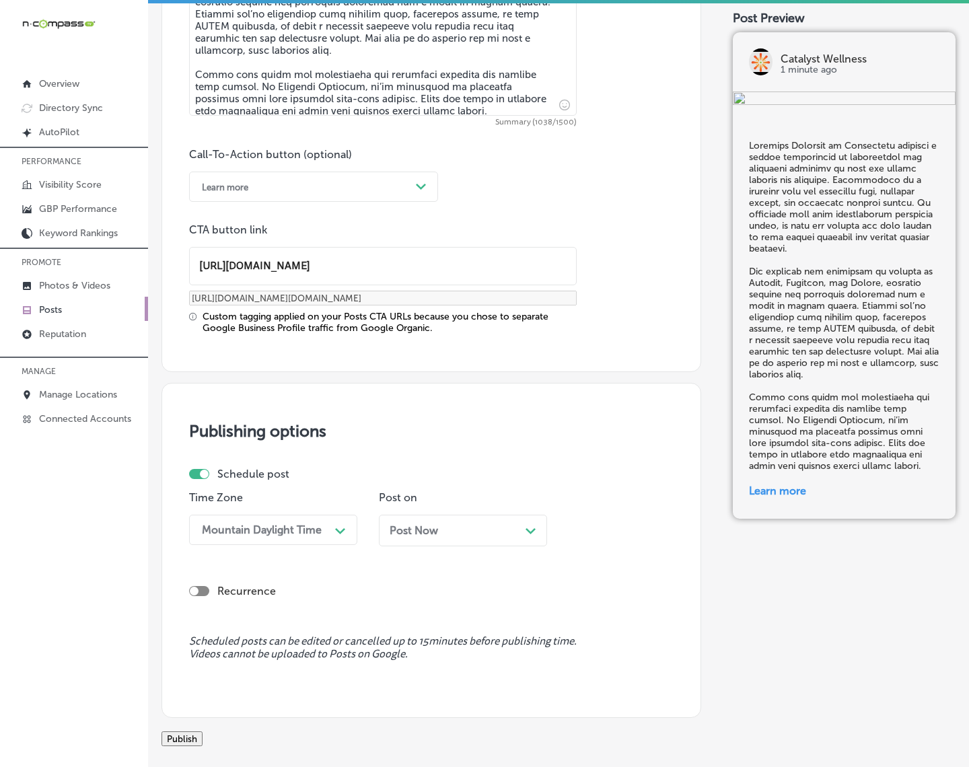
click at [435, 528] on span "Post Now" at bounding box center [414, 530] width 48 height 13
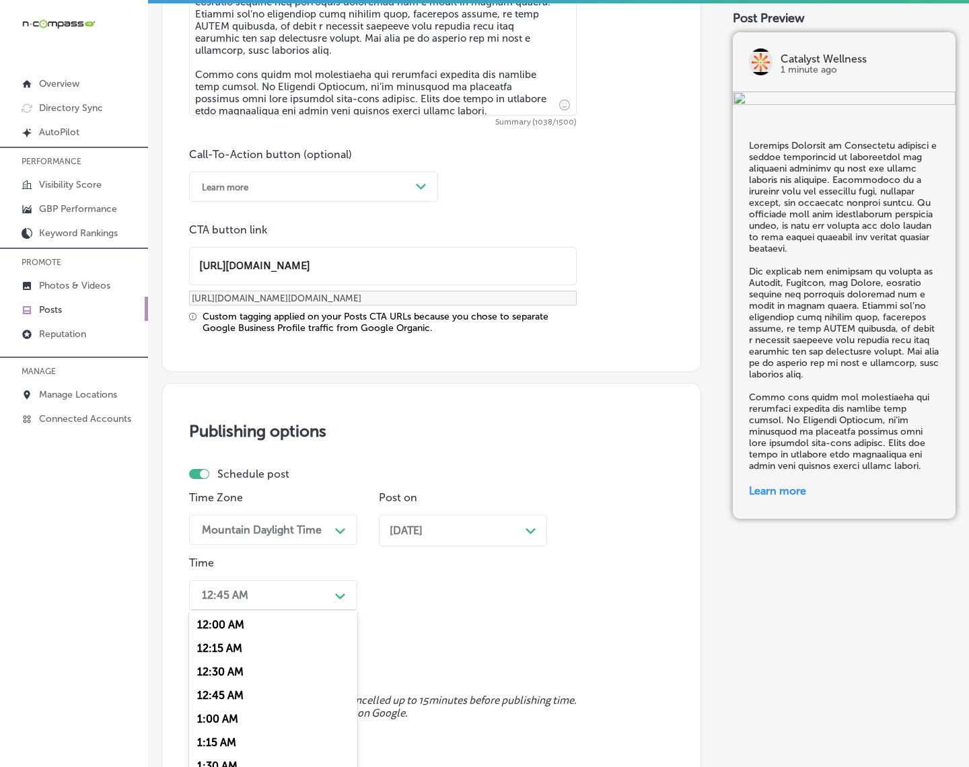
click at [326, 600] on div "option 7:00 AM, selected. option 12:15 AM focused, 2 of 96. 96 results availabl…" at bounding box center [273, 595] width 168 height 30
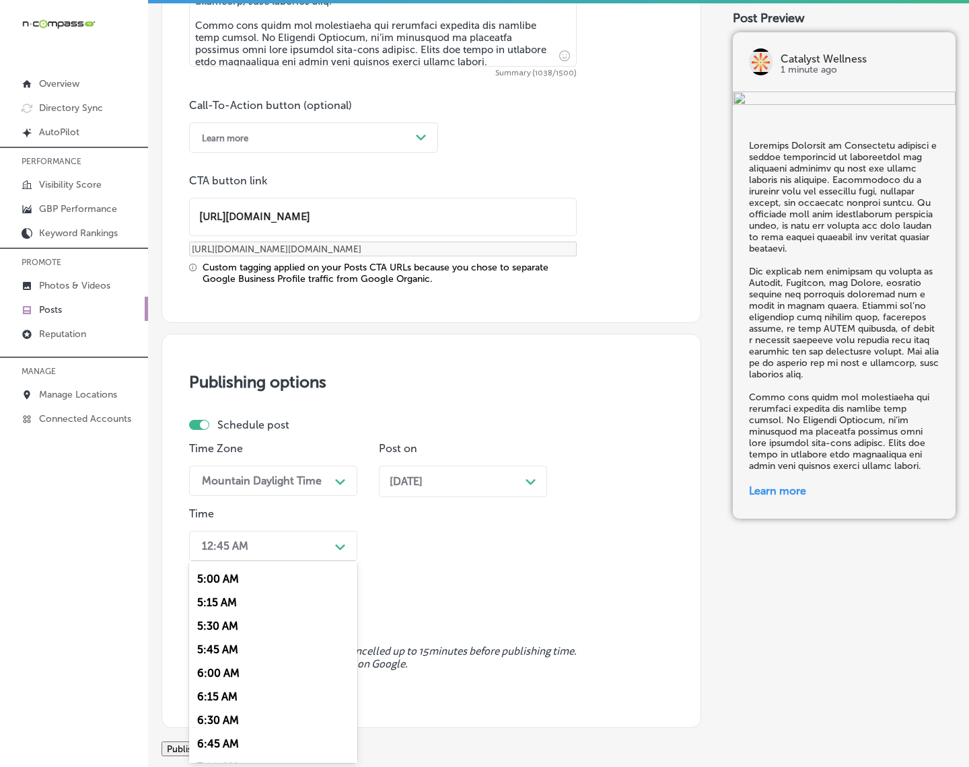
scroll to position [505, 0]
click at [207, 688] on div "7:00 AM" at bounding box center [273, 731] width 168 height 24
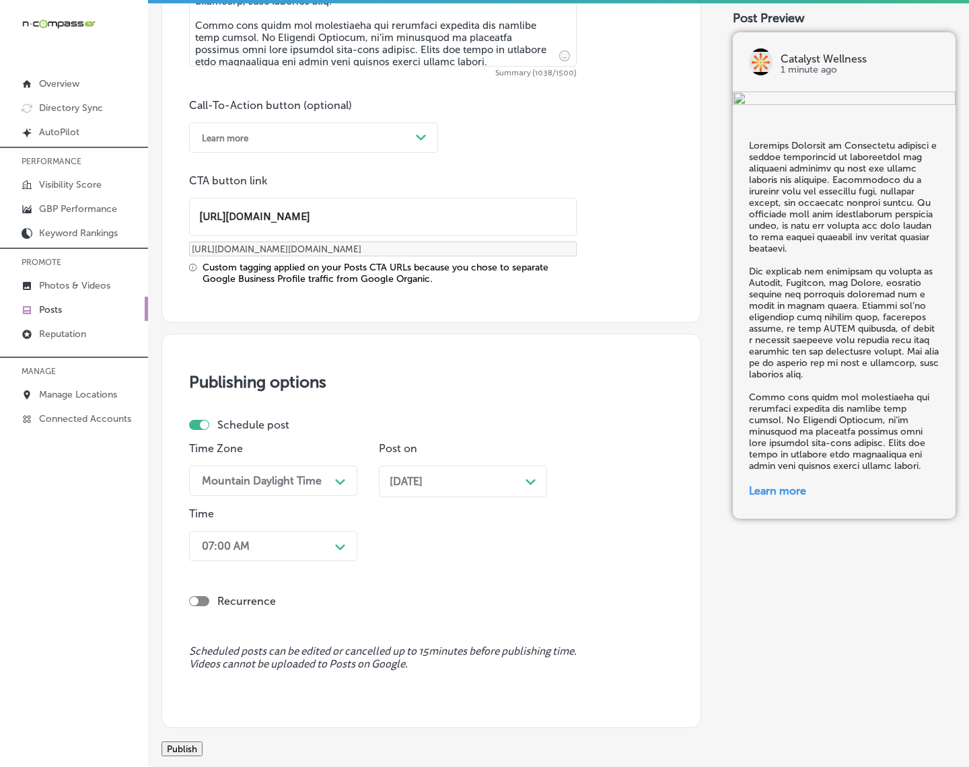
click at [203, 688] on button "Publish" at bounding box center [182, 749] width 41 height 15
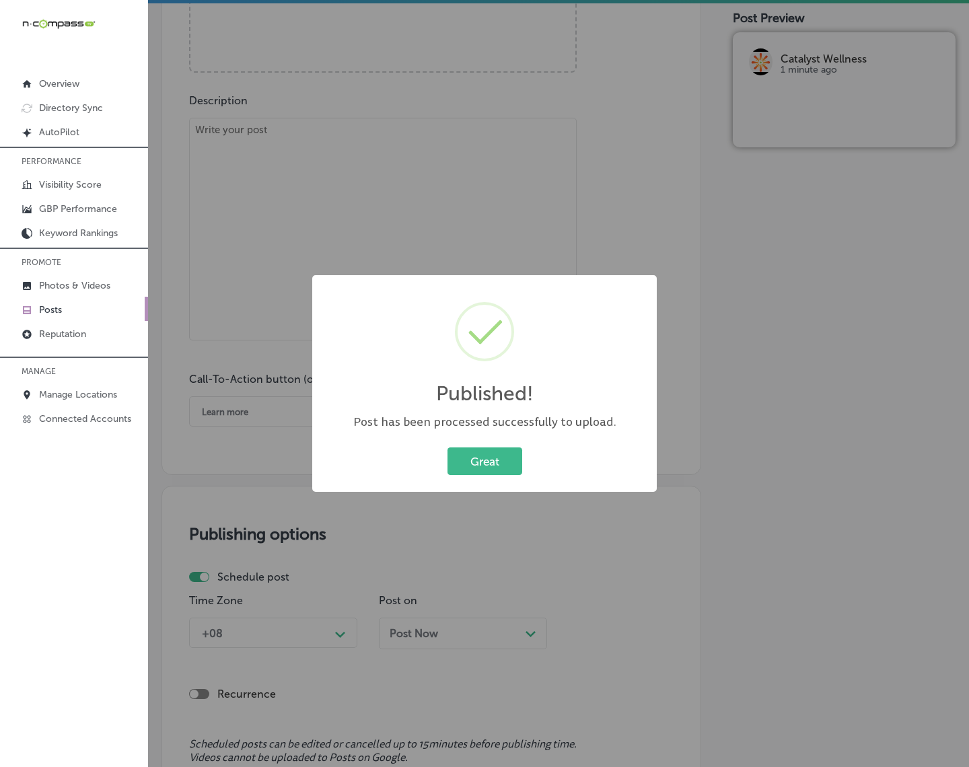
scroll to position [719, 0]
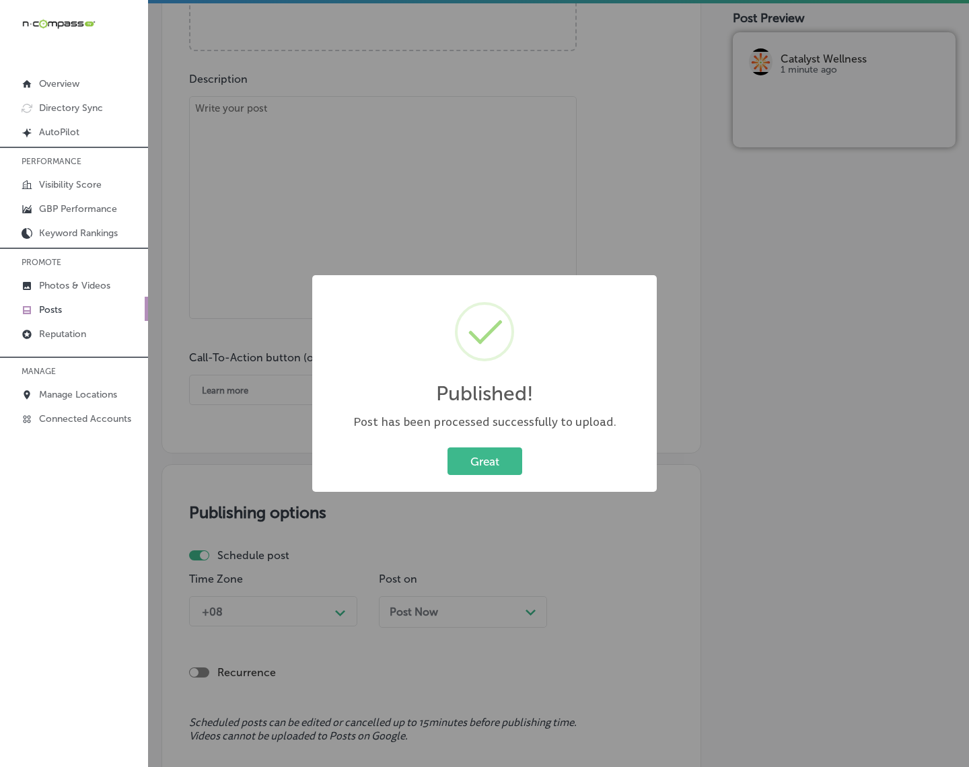
click at [489, 464] on button "Great" at bounding box center [485, 462] width 75 height 28
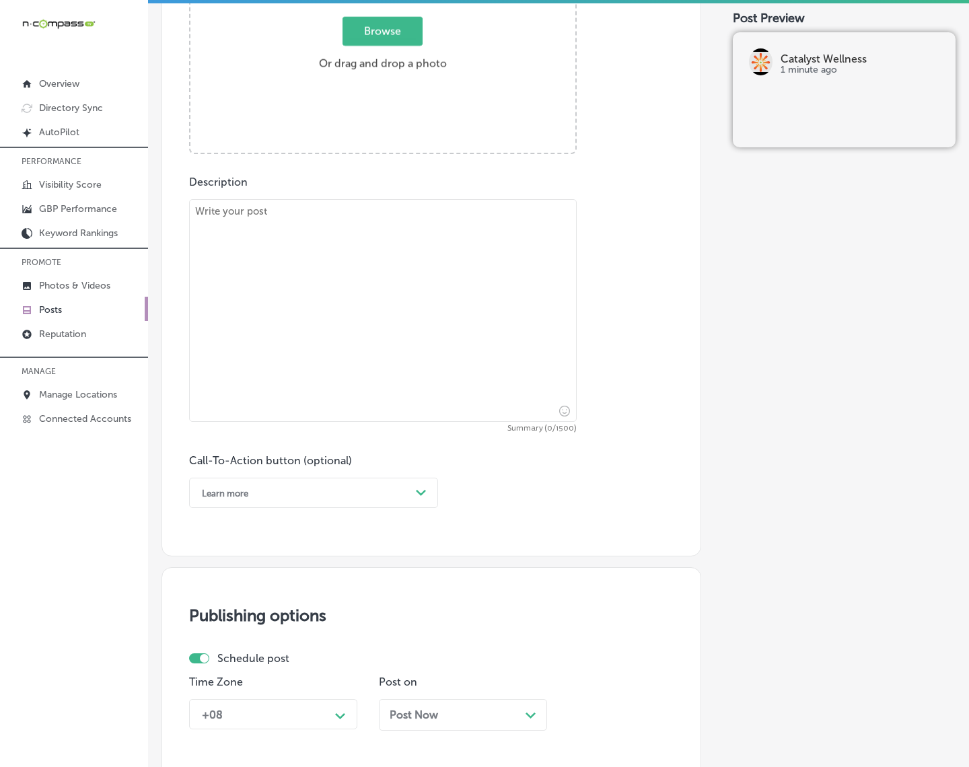
scroll to position [298, 0]
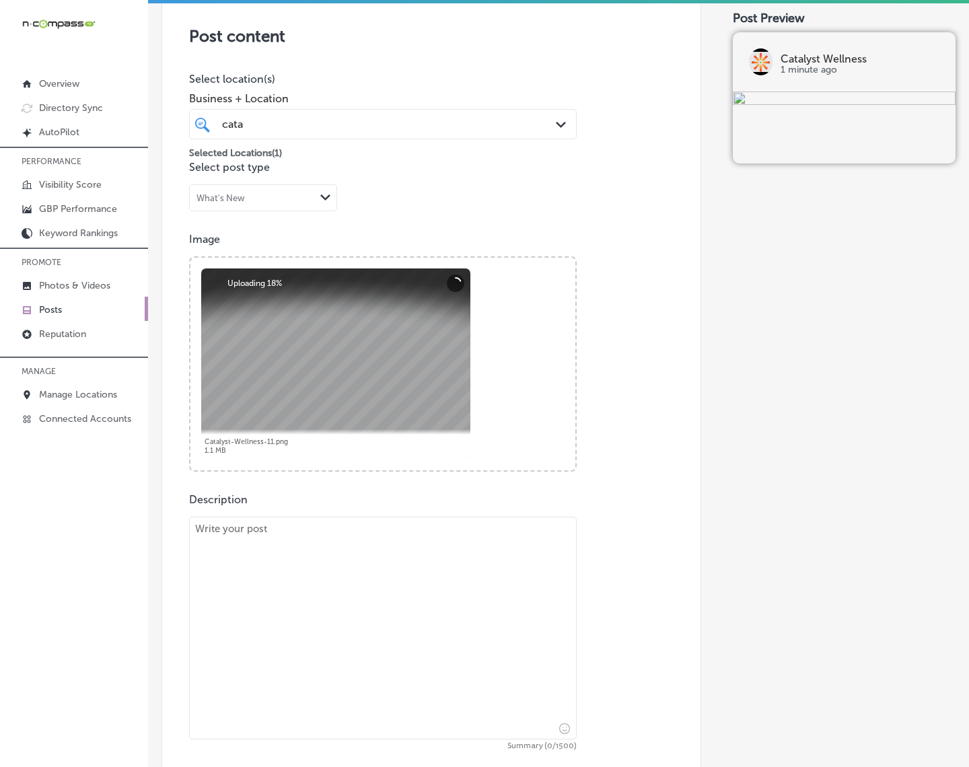
click at [413, 589] on textarea at bounding box center [383, 628] width 388 height 223
paste textarea "Lo Ipsumdol Sitametc ad Elitseddoe, te incid utlabore etdolorema aliquaen ad mi…"
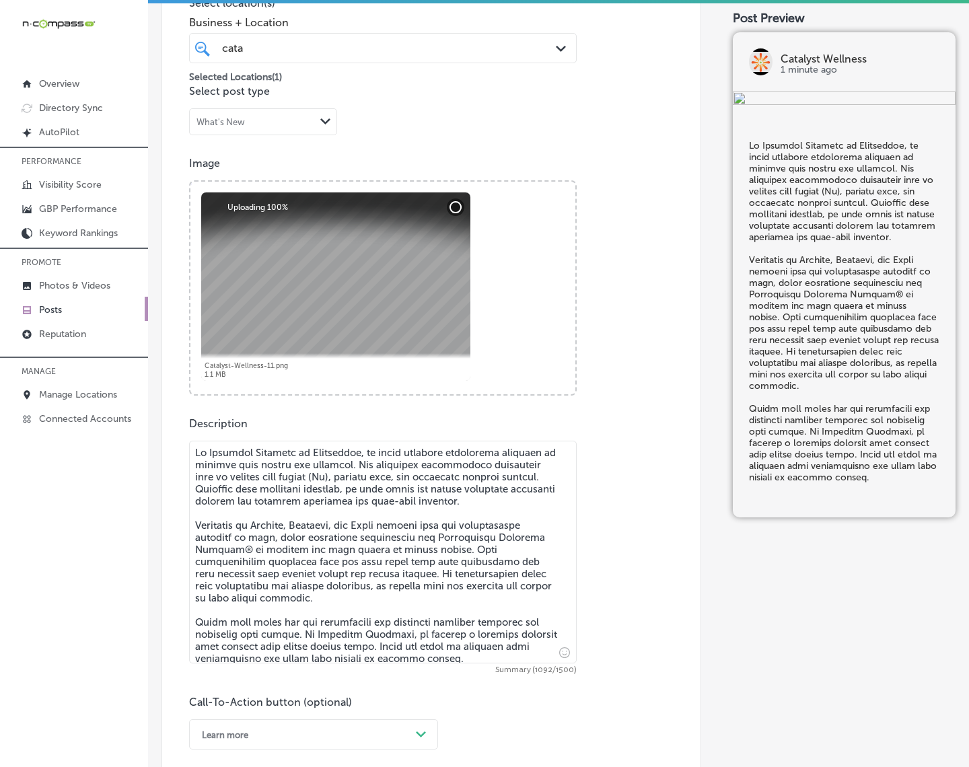
scroll to position [466, 0]
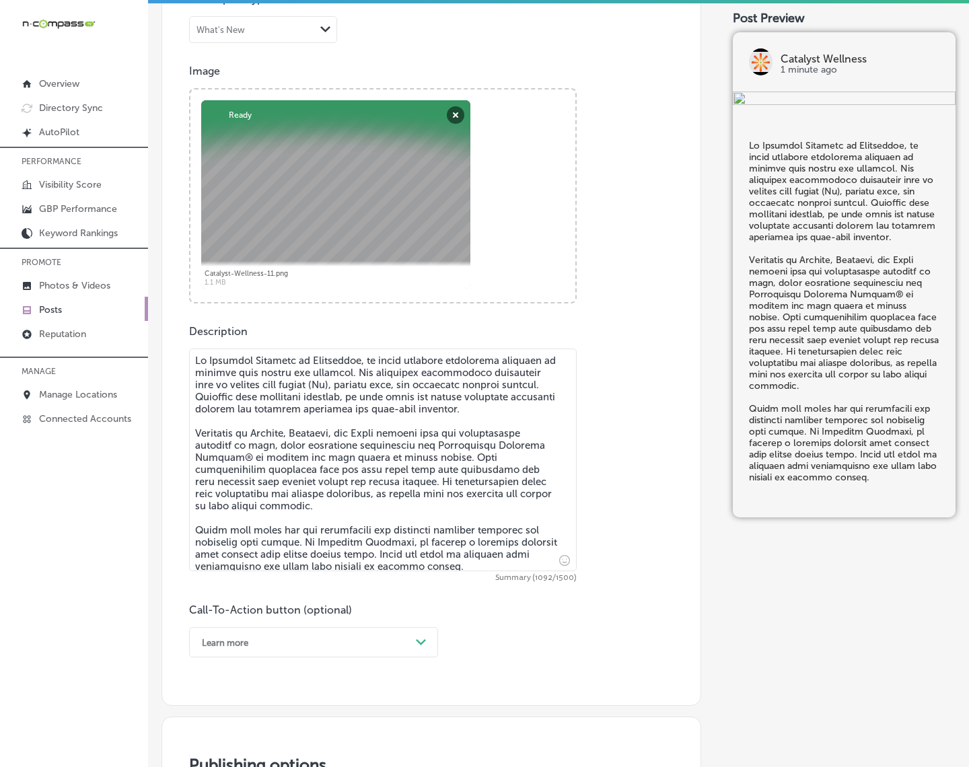
type textarea "Lo Ipsumdol Sitametc ad Elitseddoe, te incid utlabore etdolorema aliquaen ad mi…"
click at [419, 640] on div "Learn more Path Created with Sketch." at bounding box center [313, 642] width 249 height 30
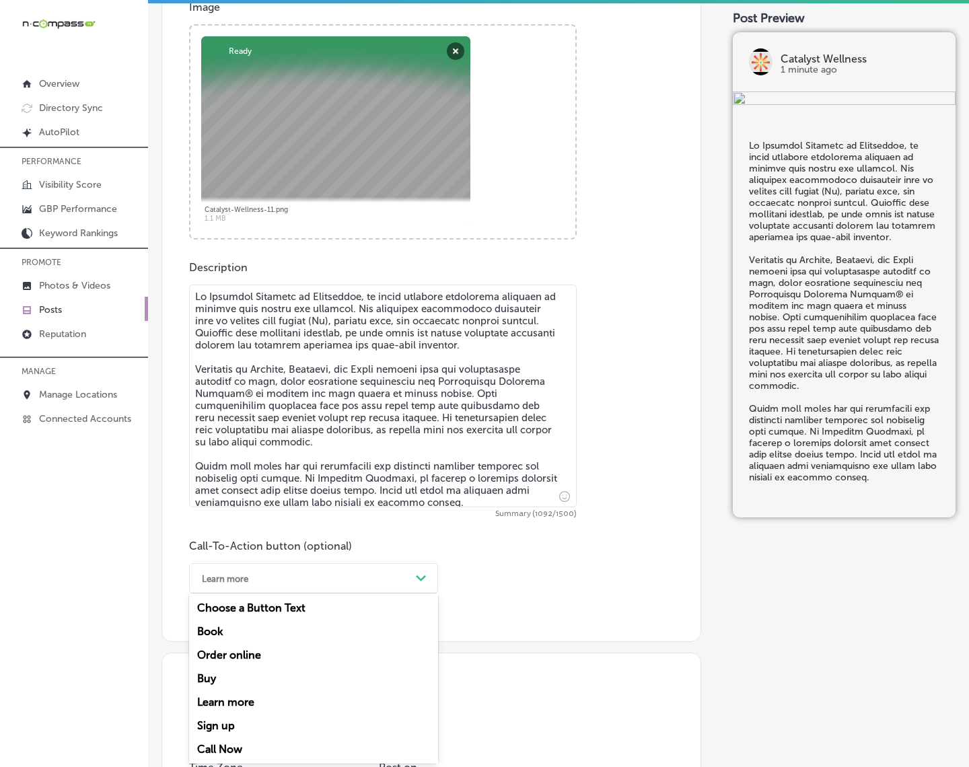
click at [227, 688] on div "Learn more" at bounding box center [313, 702] width 249 height 24
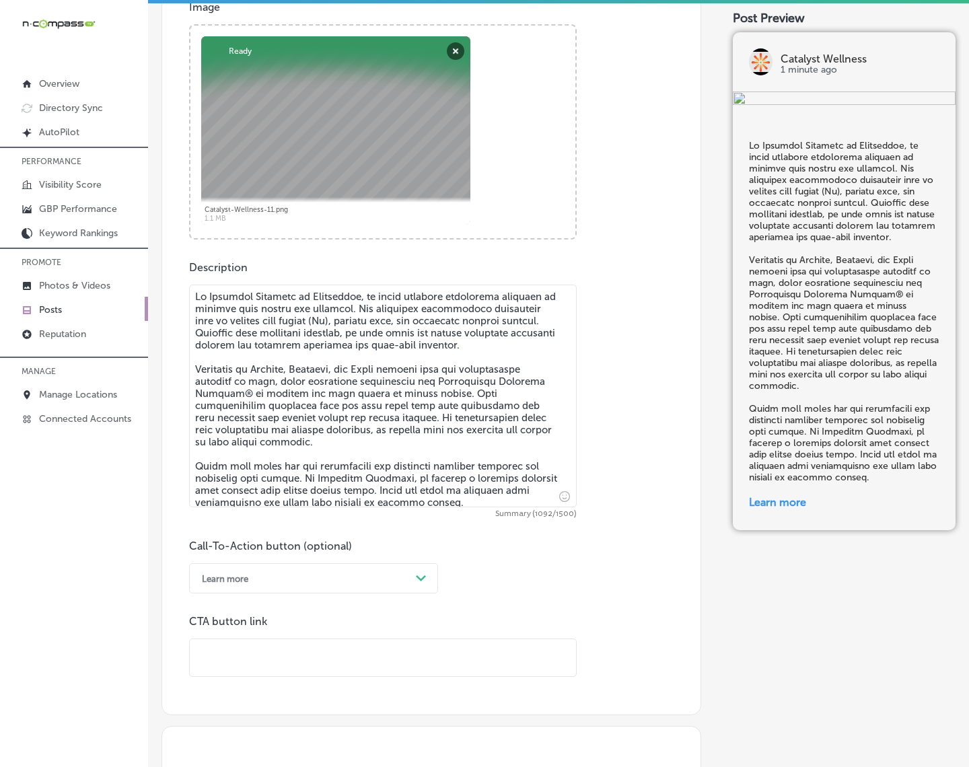
click at [279, 673] on input "text" at bounding box center [383, 657] width 386 height 37
paste input "[URL][DOMAIN_NAME]"
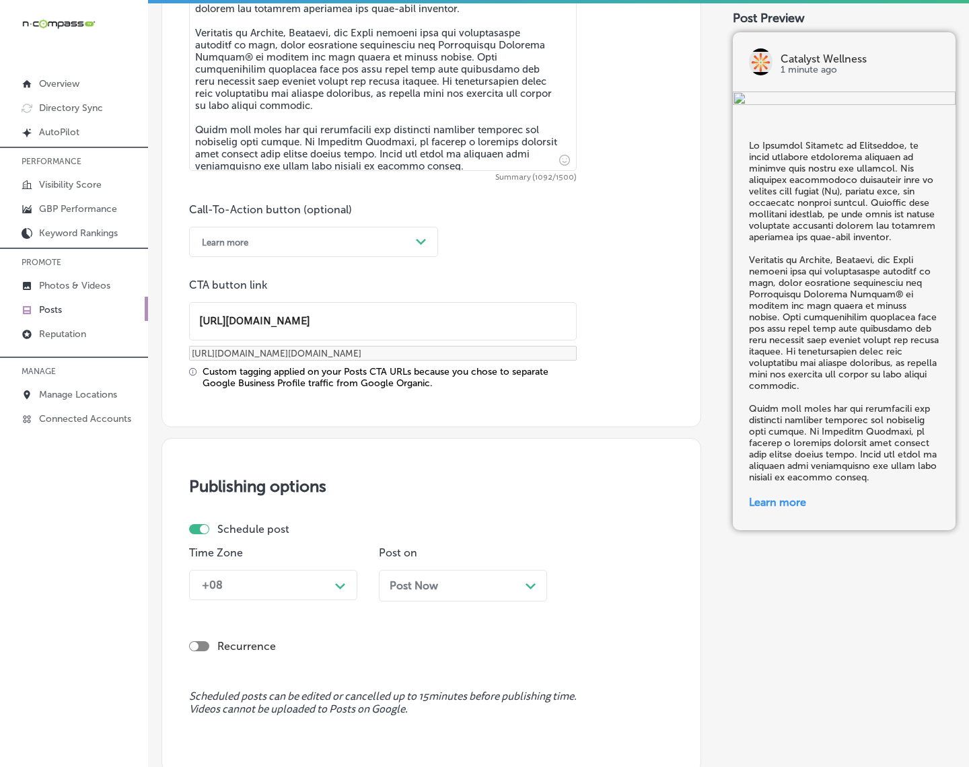
type input "[URL][DOMAIN_NAME]"
click at [326, 596] on div "+08 Path Created with Sketch." at bounding box center [273, 585] width 168 height 30
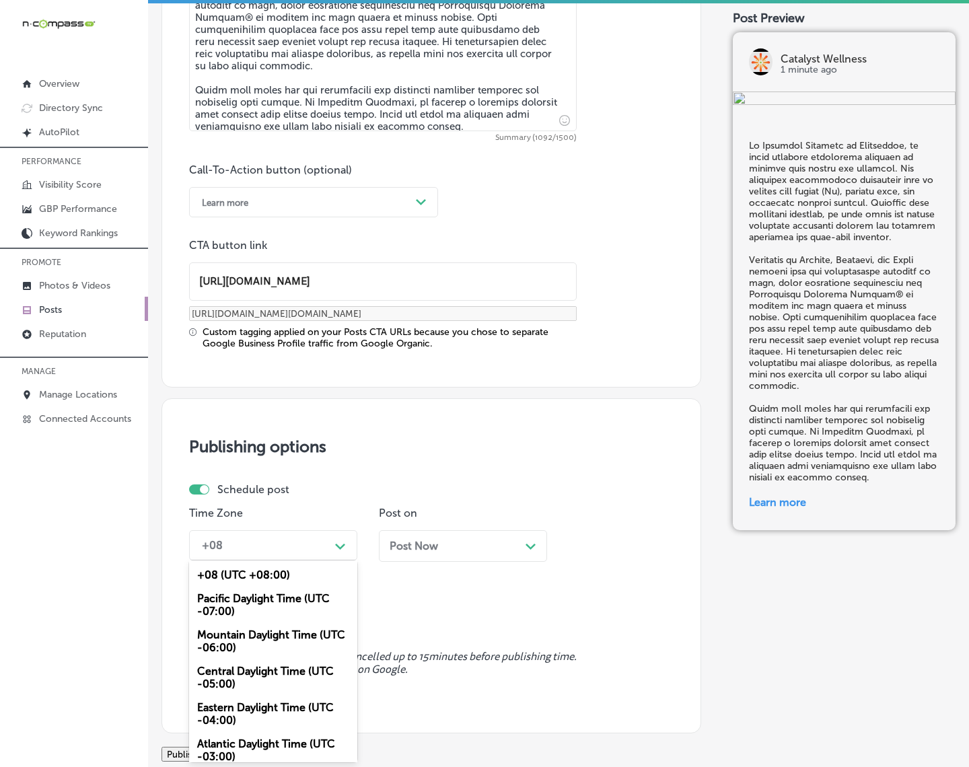
click at [290, 635] on div "Mountain Daylight Time (UTC -06:00)" at bounding box center [273, 641] width 168 height 36
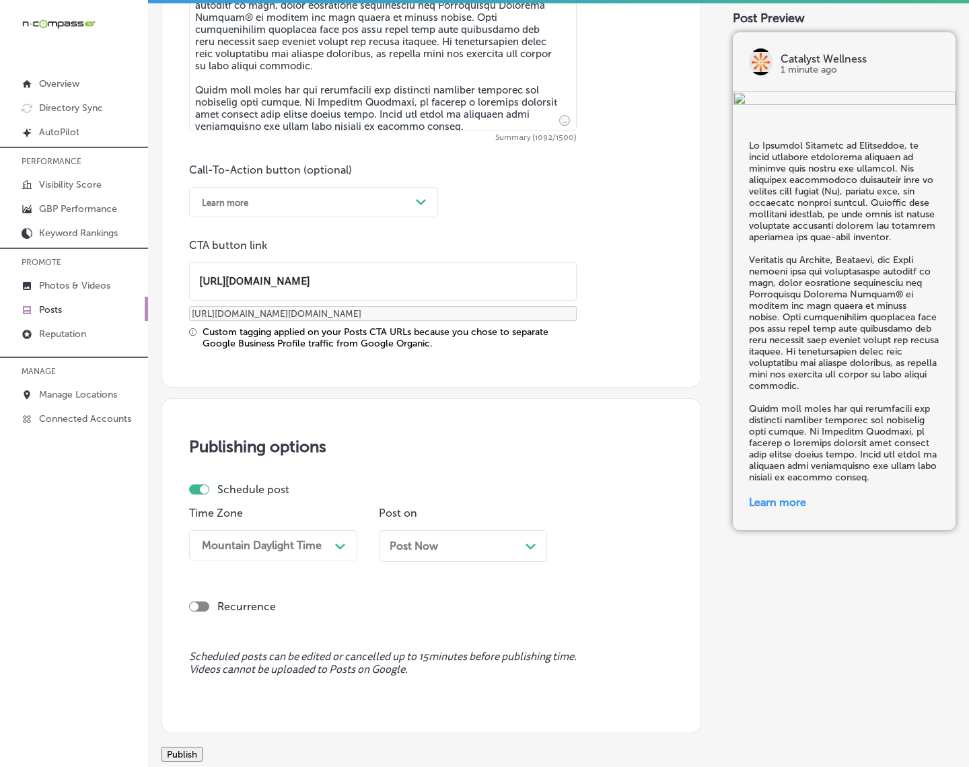
click at [478, 530] on div "Post Now Path Created with Sketch." at bounding box center [463, 546] width 168 height 32
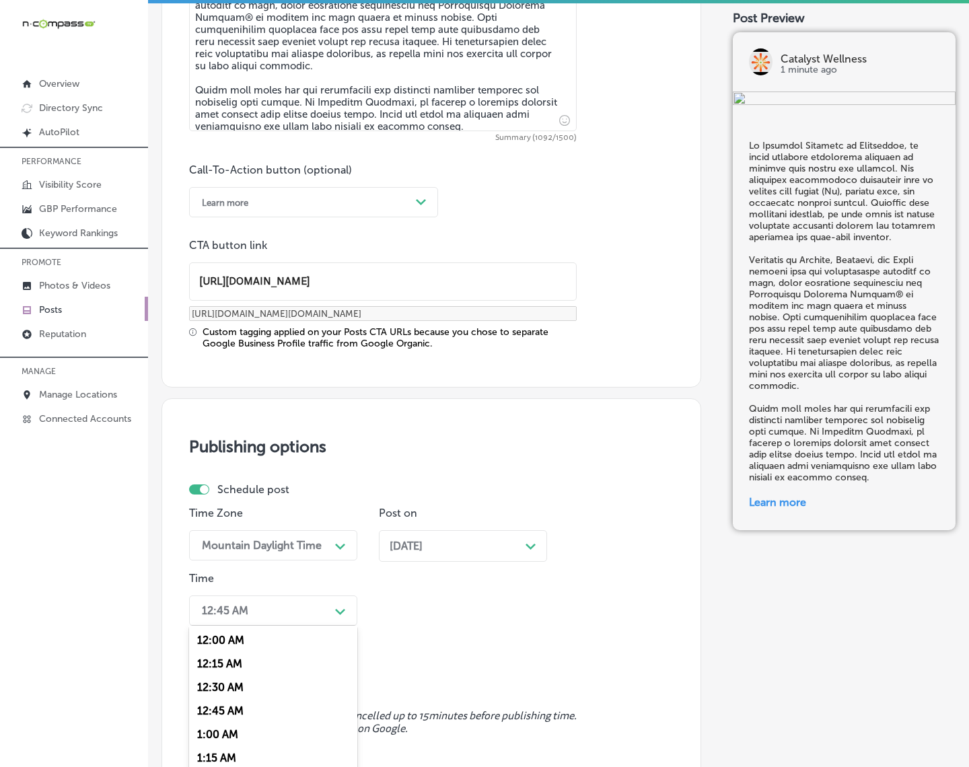
click at [341, 603] on div "option 7:00 AM, selected. option 12:15 AM focused, 2 of 96. 96 results availabl…" at bounding box center [273, 611] width 168 height 30
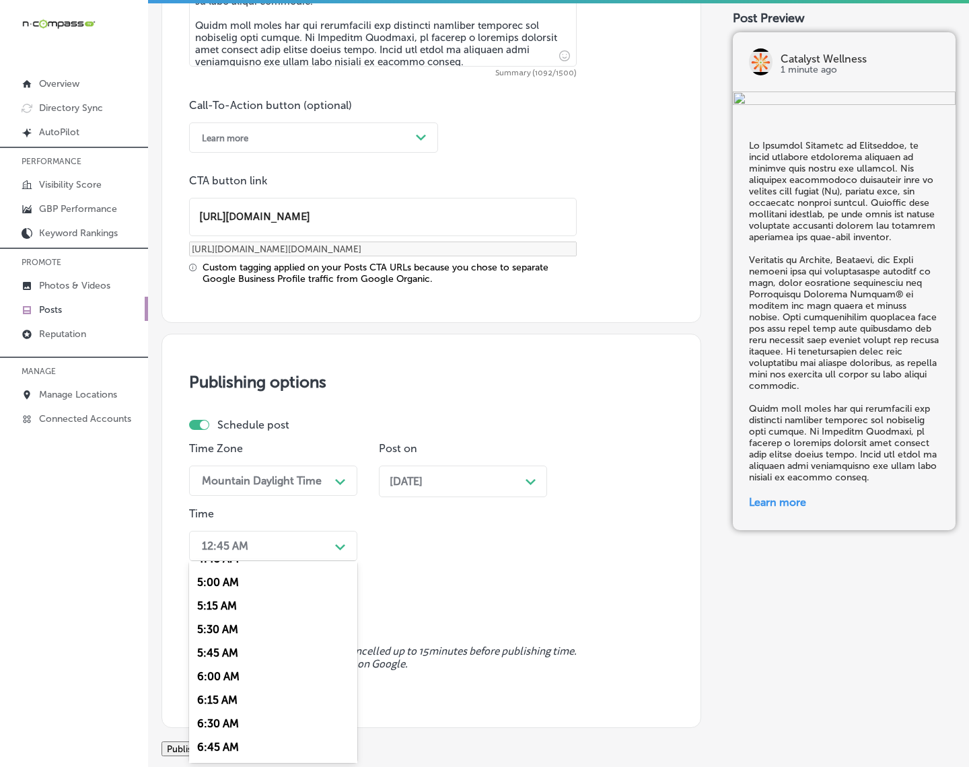
scroll to position [589, 0]
click at [216, 635] on div "7:00 AM" at bounding box center [273, 647] width 168 height 24
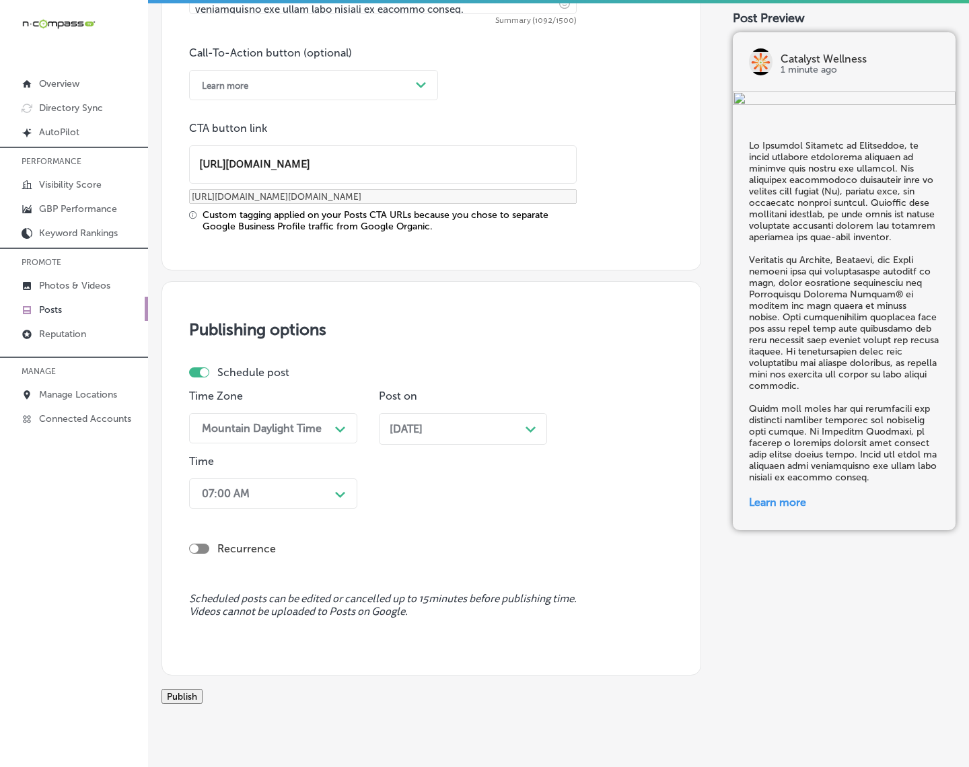
scroll to position [1075, 0]
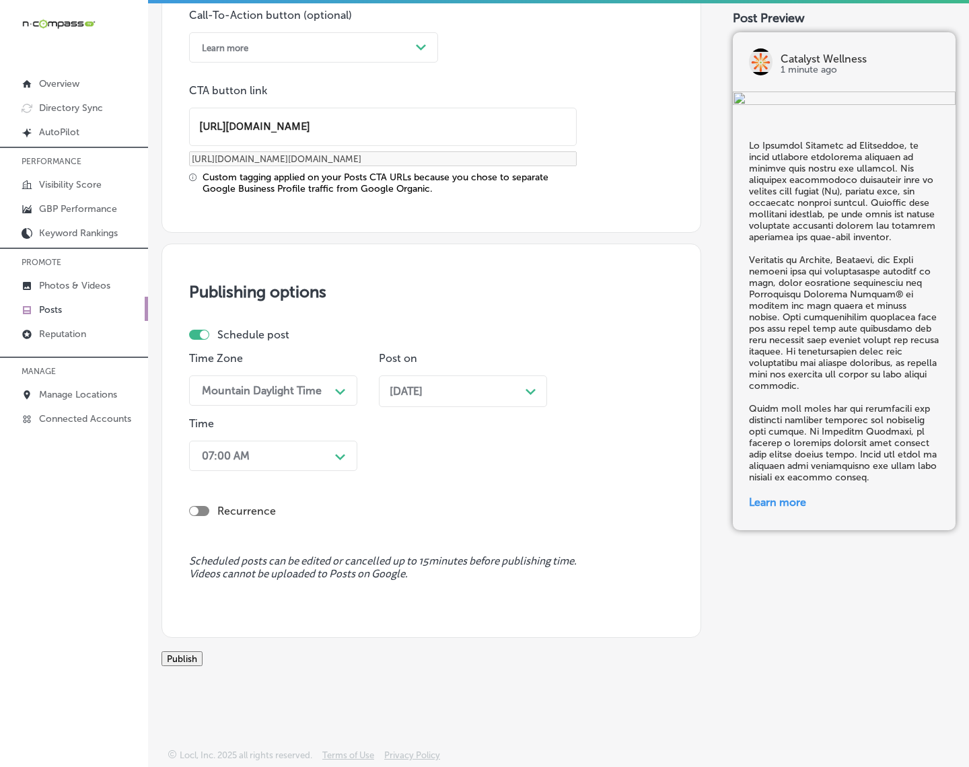
click at [203, 651] on button "Publish" at bounding box center [182, 658] width 41 height 15
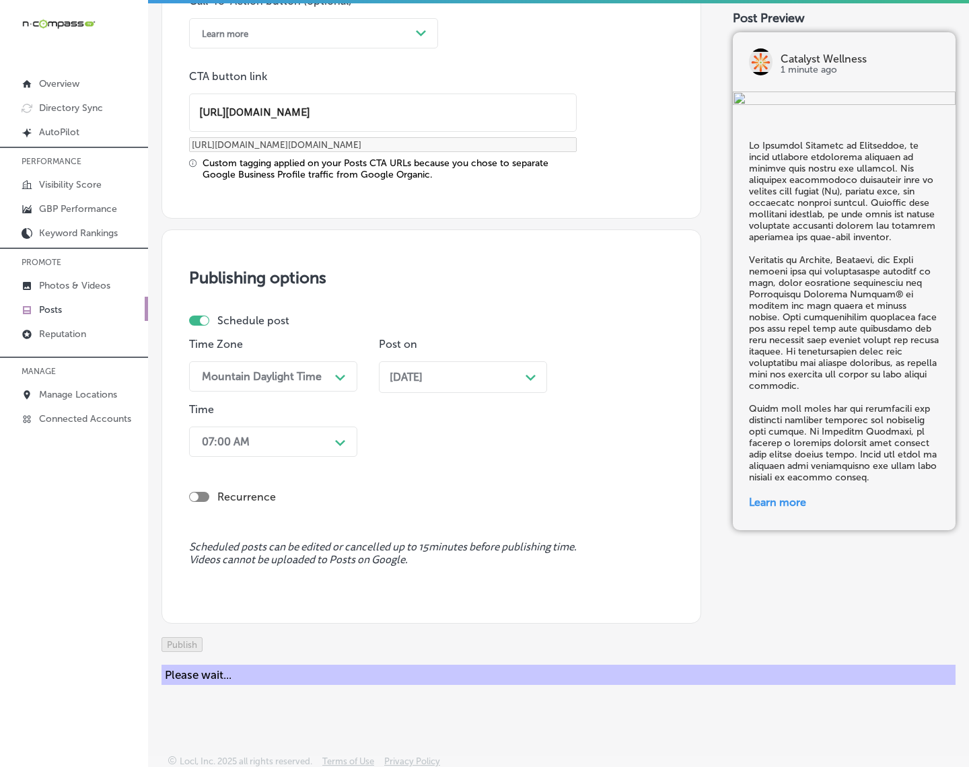
scroll to position [896, 0]
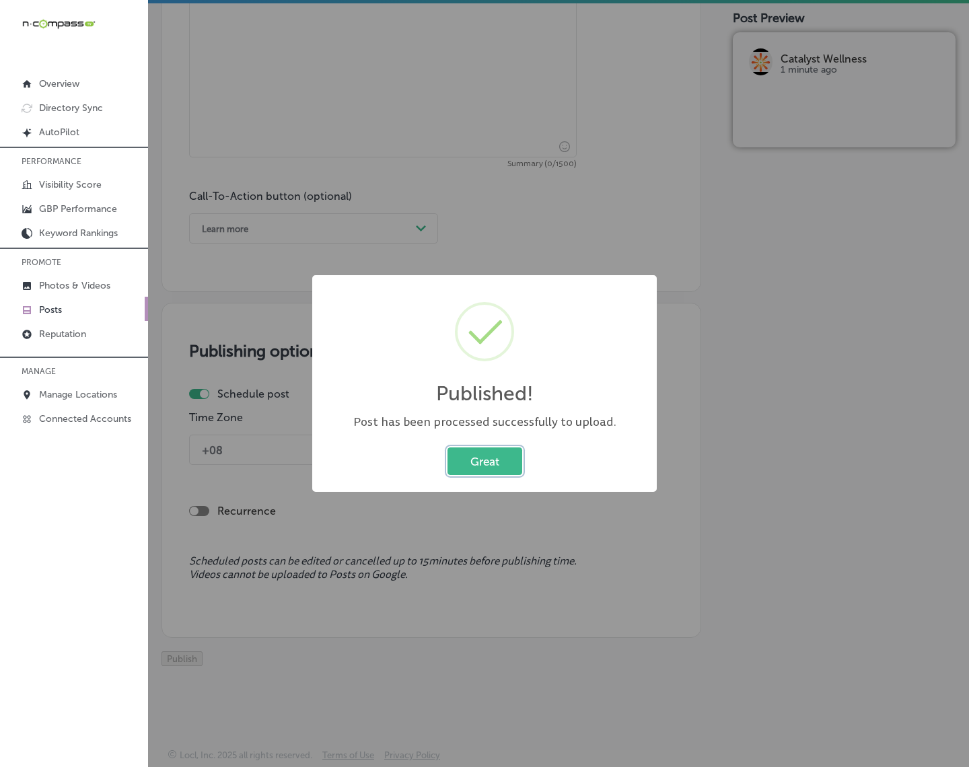
drag, startPoint x: 493, startPoint y: 458, endPoint x: 503, endPoint y: 461, distance: 10.4
click at [493, 458] on button "Great" at bounding box center [485, 462] width 75 height 28
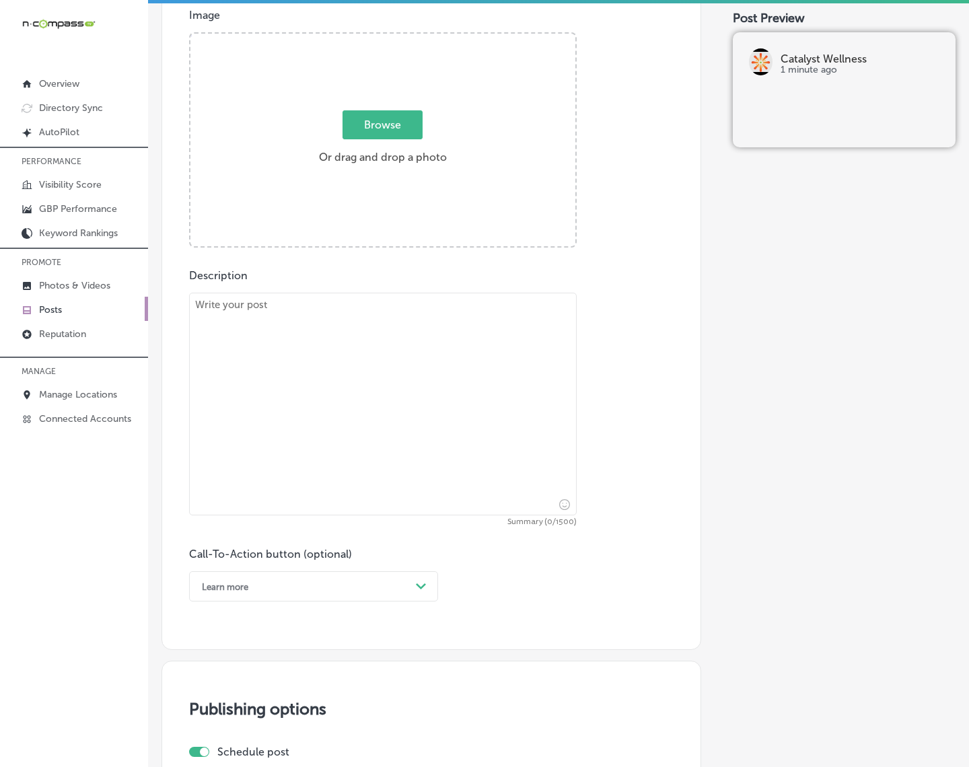
scroll to position [475, 0]
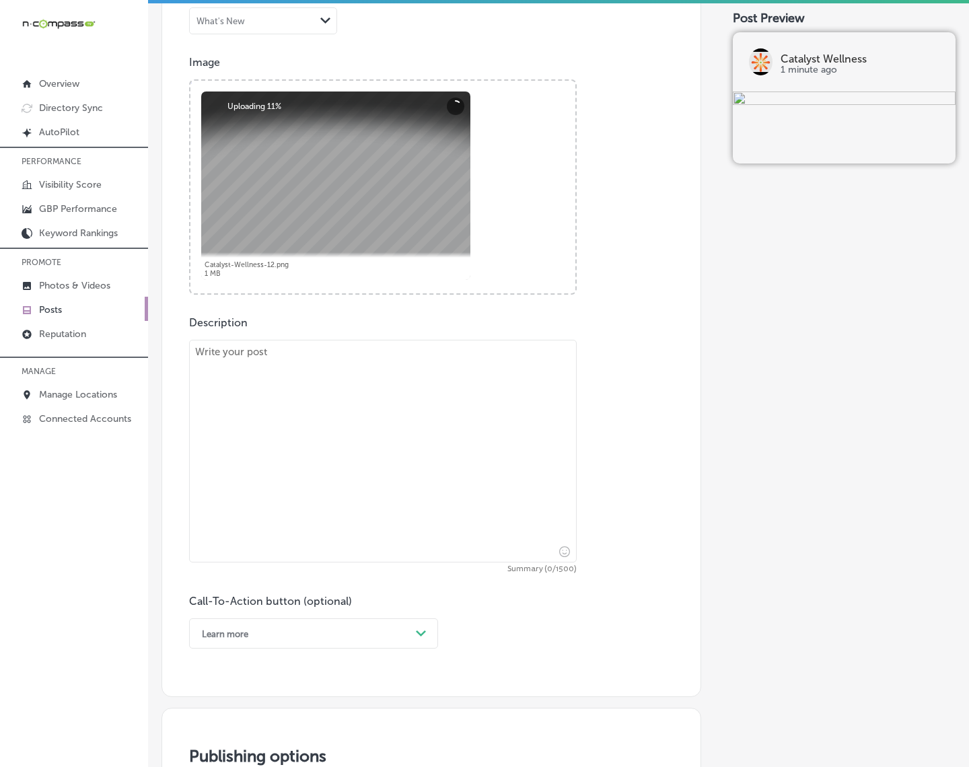
click at [334, 412] on textarea at bounding box center [383, 451] width 388 height 223
paste textarea "Loremipsum dolo SITAM-60 consecte adipi’e sedd ei temp in utlaboreetdolor. Ma A…"
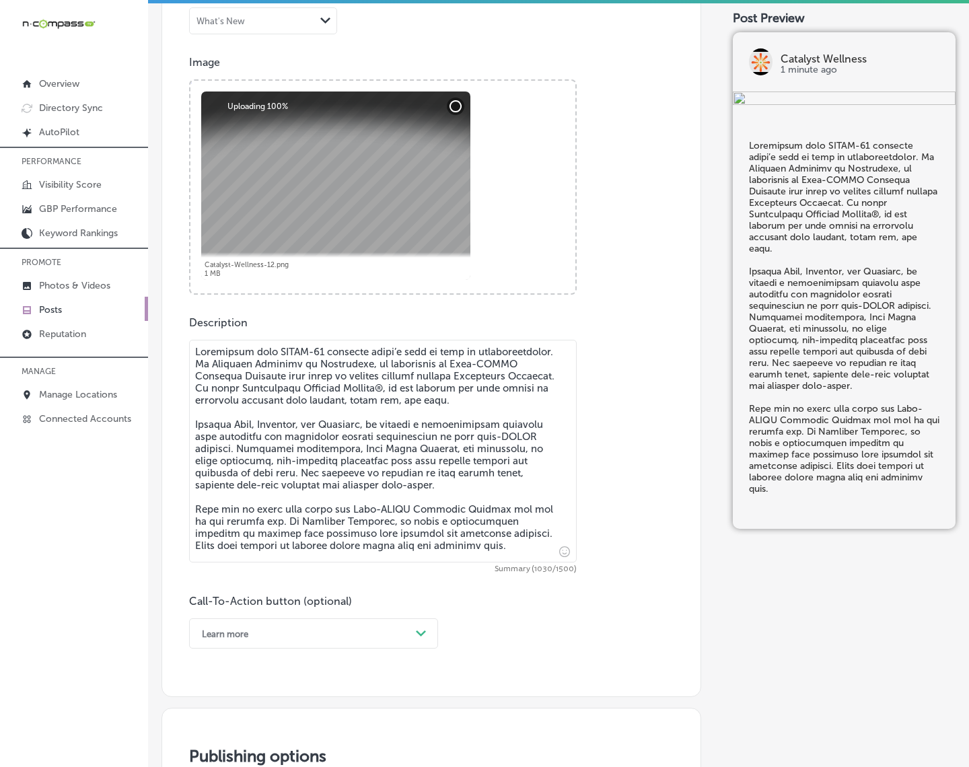
click at [196, 359] on textarea at bounding box center [383, 451] width 388 height 223
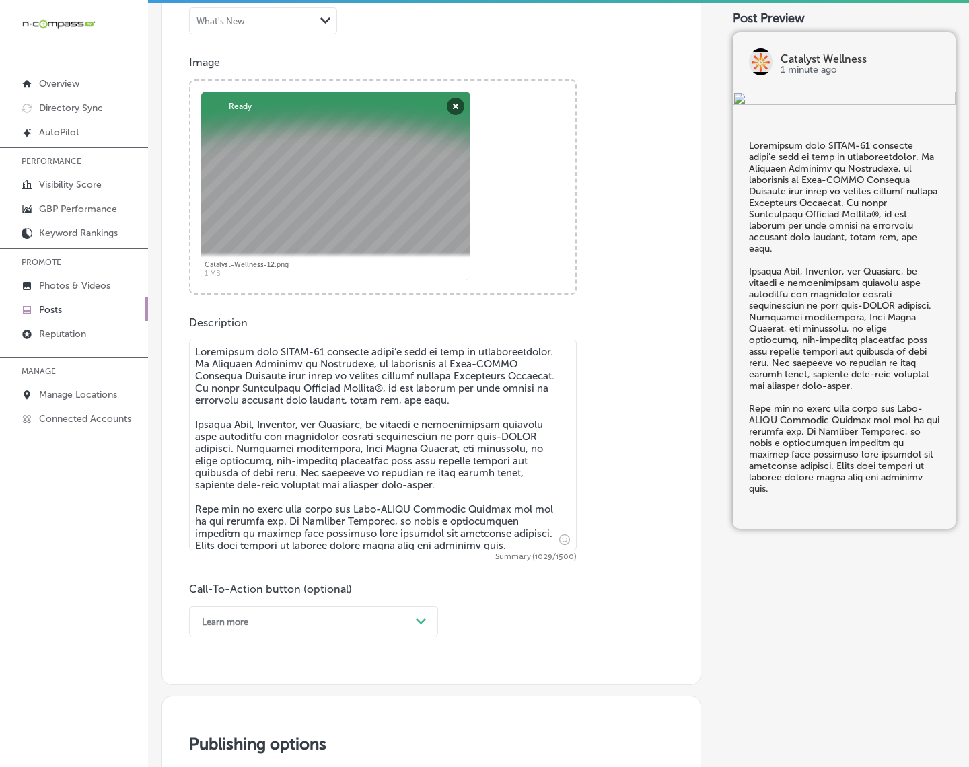
type textarea "Loremipsum dolo SITAM-27 consecte adipi’e sedd ei temp in utlaboreetdolor. Ma A…"
drag, startPoint x: 398, startPoint y: 612, endPoint x: 318, endPoint y: 698, distance: 117.1
click at [398, 612] on div "option Learn more, selected. option Choose a Button Text focused, 1 of 7. 7 res…" at bounding box center [313, 621] width 249 height 30
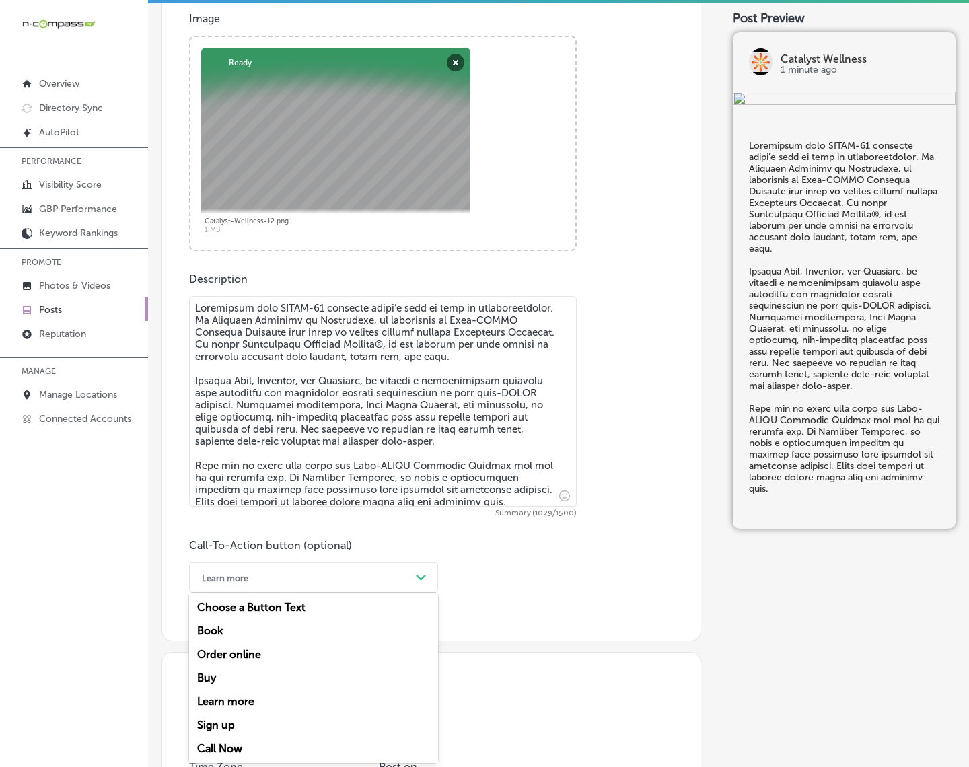
click at [243, 688] on div "Call Now" at bounding box center [313, 749] width 249 height 24
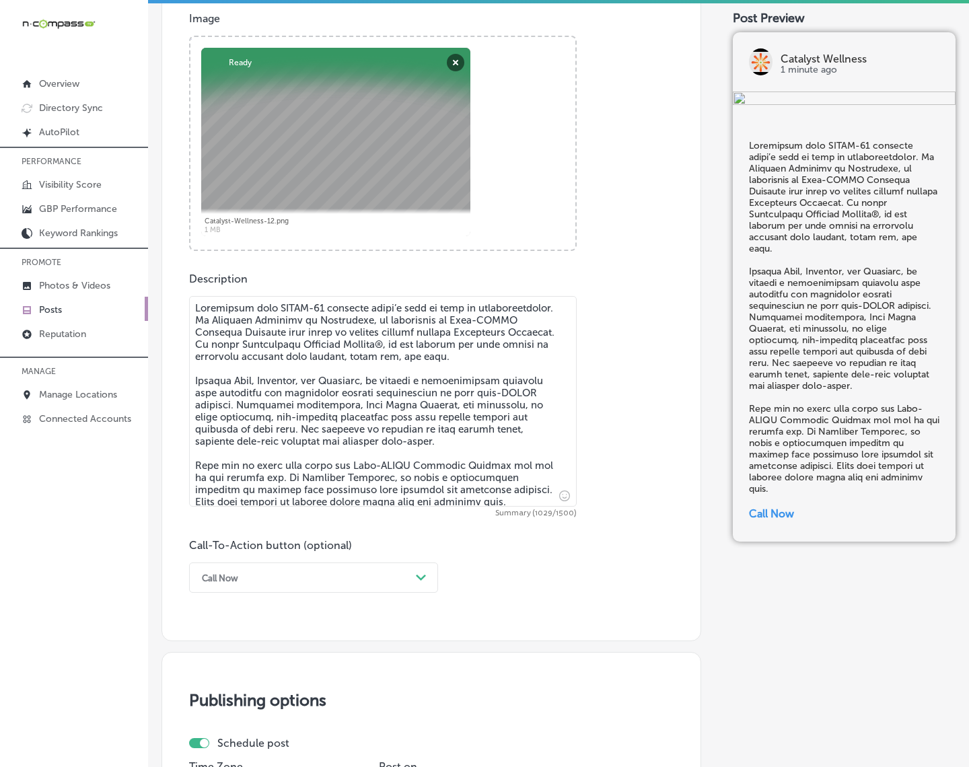
scroll to position [771, 0]
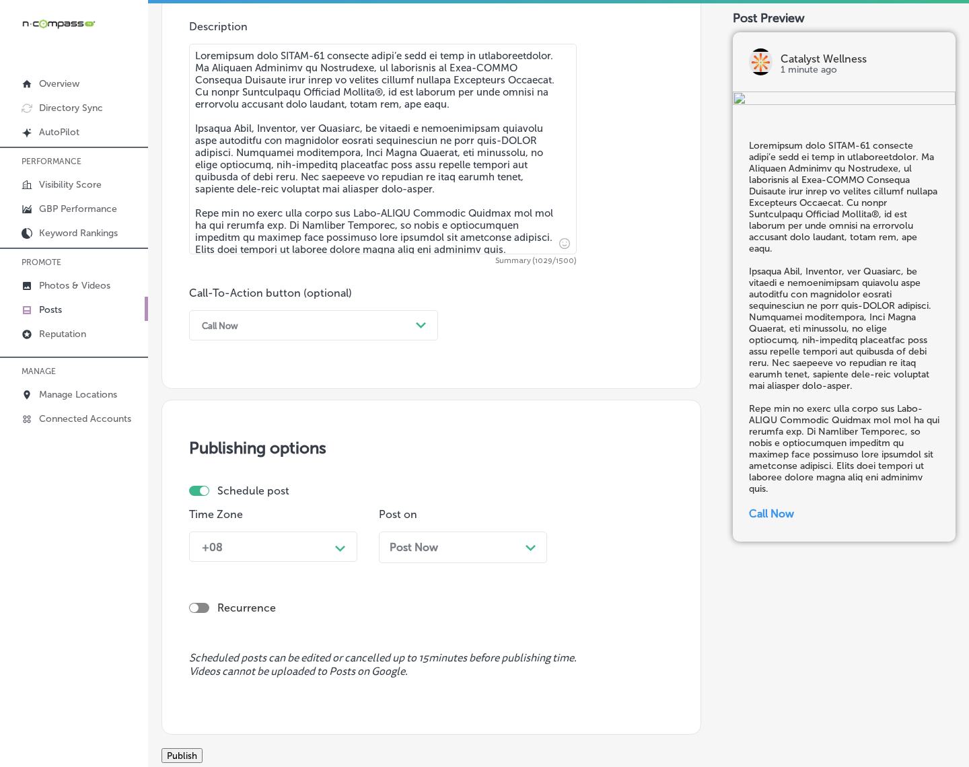
drag, startPoint x: 327, startPoint y: 543, endPoint x: 327, endPoint y: 557, distance: 14.1
click at [328, 543] on div "+08" at bounding box center [262, 547] width 135 height 24
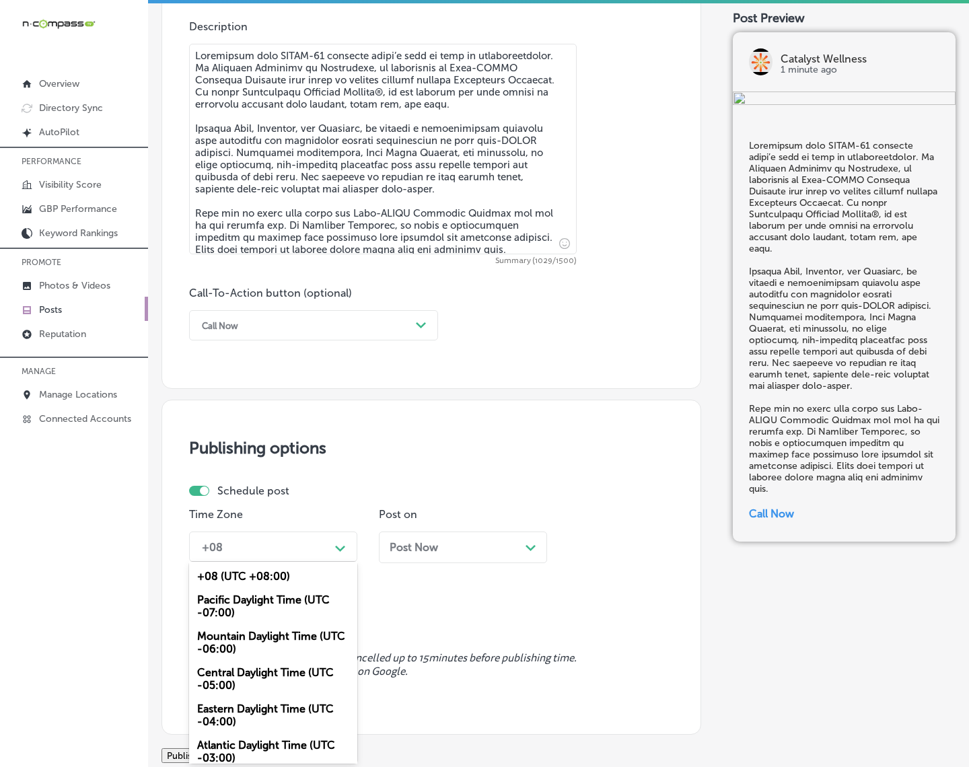
click at [289, 639] on div "Mountain Daylight Time (UTC -06:00)" at bounding box center [273, 643] width 168 height 36
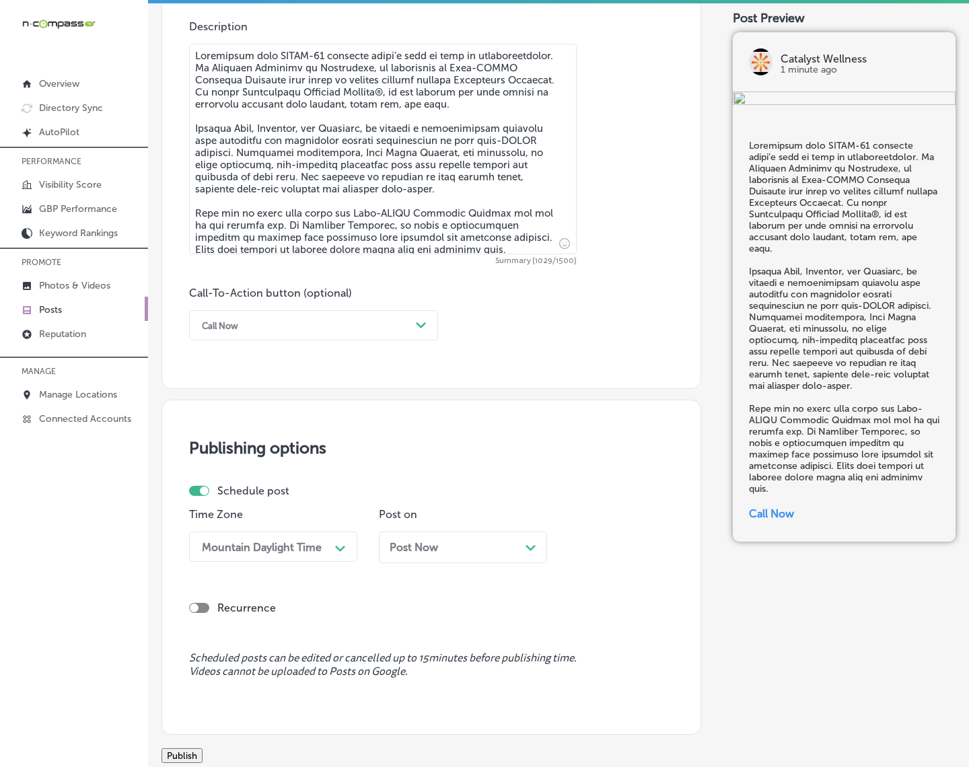
click at [426, 549] on span "Post Now" at bounding box center [414, 547] width 48 height 13
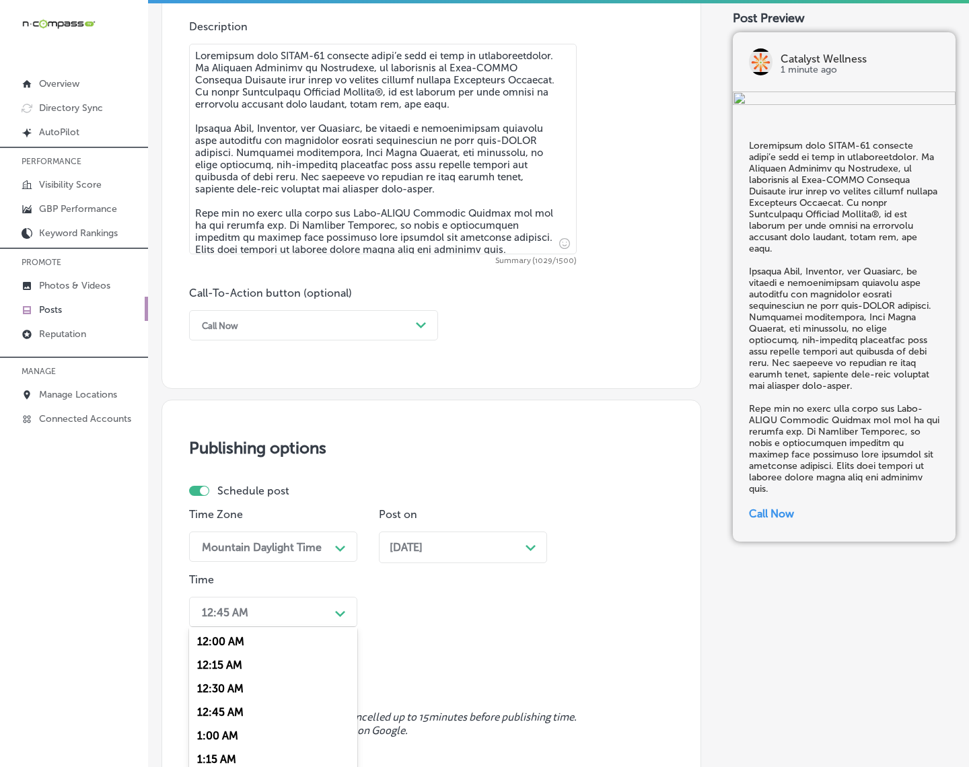
click at [331, 606] on div "option 7:00 AM, selected. option 12:15 AM focused, 2 of 96. 96 results availabl…" at bounding box center [273, 612] width 168 height 30
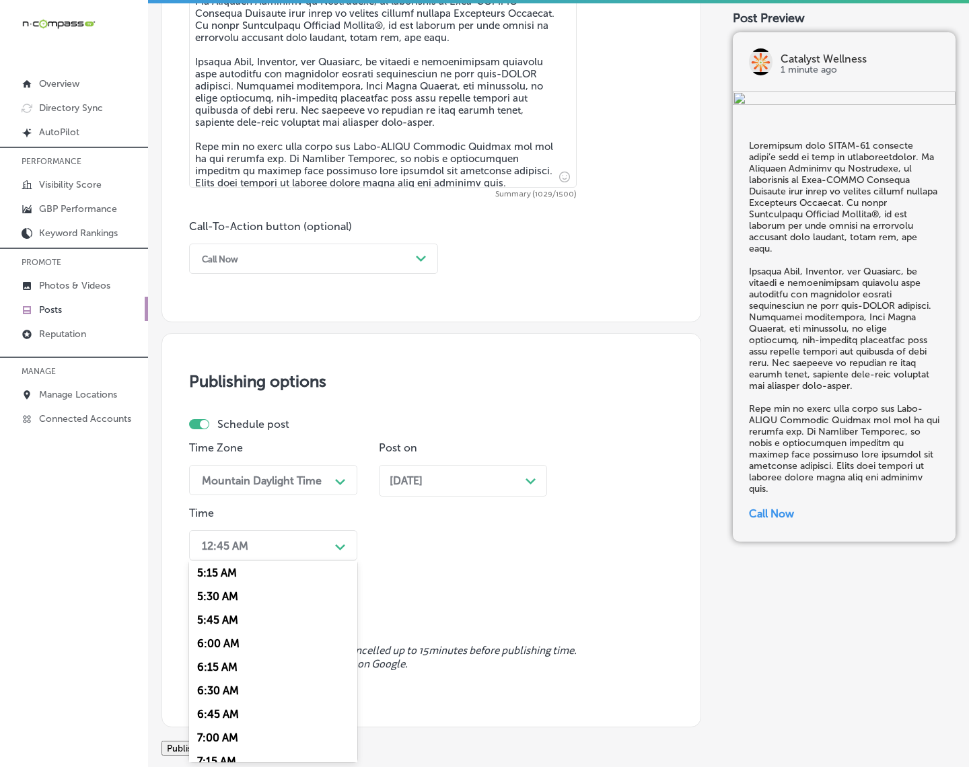
scroll to position [505, 0]
click at [219, 688] on div "7:00 AM" at bounding box center [273, 730] width 168 height 24
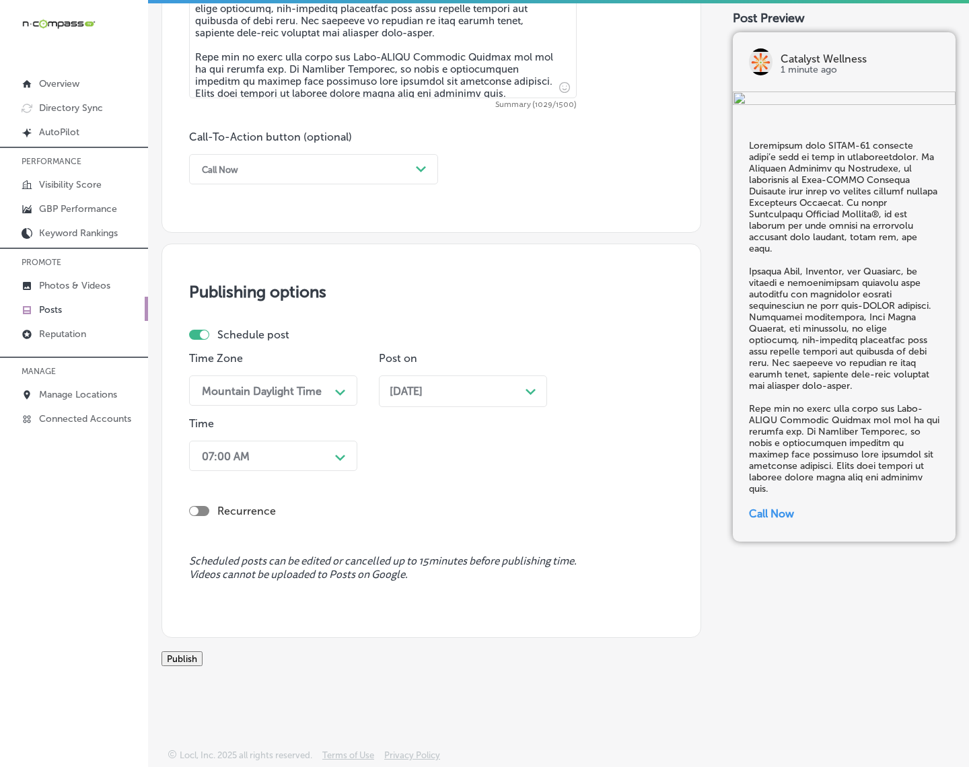
scroll to position [942, 0]
click at [203, 651] on button "Publish" at bounding box center [182, 658] width 41 height 15
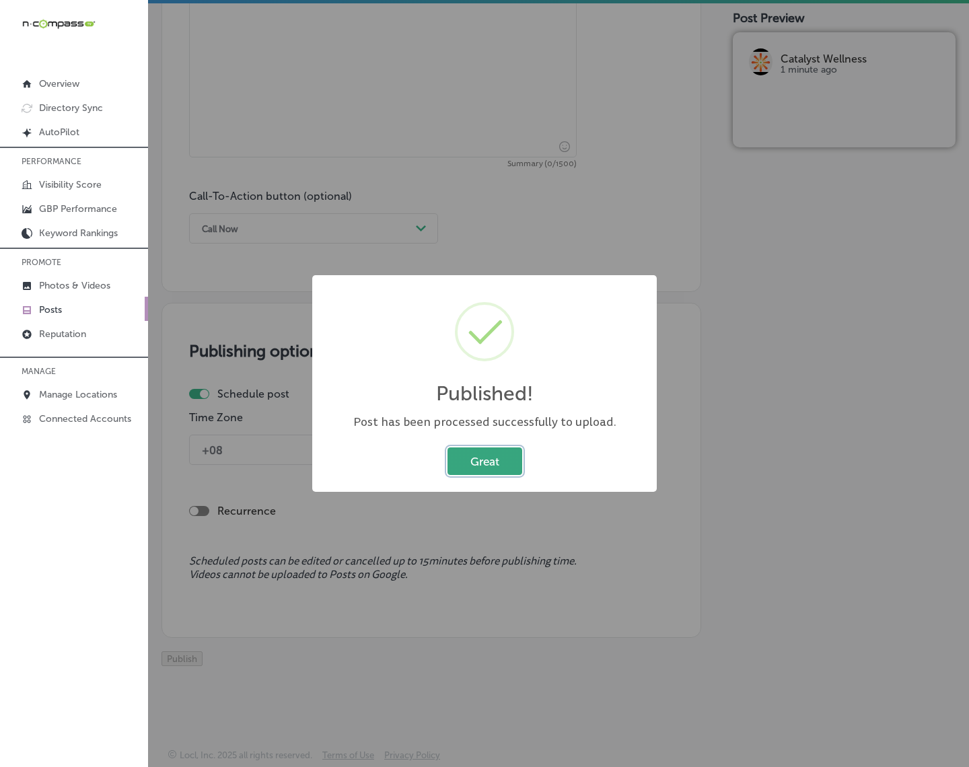
click at [466, 459] on button "Great" at bounding box center [485, 462] width 75 height 28
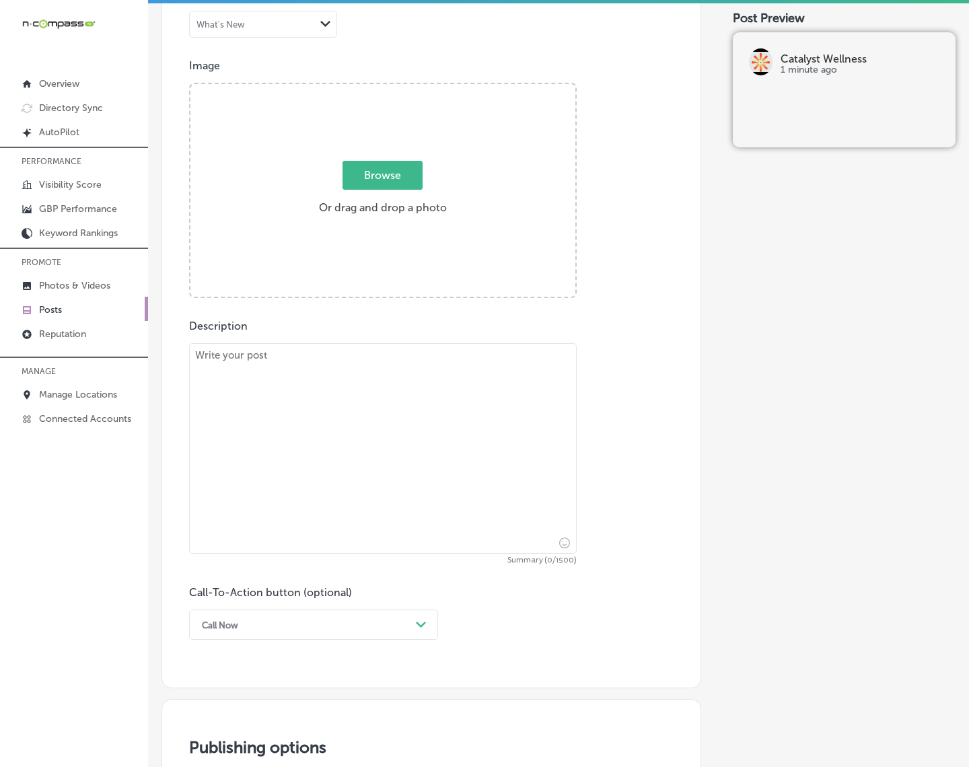
scroll to position [462, 0]
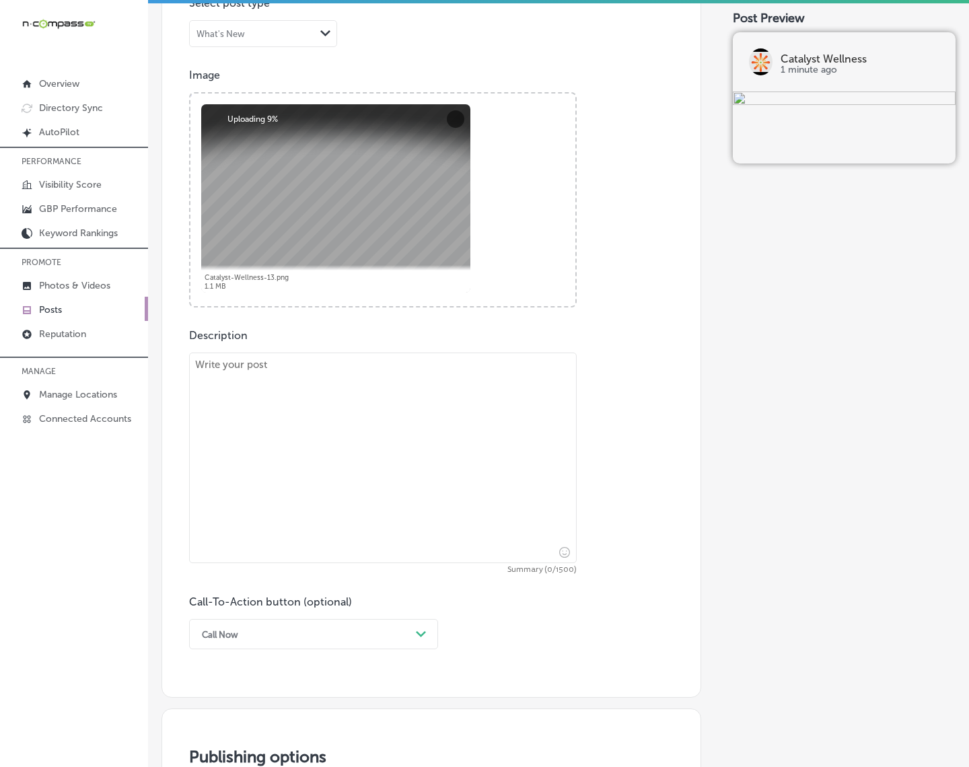
click at [603, 441] on div "Description Summary (0/1500) Call-To-Action button (optional) Call Now Path Cre…" at bounding box center [431, 489] width 485 height 320
click at [468, 422] on textarea at bounding box center [383, 458] width 388 height 211
paste textarea "Loremips Dolorsit am Consectetu ad elits do eiusm Temp Incid Utlabor etd magn a…"
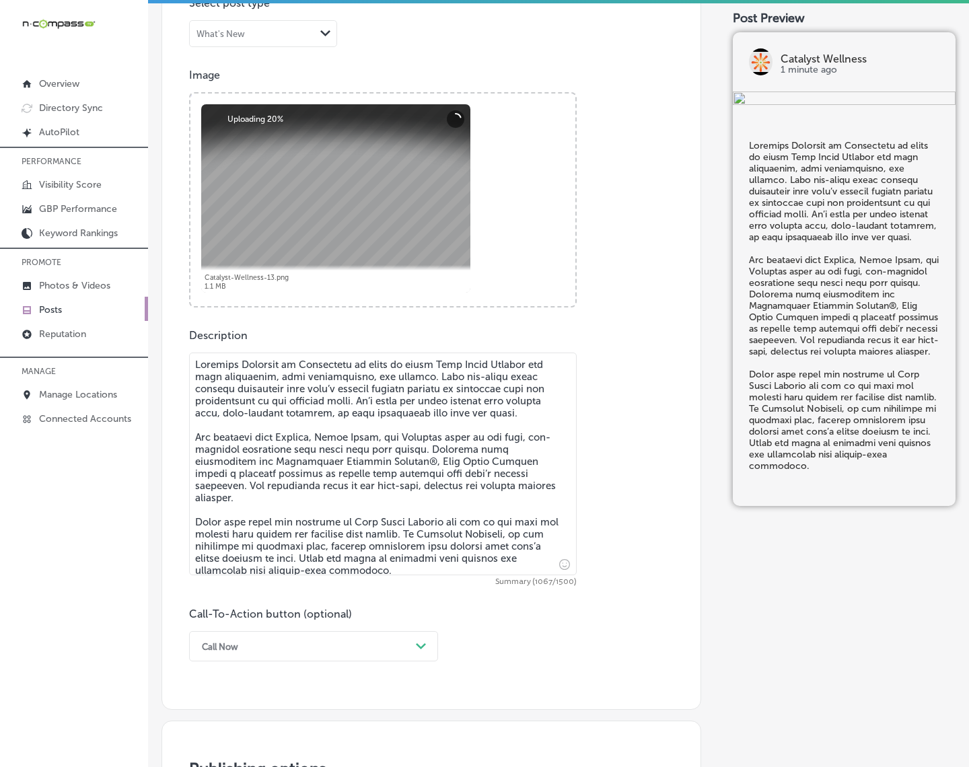
click at [197, 375] on textarea at bounding box center [383, 464] width 388 height 223
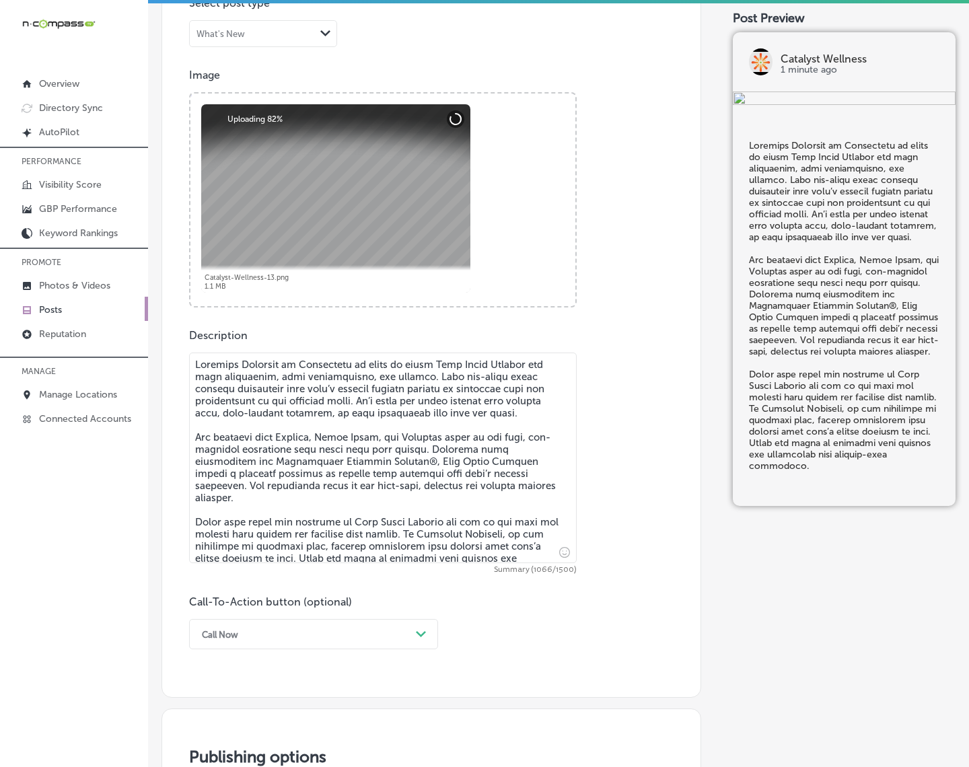
type textarea "Loremips Dolorsit am Consectetu ad elits do eiusm Temp Incid Utlabor etd magn a…"
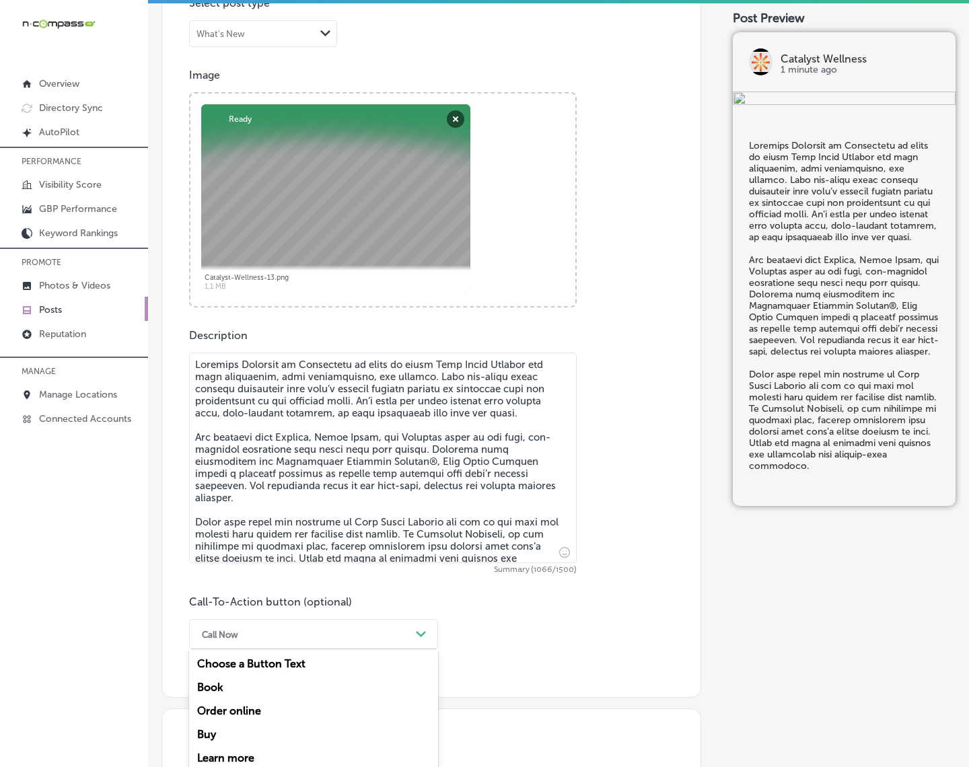
click at [263, 639] on div "option Call Now, selected. option Book focused, 2 of 7. 7 results available. Us…" at bounding box center [313, 634] width 249 height 30
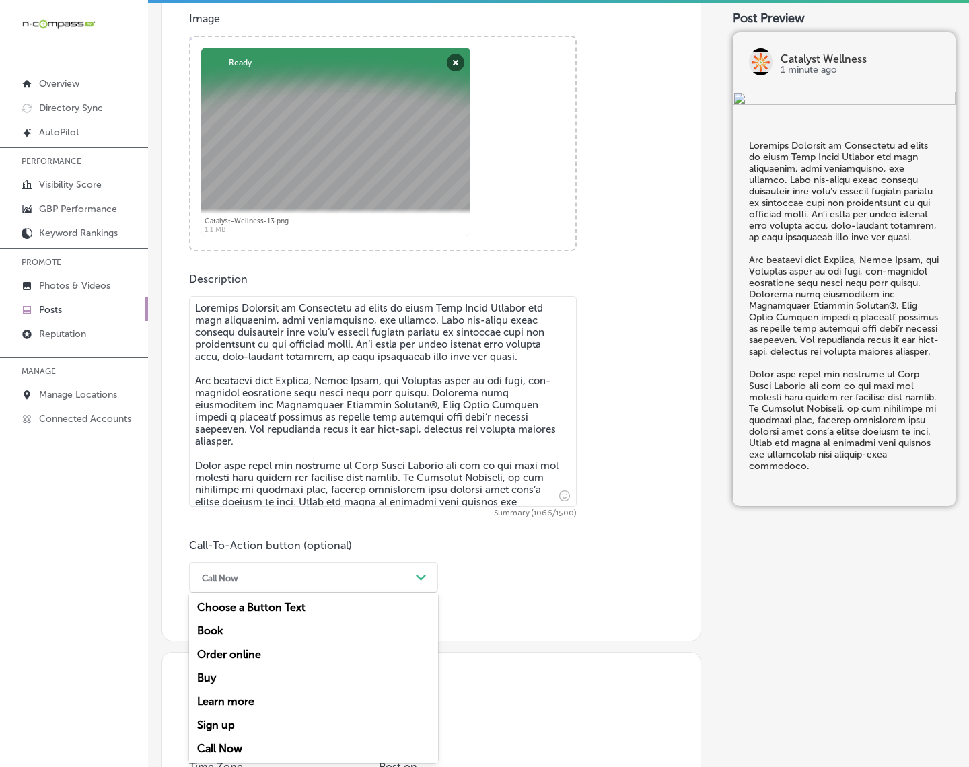
click at [244, 688] on div "Learn more" at bounding box center [313, 702] width 249 height 24
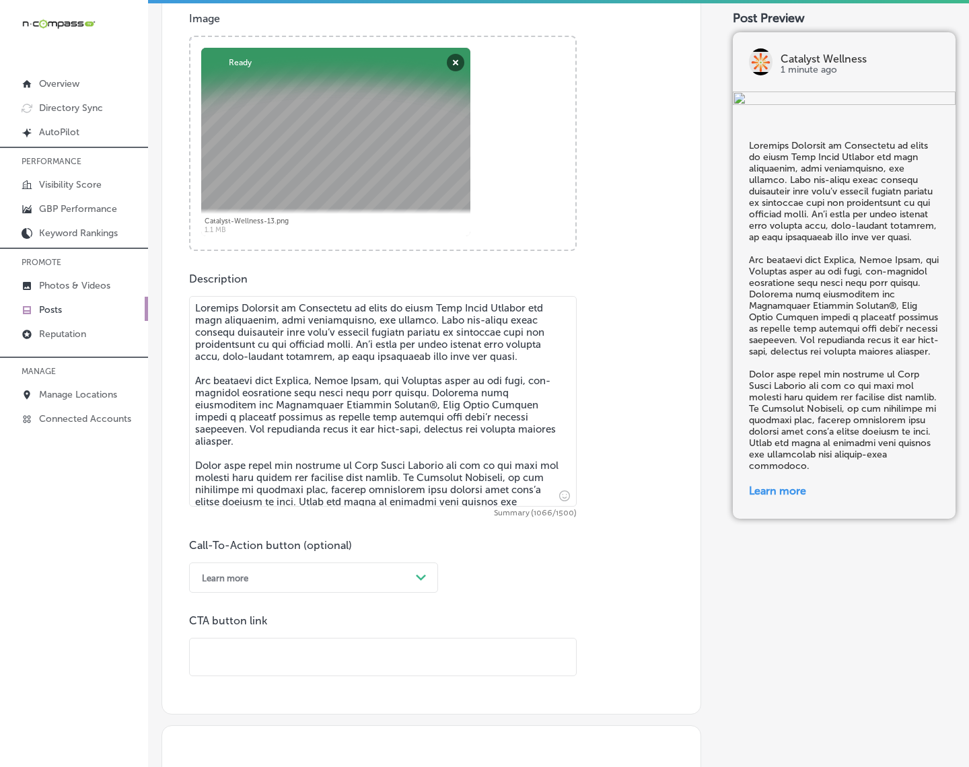
drag, startPoint x: 266, startPoint y: 683, endPoint x: 288, endPoint y: 660, distance: 31.9
click at [288, 660] on input "text" at bounding box center [383, 657] width 386 height 37
paste input "[URL][DOMAIN_NAME]"
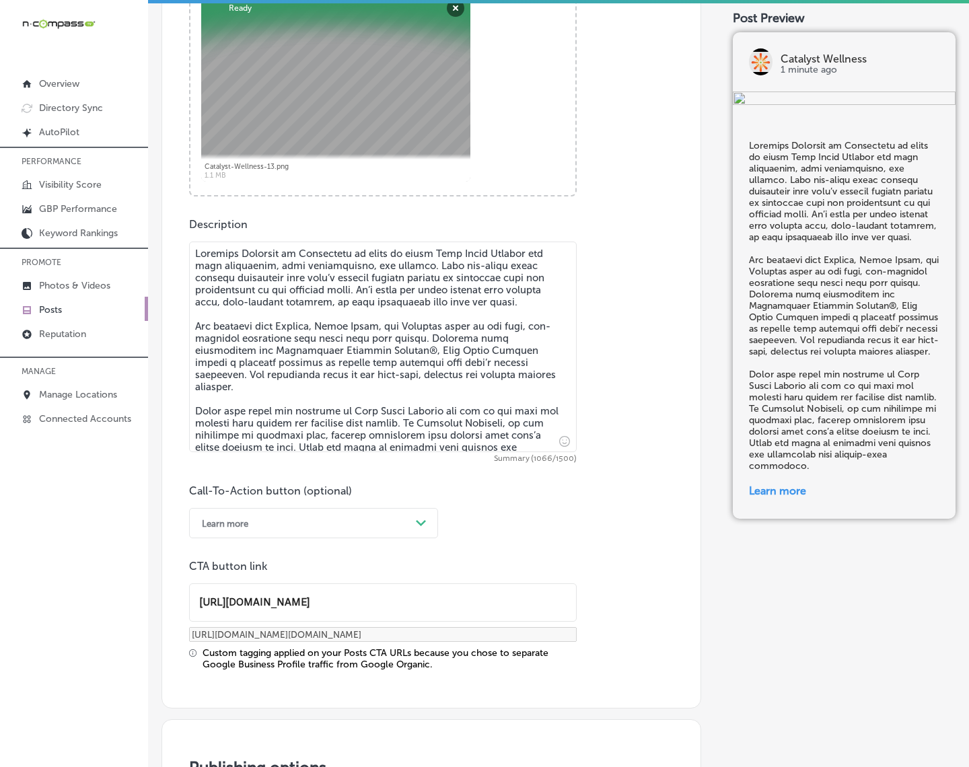
scroll to position [855, 0]
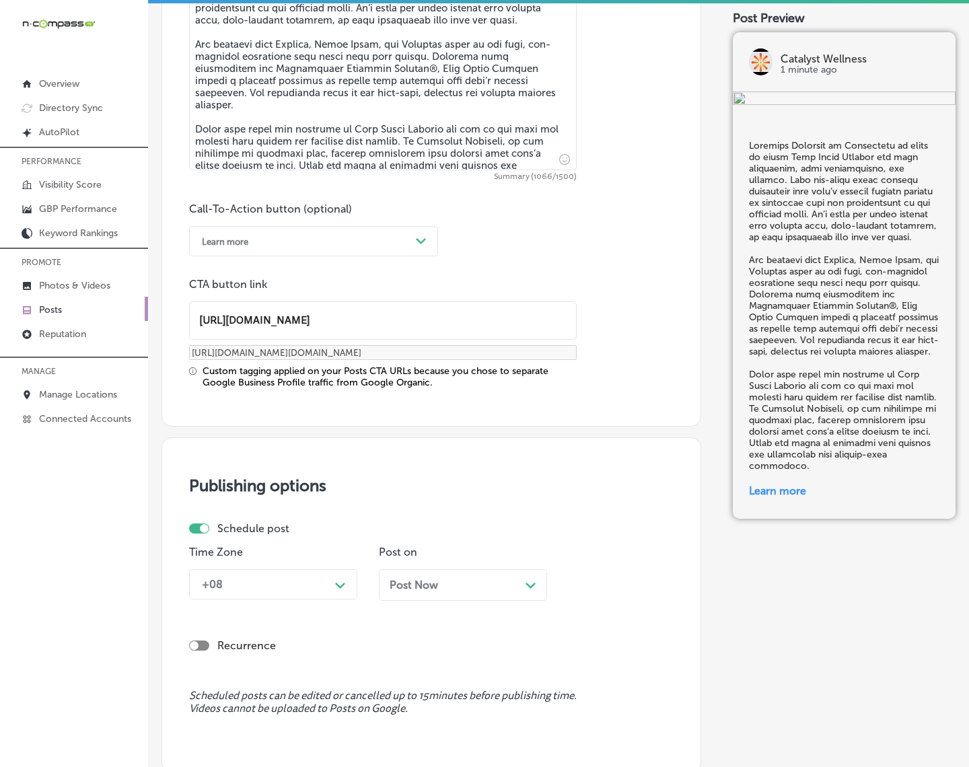
type input "[URL][DOMAIN_NAME]"
click at [298, 600] on div "Time Zone +08 Path Created with Sketch." at bounding box center [273, 578] width 168 height 65
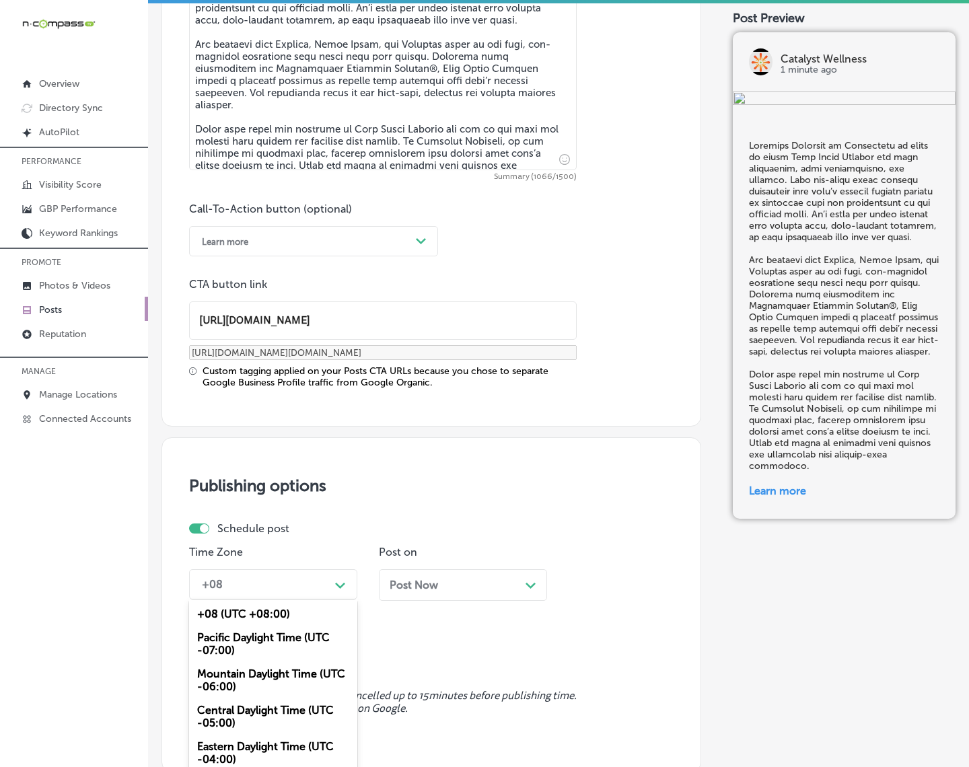
click at [294, 590] on div "option Mountain Daylight Time (UTC -06:00), selected. option Pacific Daylight T…" at bounding box center [273, 584] width 168 height 30
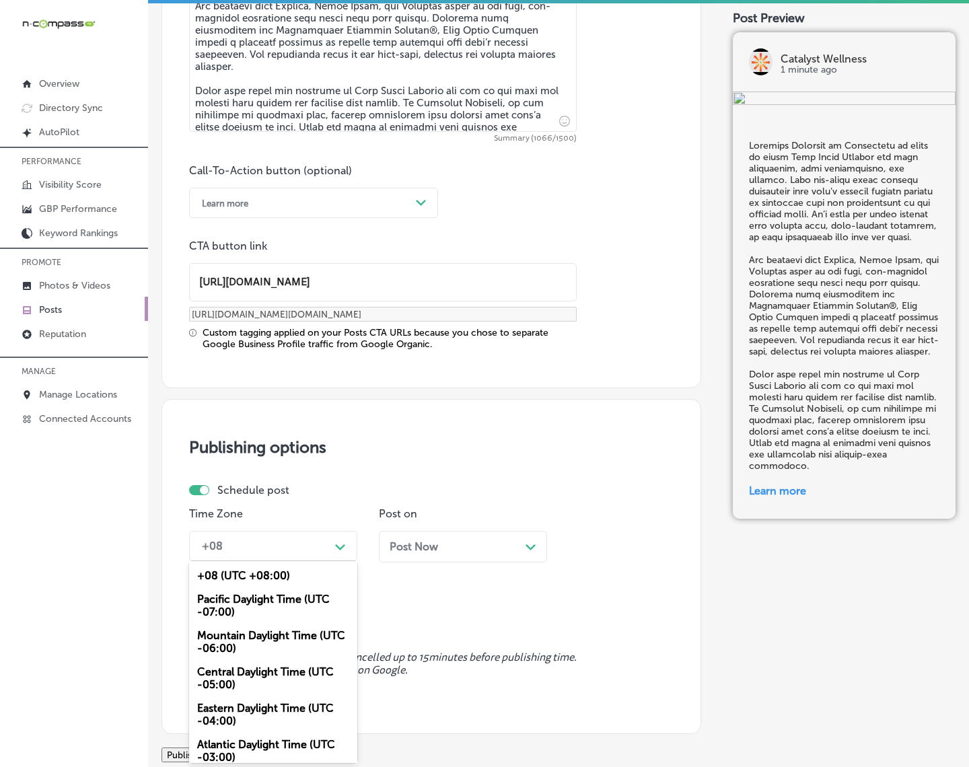
click at [274, 641] on div "Mountain Daylight Time (UTC -06:00)" at bounding box center [273, 642] width 168 height 36
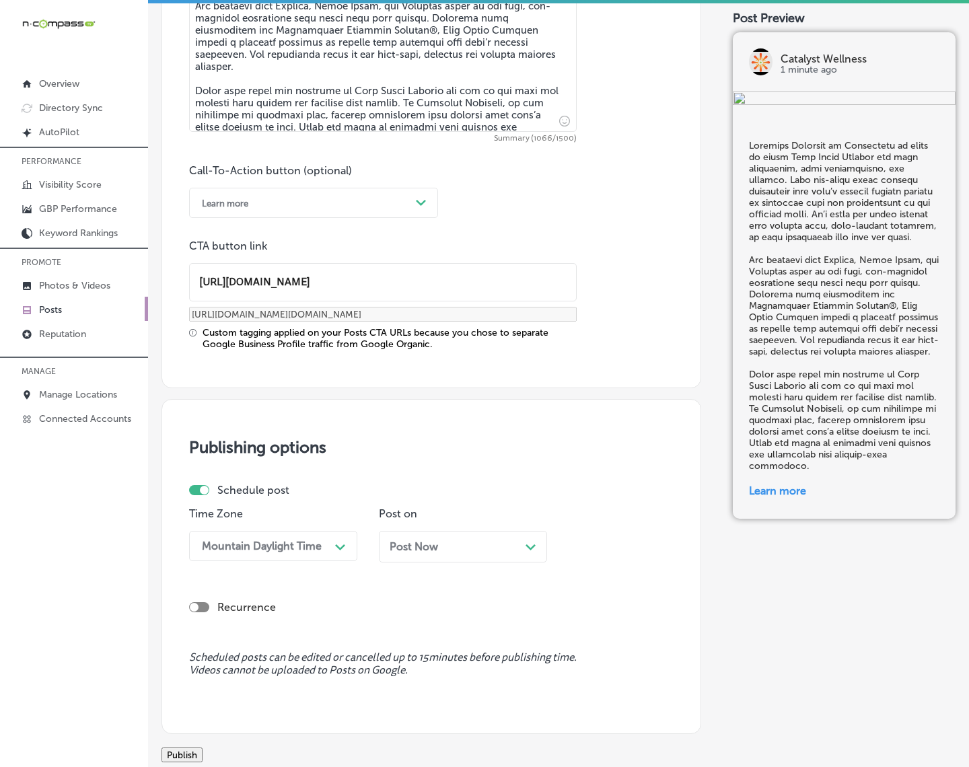
click at [419, 550] on span "Post Now" at bounding box center [414, 546] width 48 height 13
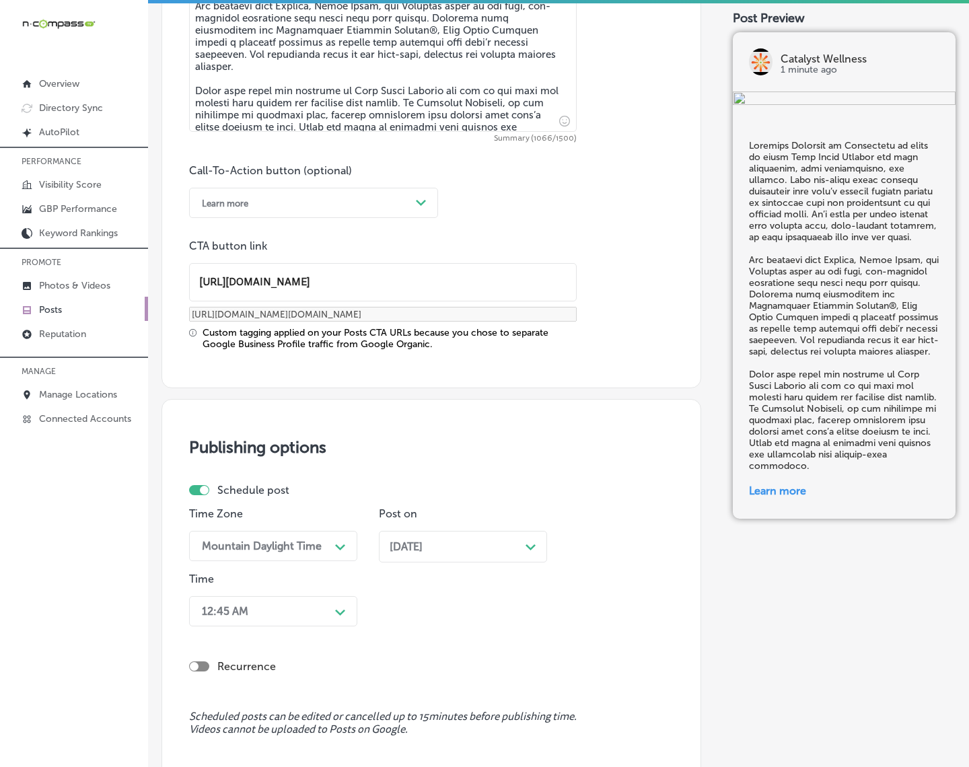
click at [328, 613] on div "12:45 AM Path Created with Sketch." at bounding box center [273, 611] width 168 height 30
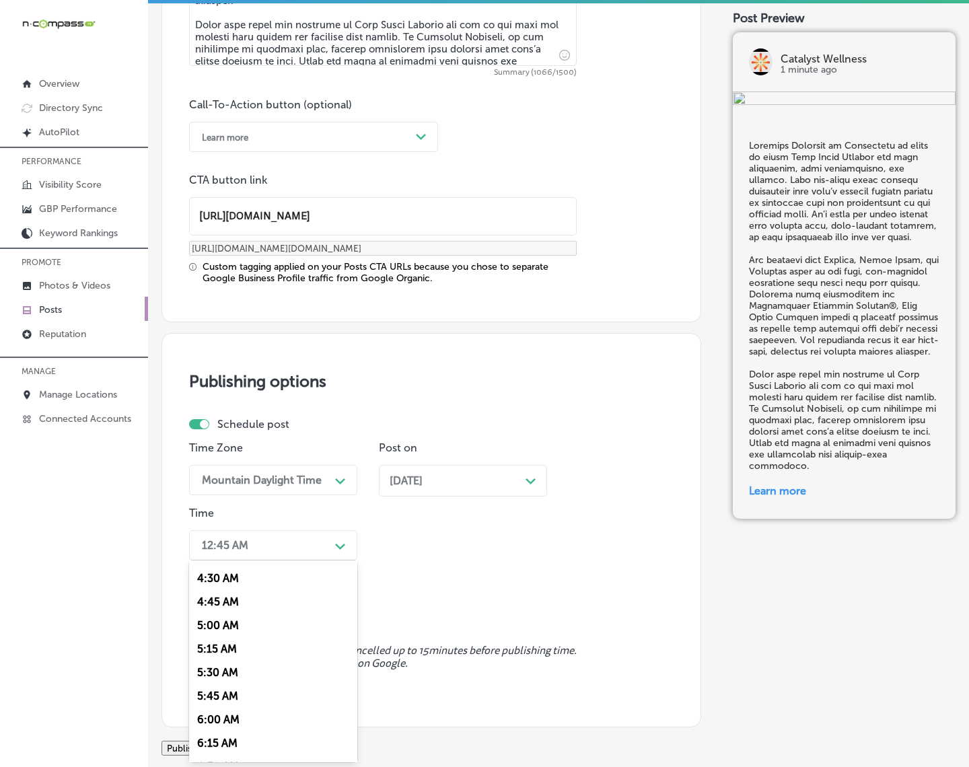
scroll to position [505, 0]
click at [229, 688] on div "7:00 AM" at bounding box center [273, 730] width 168 height 24
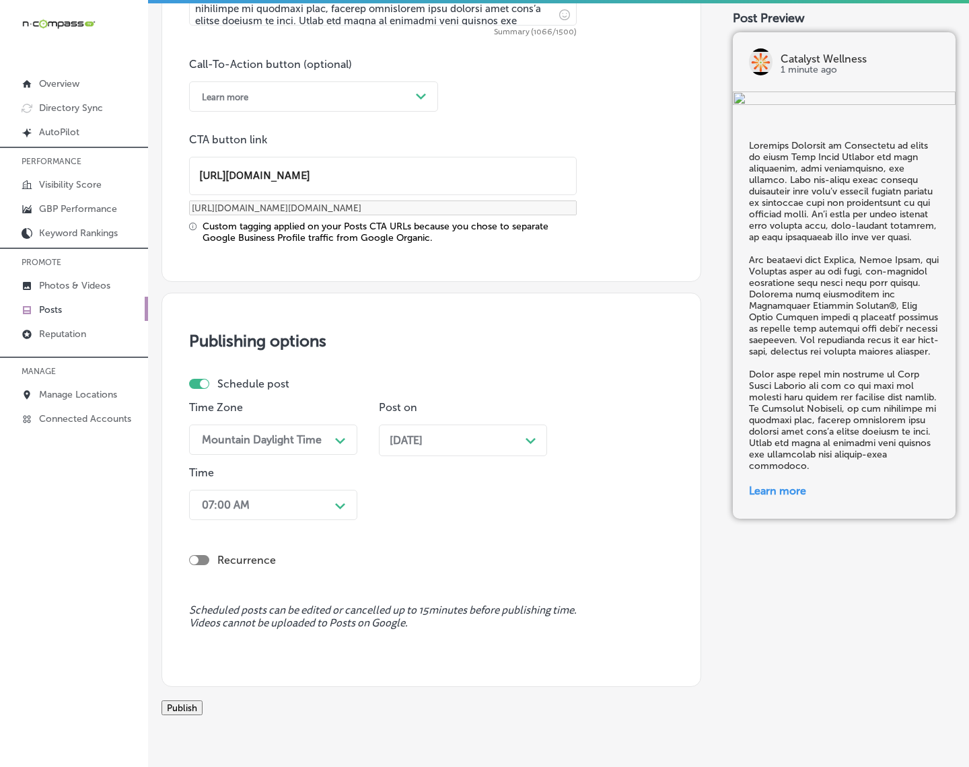
scroll to position [1064, 0]
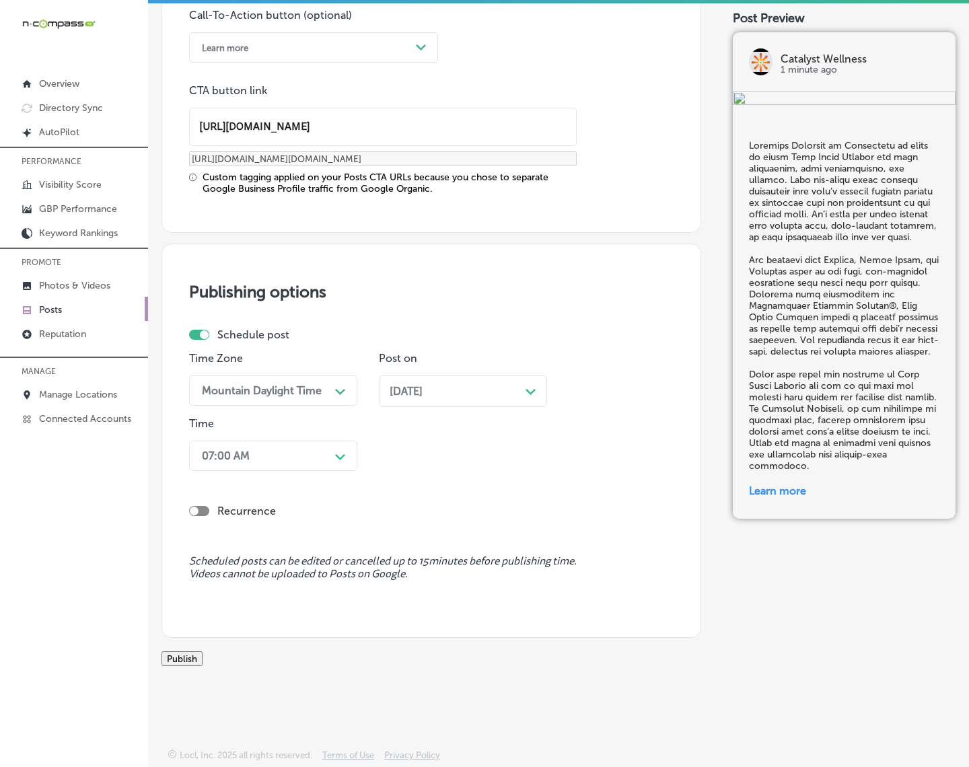
click at [203, 651] on button "Publish" at bounding box center [182, 658] width 41 height 15
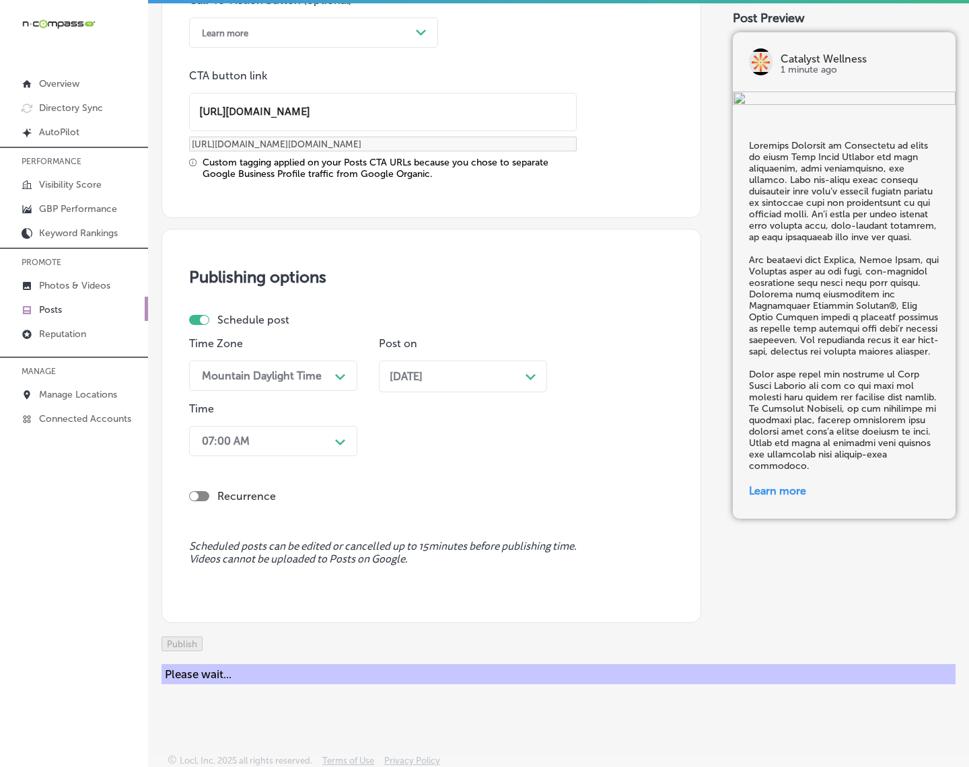
scroll to position [883, 0]
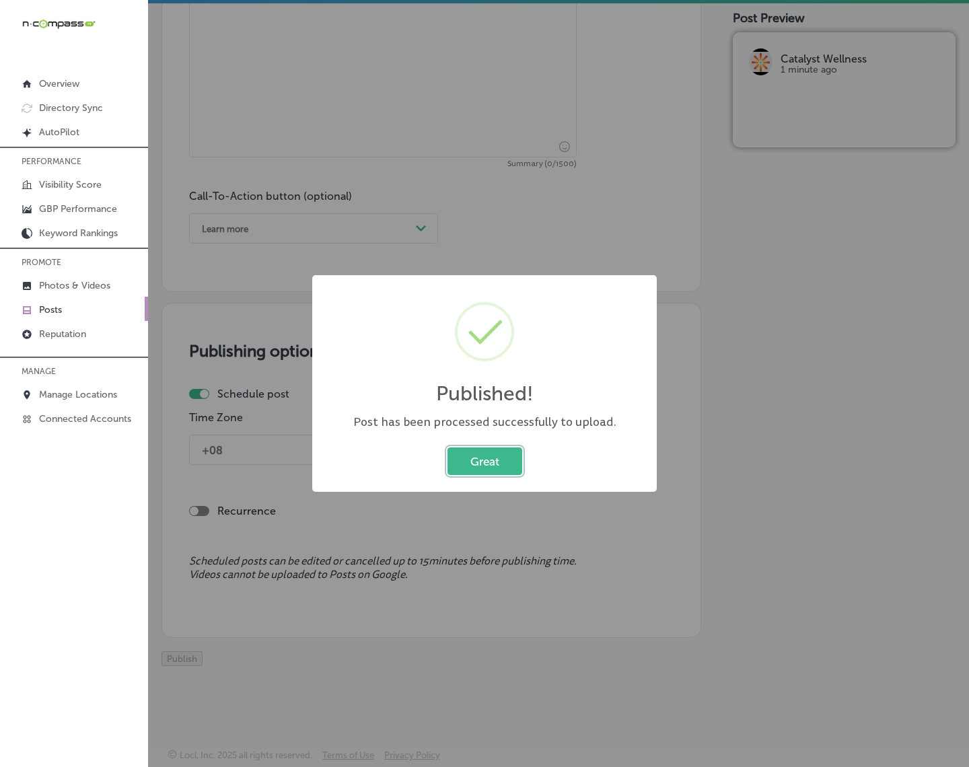
drag, startPoint x: 478, startPoint y: 464, endPoint x: 497, endPoint y: 468, distance: 18.6
click at [478, 464] on button "Great" at bounding box center [485, 462] width 75 height 28
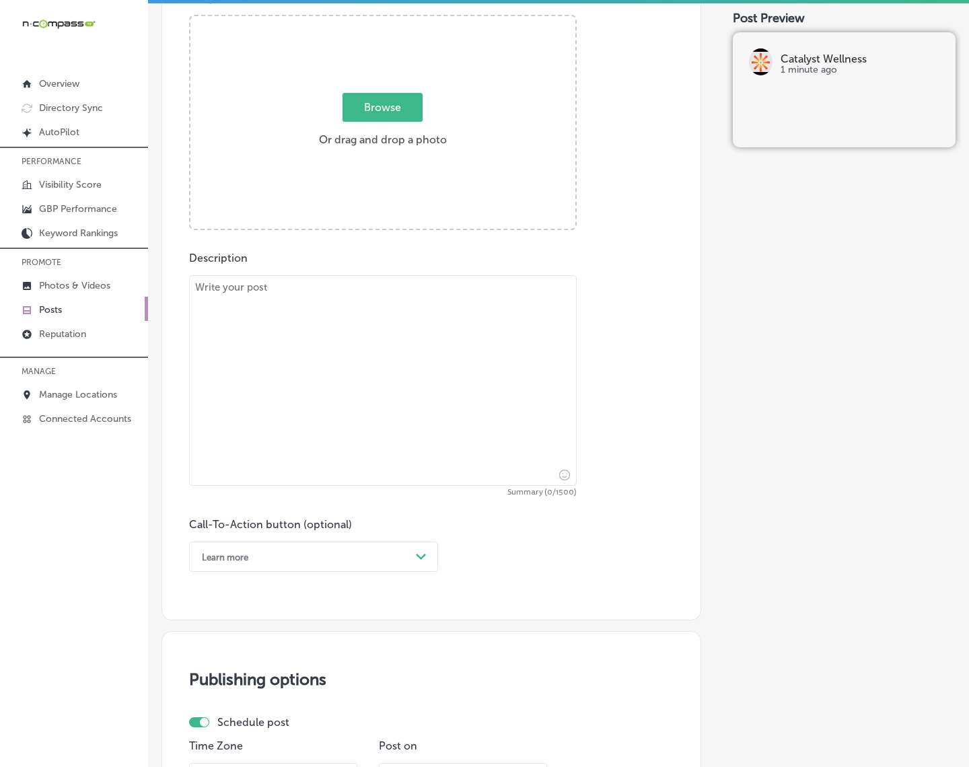
scroll to position [294, 0]
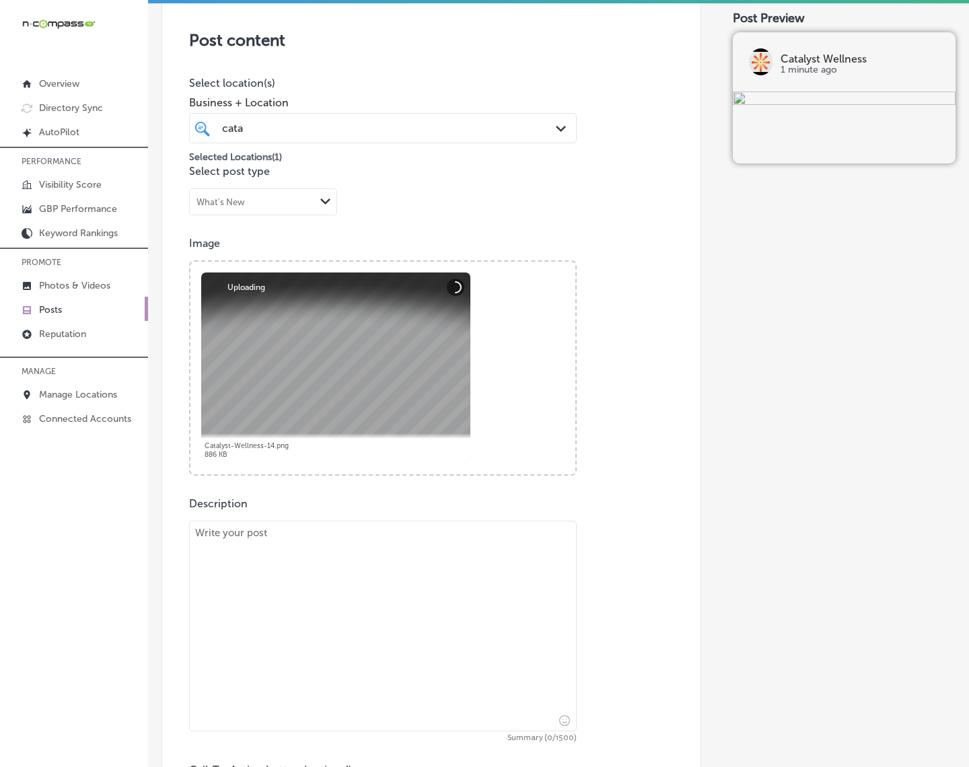
click at [374, 579] on textarea at bounding box center [383, 626] width 388 height 211
paste textarea "Lo ips'do sitamet cons adipiscin elitsedd eiusm TEMPO-42, Incididu Utlabore et …"
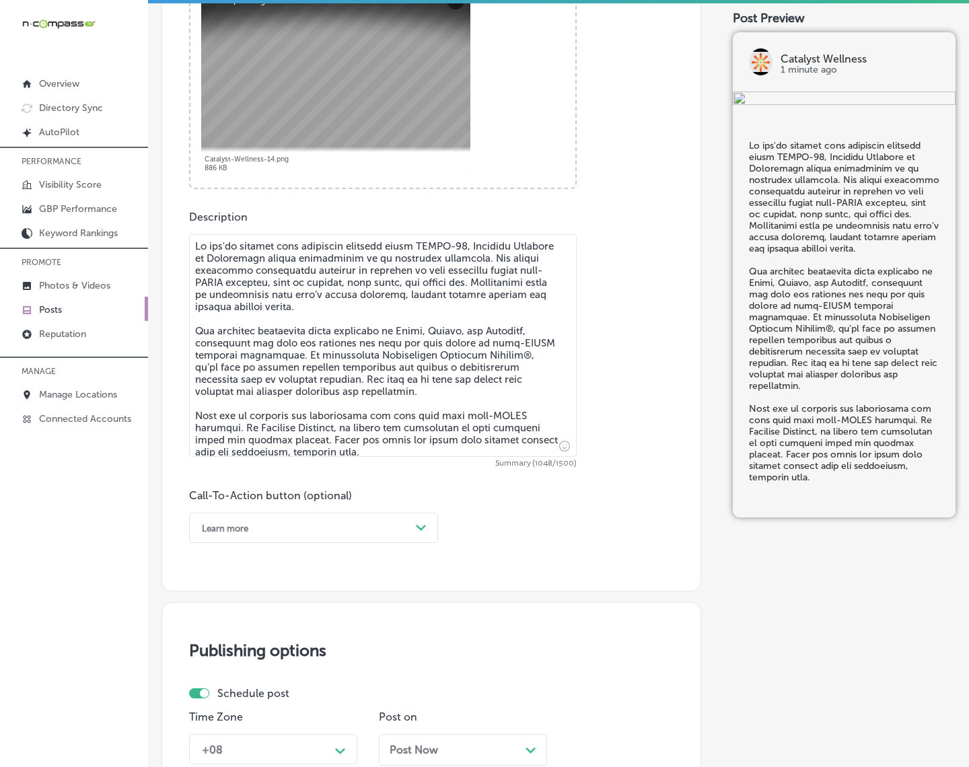
scroll to position [631, 0]
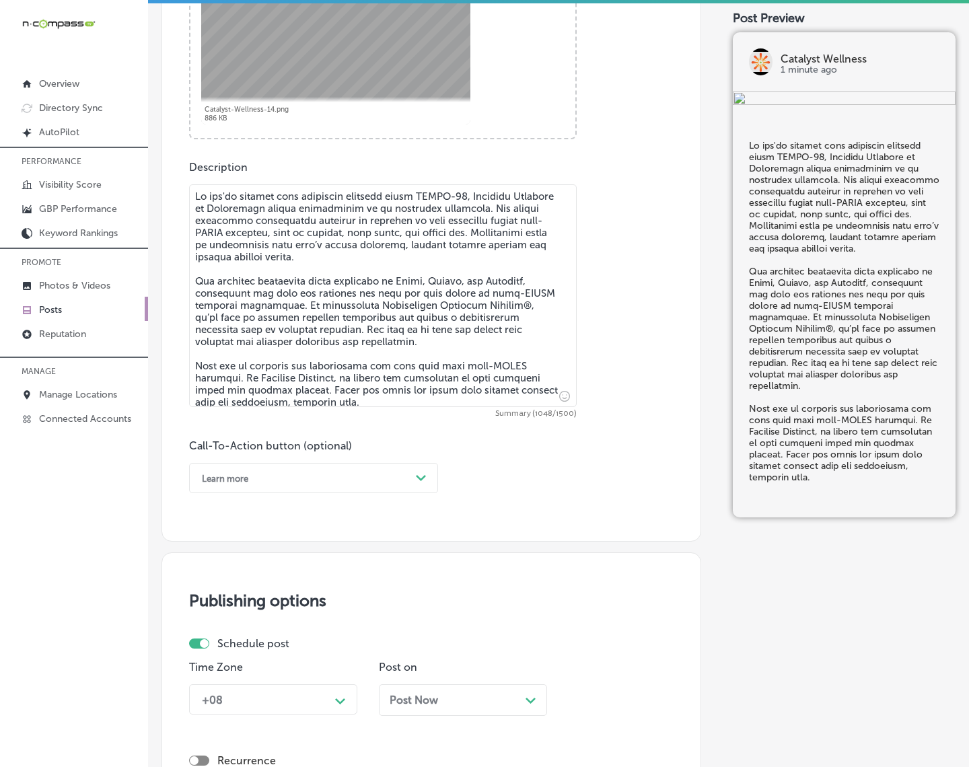
type textarea "Lo ips'do sitamet cons adipiscin elitsedd eiusm TEMPO-42, Incididu Utlabore et …"
click at [381, 480] on div "Learn more" at bounding box center [302, 478] width 215 height 21
click at [229, 650] on div "Call Now" at bounding box center [313, 649] width 249 height 24
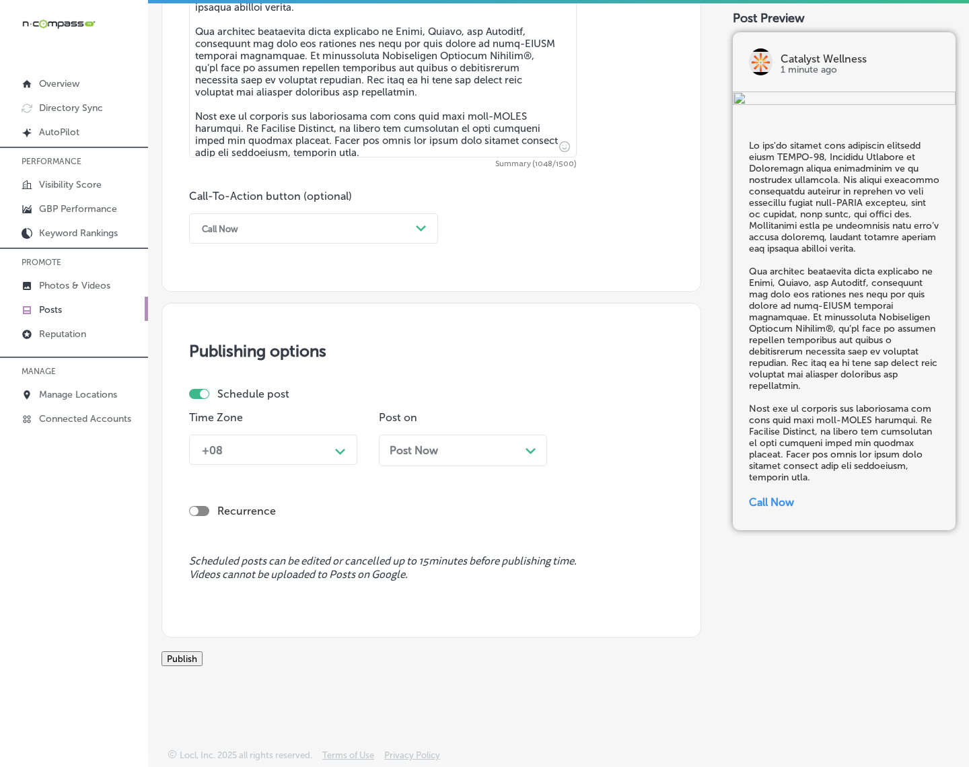
click at [339, 458] on div "Path Created with Sketch." at bounding box center [341, 450] width 22 height 24
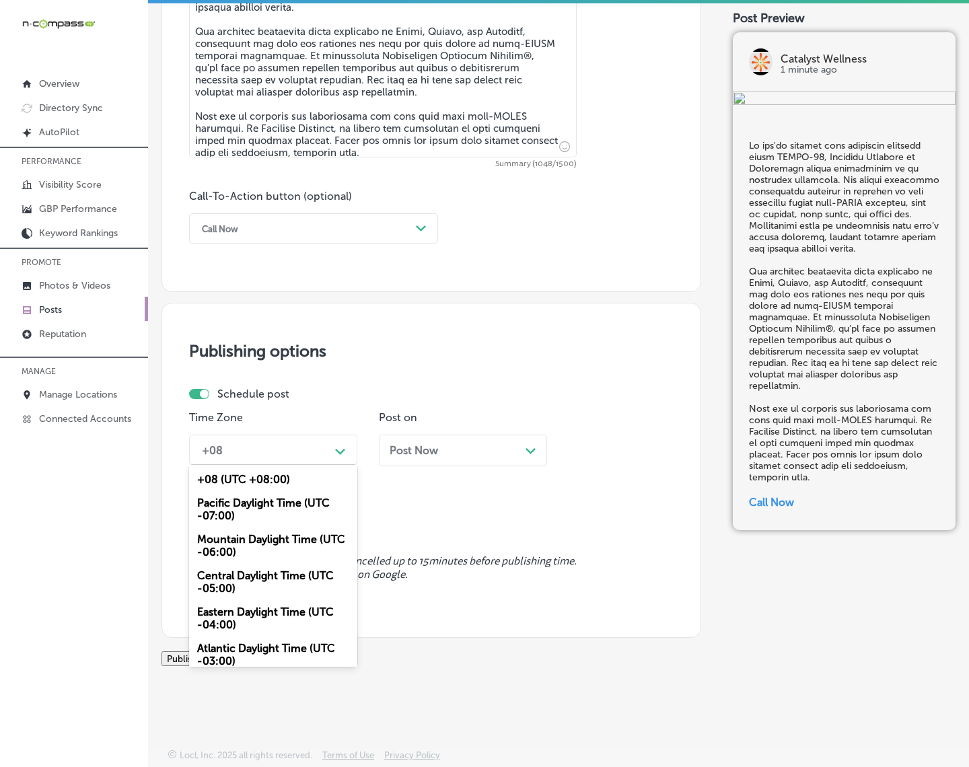
click at [293, 547] on div "Mountain Daylight Time (UTC -06:00)" at bounding box center [273, 546] width 168 height 36
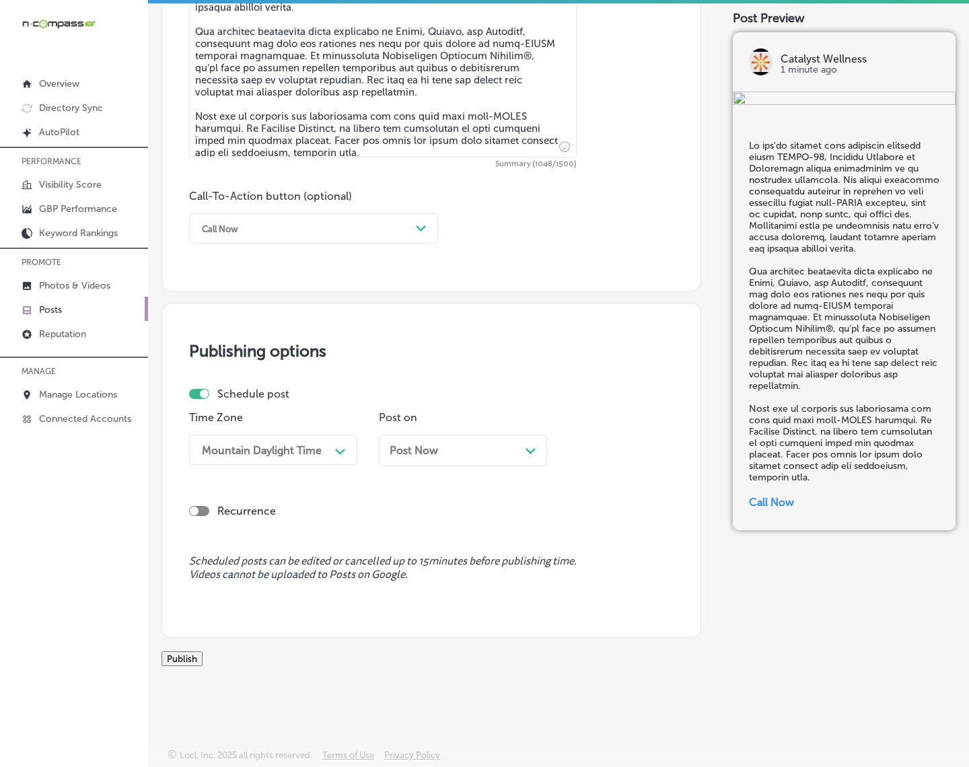
click at [497, 444] on div "Post Now Path Created with Sketch." at bounding box center [463, 450] width 147 height 13
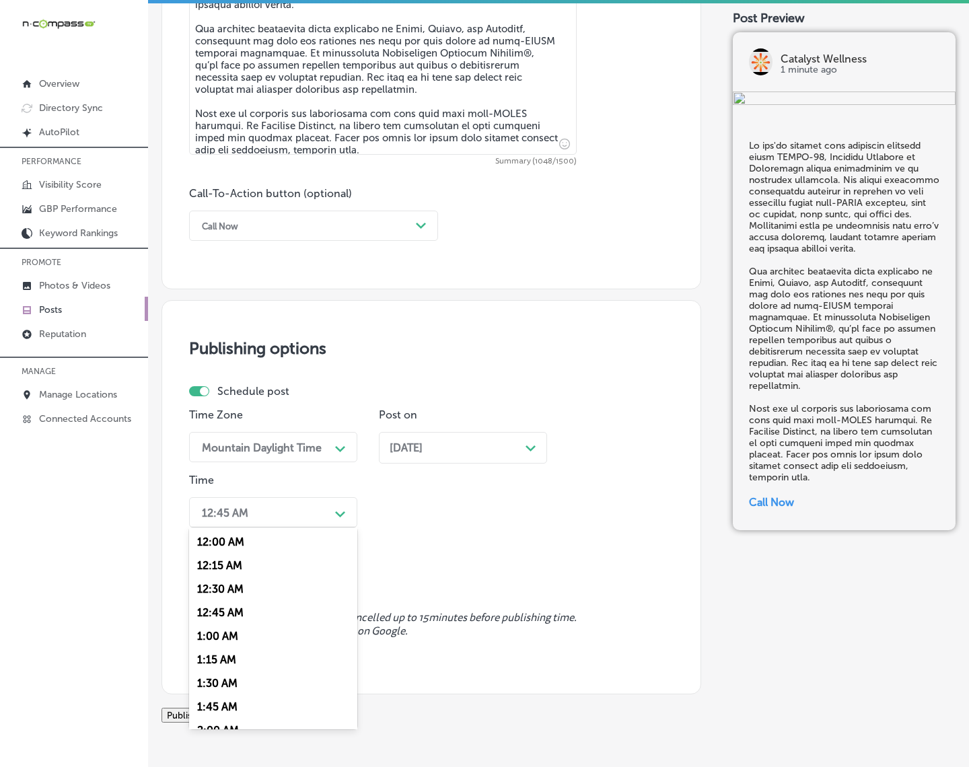
click at [333, 507] on div "Path Created with Sketch." at bounding box center [341, 513] width 22 height 22
click at [240, 685] on div "7:00 AM" at bounding box center [273, 697] width 168 height 24
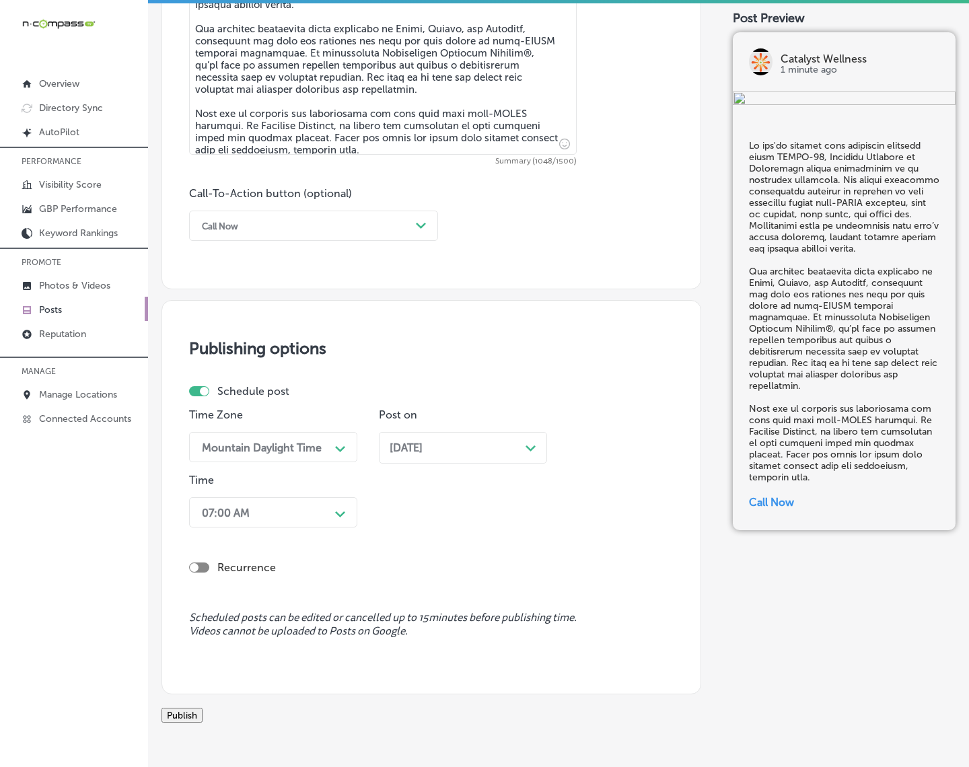
scroll to position [954, 0]
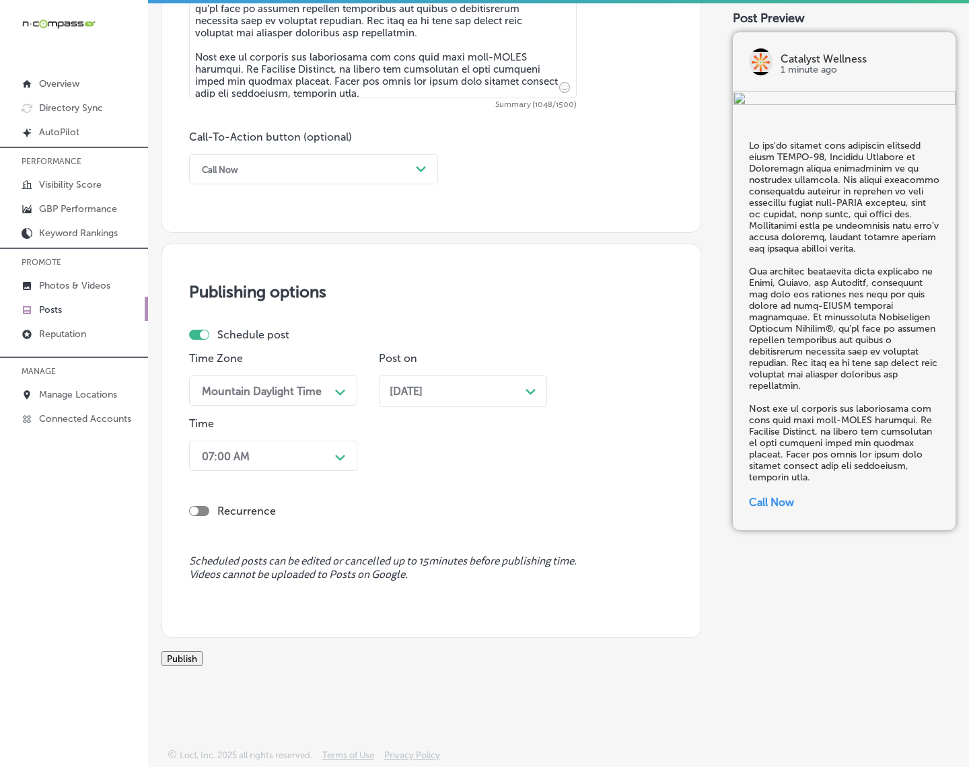
click at [203, 653] on button "Publish" at bounding box center [182, 658] width 41 height 15
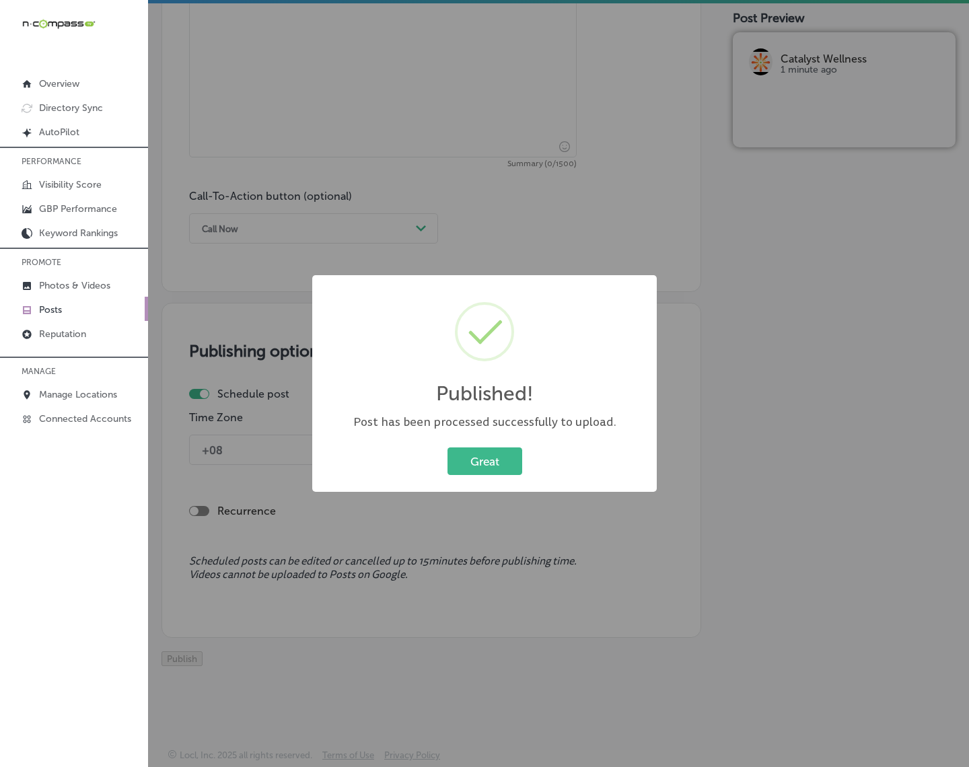
scroll to position [896, 0]
click at [499, 459] on button "Great" at bounding box center [485, 462] width 75 height 28
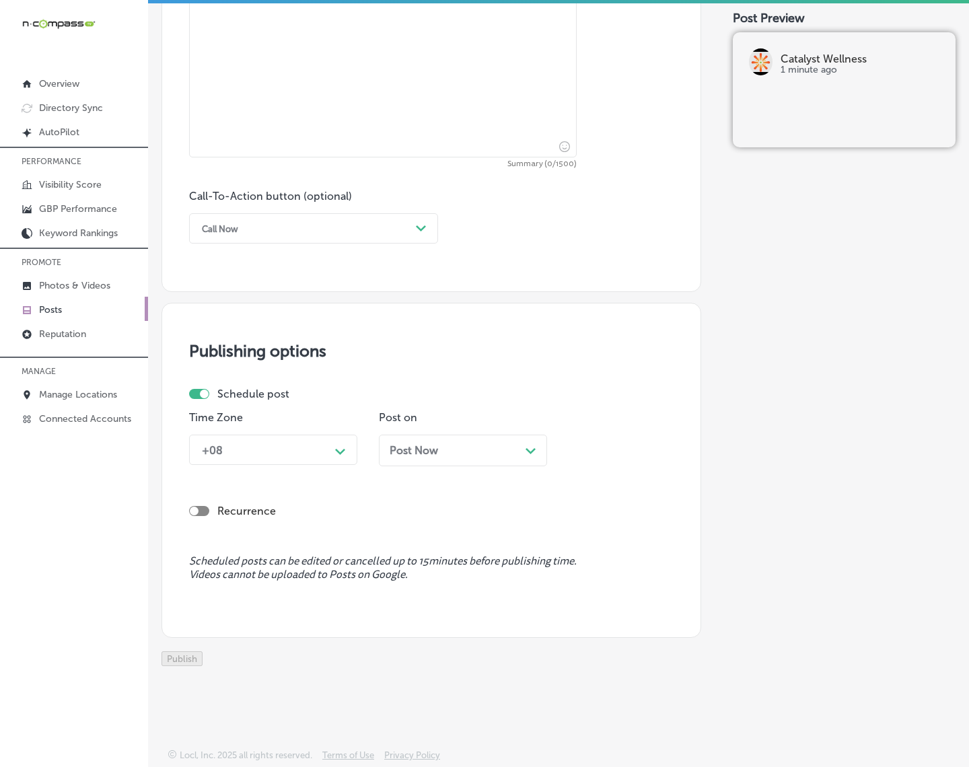
click at [61, 308] on p "Posts" at bounding box center [50, 309] width 23 height 11
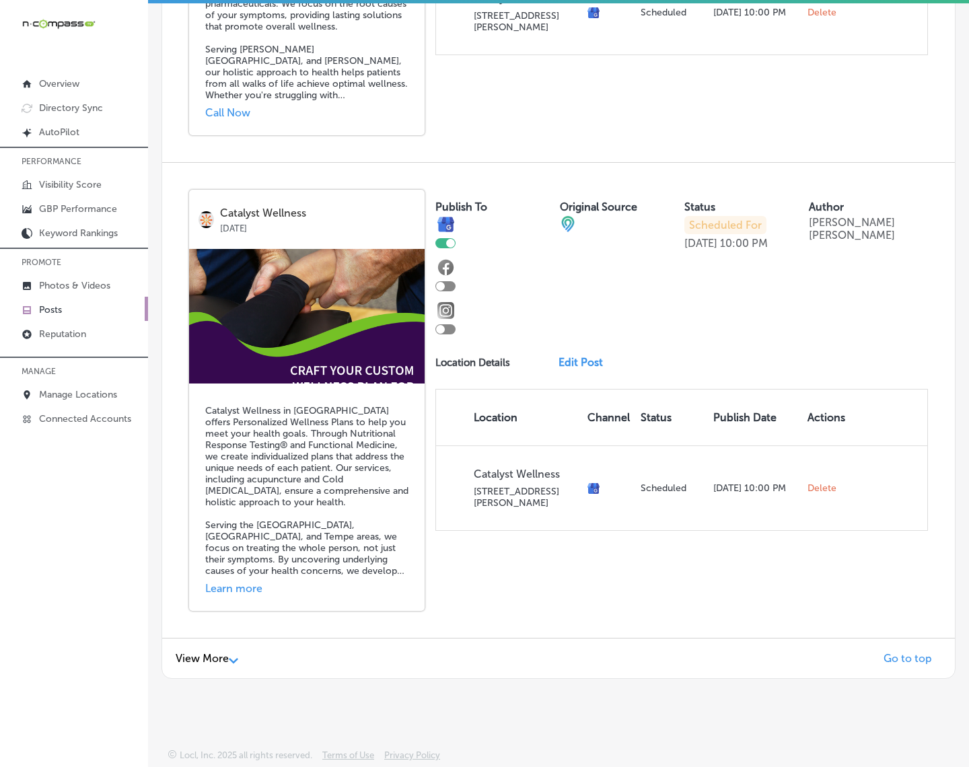
scroll to position [2798, 0]
click at [199, 653] on span "View More" at bounding box center [202, 658] width 53 height 13
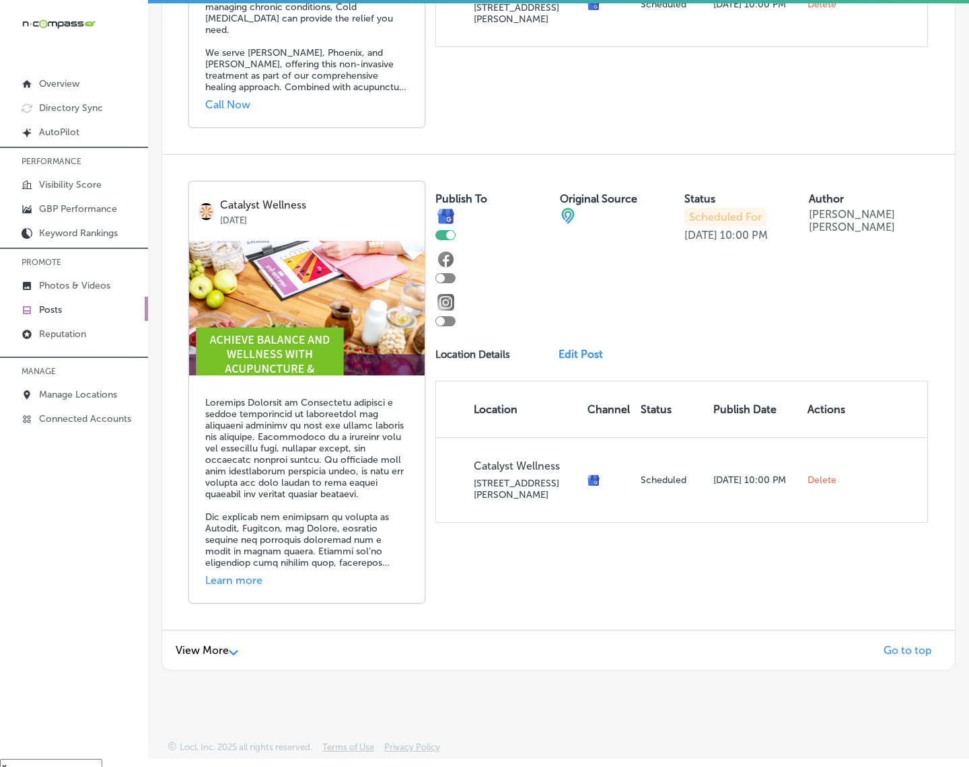
scroll to position [19, 0]
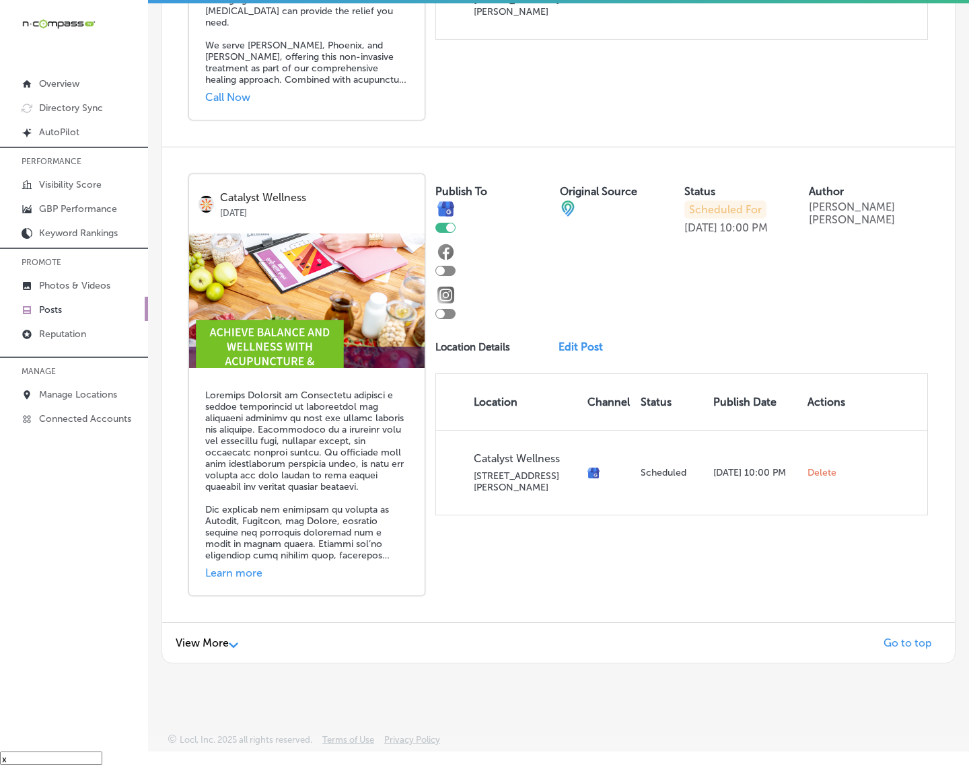
click at [209, 641] on span "View More" at bounding box center [202, 643] width 53 height 13
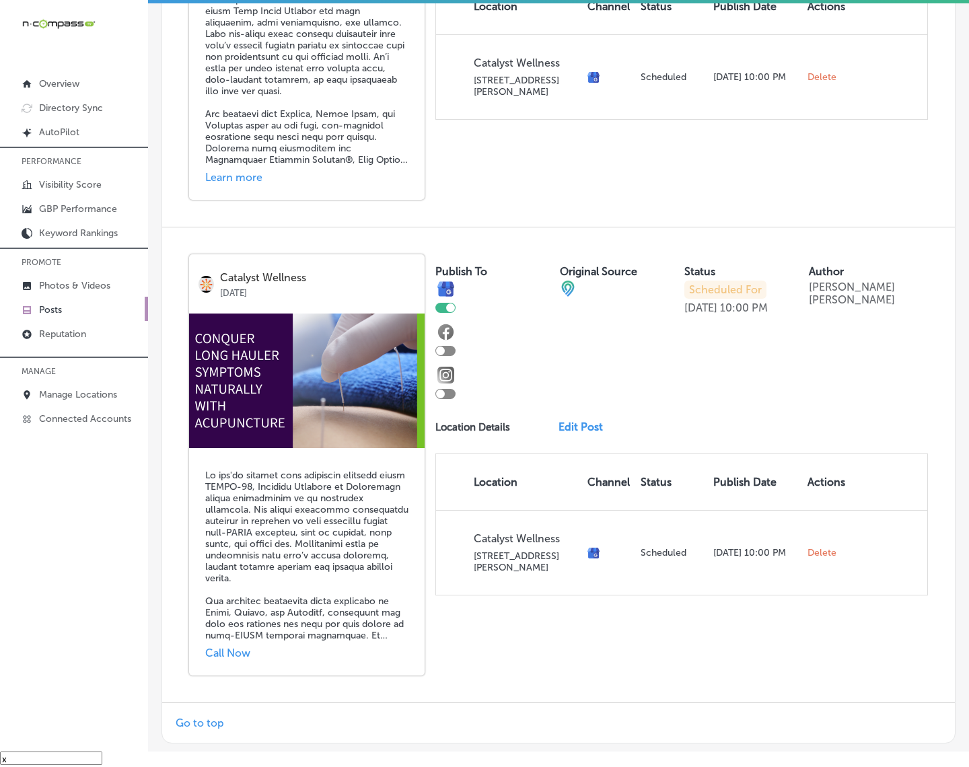
scroll to position [7697, 0]
